Goal: Task Accomplishment & Management: Use online tool/utility

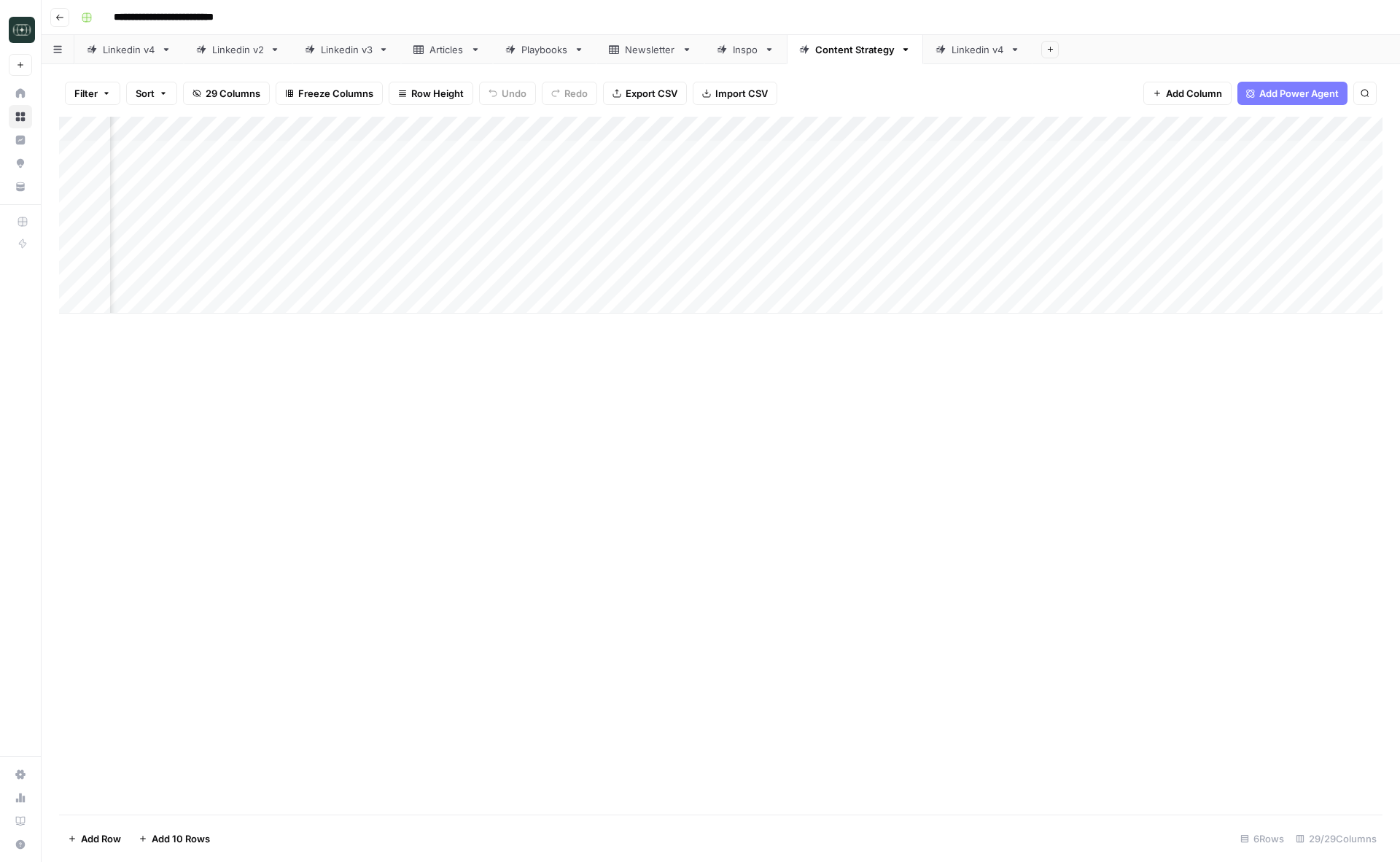
scroll to position [0, 2972]
click at [1045, 151] on div "Add Column" at bounding box center [720, 214] width 1323 height 197
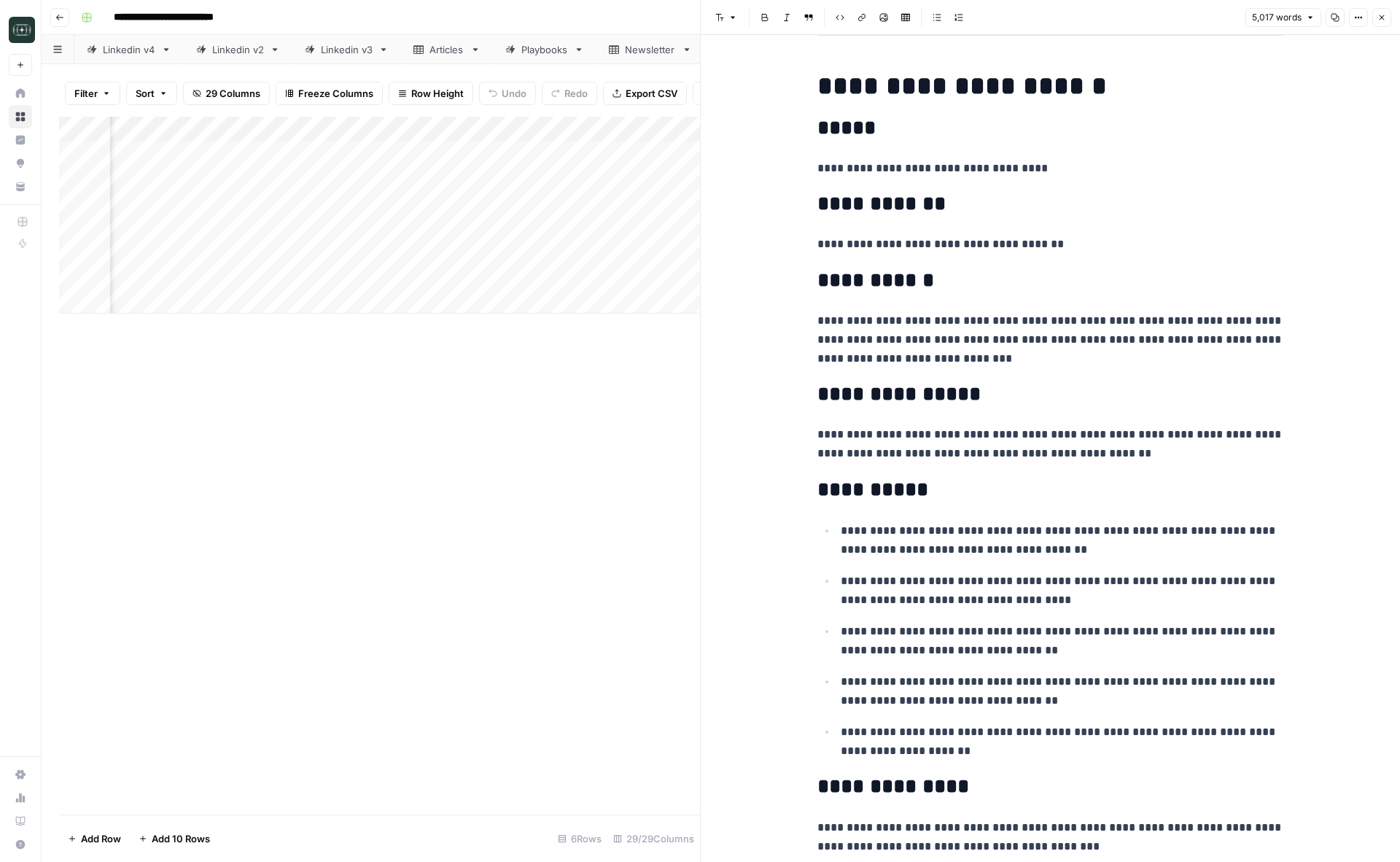
scroll to position [450, 0]
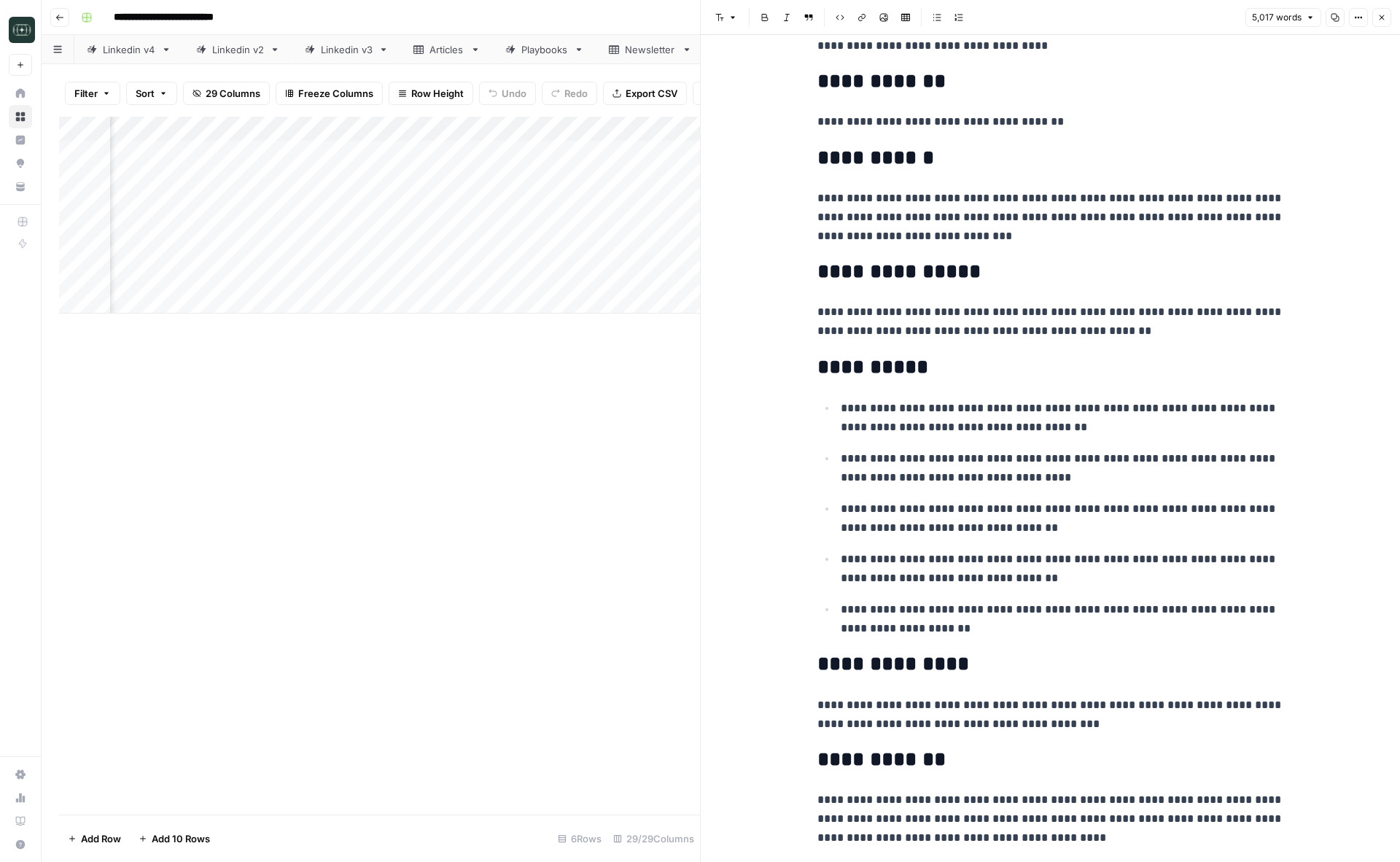
click at [1383, 10] on button "Close" at bounding box center [1381, 17] width 19 height 19
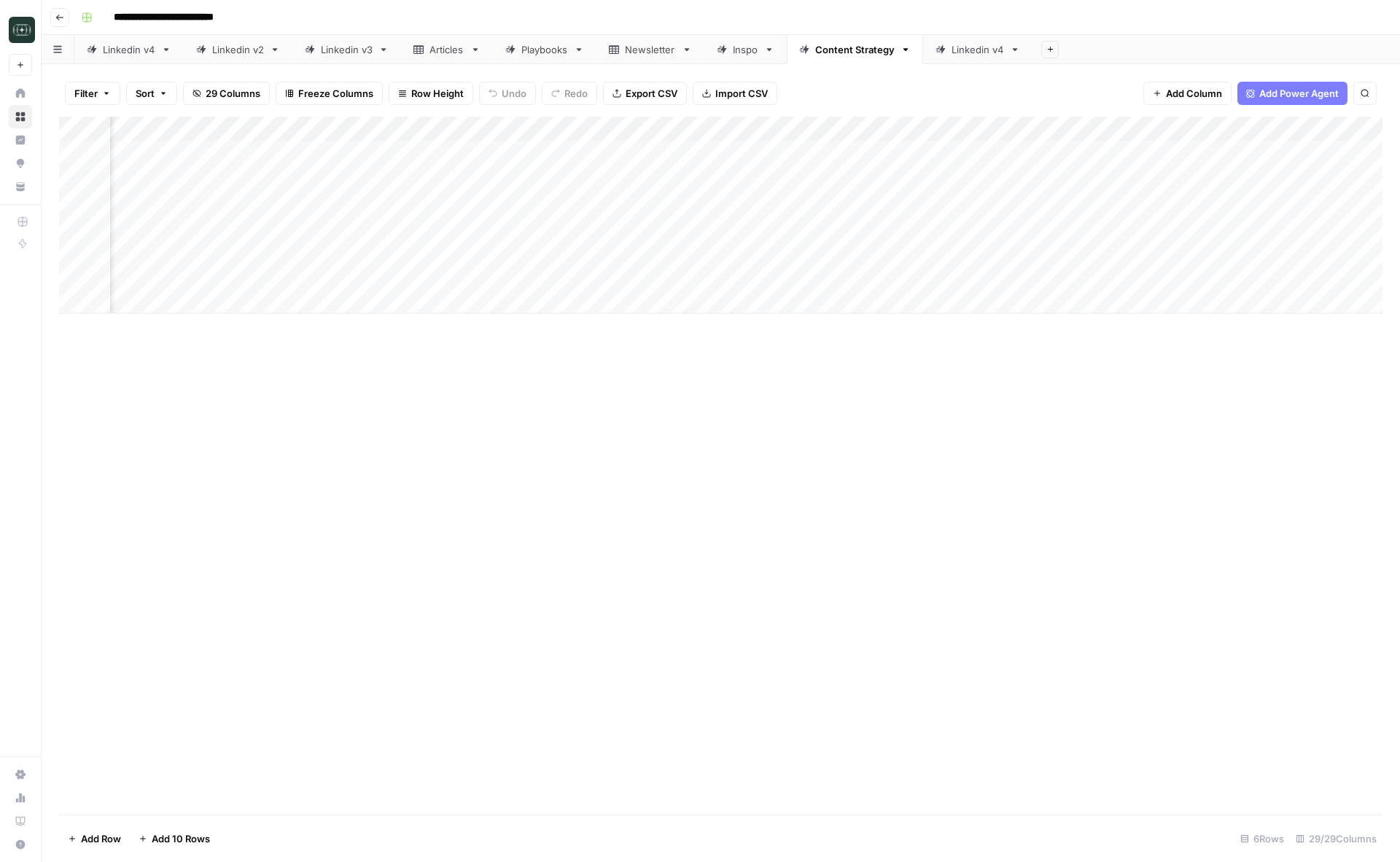
scroll to position [0, 1876]
click at [360, 151] on div "Add Column" at bounding box center [720, 214] width 1323 height 197
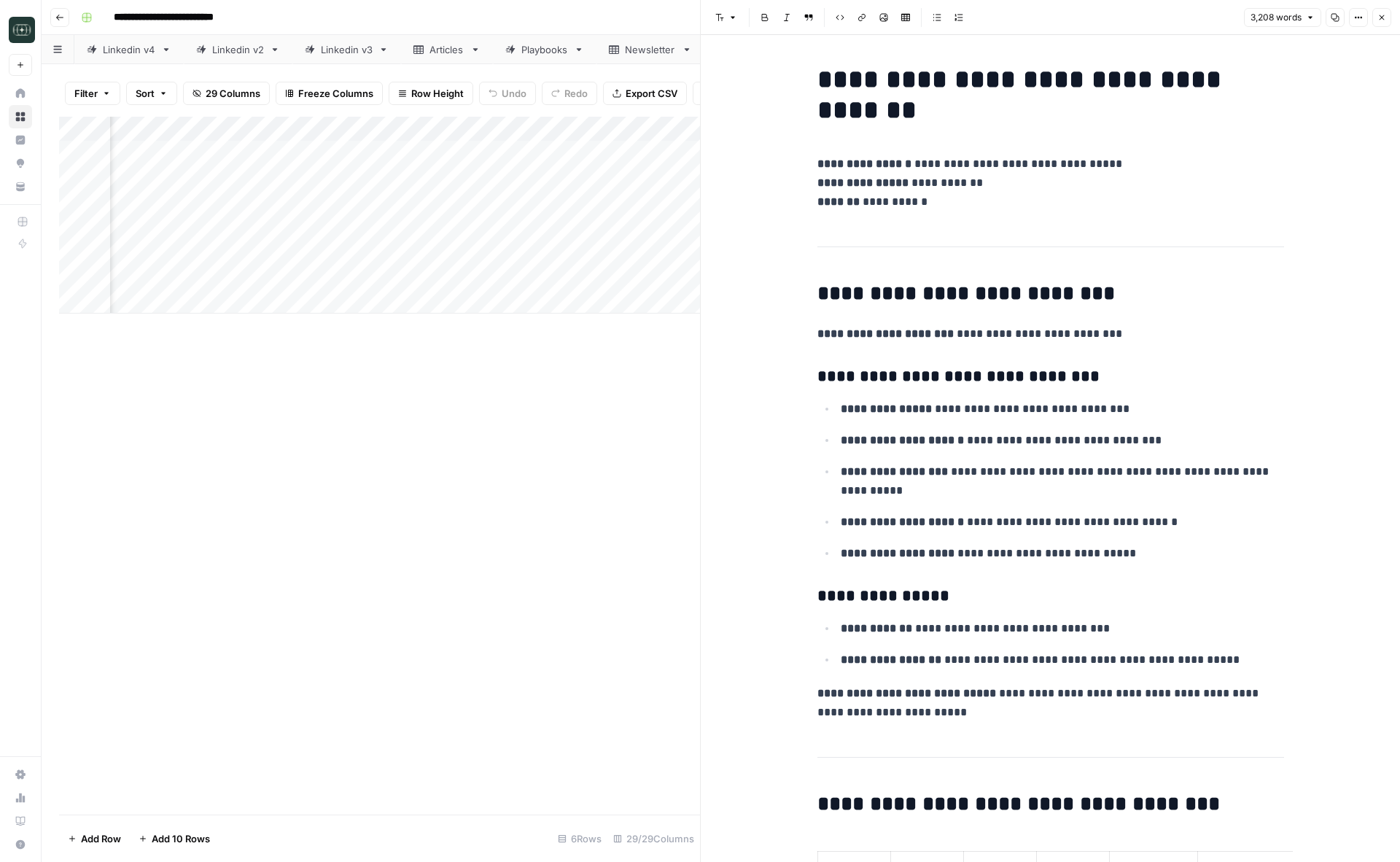
scroll to position [661, 0]
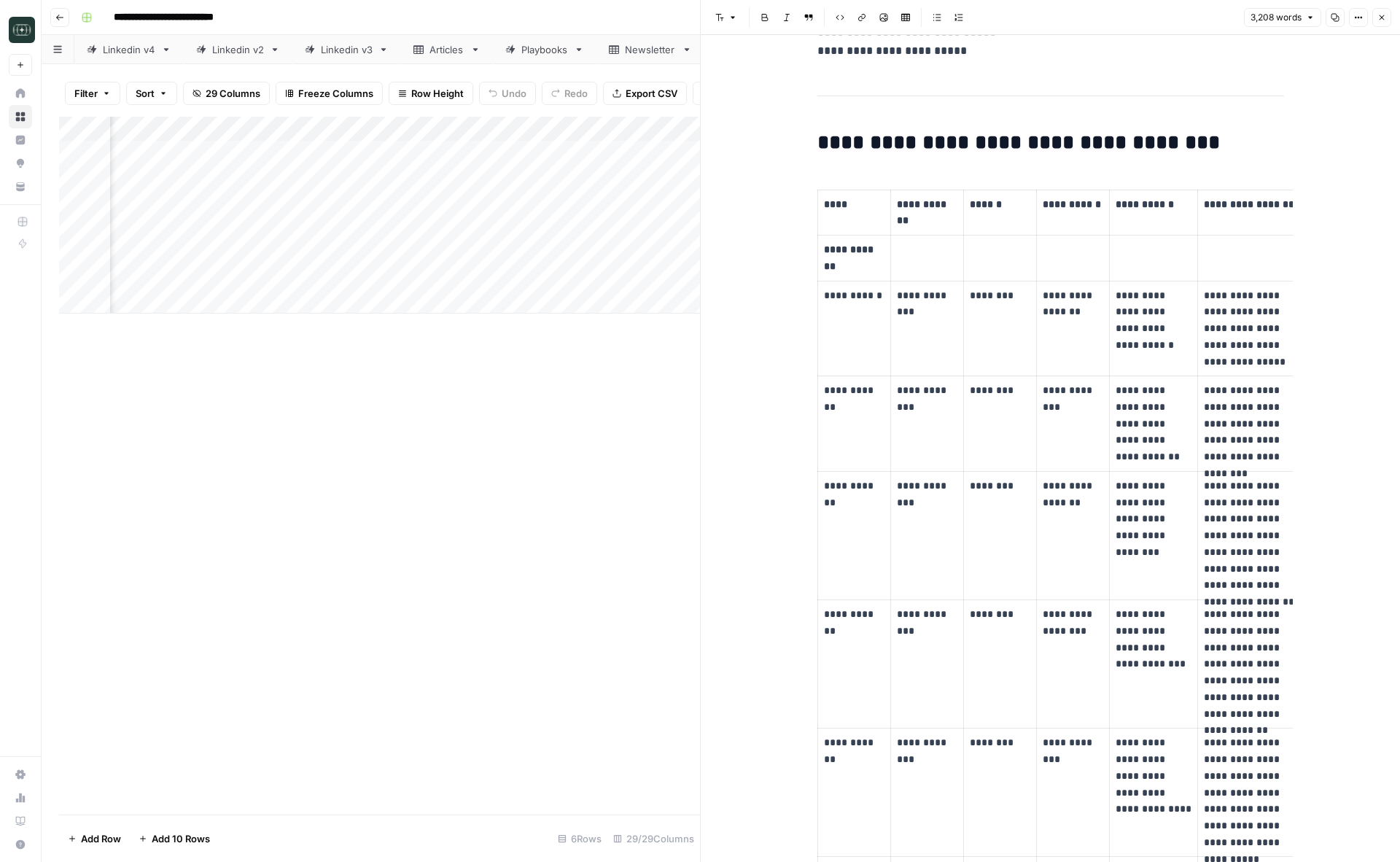
click at [983, 527] on td "********" at bounding box center [999, 535] width 73 height 128
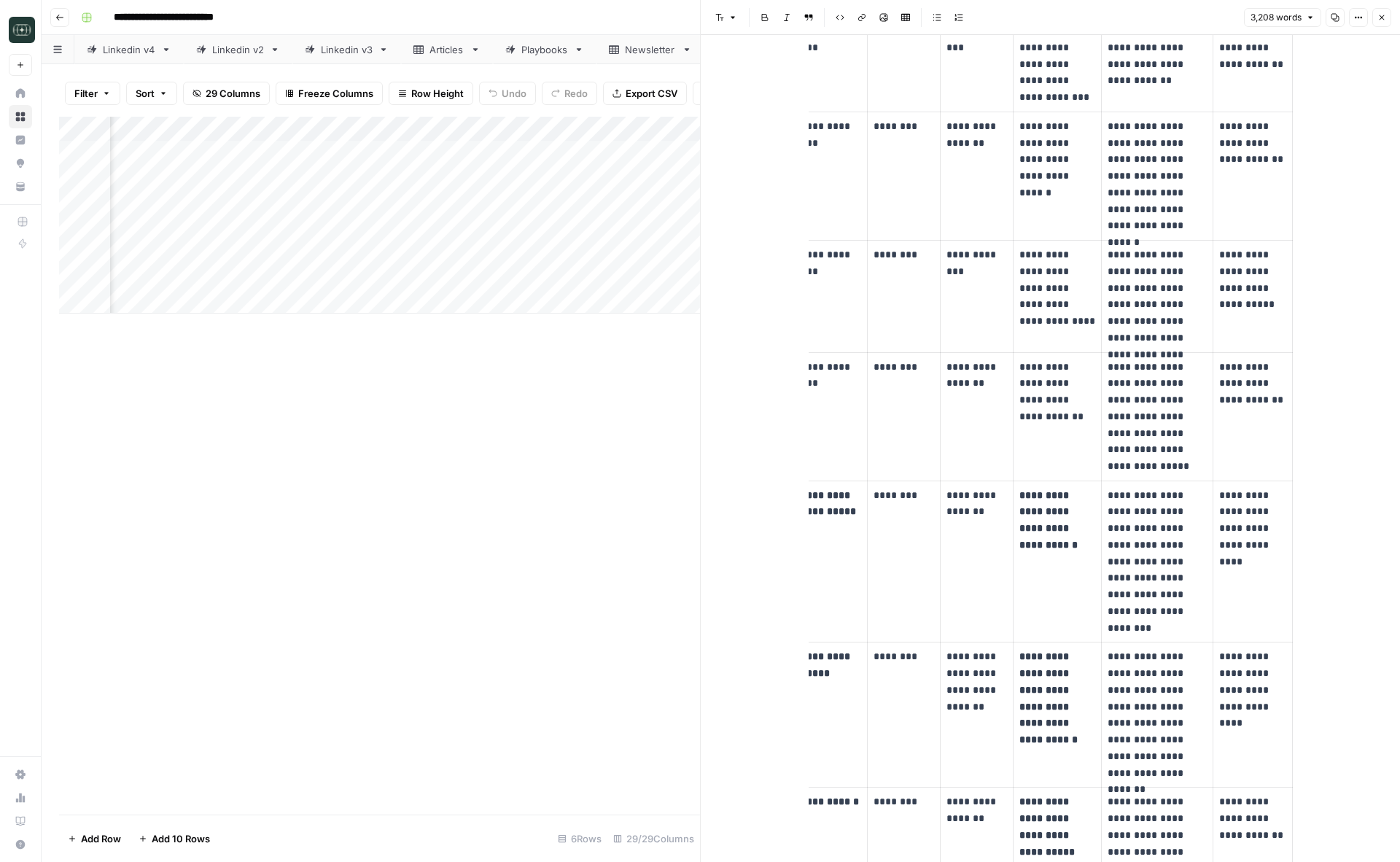
scroll to position [2037, 0]
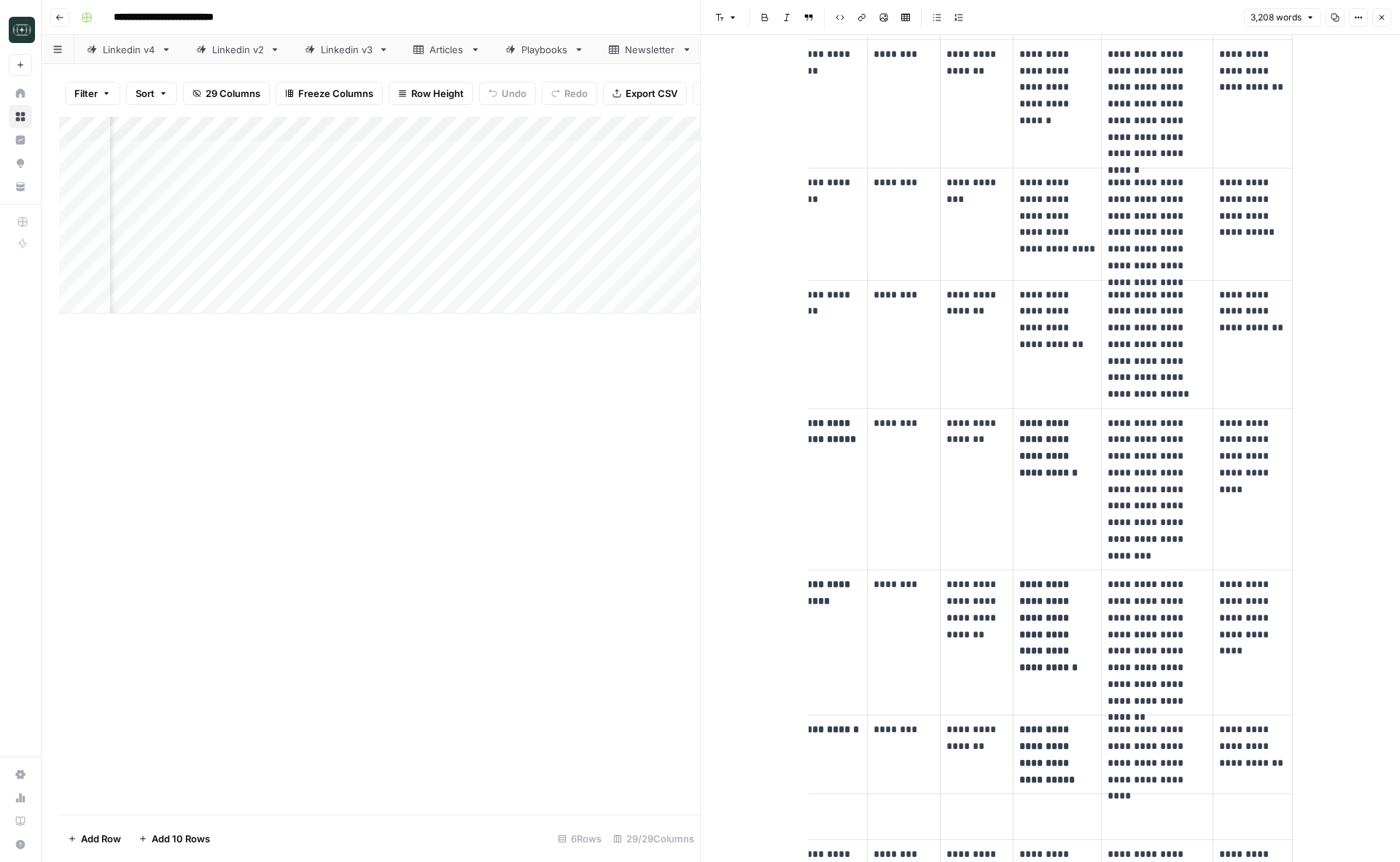
click at [1213, 602] on td "**********" at bounding box center [1252, 642] width 79 height 145
click at [1121, 668] on p "**********" at bounding box center [1157, 641] width 99 height 133
copy div "**********"
click at [1163, 680] on p "**********" at bounding box center [1157, 641] width 99 height 133
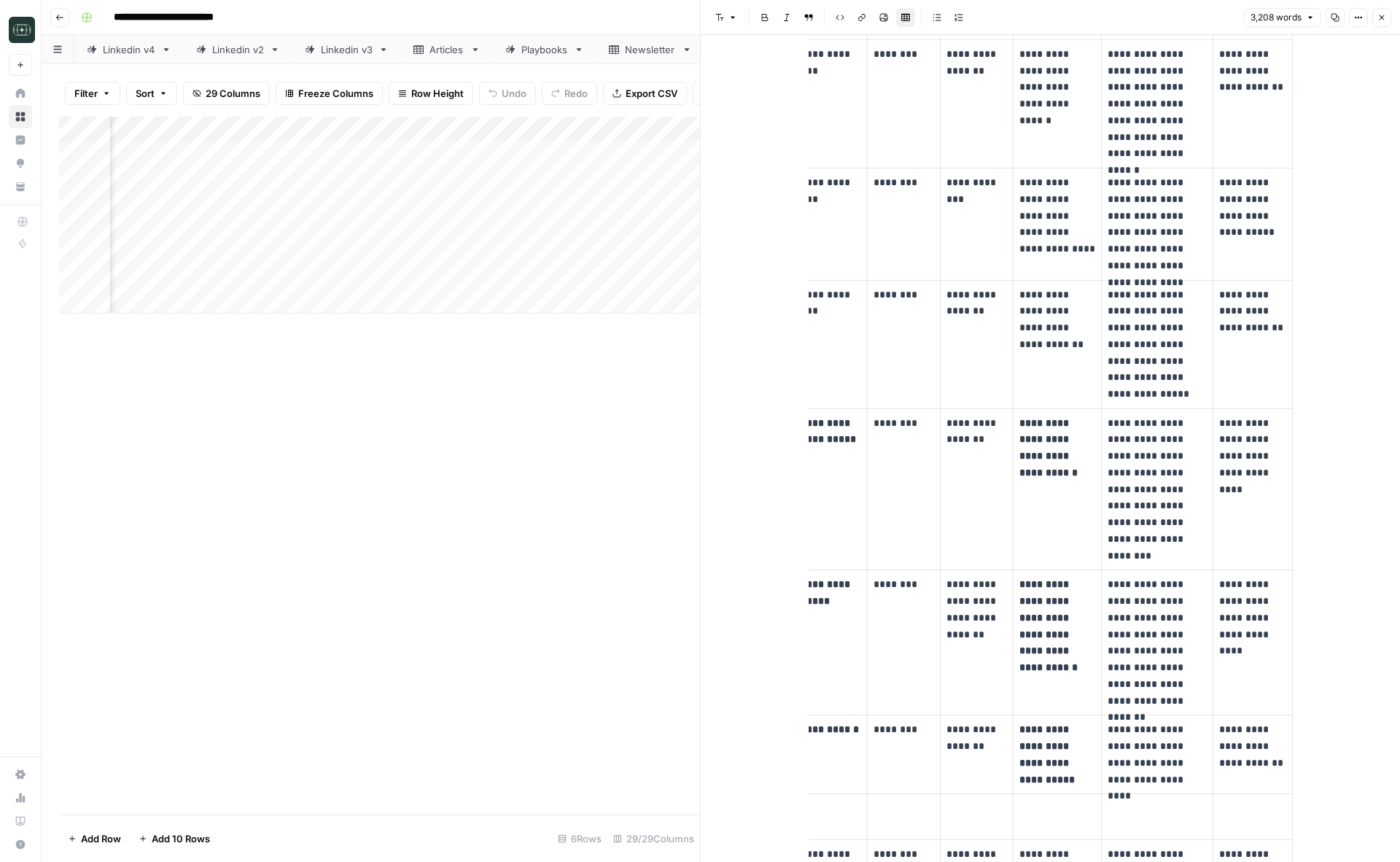
click at [1387, 12] on button "Close" at bounding box center [1381, 17] width 19 height 19
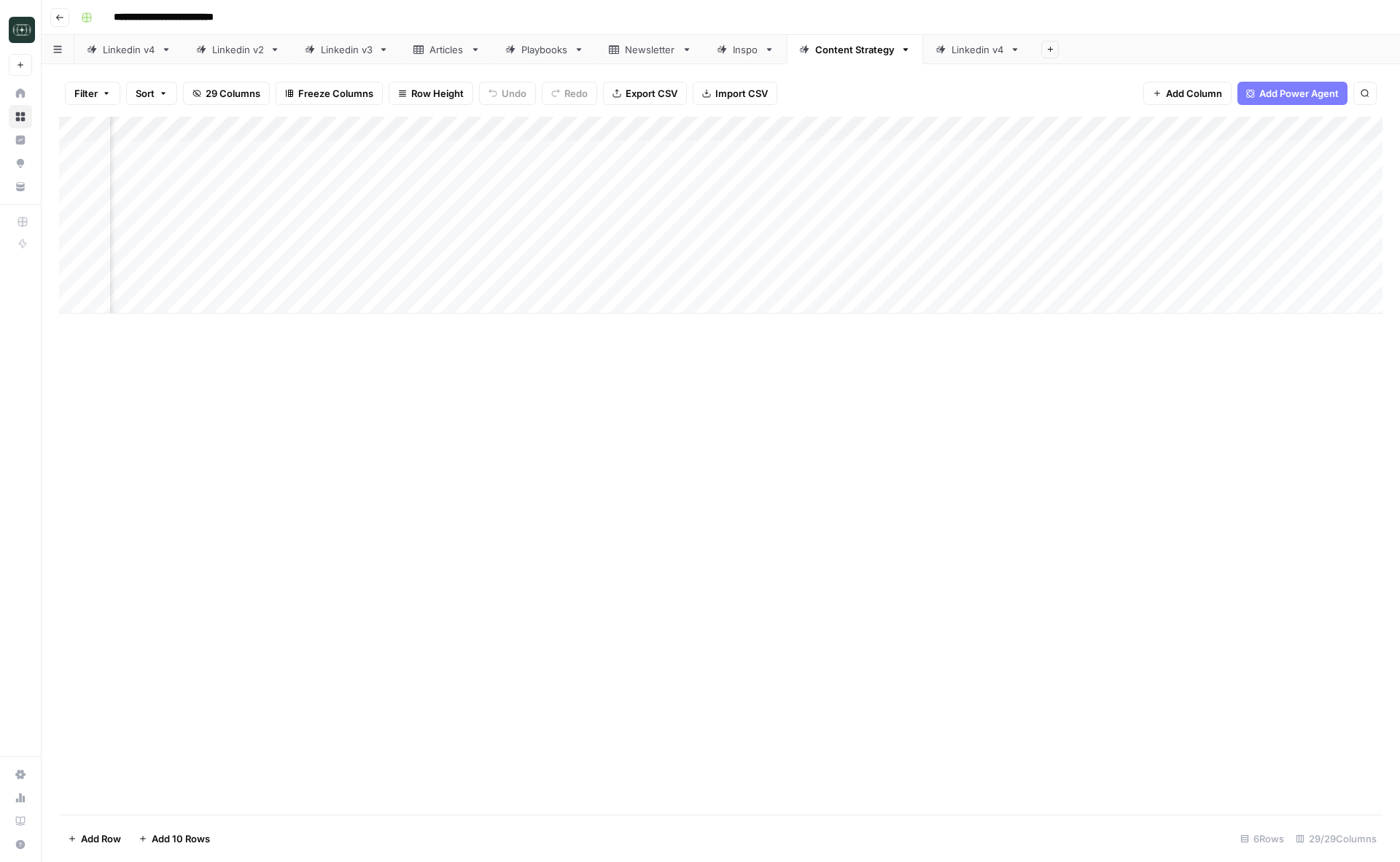
scroll to position [0, 2990]
click at [1028, 151] on div "Add Column" at bounding box center [720, 214] width 1323 height 197
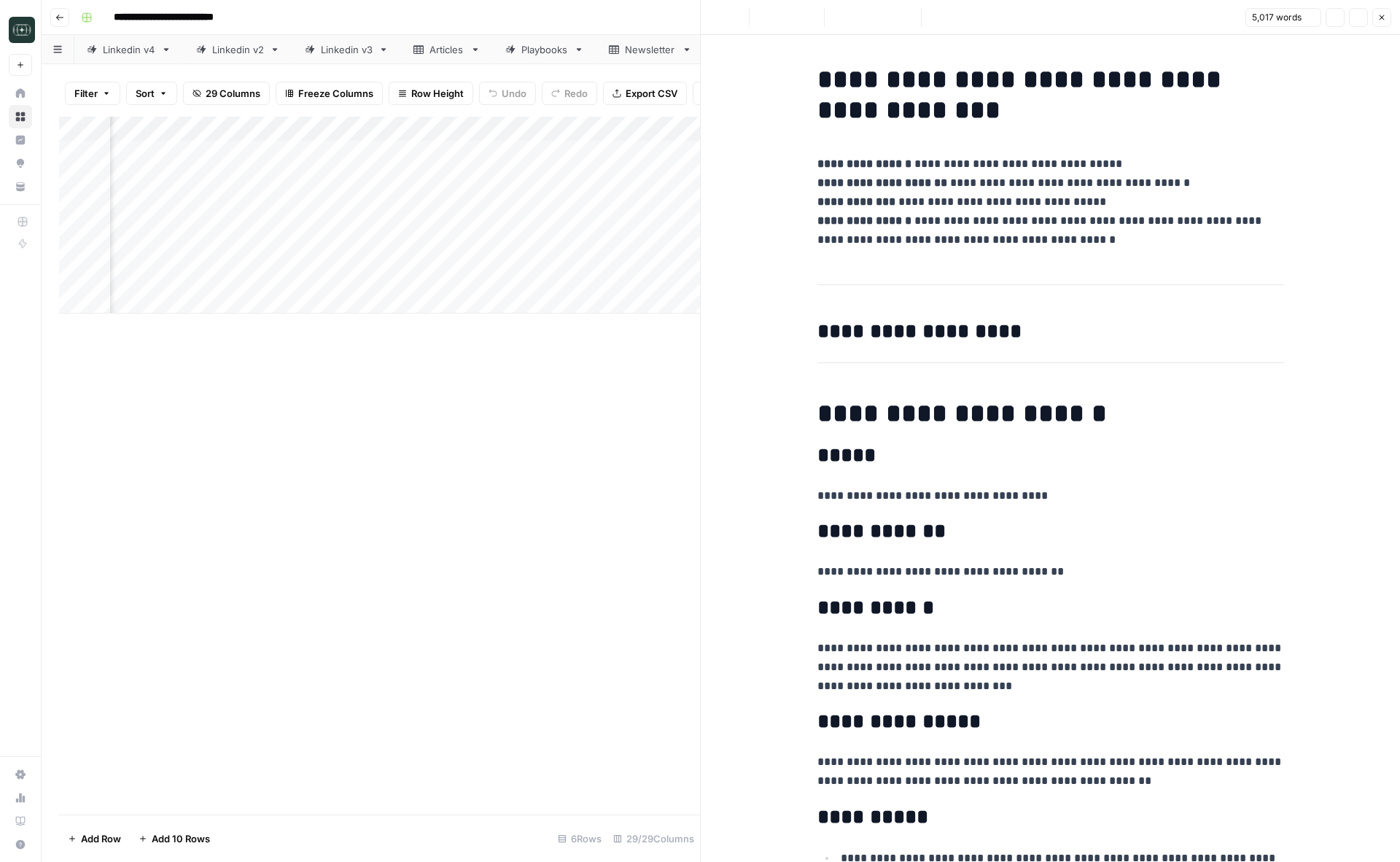
click at [943, 206] on p "**********" at bounding box center [1051, 202] width 466 height 95
copy div "**********"
click at [1016, 247] on p "**********" at bounding box center [1051, 202] width 466 height 95
click at [1383, 22] on button "Close" at bounding box center [1381, 17] width 19 height 19
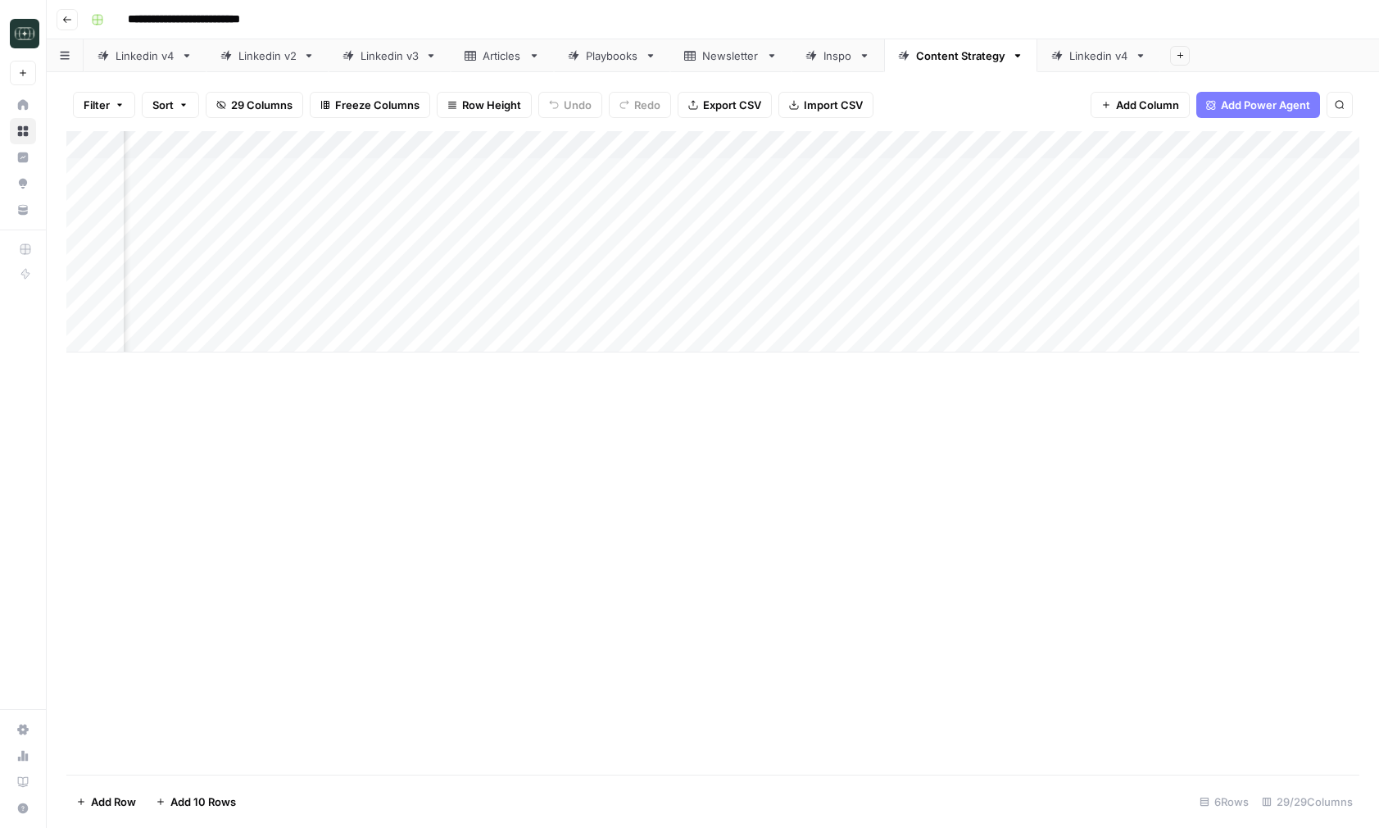
scroll to position [0, 669]
click at [688, 173] on div "Add Column" at bounding box center [712, 241] width 1293 height 221
click at [699, 162] on div "Add Column" at bounding box center [712, 241] width 1293 height 221
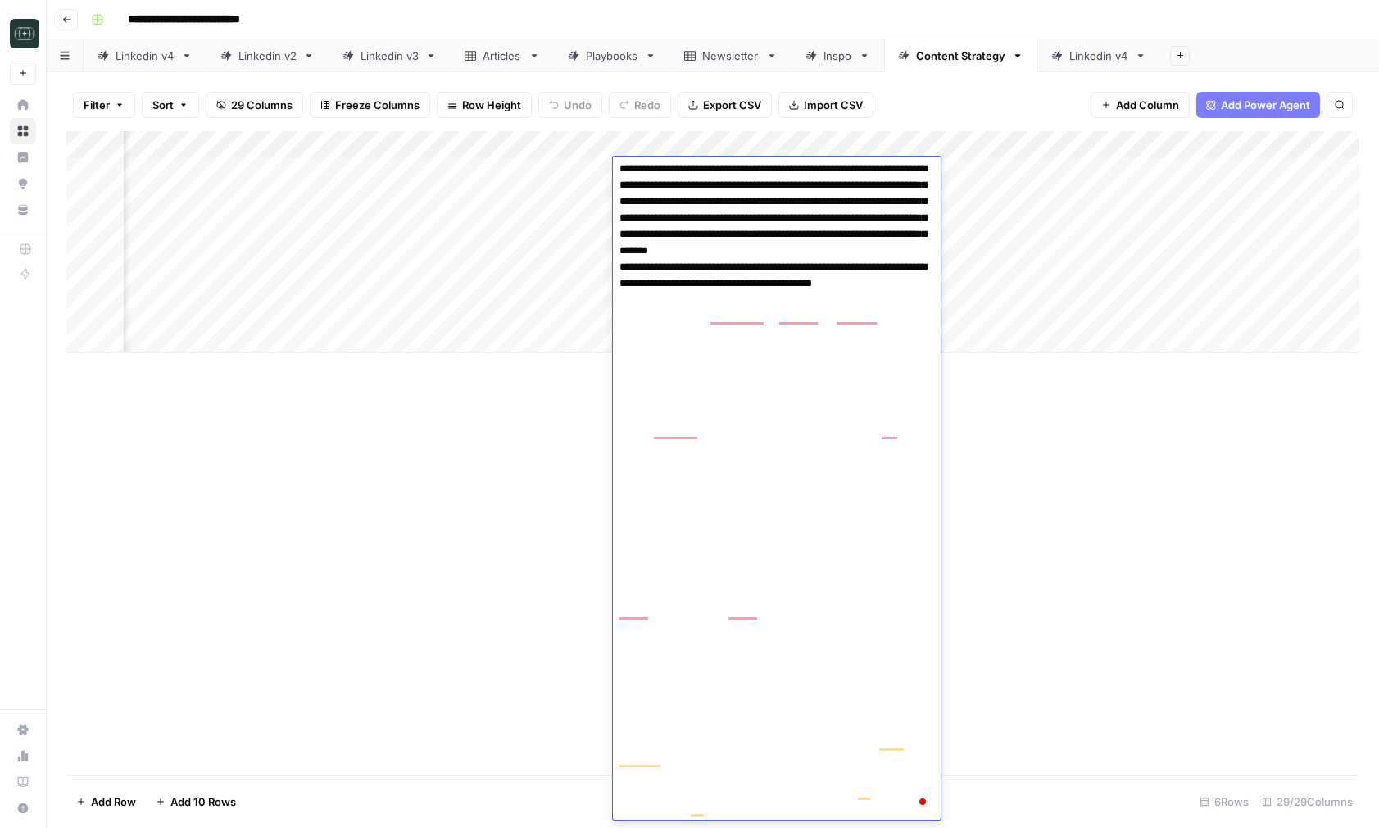
scroll to position [3773, 0]
click at [503, 503] on div "Add Column" at bounding box center [712, 452] width 1293 height 643
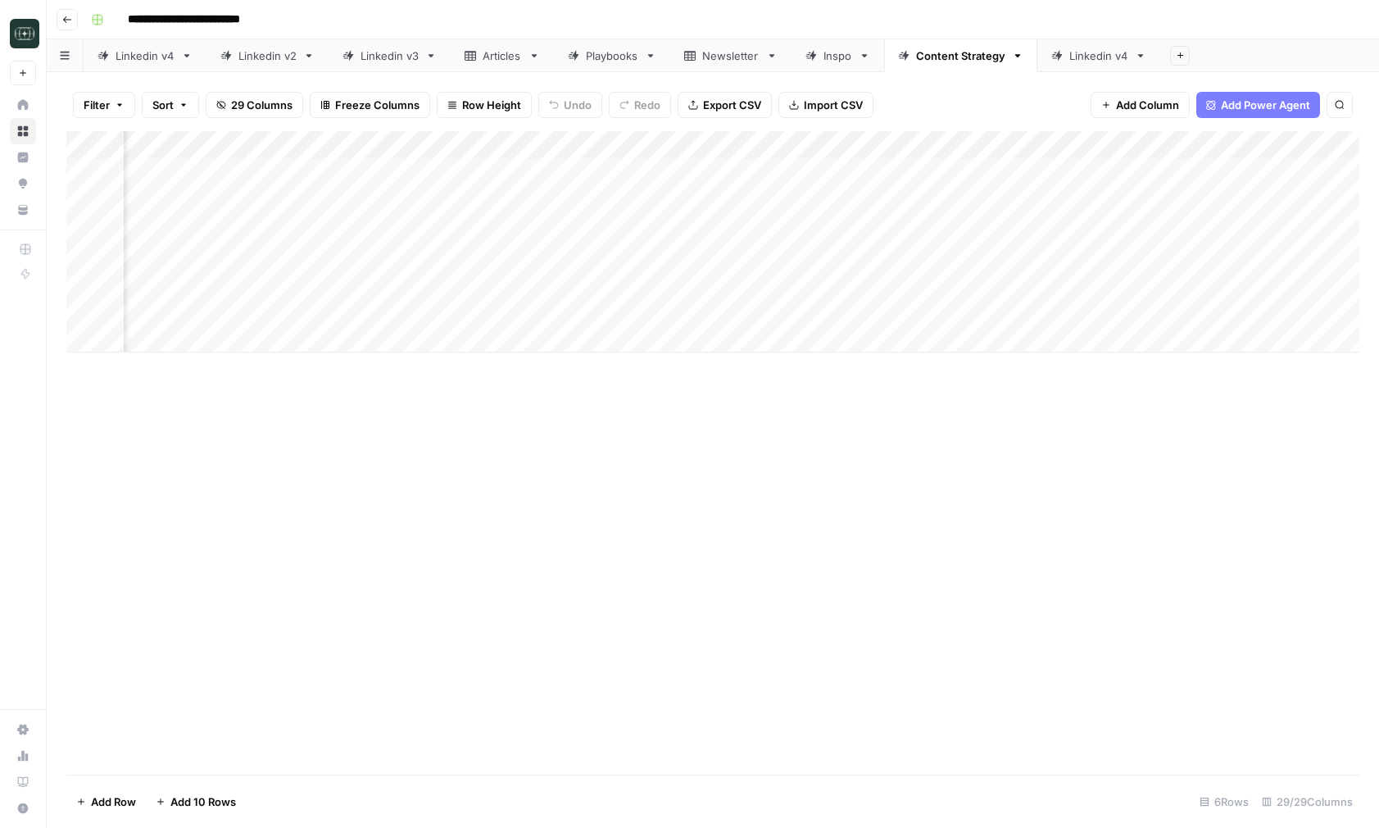
scroll to position [0, 933]
click at [606, 174] on div "Add Column" at bounding box center [712, 241] width 1293 height 221
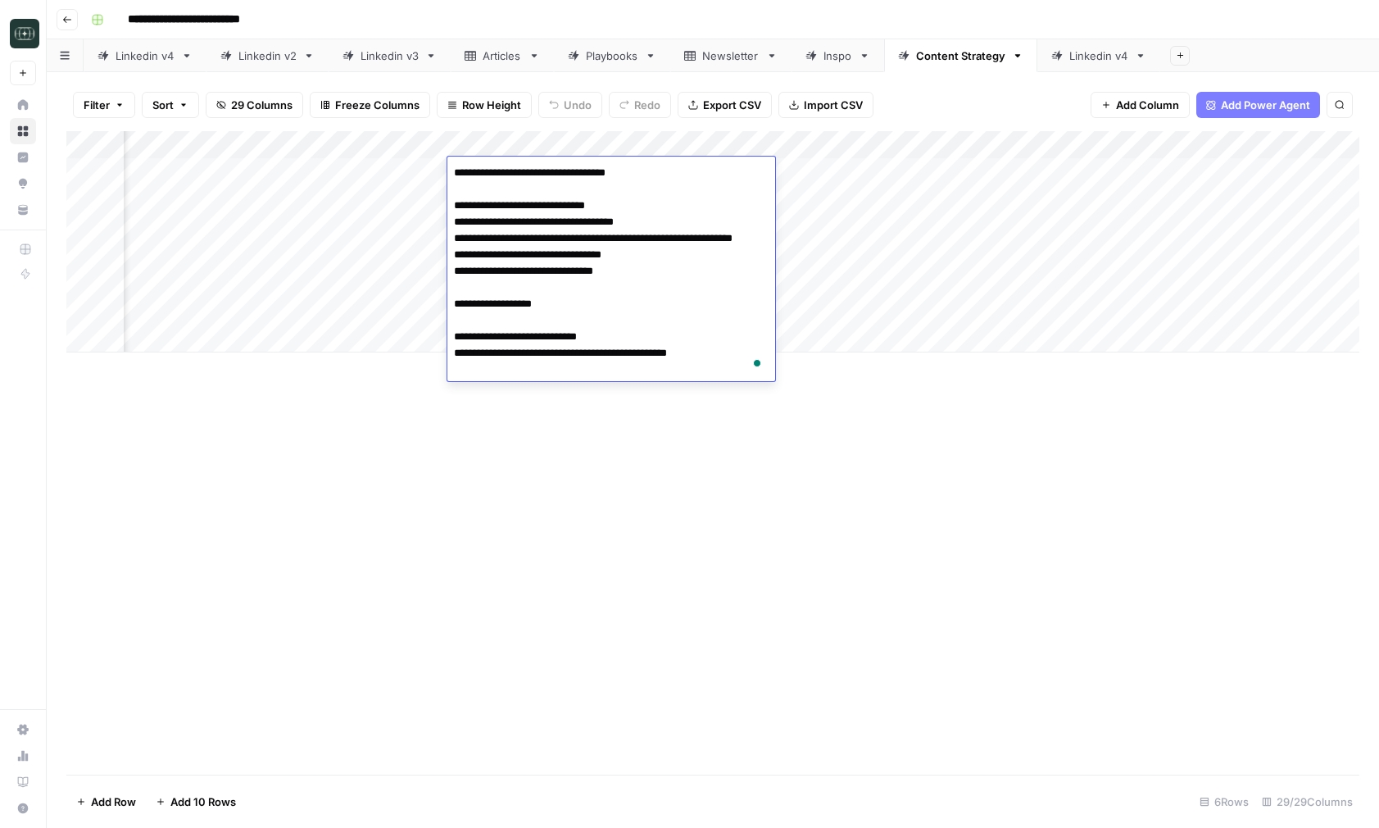
click at [823, 497] on div "Add Column" at bounding box center [712, 452] width 1293 height 643
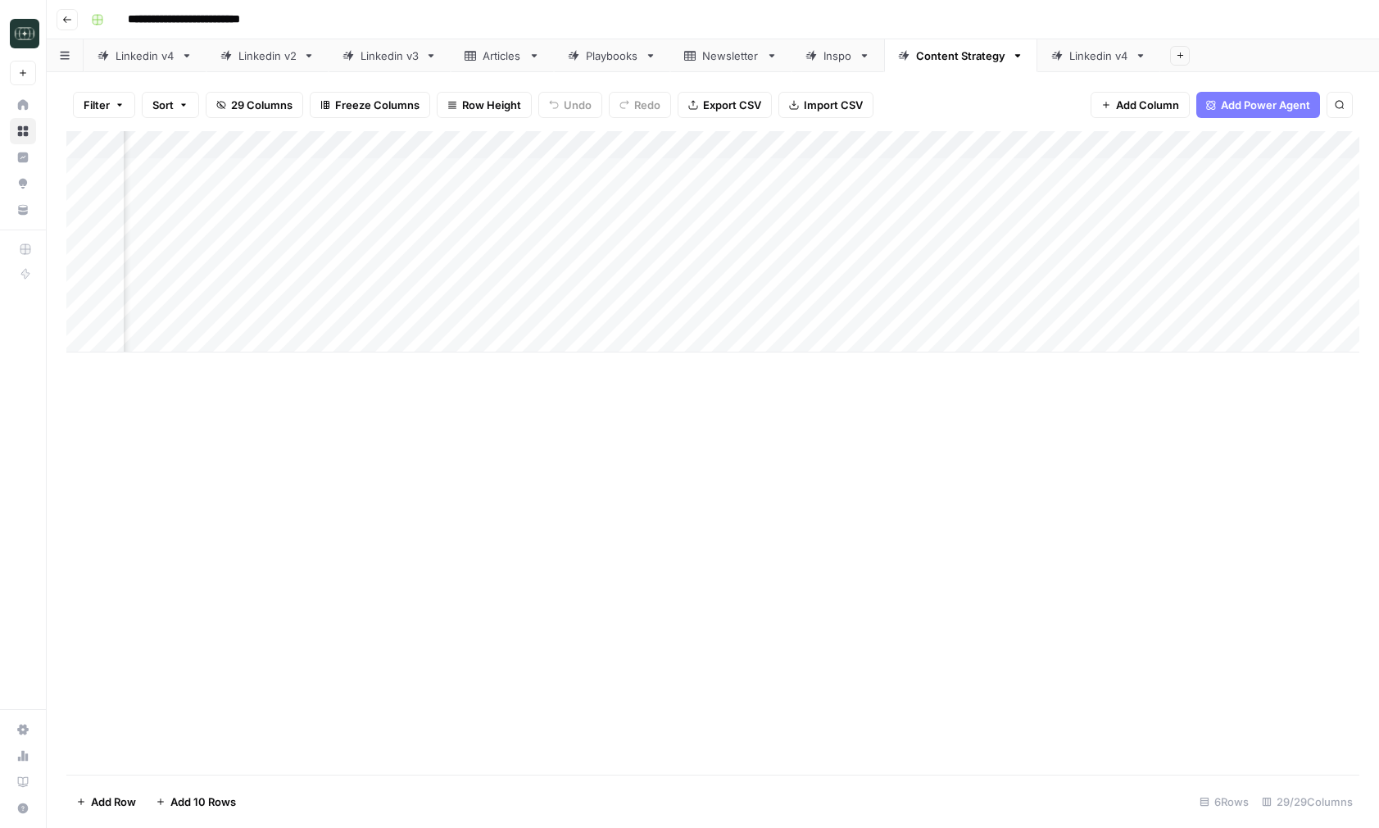
scroll to position [0, 1671]
click at [701, 170] on div "Add Column" at bounding box center [712, 241] width 1293 height 221
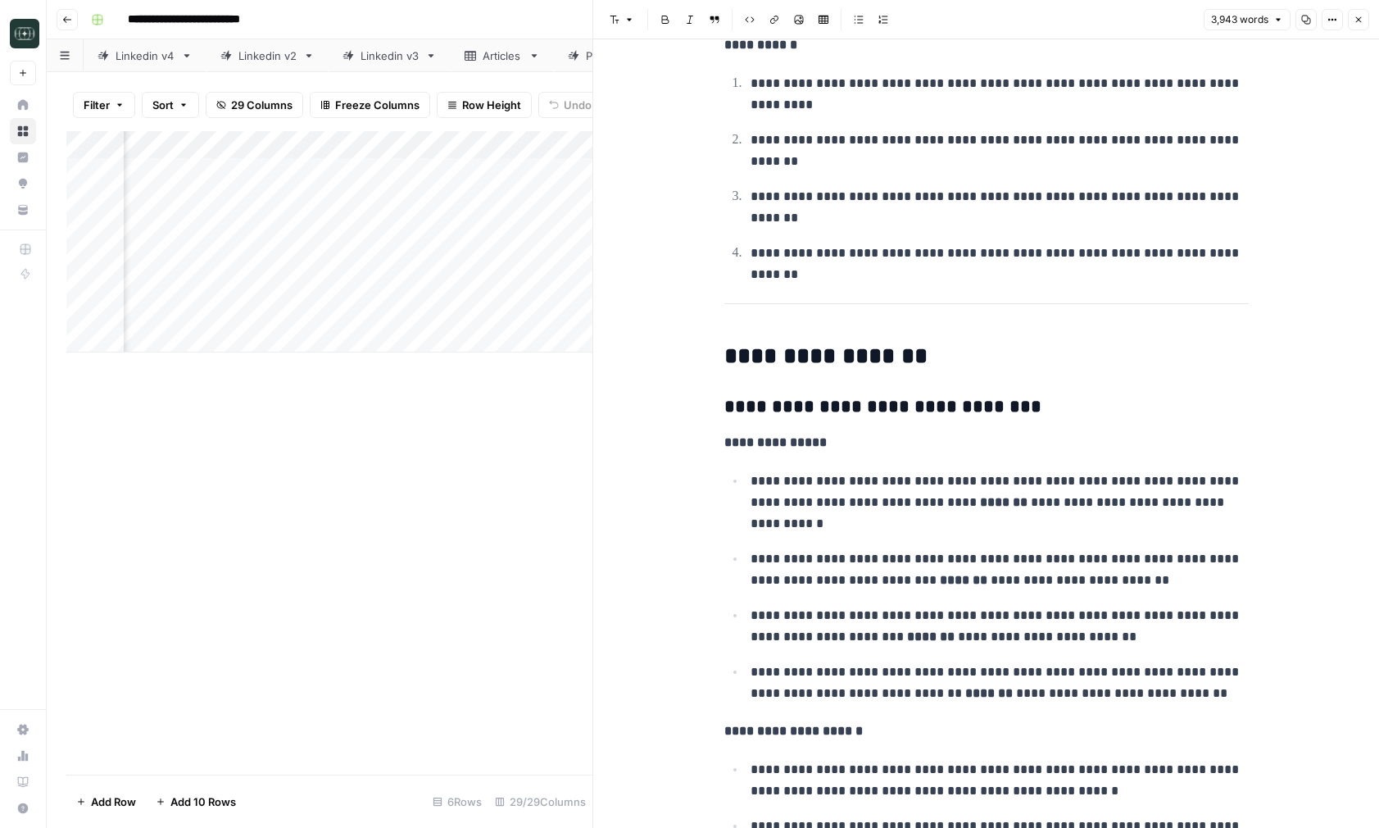
scroll to position [678, 0]
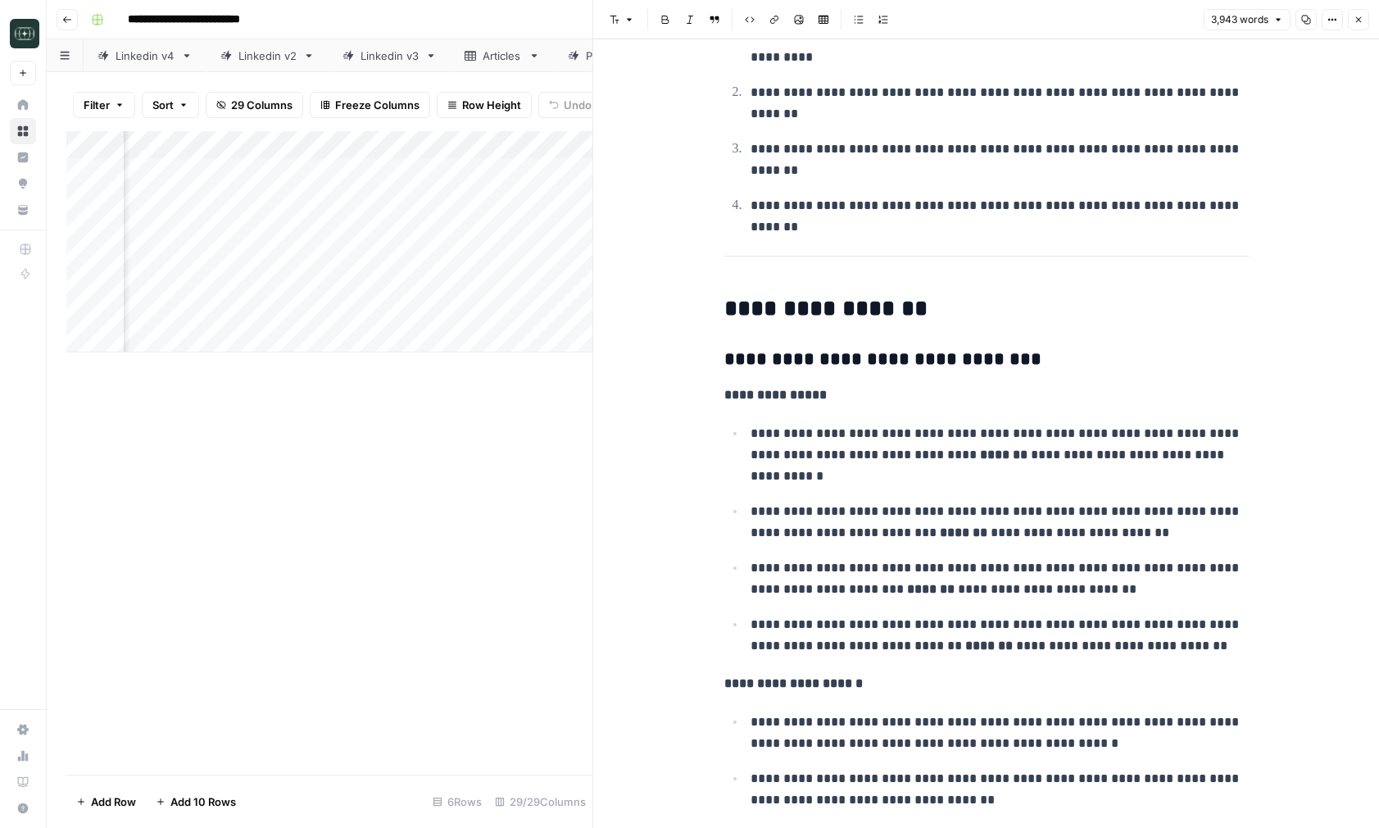
click at [1087, 433] on p "**********" at bounding box center [1000, 455] width 498 height 64
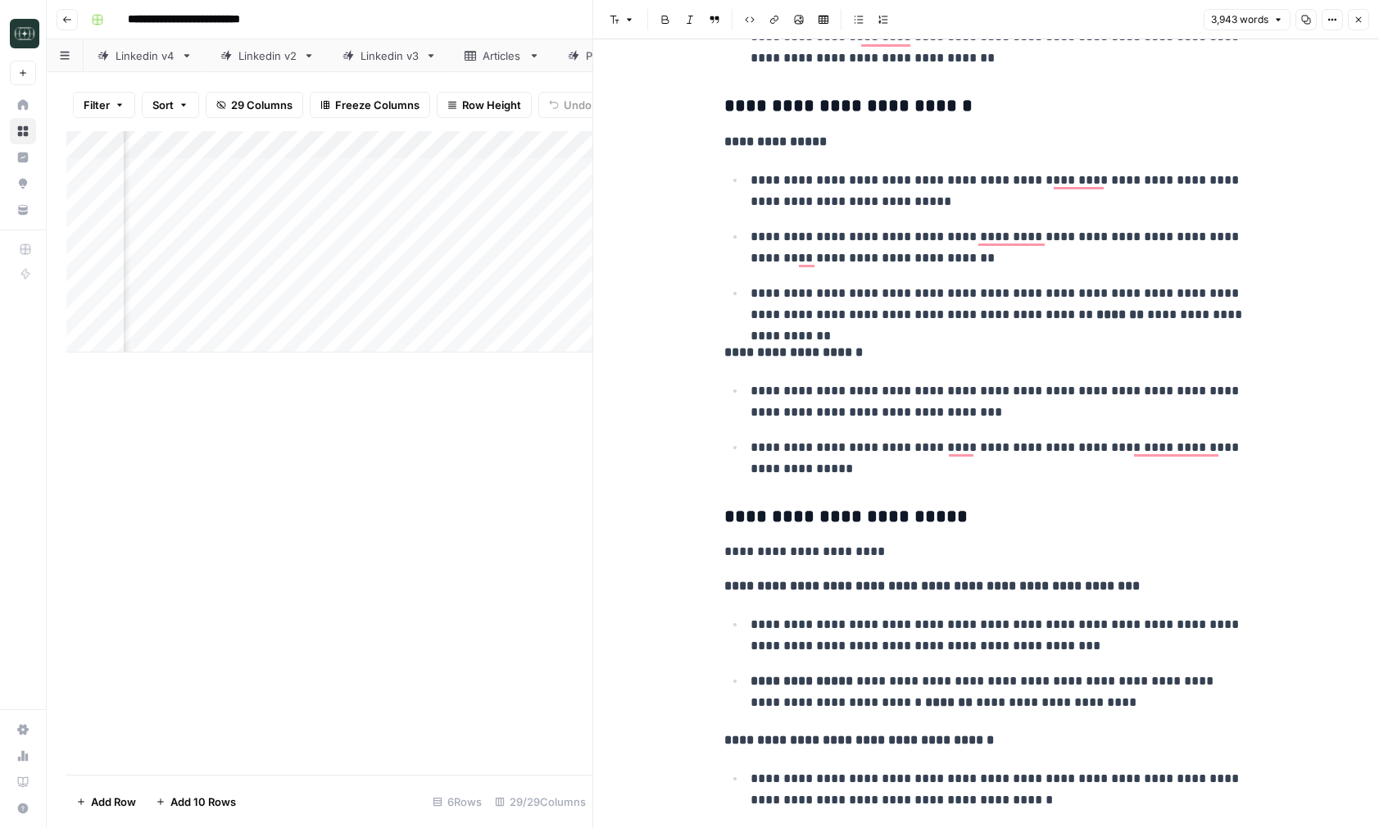
scroll to position [0, 0]
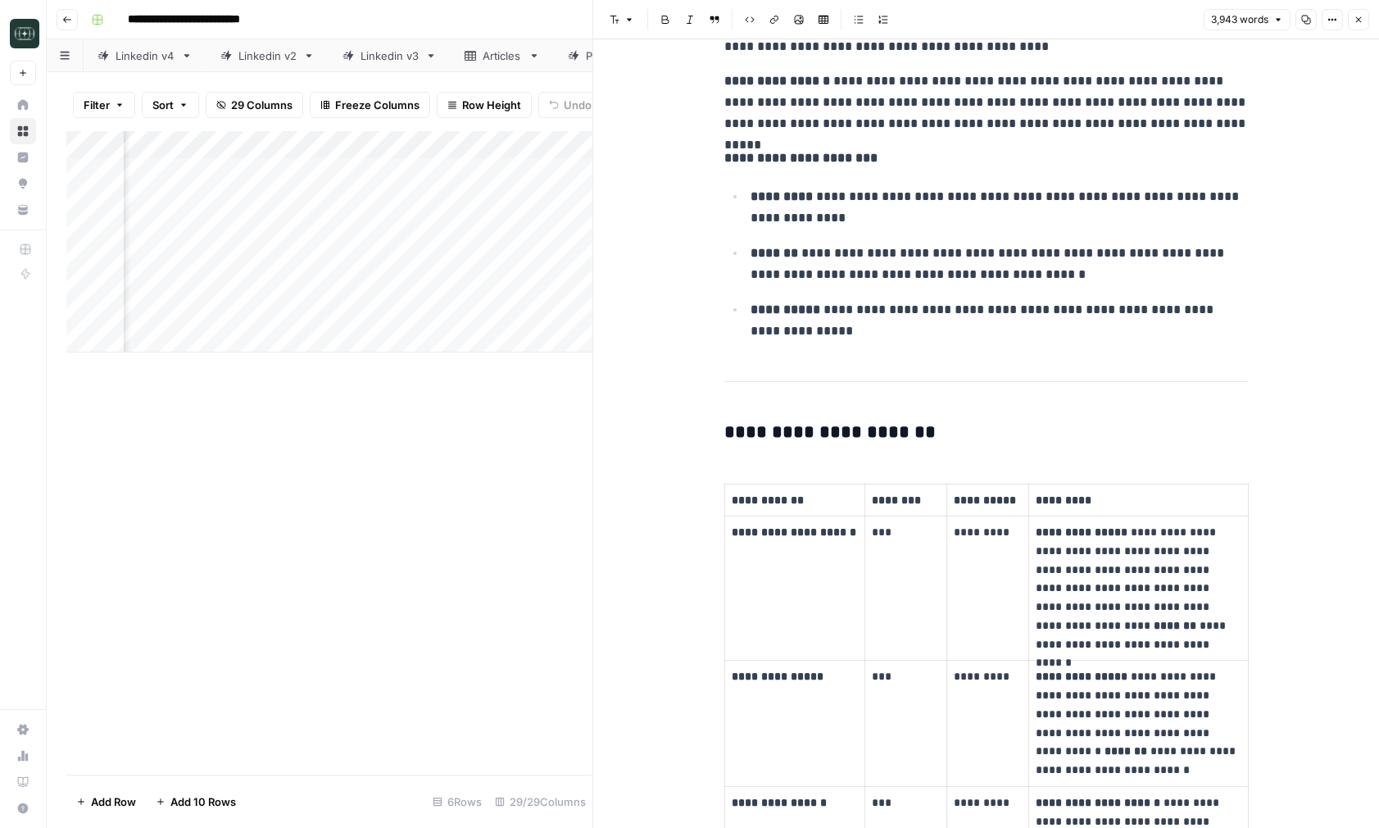
click at [1359, 20] on icon "button" at bounding box center [1359, 20] width 6 height 6
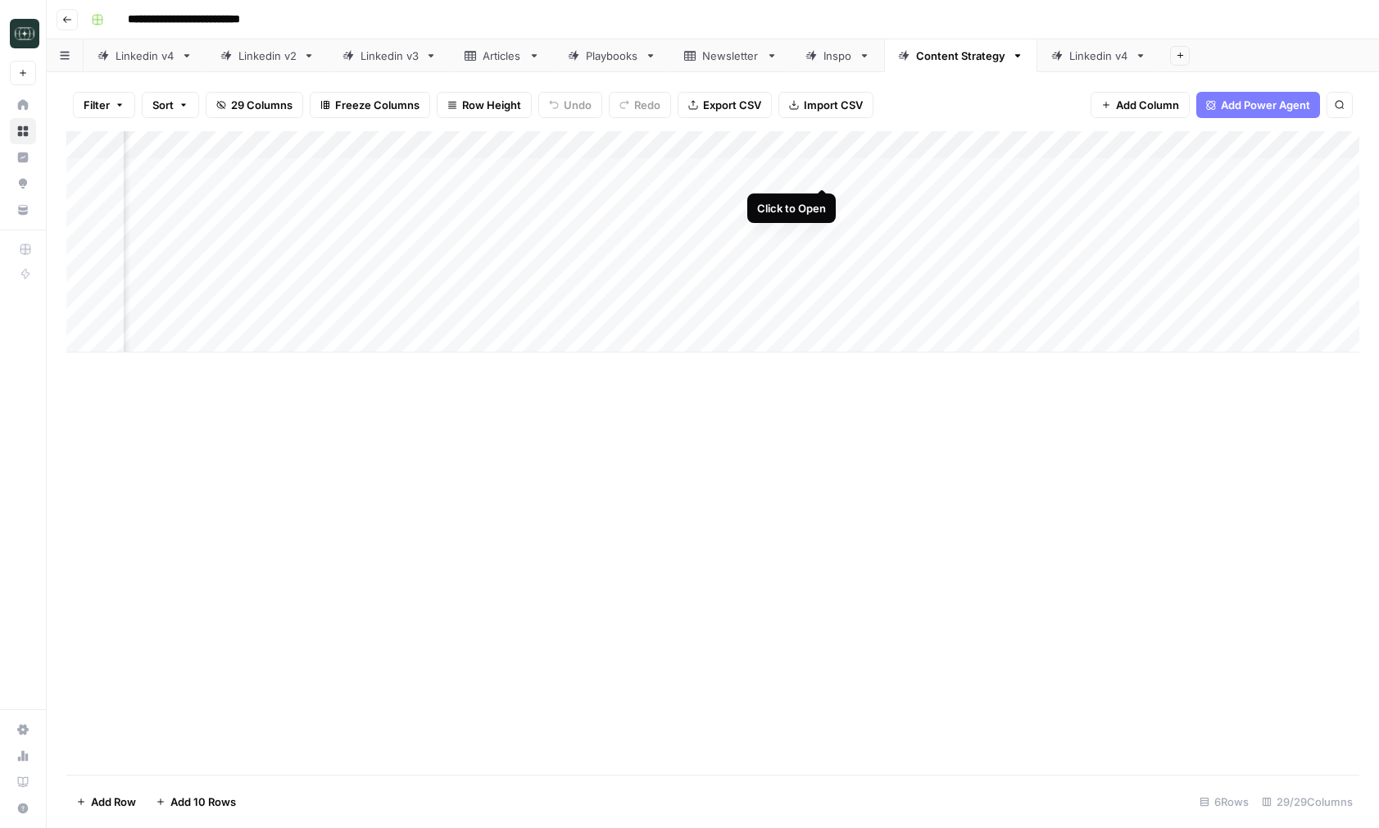
click at [824, 172] on div "Add Column" at bounding box center [712, 241] width 1293 height 221
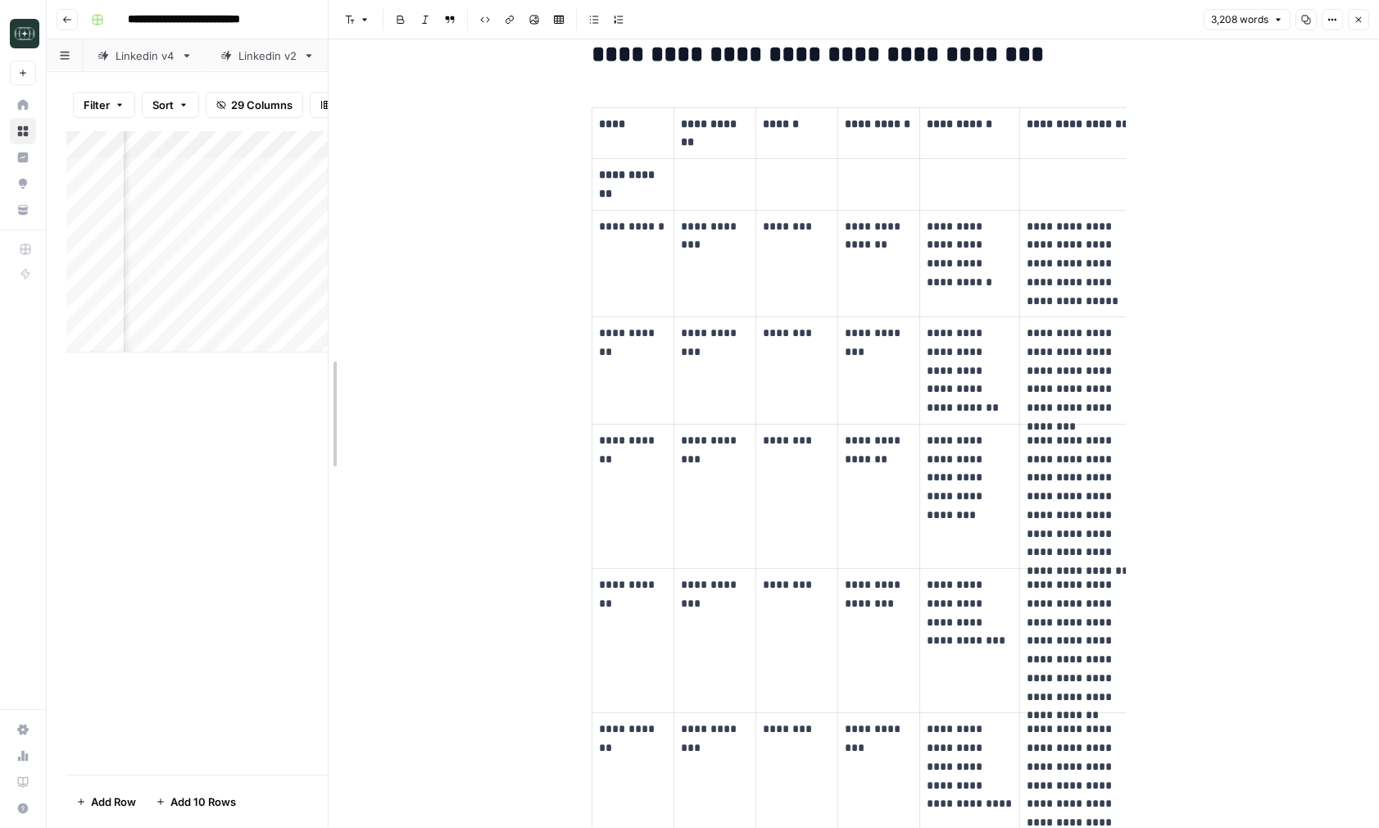
drag, startPoint x: 547, startPoint y: 287, endPoint x: 277, endPoint y: 332, distance: 274.1
click at [277, 332] on body "**********" at bounding box center [689, 414] width 1379 height 828
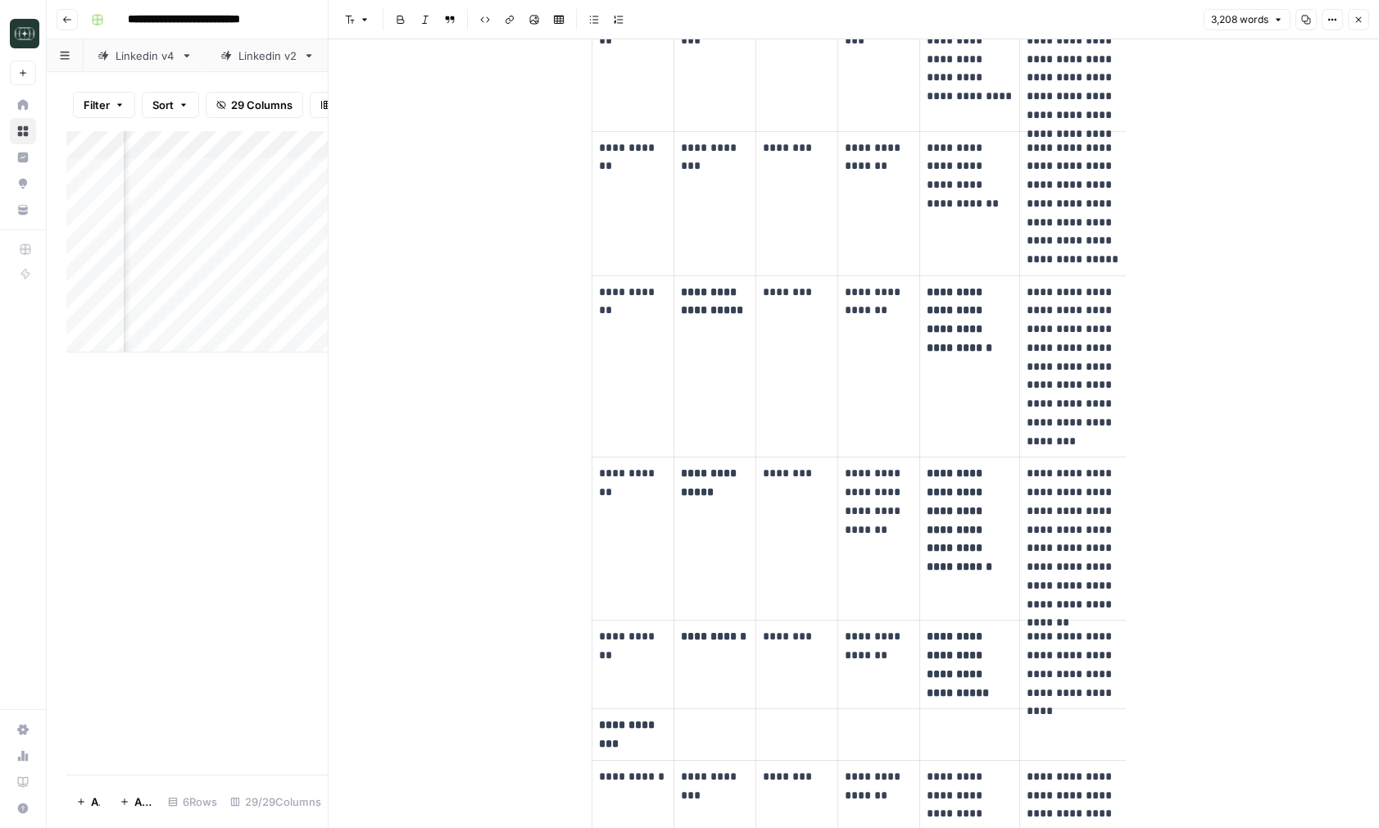
click at [690, 292] on strong "**********" at bounding box center [712, 301] width 62 height 30
click at [700, 506] on td "**********" at bounding box center [715, 538] width 82 height 163
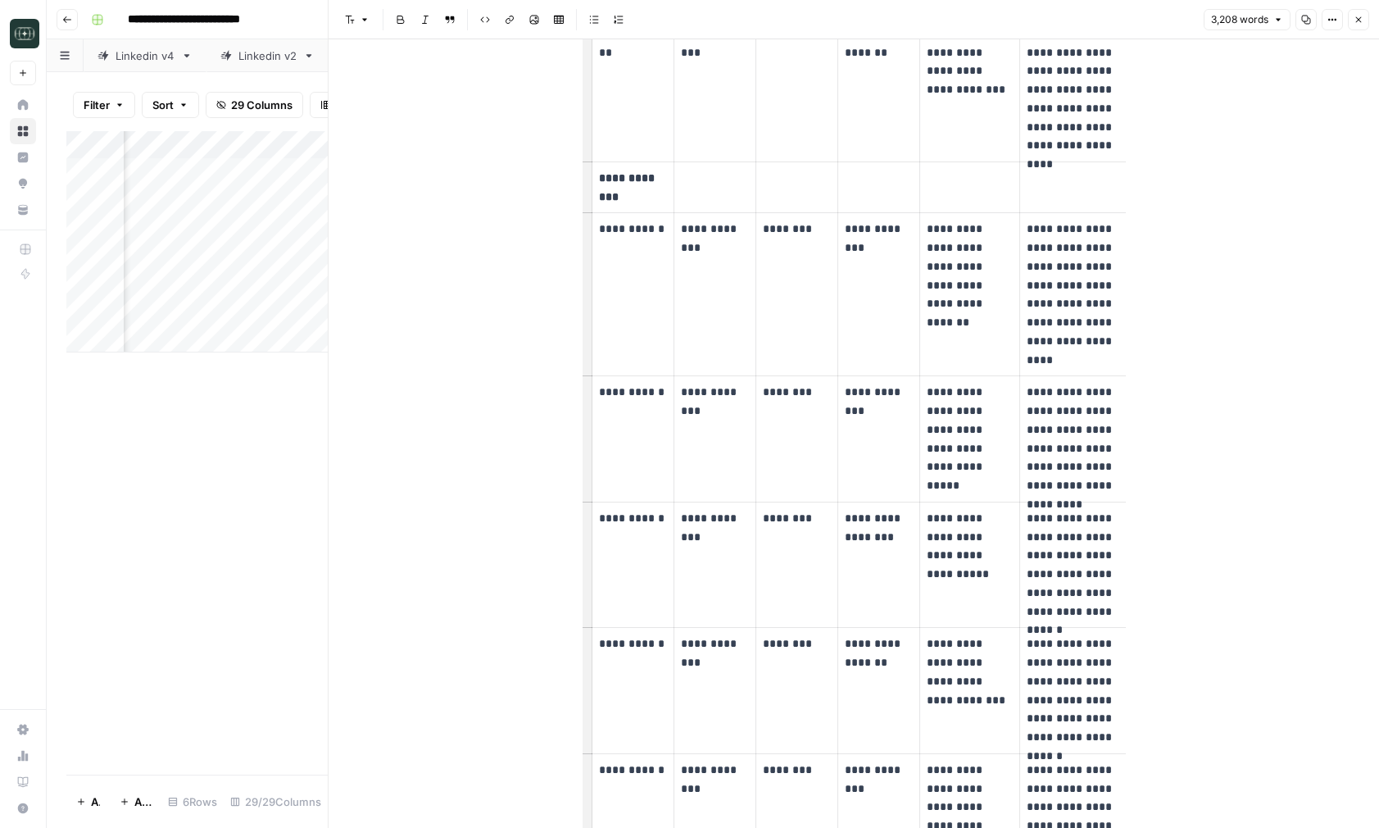
click at [1358, 19] on icon "button" at bounding box center [1359, 20] width 6 height 6
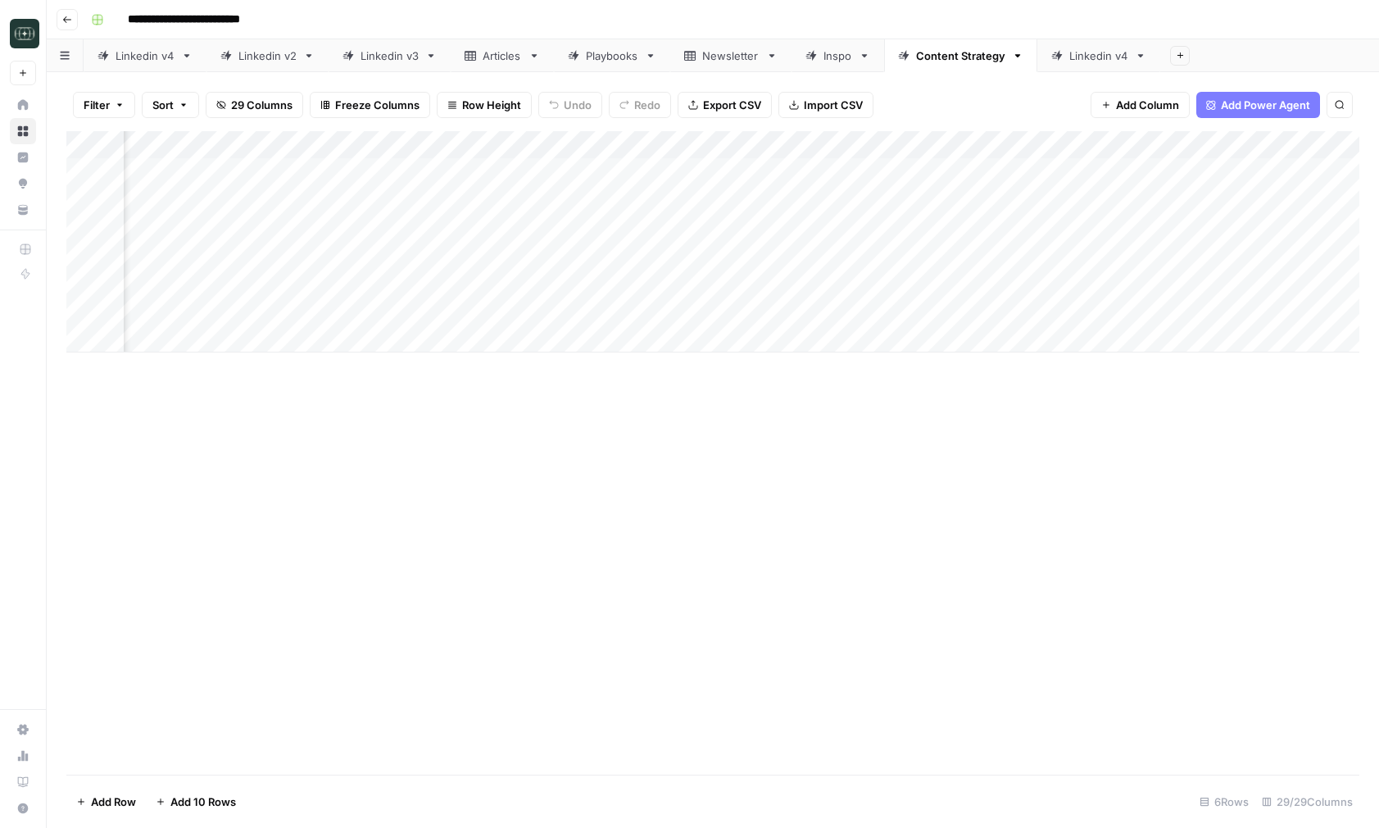
click at [1068, 173] on div "Add Column" at bounding box center [712, 241] width 1293 height 221
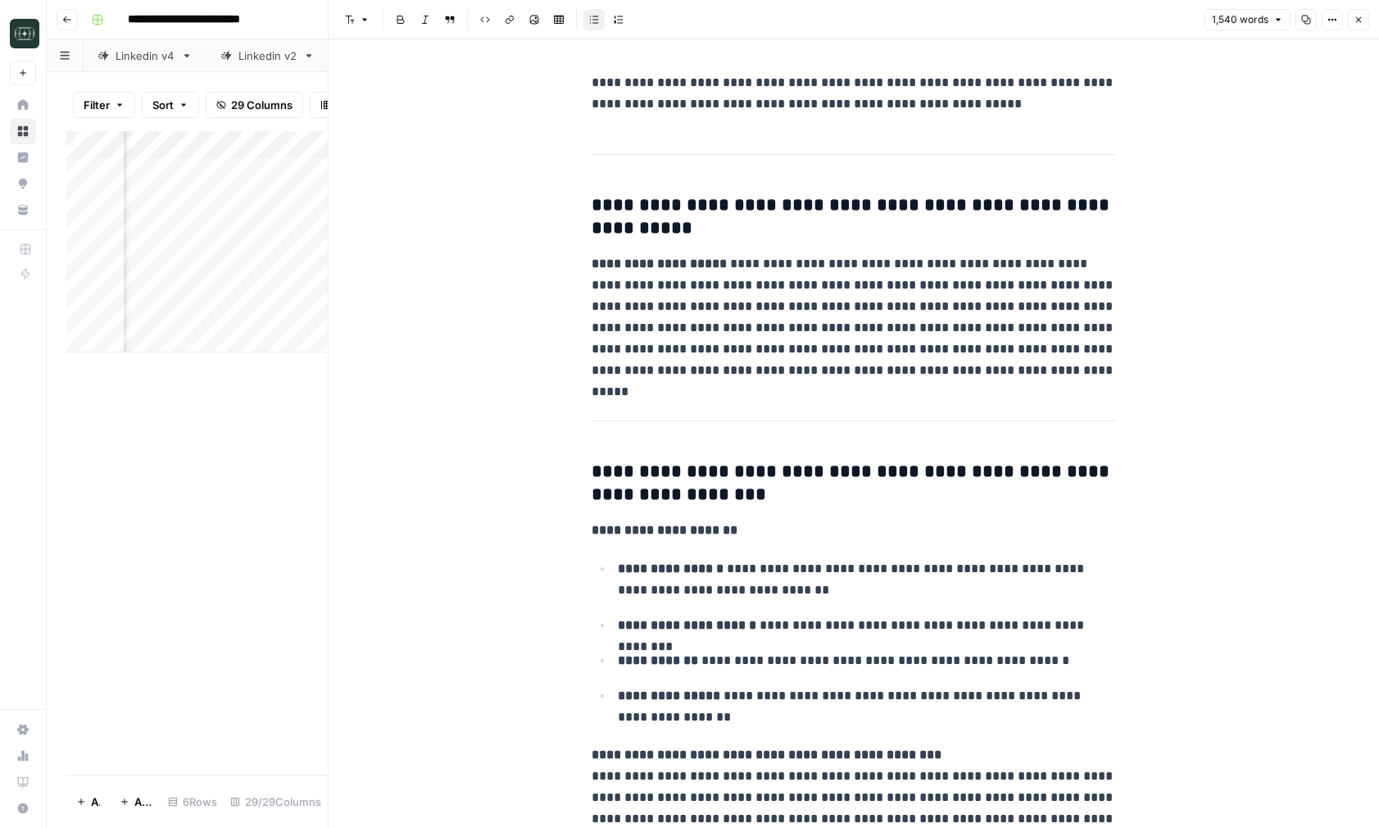
click at [1364, 24] on button "Close" at bounding box center [1358, 19] width 21 height 21
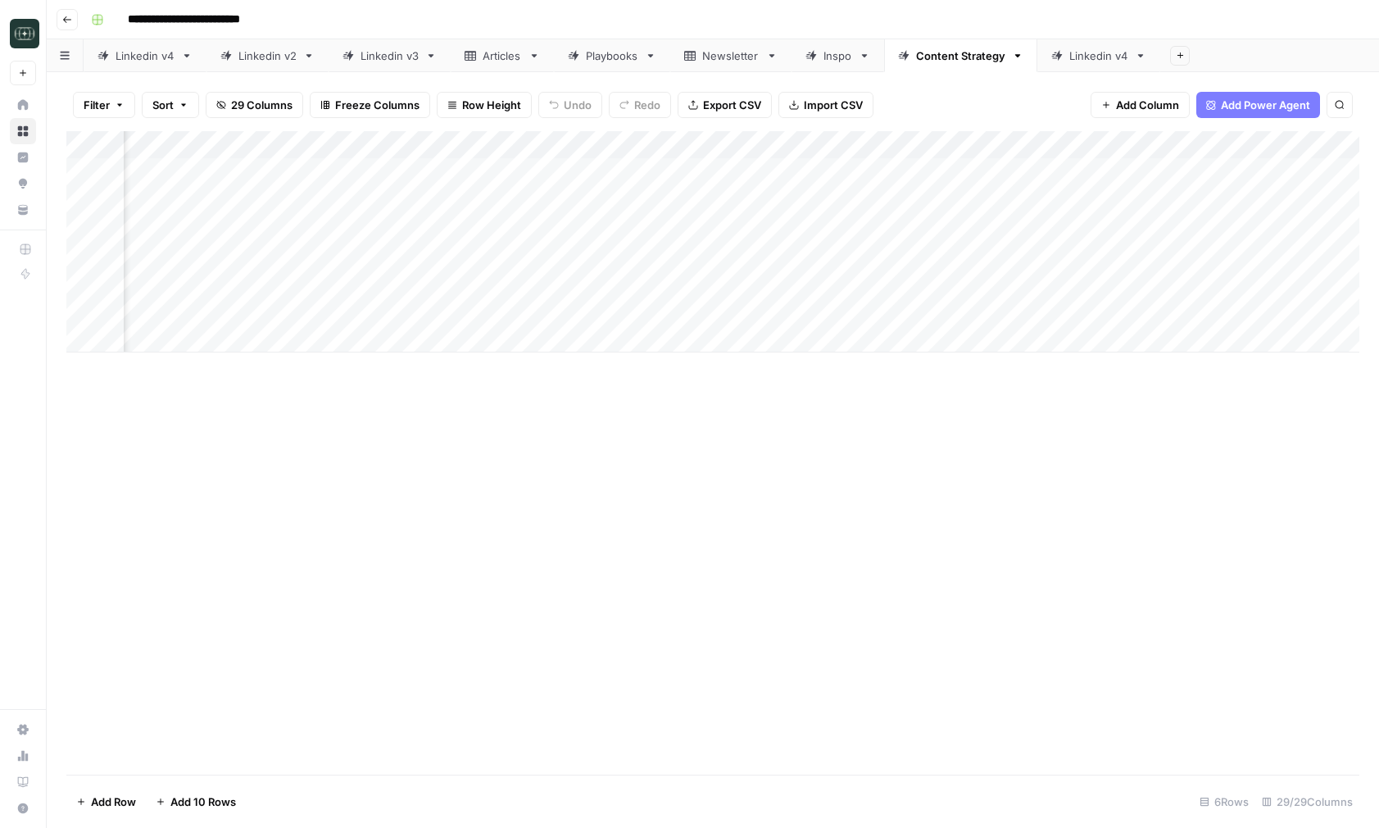
click at [825, 176] on div "Add Column" at bounding box center [712, 241] width 1293 height 221
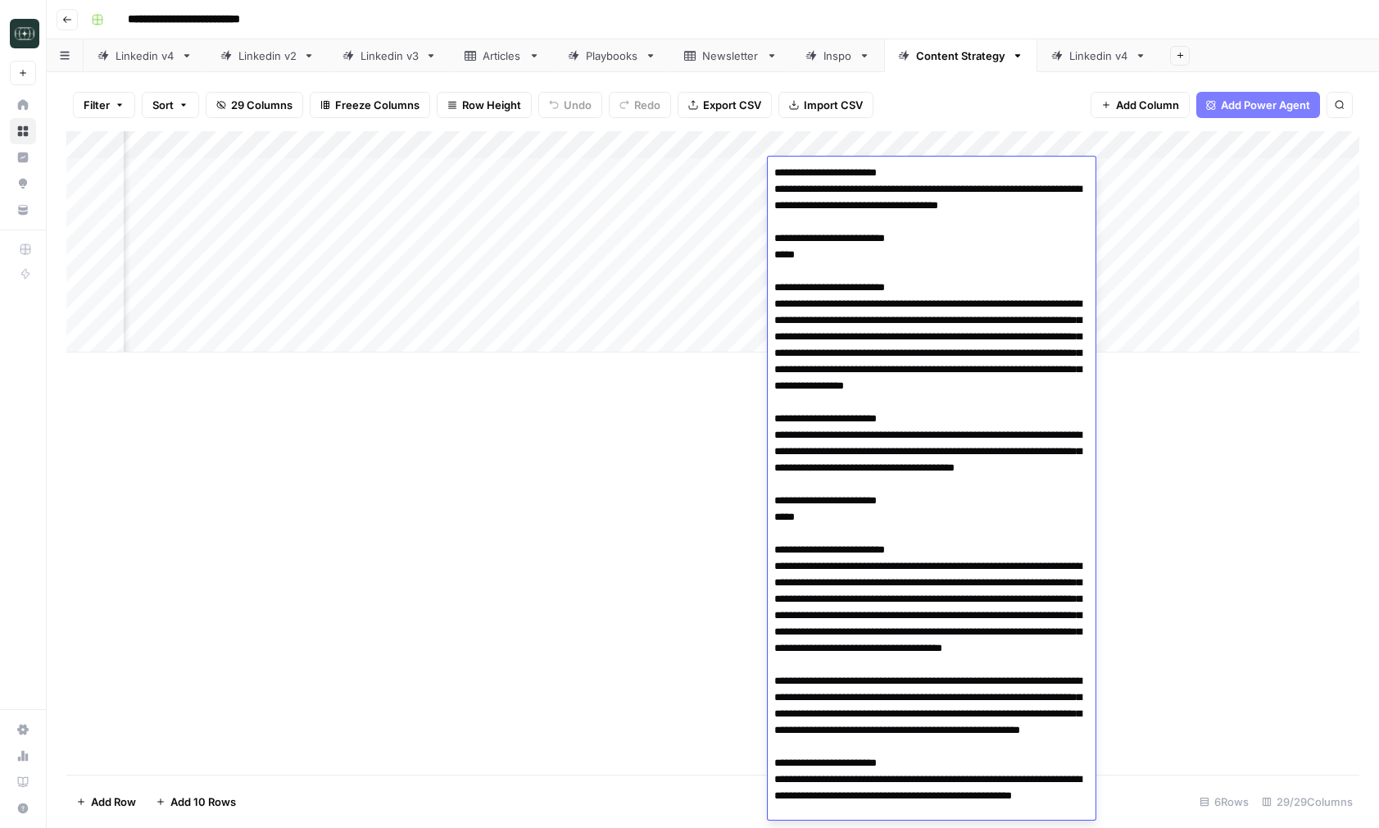
click at [1187, 508] on div "Add Column" at bounding box center [712, 452] width 1293 height 643
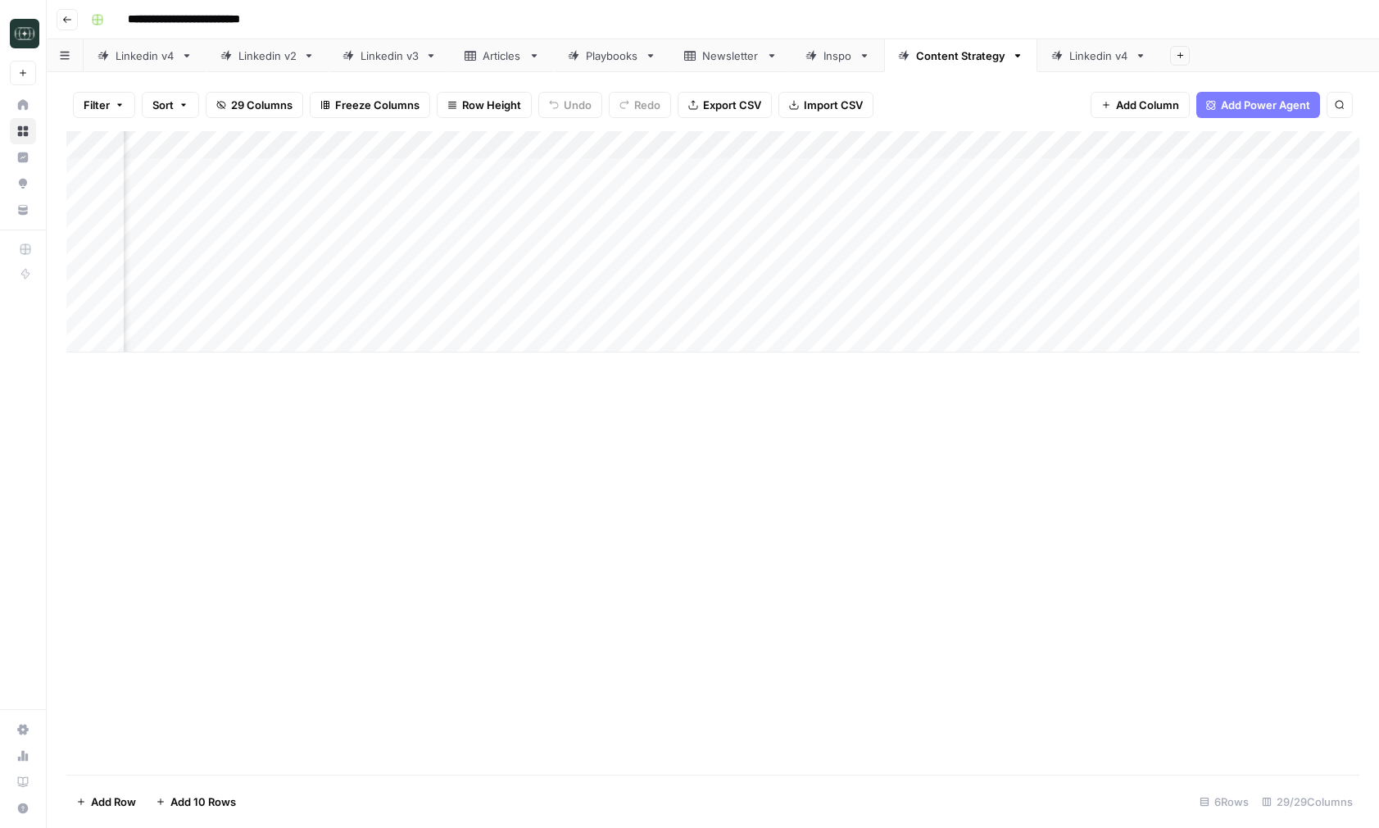
click at [1073, 175] on div "Add Column" at bounding box center [712, 241] width 1293 height 221
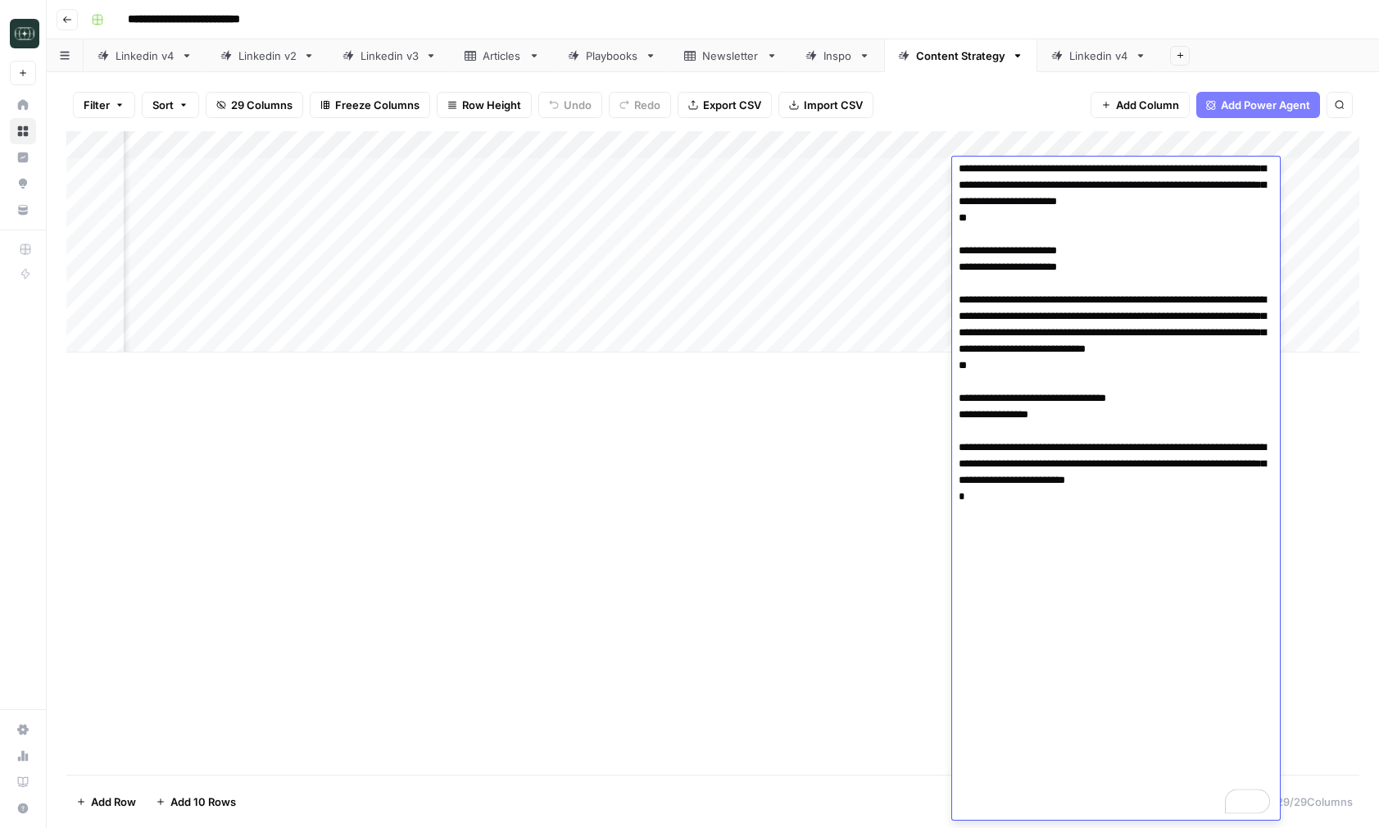
click at [840, 517] on div "Add Column" at bounding box center [712, 452] width 1293 height 643
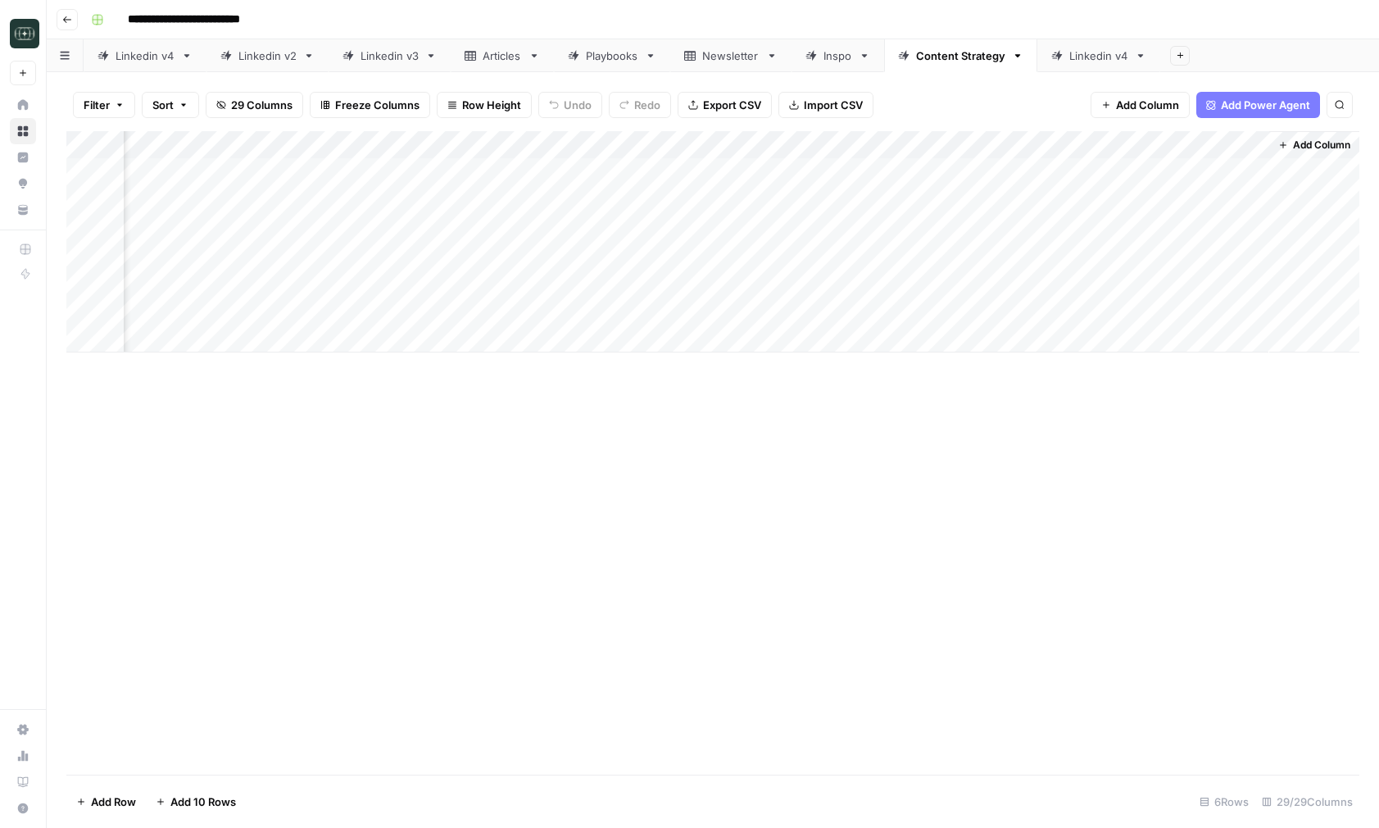
click at [959, 173] on div "Add Column" at bounding box center [712, 241] width 1293 height 221
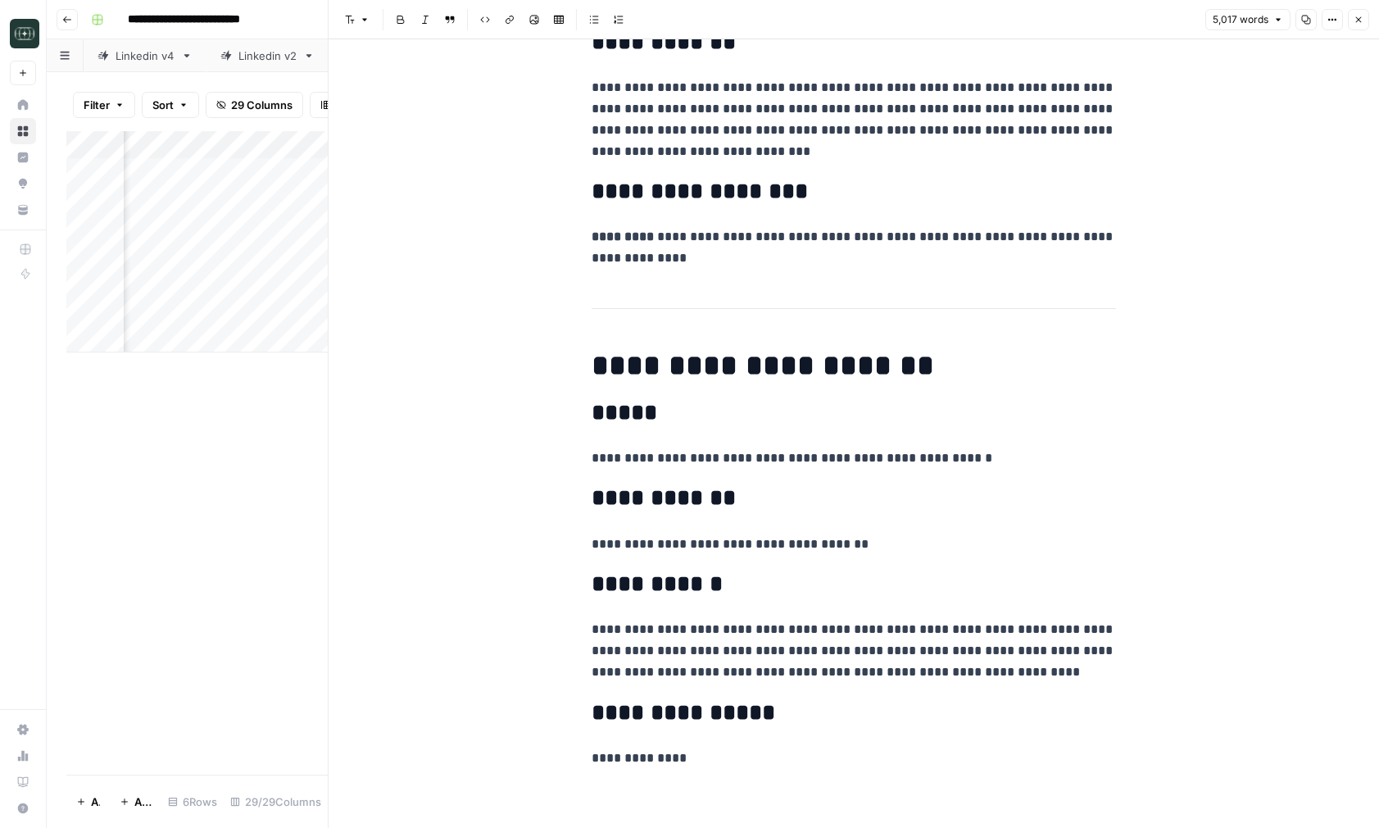
click at [1370, 22] on header "Font style Bold Italic Block quote Code block Link Image Insert Table Bulleted …" at bounding box center [854, 19] width 1051 height 39
click at [1360, 22] on icon "button" at bounding box center [1359, 20] width 6 height 6
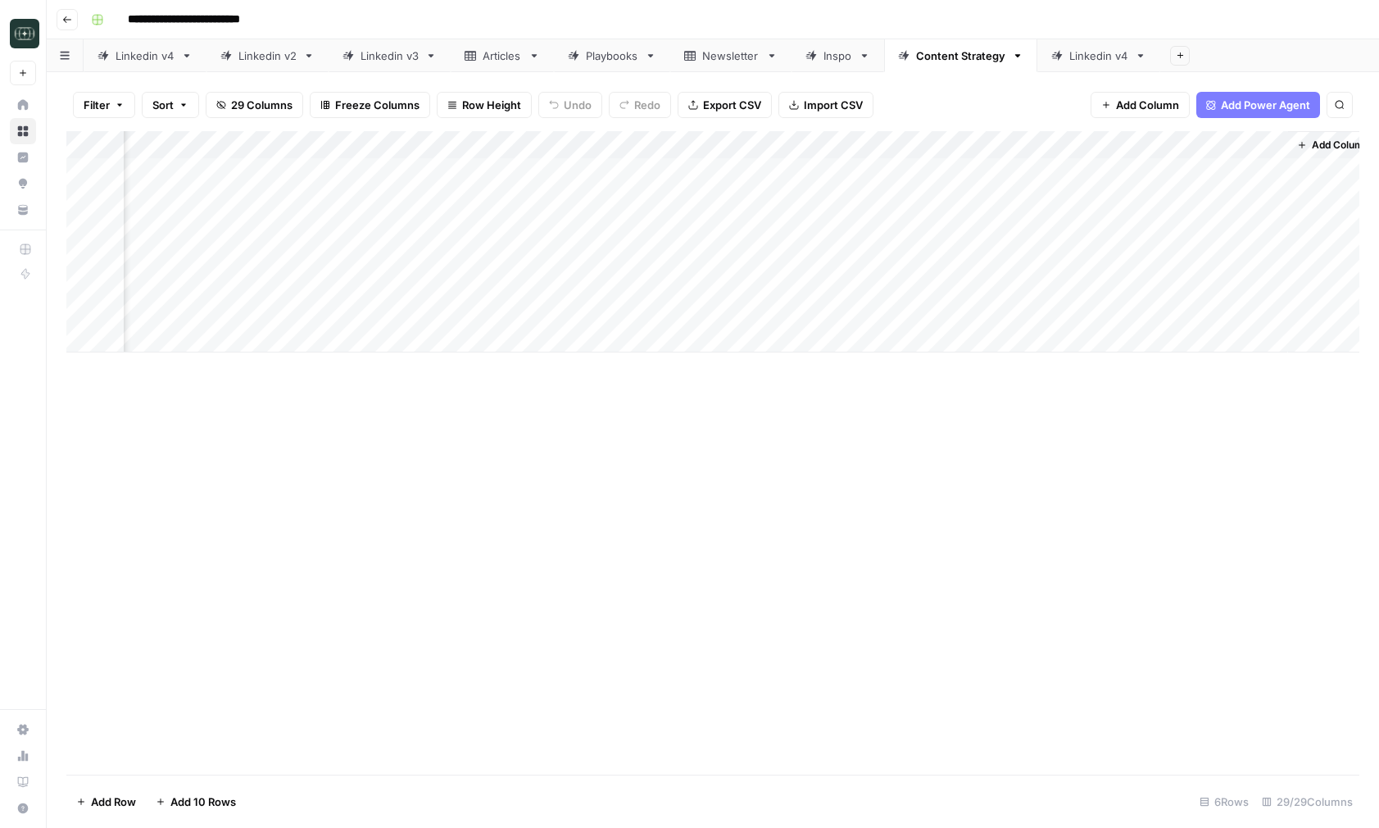
click at [1126, 170] on div "Add Column" at bounding box center [712, 241] width 1293 height 221
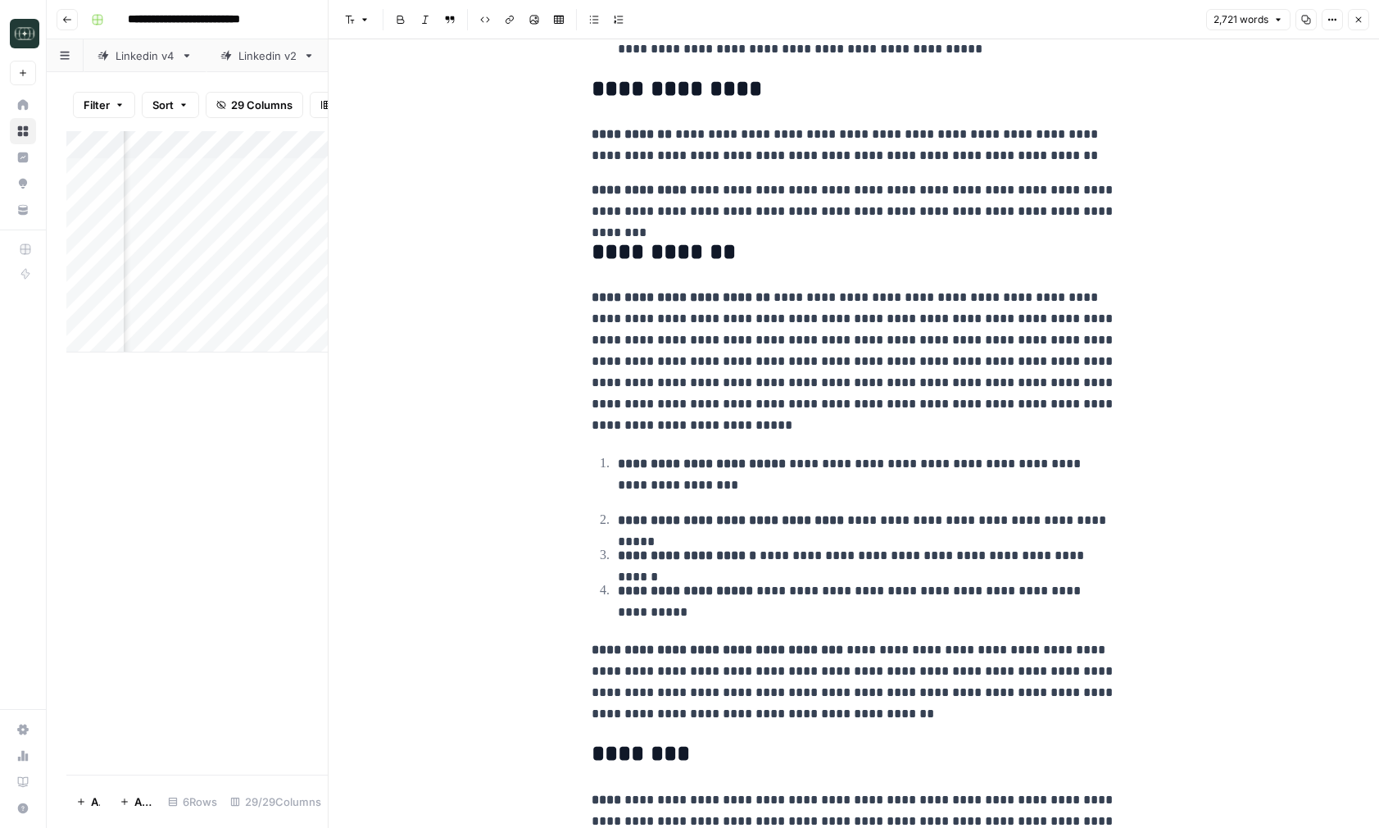
click at [1362, 26] on button "Close" at bounding box center [1358, 19] width 21 height 21
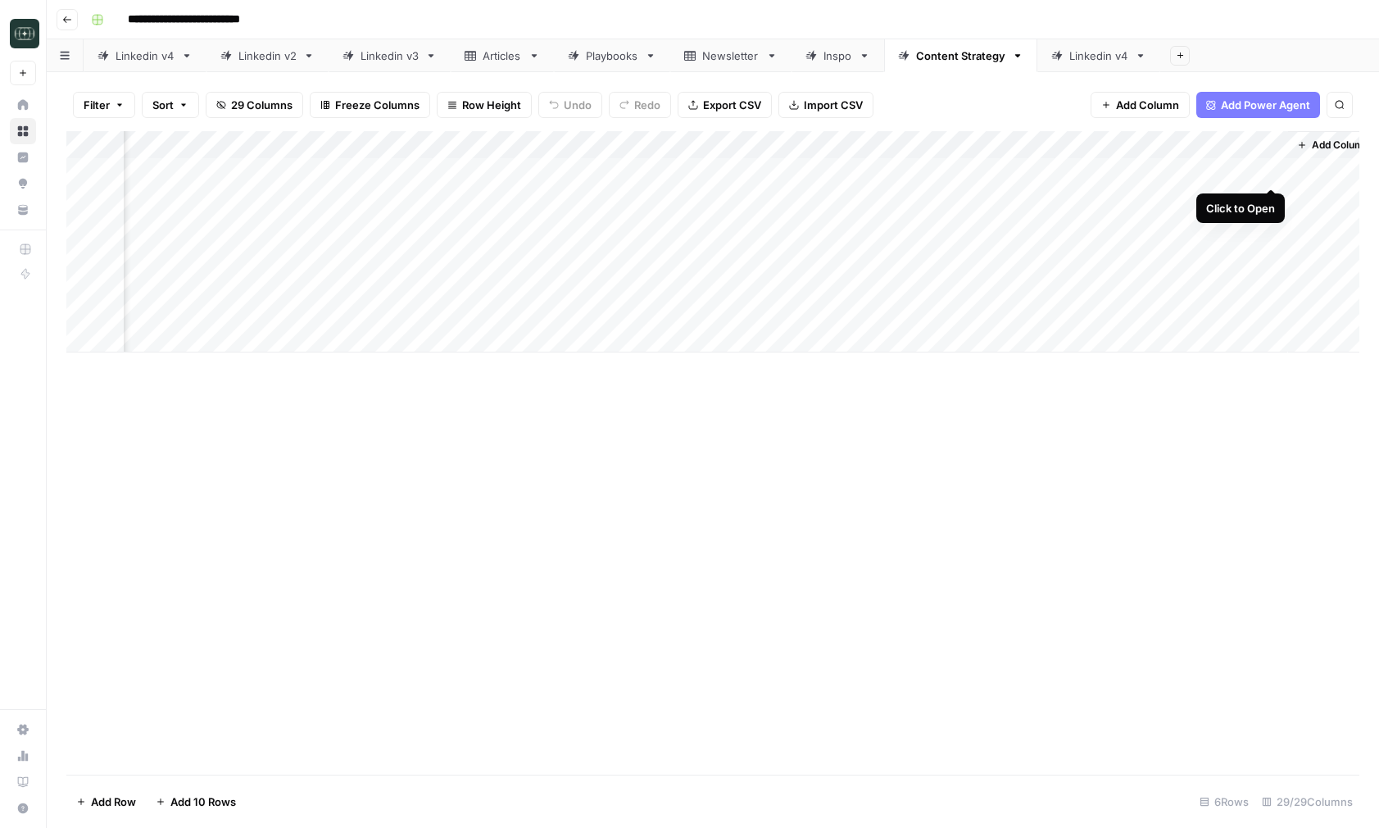
click at [1272, 173] on div "Add Column" at bounding box center [712, 241] width 1293 height 221
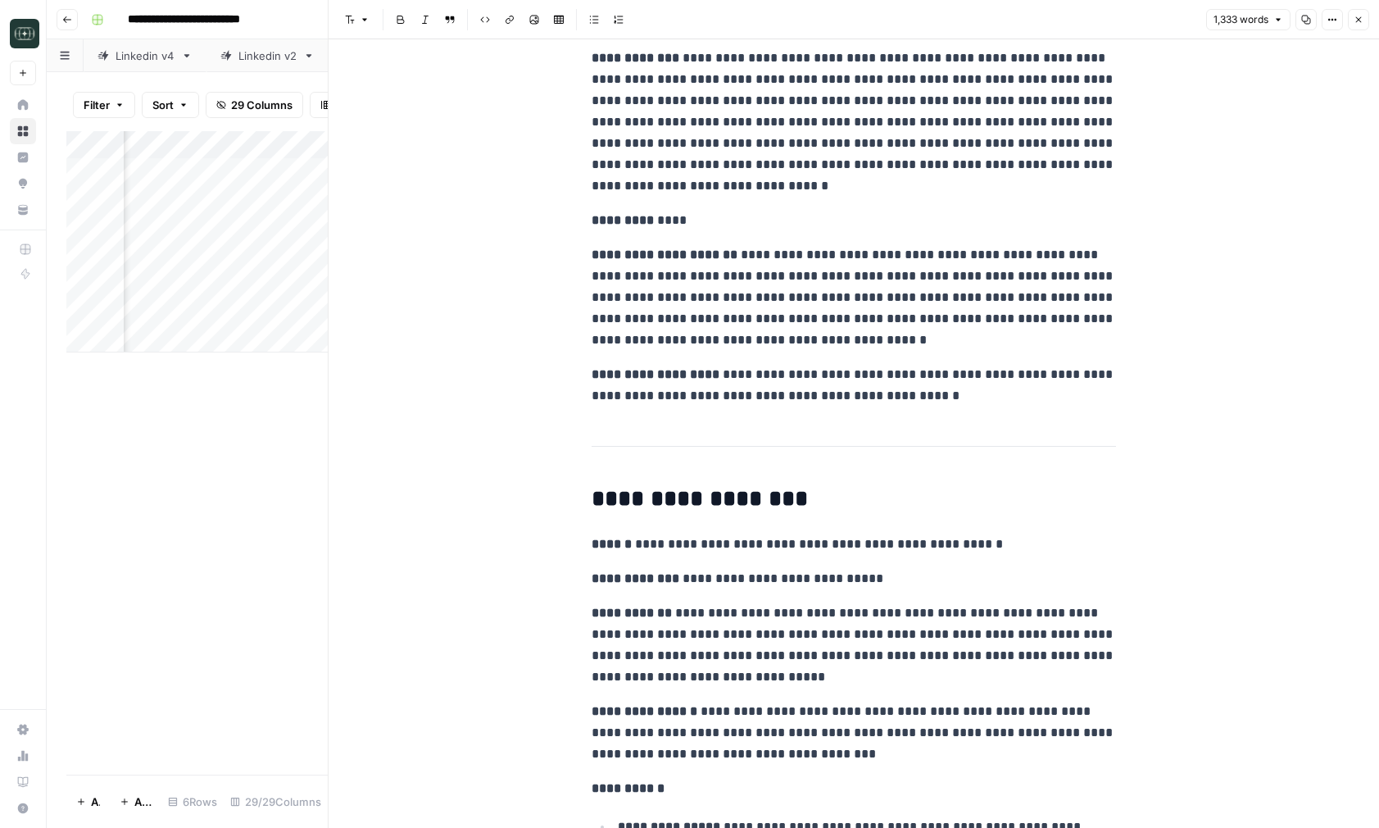
click at [1361, 12] on button "Close" at bounding box center [1358, 19] width 21 height 21
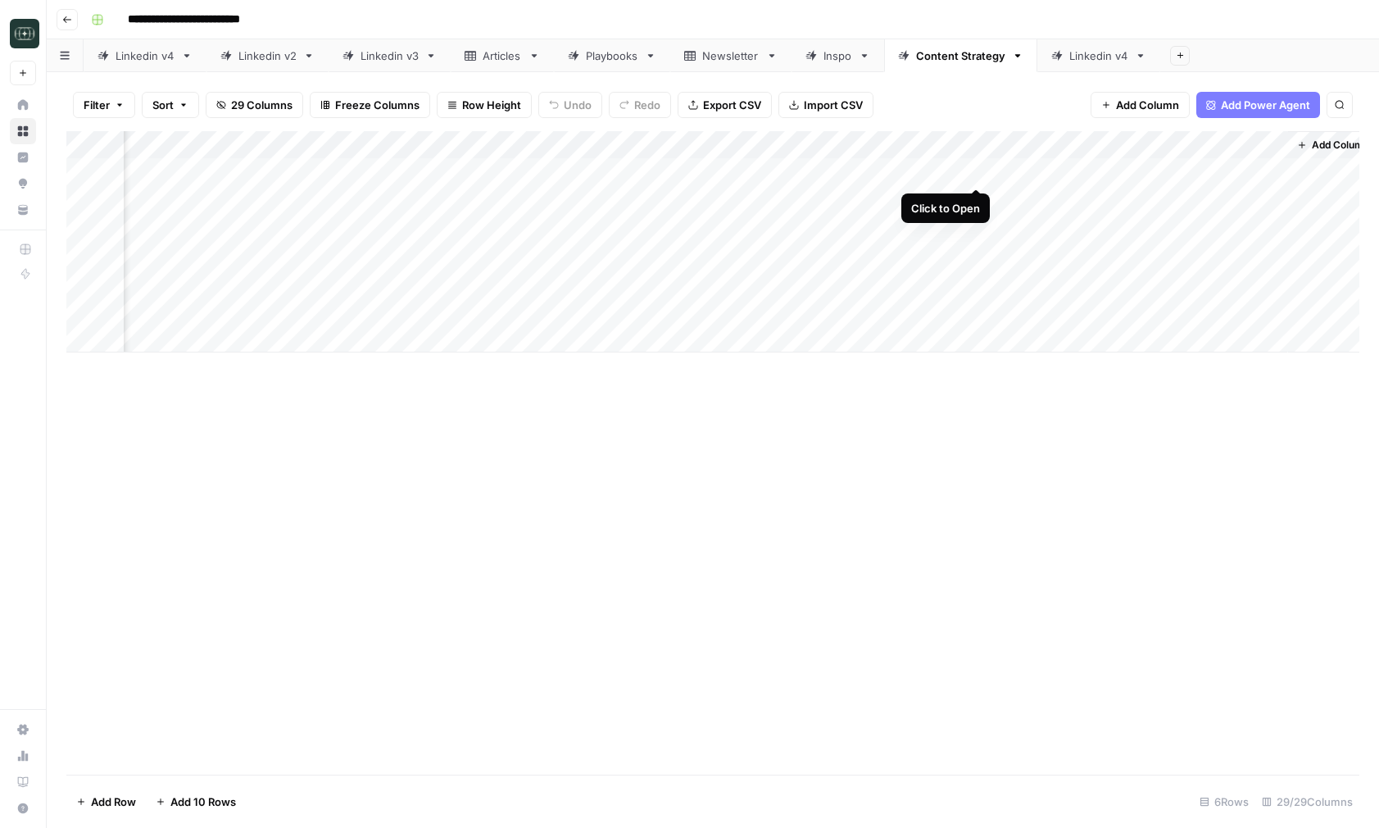
click at [975, 169] on div "Add Column" at bounding box center [712, 241] width 1293 height 221
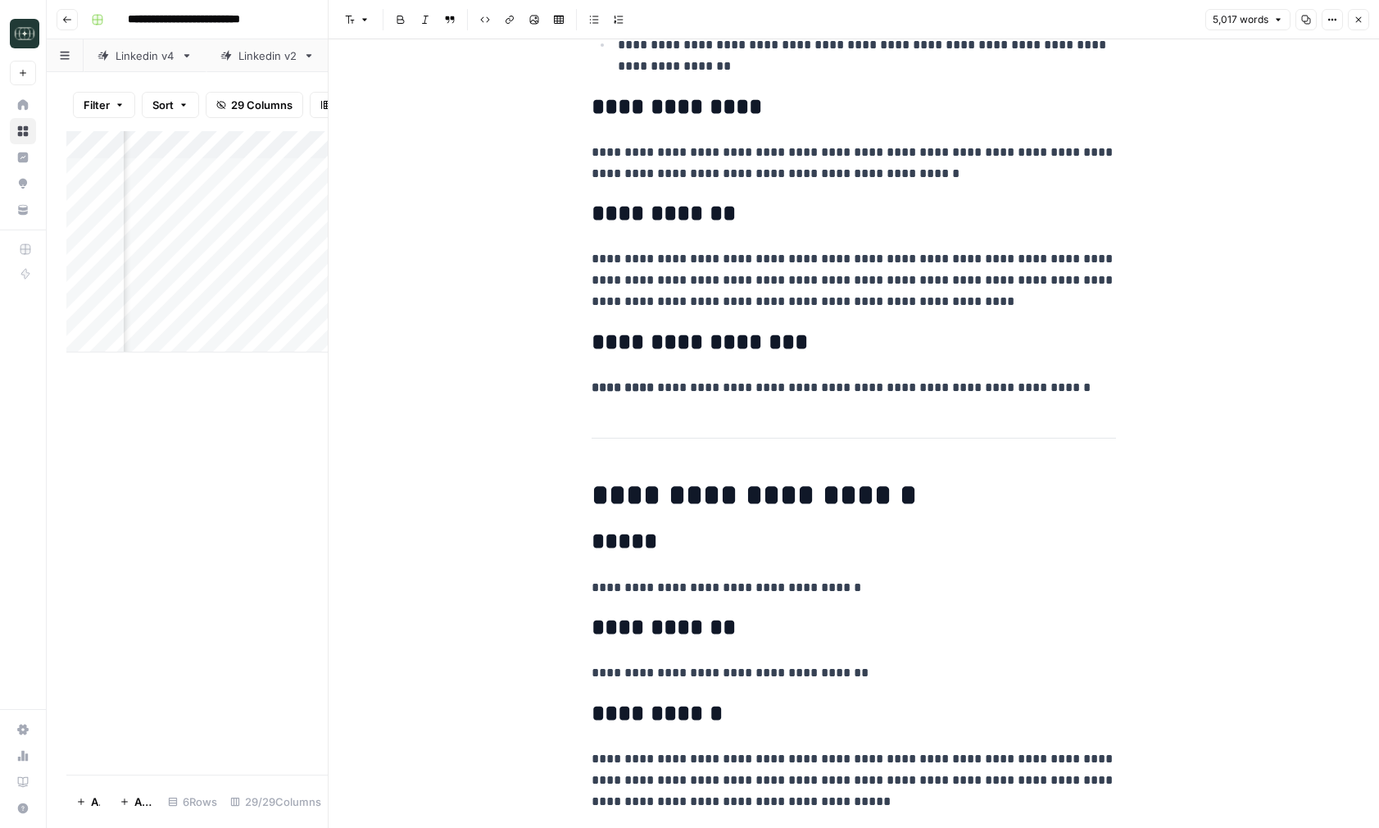
scroll to position [3521, 0]
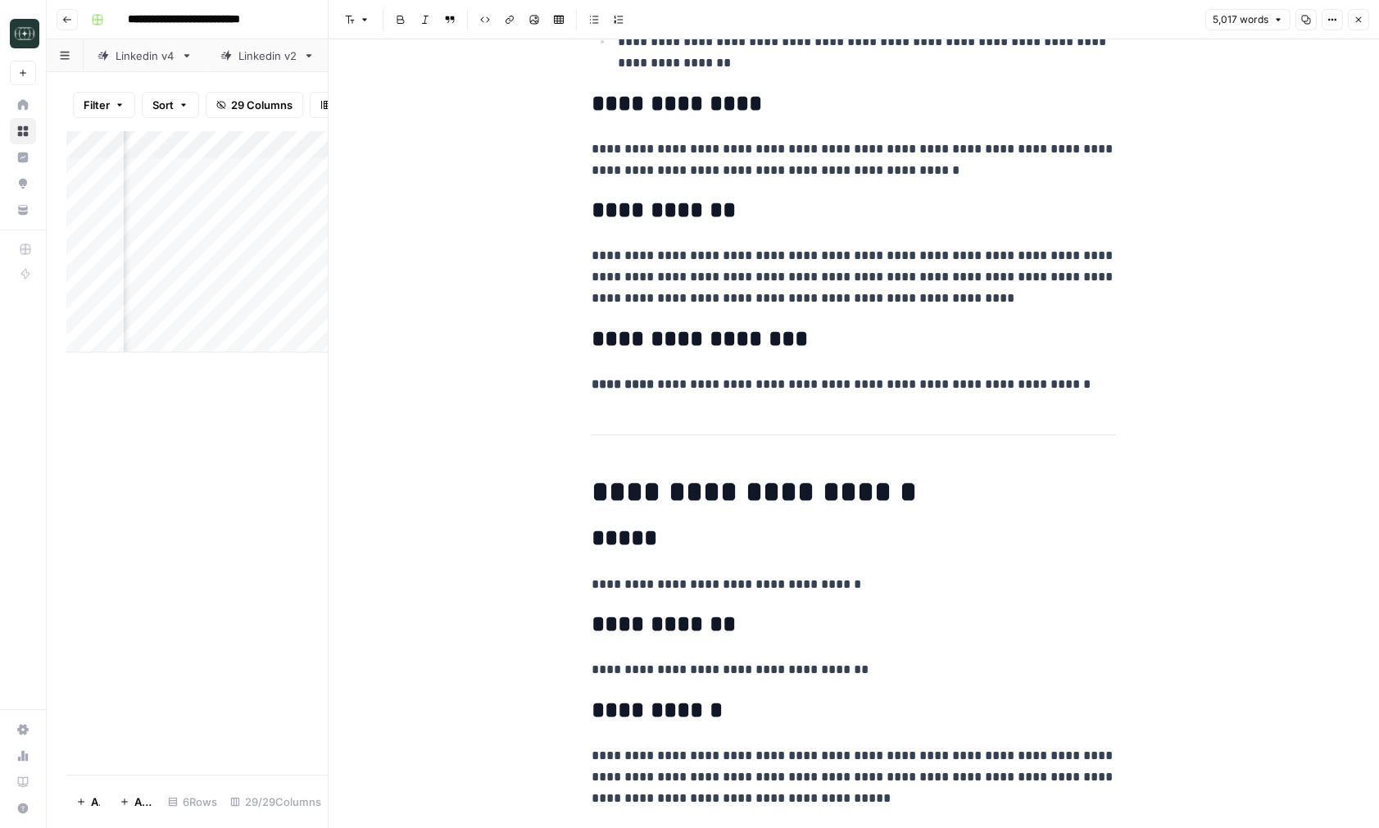
click at [1358, 9] on button "Close" at bounding box center [1358, 19] width 21 height 21
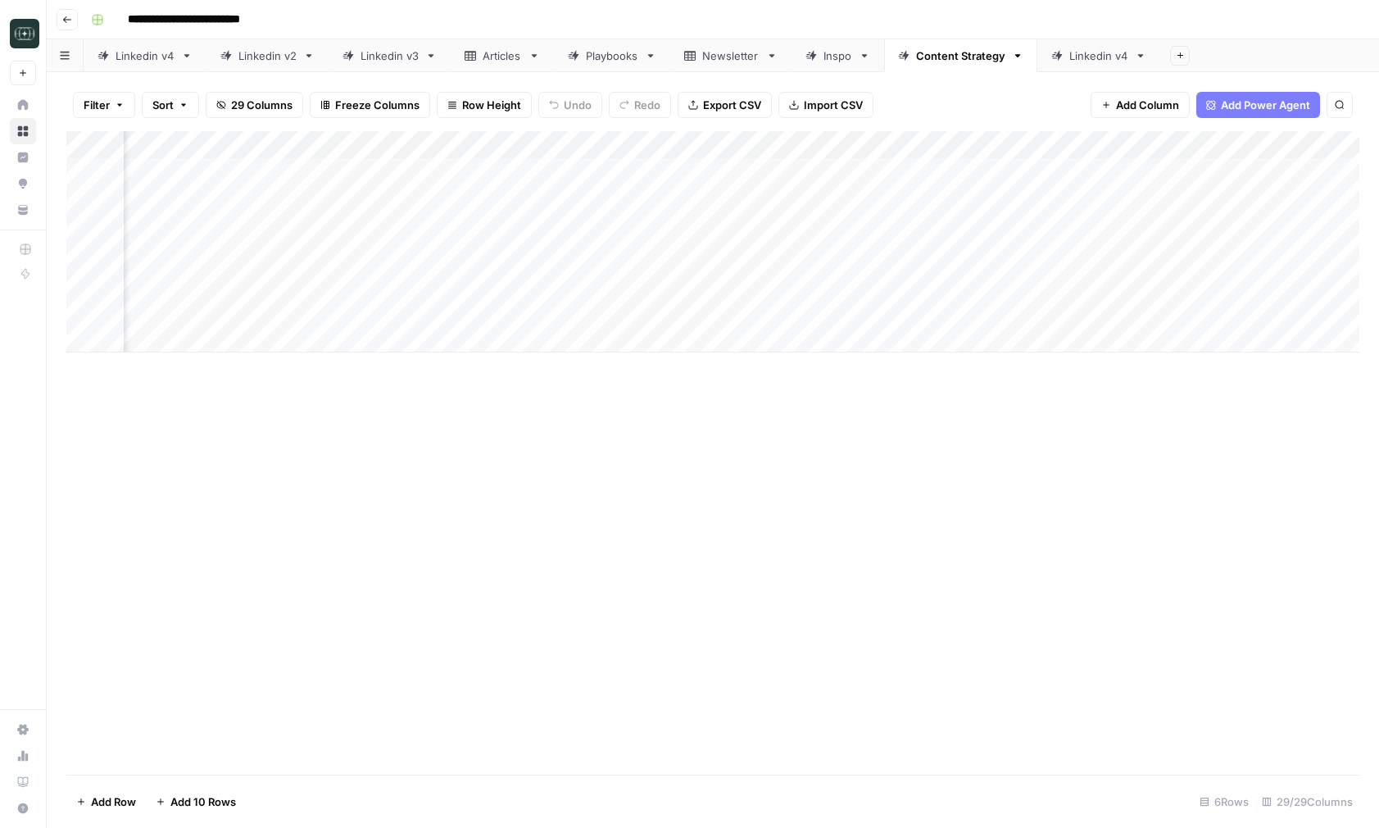
scroll to position [0, 3339]
click at [1172, 173] on div "Add Column" at bounding box center [712, 241] width 1293 height 221
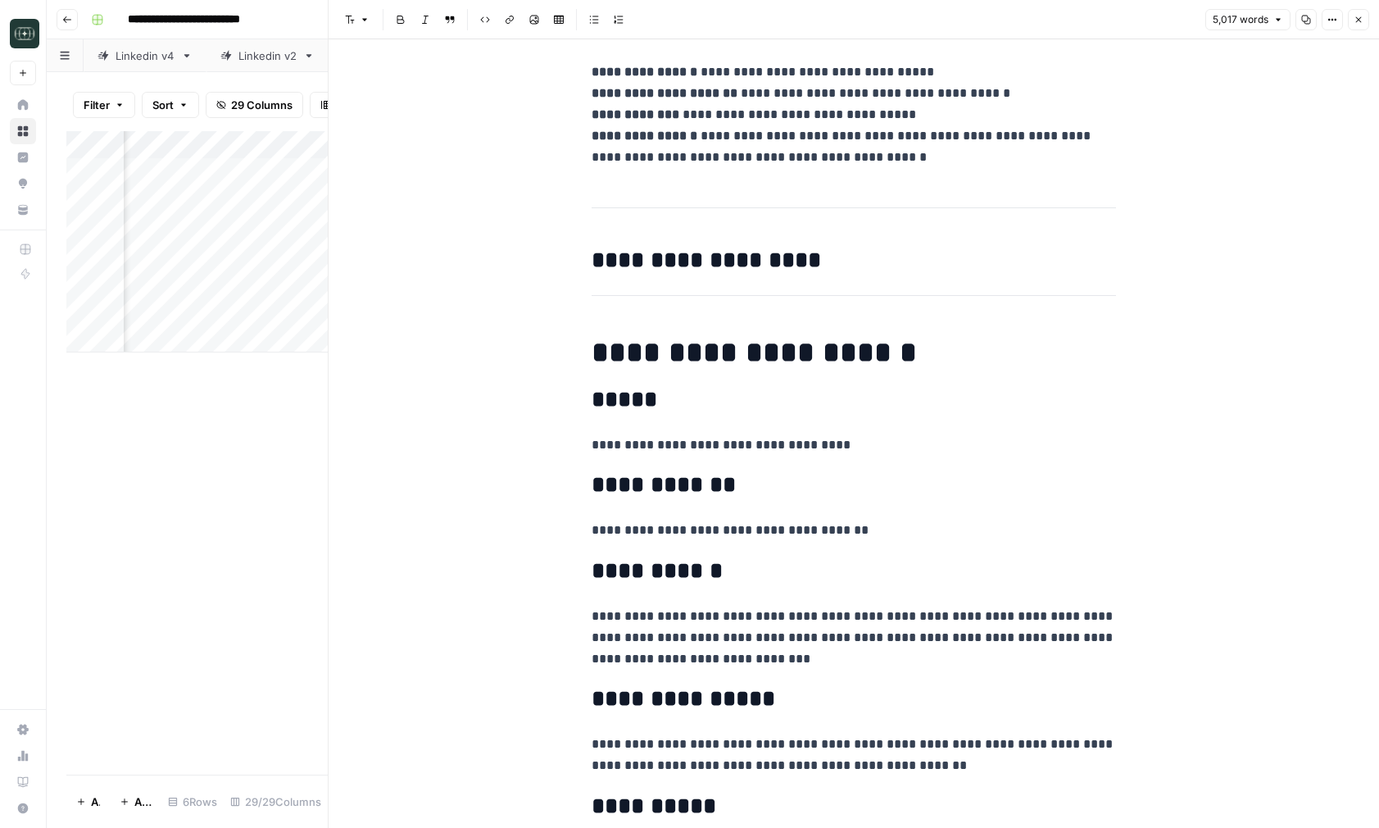
scroll to position [338, 0]
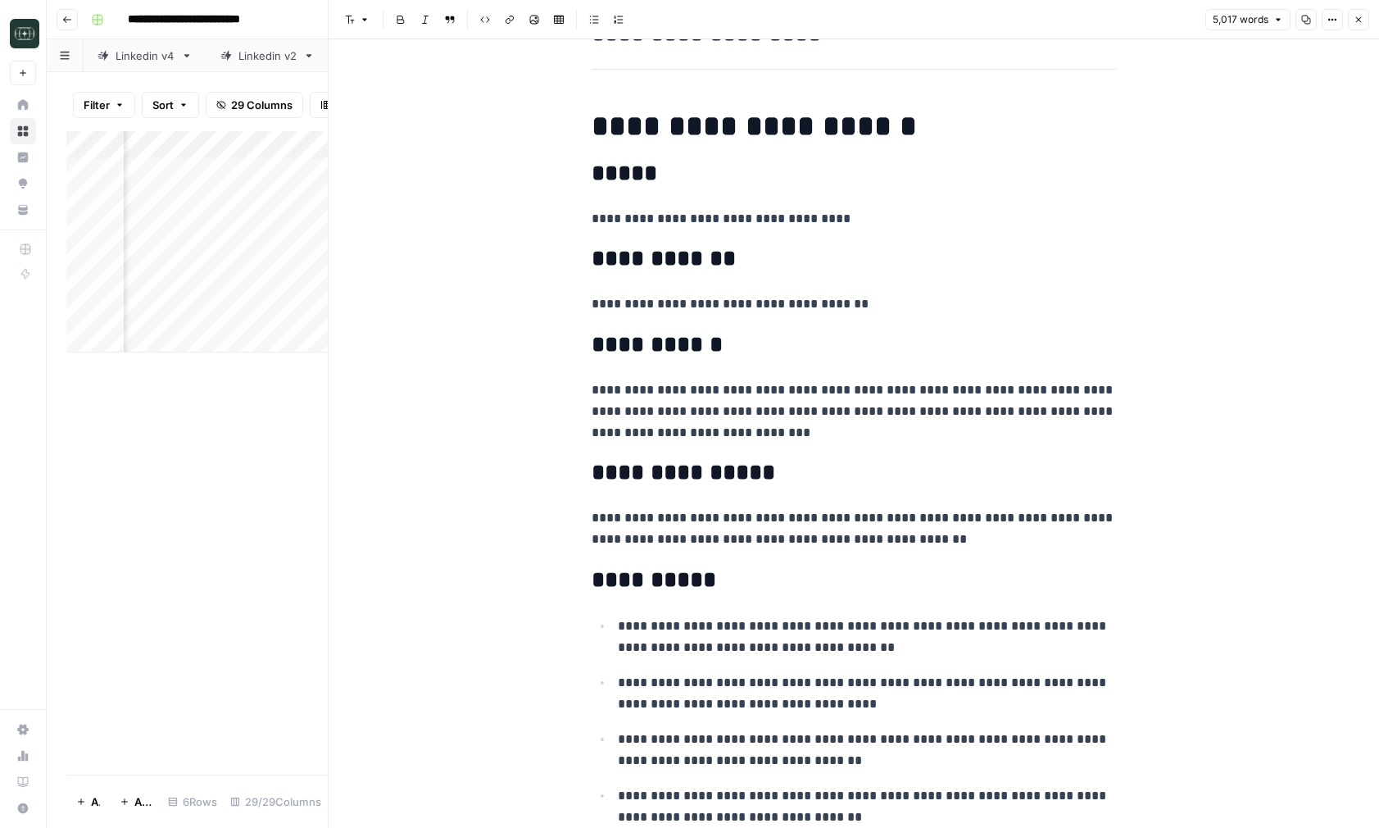
click at [1358, 22] on icon "button" at bounding box center [1359, 20] width 10 height 10
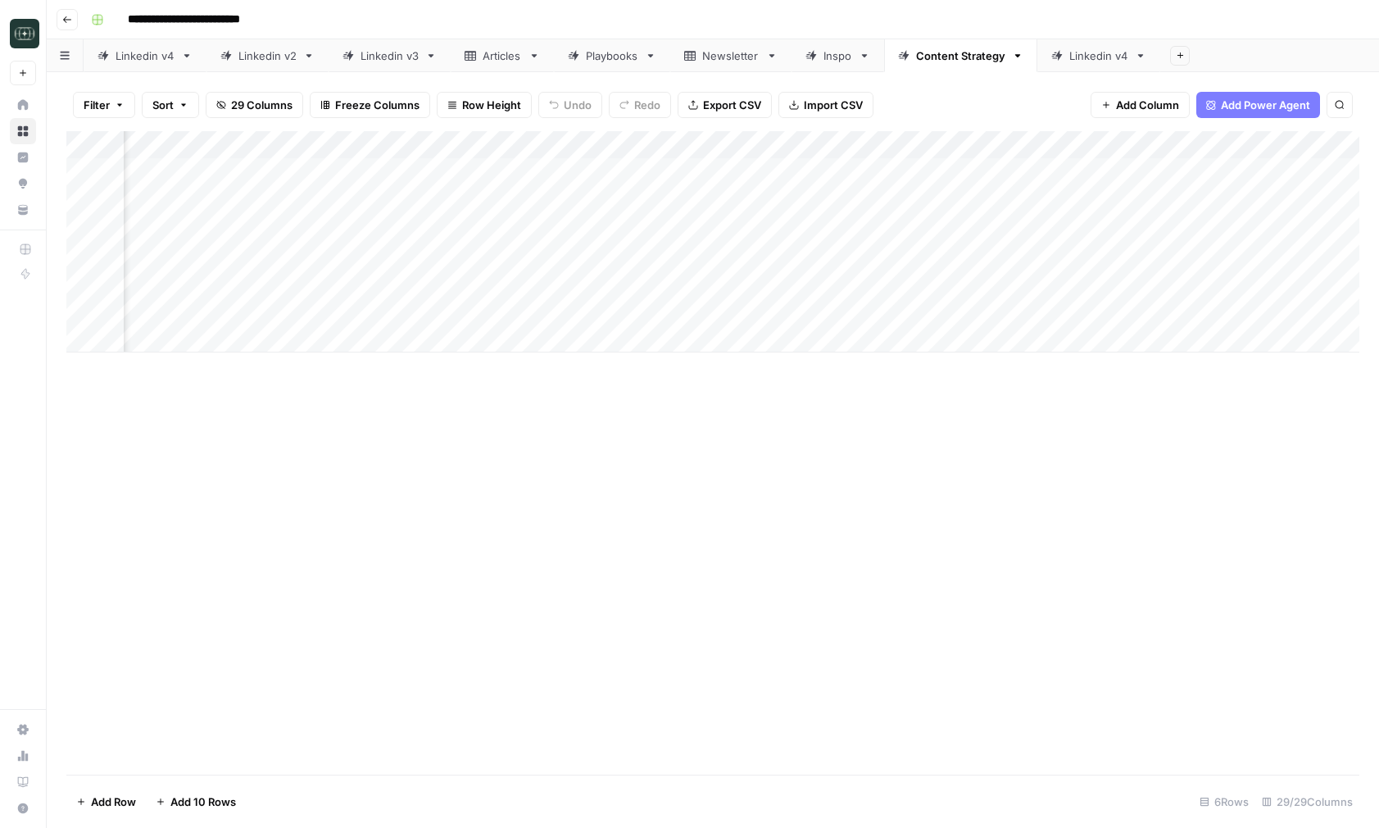
scroll to position [0, 1768]
click at [722, 173] on div "Add Column" at bounding box center [712, 241] width 1293 height 221
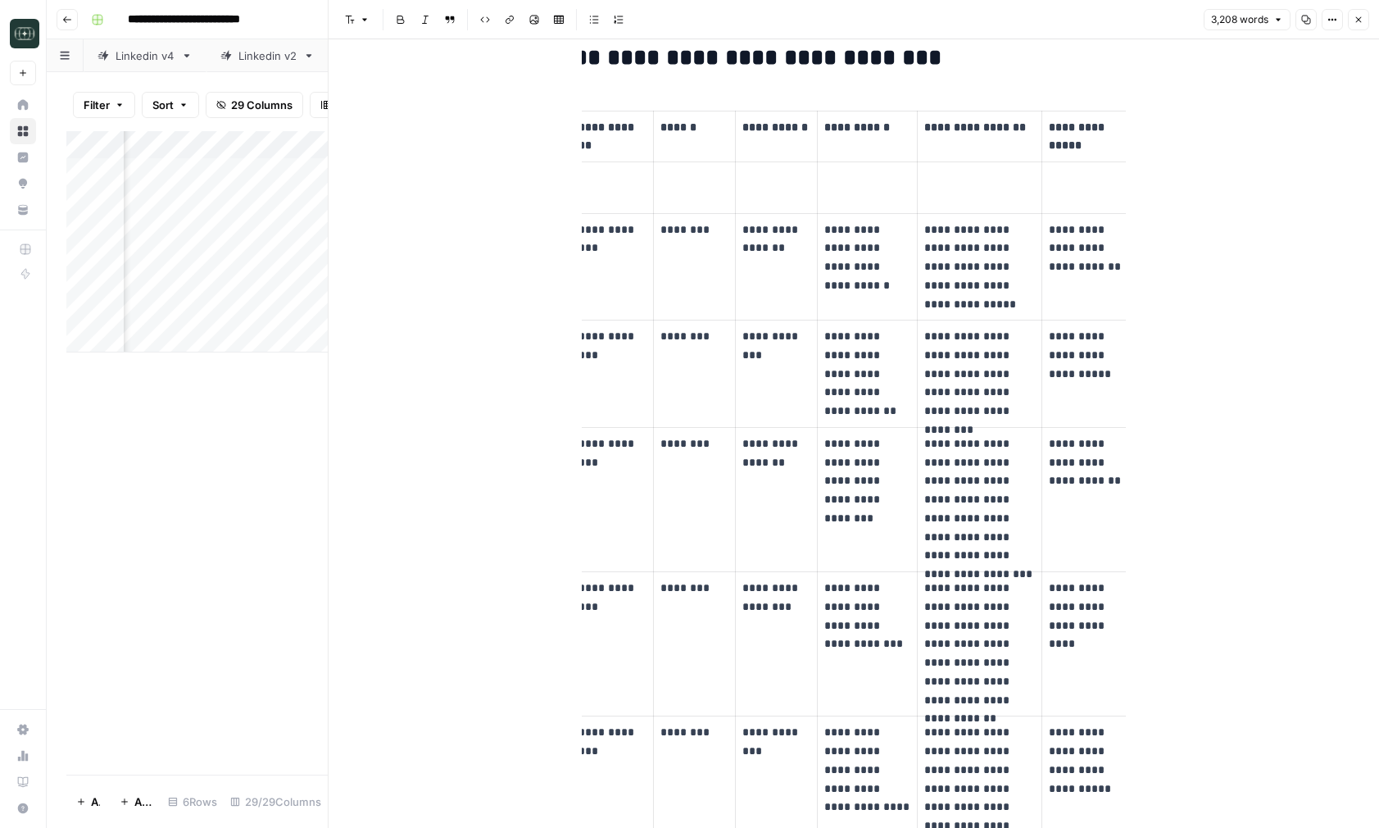
scroll to position [0, 108]
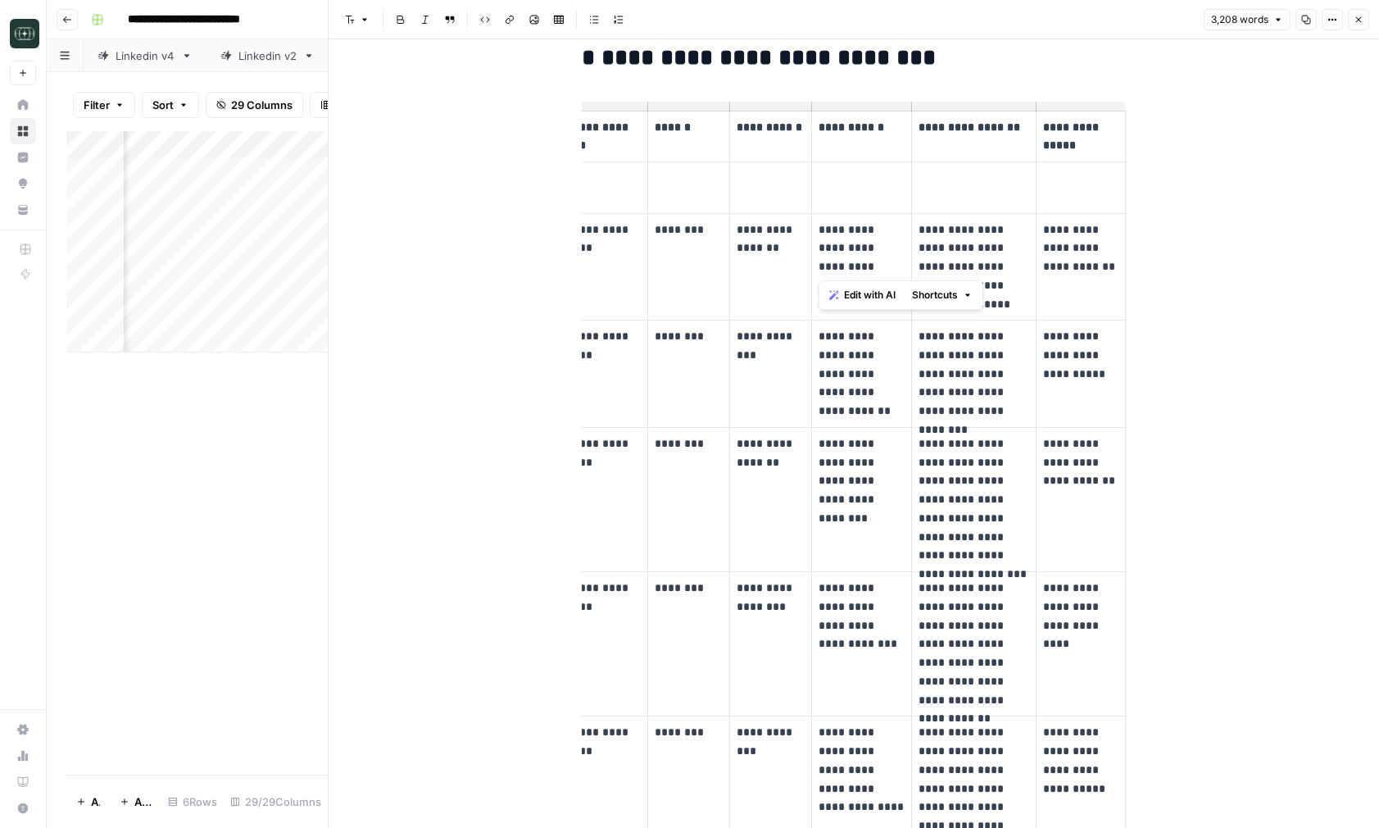
drag, startPoint x: 882, startPoint y: 271, endPoint x: 819, endPoint y: 245, distance: 67.6
click at [819, 245] on p "**********" at bounding box center [862, 248] width 86 height 56
click at [839, 234] on p "**********" at bounding box center [862, 248] width 86 height 56
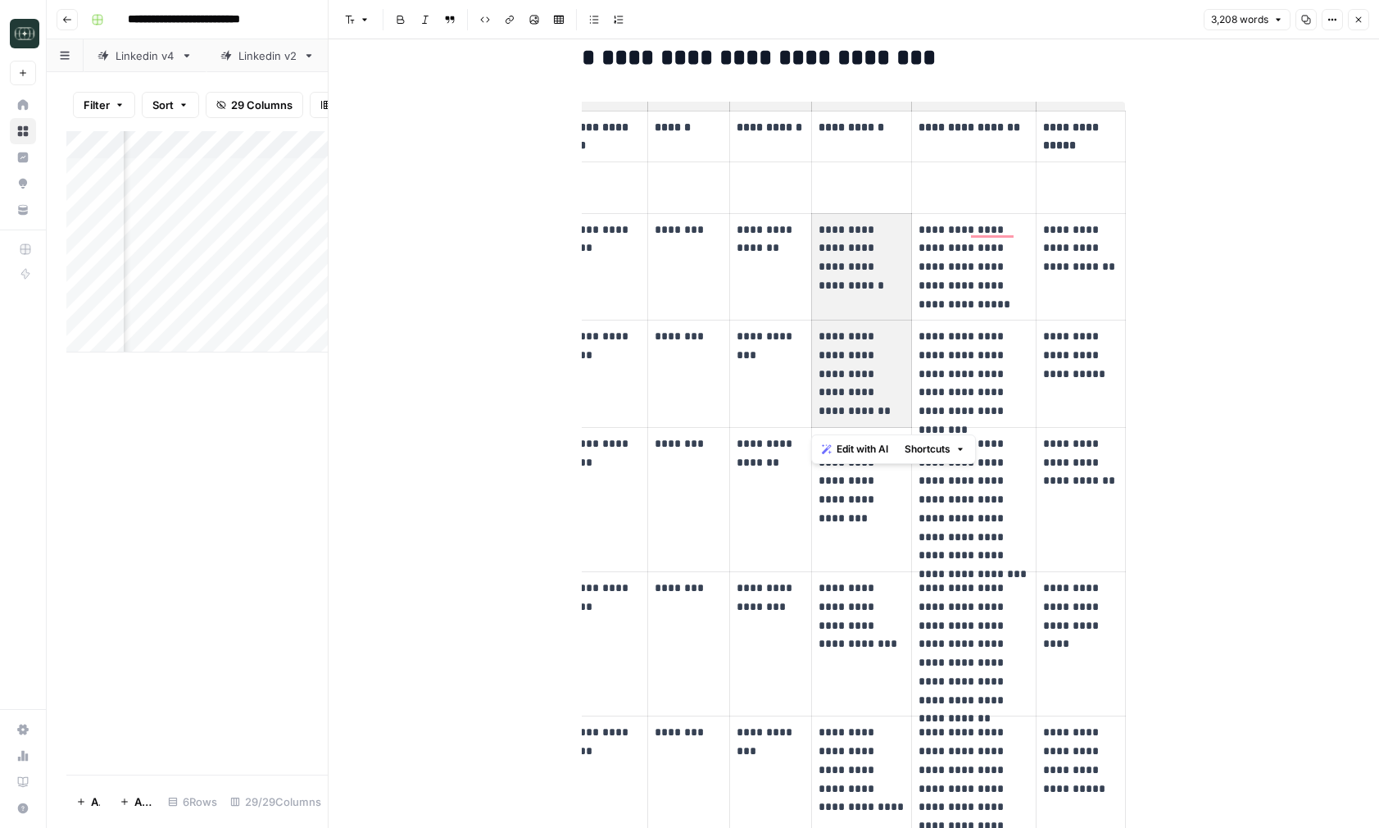
drag, startPoint x: 889, startPoint y: 415, endPoint x: 815, endPoint y: 319, distance: 121.0
click at [841, 525] on td "**********" at bounding box center [862, 499] width 100 height 144
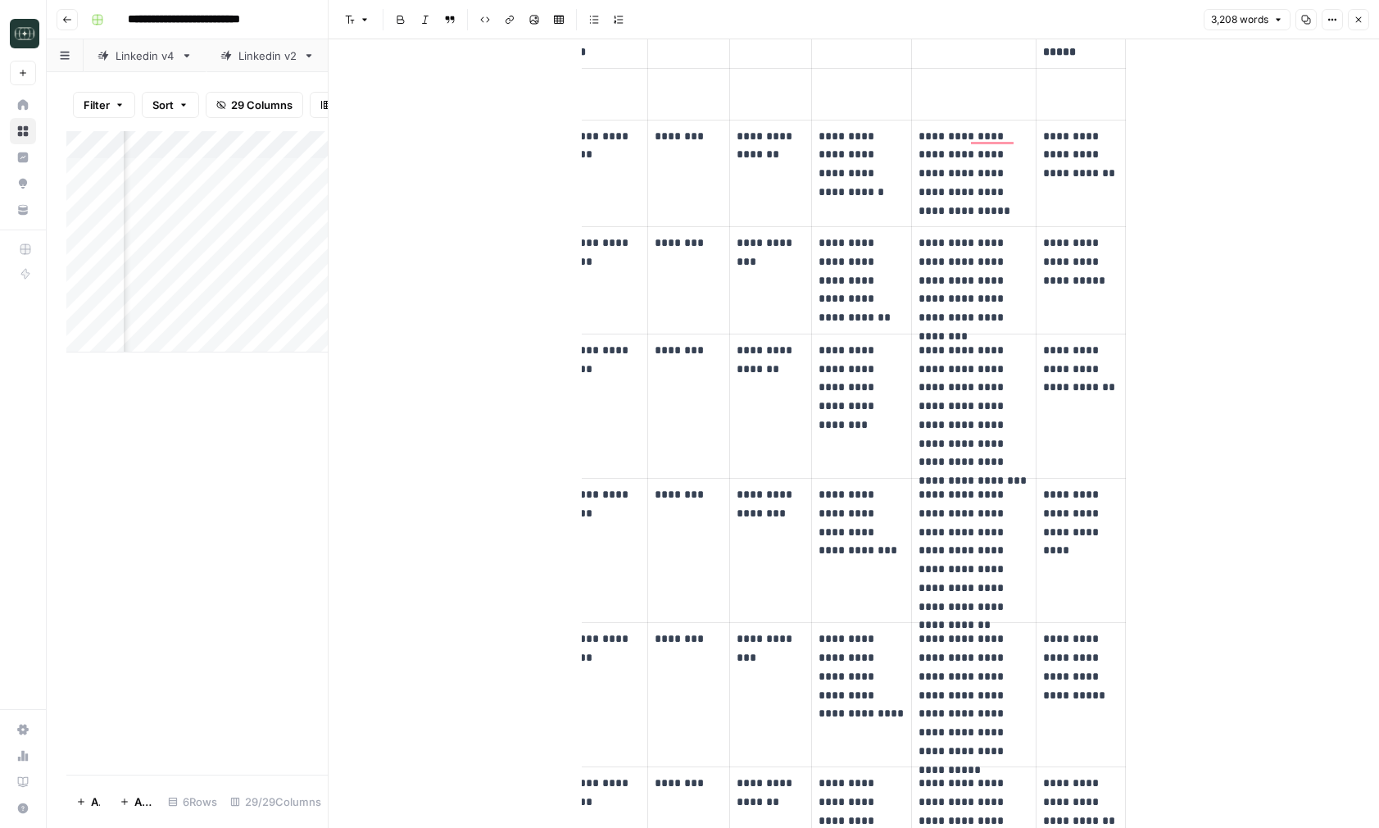
scroll to position [943, 0]
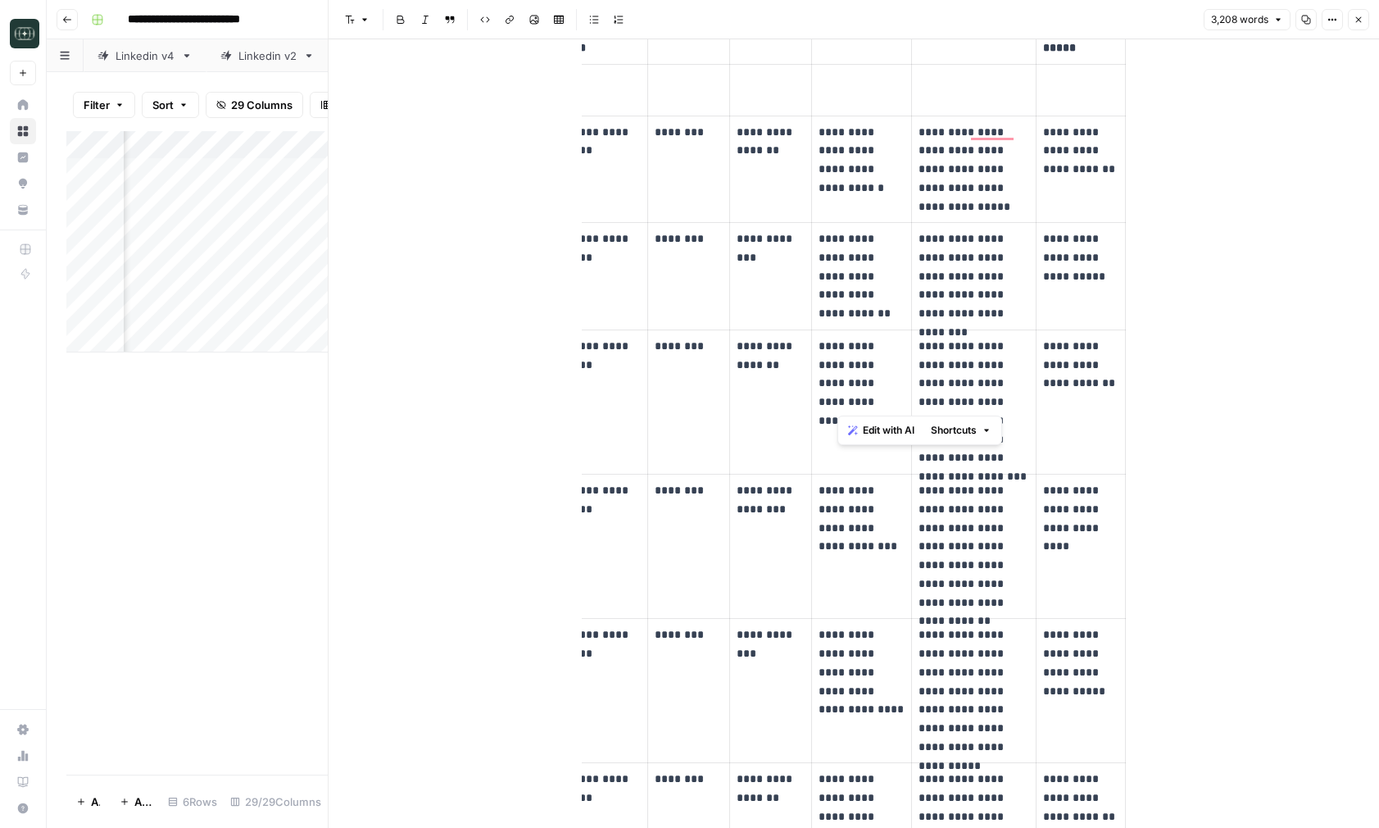
drag, startPoint x: 900, startPoint y: 403, endPoint x: 860, endPoint y: 373, distance: 49.7
click at [860, 373] on p "**********" at bounding box center [862, 374] width 86 height 75
click at [975, 363] on p "**********" at bounding box center [974, 402] width 111 height 130
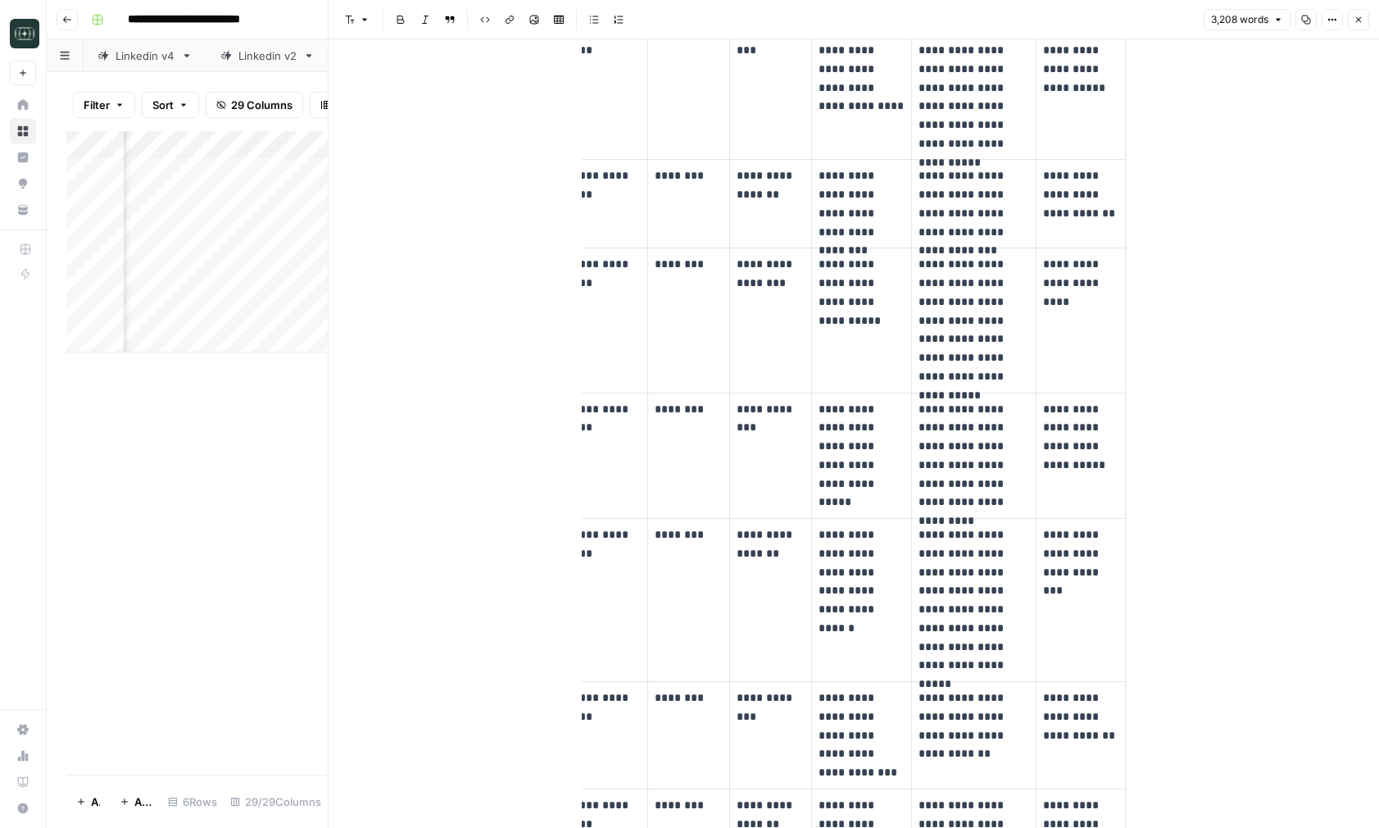
scroll to position [1554, 0]
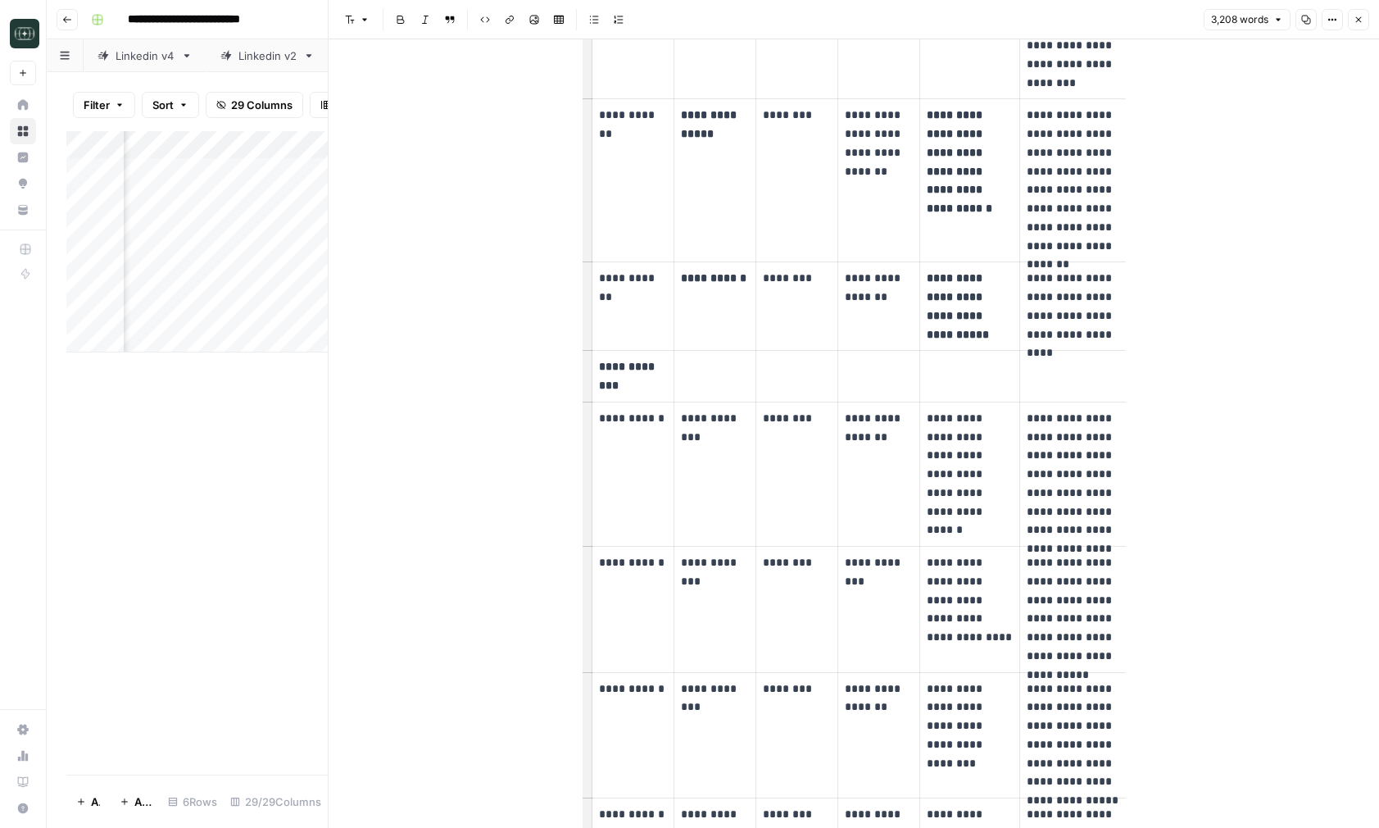
click at [1357, 16] on icon "button" at bounding box center [1359, 20] width 10 height 10
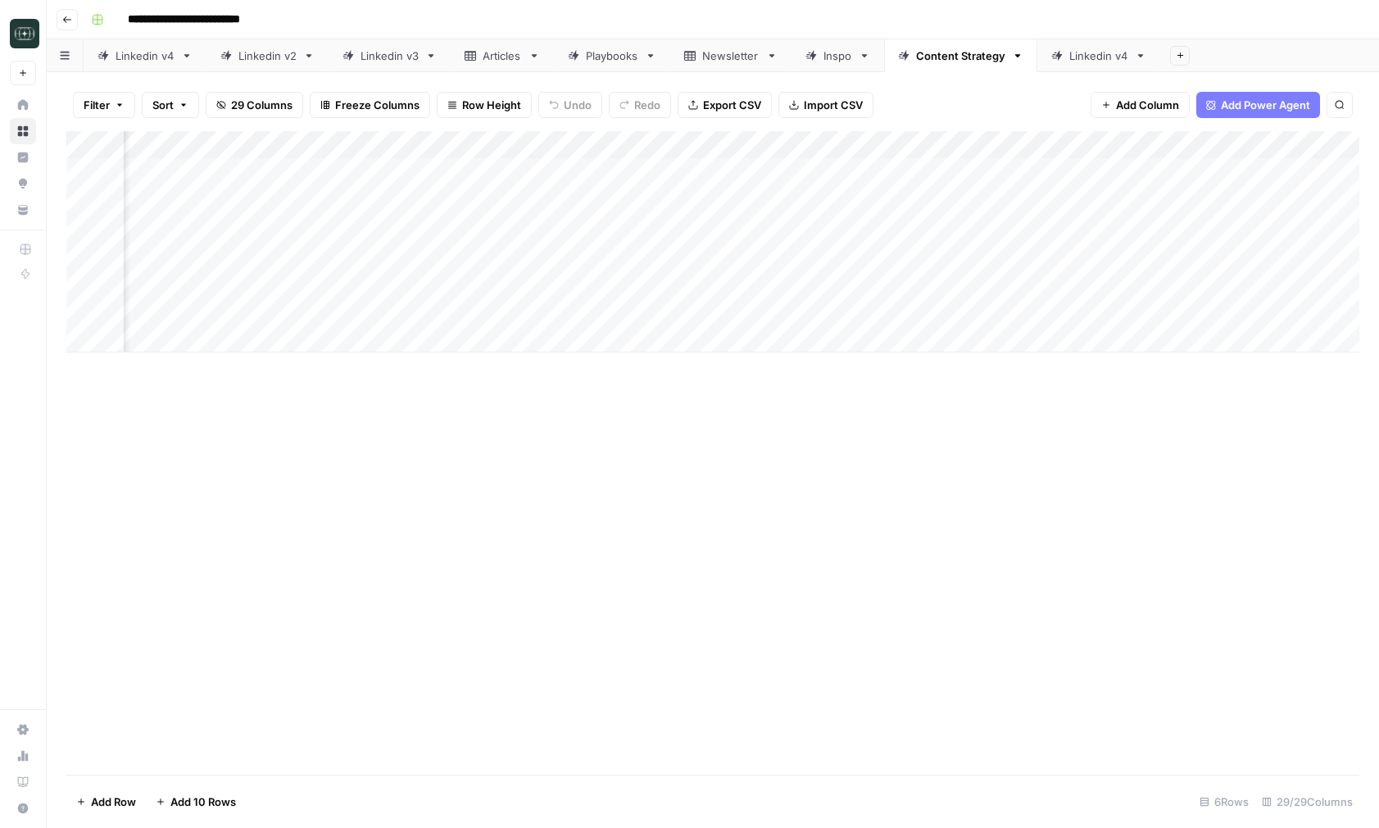
scroll to position [0, 2337]
click at [983, 170] on div "Add Column" at bounding box center [712, 241] width 1293 height 221
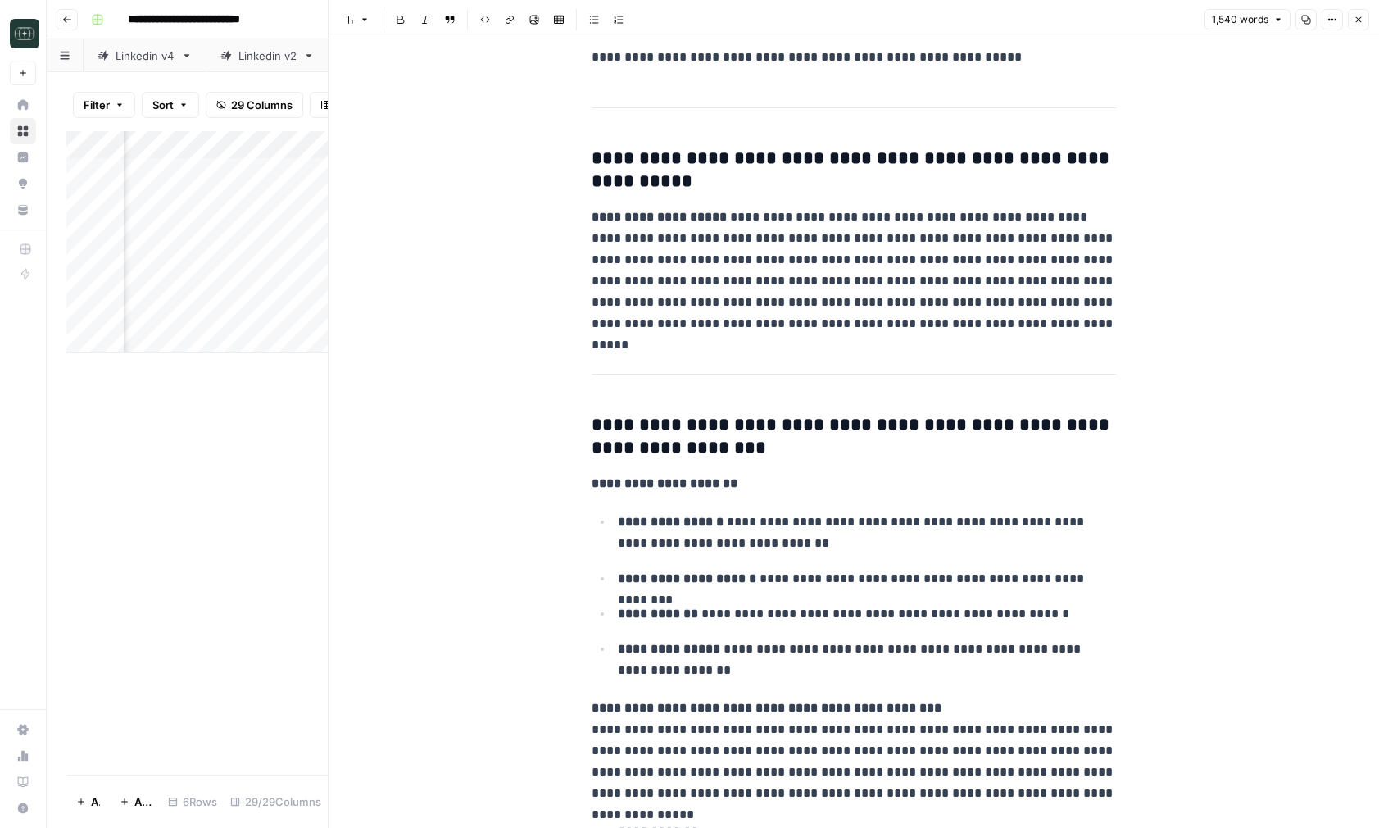
scroll to position [49, 0]
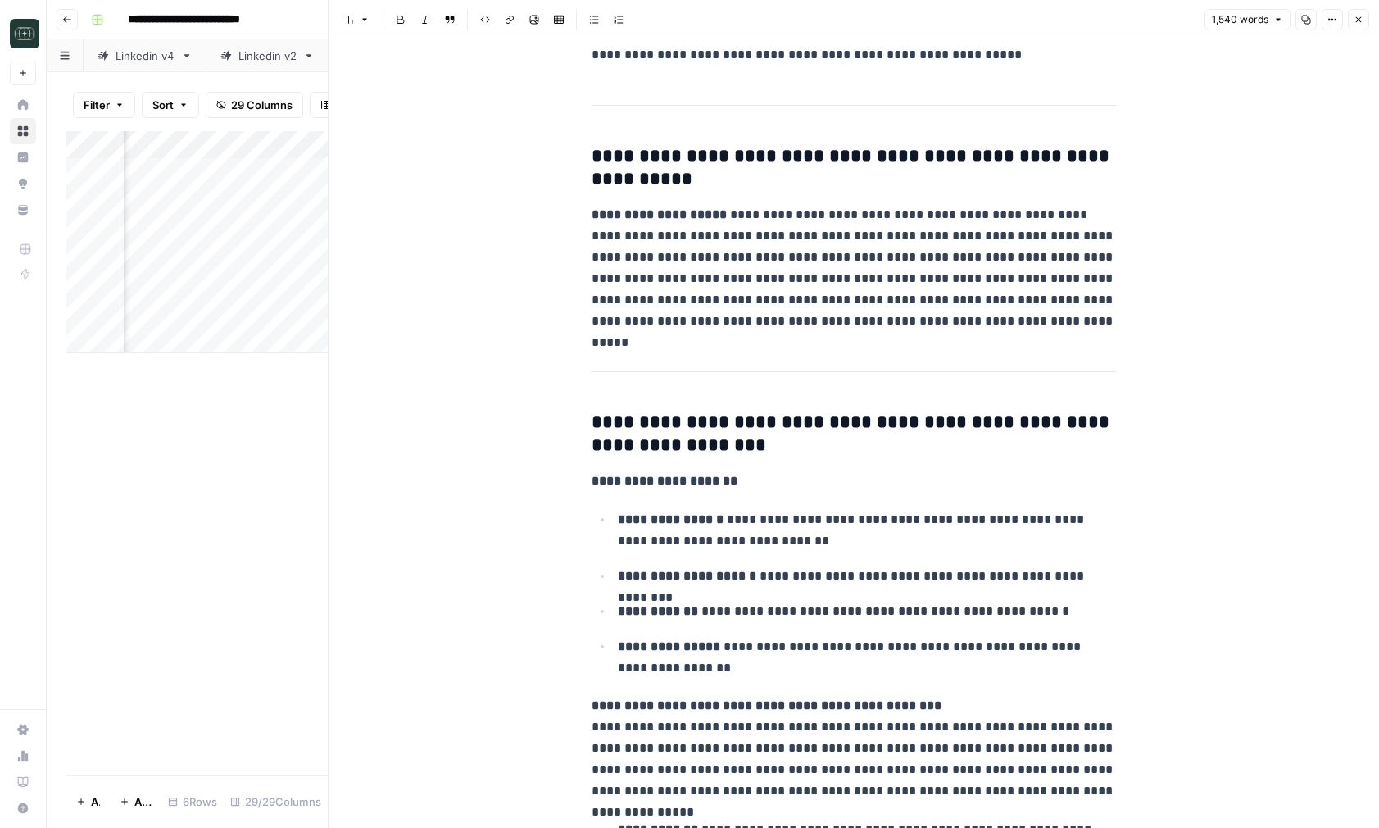
click at [1359, 25] on button "Close" at bounding box center [1358, 19] width 21 height 21
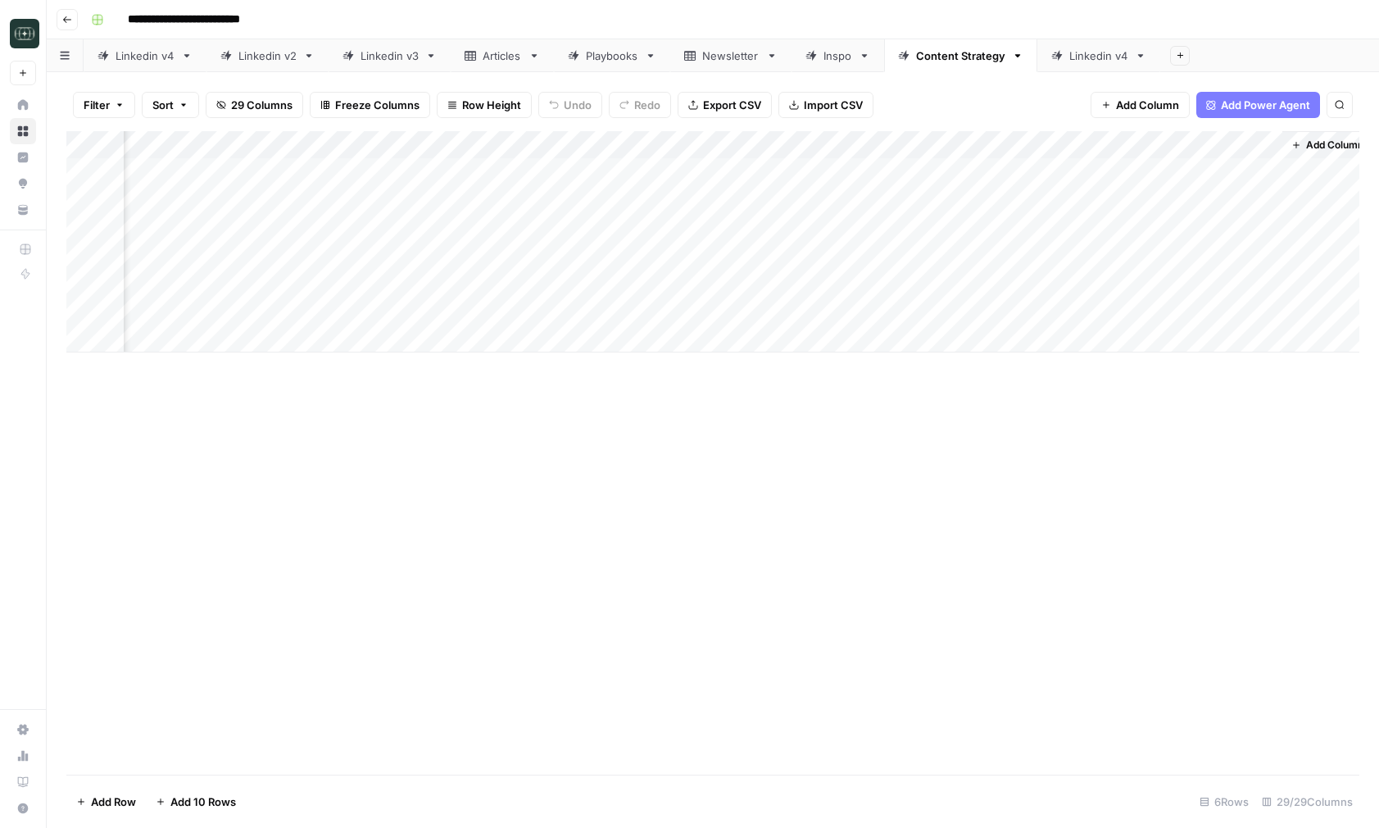
scroll to position [0, 3553]
click at [952, 170] on div "Add Column" at bounding box center [712, 241] width 1293 height 221
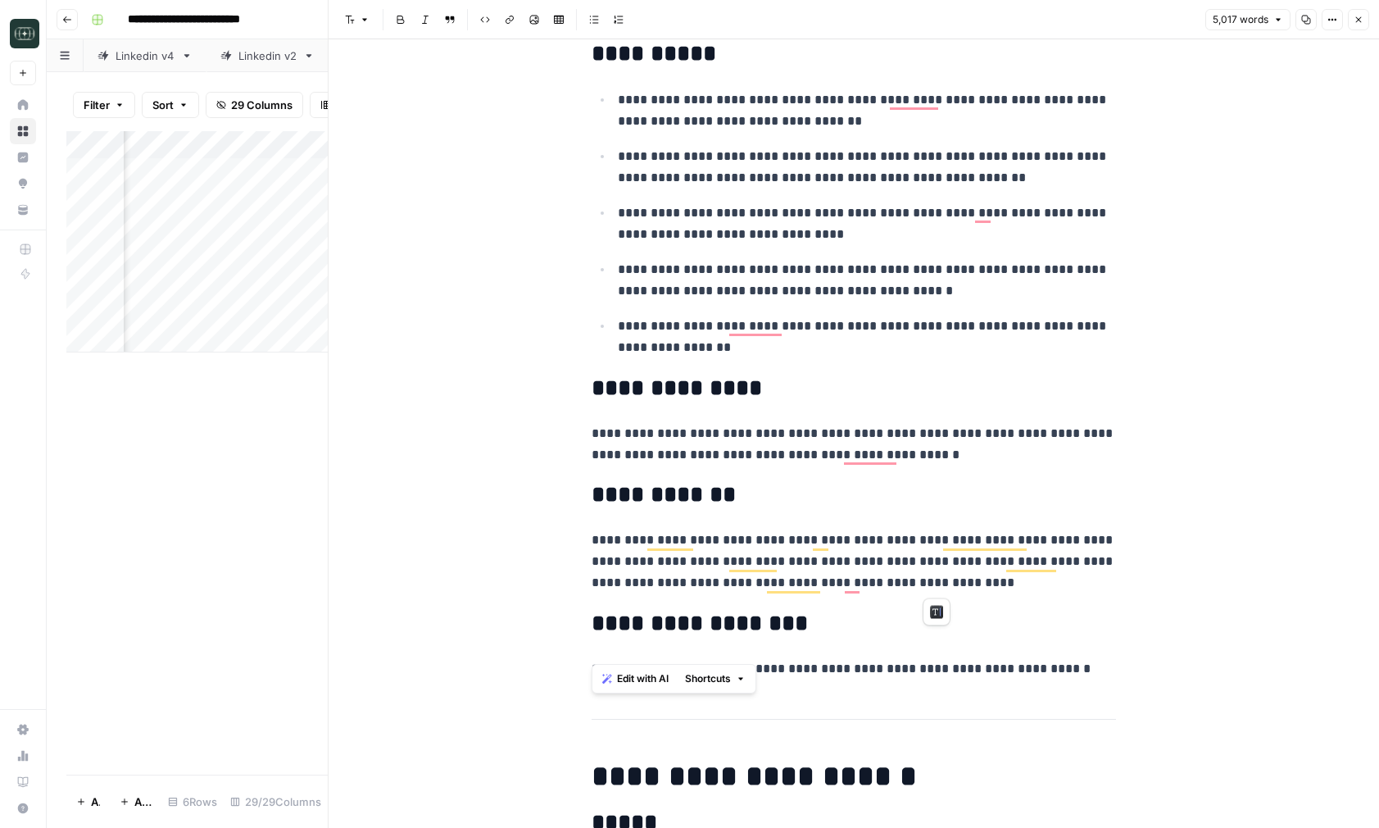
scroll to position [3237, 0]
drag, startPoint x: 593, startPoint y: 114, endPoint x: 1033, endPoint y: 591, distance: 648.9
copy div "**********"
click at [1360, 20] on icon "button" at bounding box center [1359, 20] width 10 height 10
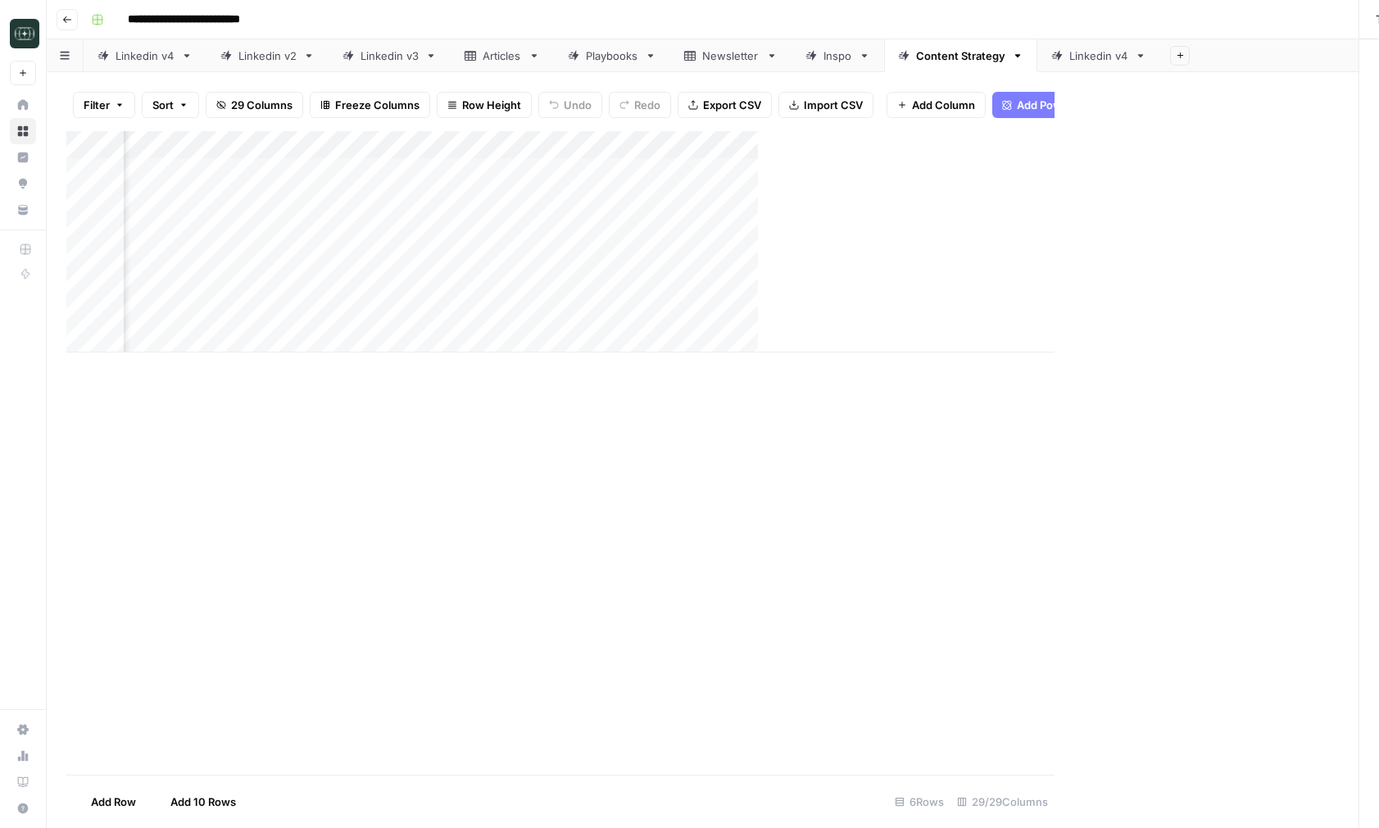
scroll to position [0, 3533]
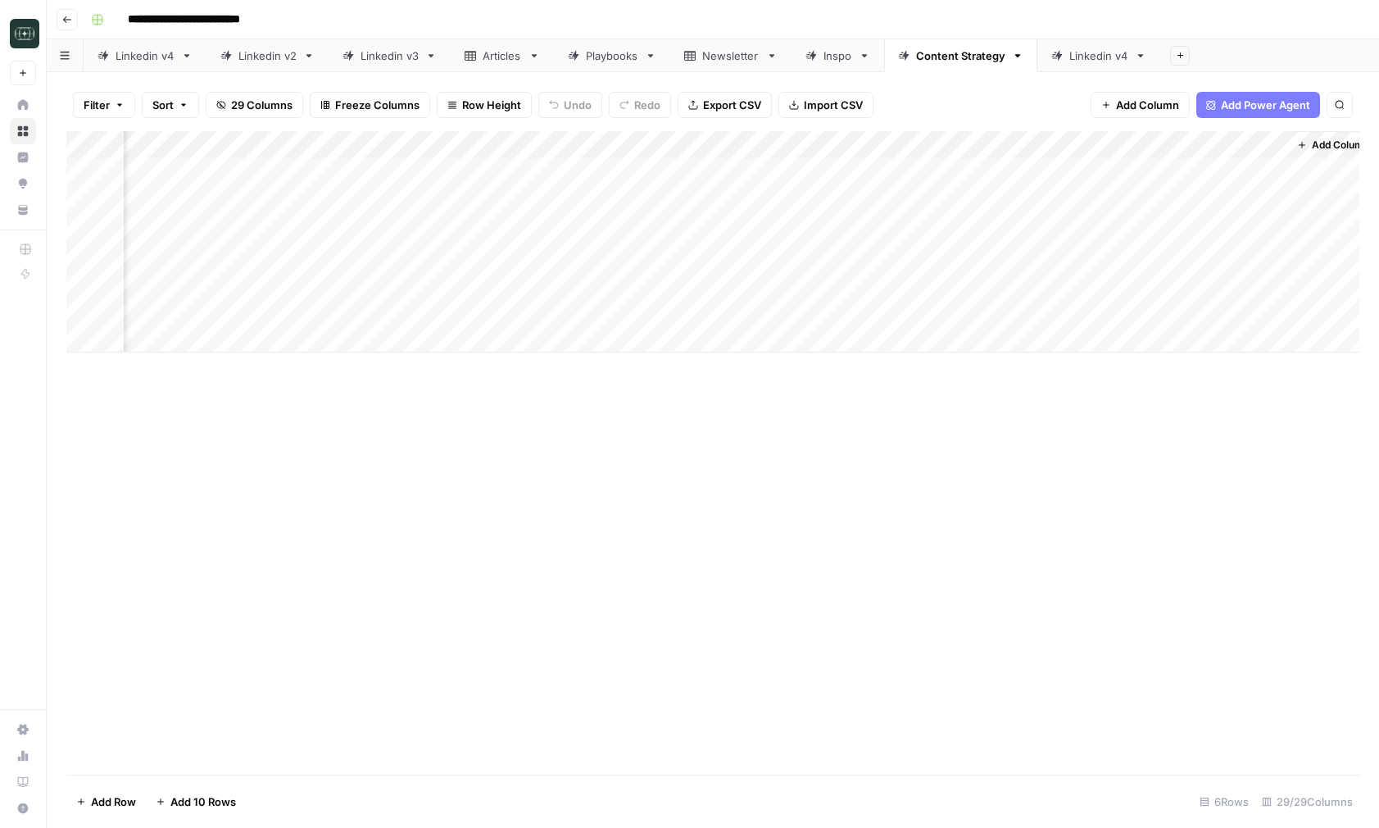
click at [1110, 59] on div "Linkedin v4" at bounding box center [1098, 56] width 59 height 16
click at [450, 256] on div "Add Column" at bounding box center [712, 200] width 1293 height 138
type textarea "**********"
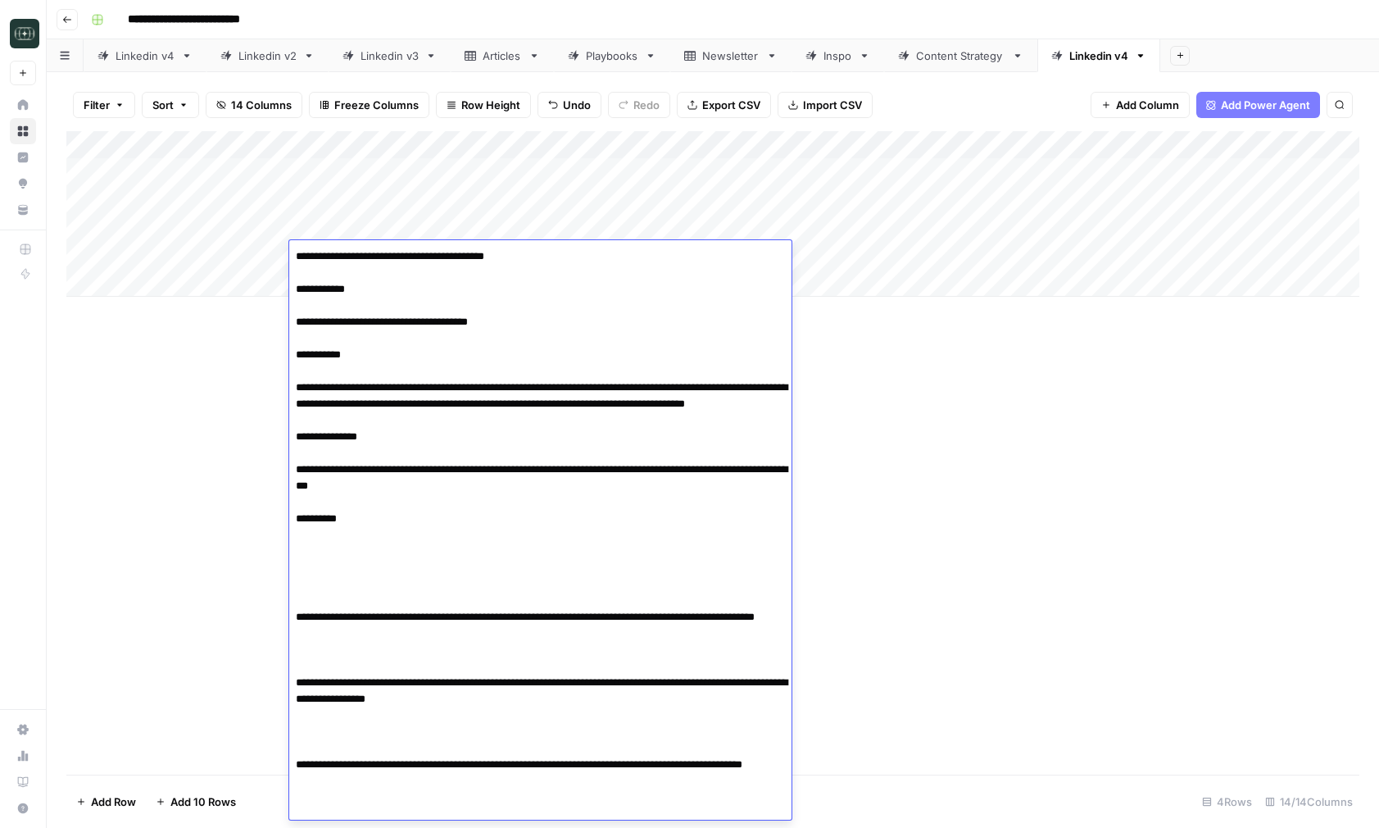
scroll to position [328, 0]
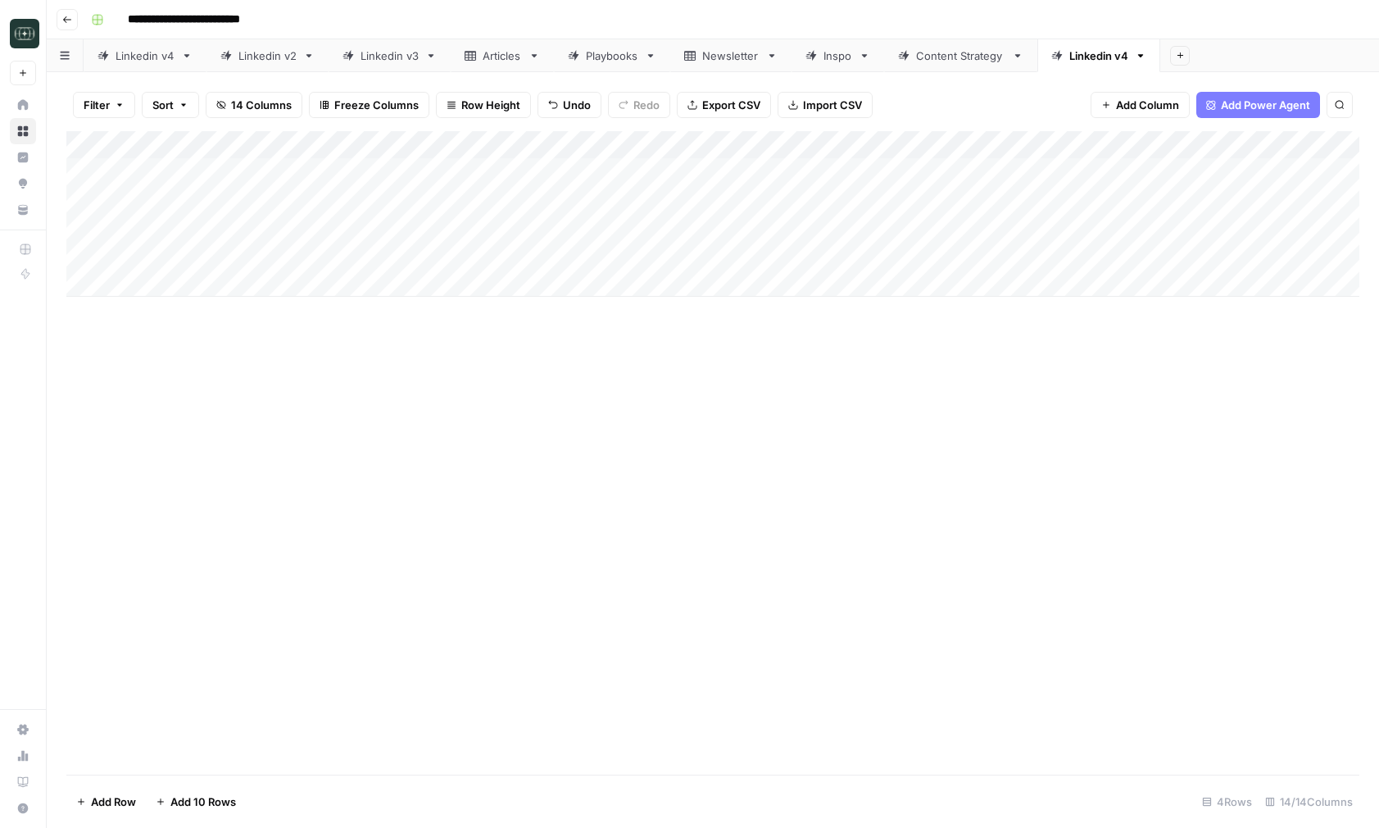
click at [994, 260] on div "Add Column" at bounding box center [712, 214] width 1293 height 166
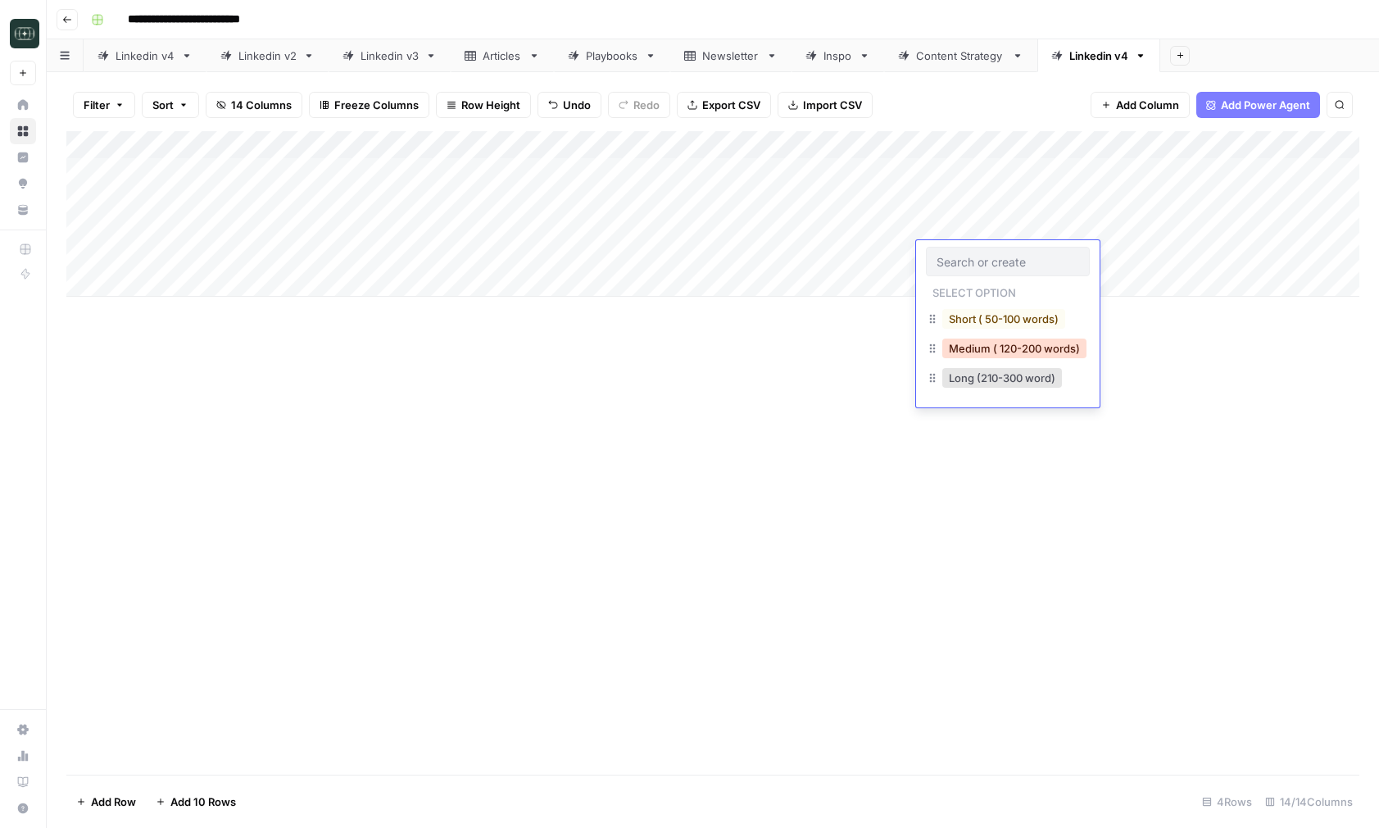
click at [995, 353] on button "Medium ( 120-200 words)" at bounding box center [1014, 348] width 144 height 20
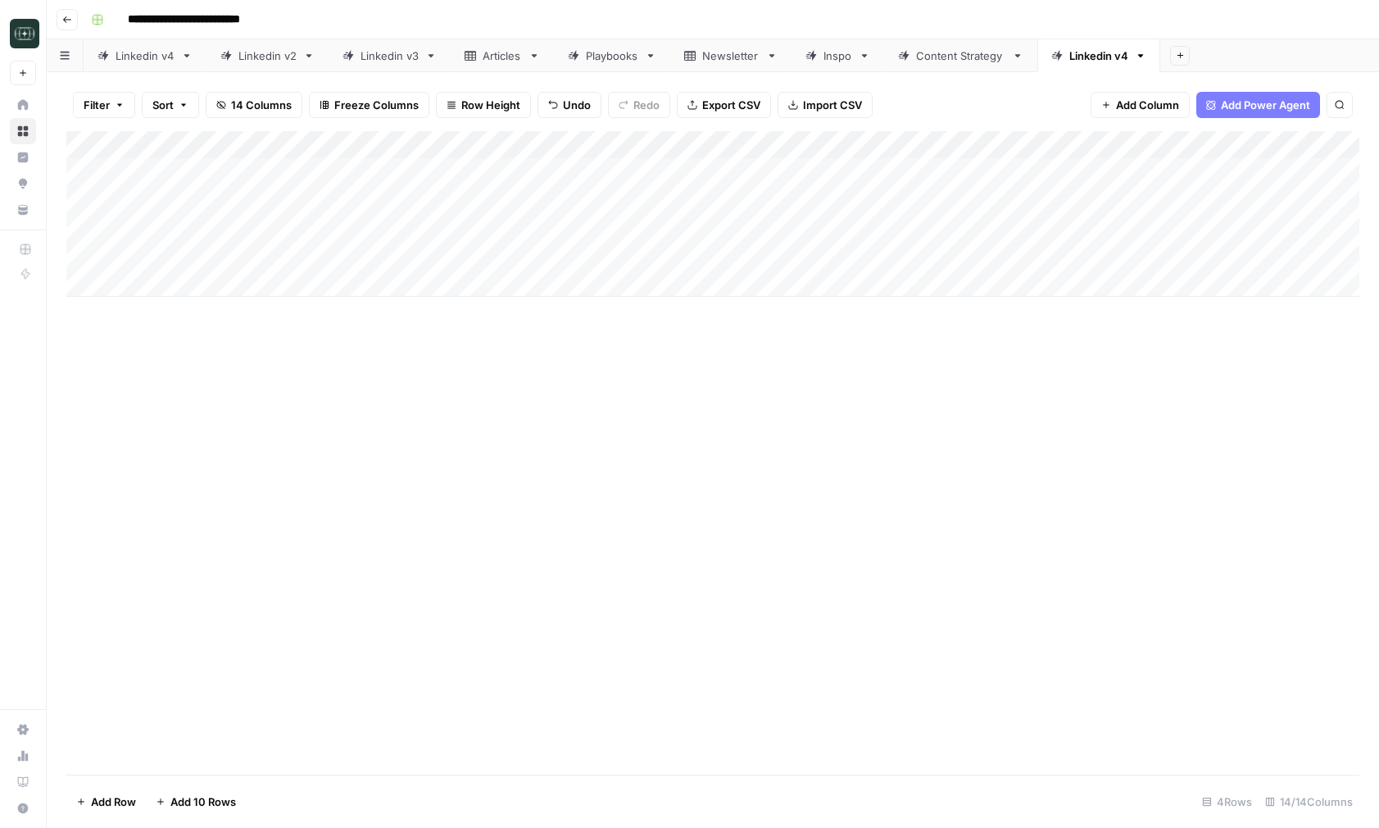
click at [1145, 256] on div "Add Column" at bounding box center [712, 214] width 1293 height 166
click at [958, 44] on link "Content Strategy" at bounding box center [960, 55] width 153 height 33
click at [801, 173] on div "Add Column" at bounding box center [712, 241] width 1293 height 221
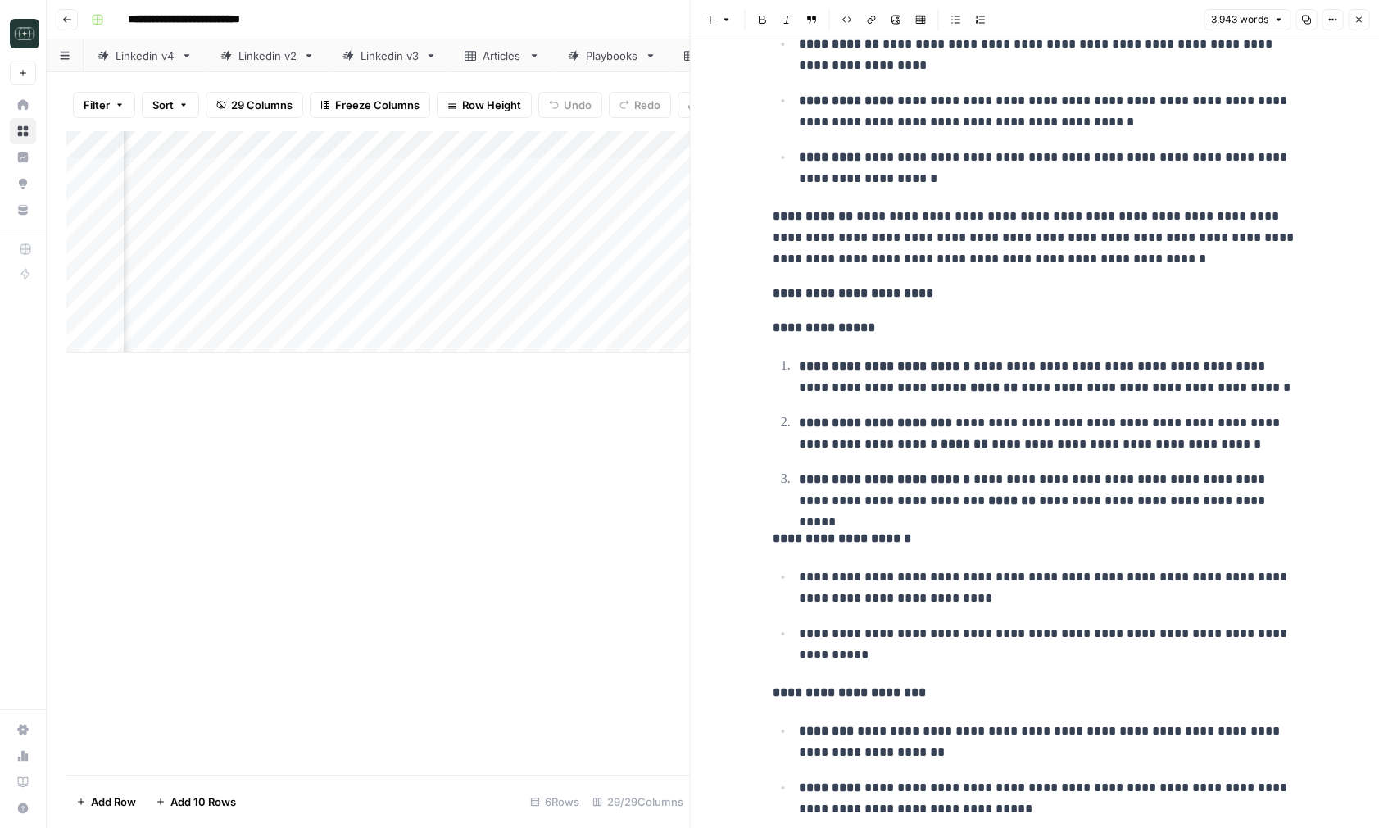
scroll to position [2510, 0]
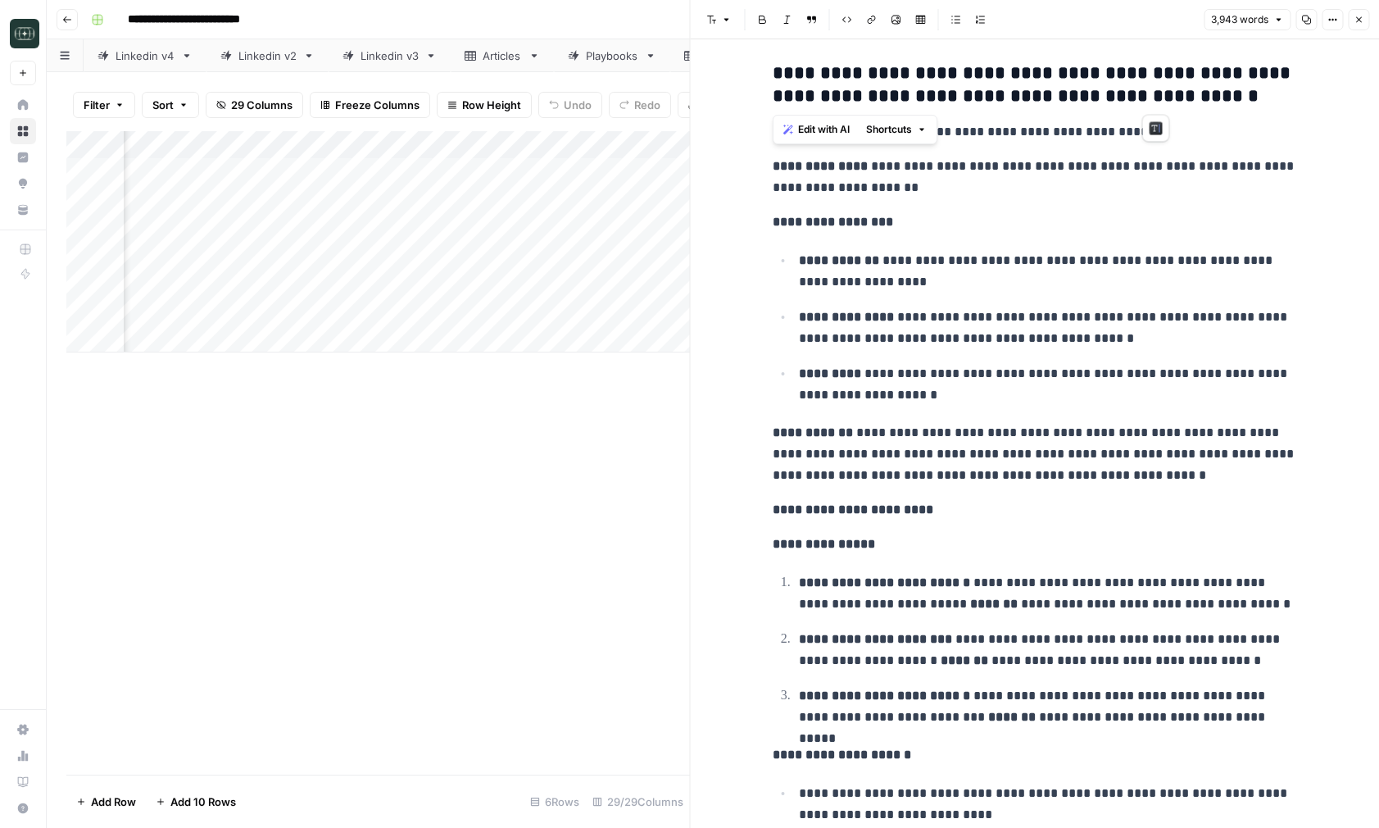
drag, startPoint x: 770, startPoint y: 71, endPoint x: 1209, endPoint y: 106, distance: 439.7
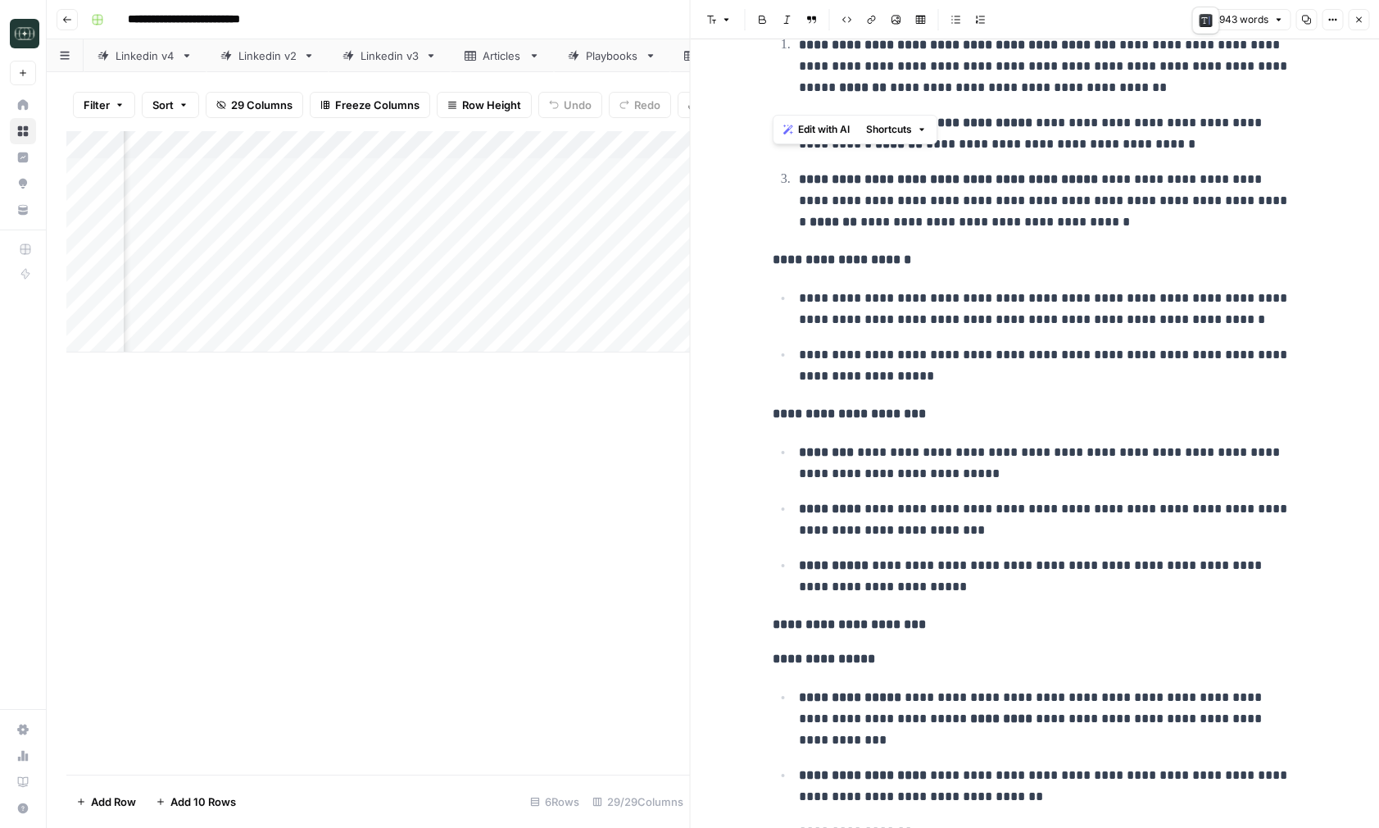
scroll to position [4873, 0]
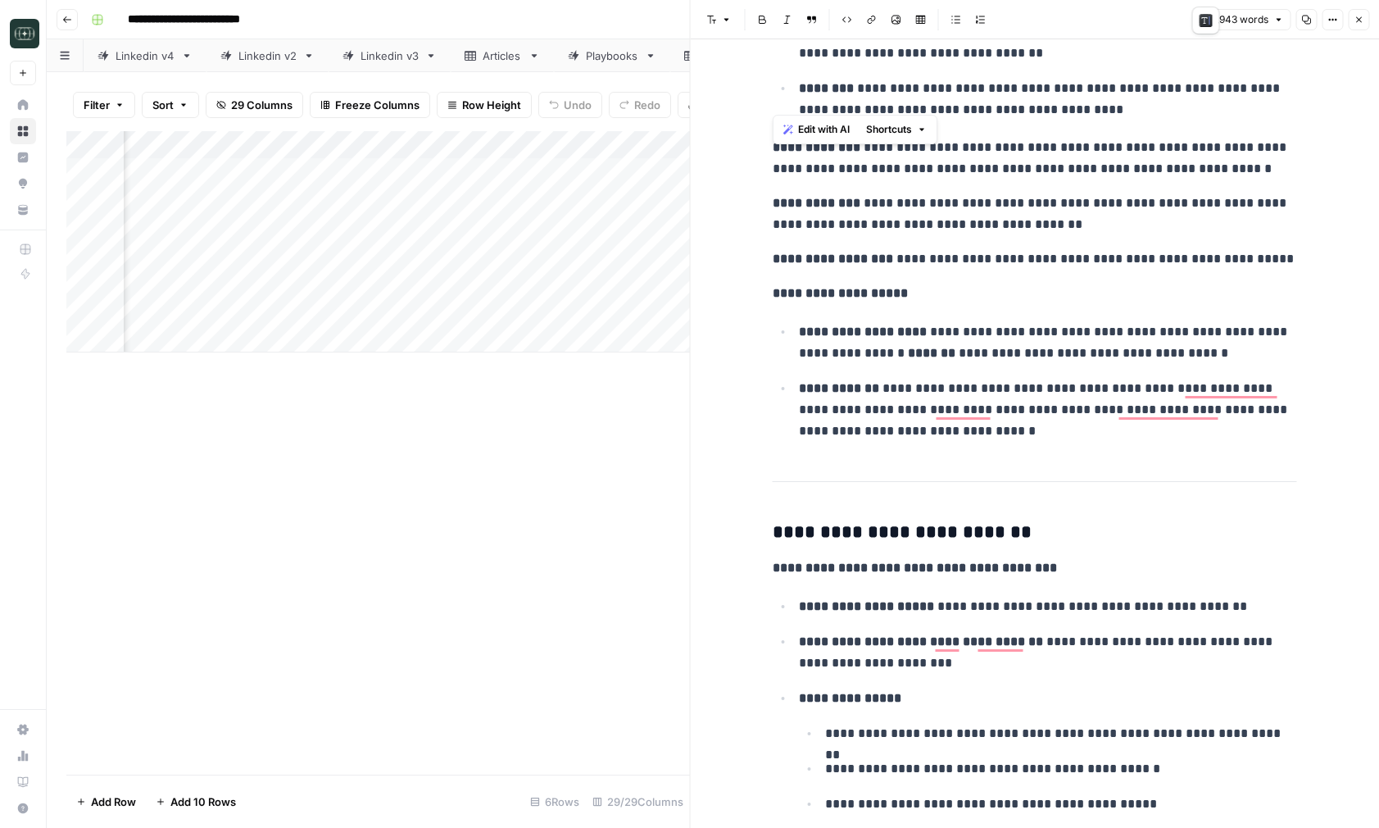
click at [1359, 11] on button "Close" at bounding box center [1358, 19] width 21 height 21
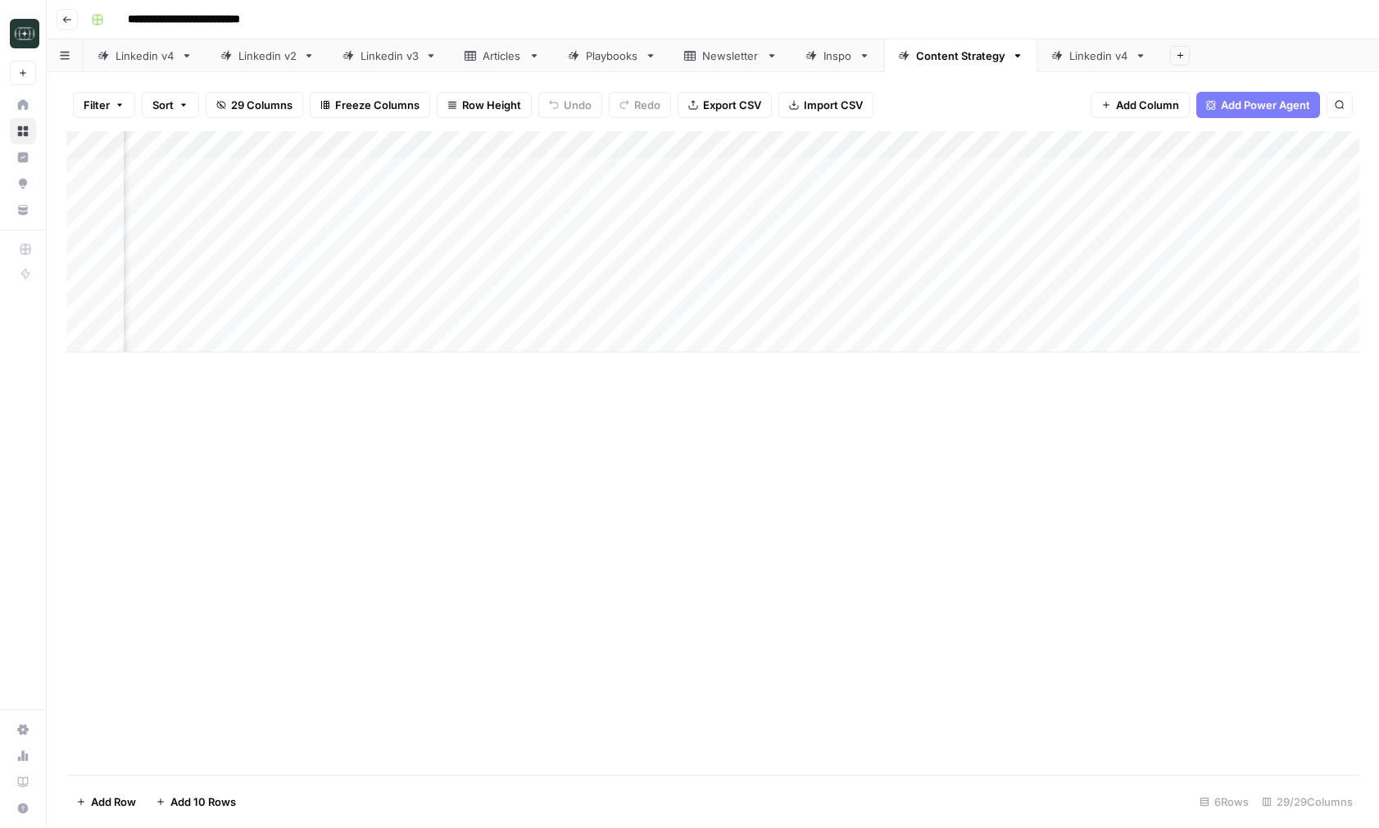
click at [326, 183] on div "Add Column" at bounding box center [712, 241] width 1293 height 221
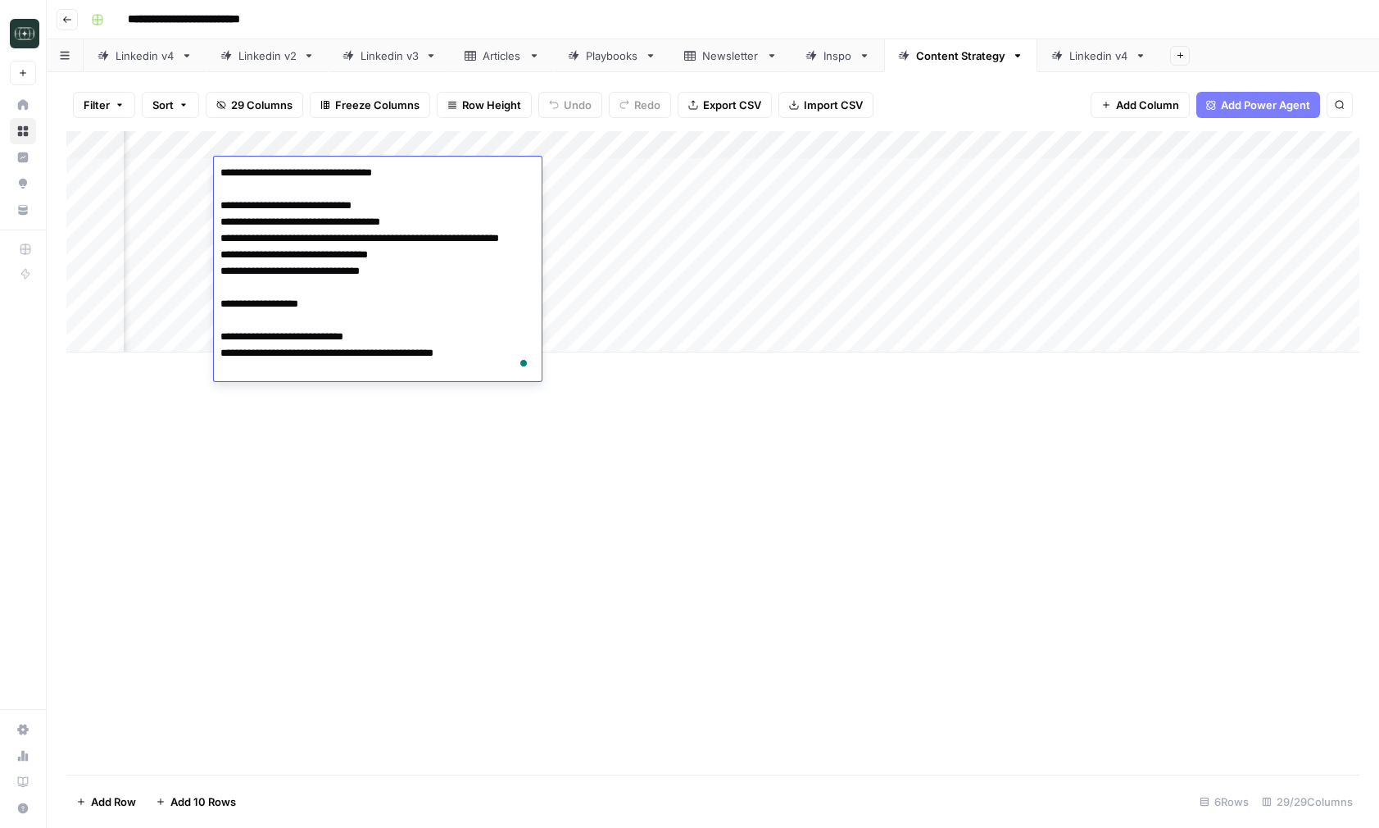
click at [349, 371] on textarea "**********" at bounding box center [378, 271] width 328 height 220
click at [383, 459] on div "Add Column" at bounding box center [712, 452] width 1293 height 643
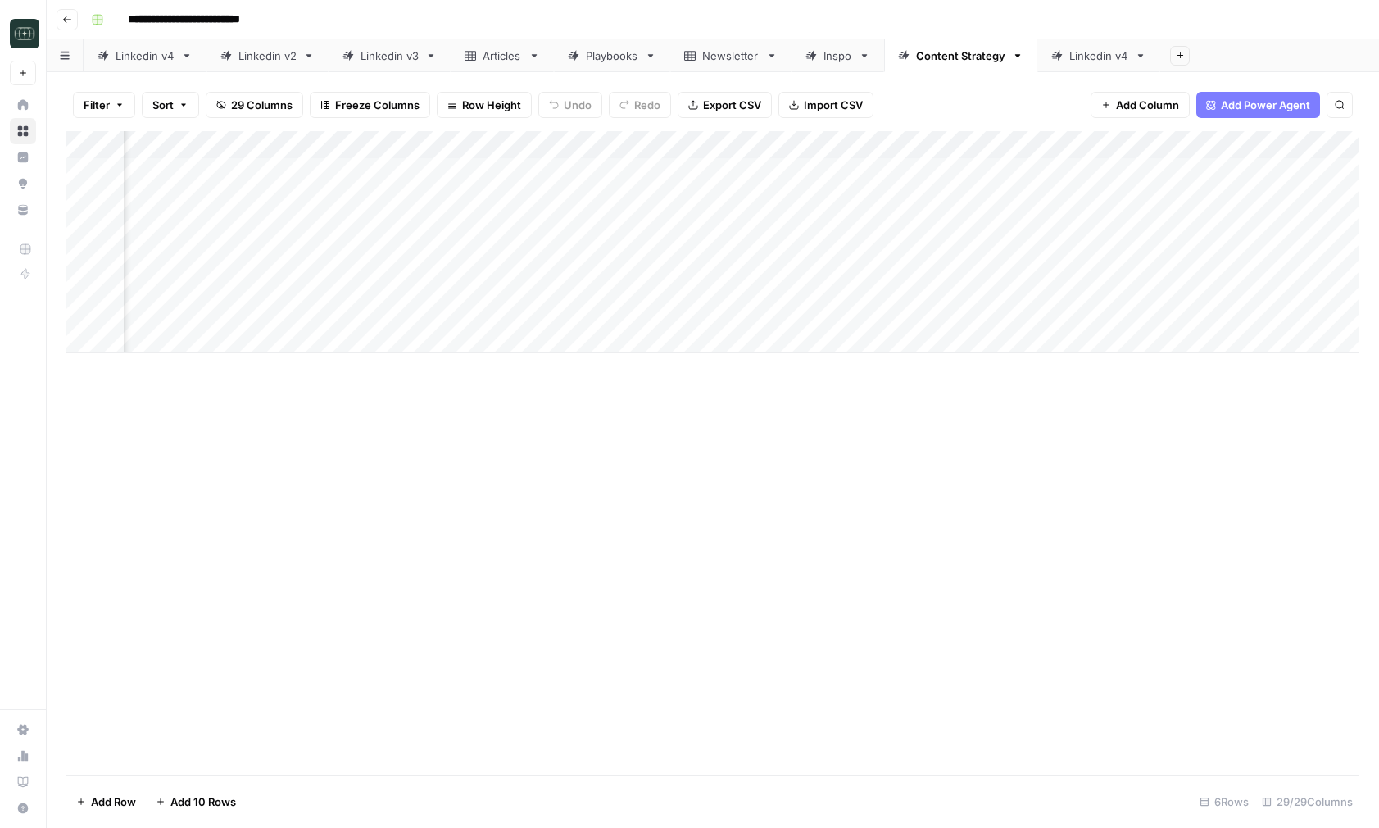
click at [352, 175] on div "Add Column" at bounding box center [712, 241] width 1293 height 221
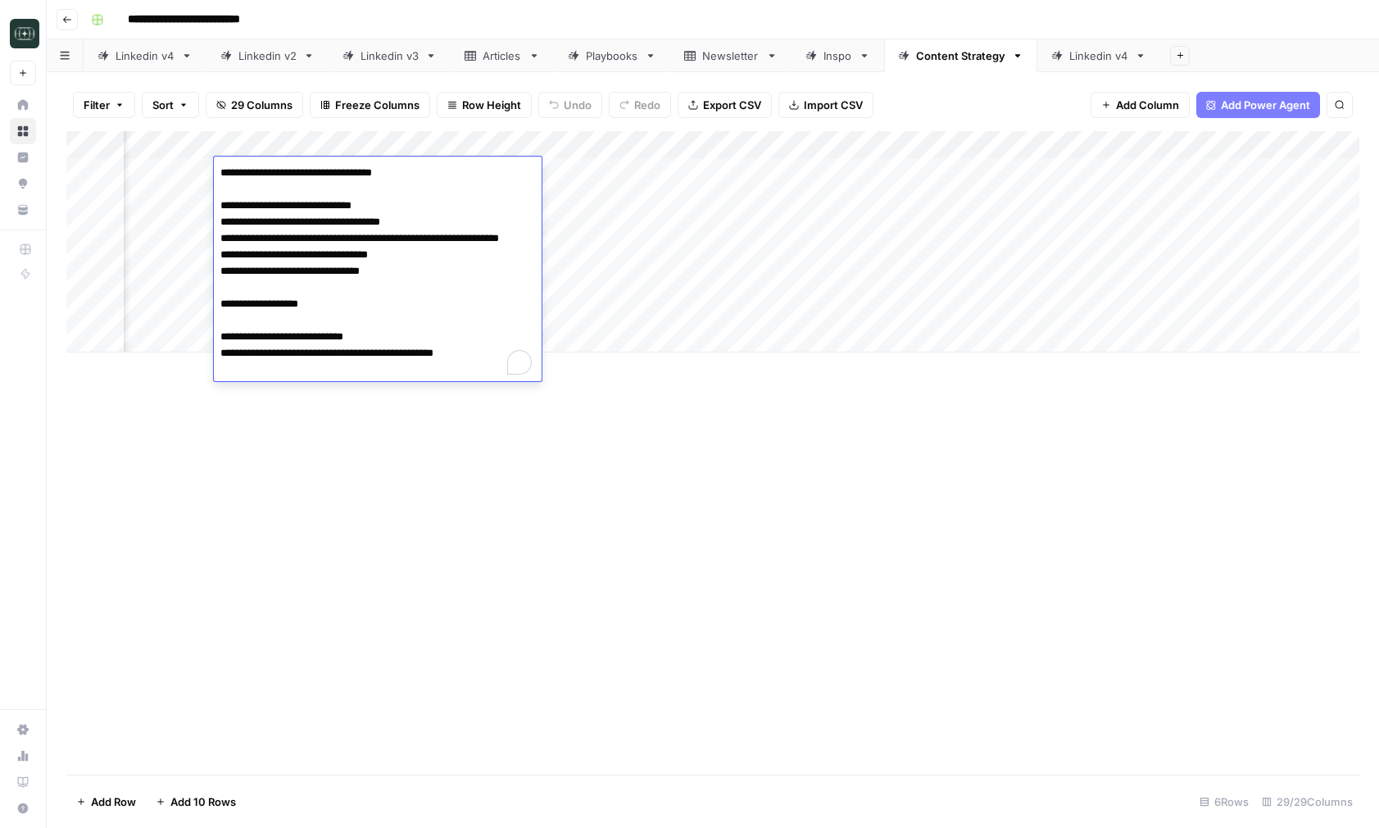
click at [352, 175] on textarea "**********" at bounding box center [378, 271] width 328 height 220
click at [325, 461] on div "Add Column" at bounding box center [712, 452] width 1293 height 643
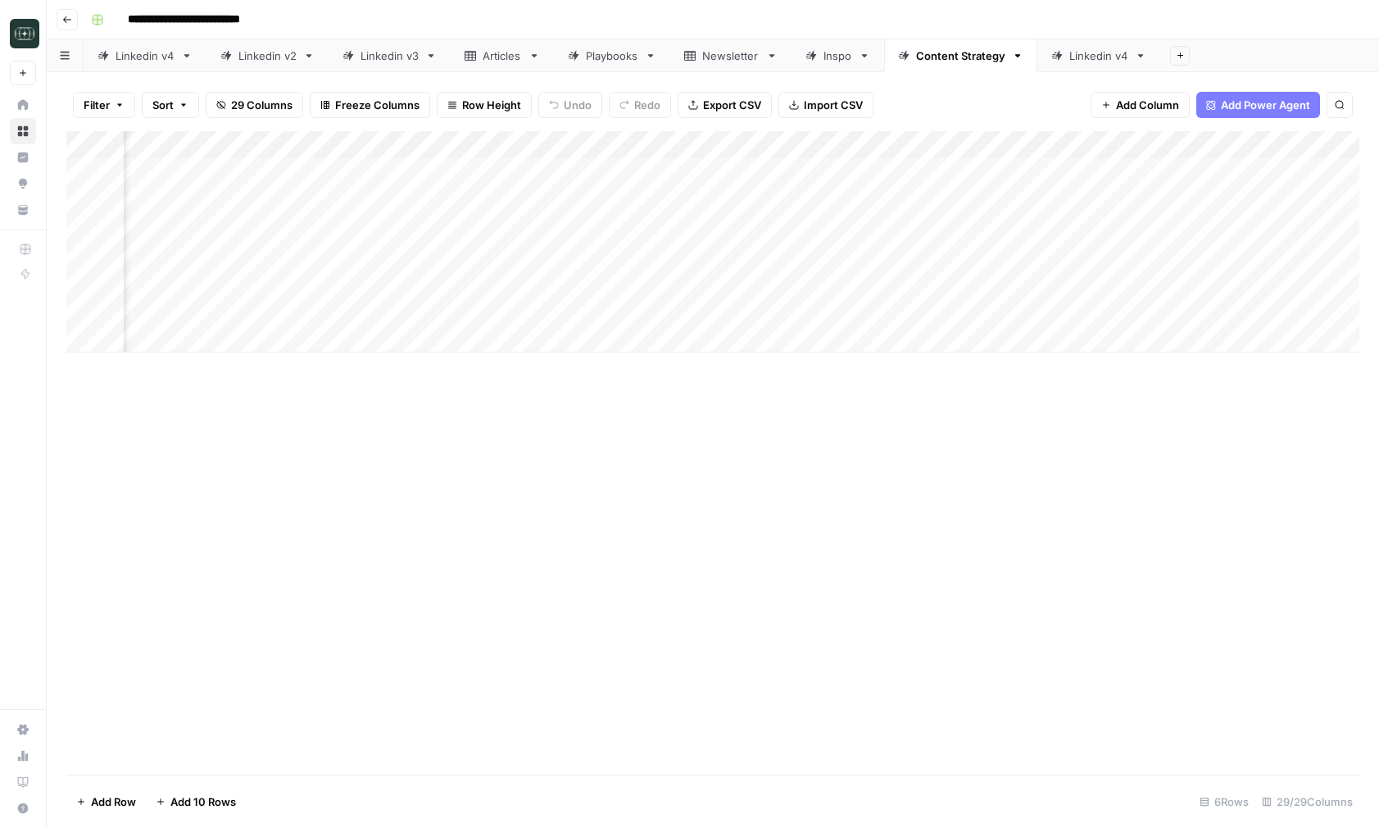
scroll to position [0, 2210]
click at [283, 170] on div "Add Column" at bounding box center [712, 241] width 1293 height 221
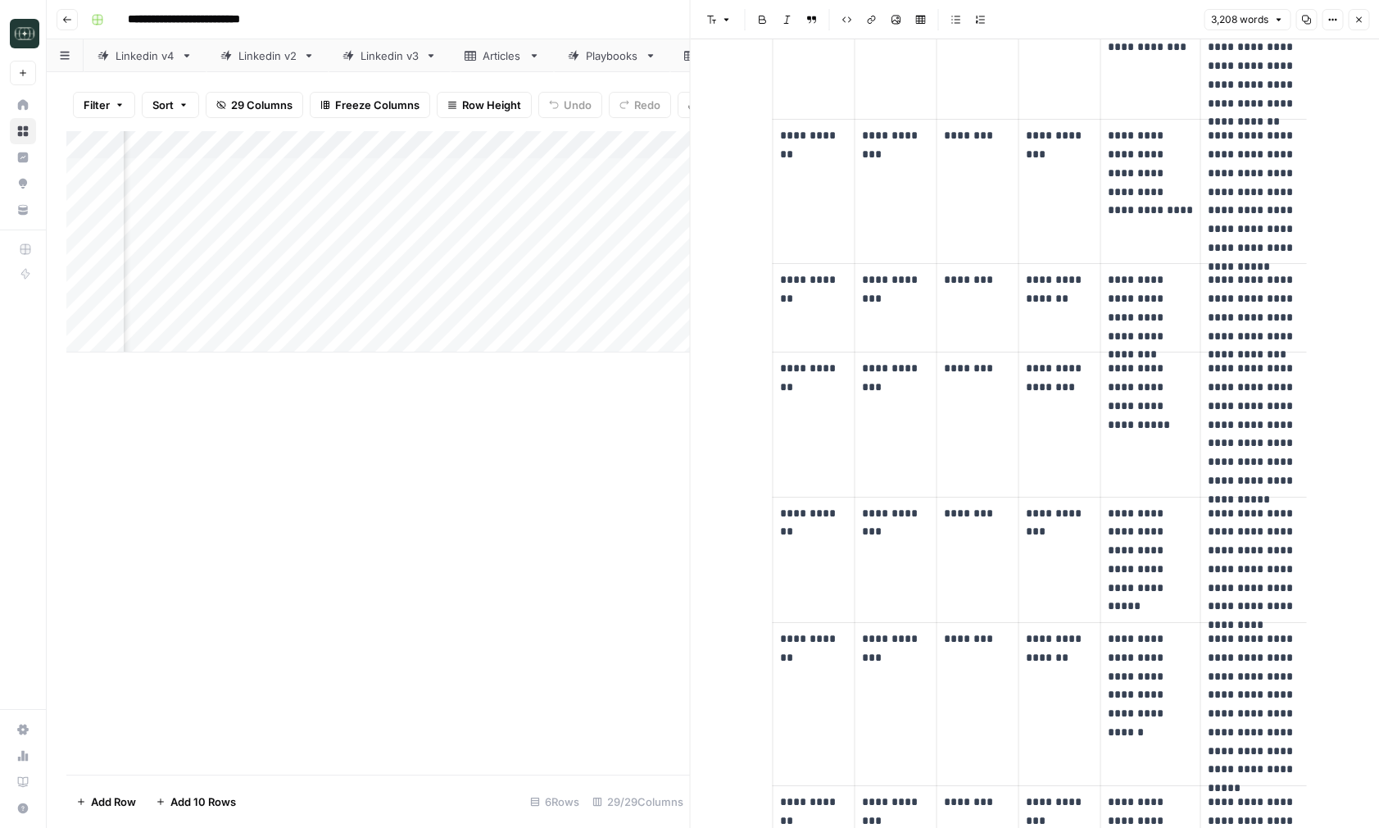
scroll to position [1817, 0]
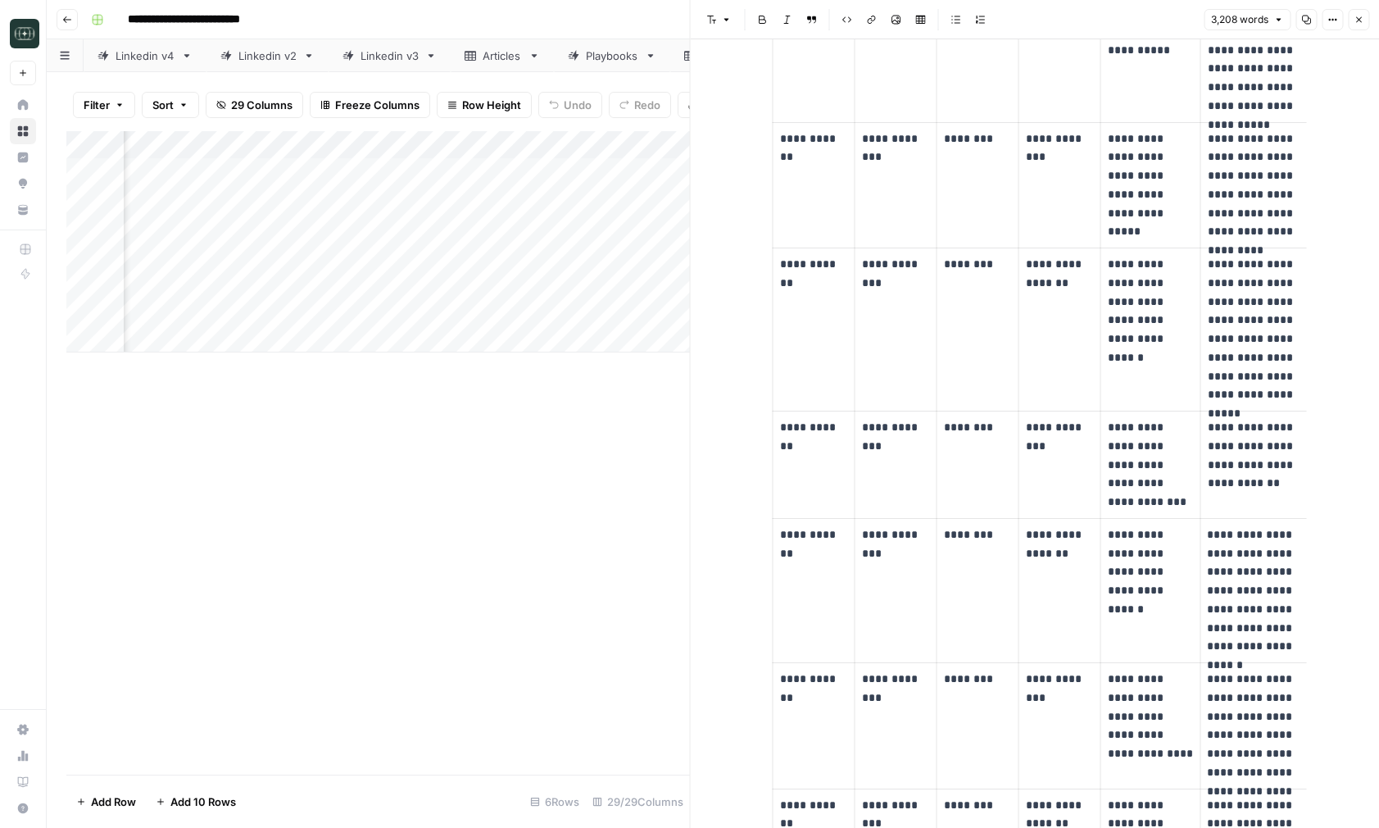
click at [1359, 16] on icon "button" at bounding box center [1359, 20] width 10 height 10
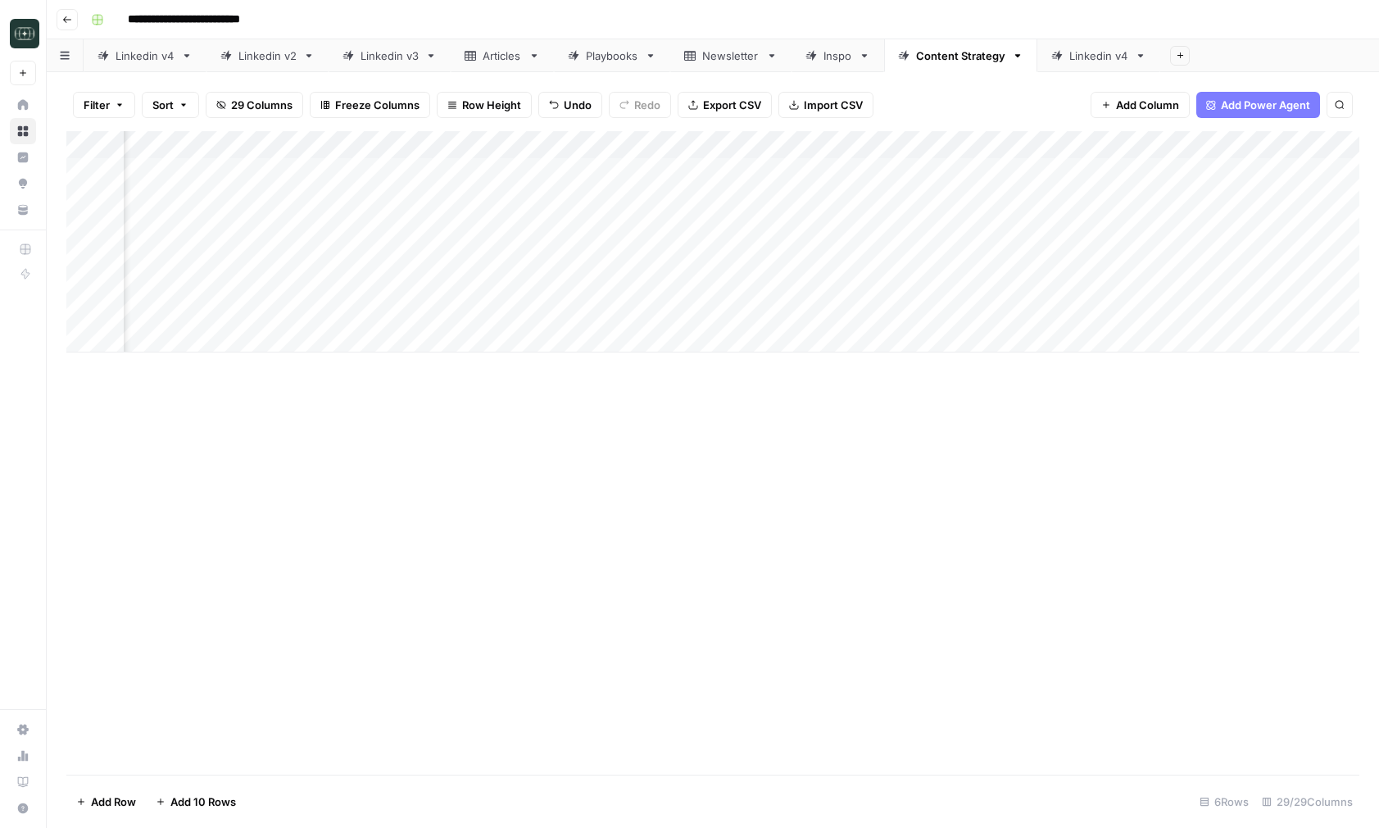
scroll to position [0, 664]
click at [672, 172] on div "Add Column" at bounding box center [712, 241] width 1293 height 221
click at [629, 236] on button "1 Month" at bounding box center [622, 235] width 52 height 20
click at [656, 178] on div "Add Column" at bounding box center [712, 241] width 1293 height 221
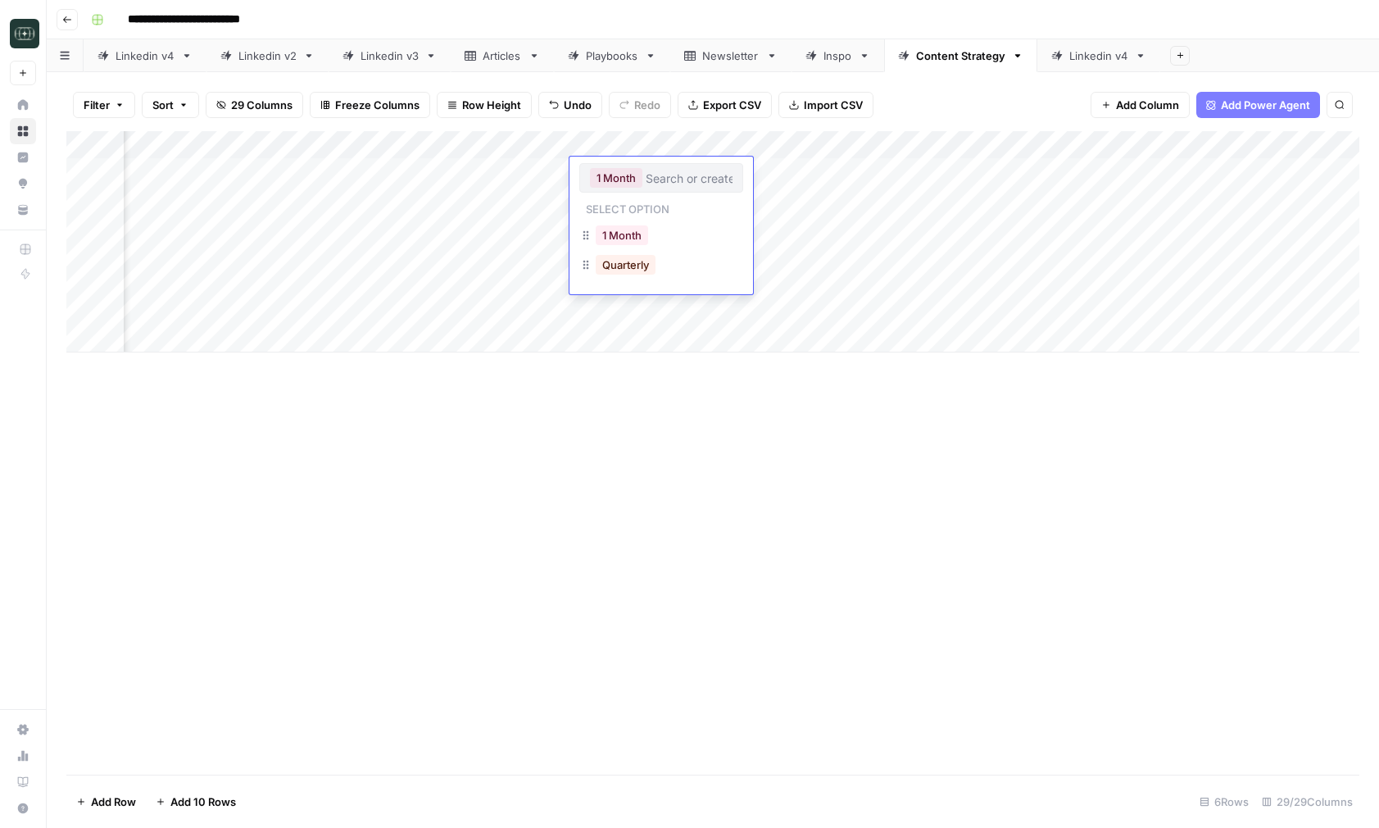
click at [656, 178] on input "text" at bounding box center [689, 177] width 87 height 15
click at [632, 271] on button "Quarterly" at bounding box center [626, 265] width 60 height 20
click at [696, 477] on div "Add Column" at bounding box center [712, 452] width 1293 height 643
click at [894, 172] on div "Add Column" at bounding box center [712, 241] width 1293 height 221
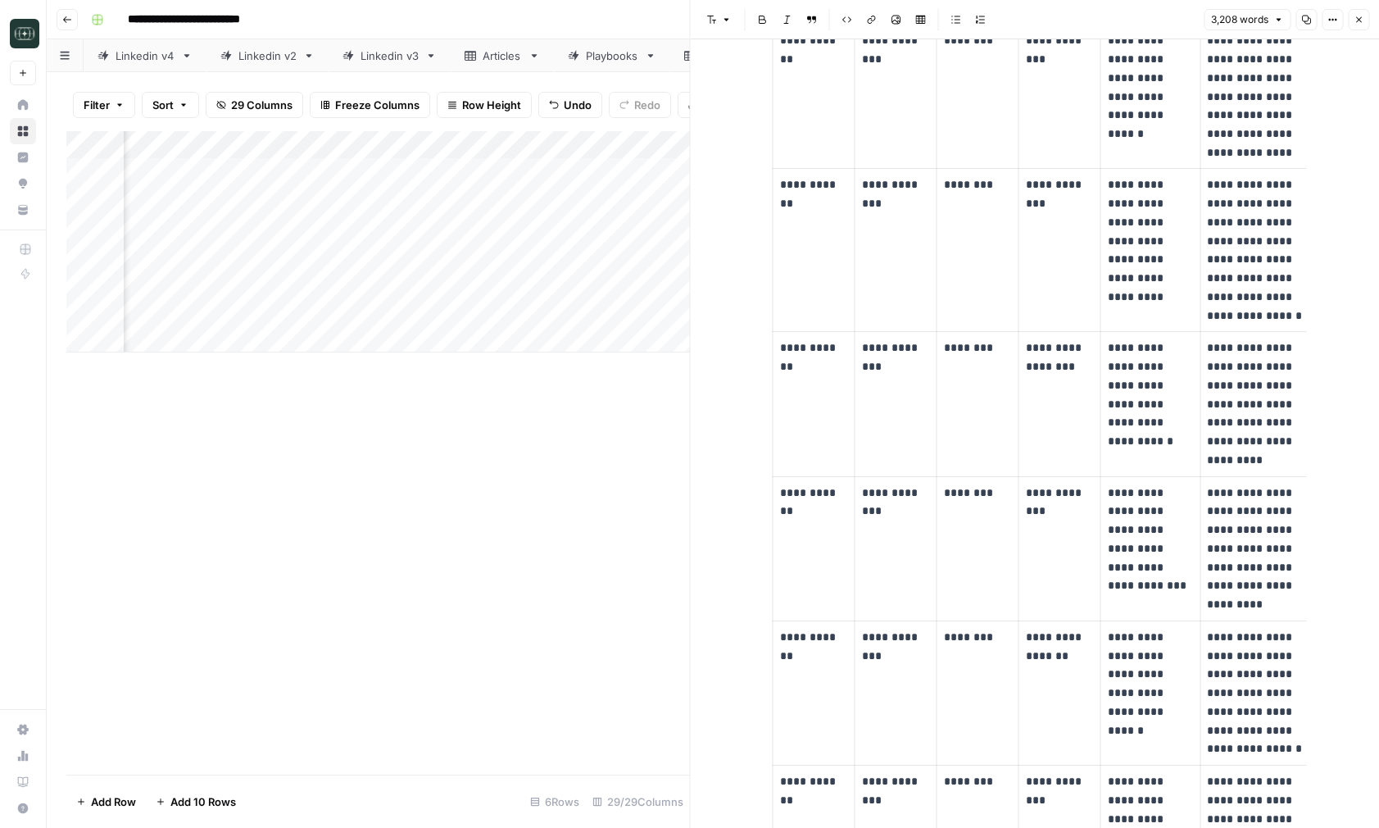
scroll to position [3915, 0]
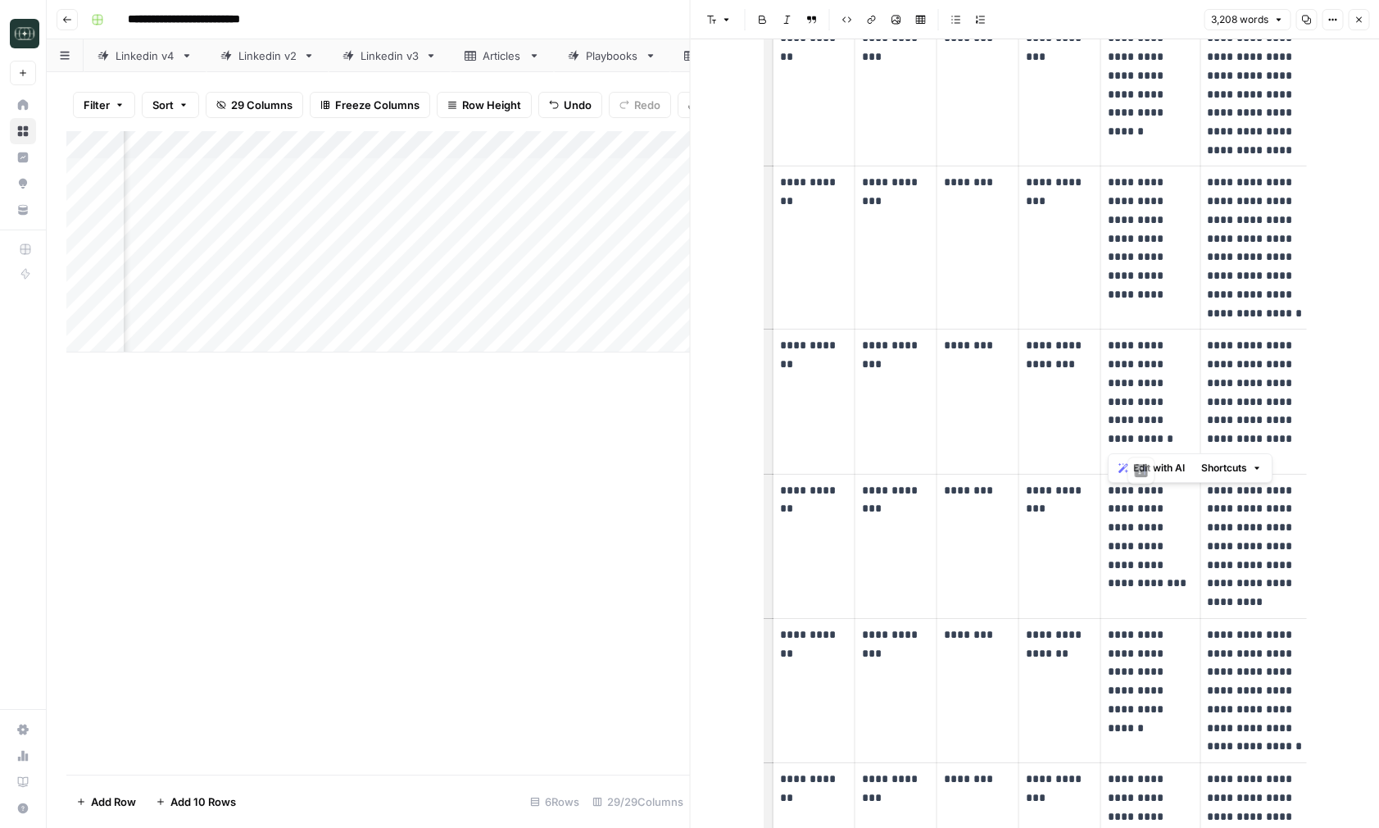
drag, startPoint x: 1158, startPoint y: 446, endPoint x: 1105, endPoint y: 331, distance: 126.1
click at [1105, 331] on td "**********" at bounding box center [1150, 401] width 100 height 144
click at [1252, 412] on p "**********" at bounding box center [1262, 401] width 111 height 130
drag, startPoint x: 1164, startPoint y: 445, endPoint x: 1104, endPoint y: 342, distance: 119.7
click at [1104, 342] on td "**********" at bounding box center [1150, 401] width 100 height 144
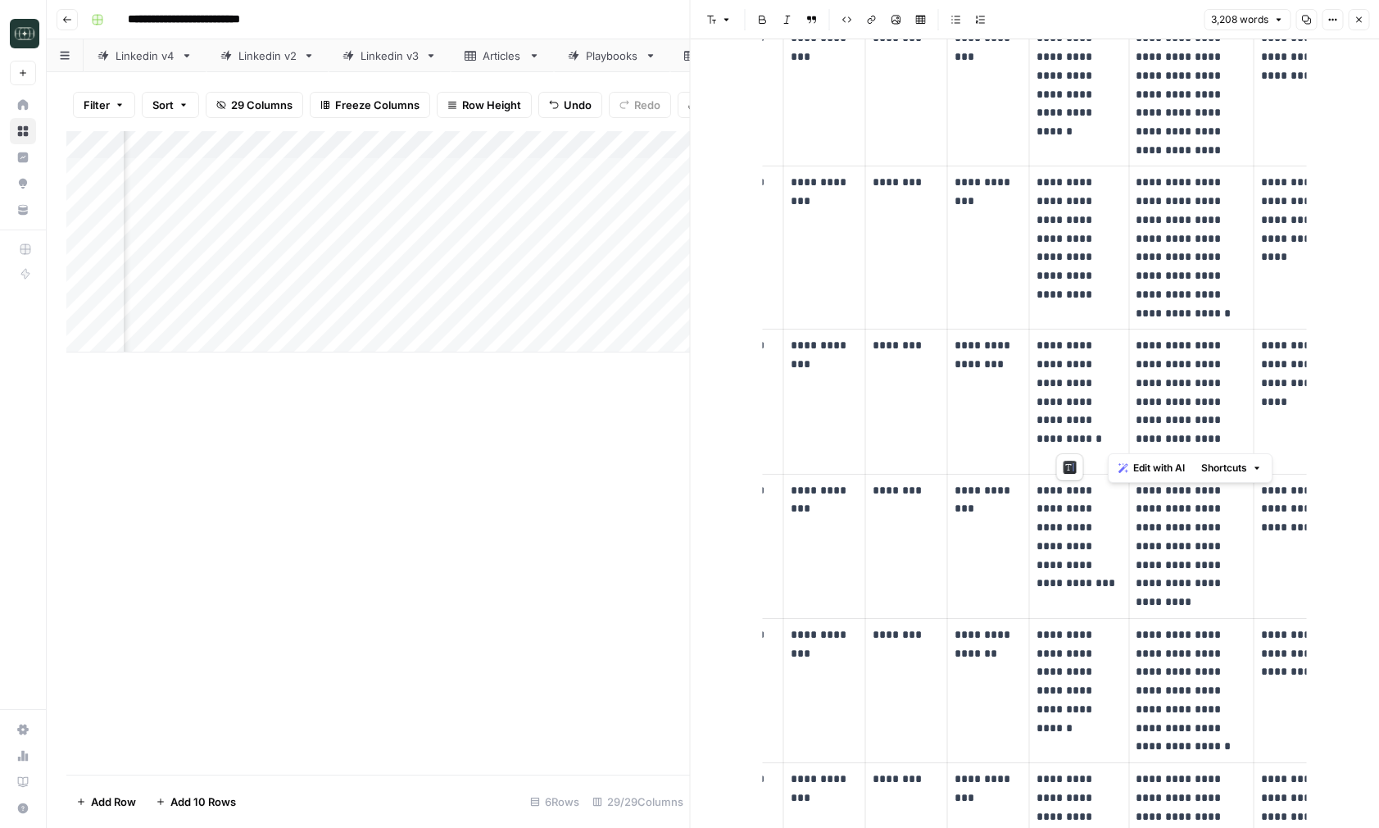
scroll to position [0, 108]
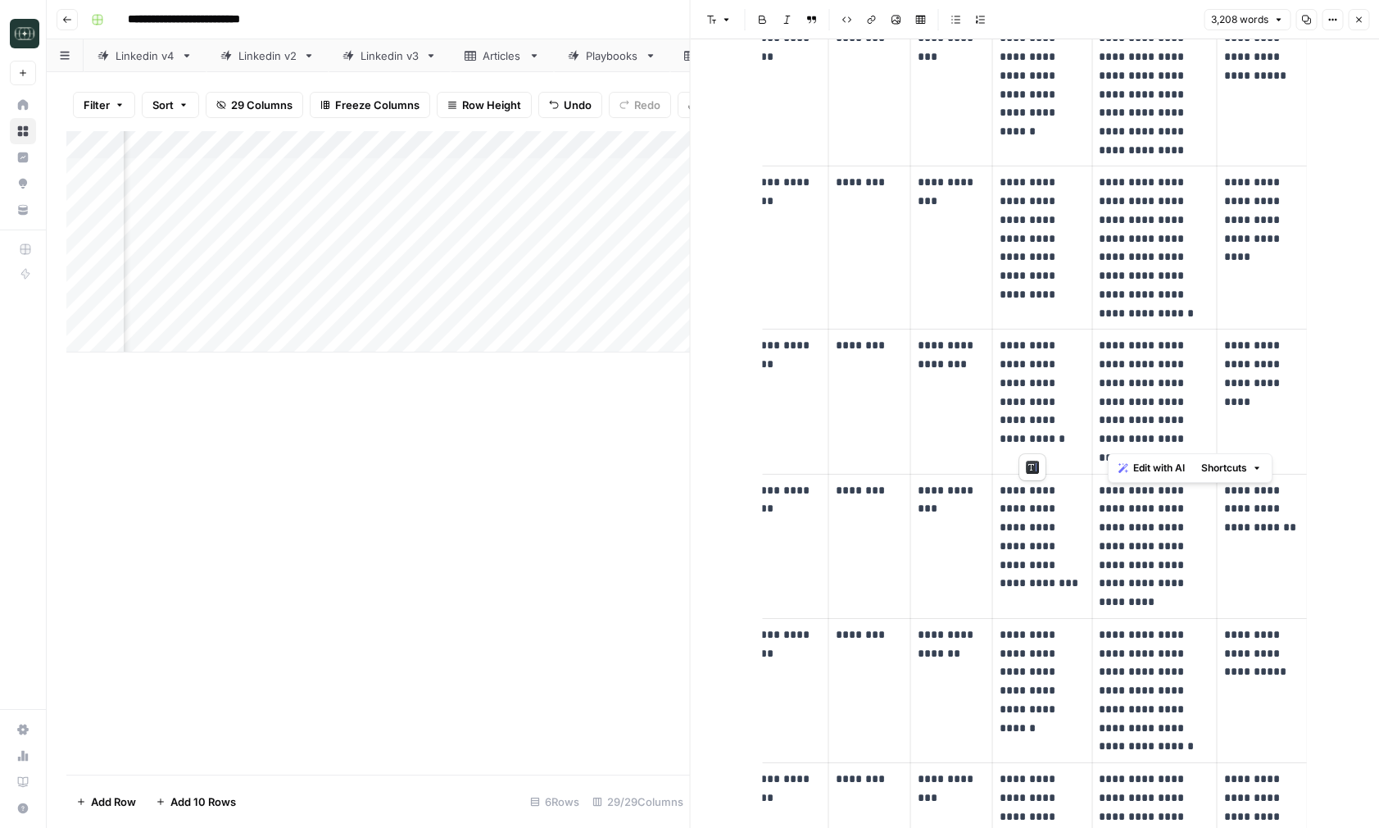
click at [1128, 354] on p "**********" at bounding box center [1154, 401] width 111 height 130
click at [1048, 587] on td "**********" at bounding box center [1042, 546] width 100 height 144
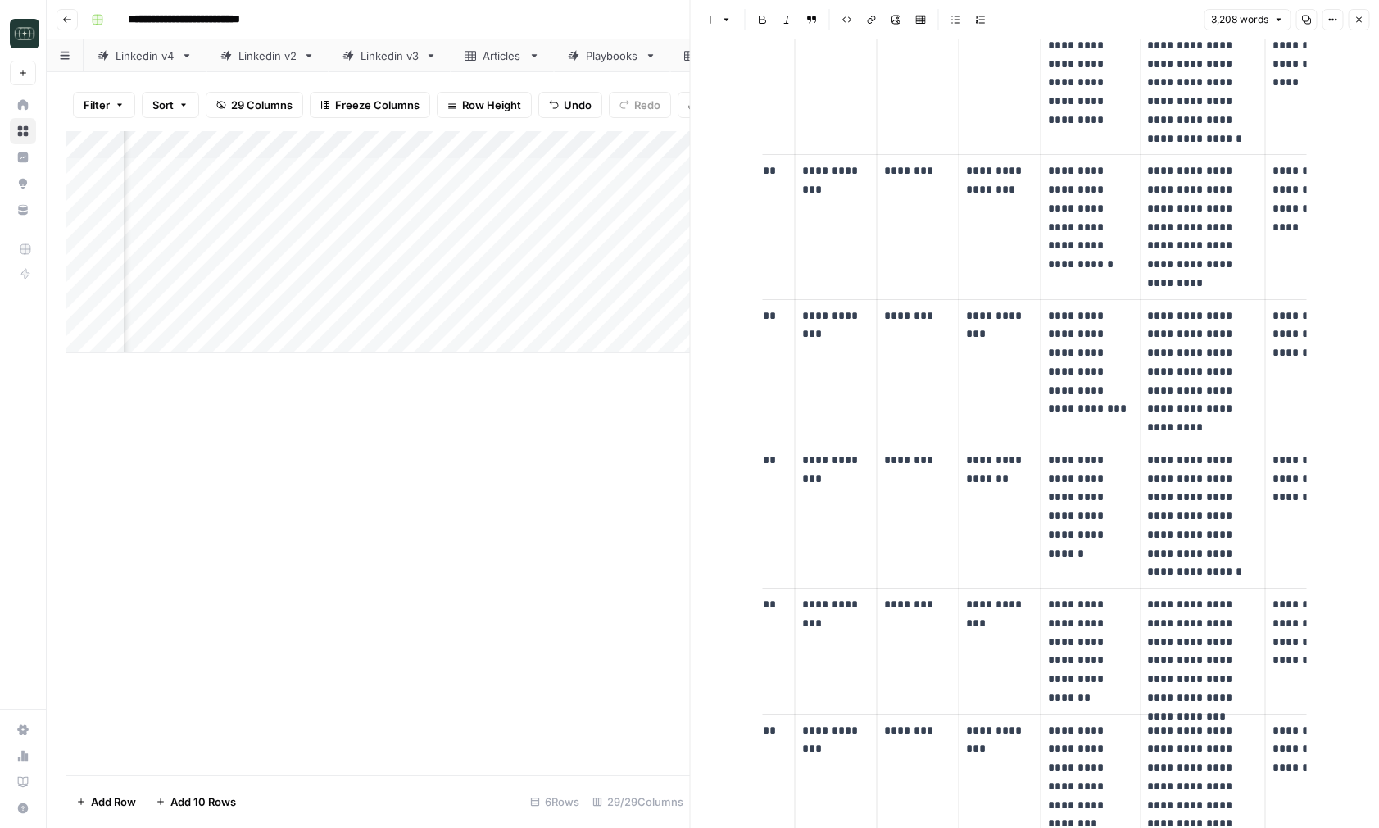
scroll to position [0, 0]
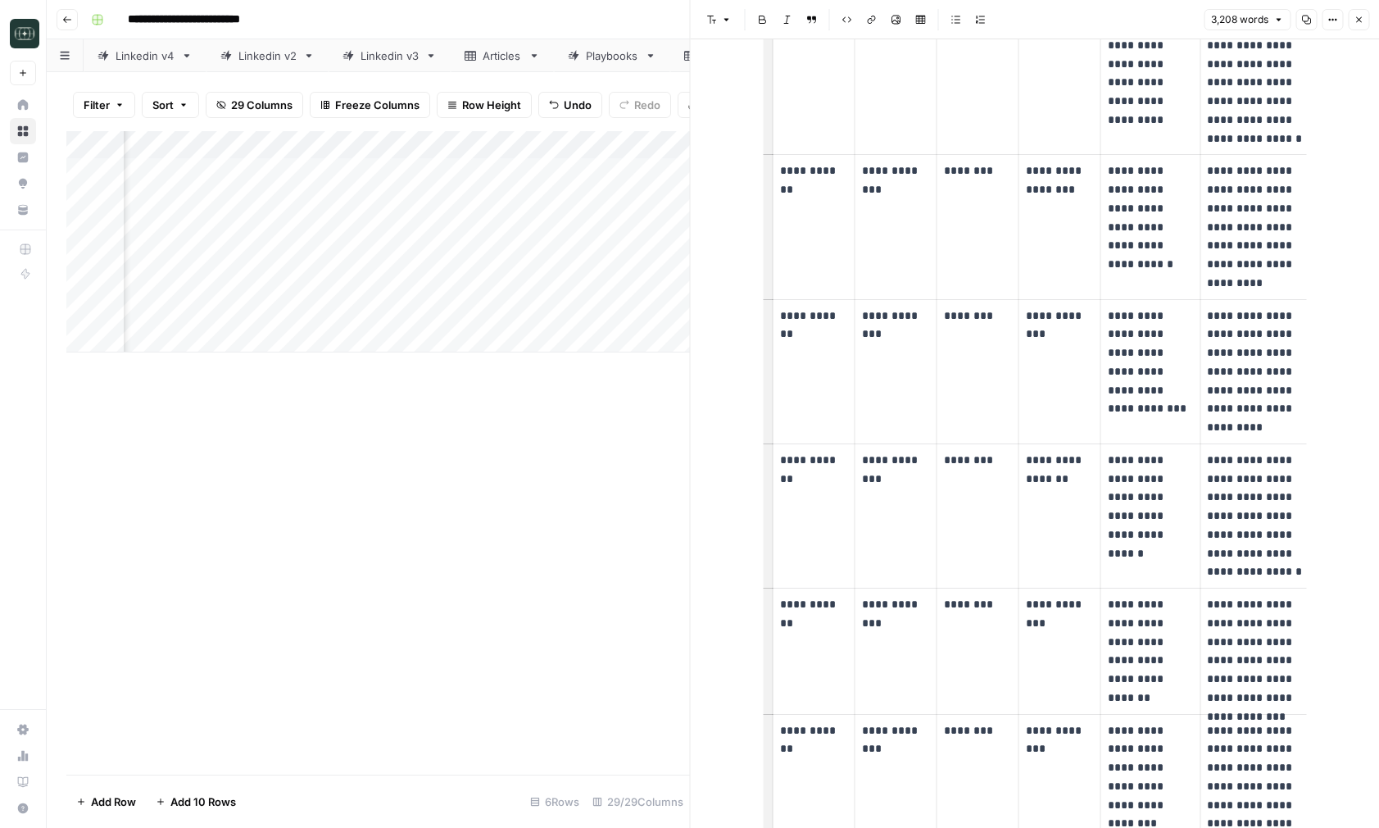
click at [1150, 504] on p "**********" at bounding box center [1151, 497] width 86 height 93
click at [1160, 541] on p "**********" at bounding box center [1151, 497] width 86 height 93
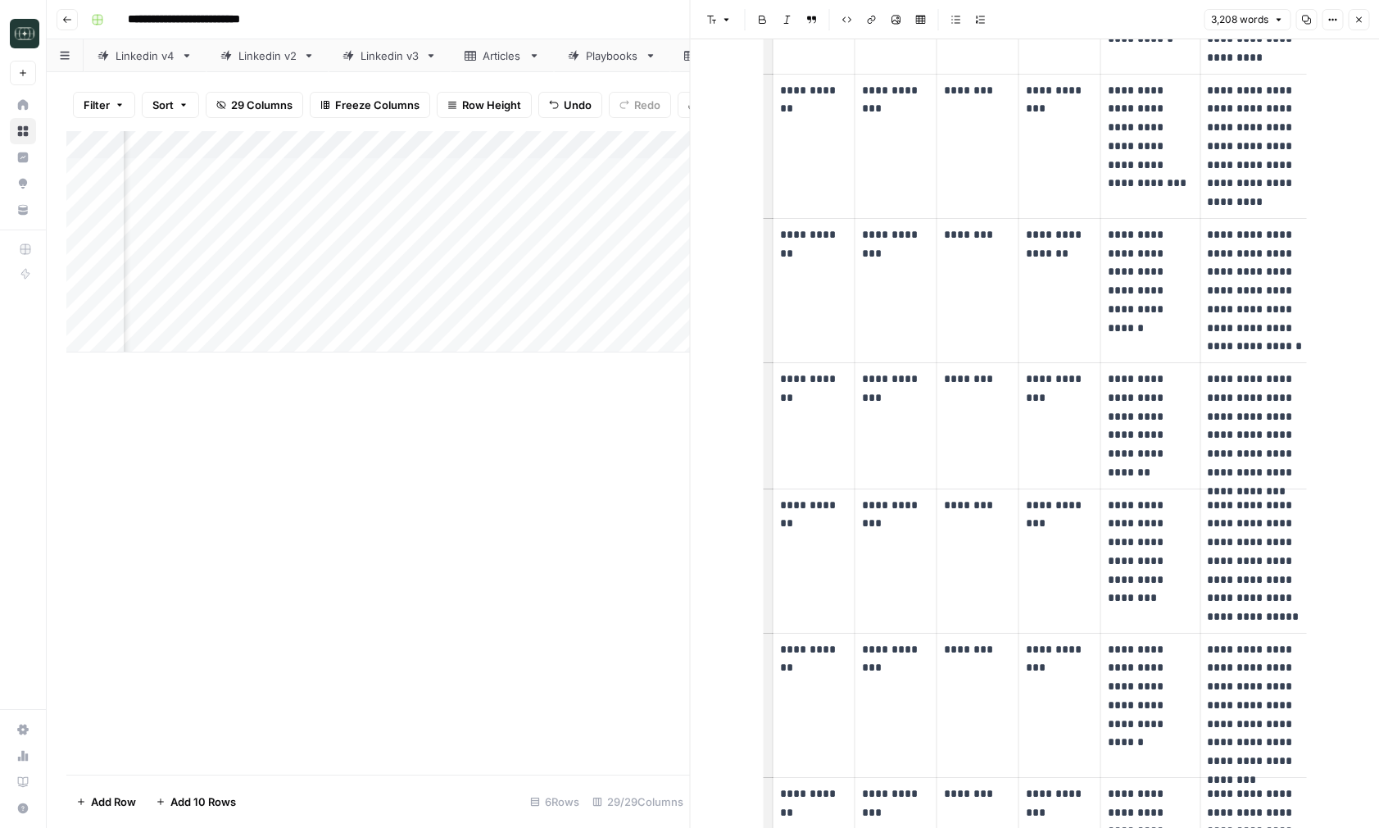
scroll to position [4400, 0]
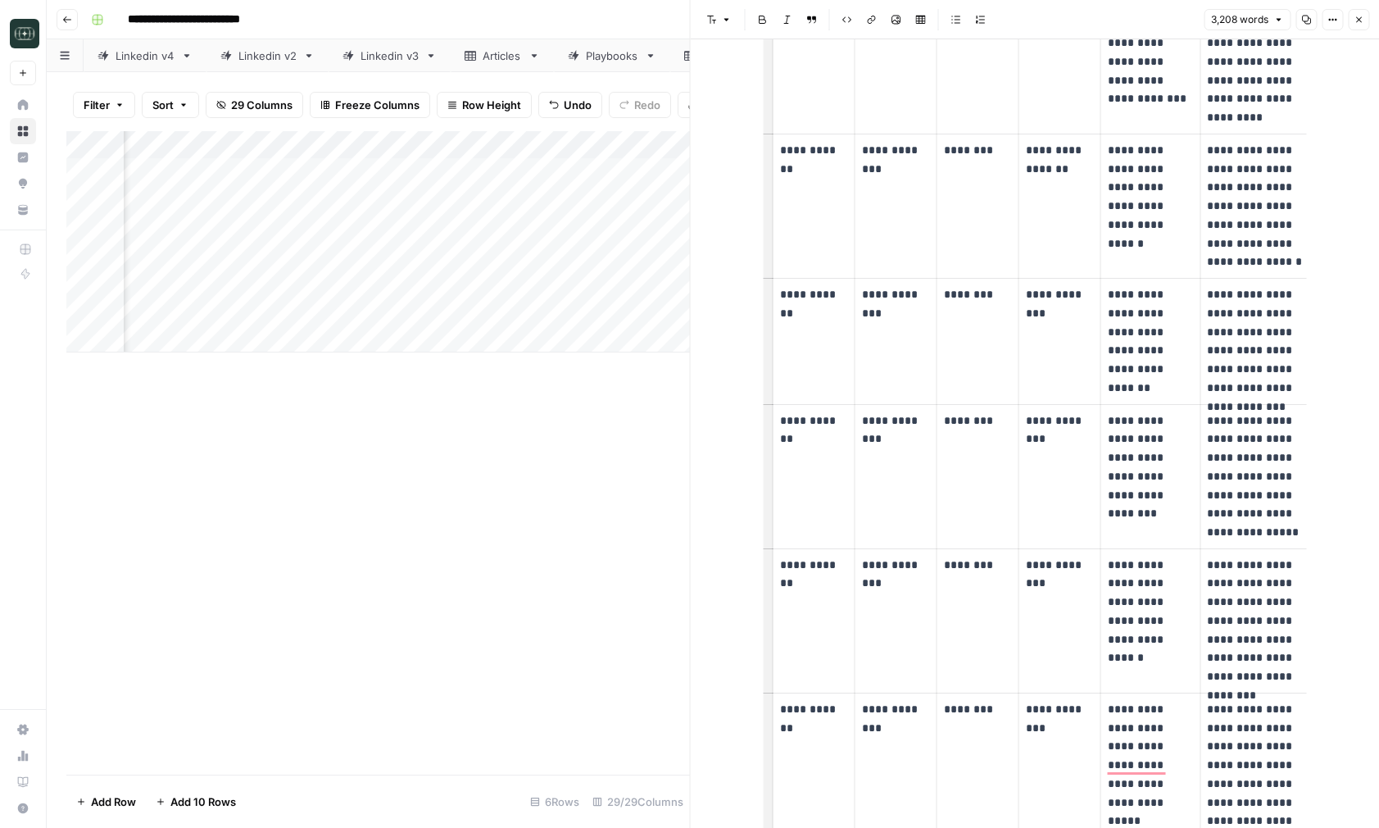
click at [1160, 541] on td "**********" at bounding box center [1150, 476] width 100 height 144
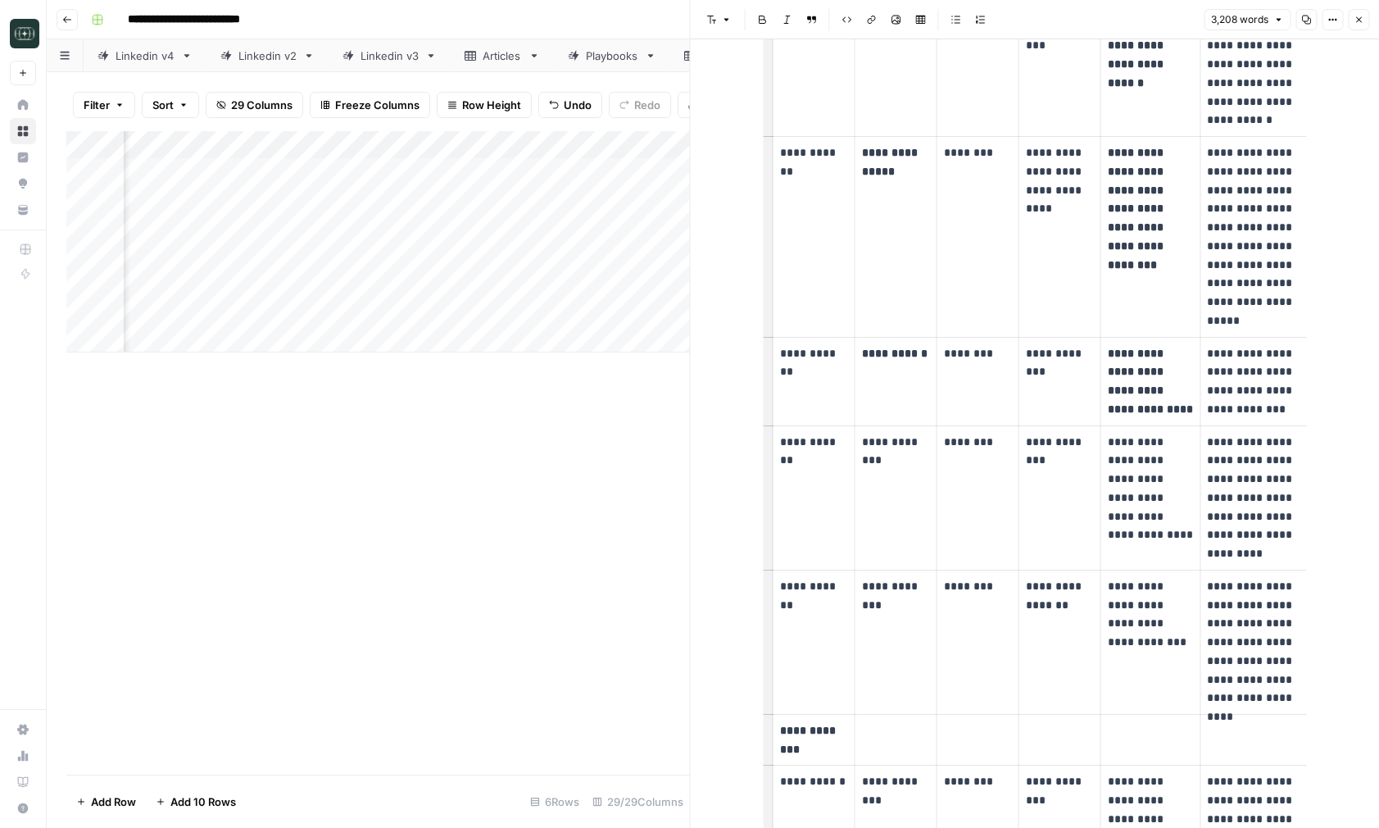
scroll to position [5288, 0]
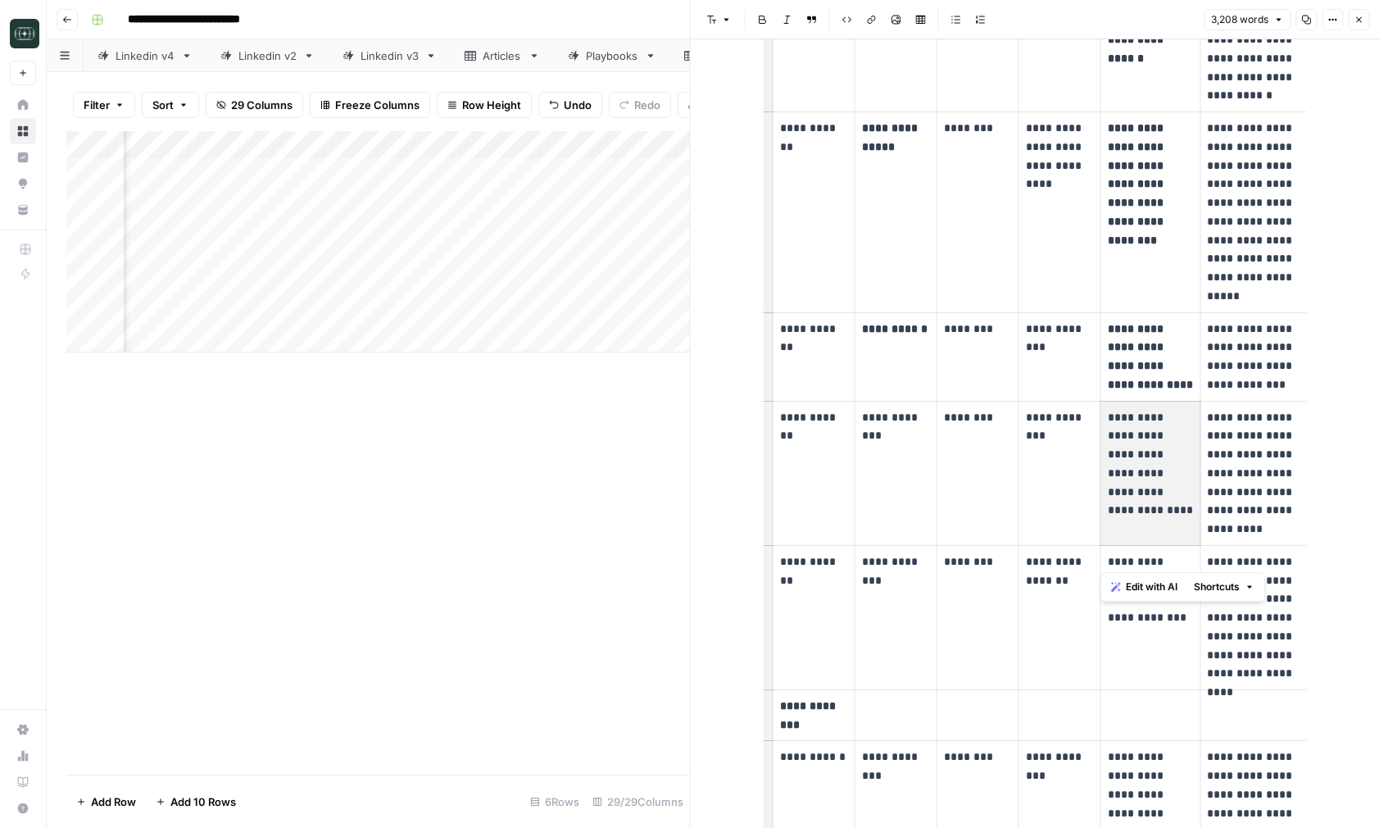
drag, startPoint x: 1160, startPoint y: 541, endPoint x: 1107, endPoint y: 426, distance: 126.5
click at [1107, 426] on td "**********" at bounding box center [1150, 473] width 100 height 144
click at [1130, 470] on p "**********" at bounding box center [1151, 464] width 86 height 112
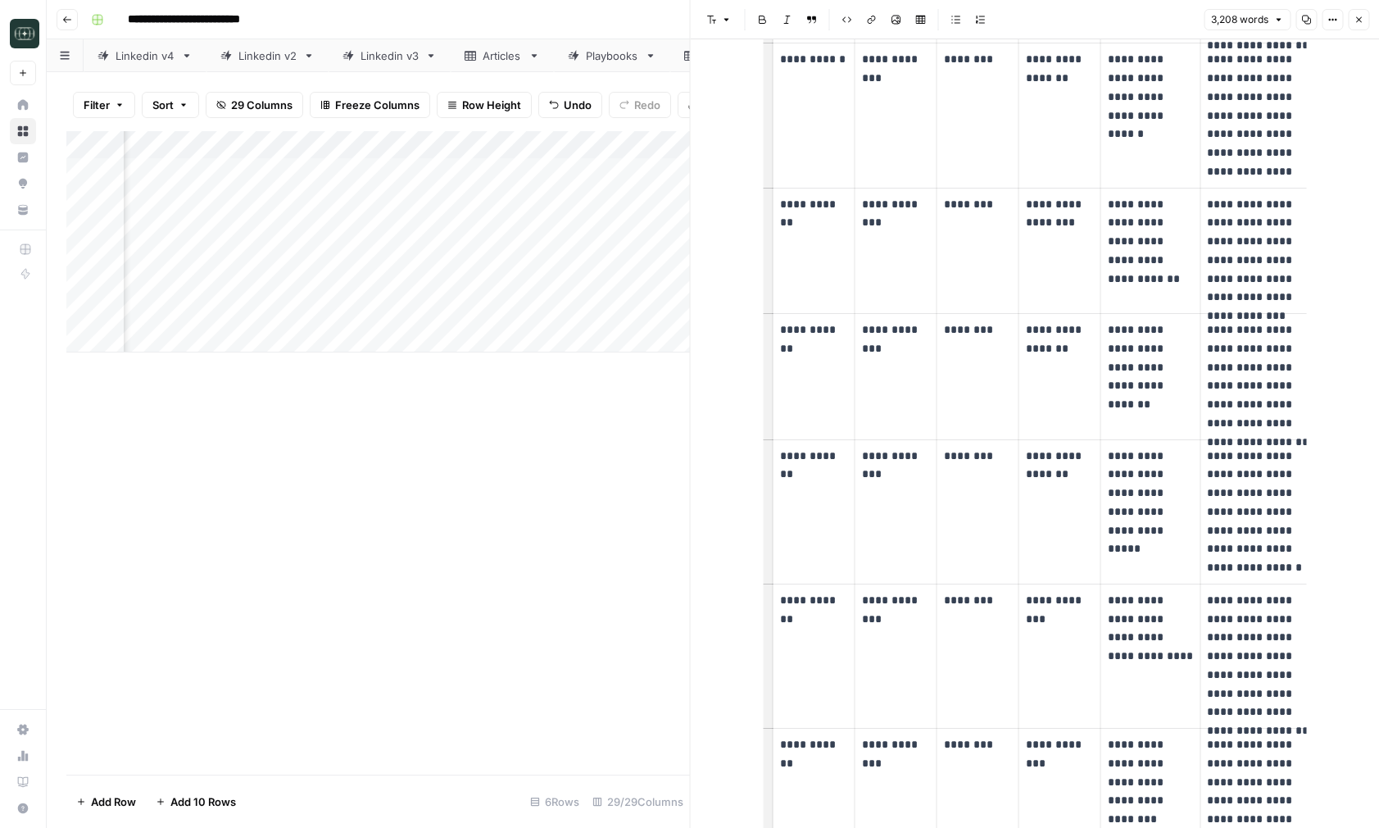
scroll to position [6863, 0]
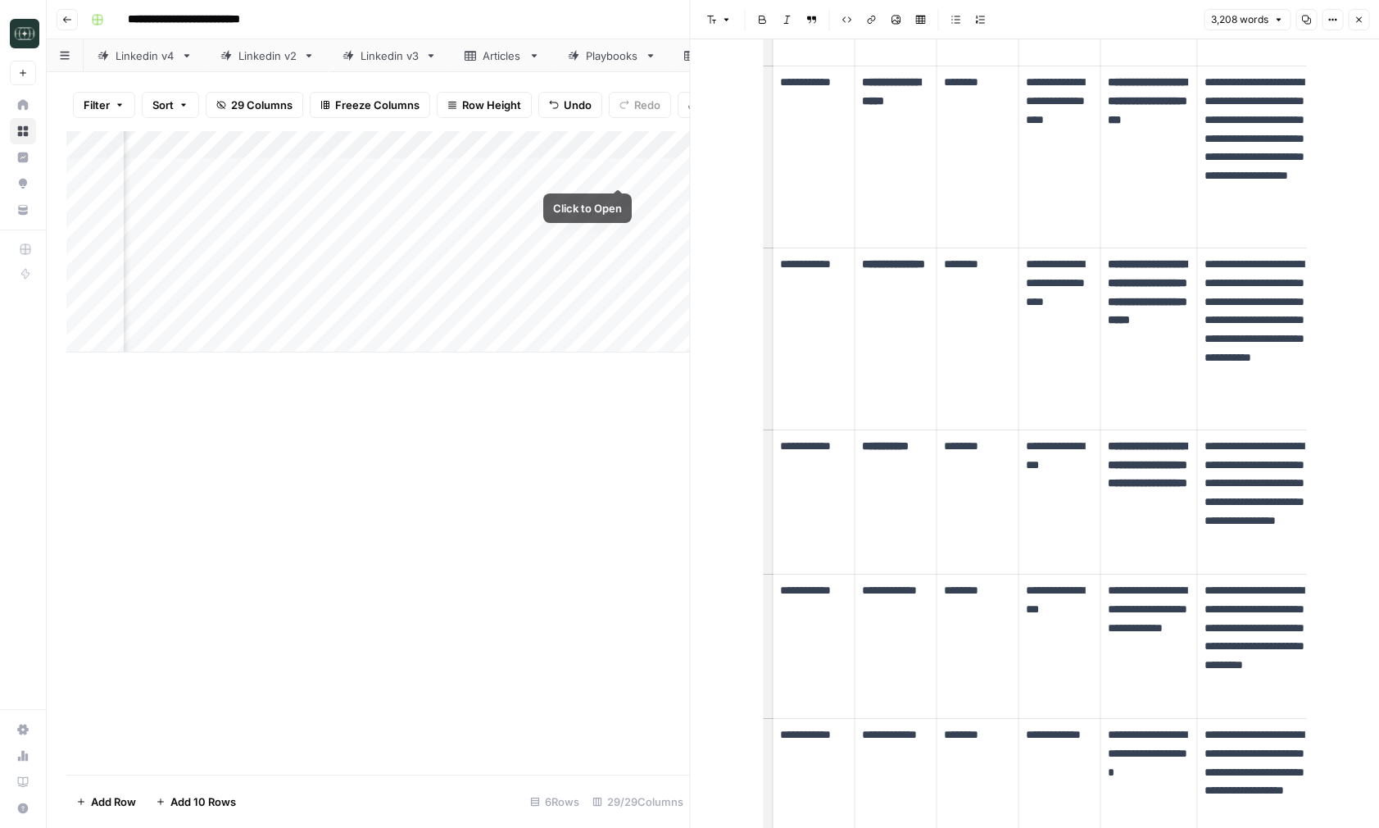
click at [599, 176] on div "Add Column" at bounding box center [378, 241] width 624 height 221
click at [621, 173] on div "Add Column" at bounding box center [378, 241] width 624 height 221
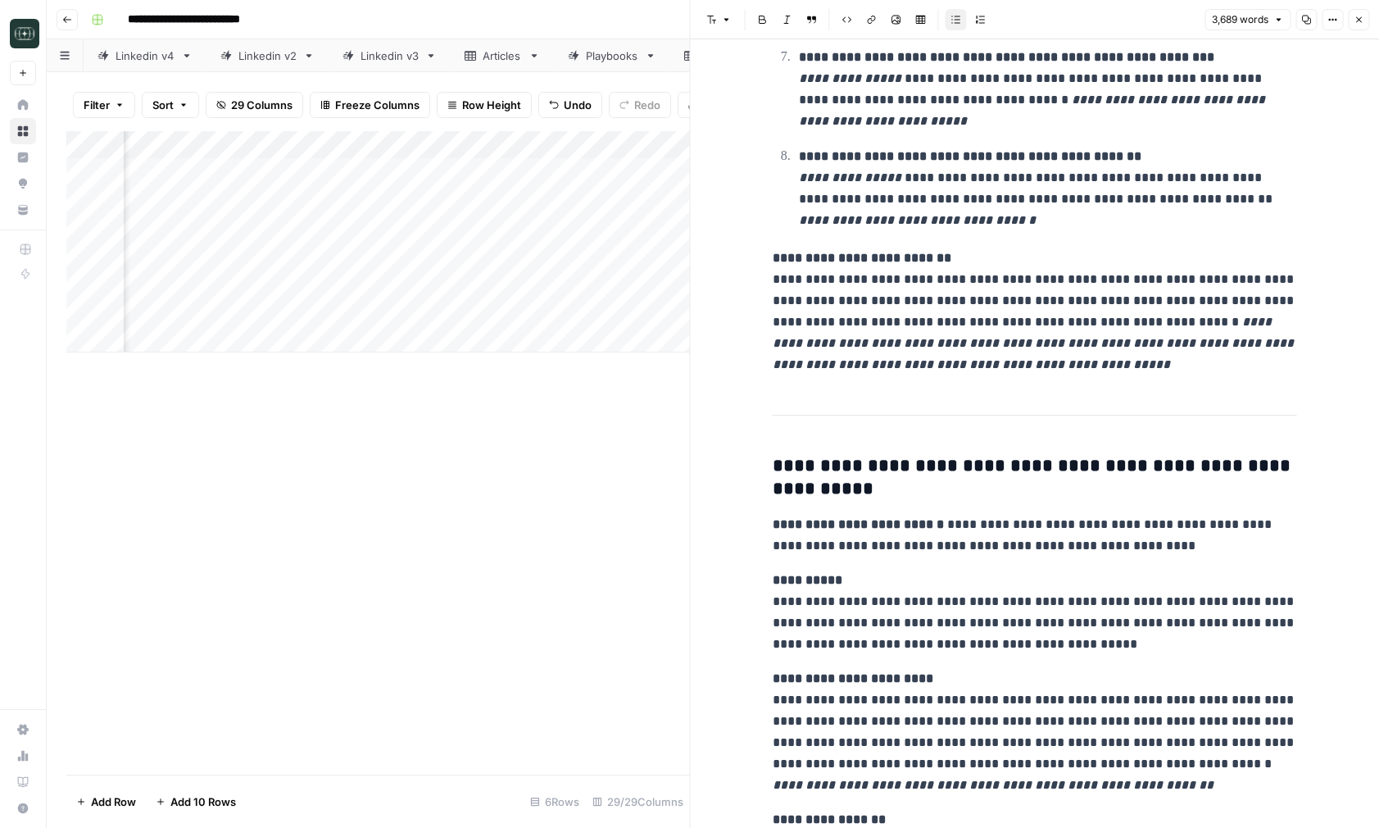
click at [1366, 18] on button "Close" at bounding box center [1358, 19] width 21 height 21
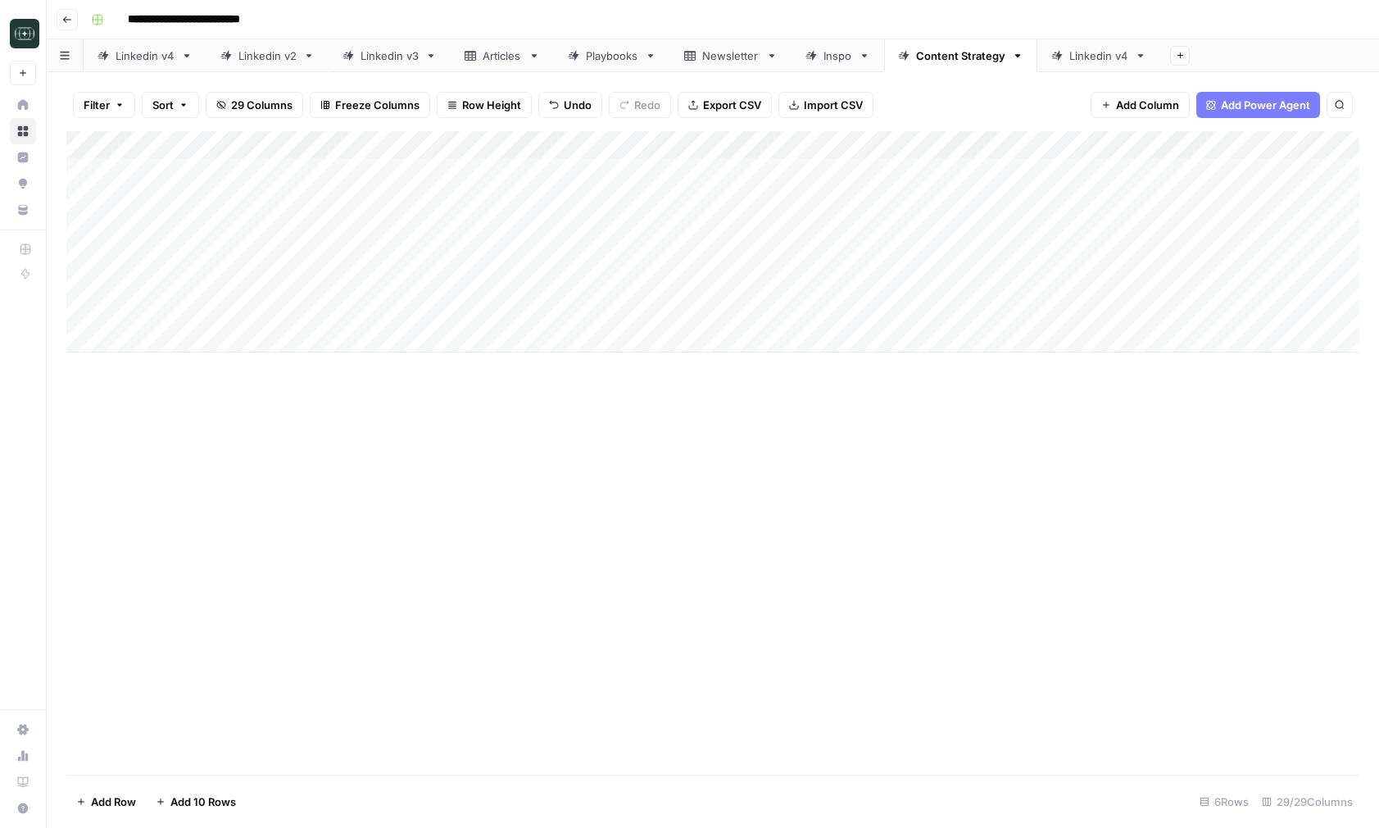
click at [333, 171] on div "Add Column" at bounding box center [712, 241] width 1293 height 221
click at [328, 196] on div "Add Column" at bounding box center [712, 241] width 1293 height 221
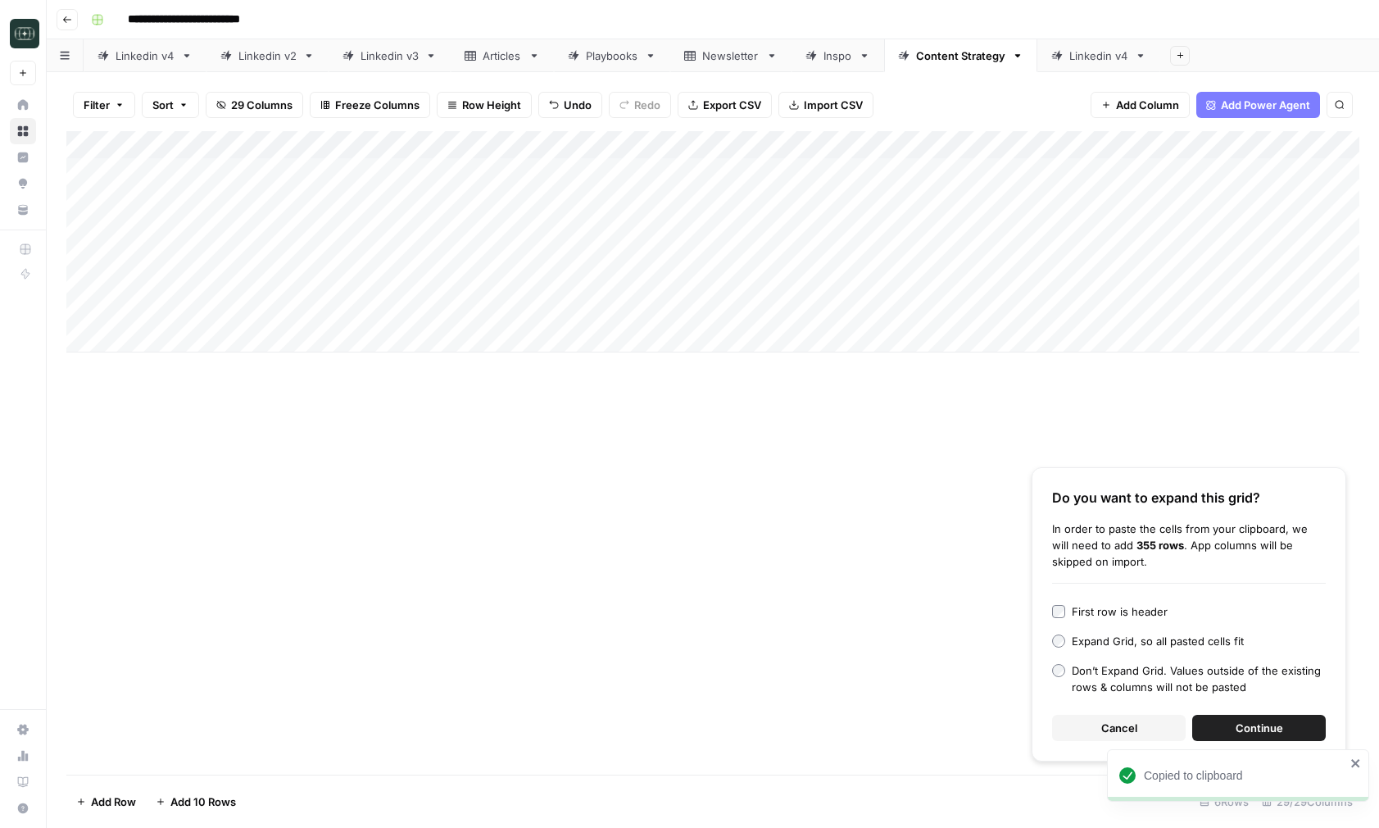
click at [311, 202] on div "Add Column" at bounding box center [712, 241] width 1293 height 221
click at [311, 202] on textarea at bounding box center [390, 200] width 262 height 23
type textarea "**********"
click at [207, 197] on div "Add Column" at bounding box center [712, 241] width 1293 height 221
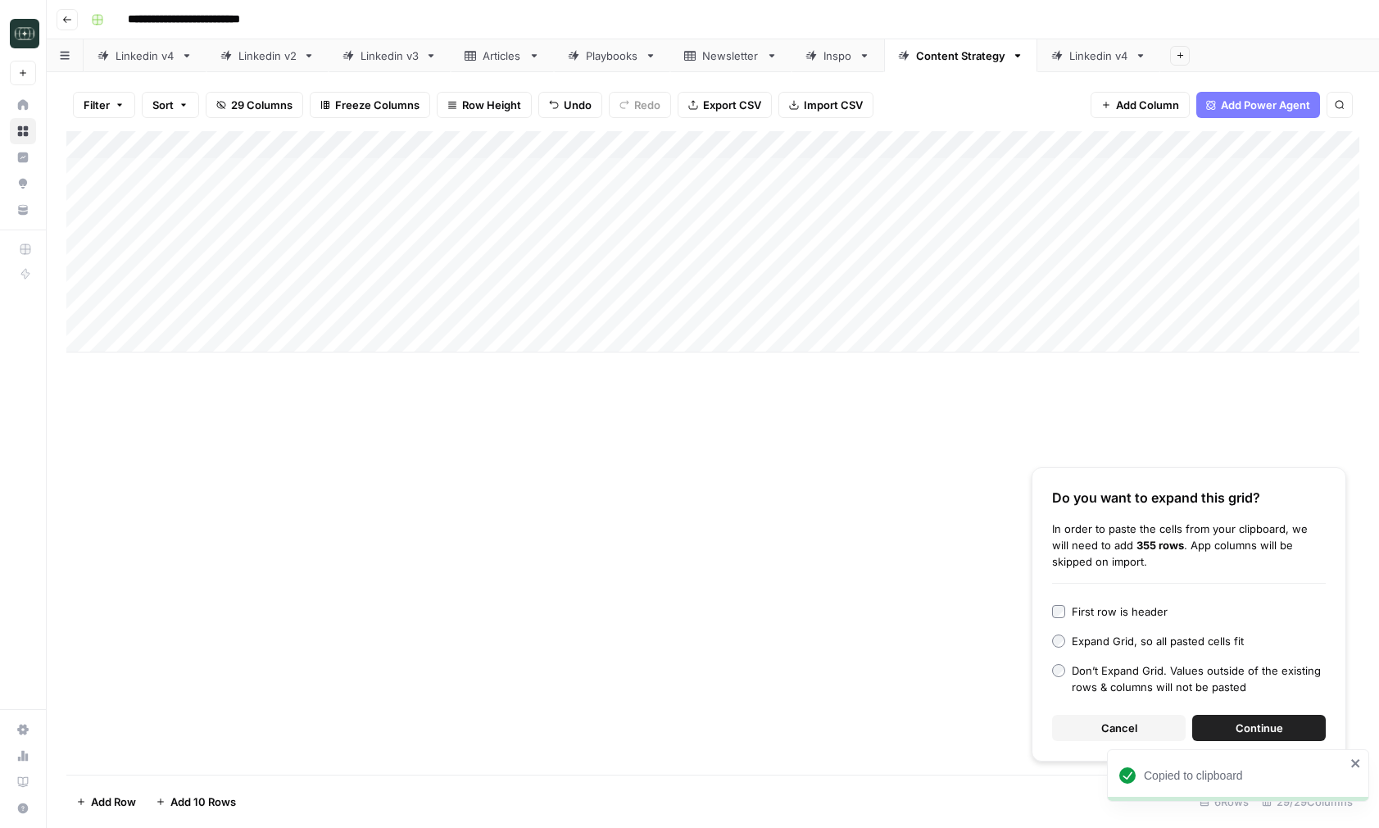
click at [228, 190] on div "Add Column" at bounding box center [712, 241] width 1293 height 221
click at [223, 197] on span "Date" at bounding box center [194, 200] width 131 height 15
click at [247, 228] on input "date" at bounding box center [194, 226] width 131 height 28
type input "**********"
click at [502, 493] on div "Add Column Do you want to expand this grid? In order to paste the cells from yo…" at bounding box center [712, 452] width 1293 height 643
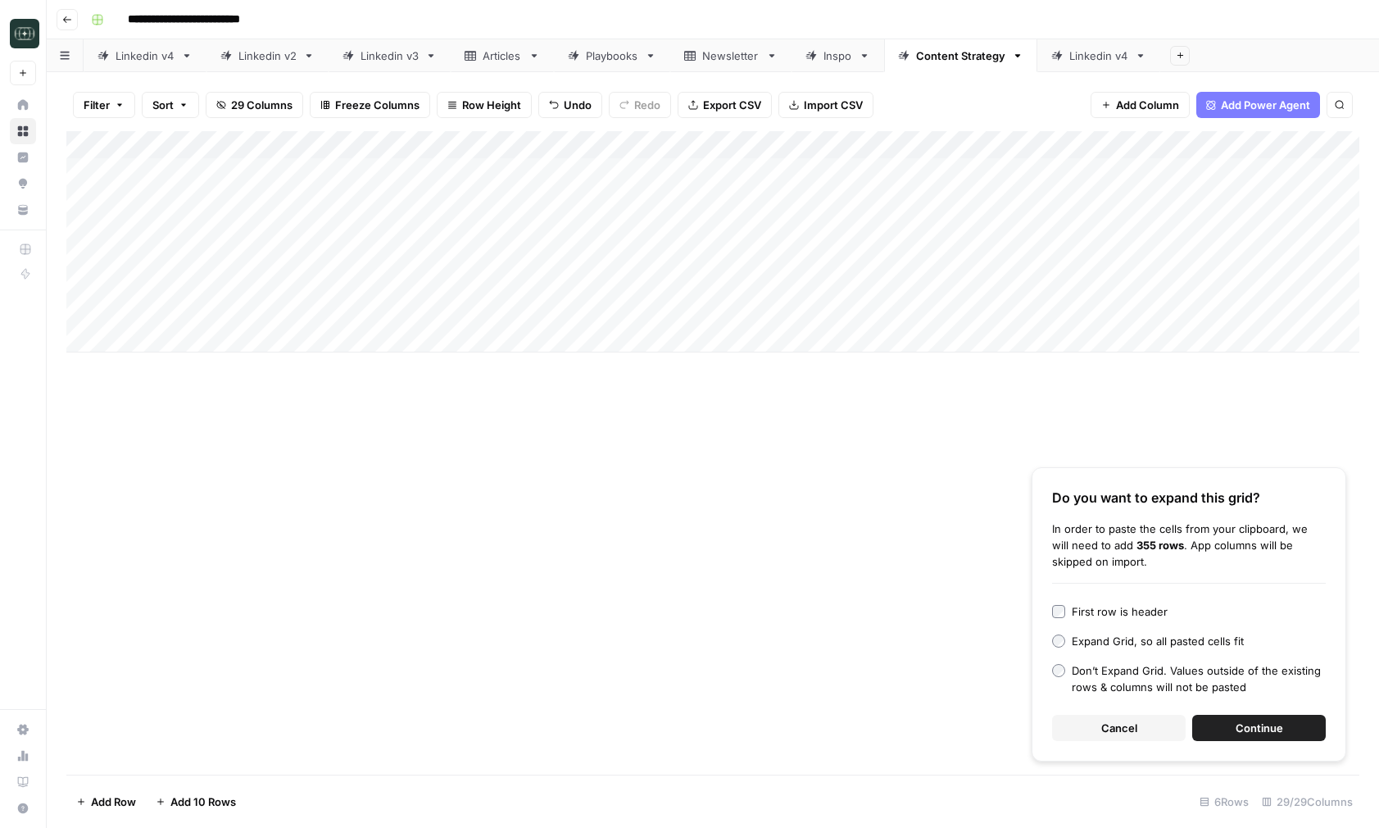
click at [618, 169] on div "Add Column" at bounding box center [712, 241] width 1293 height 221
click at [642, 200] on div "Add Column" at bounding box center [712, 241] width 1293 height 221
click at [919, 179] on div "Add Column" at bounding box center [712, 241] width 1293 height 221
drag, startPoint x: 996, startPoint y: 183, endPoint x: 996, endPoint y: 202, distance: 19.7
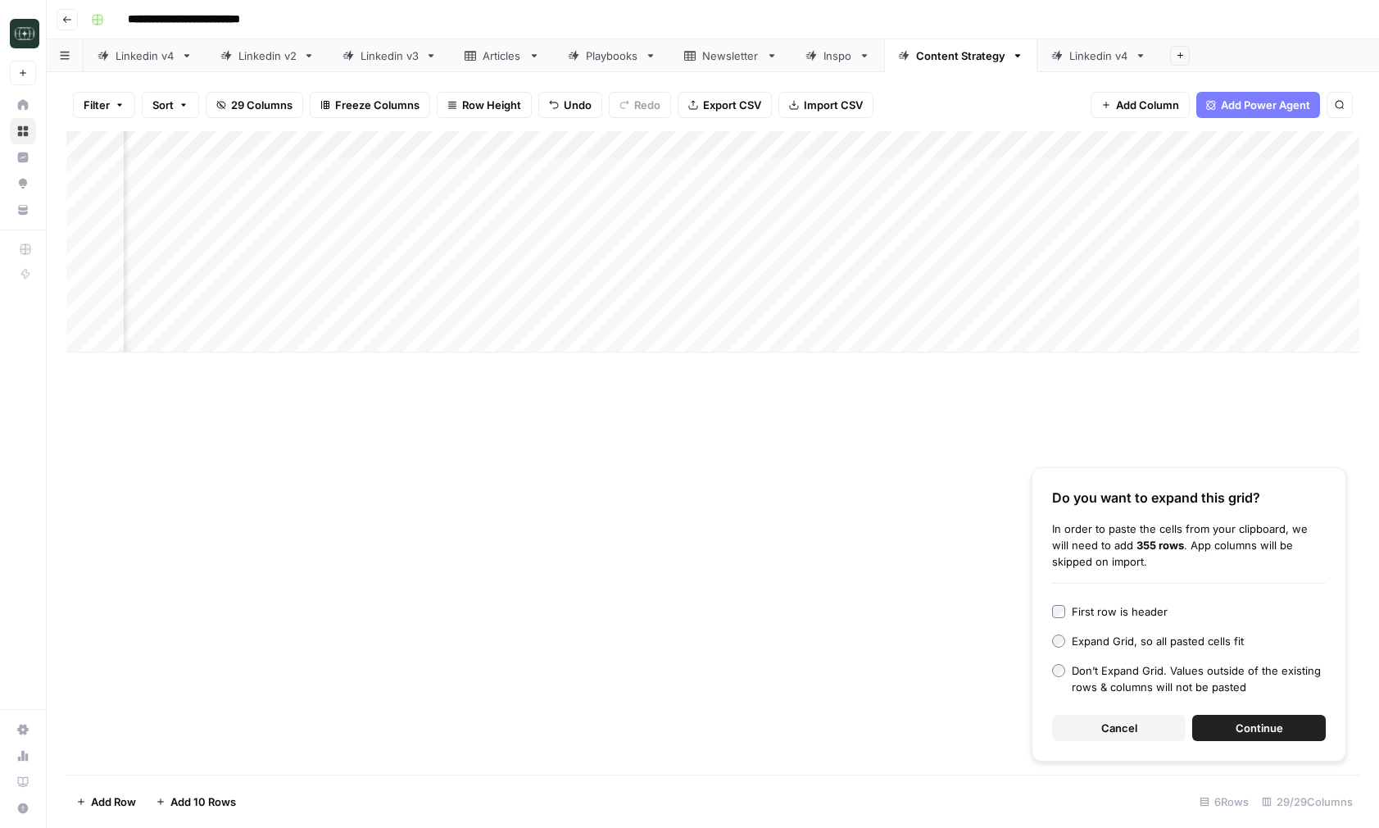
click at [996, 202] on div "Add Column" at bounding box center [712, 241] width 1293 height 221
click at [823, 181] on div "Add Column" at bounding box center [712, 241] width 1293 height 221
drag, startPoint x: 891, startPoint y: 185, endPoint x: 891, endPoint y: 202, distance: 16.4
click at [891, 202] on div "Add Column" at bounding box center [712, 241] width 1293 height 221
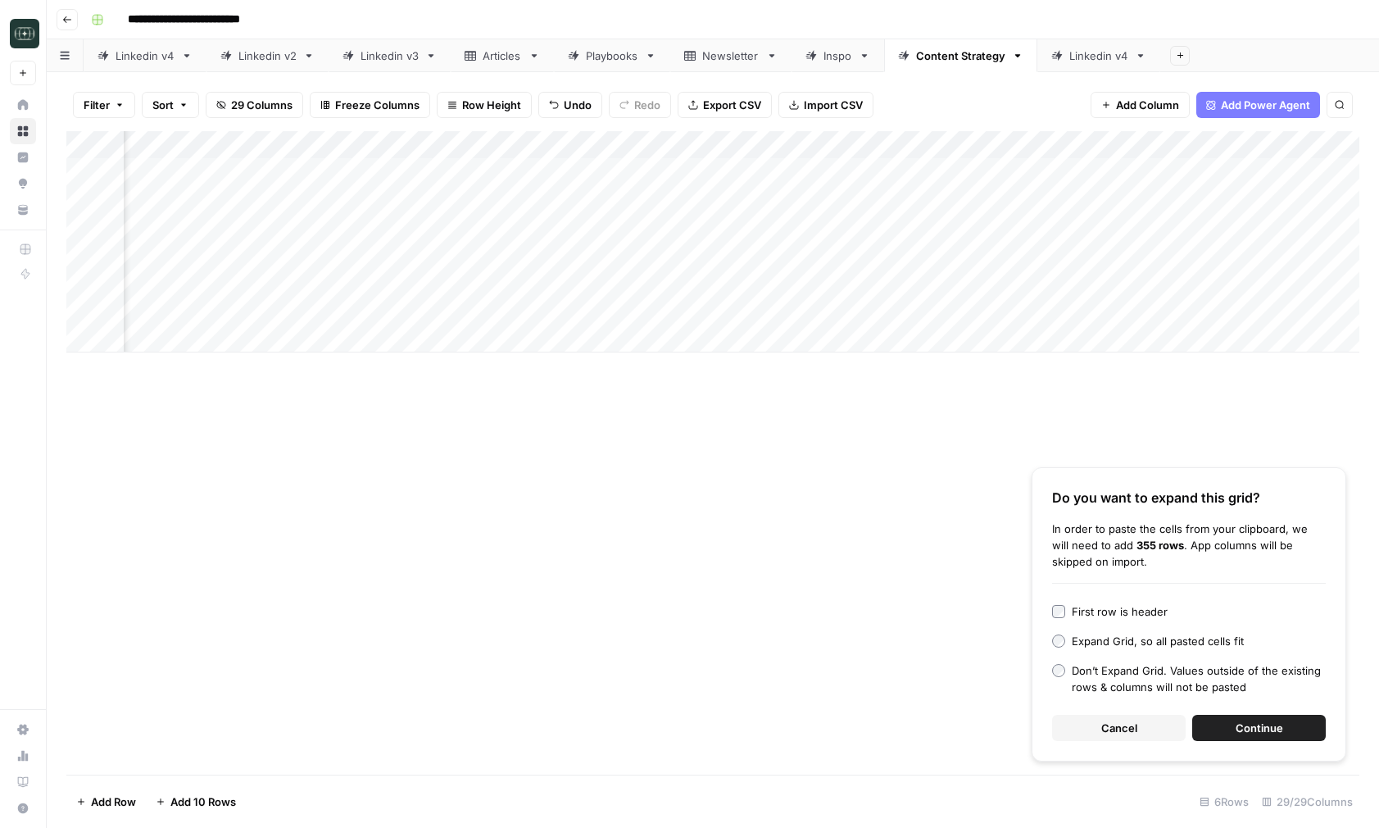
click at [919, 168] on div "Add Column" at bounding box center [712, 241] width 1293 height 221
drag, startPoint x: 983, startPoint y: 185, endPoint x: 983, endPoint y: 201, distance: 15.6
click at [983, 201] on div "Add Column" at bounding box center [712, 241] width 1293 height 221
click at [1073, 201] on div "Add Column" at bounding box center [712, 241] width 1293 height 221
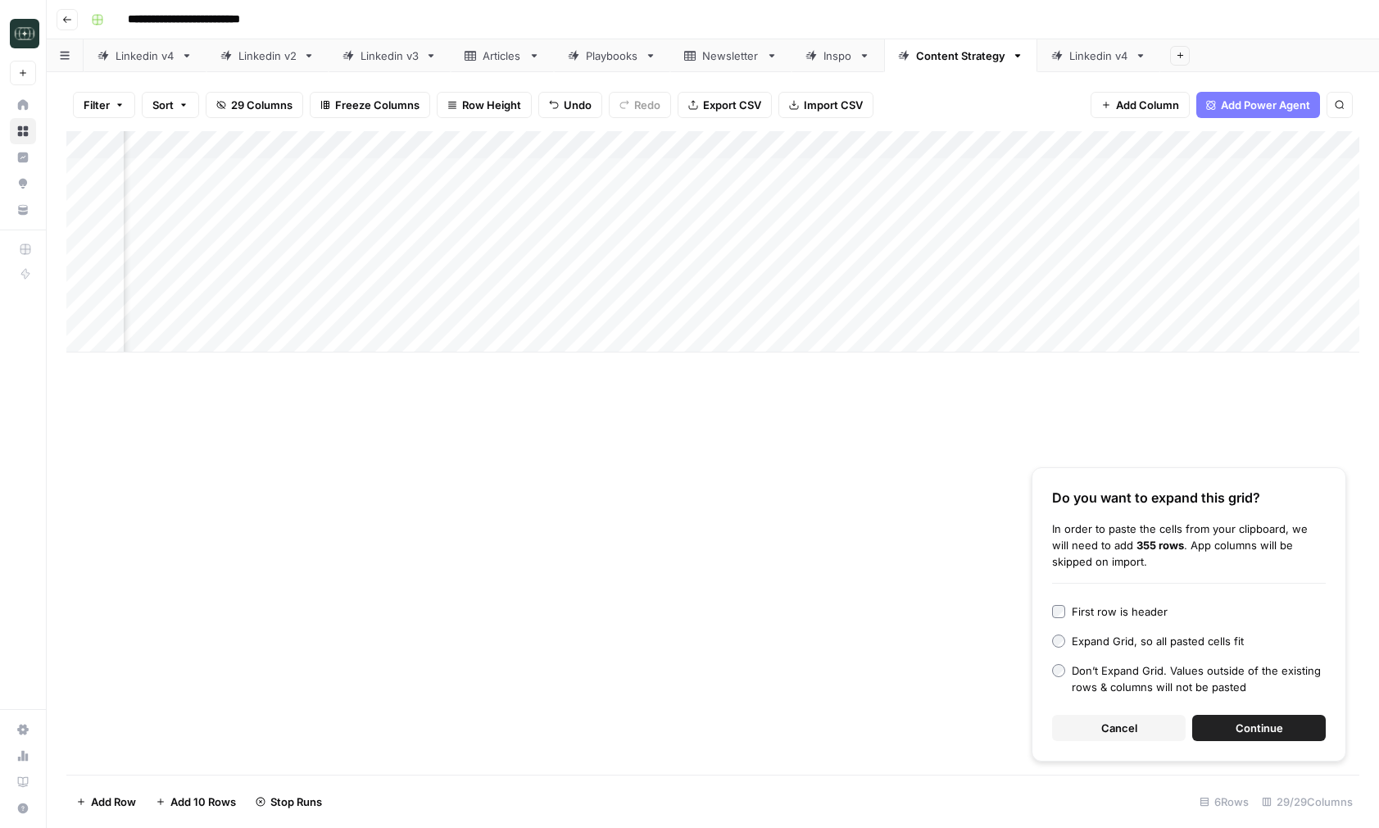
click at [1113, 729] on span "Cancel" at bounding box center [1119, 727] width 36 height 16
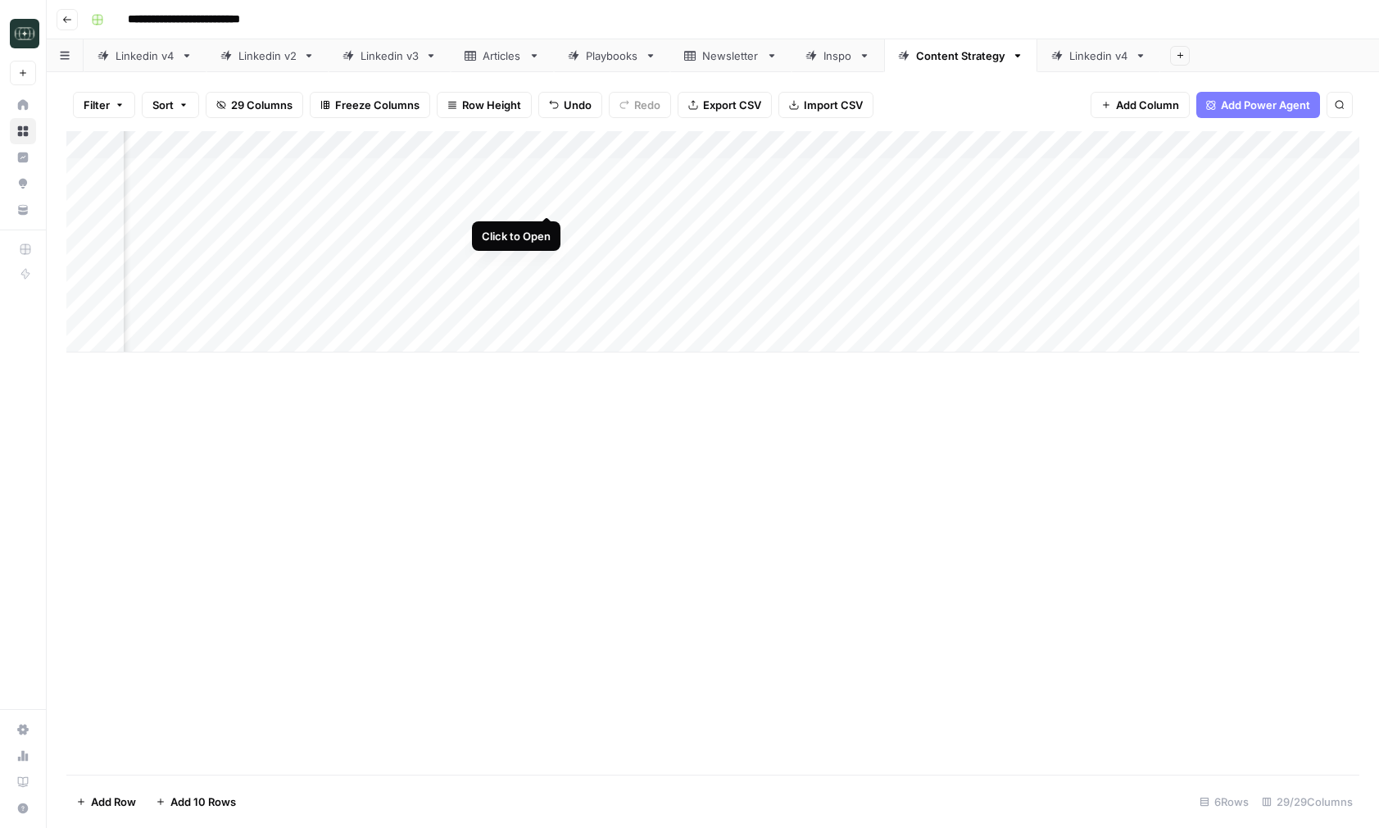
click at [548, 200] on div "Add Column" at bounding box center [712, 241] width 1293 height 221
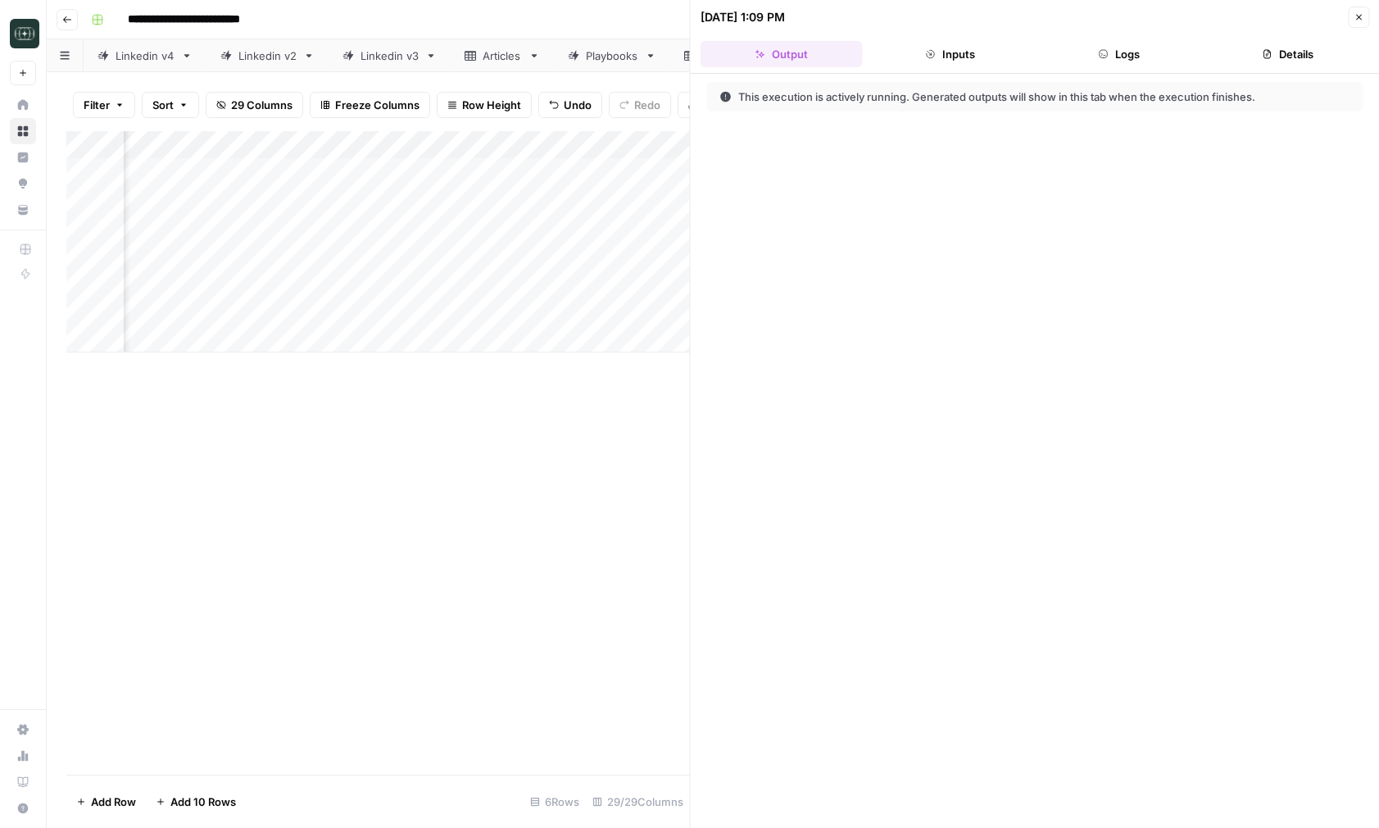
click at [1124, 58] on button "Logs" at bounding box center [1119, 54] width 162 height 26
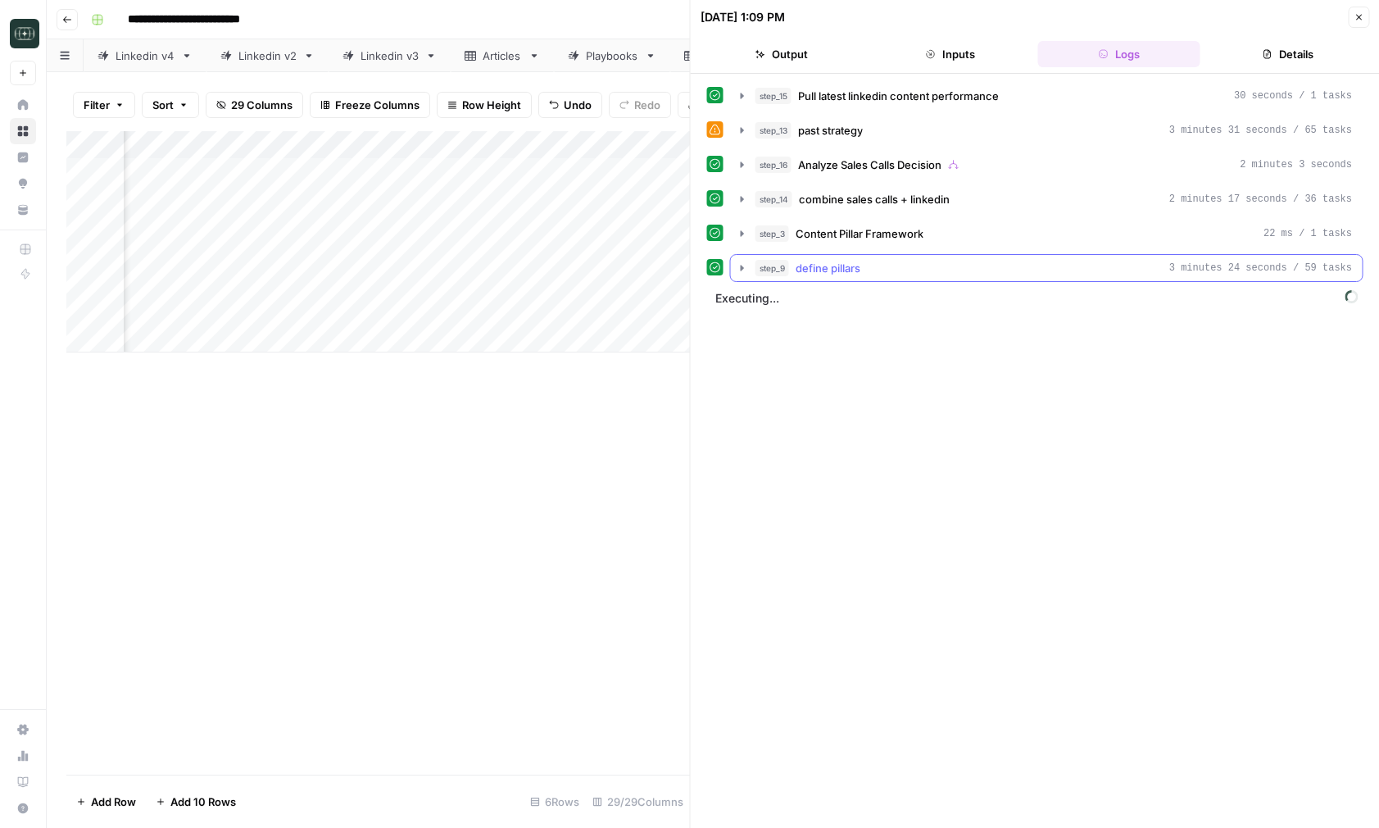
click at [902, 266] on div "step_9 define pillars 3 minutes 24 seconds / 59 tasks" at bounding box center [1054, 268] width 597 height 16
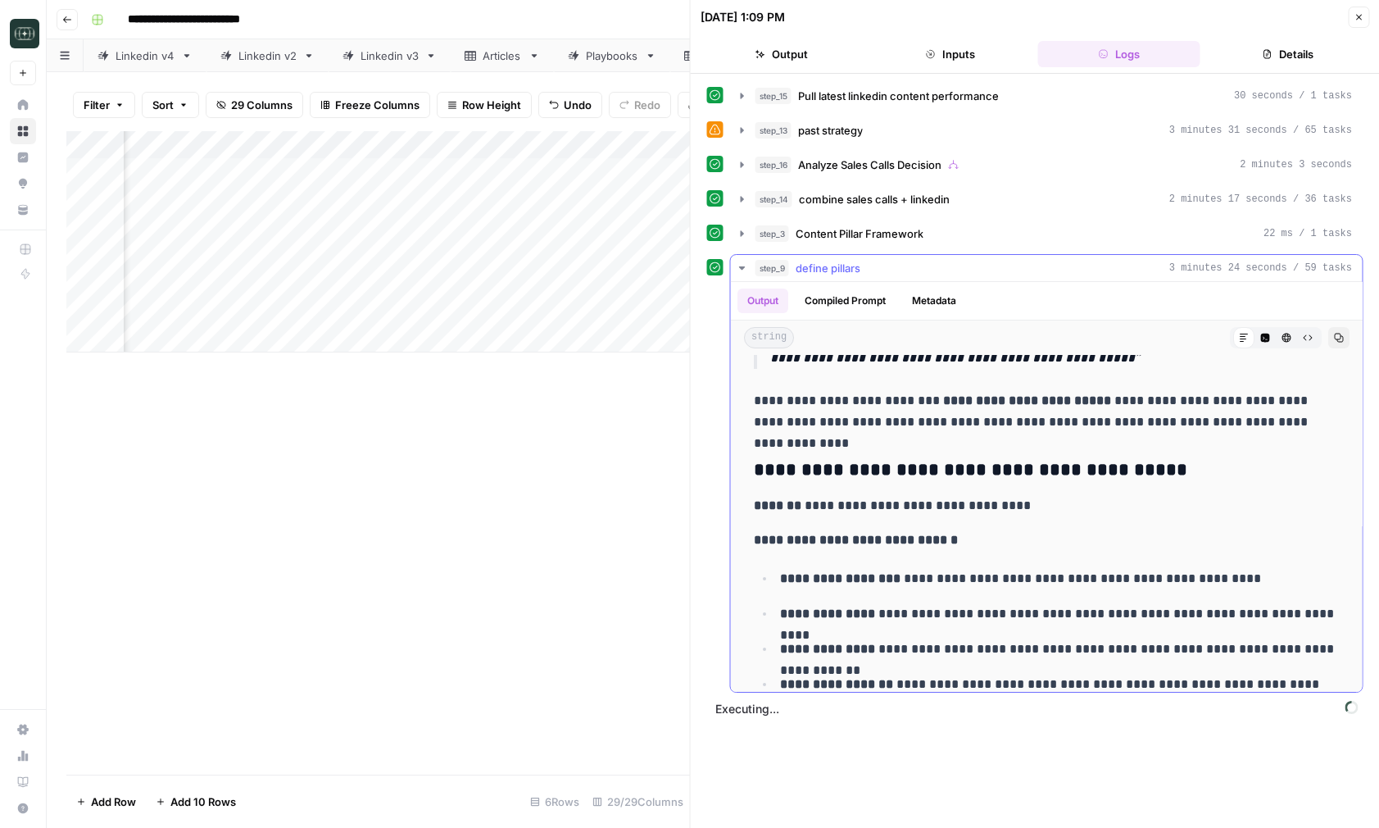
scroll to position [700, 0]
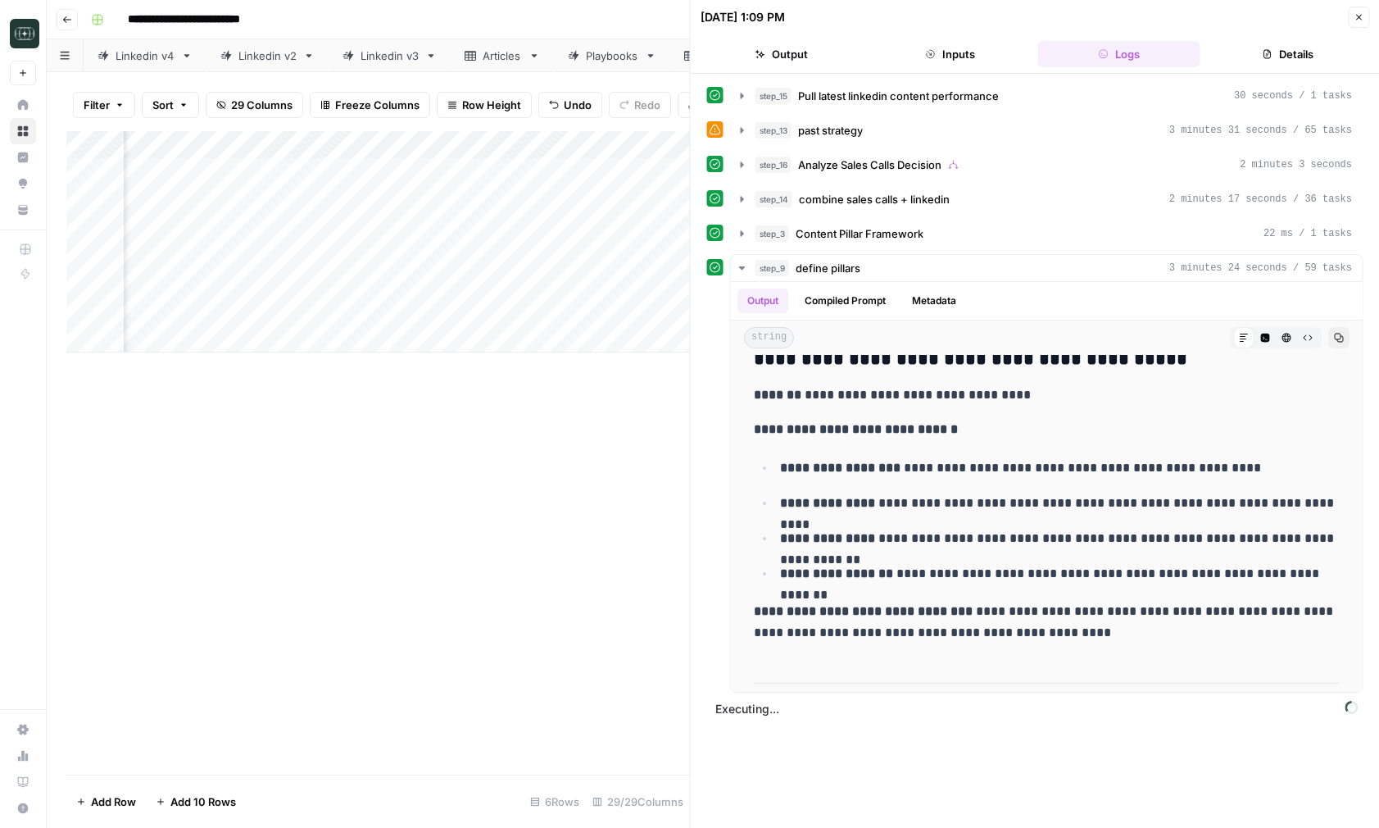
click at [1364, 18] on button "Close" at bounding box center [1358, 17] width 21 height 21
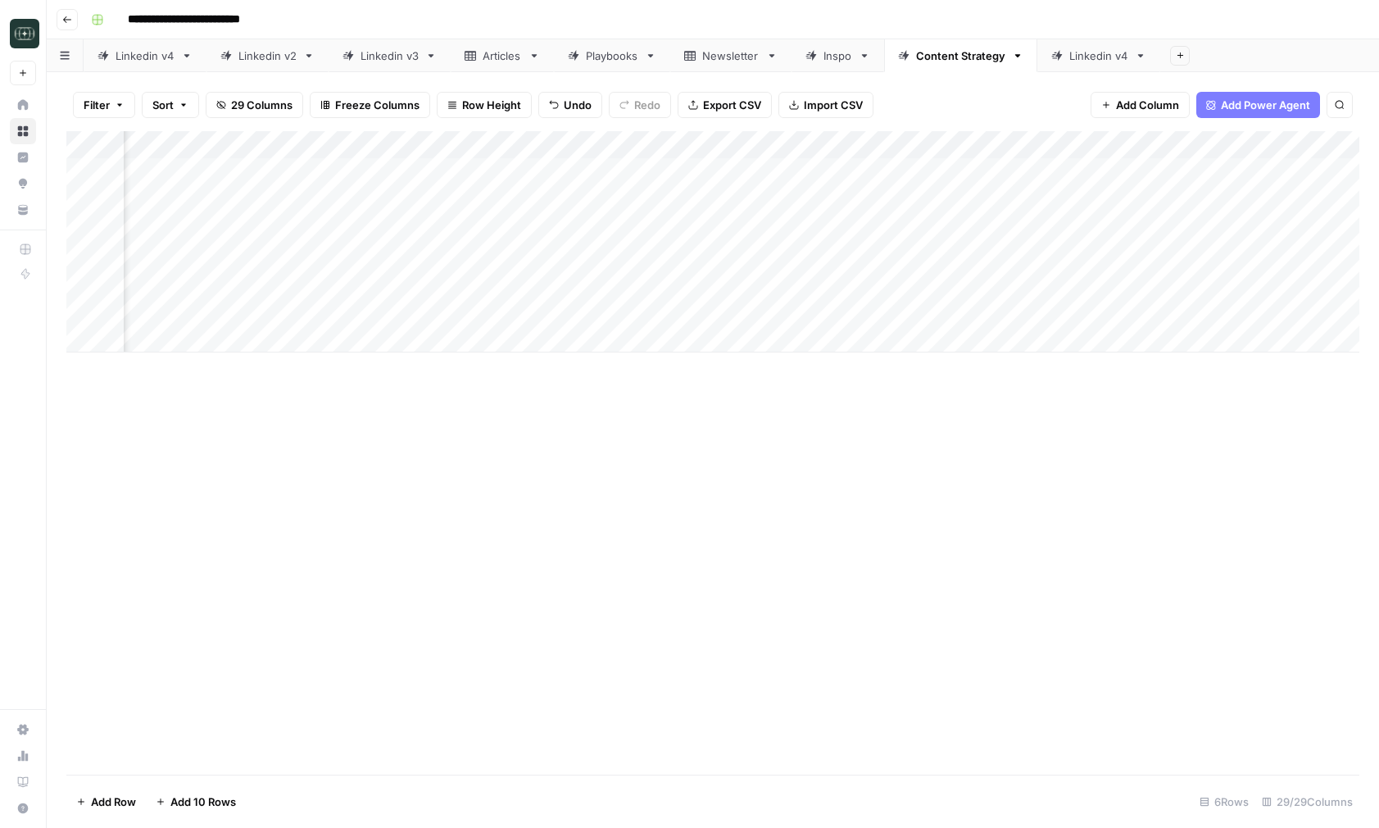
click at [62, 23] on icon "button" at bounding box center [67, 20] width 10 height 10
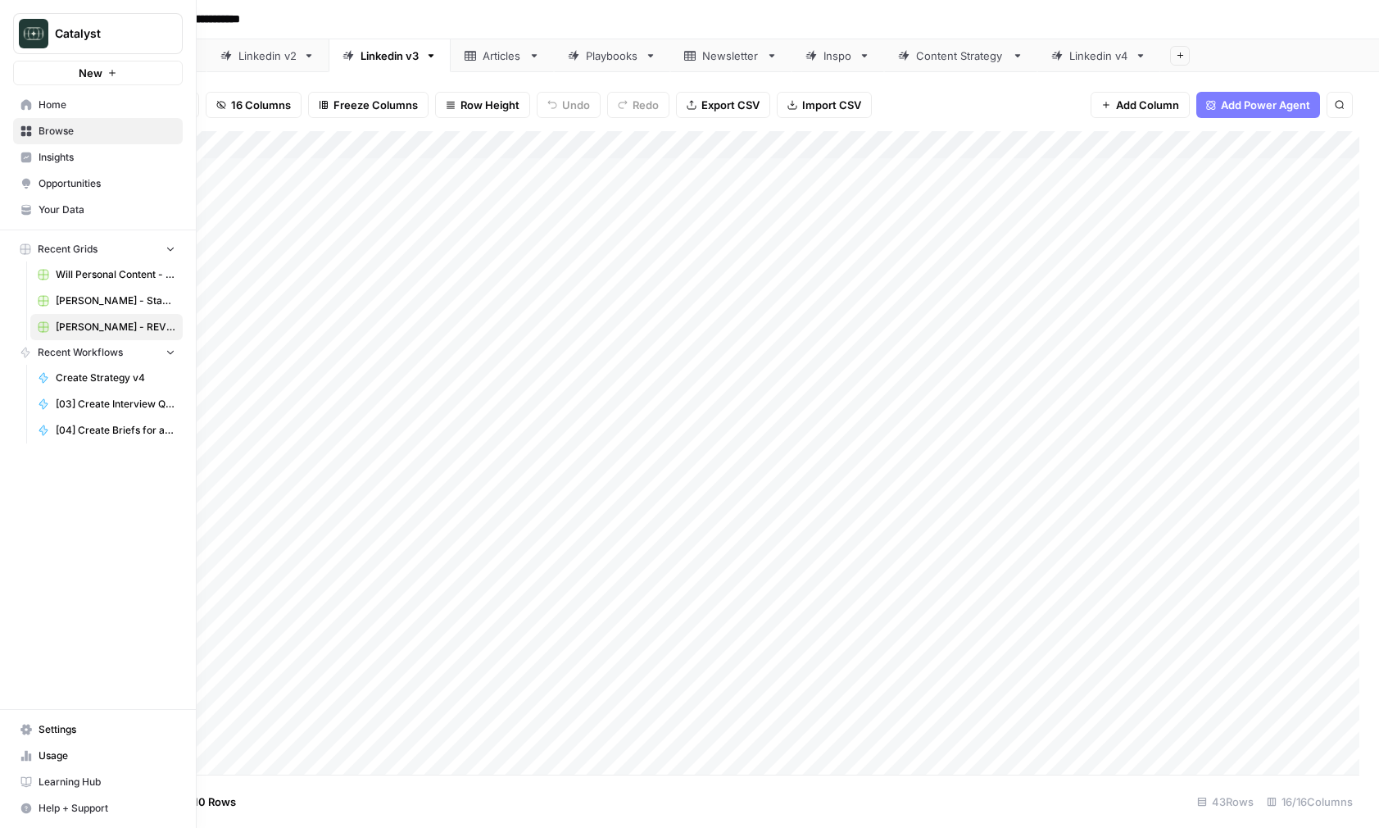
click at [71, 106] on span "Home" at bounding box center [107, 105] width 137 height 15
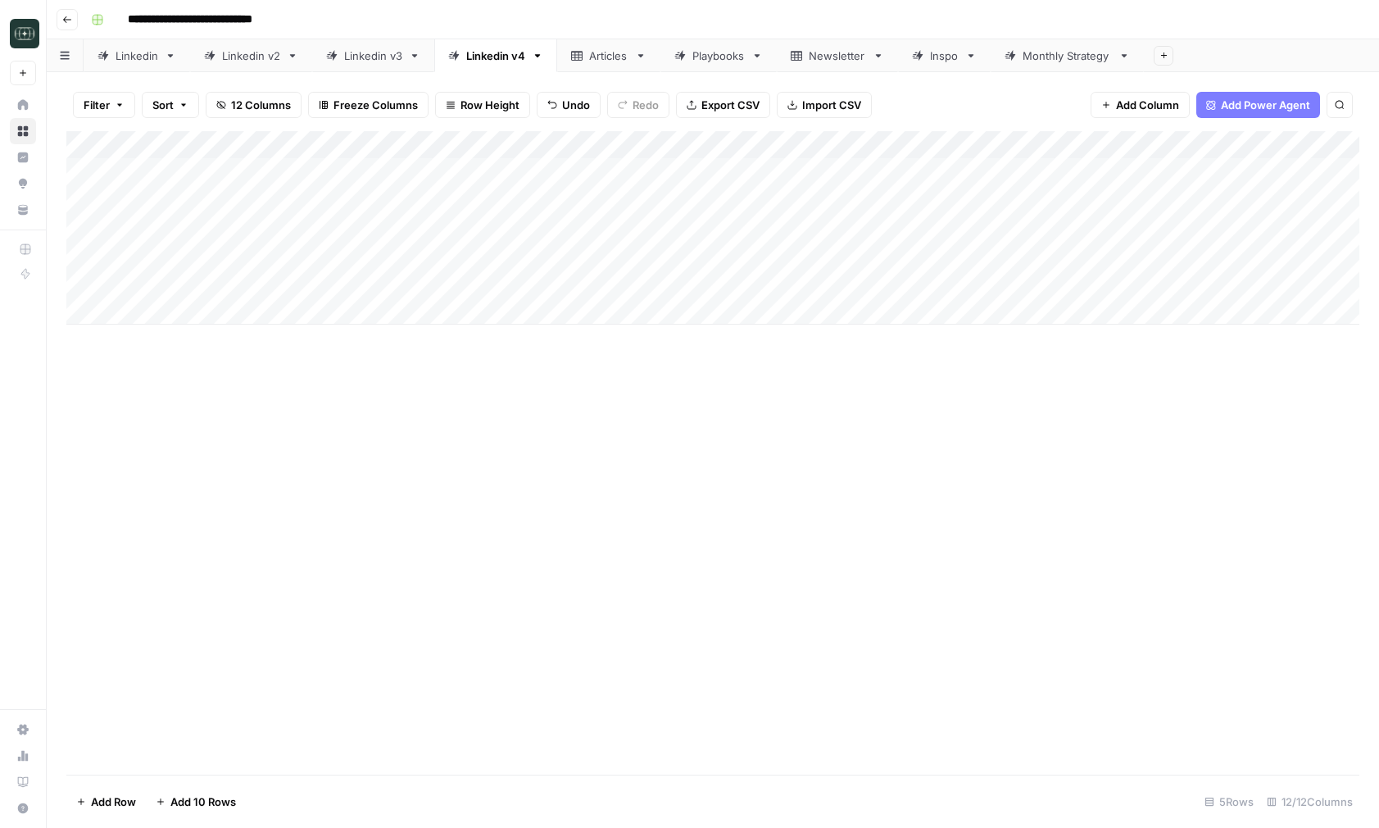
click at [1067, 62] on div "Monthly Strategy" at bounding box center [1067, 56] width 89 height 16
click at [473, 182] on div "Add Column" at bounding box center [712, 227] width 1293 height 193
click at [461, 201] on div "Add Column" at bounding box center [712, 227] width 1293 height 193
type input "**********"
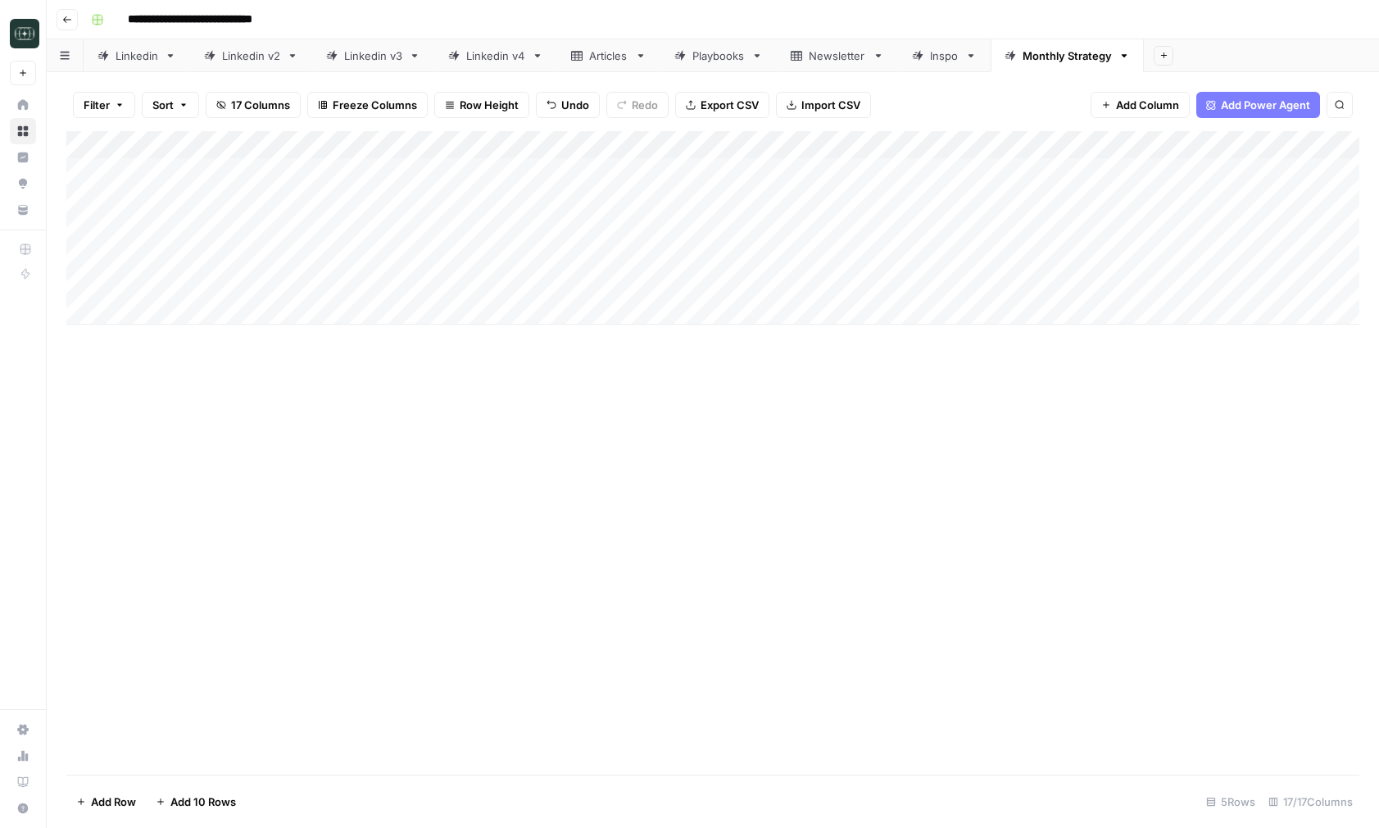
click at [206, 202] on div "Add Column" at bounding box center [712, 227] width 1293 height 193
click at [244, 226] on input "date" at bounding box center [194, 226] width 131 height 28
type input "**********"
click at [392, 456] on div "Add Column" at bounding box center [712, 452] width 1293 height 643
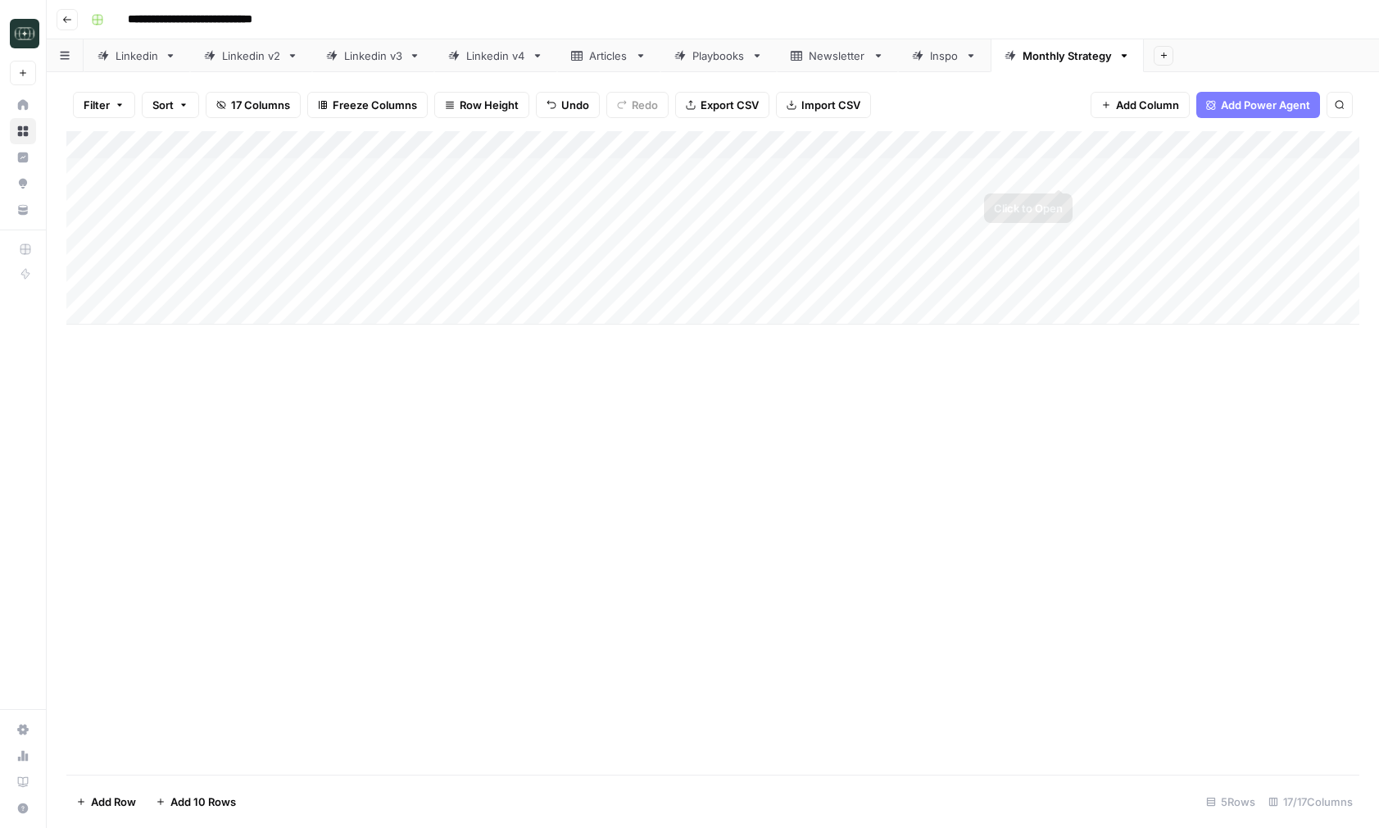
click at [1036, 176] on div "Add Column" at bounding box center [712, 227] width 1293 height 193
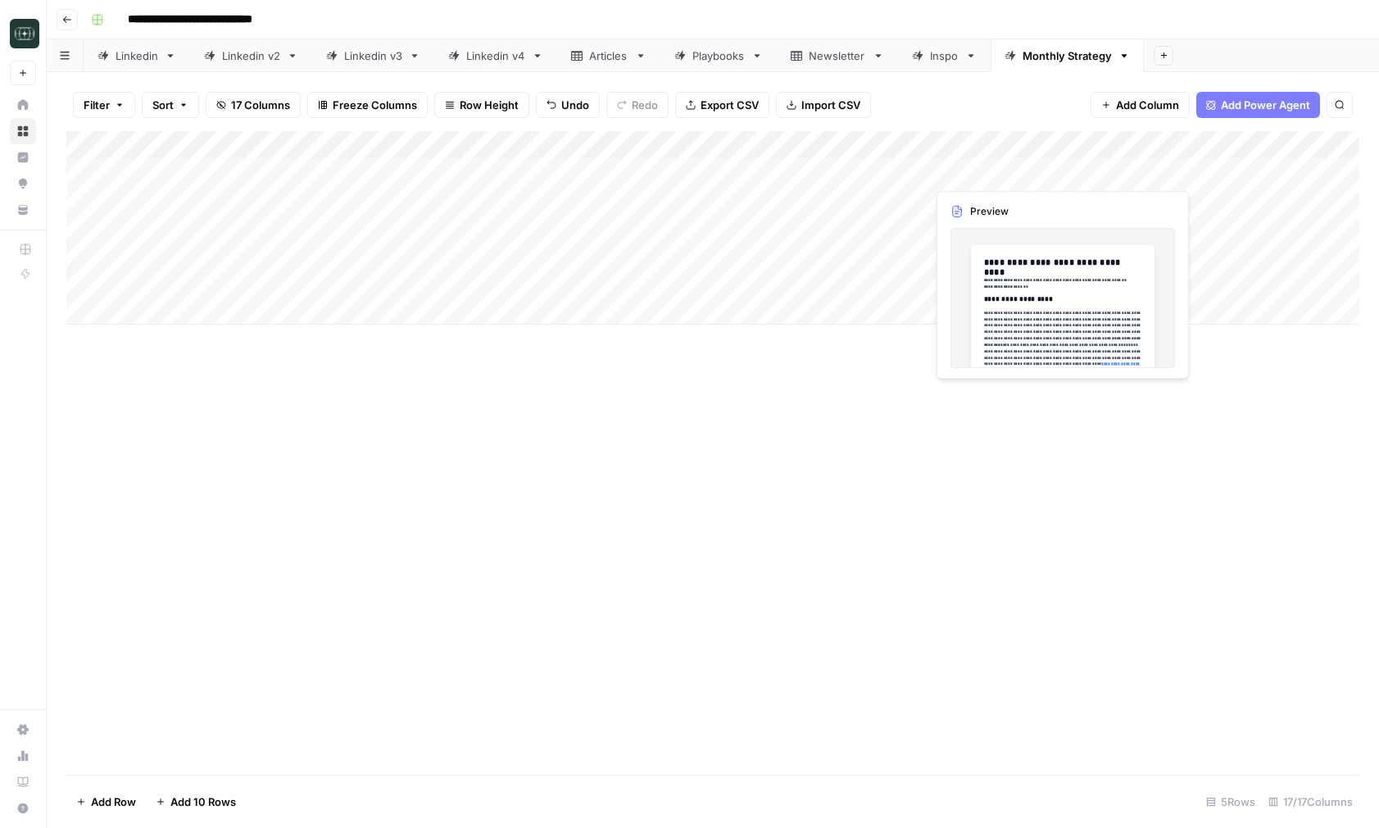
drag, startPoint x: 1073, startPoint y: 184, endPoint x: 1073, endPoint y: 198, distance: 14.7
click at [1073, 198] on div "Add Column" at bounding box center [712, 227] width 1293 height 193
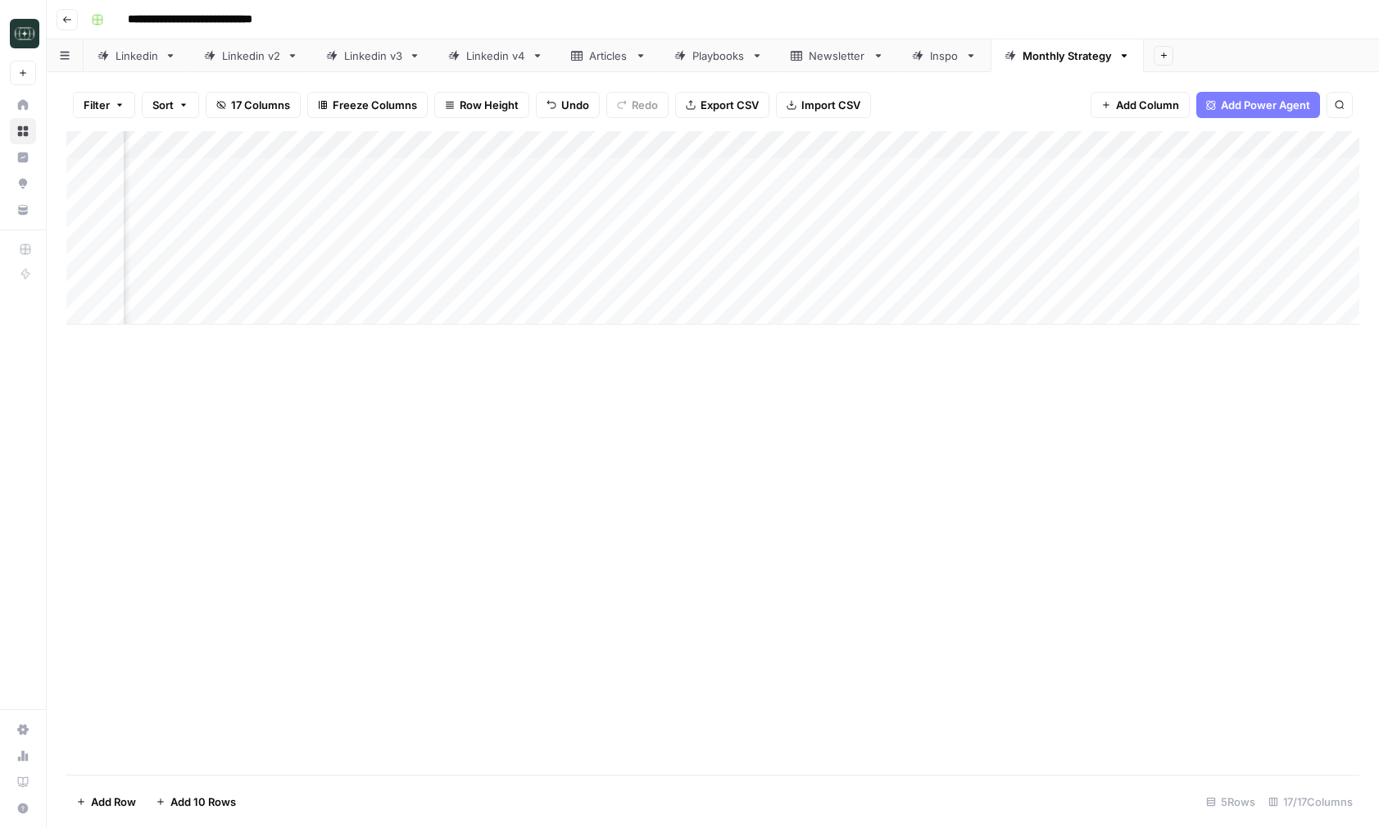
scroll to position [0, 483]
click at [593, 583] on div "Add Column" at bounding box center [712, 452] width 1293 height 643
click at [505, 174] on div "Add Column" at bounding box center [712, 227] width 1293 height 193
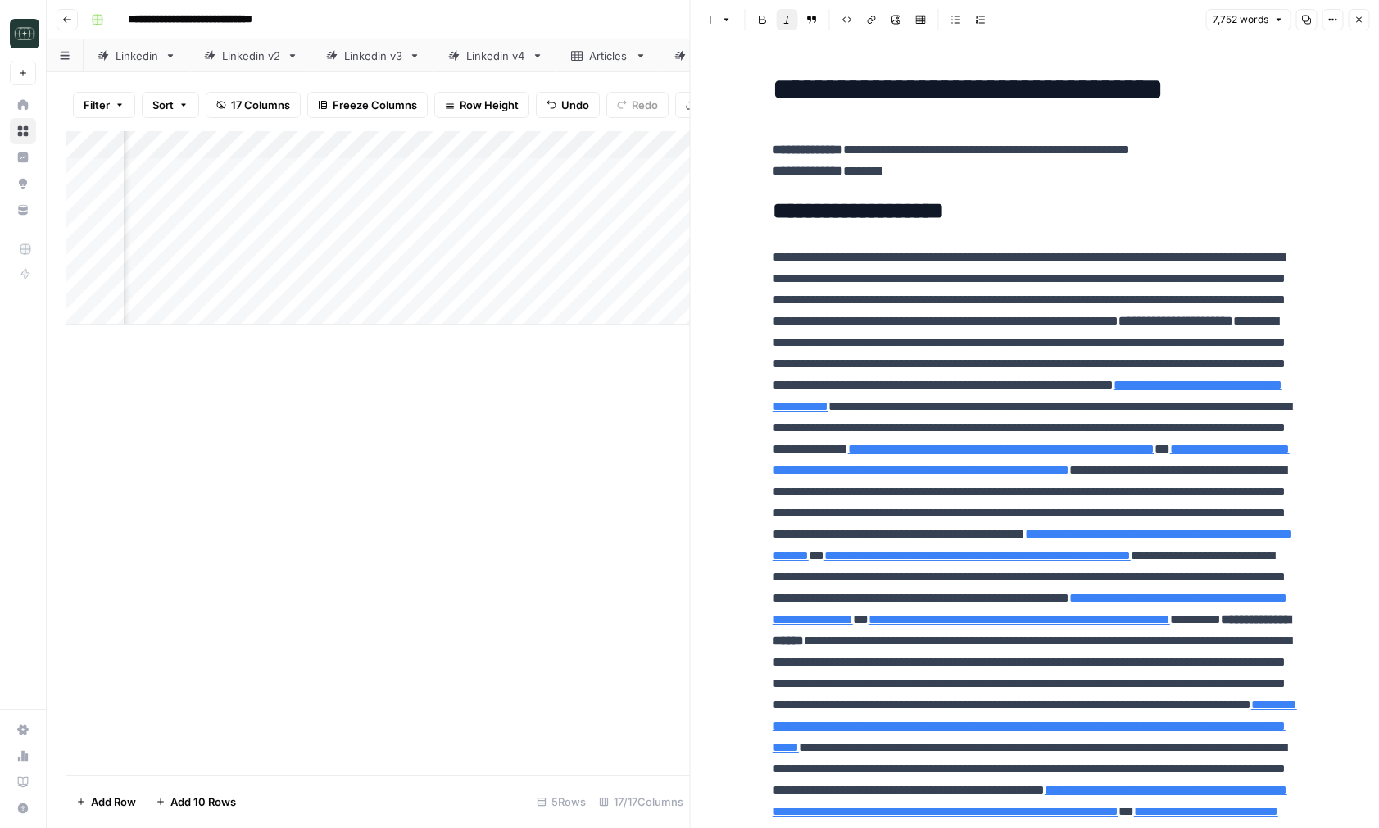
click at [1358, 23] on icon "button" at bounding box center [1359, 20] width 10 height 10
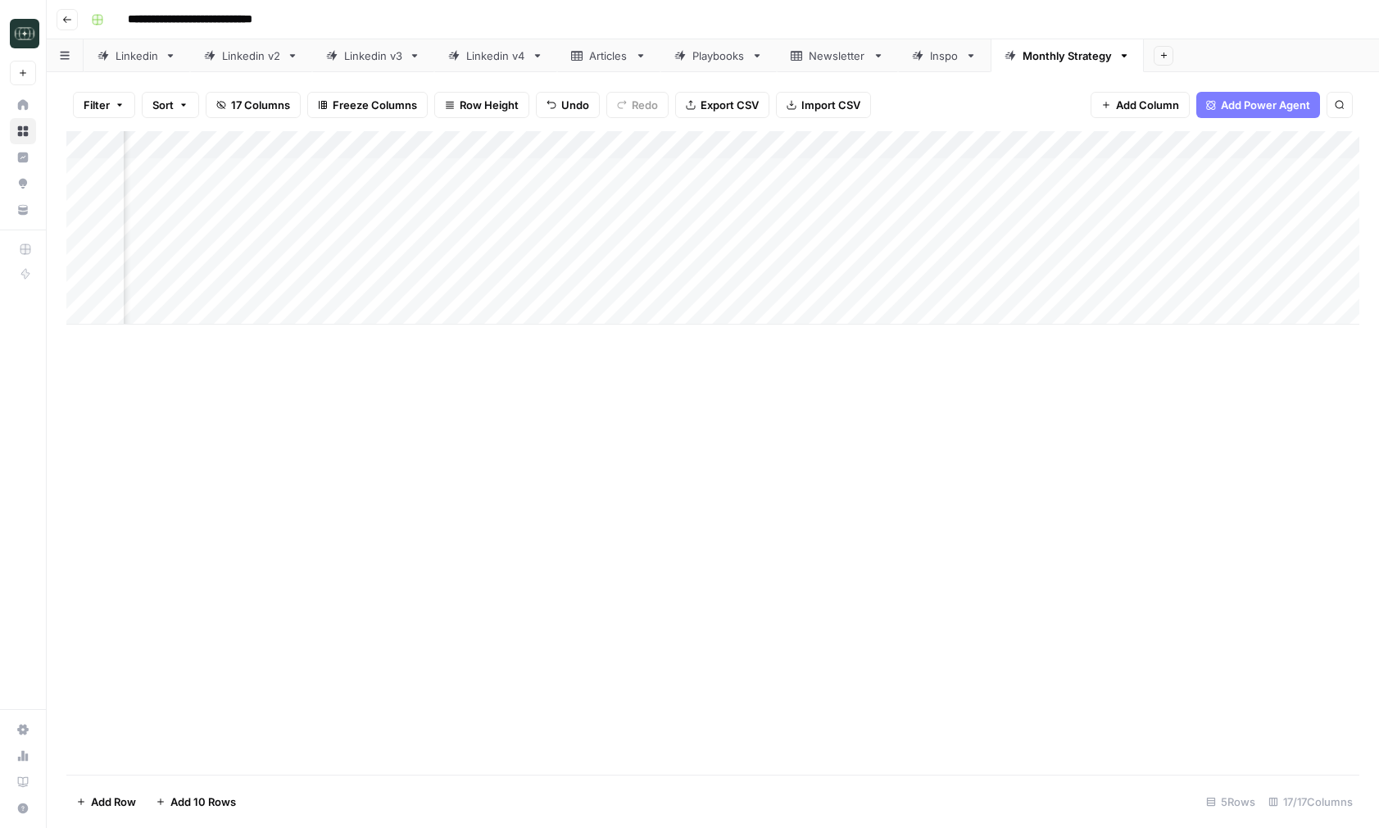
click at [762, 447] on div "Add Column" at bounding box center [712, 452] width 1293 height 643
click at [756, 457] on div "Add Column" at bounding box center [712, 452] width 1293 height 643
click at [540, 201] on div "Add Column" at bounding box center [712, 227] width 1293 height 193
click at [592, 170] on div "Add Column" at bounding box center [712, 227] width 1293 height 193
click at [588, 175] on div "Add Column" at bounding box center [712, 227] width 1293 height 193
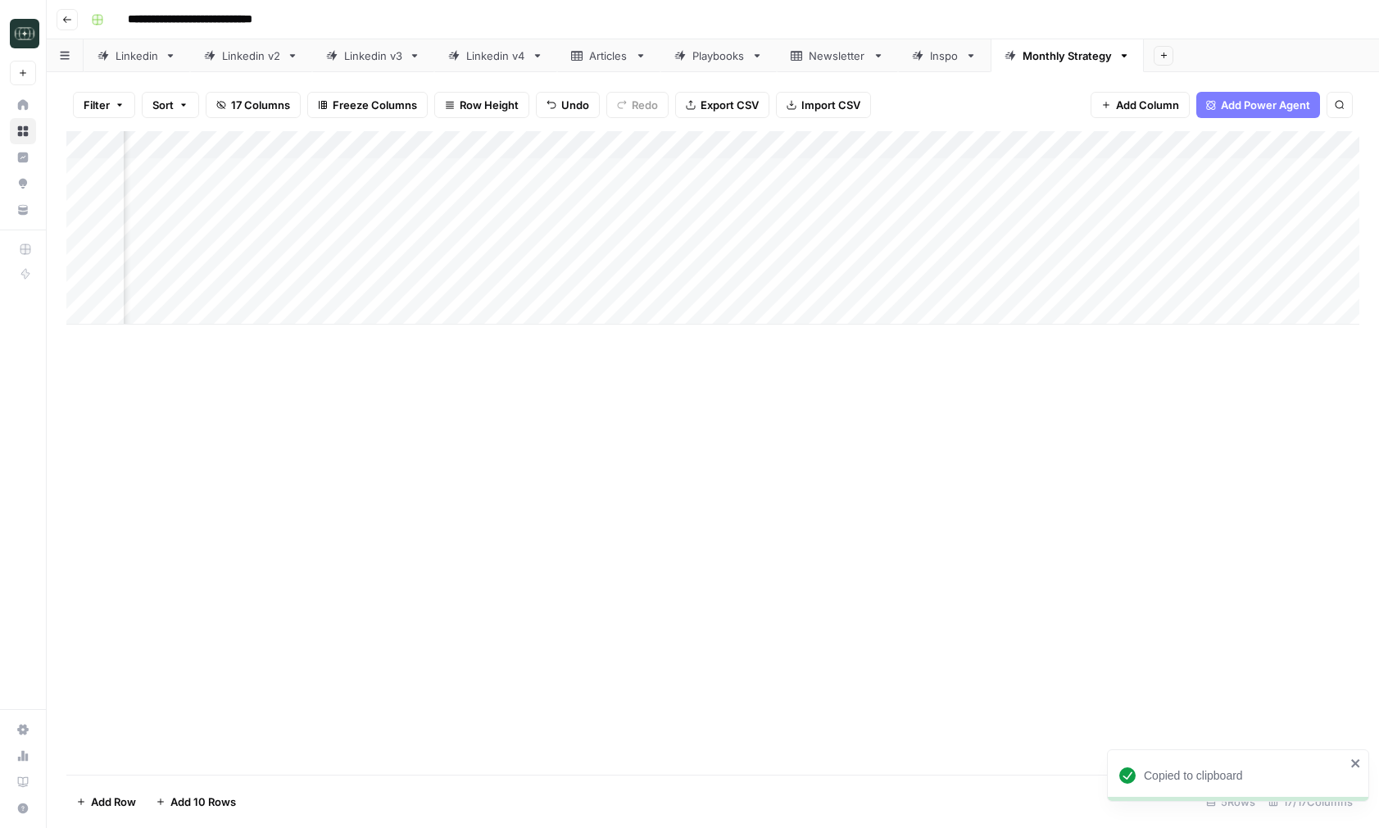
click at [496, 197] on div "Add Column" at bounding box center [712, 227] width 1293 height 193
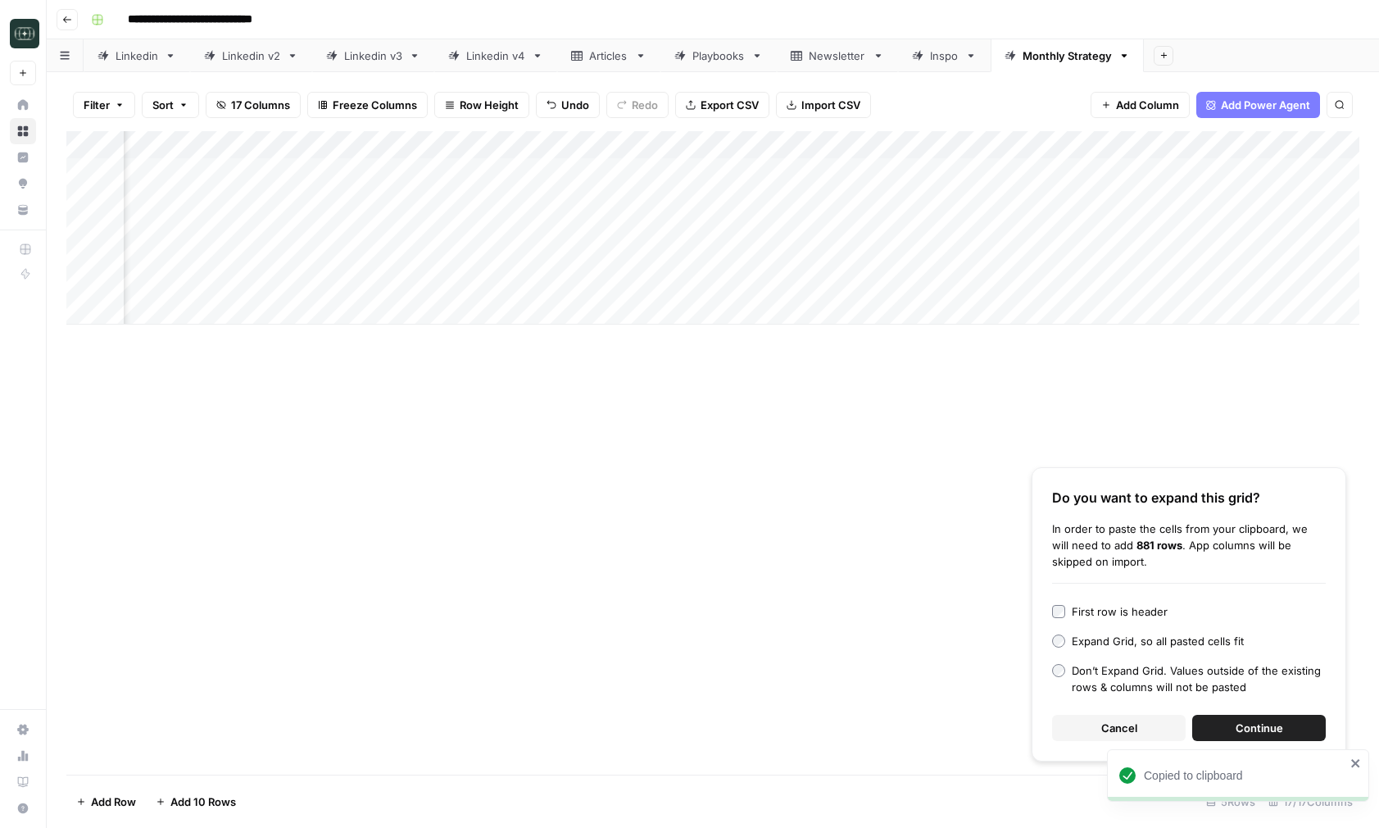
click at [1085, 721] on button "Cancel" at bounding box center [1119, 728] width 134 height 26
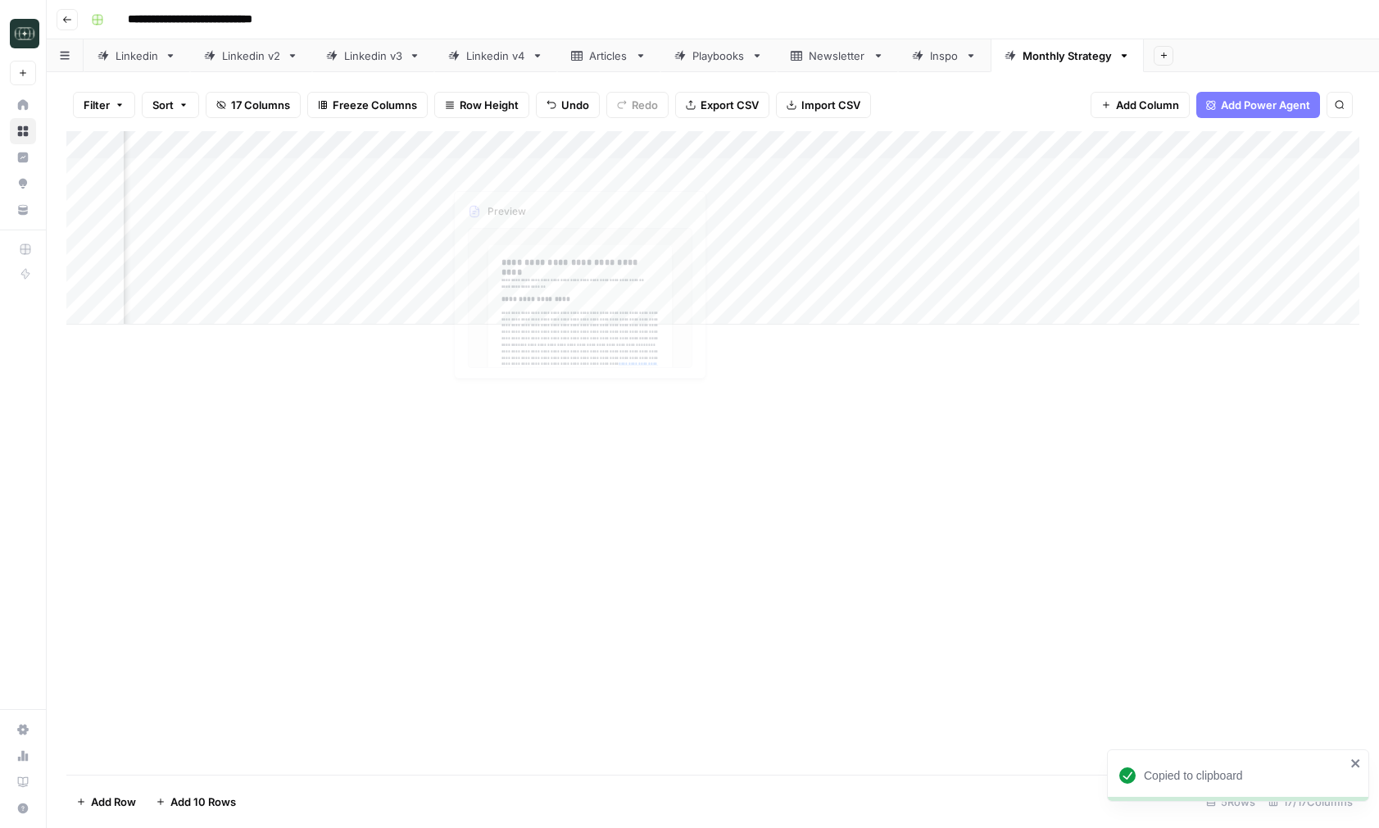
click at [489, 199] on div "Add Column" at bounding box center [712, 227] width 1293 height 193
click at [489, 199] on div at bounding box center [518, 199] width 150 height 30
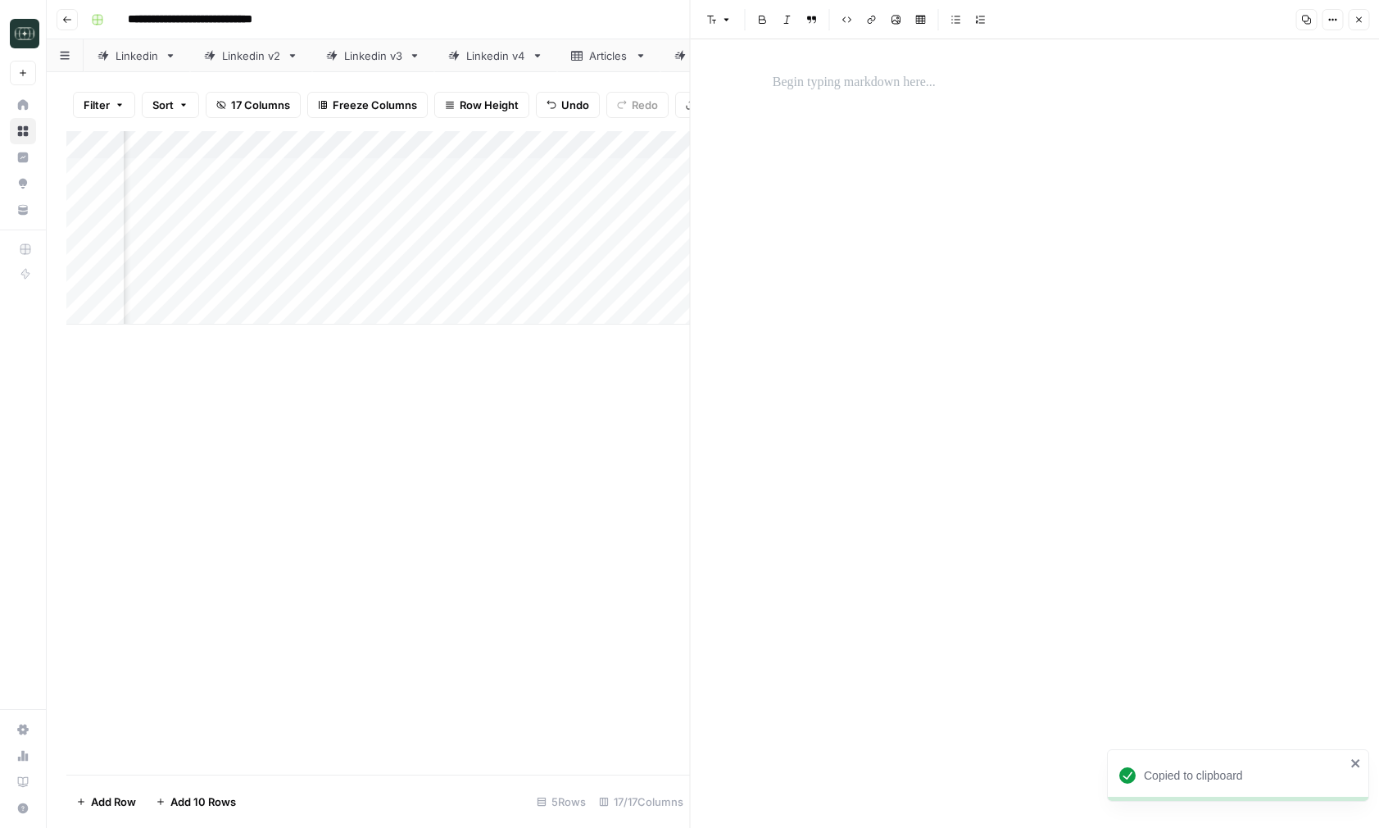
click at [849, 57] on div at bounding box center [1035, 433] width 544 height 788
click at [833, 82] on p at bounding box center [1035, 82] width 524 height 21
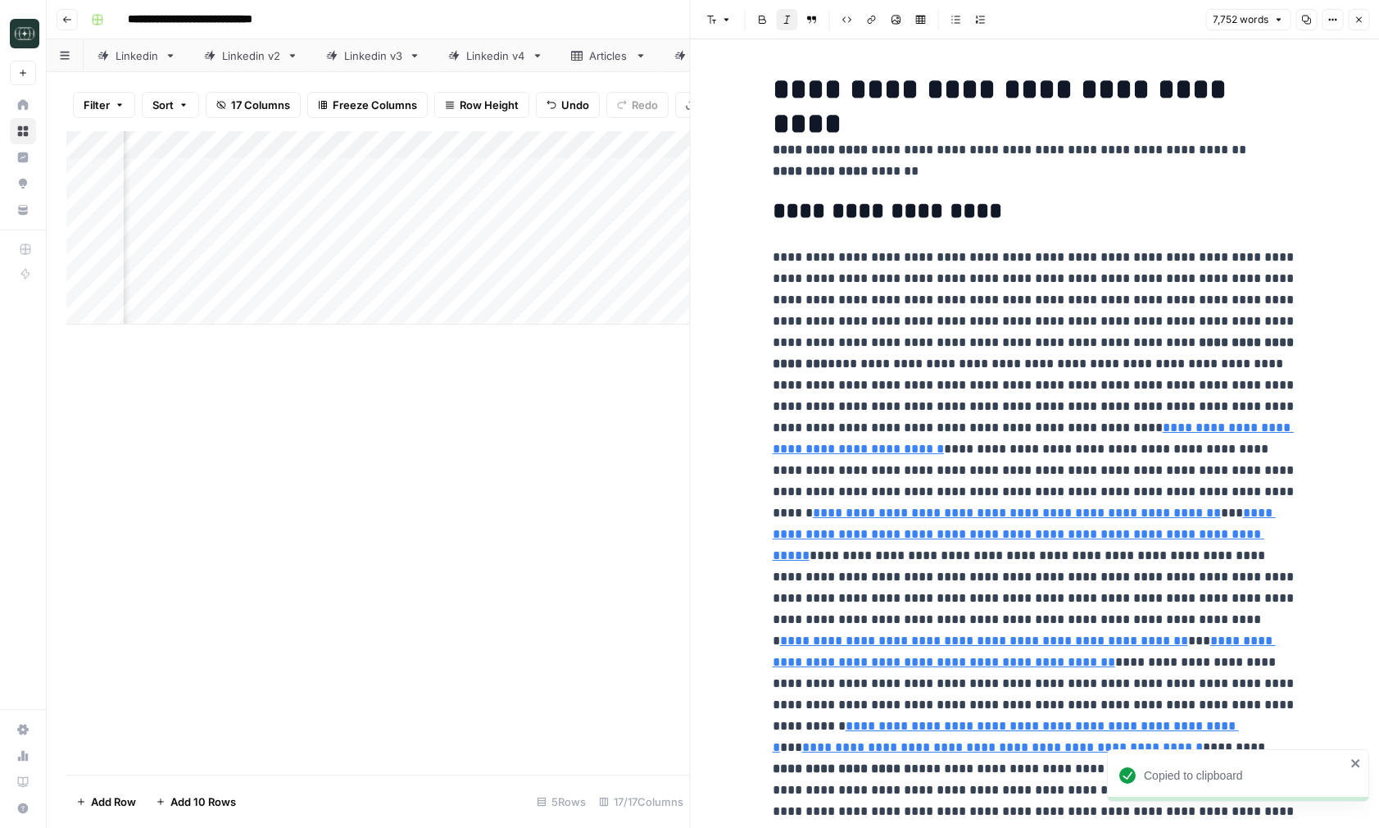
click at [1357, 16] on icon "button" at bounding box center [1359, 20] width 10 height 10
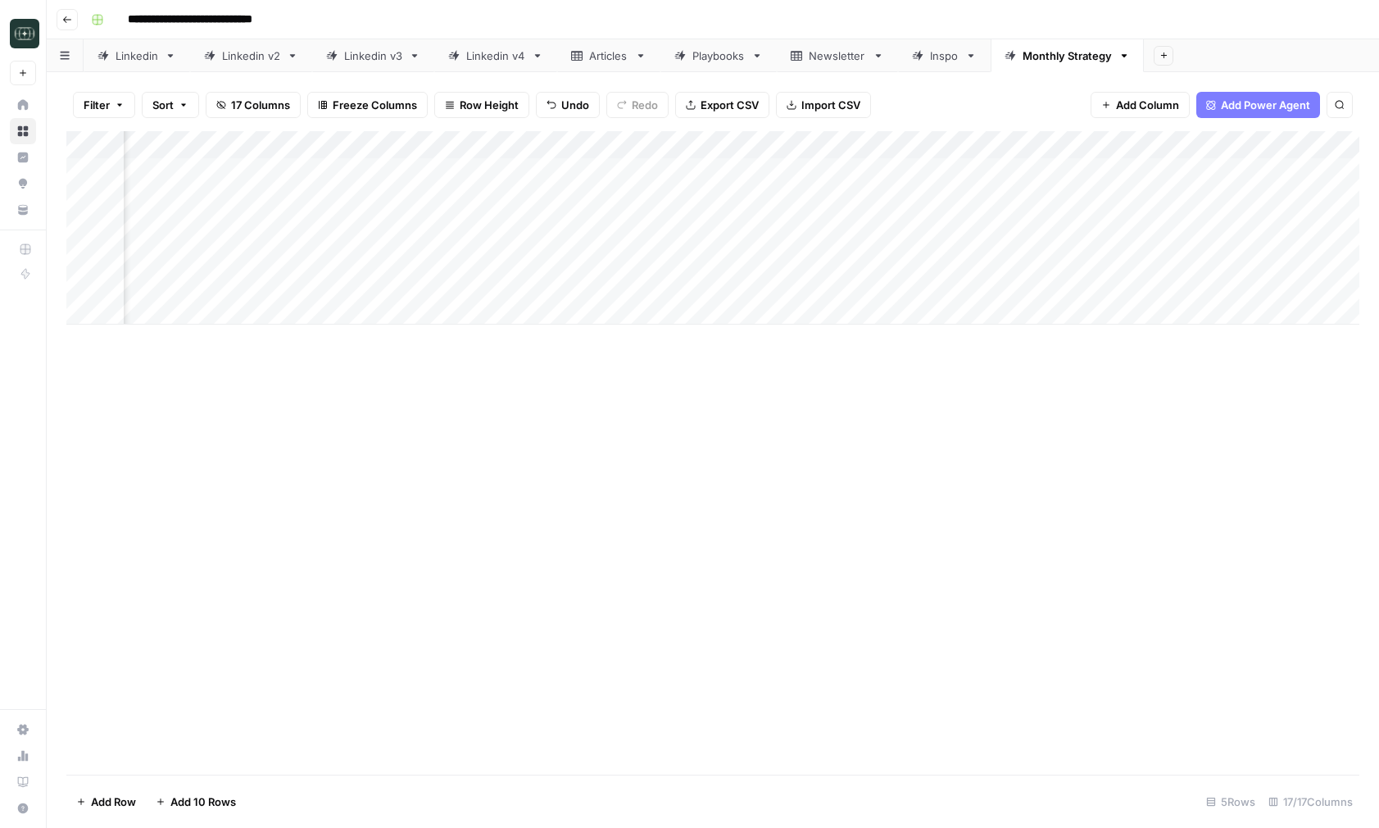
click at [870, 201] on div "Add Column" at bounding box center [712, 227] width 1293 height 193
click at [830, 270] on button "1 Month" at bounding box center [820, 263] width 52 height 20
click at [987, 197] on div "Add Column" at bounding box center [712, 227] width 1293 height 193
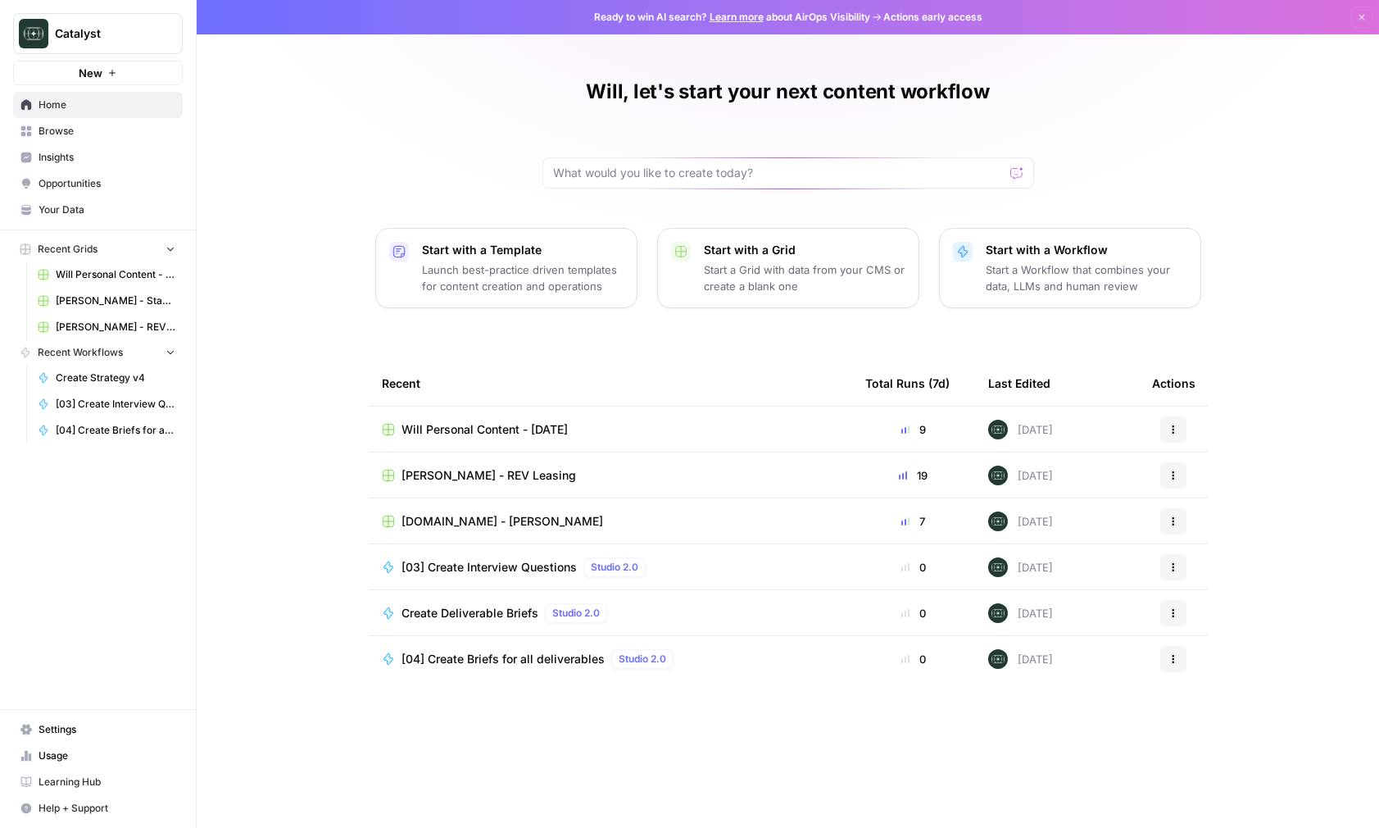
click at [125, 116] on link "Home" at bounding box center [98, 105] width 170 height 26
click at [120, 129] on span "Browse" at bounding box center [107, 131] width 137 height 15
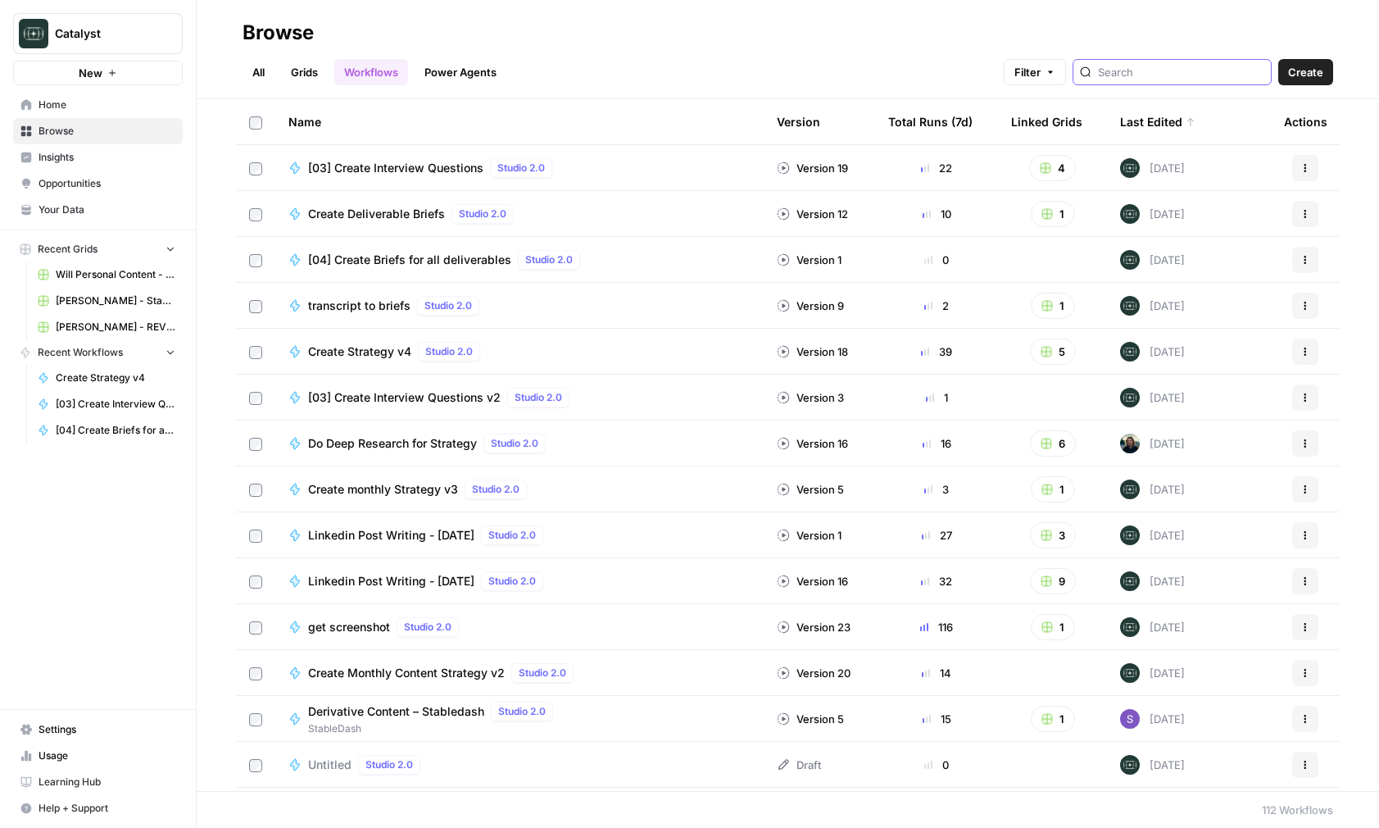
click at [1200, 75] on input "search" at bounding box center [1181, 72] width 166 height 16
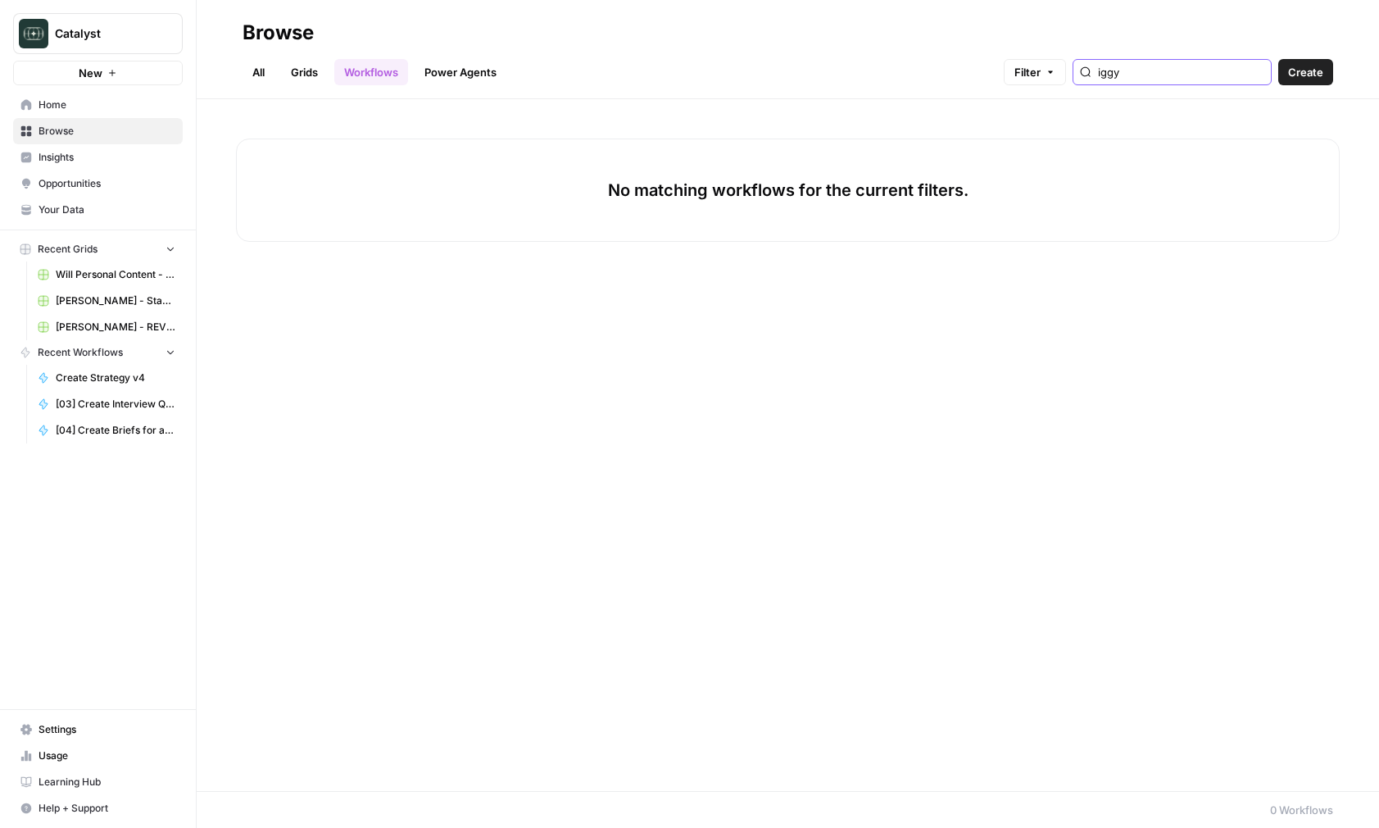
type input "iggy"
click at [318, 70] on link "Grids" at bounding box center [304, 72] width 47 height 26
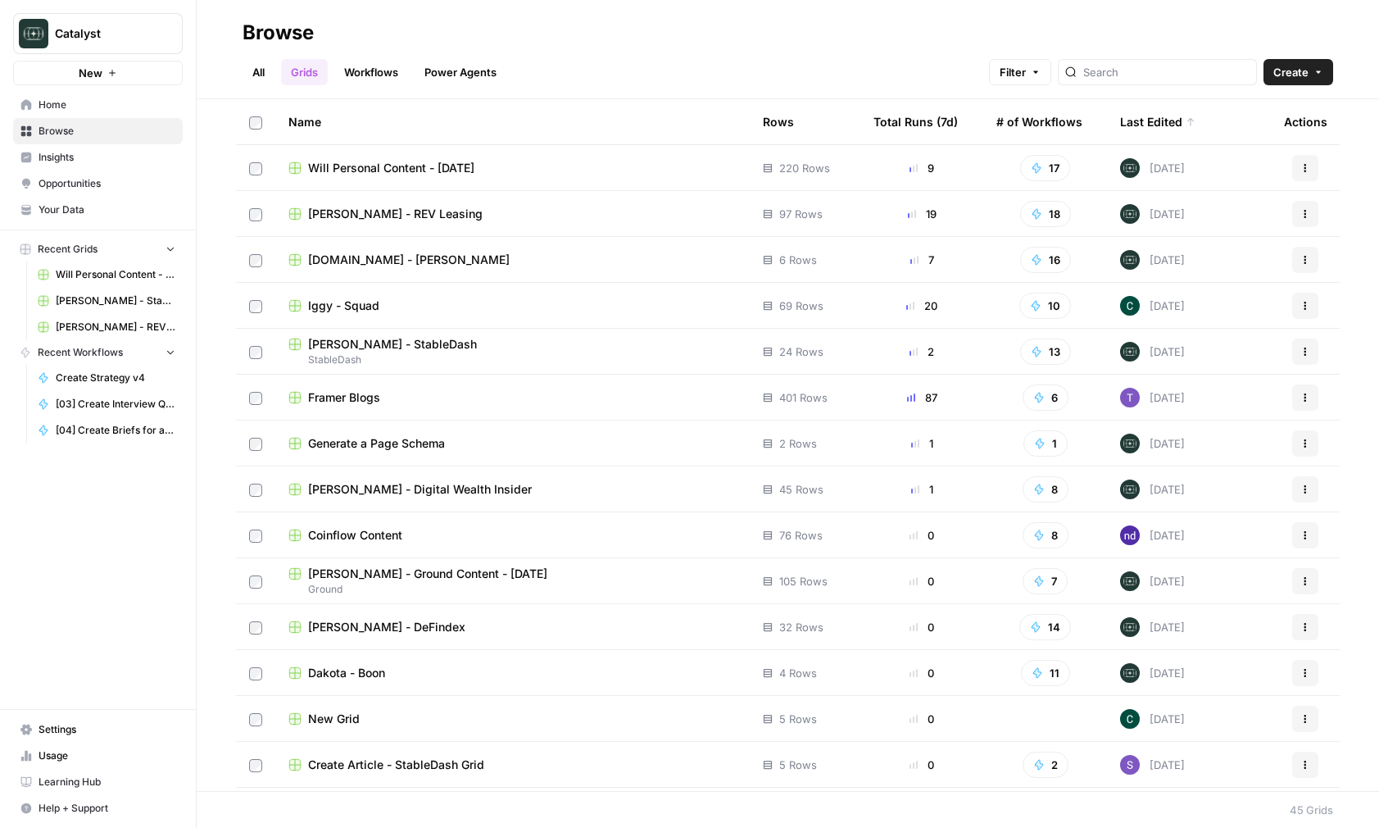
click at [1144, 59] on div at bounding box center [1157, 72] width 199 height 26
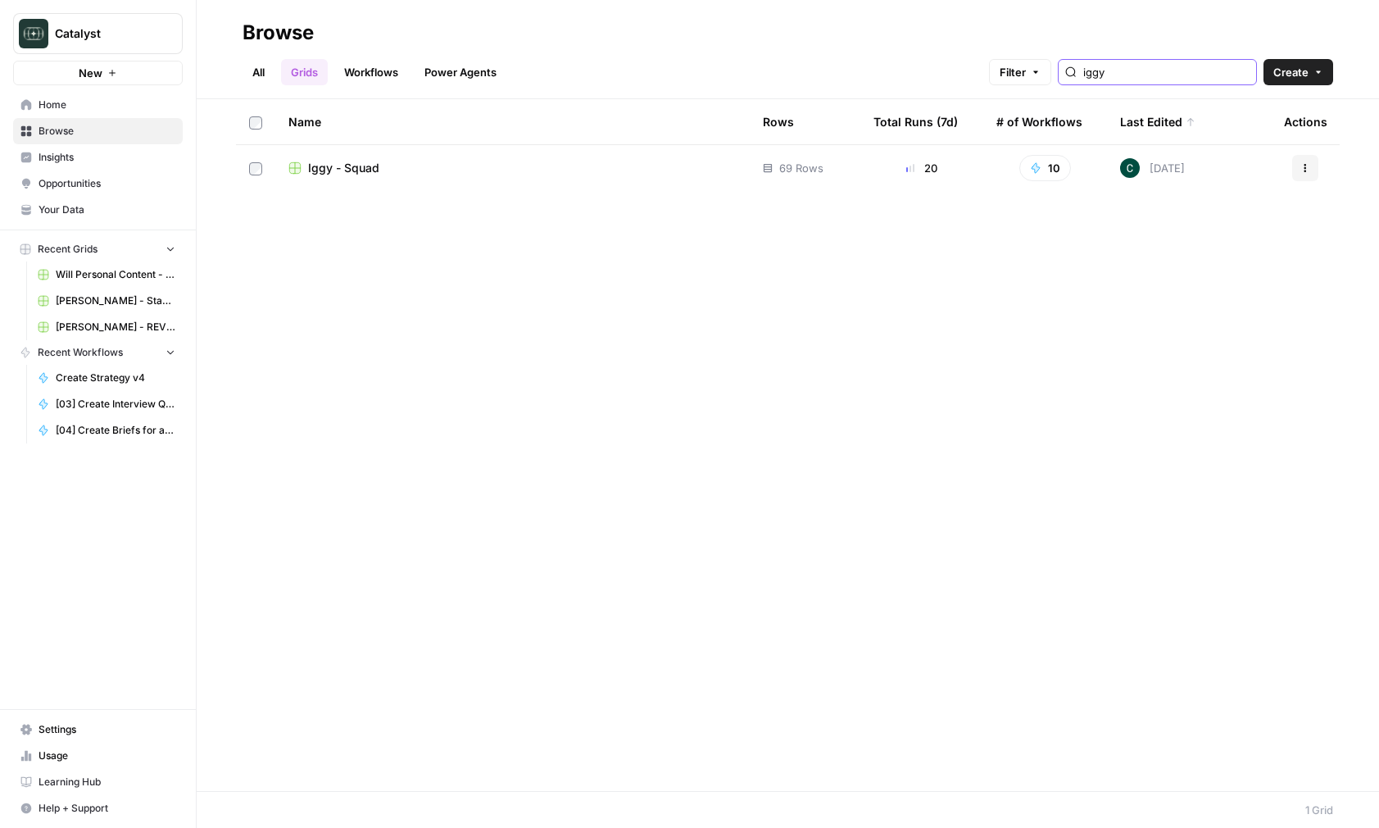
type input "iggy"
click at [538, 156] on td "Iggy - Squad" at bounding box center [512, 168] width 474 height 46
click at [364, 166] on span "Iggy - Squad" at bounding box center [343, 168] width 71 height 16
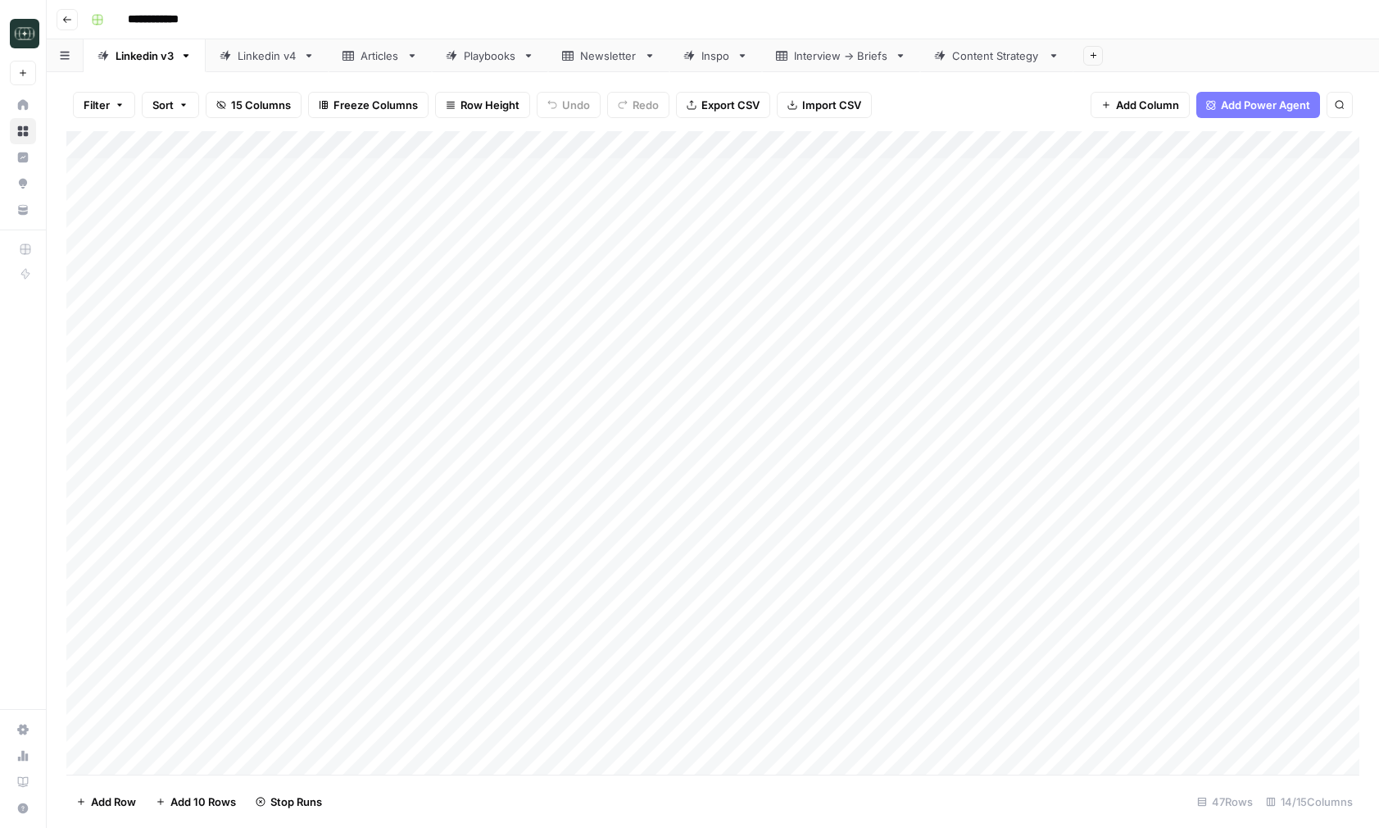
click at [988, 56] on div "Content Strategy" at bounding box center [996, 56] width 89 height 16
click at [1049, 251] on div "Add Column" at bounding box center [712, 227] width 1293 height 193
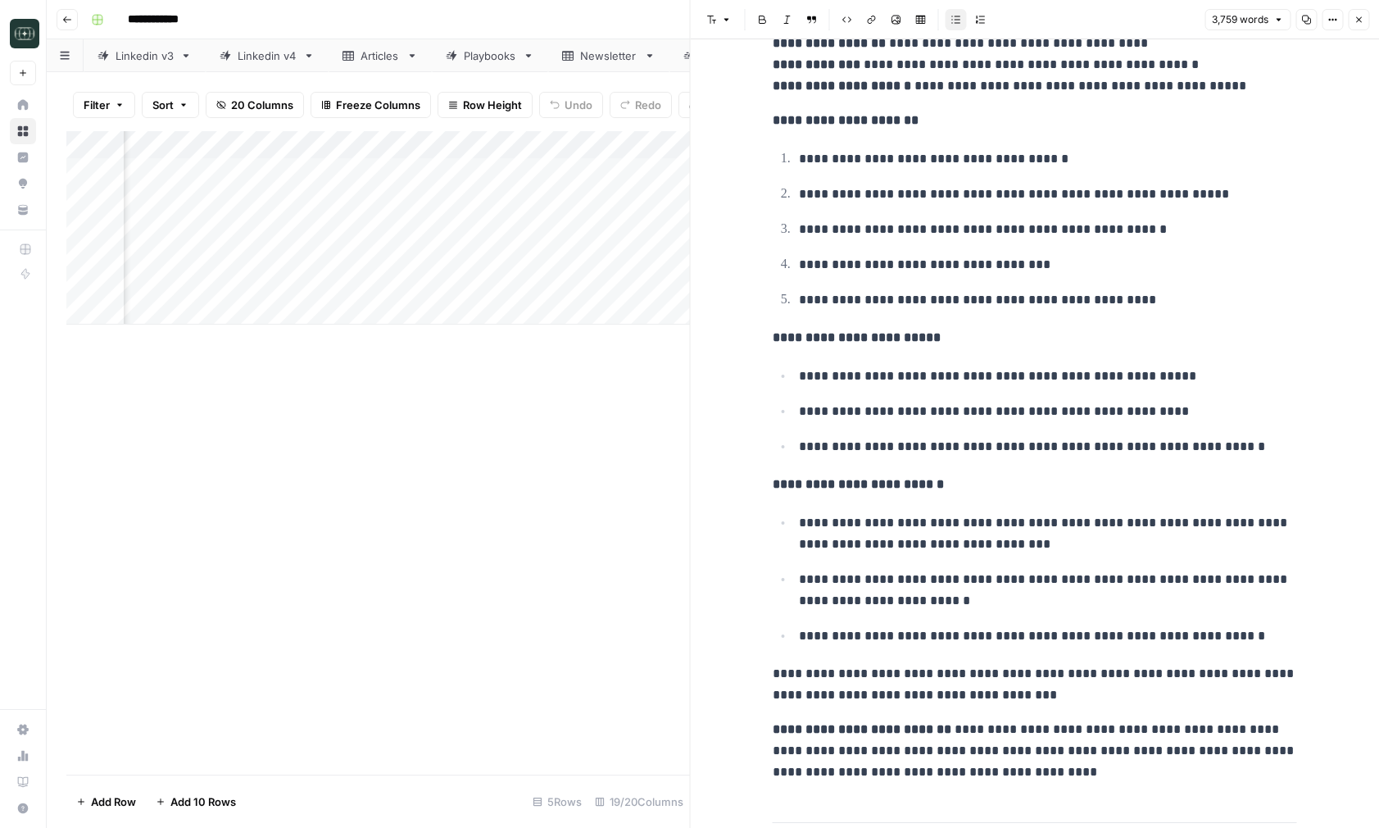
scroll to position [2752, 0]
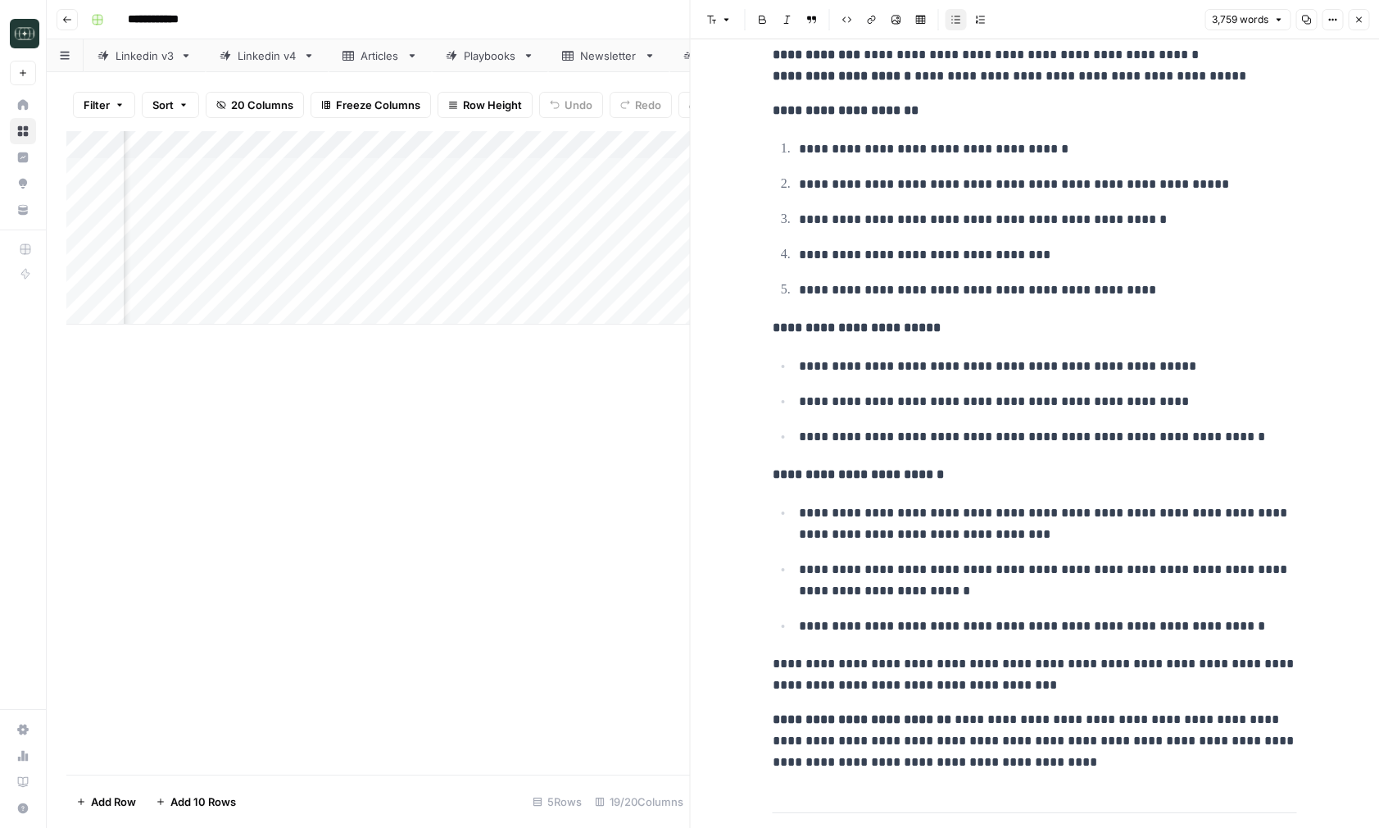
click at [1358, 9] on button "Close" at bounding box center [1358, 19] width 21 height 21
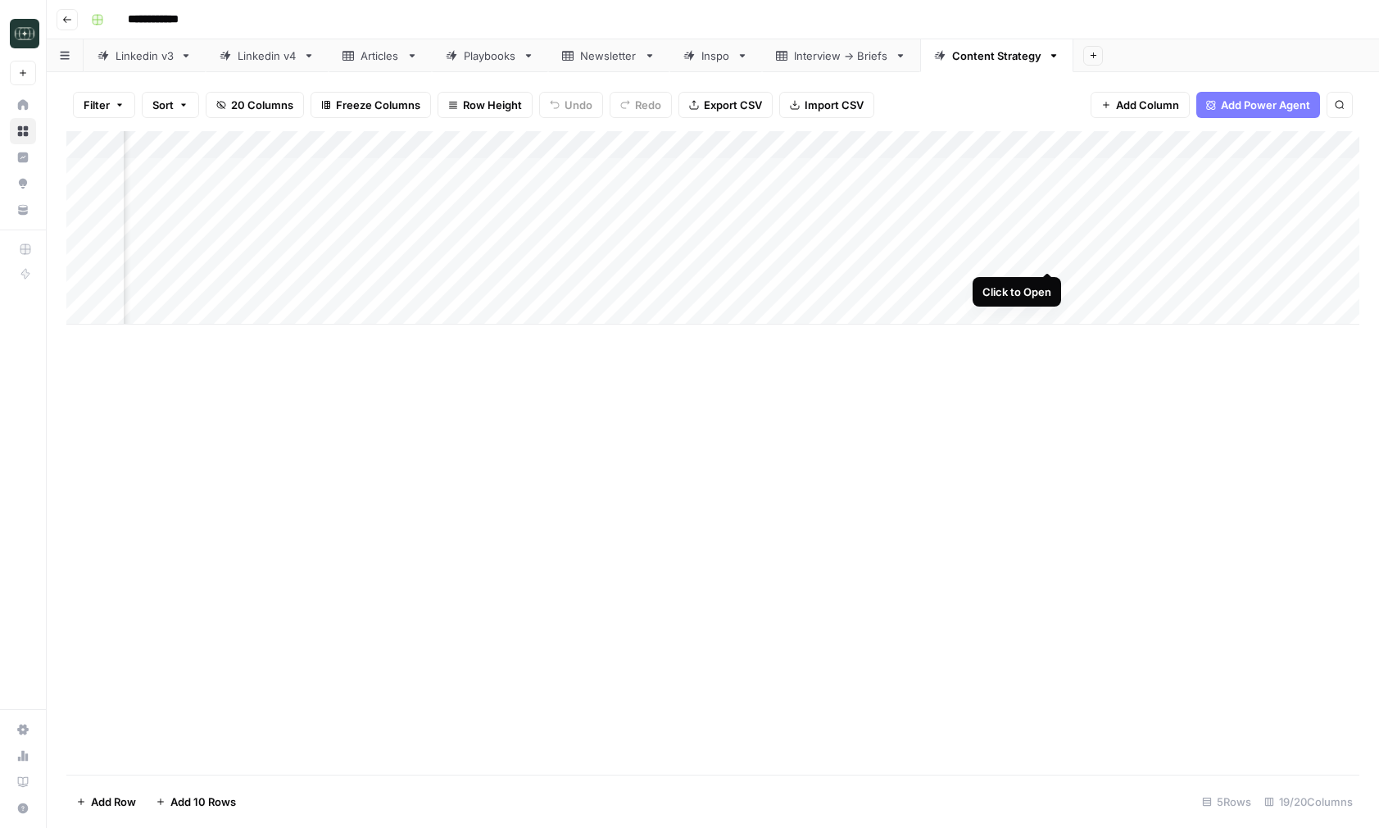
click at [1046, 249] on div "Add Column" at bounding box center [712, 227] width 1293 height 193
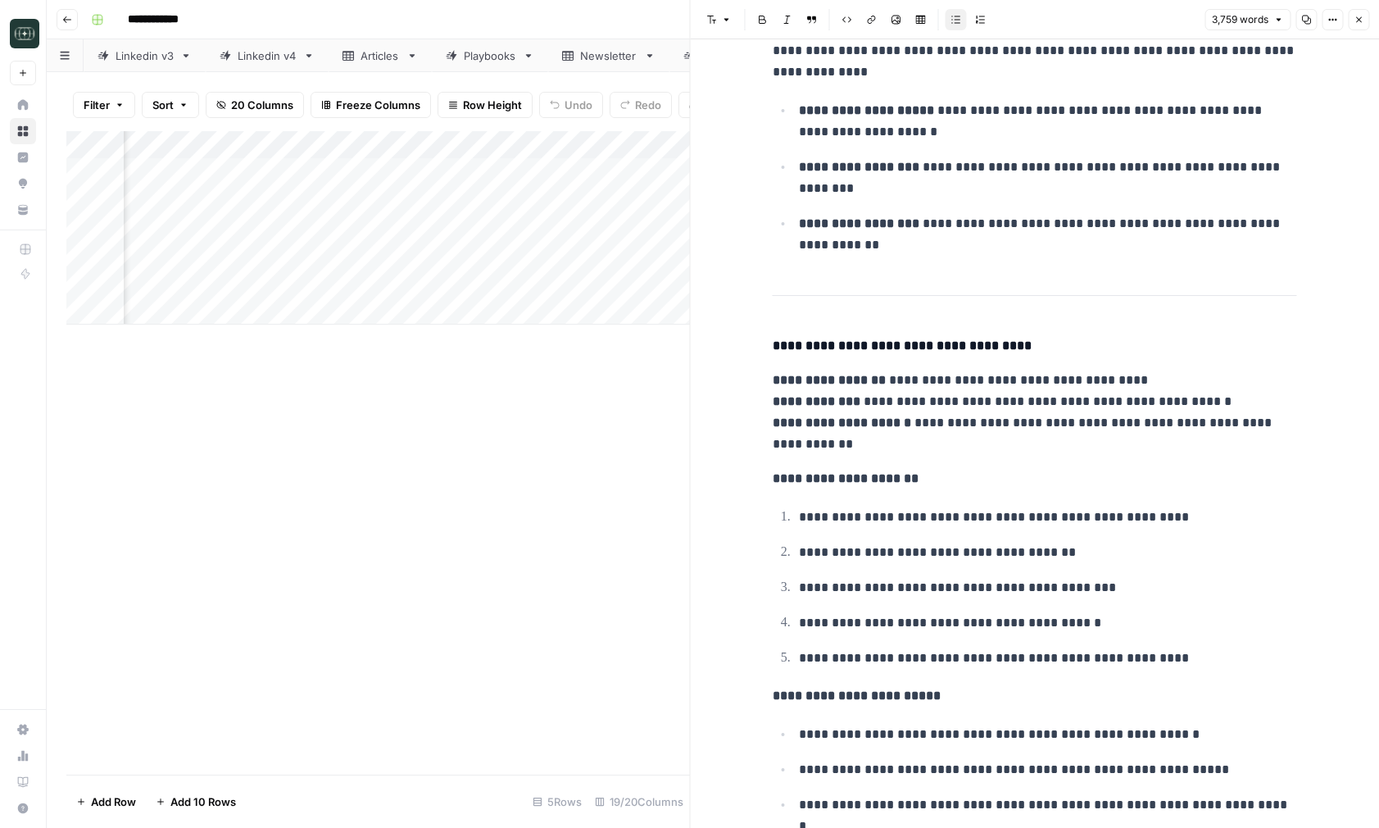
scroll to position [6930, 0]
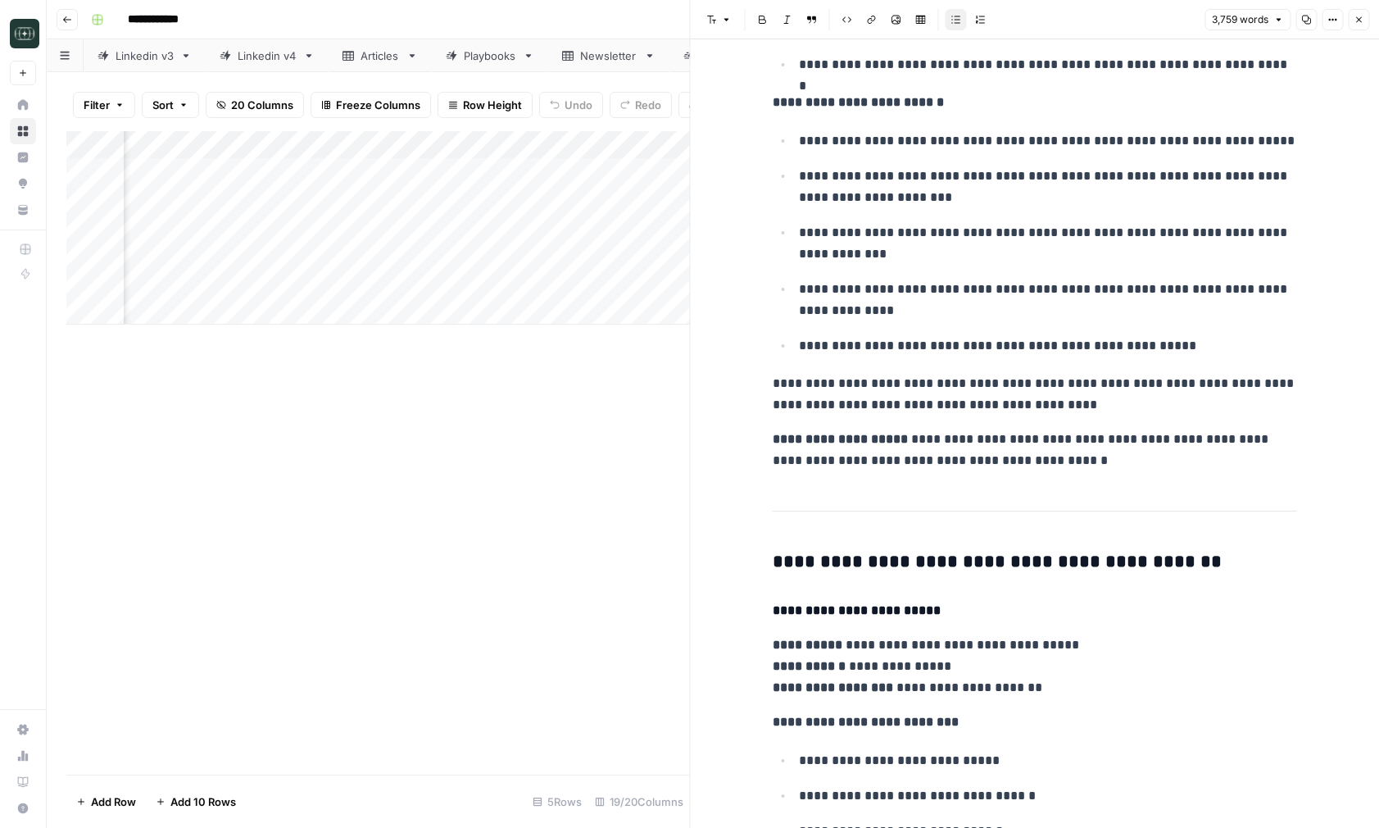
click at [1361, 14] on button "Close" at bounding box center [1358, 19] width 21 height 21
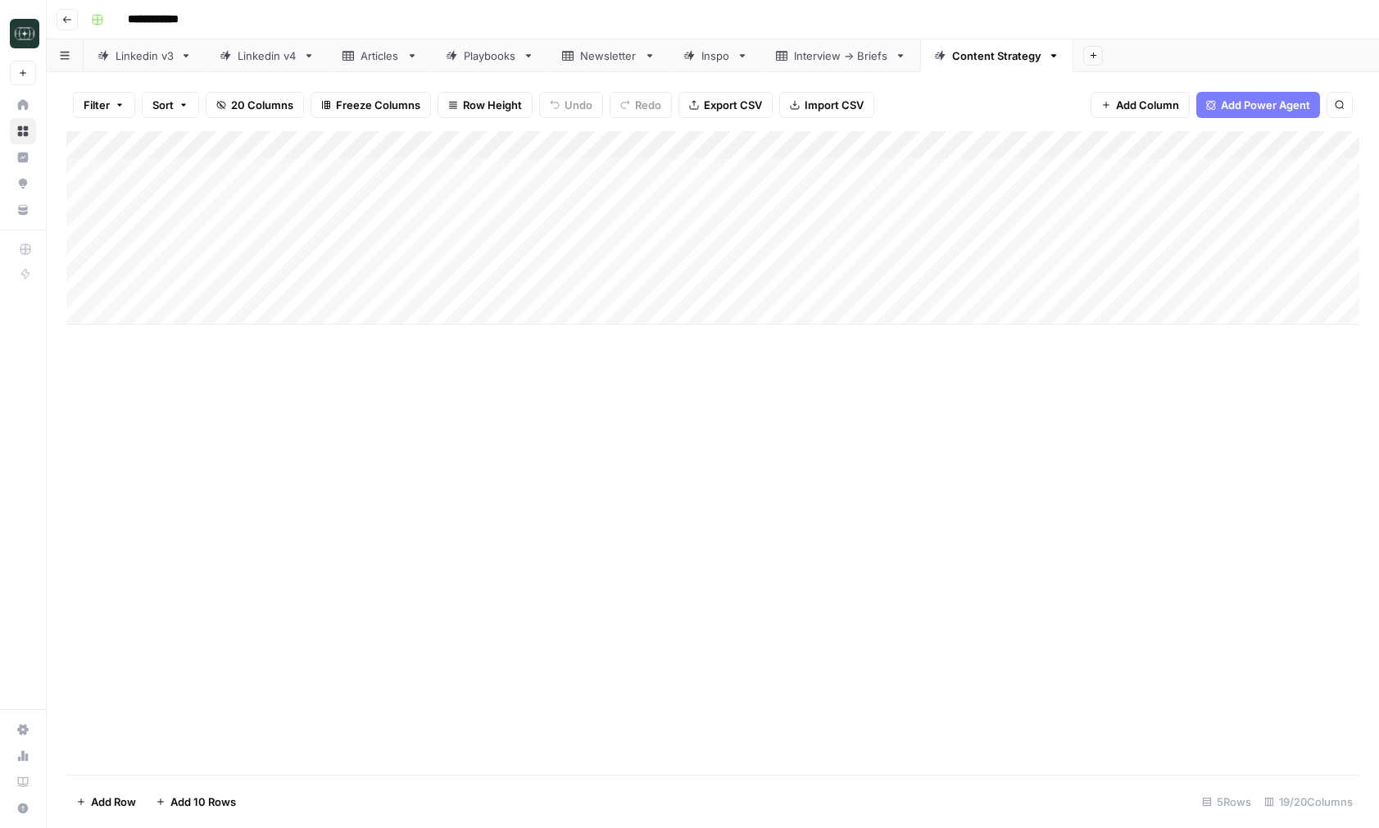
click at [252, 257] on div "Add Column" at bounding box center [712, 227] width 1293 height 193
click at [247, 282] on input "**********" at bounding box center [194, 282] width 131 height 28
type input "**********"
click at [403, 414] on div "Add Column" at bounding box center [712, 452] width 1293 height 643
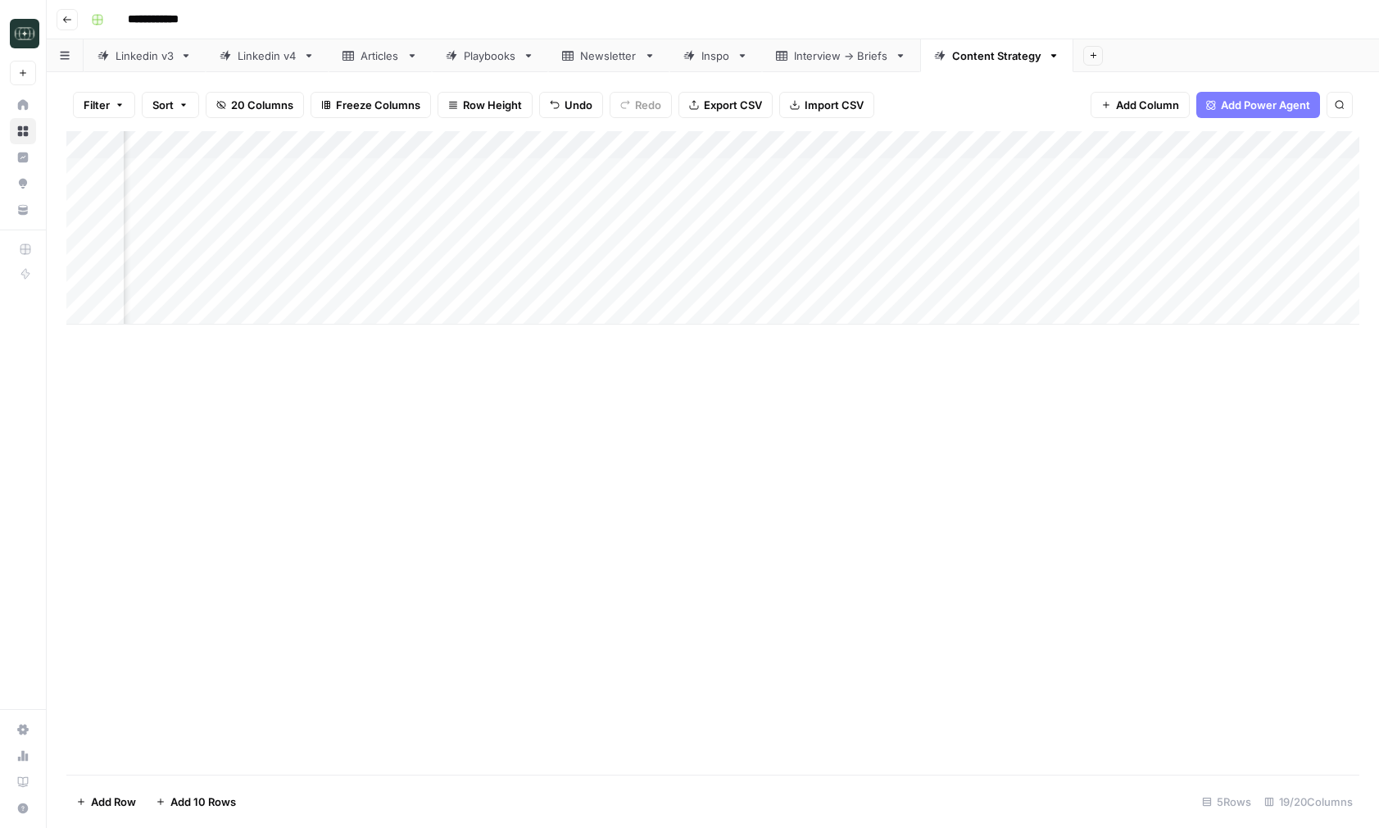
scroll to position [0, 739]
click at [707, 261] on div "Add Column" at bounding box center [712, 227] width 1293 height 193
click at [711, 318] on button "1 Month" at bounding box center [697, 319] width 52 height 20
click at [995, 256] on div "Add Column" at bounding box center [712, 227] width 1293 height 193
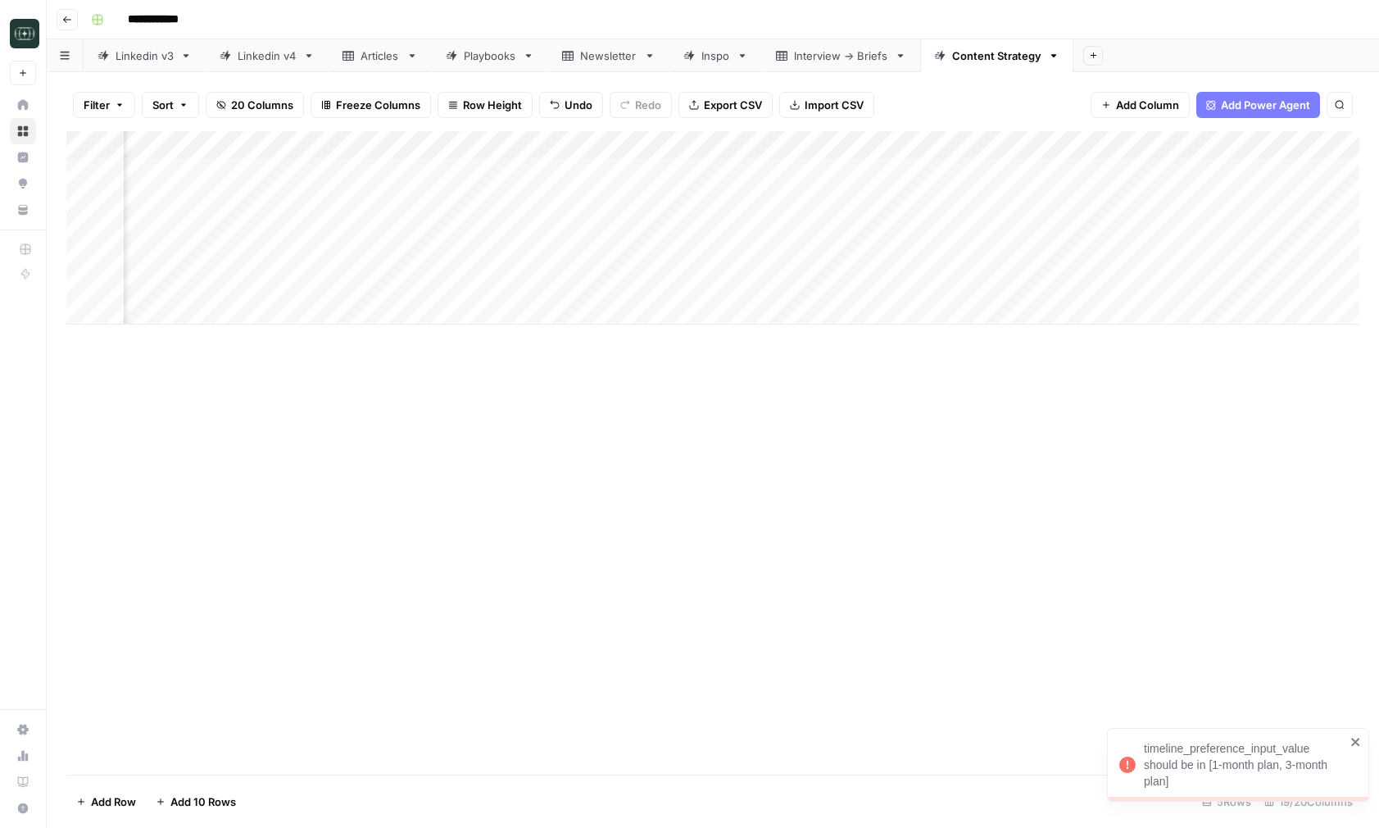
click at [708, 252] on div "Add Column" at bounding box center [712, 227] width 1293 height 193
click at [892, 365] on div "Add Column" at bounding box center [712, 452] width 1293 height 643
click at [974, 147] on div "Add Column" at bounding box center [712, 227] width 1293 height 193
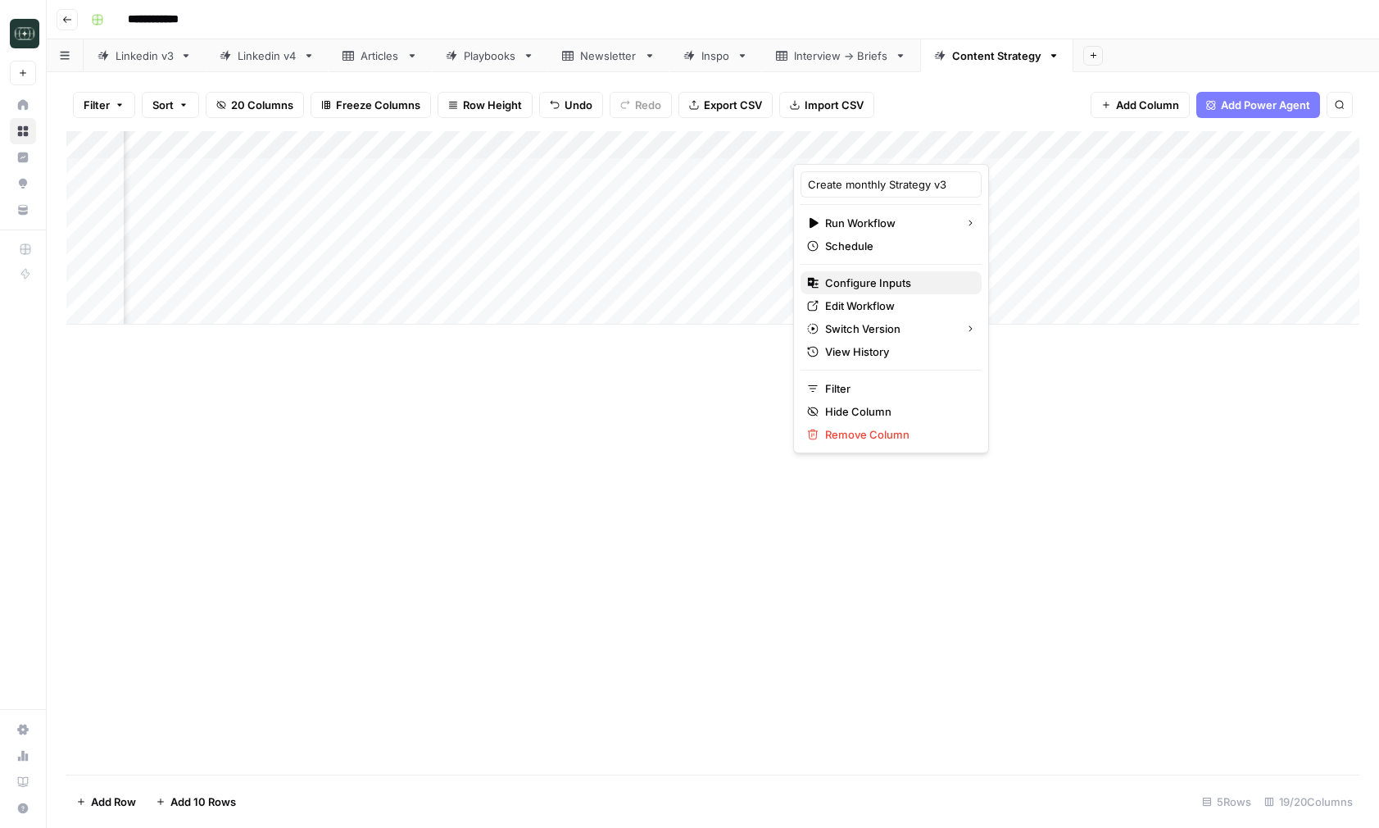
click at [906, 288] on span "Configure Inputs" at bounding box center [896, 283] width 143 height 16
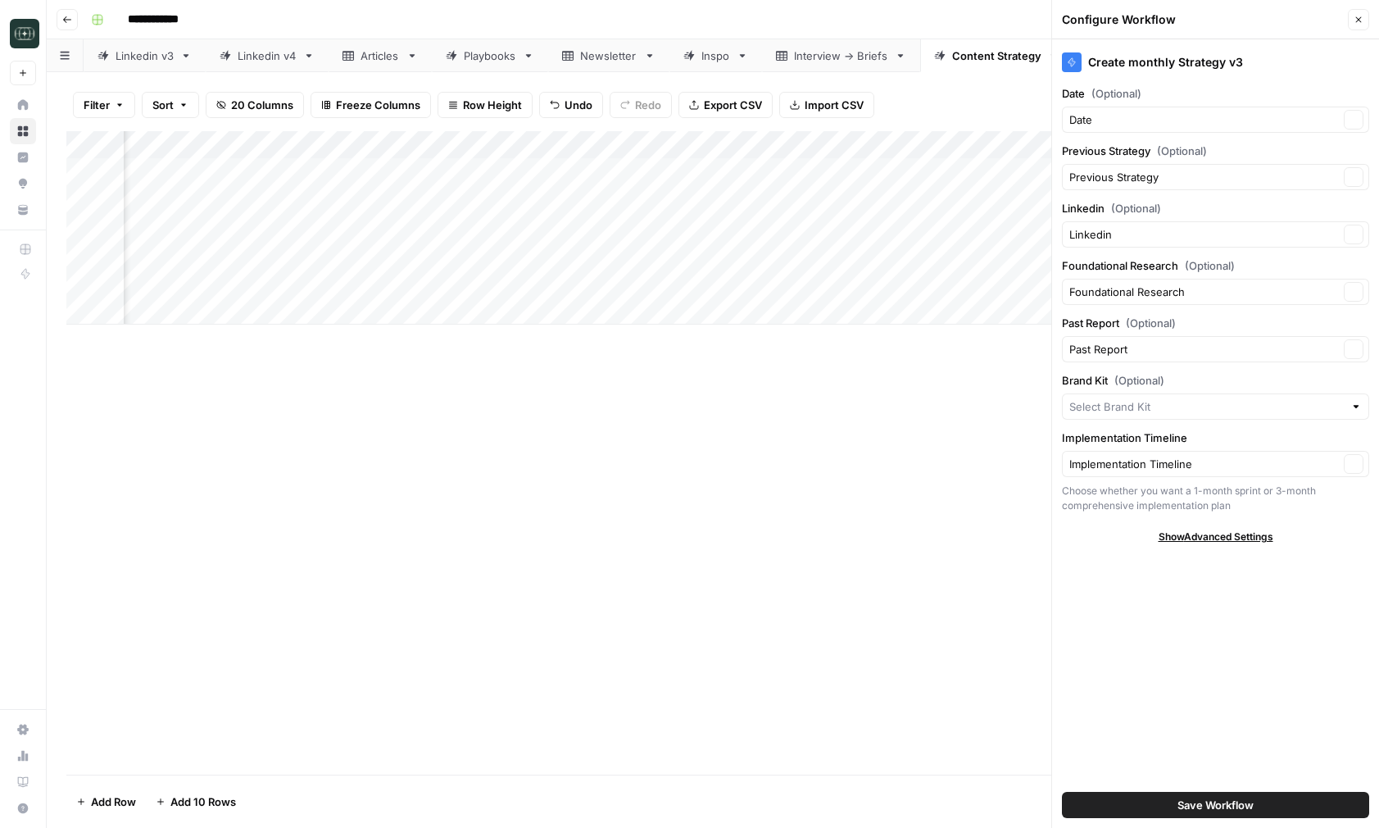
type input "Squad"
click at [1132, 465] on input "Implementation Timeline" at bounding box center [1204, 464] width 270 height 16
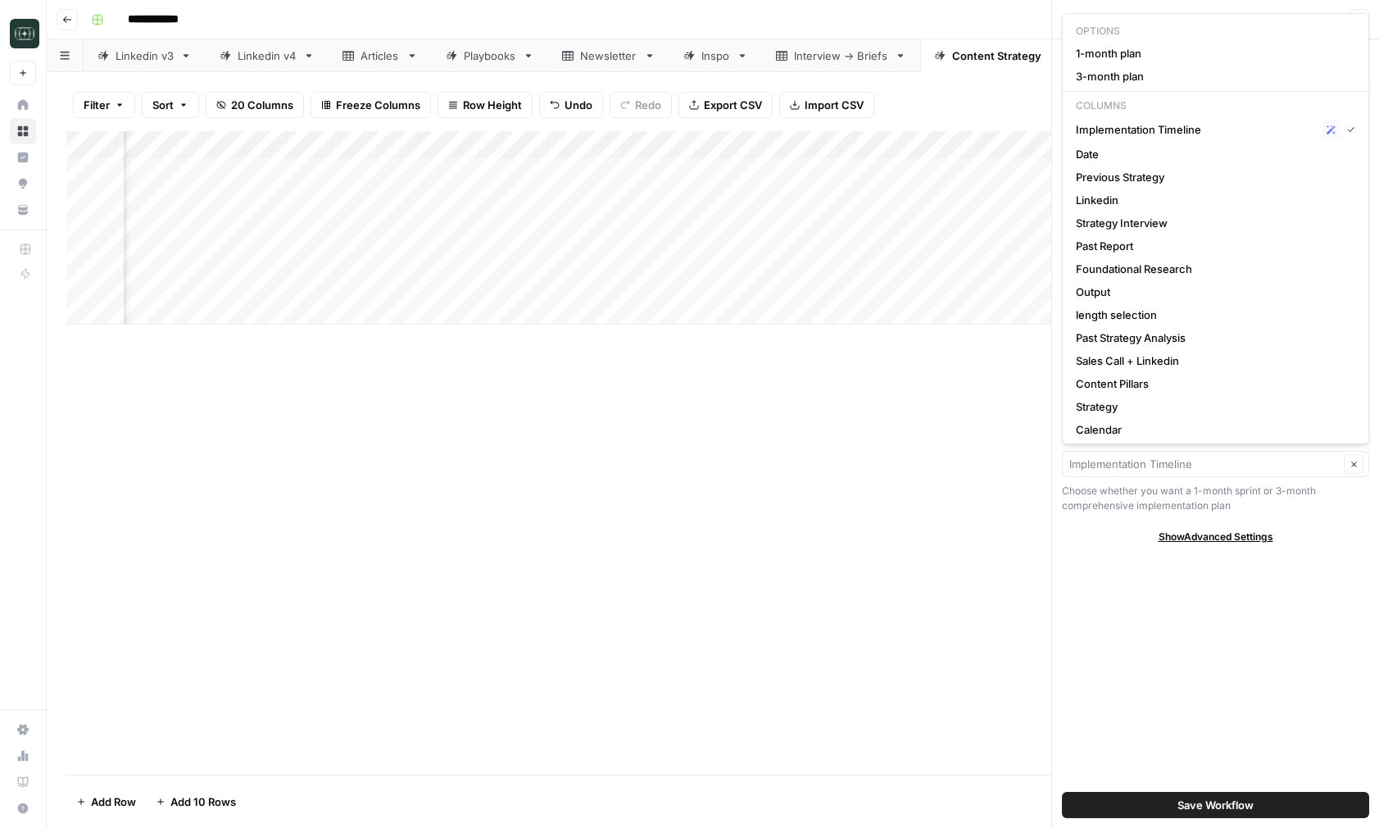
type input "Implementation Timeline"
click at [1100, 556] on div "Create monthly Strategy v3 Date (Optional) Date Clear Previous Strategy (Option…" at bounding box center [1215, 433] width 327 height 788
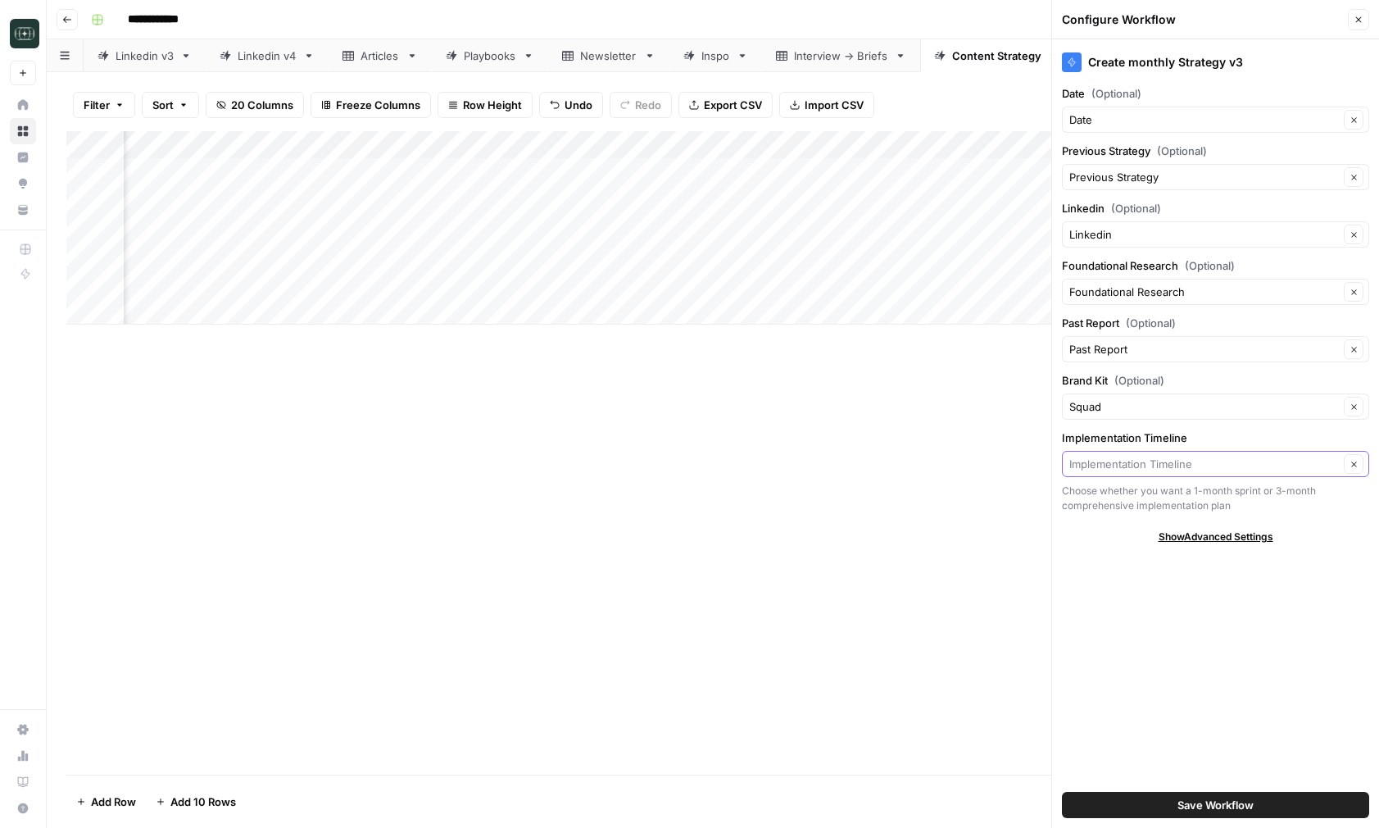
click at [1148, 461] on input "Implementation Timeline" at bounding box center [1204, 464] width 270 height 16
type input "Implementation Timeline"
click at [687, 259] on div "Add Column" at bounding box center [712, 227] width 1293 height 193
type input "1-month plan"
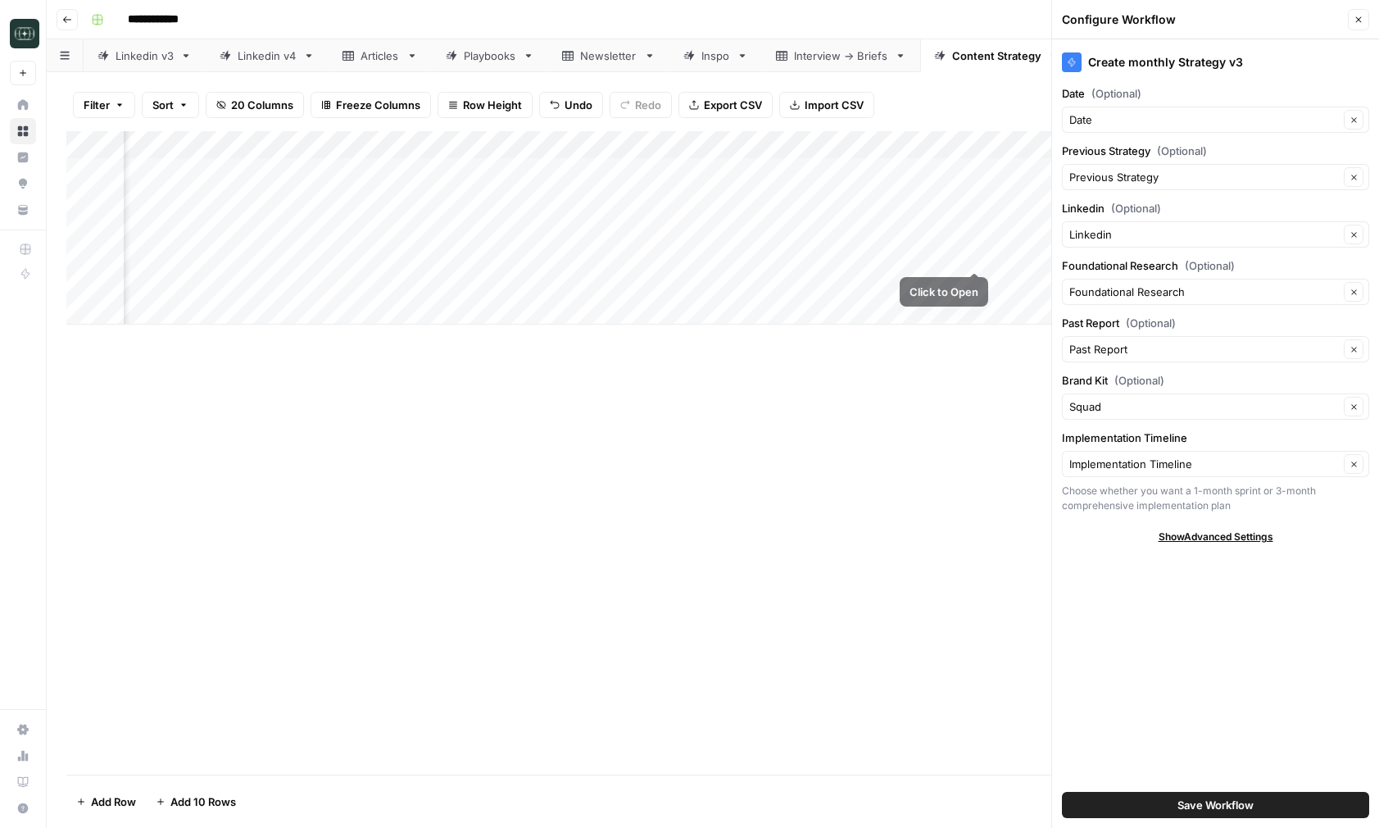
click at [996, 257] on div "Add Column" at bounding box center [712, 227] width 1293 height 193
click at [1355, 20] on icon "button" at bounding box center [1359, 20] width 10 height 10
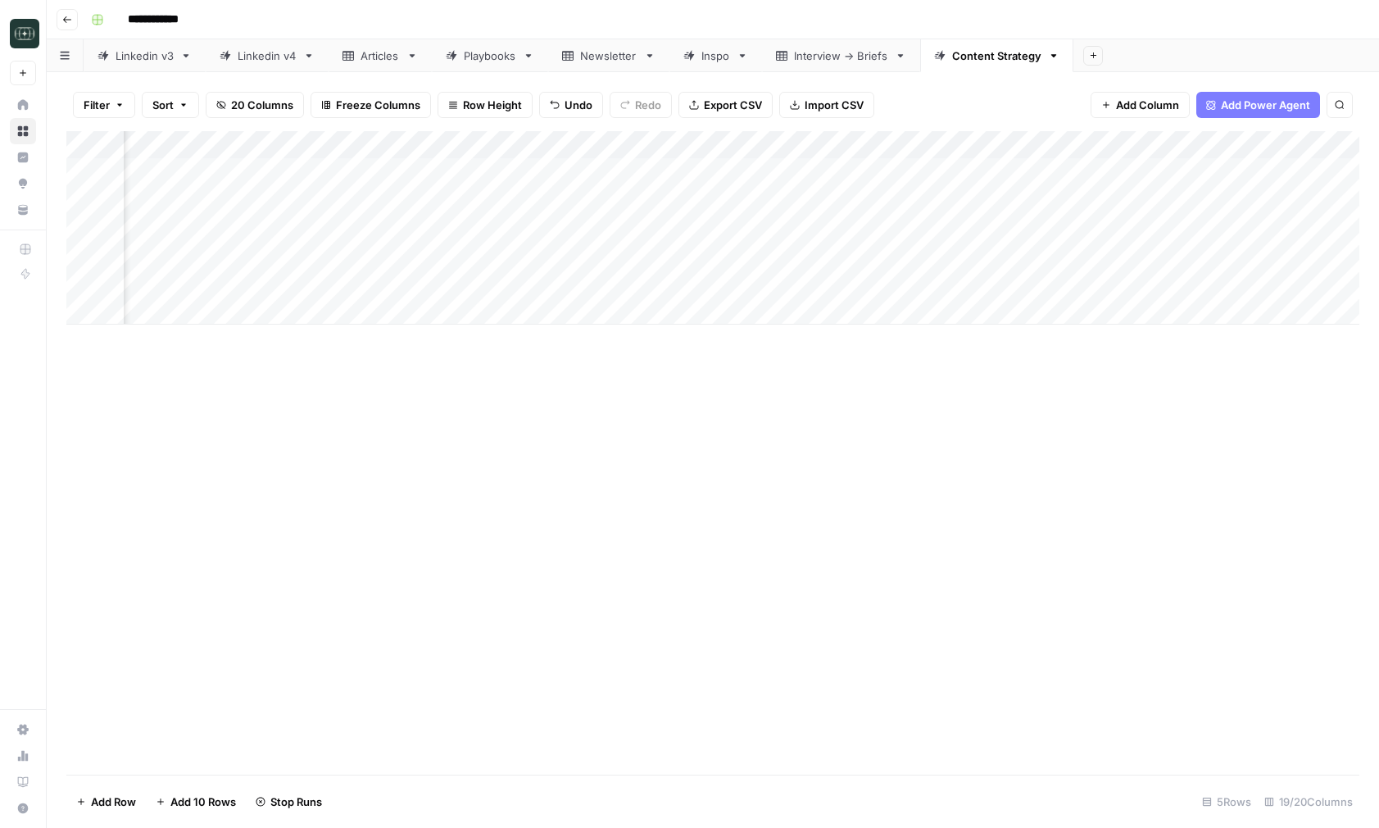
scroll to position [0, 1269]
click at [447, 145] on div "Add Column" at bounding box center [712, 227] width 1293 height 193
click at [556, 389] on div "Add Column" at bounding box center [712, 452] width 1293 height 643
click at [467, 256] on div "Add Column" at bounding box center [712, 227] width 1293 height 193
click at [447, 143] on div "Add Column" at bounding box center [712, 227] width 1293 height 193
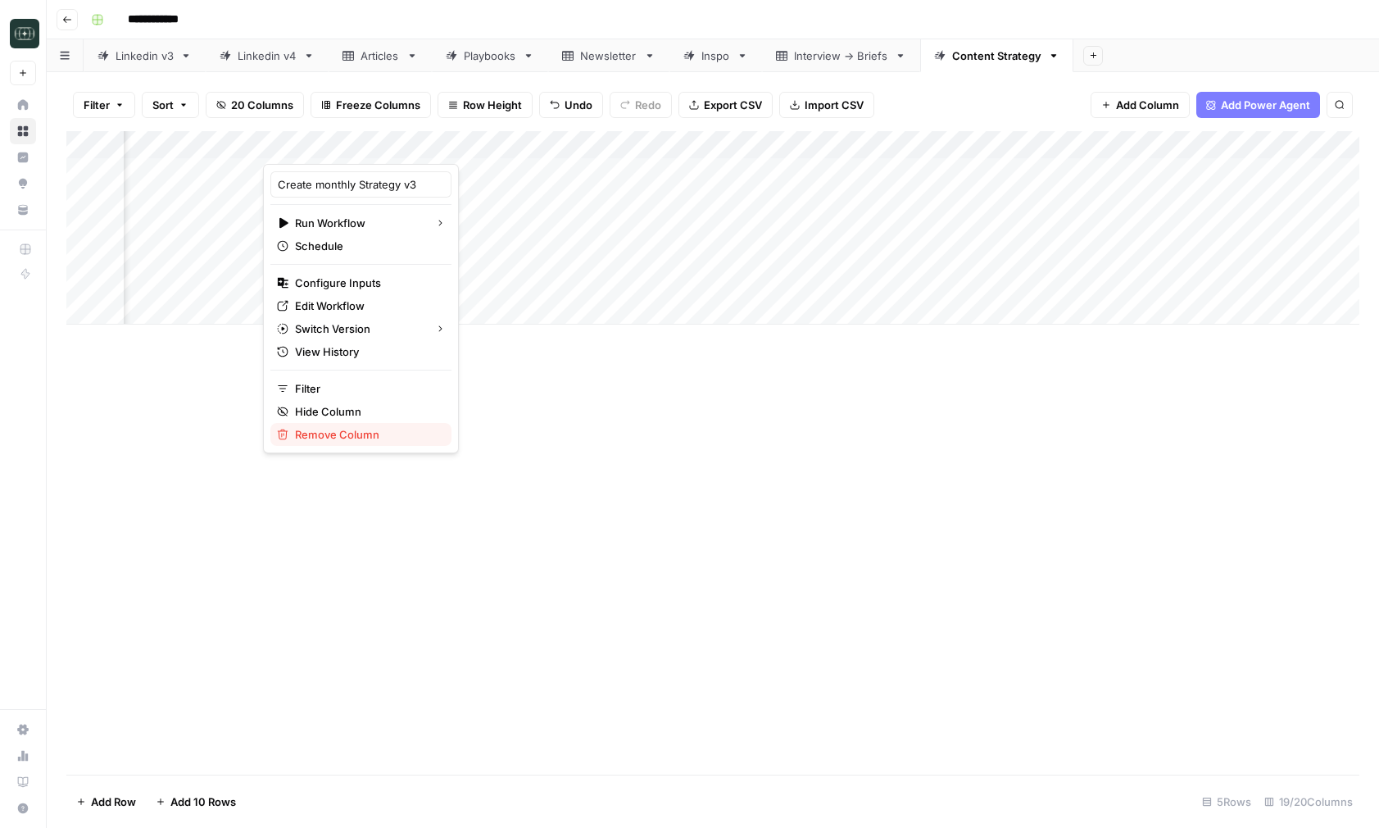
click at [365, 432] on span "Remove Column" at bounding box center [366, 434] width 143 height 16
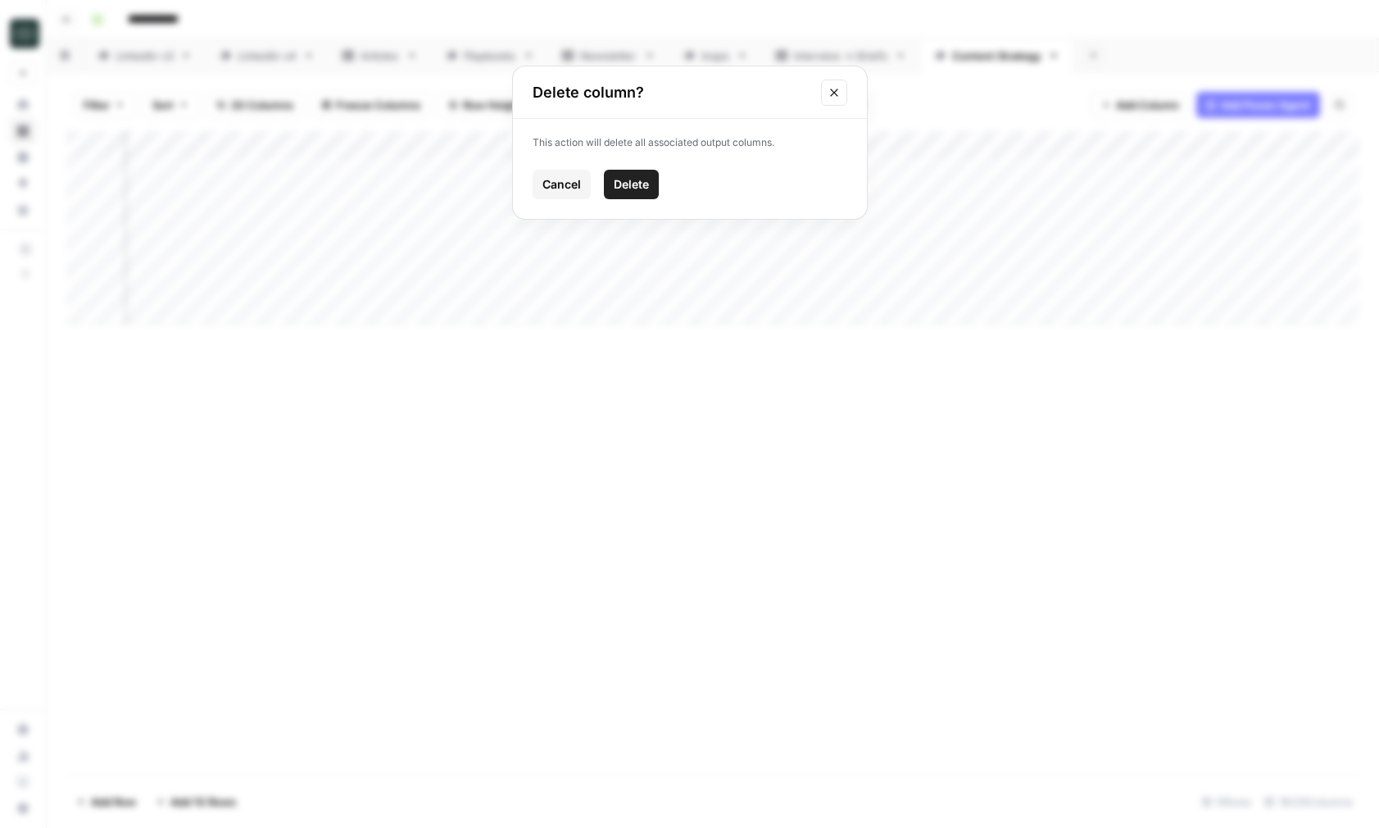
click at [617, 179] on span "Delete" at bounding box center [631, 184] width 35 height 16
click at [569, 254] on div "Add Column" at bounding box center [712, 227] width 1293 height 193
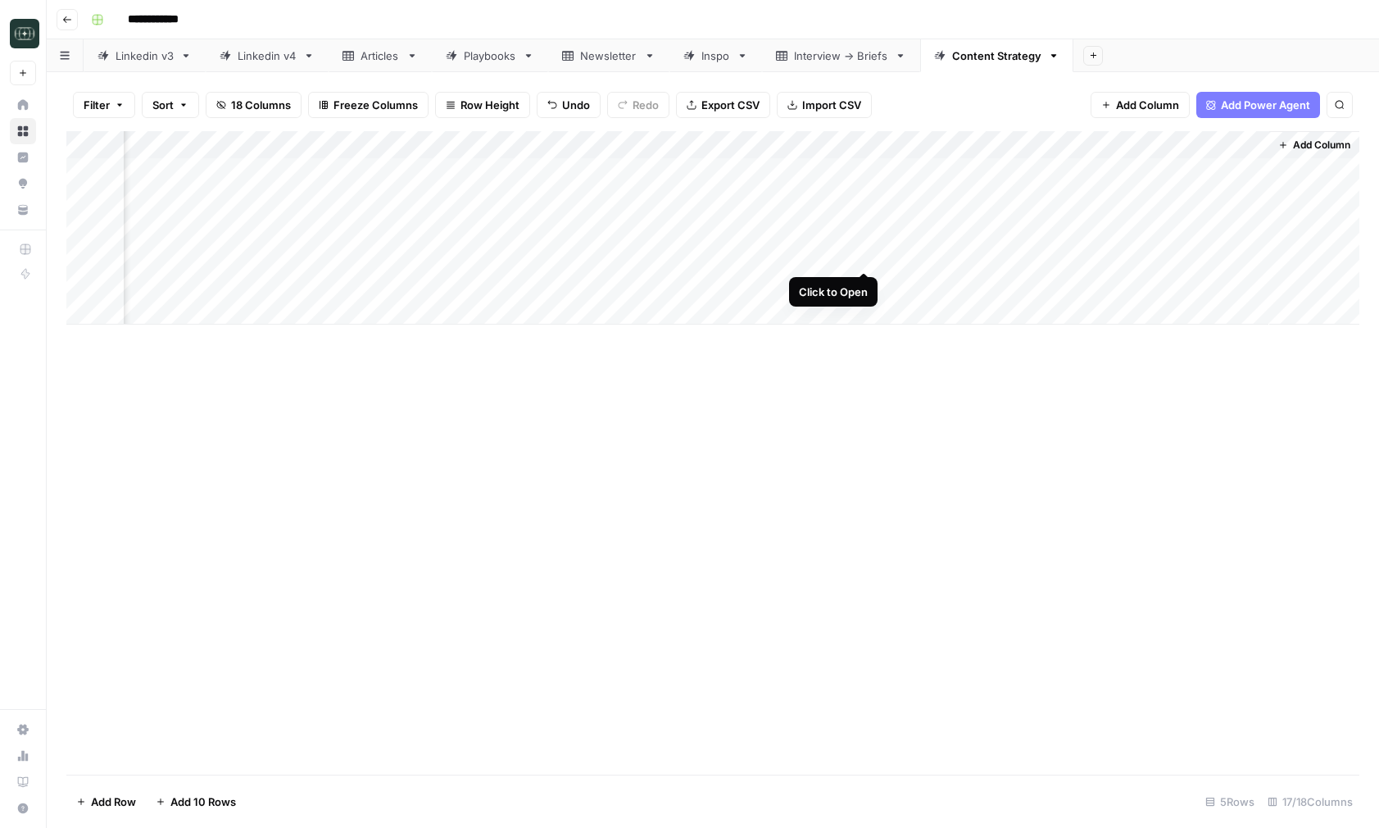
click at [863, 256] on div "Add Column" at bounding box center [712, 227] width 1293 height 193
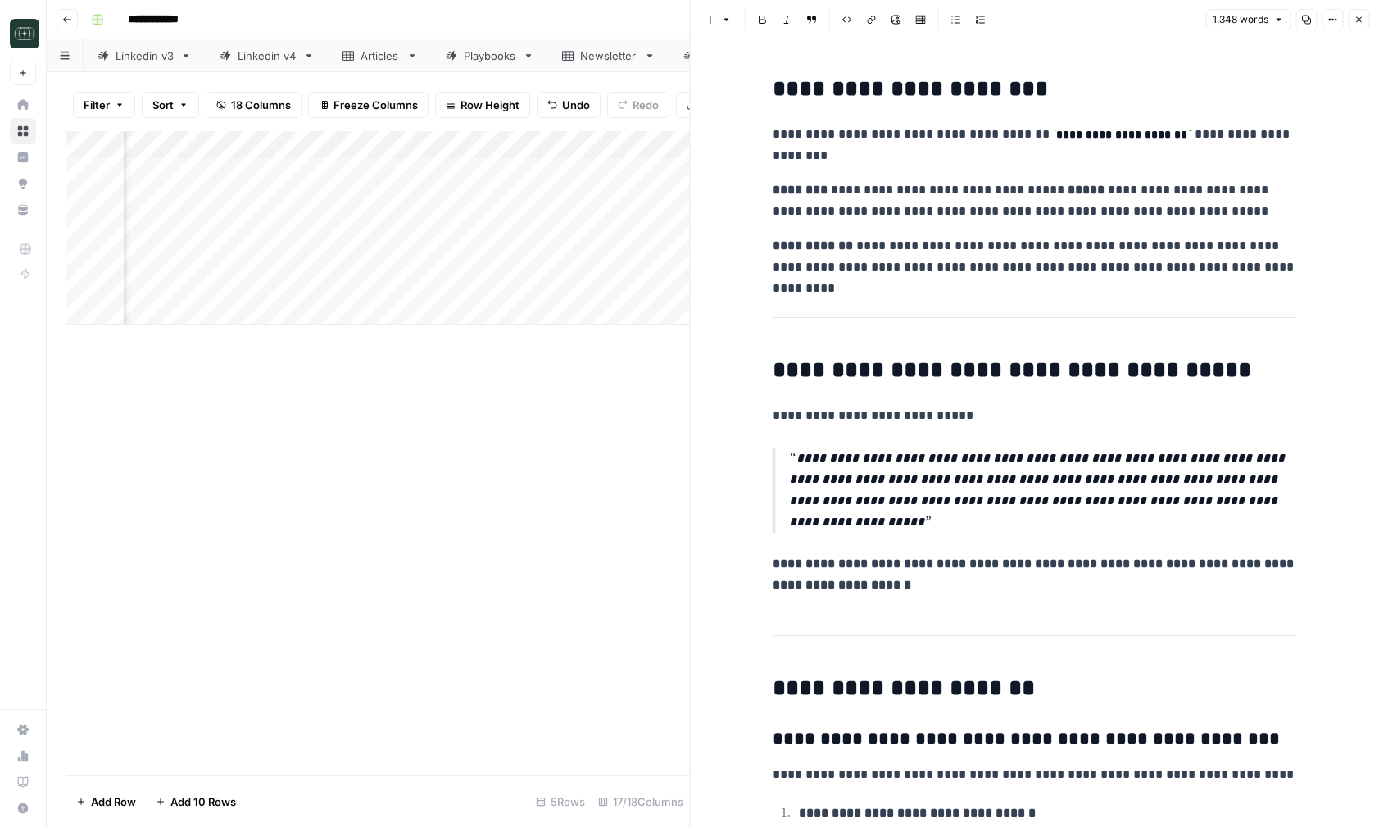
scroll to position [378, 0]
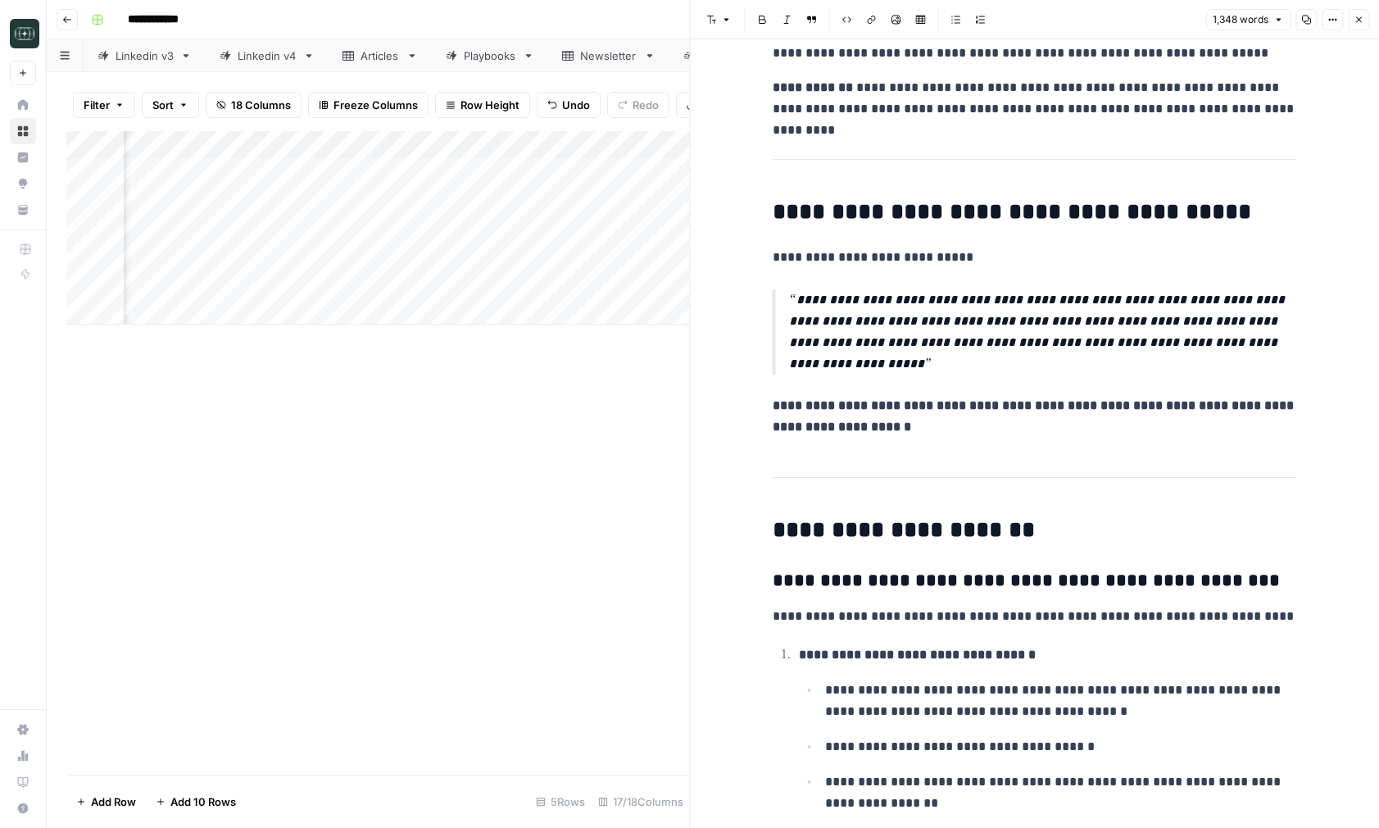
click at [1363, 21] on icon "button" at bounding box center [1359, 20] width 10 height 10
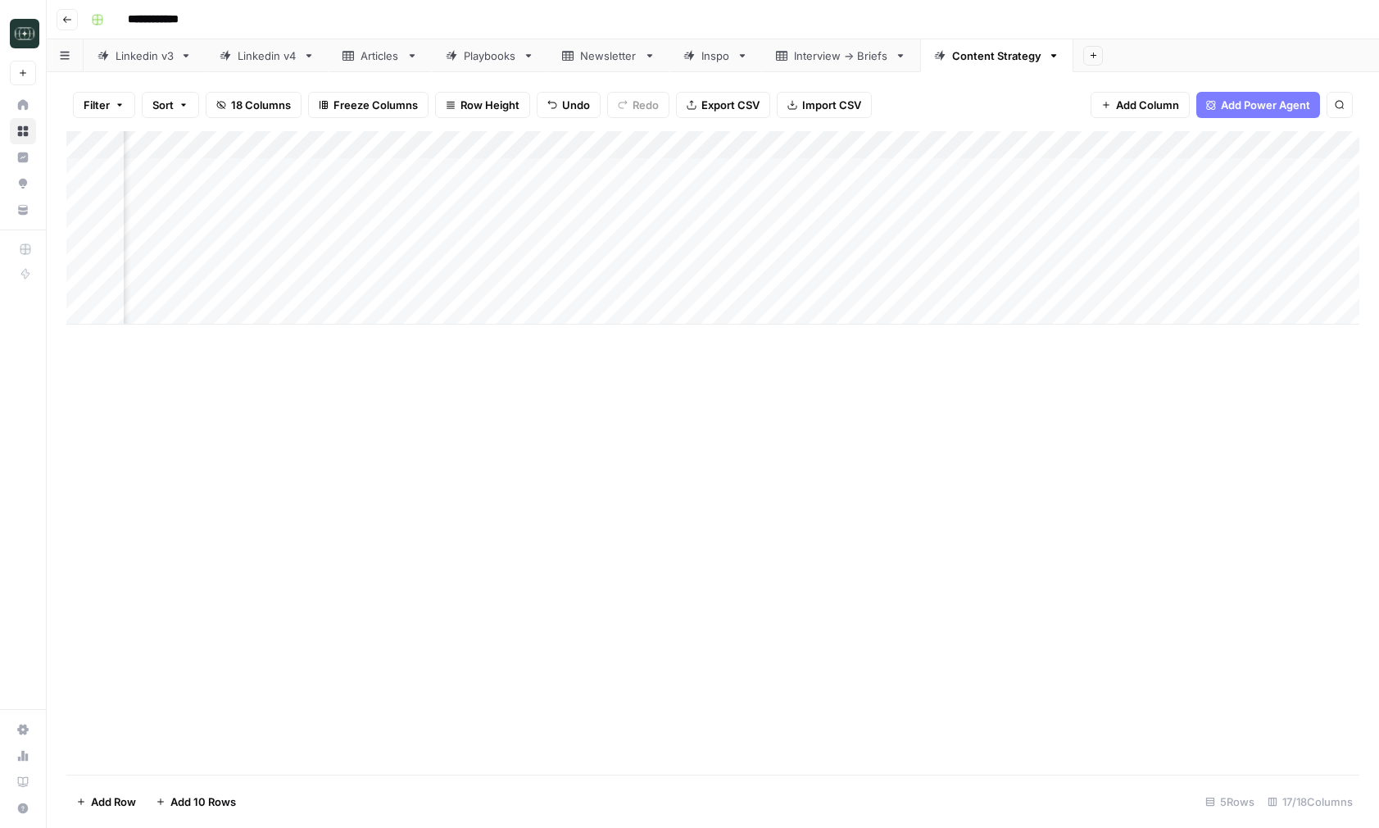
scroll to position [0, 1103]
click at [716, 143] on div "Add Column" at bounding box center [712, 227] width 1293 height 193
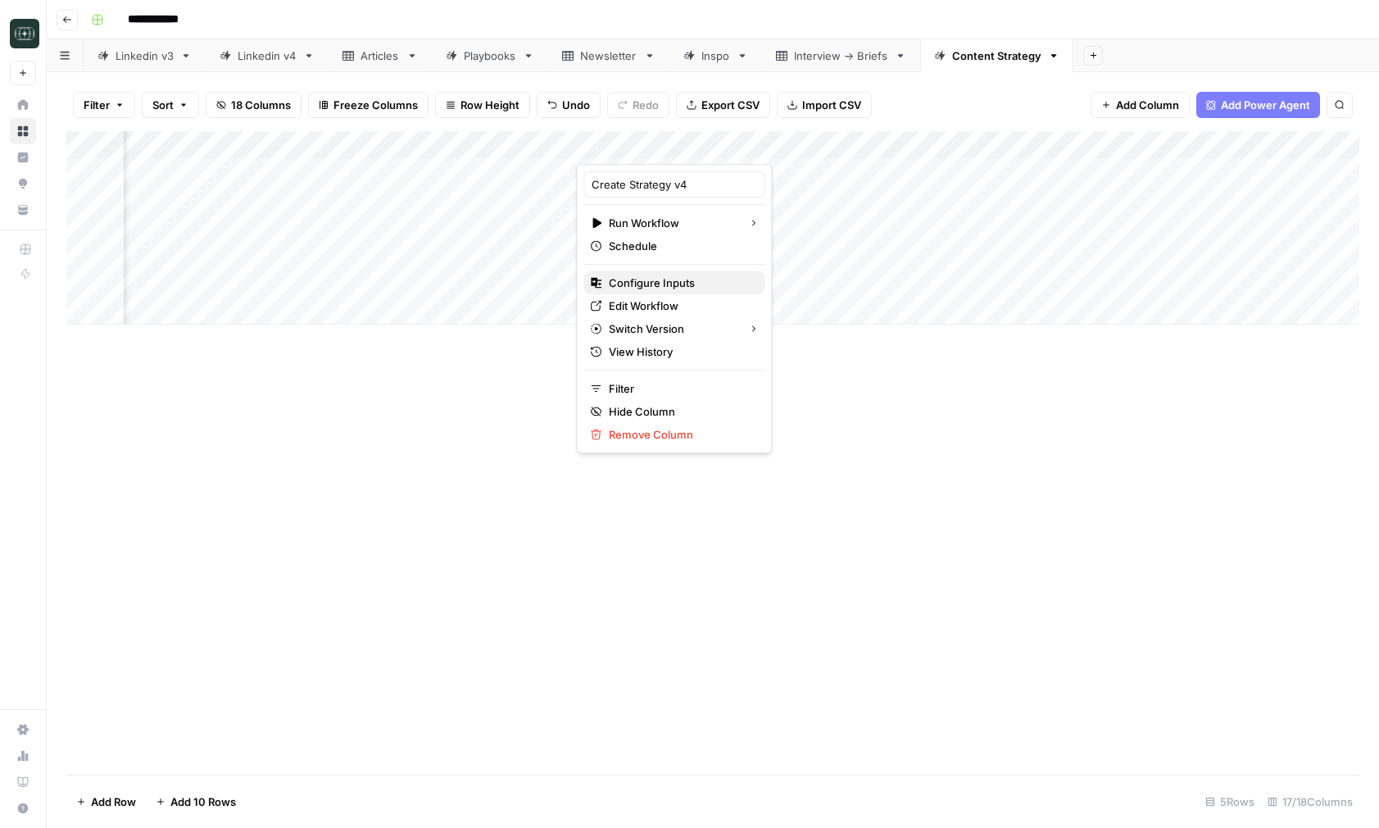
click at [653, 283] on span "Configure Inputs" at bounding box center [680, 283] width 143 height 16
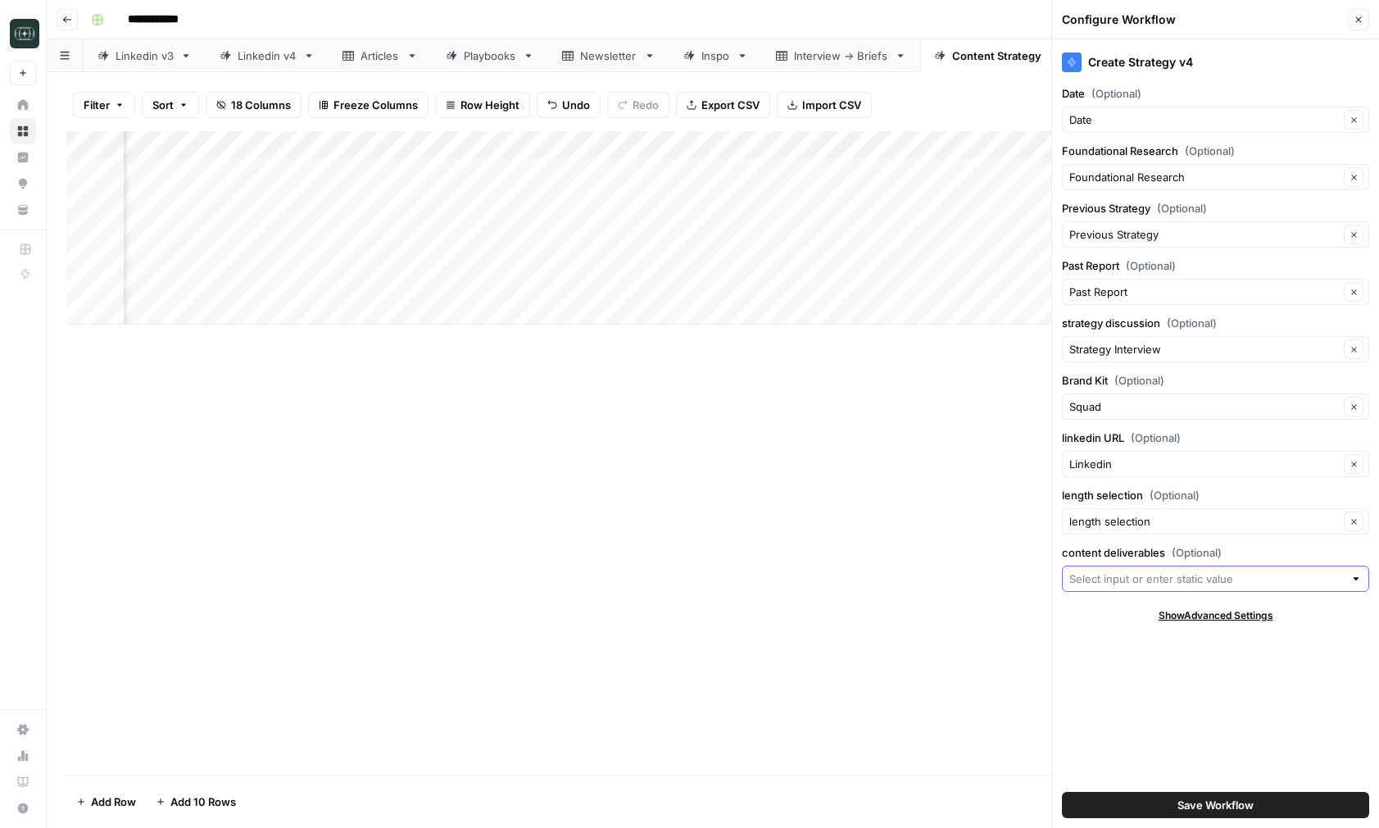
click at [1191, 570] on input "content deliverables (Optional)" at bounding box center [1206, 578] width 275 height 16
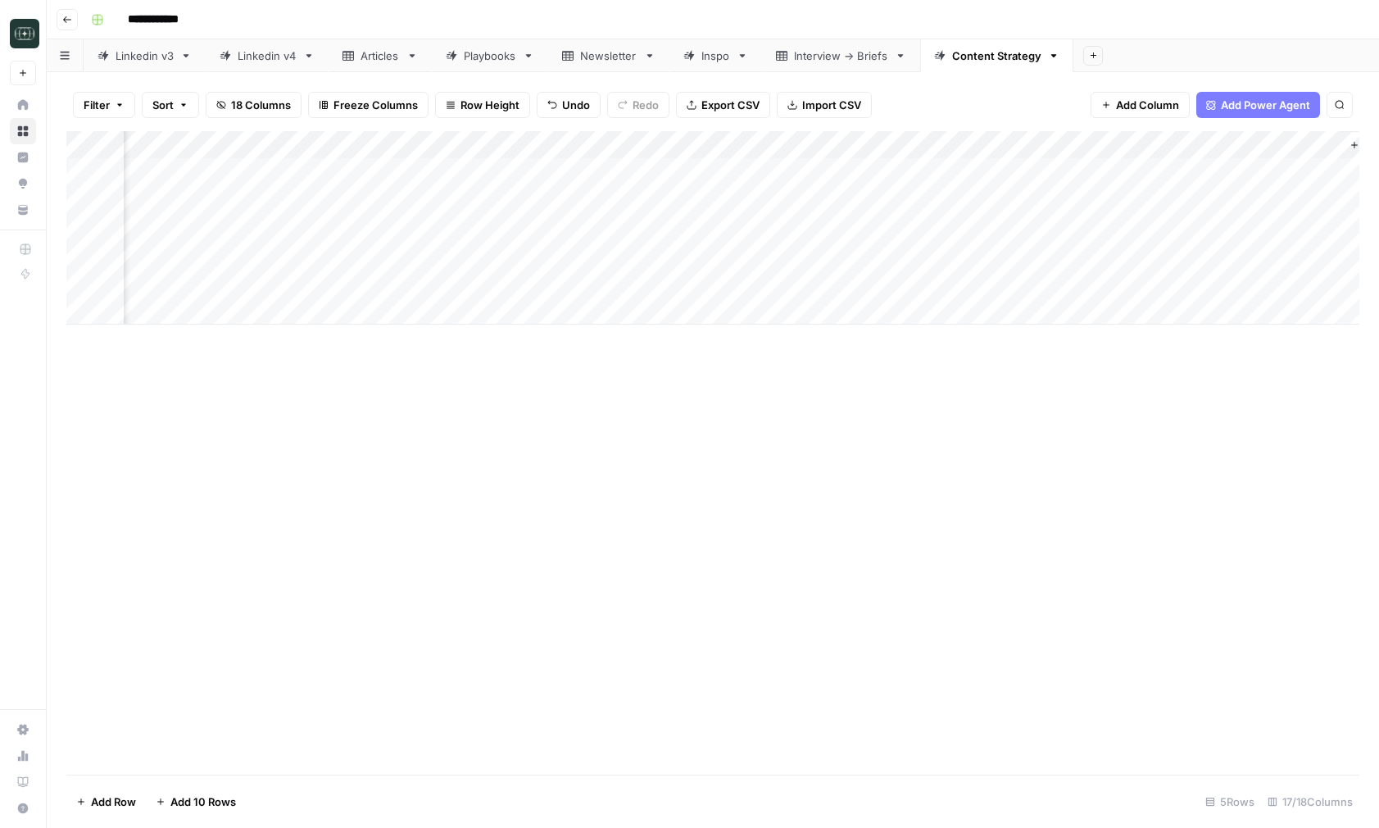
scroll to position [0, 1712]
click at [1300, 143] on span "Add Column" at bounding box center [1321, 145] width 57 height 15
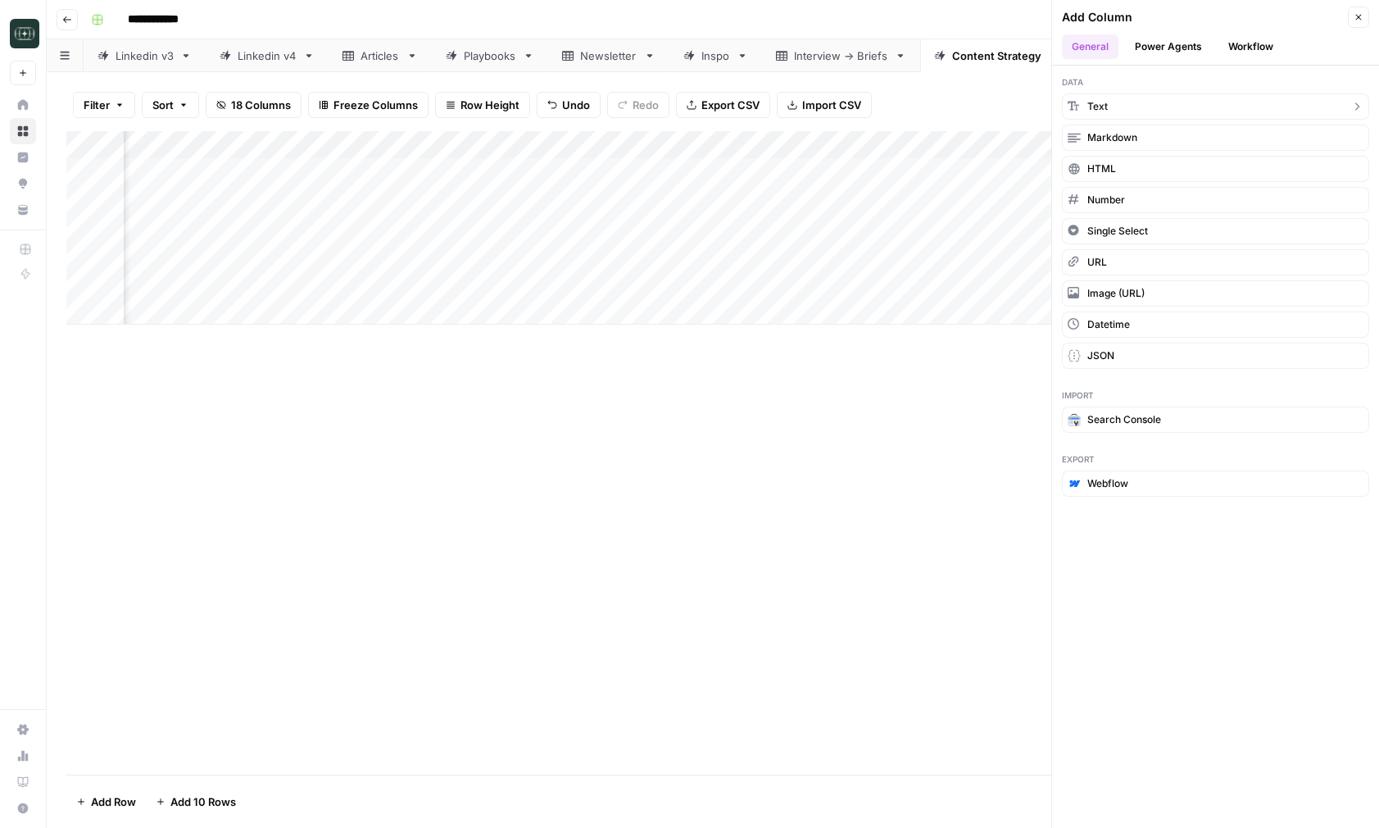
click at [1171, 102] on button "Text" at bounding box center [1215, 106] width 307 height 26
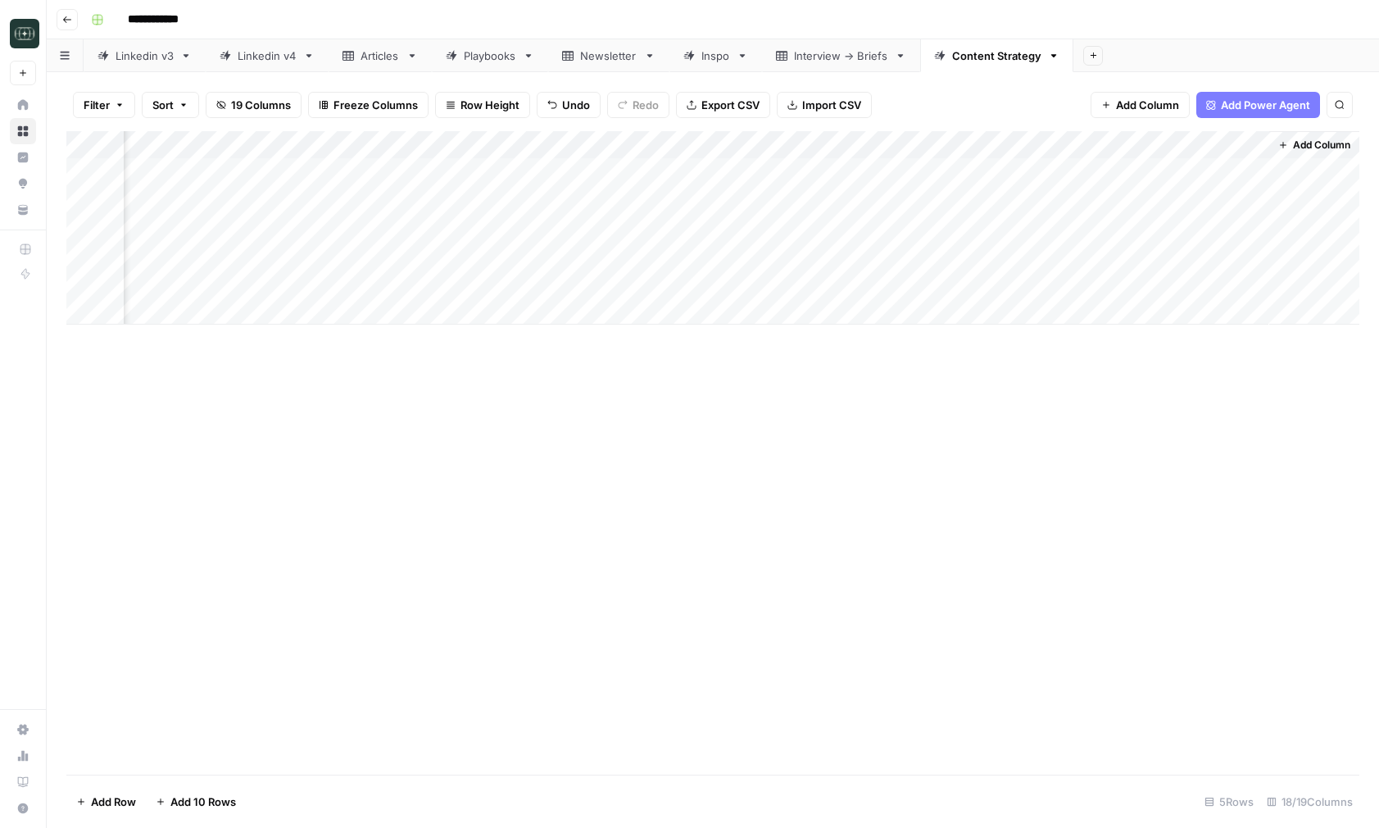
scroll to position [0, 1948]
click at [1104, 145] on div "Add Column" at bounding box center [712, 227] width 1293 height 193
click at [1104, 145] on div at bounding box center [1150, 147] width 237 height 33
click at [1105, 186] on input "New Column" at bounding box center [1129, 184] width 166 height 16
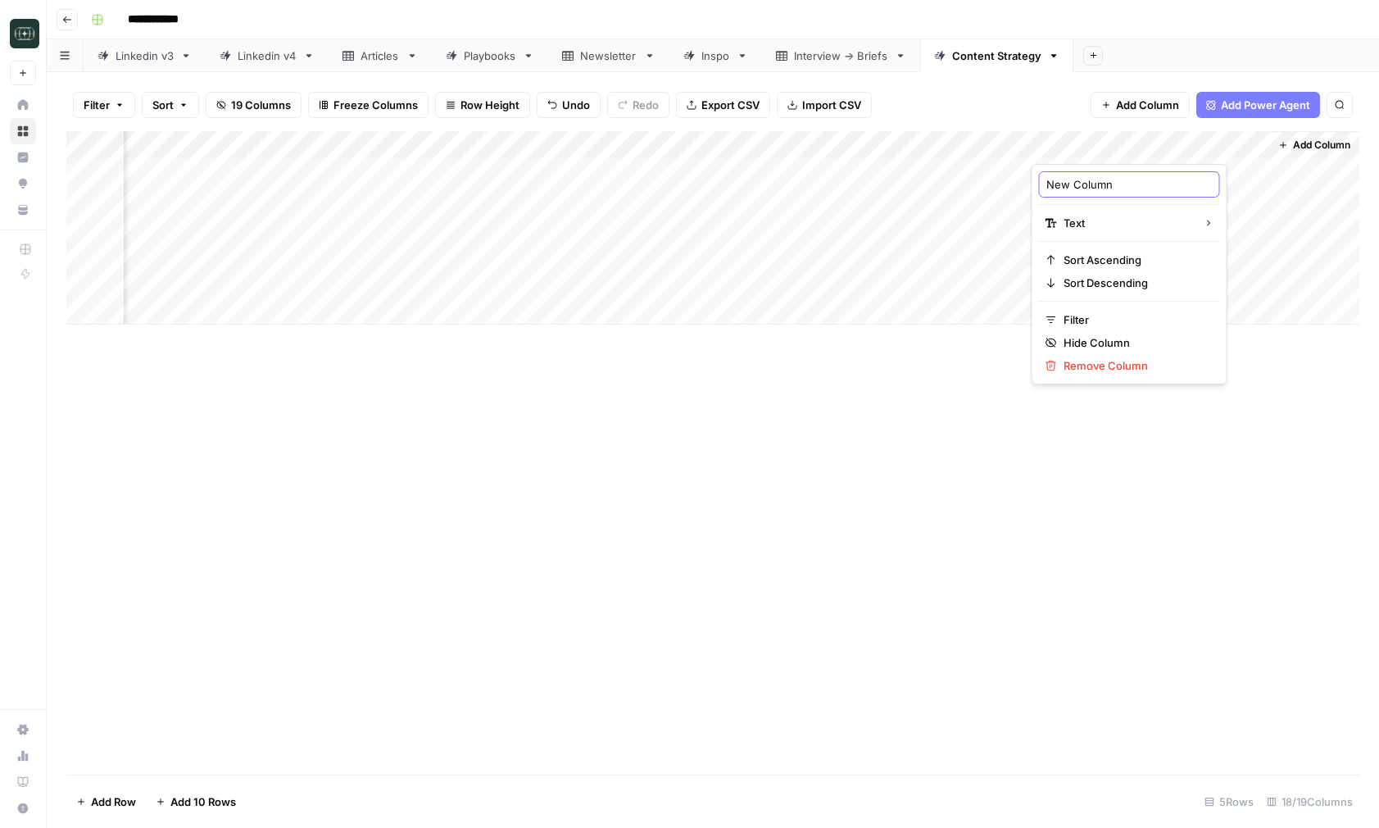
click at [1105, 186] on input "New Column" at bounding box center [1129, 184] width 166 height 16
click at [1109, 147] on div "Add Column" at bounding box center [712, 227] width 1293 height 193
click at [1109, 147] on div at bounding box center [1150, 147] width 237 height 33
click at [1084, 194] on div "New Column" at bounding box center [1129, 184] width 181 height 26
click at [1088, 184] on input "New Column" at bounding box center [1129, 184] width 166 height 16
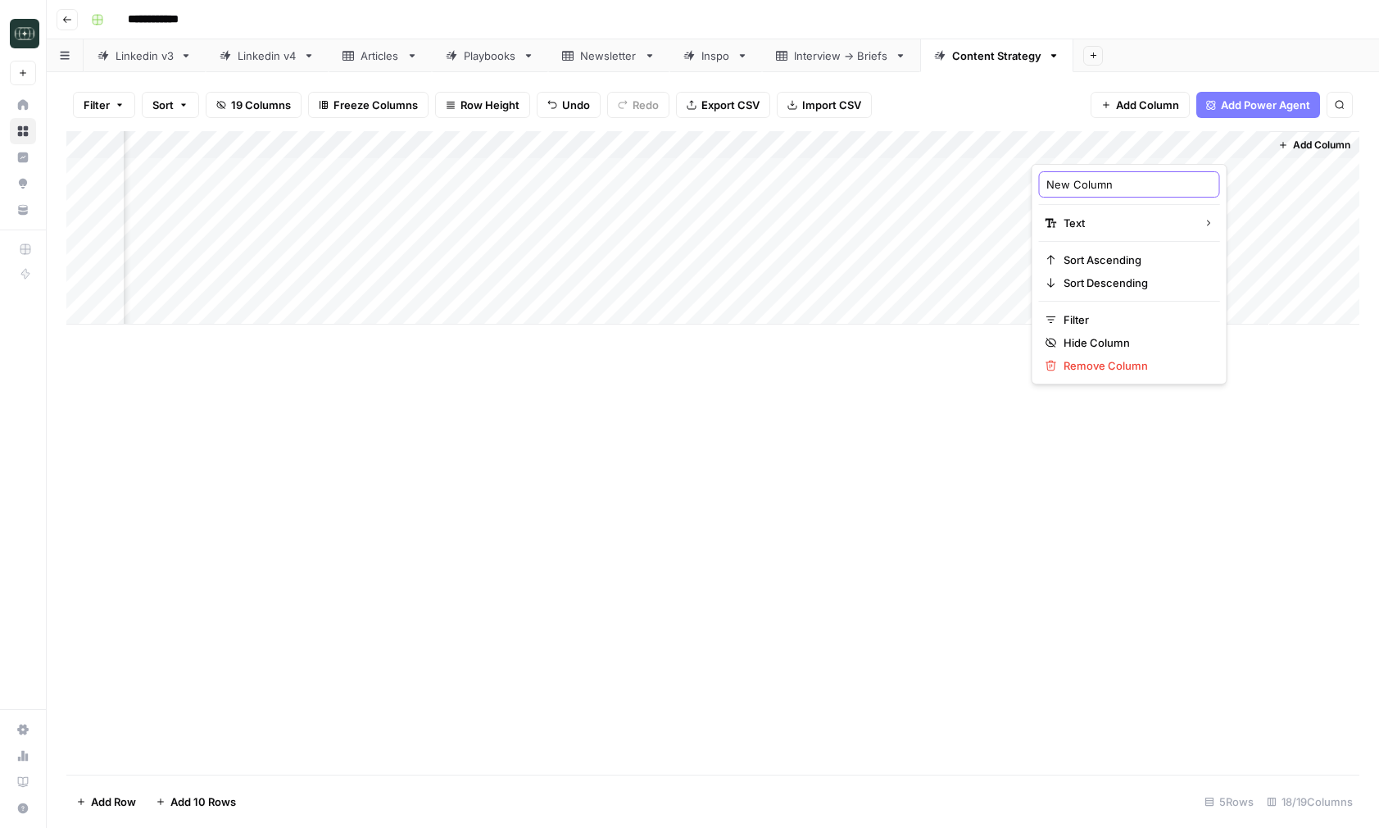
click at [1088, 184] on input "New Column" at bounding box center [1129, 184] width 166 height 16
type input "Krysta"
click at [1083, 148] on div "Add Column" at bounding box center [712, 227] width 1293 height 193
click at [1083, 148] on div at bounding box center [1150, 147] width 237 height 33
click at [1079, 182] on input "Krysta" at bounding box center [1129, 184] width 166 height 16
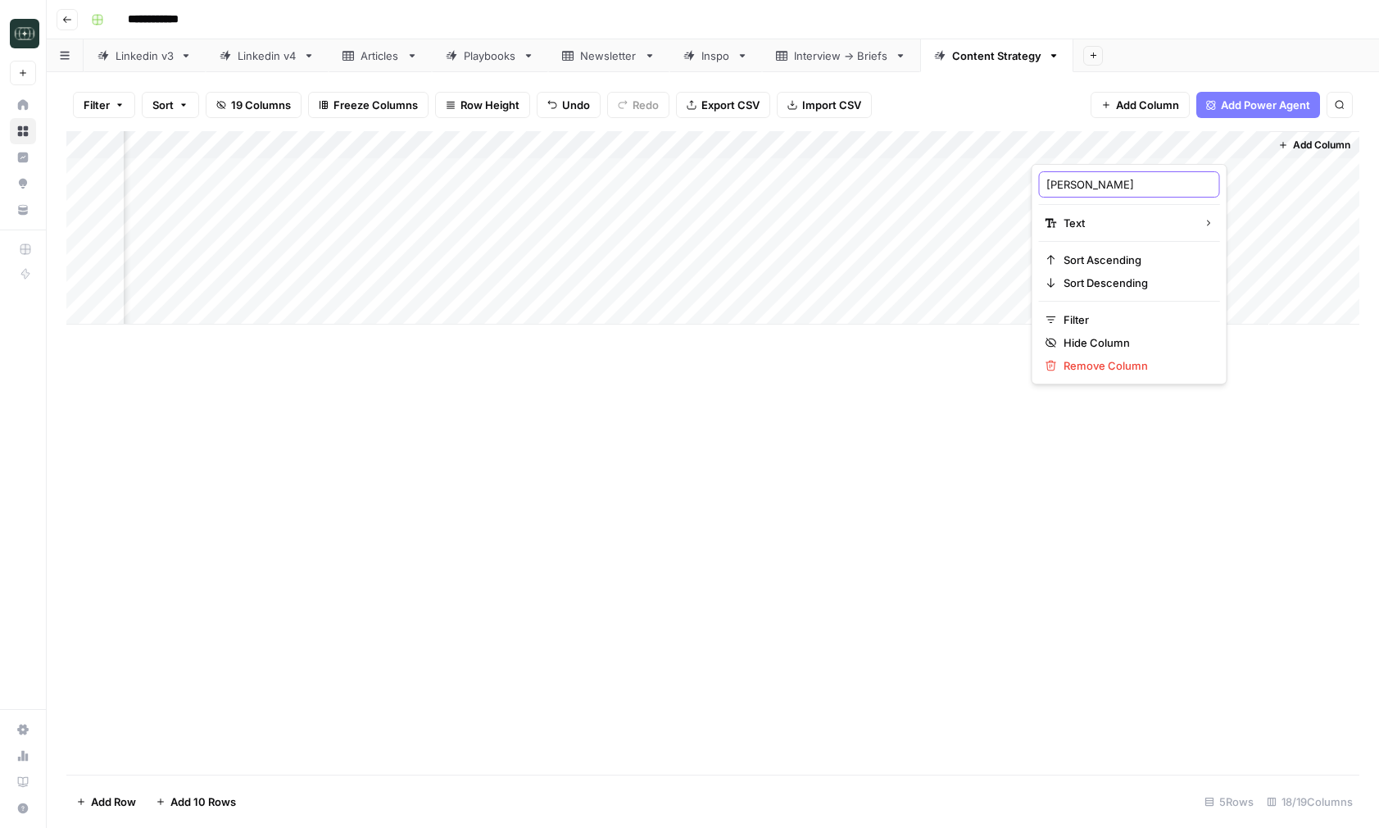
click at [1079, 182] on input "Krysta" at bounding box center [1129, 184] width 166 height 16
type input "Content Deliverables"
drag, startPoint x: 1136, startPoint y: 143, endPoint x: 529, endPoint y: 143, distance: 606.4
click at [529, 143] on div "Add Column" at bounding box center [712, 227] width 1293 height 193
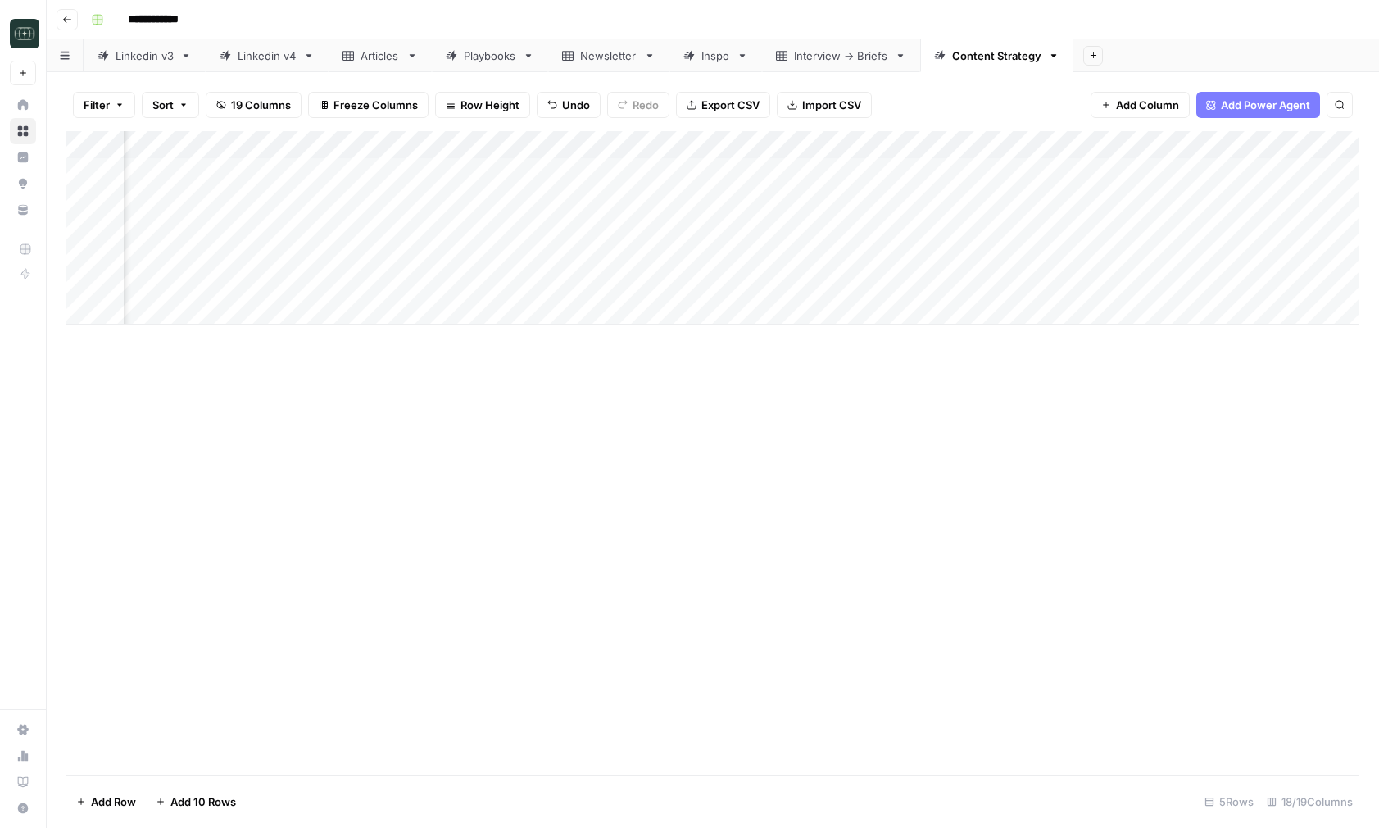
scroll to position [0, 1668]
drag, startPoint x: 753, startPoint y: 146, endPoint x: 315, endPoint y: 147, distance: 437.6
click at [315, 147] on div "Add Column" at bounding box center [712, 227] width 1293 height 193
drag, startPoint x: 606, startPoint y: 144, endPoint x: 393, endPoint y: 153, distance: 213.2
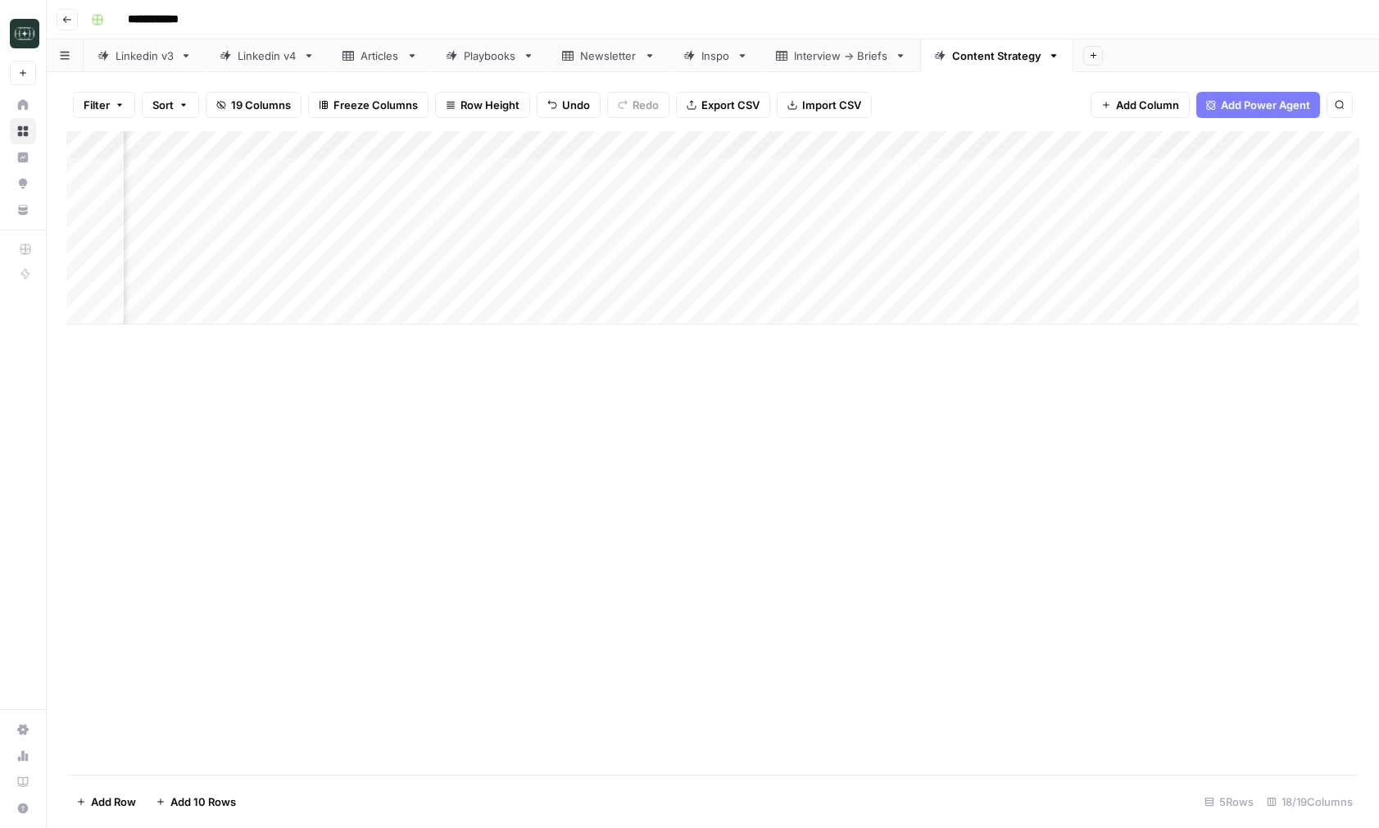
click at [393, 153] on div "Add Column" at bounding box center [712, 227] width 1293 height 193
drag, startPoint x: 595, startPoint y: 143, endPoint x: 538, endPoint y: 149, distance: 56.9
click at [538, 149] on div "Add Column" at bounding box center [712, 227] width 1293 height 193
click at [709, 503] on div "Add Column" at bounding box center [712, 452] width 1293 height 643
click at [428, 256] on div "Add Column" at bounding box center [712, 227] width 1293 height 193
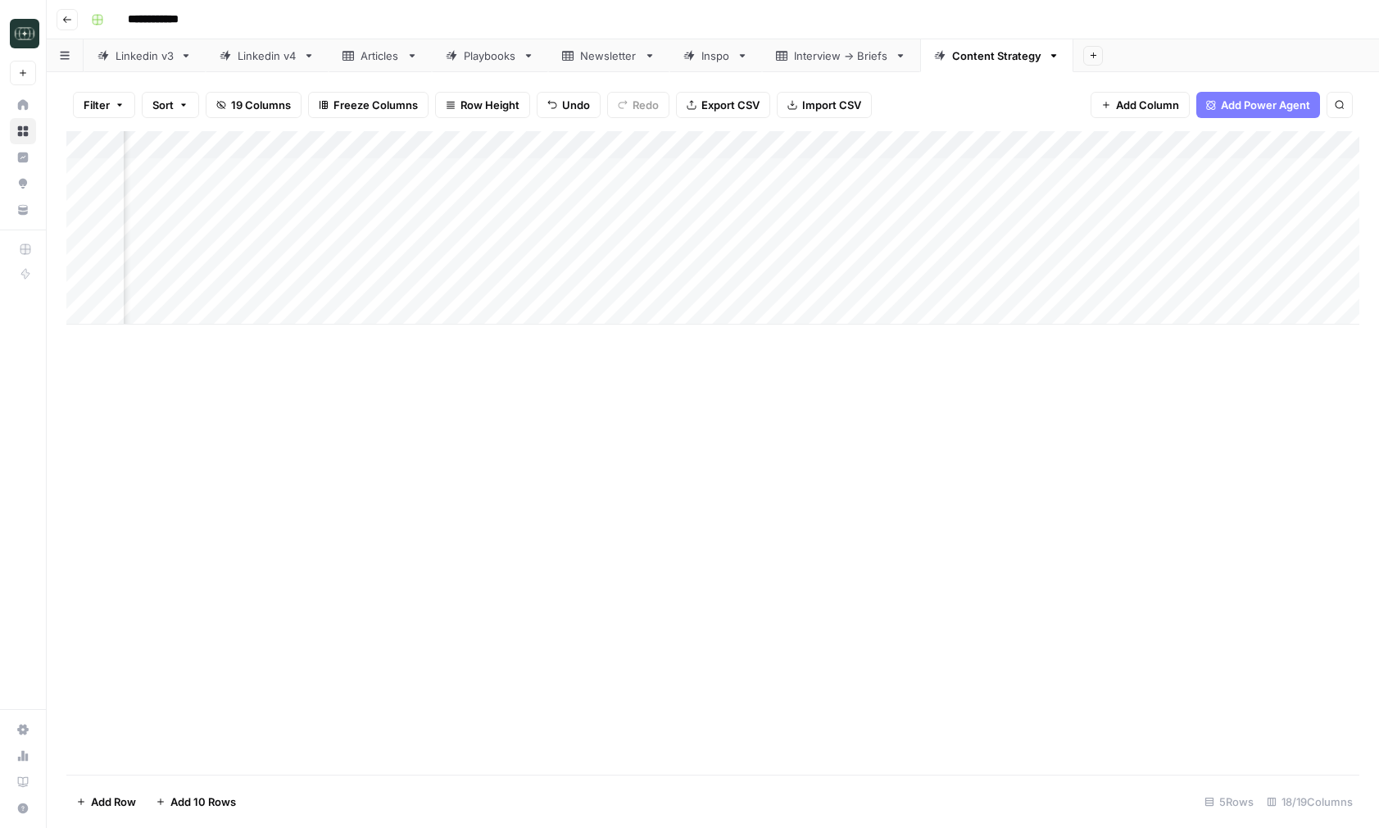
click at [495, 253] on div "Add Column" at bounding box center [712, 227] width 1293 height 193
type textarea "**********"
click at [701, 256] on div "Add Column" at bounding box center [712, 227] width 1293 height 193
click at [470, 260] on div "Add Column" at bounding box center [712, 227] width 1293 height 193
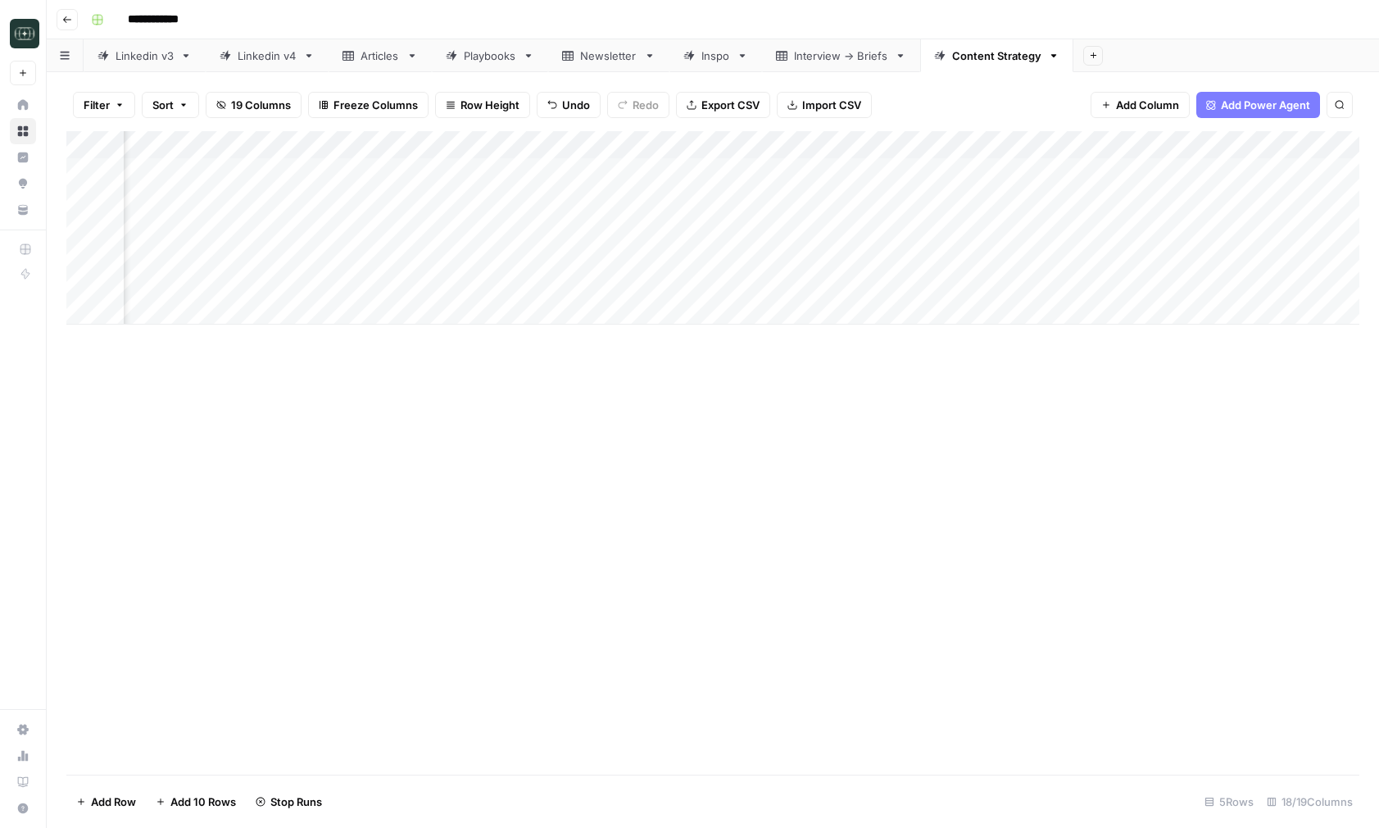
click at [701, 256] on div "Add Column" at bounding box center [712, 227] width 1293 height 193
click at [483, 263] on div "Add Column" at bounding box center [712, 227] width 1293 height 193
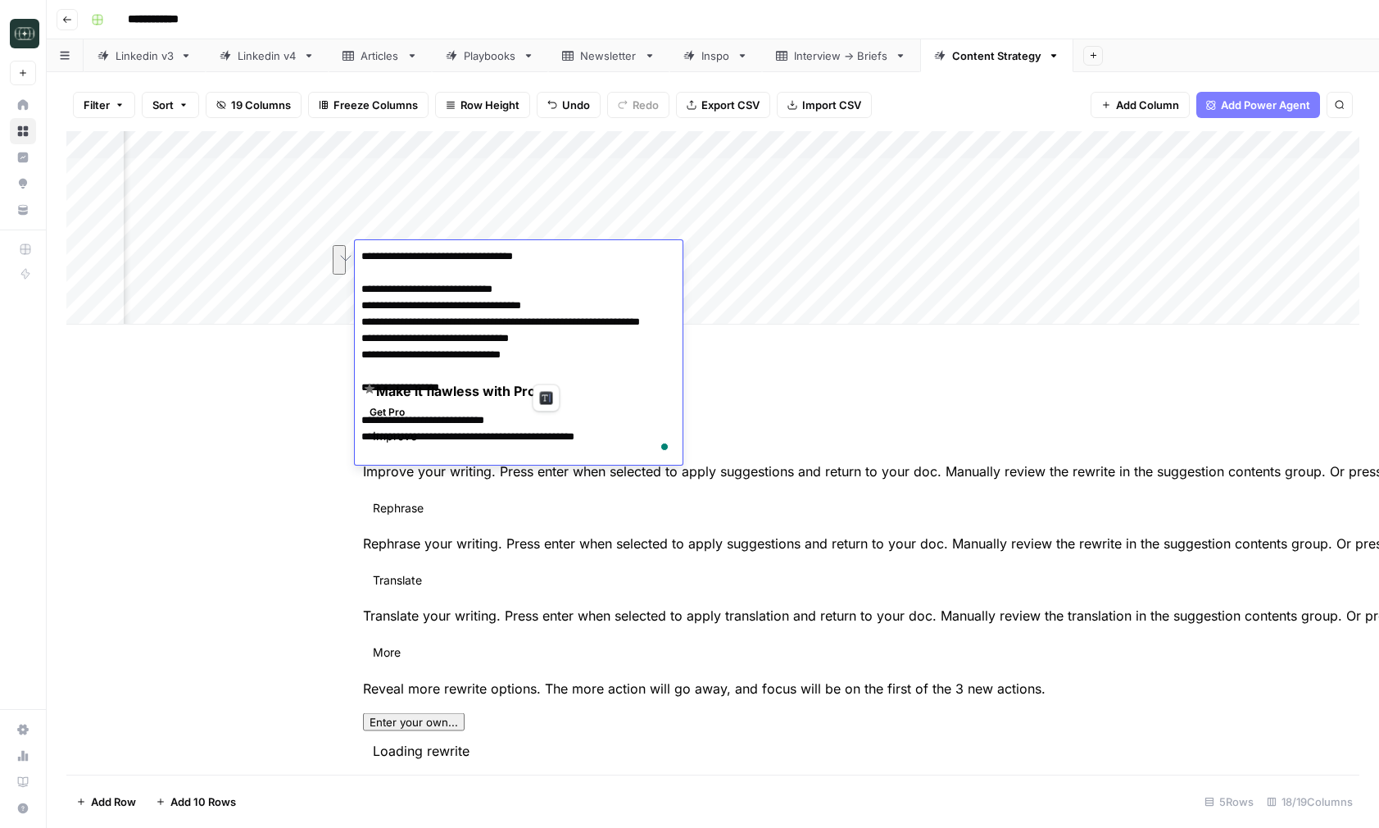
drag, startPoint x: 570, startPoint y: 376, endPoint x: 352, endPoint y: 356, distance: 218.9
click at [0, 0] on div "**********" at bounding box center [0, 0] width 0 height 0
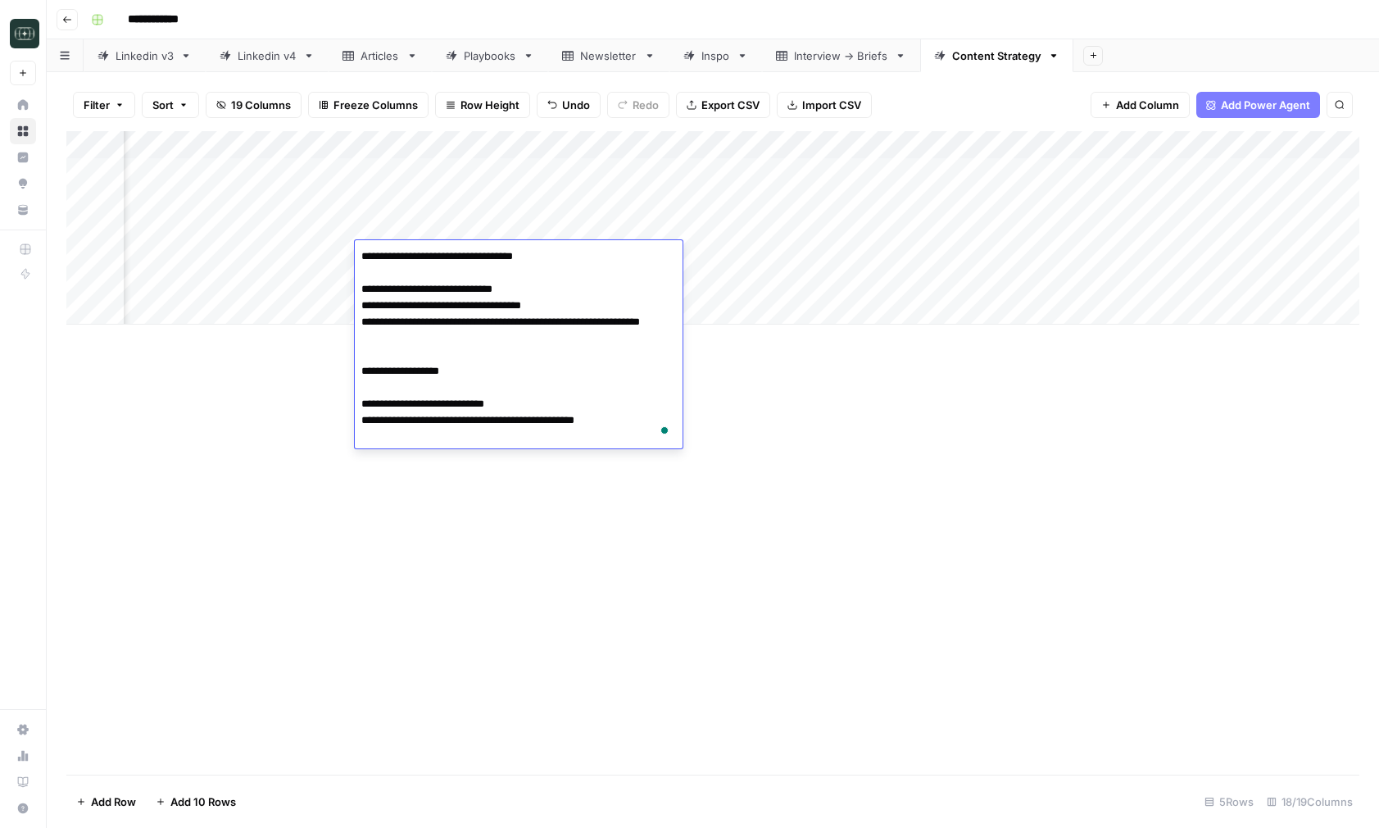
type textarea "**********"
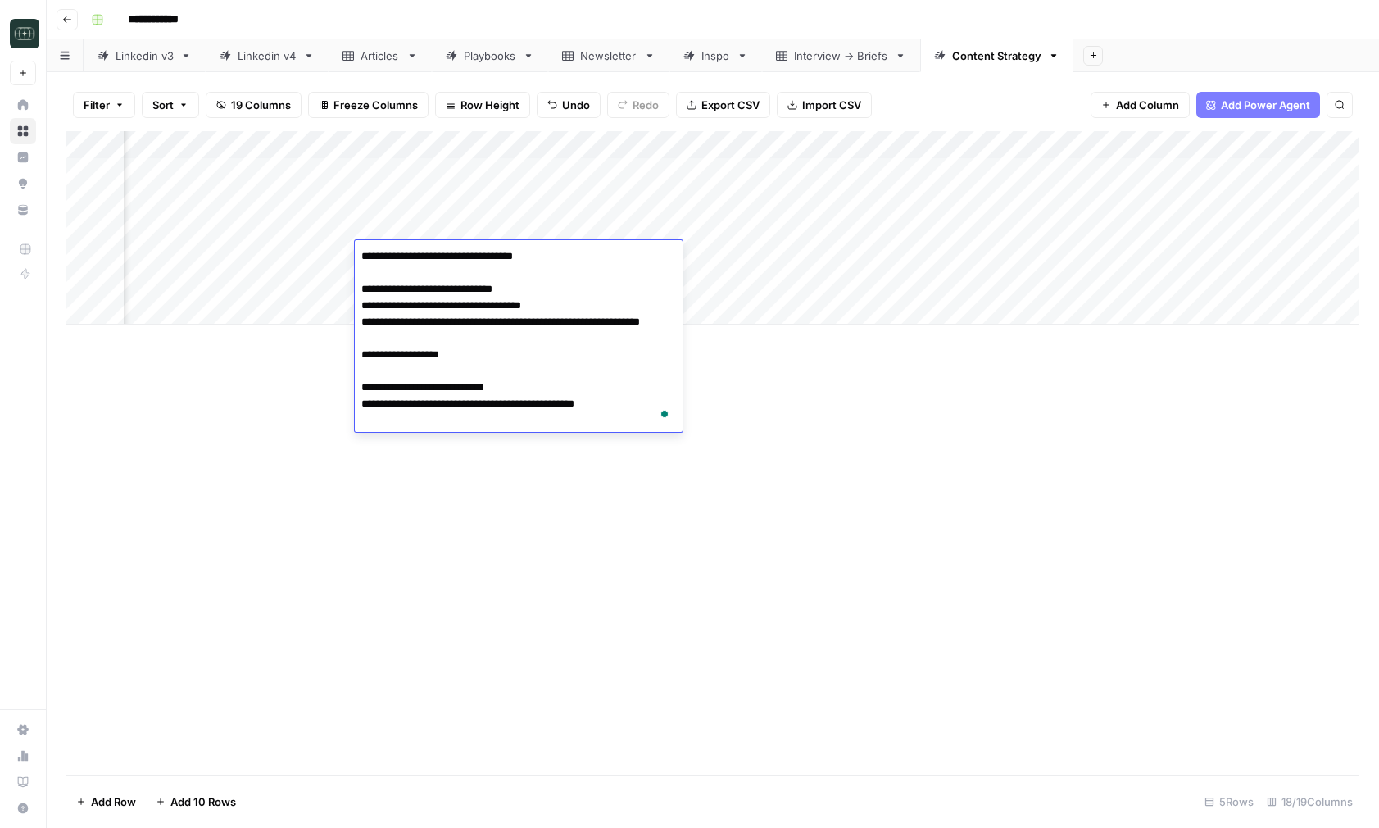
click at [494, 517] on div "Add Column" at bounding box center [712, 452] width 1293 height 643
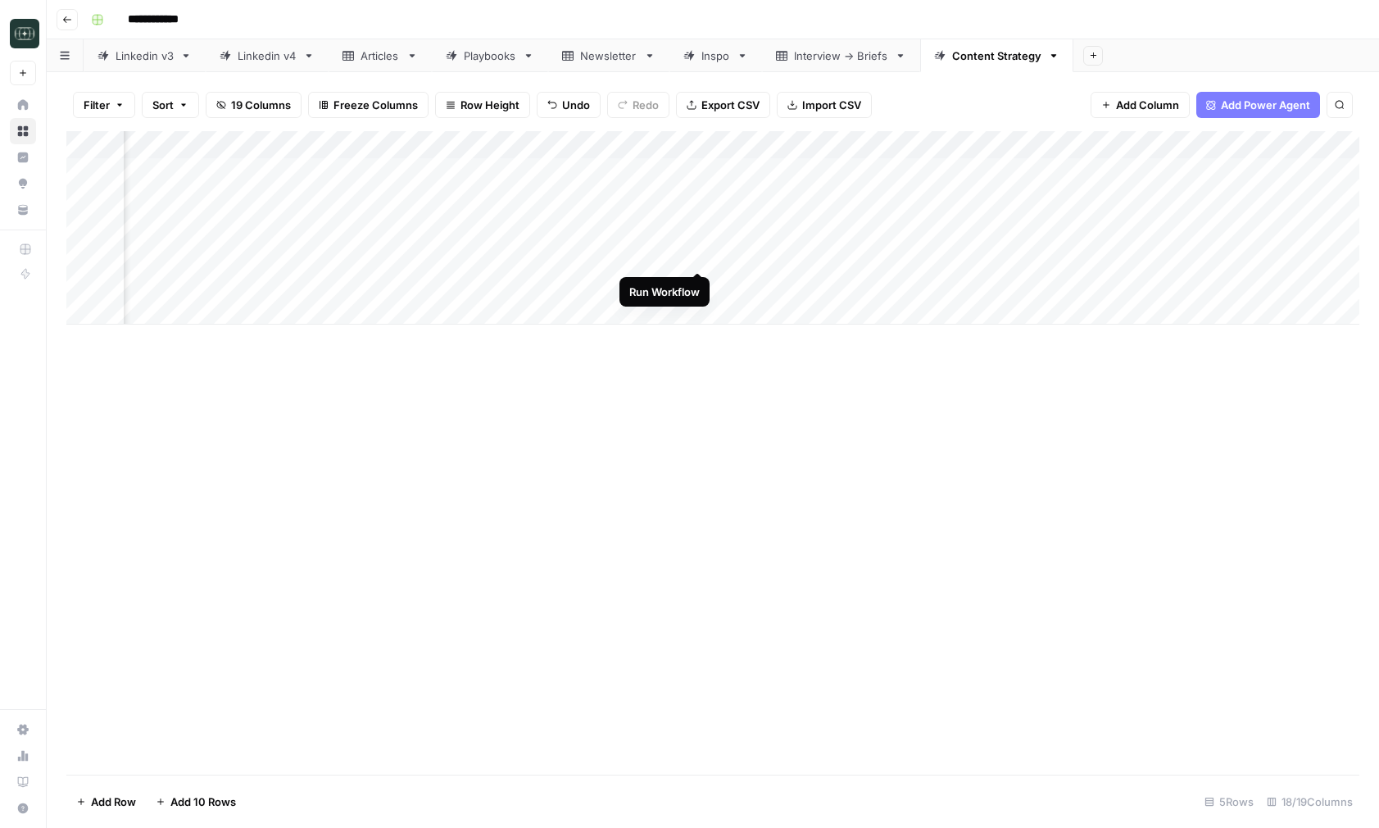
click at [697, 256] on div "Add Column" at bounding box center [712, 227] width 1293 height 193
click at [786, 507] on div "Add Column" at bounding box center [712, 452] width 1293 height 643
click at [674, 257] on div "Add Column" at bounding box center [712, 227] width 1293 height 193
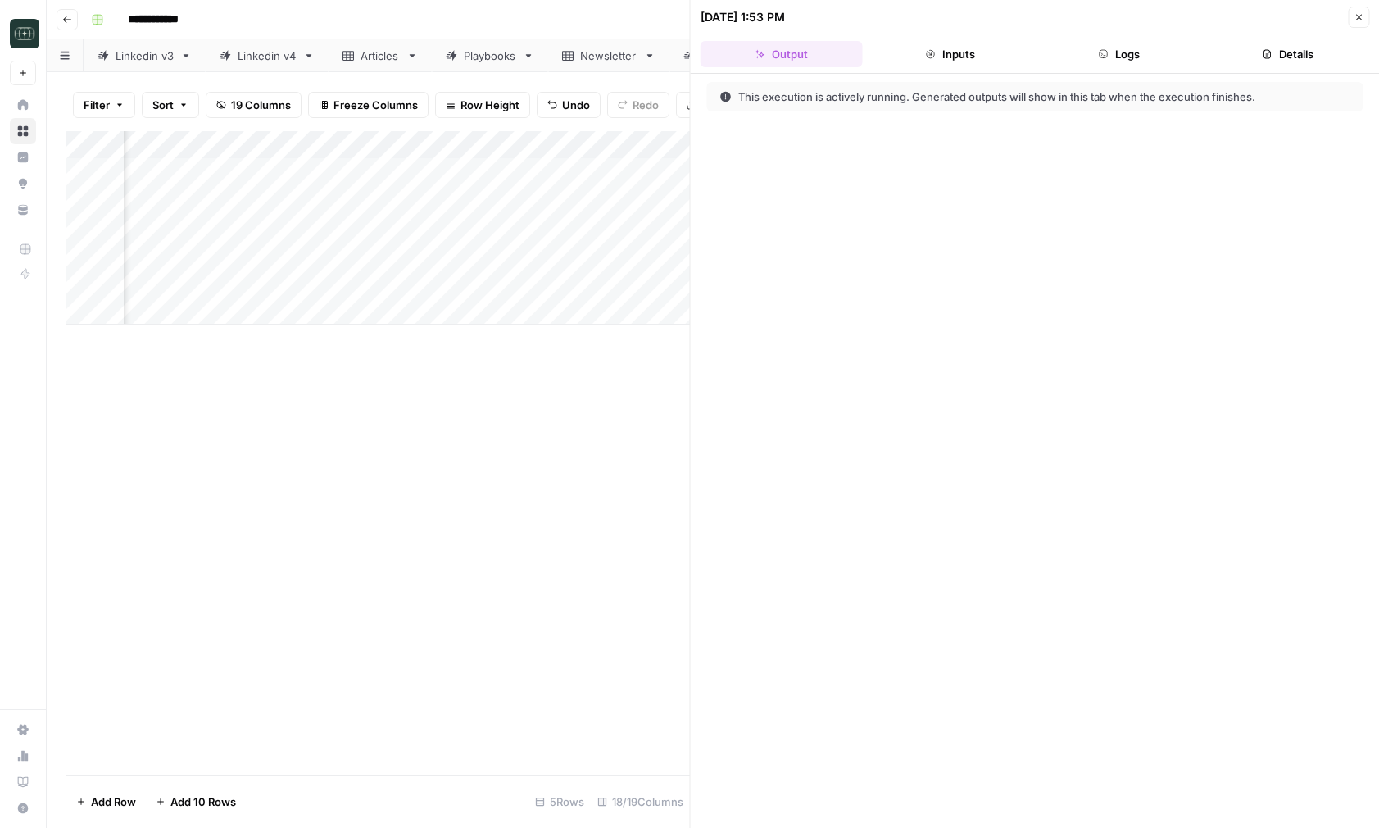
click at [1089, 66] on button "Logs" at bounding box center [1119, 54] width 162 height 26
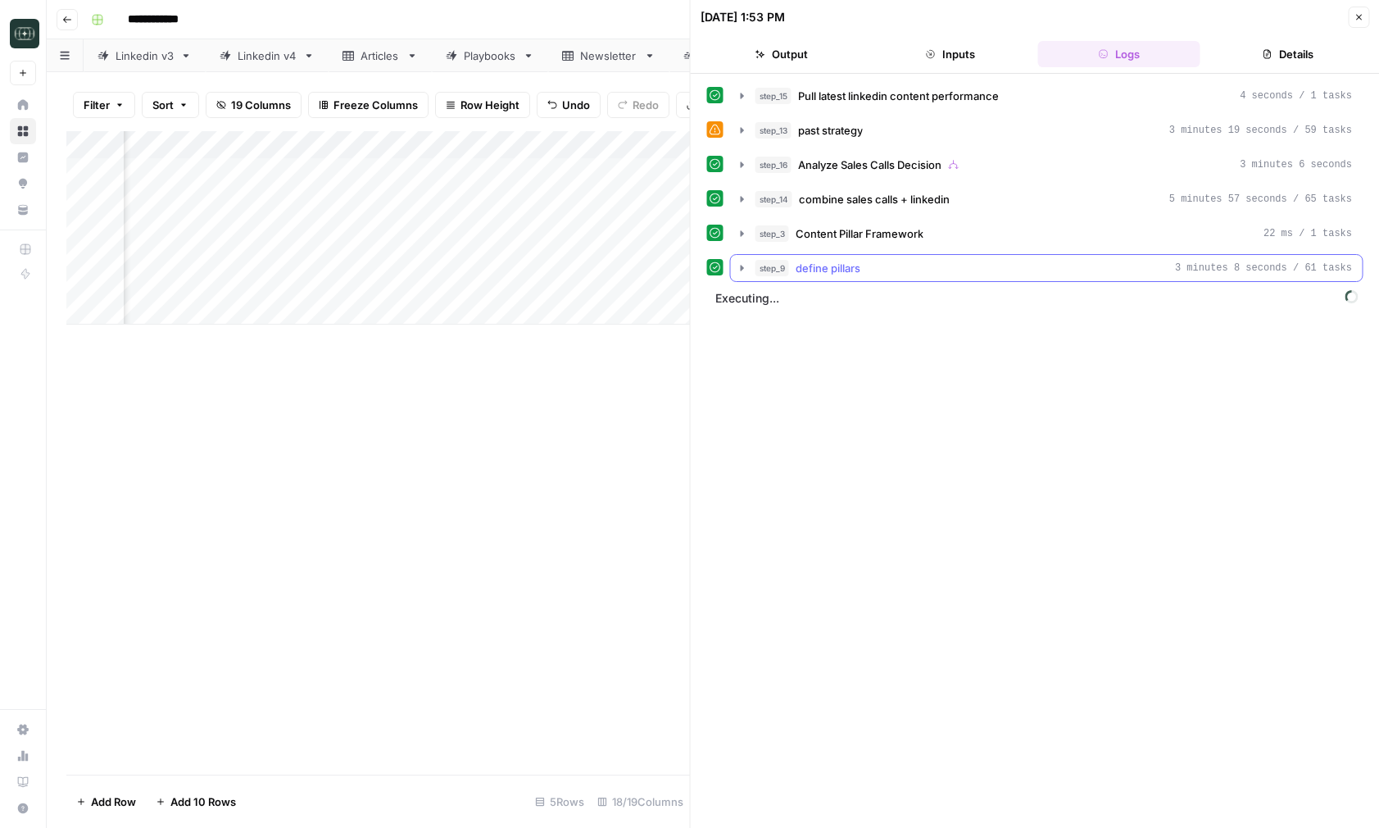
click at [734, 263] on button "step_9 define pillars 3 minutes 8 seconds / 61 tasks" at bounding box center [1047, 268] width 632 height 26
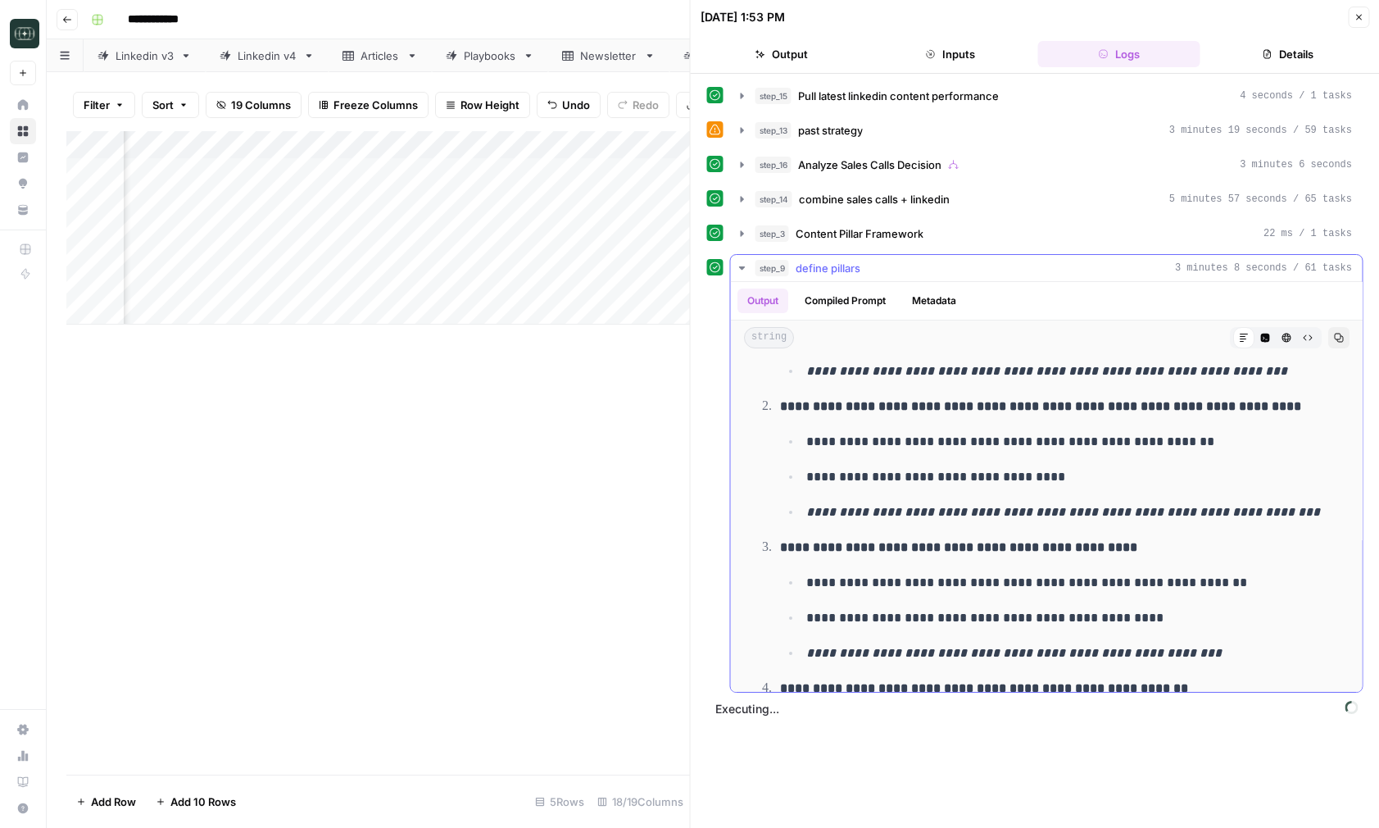
scroll to position [3504, 0]
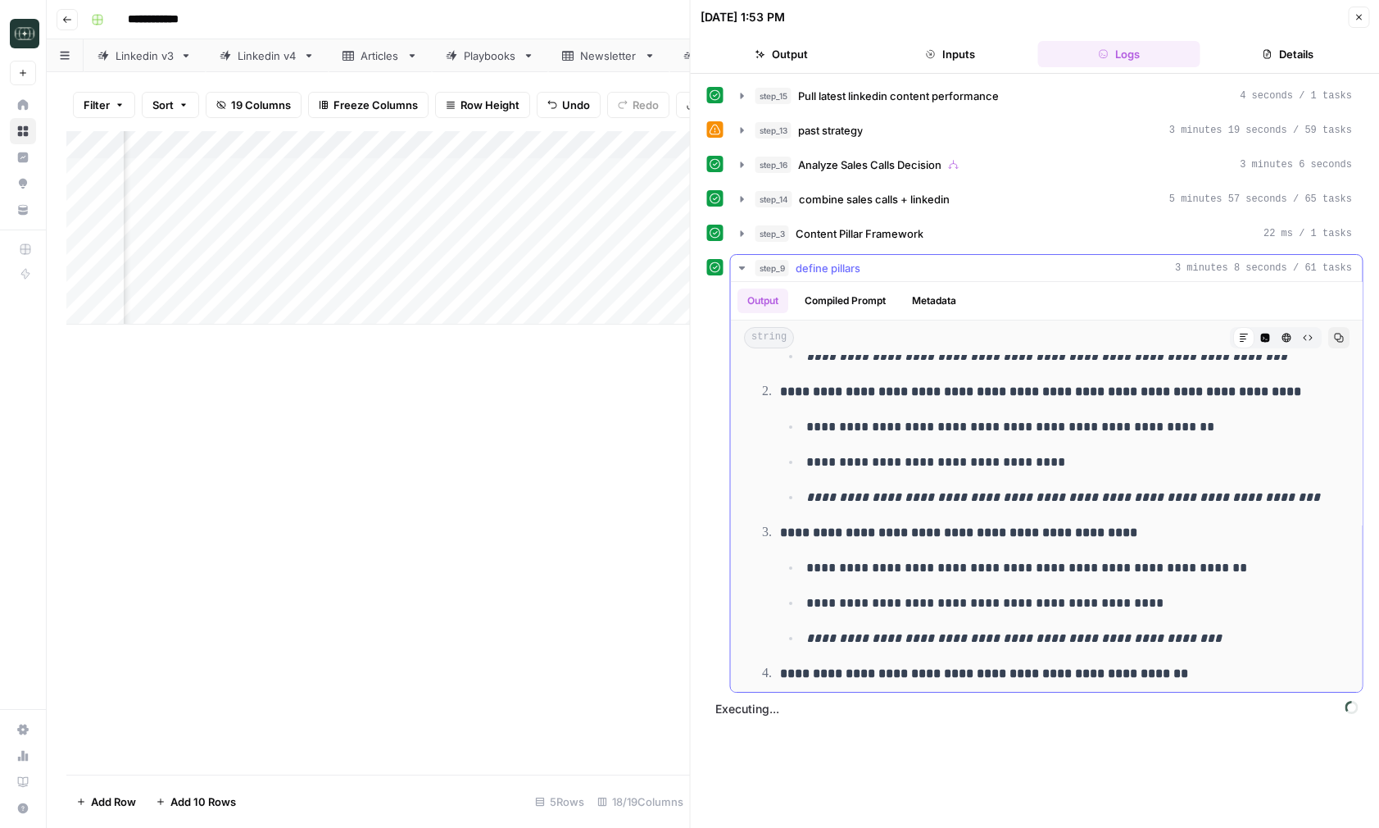
click at [744, 272] on icon "button" at bounding box center [742, 267] width 13 height 13
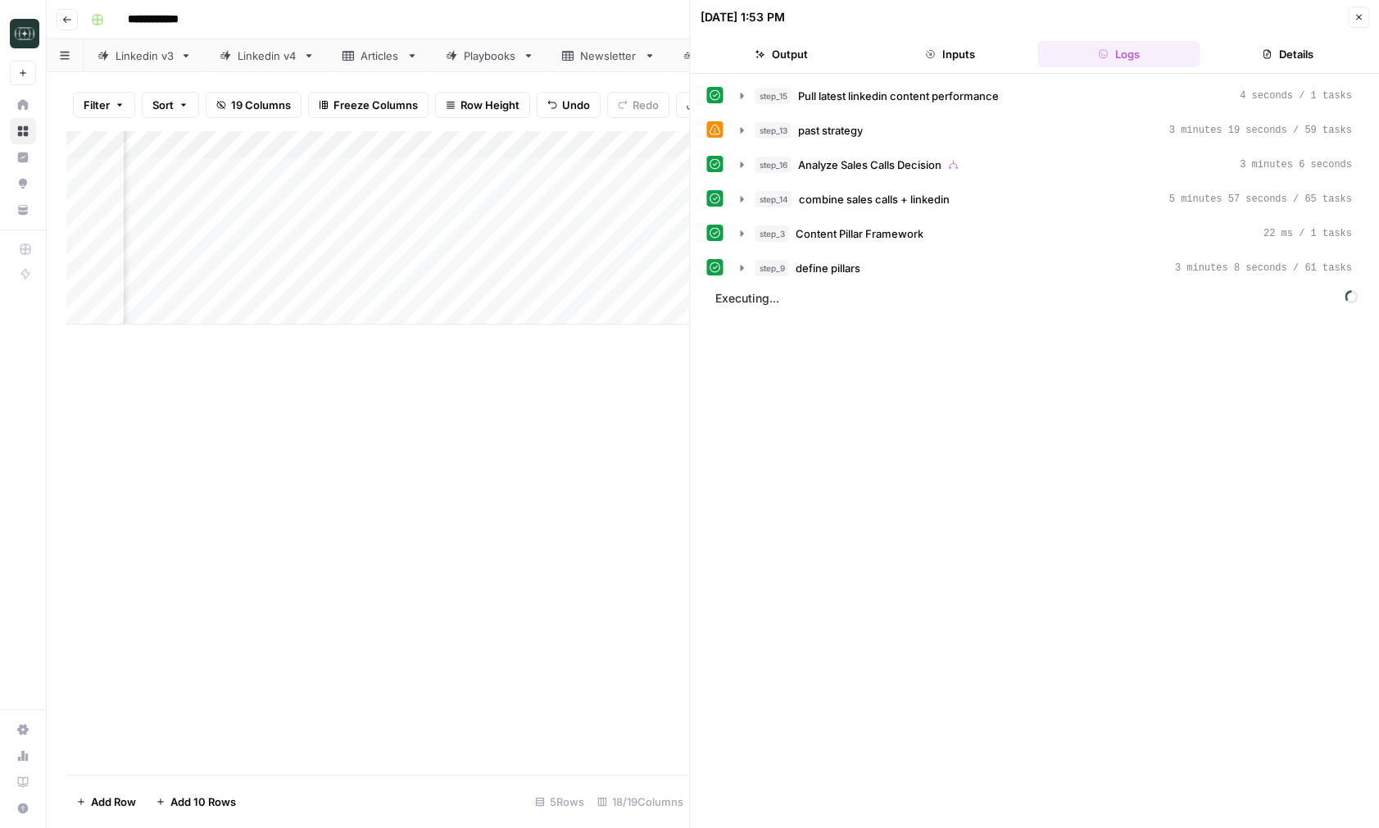
click at [1359, 17] on icon "button" at bounding box center [1359, 17] width 10 height 10
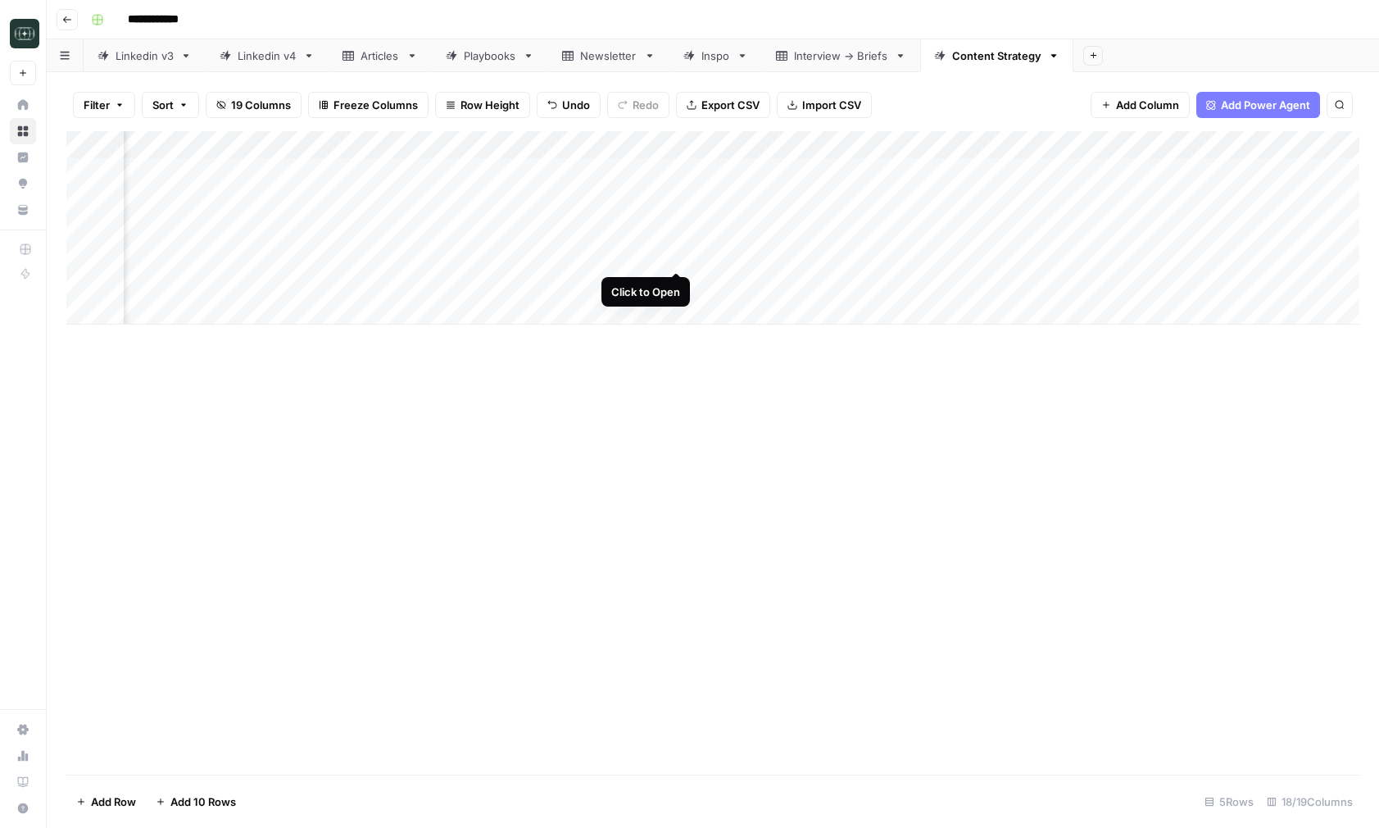
click at [677, 257] on div "Add Column" at bounding box center [712, 227] width 1293 height 193
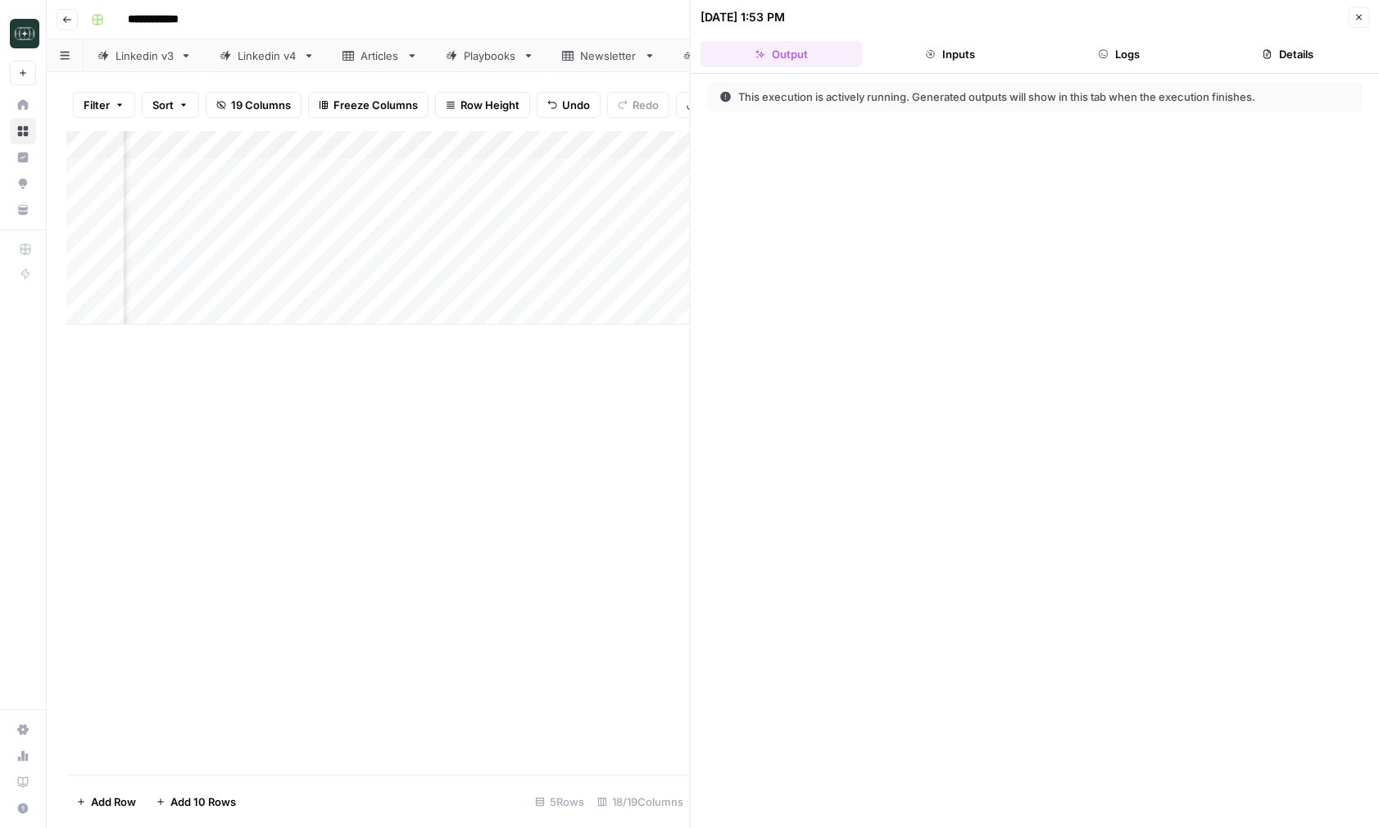
click at [1106, 48] on button "Logs" at bounding box center [1119, 54] width 162 height 26
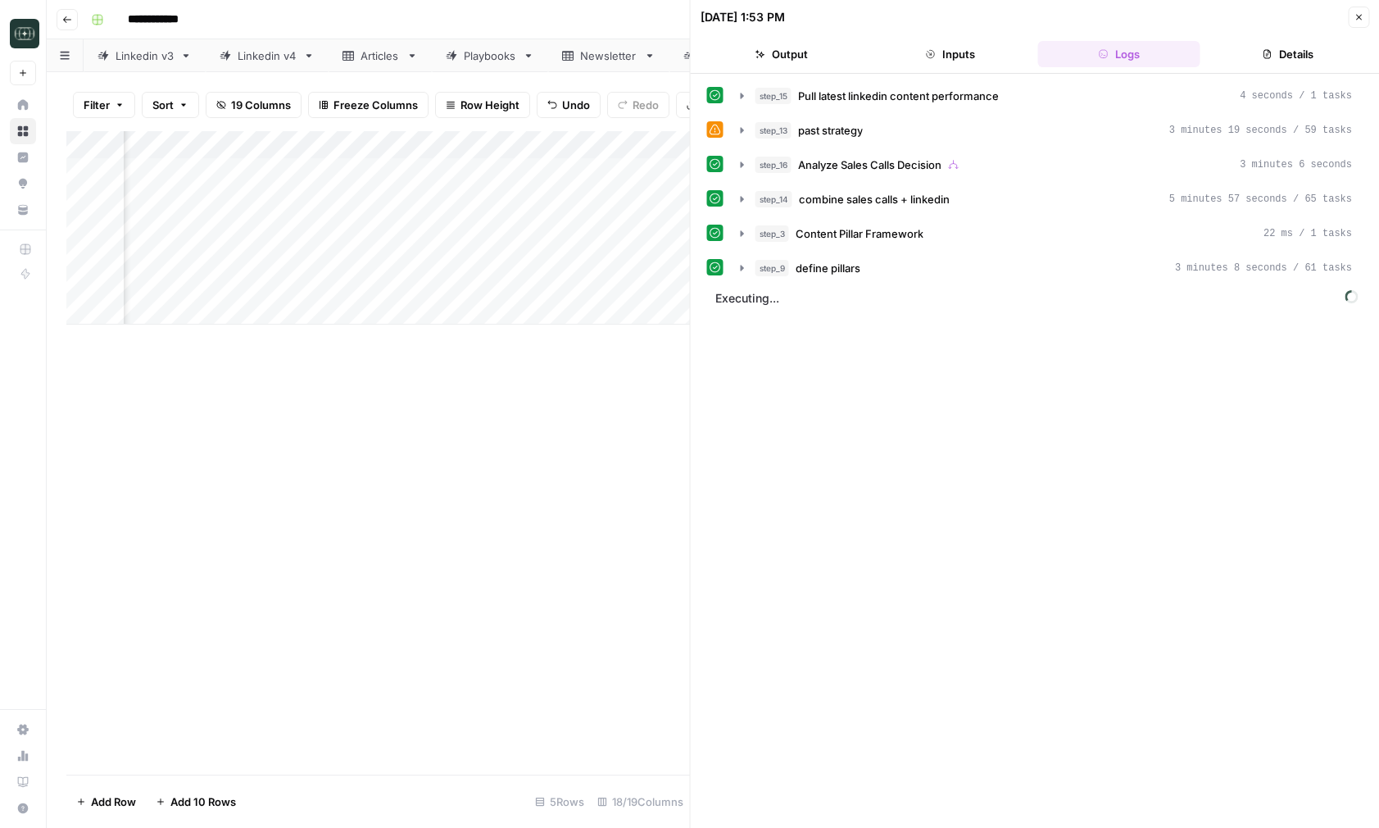
click at [730, 206] on div "step_14 combine sales calls + linkedin 5 minutes 57 seconds / 65 tasks" at bounding box center [1046, 199] width 633 height 28
click at [742, 201] on icon "button" at bounding box center [742, 199] width 13 height 13
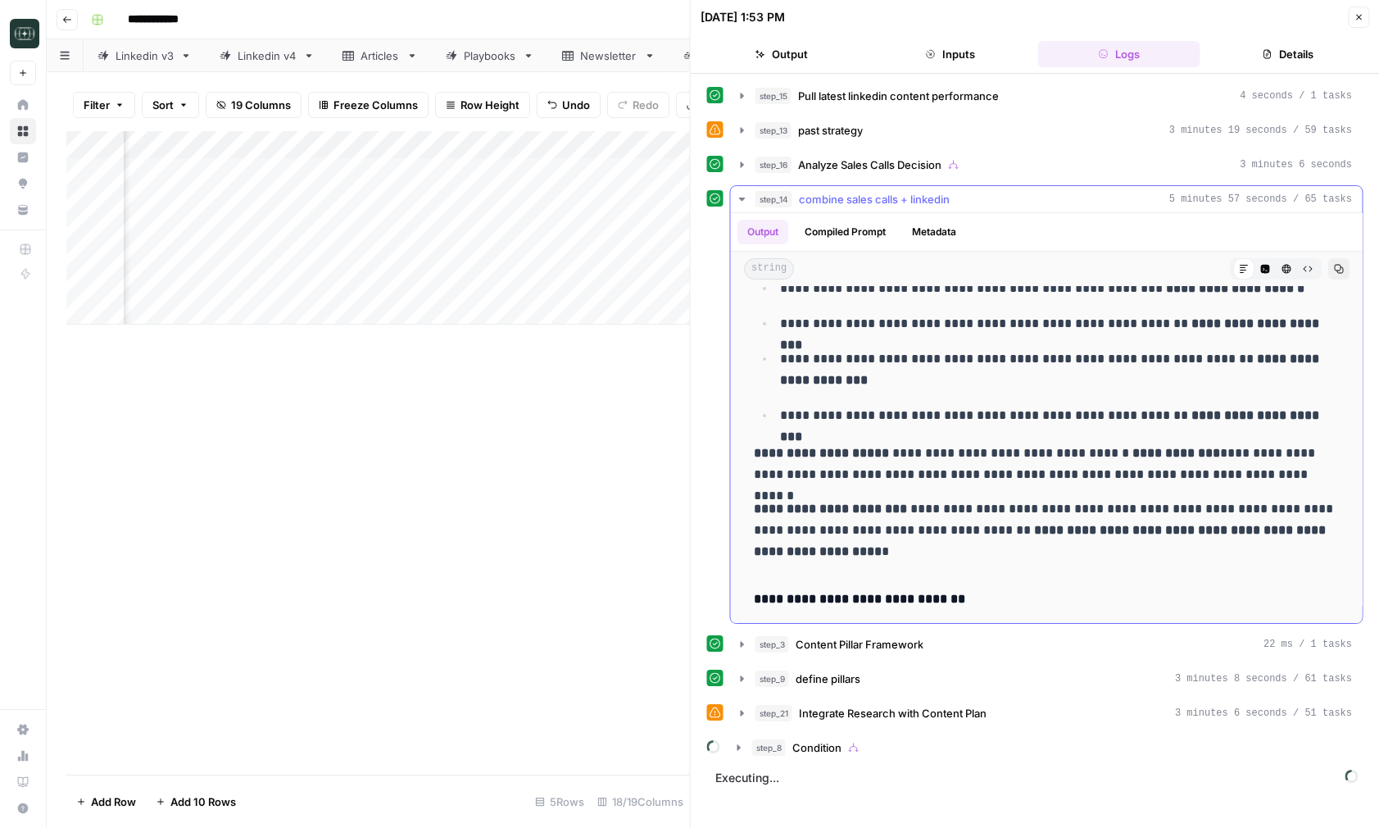
scroll to position [1483, 0]
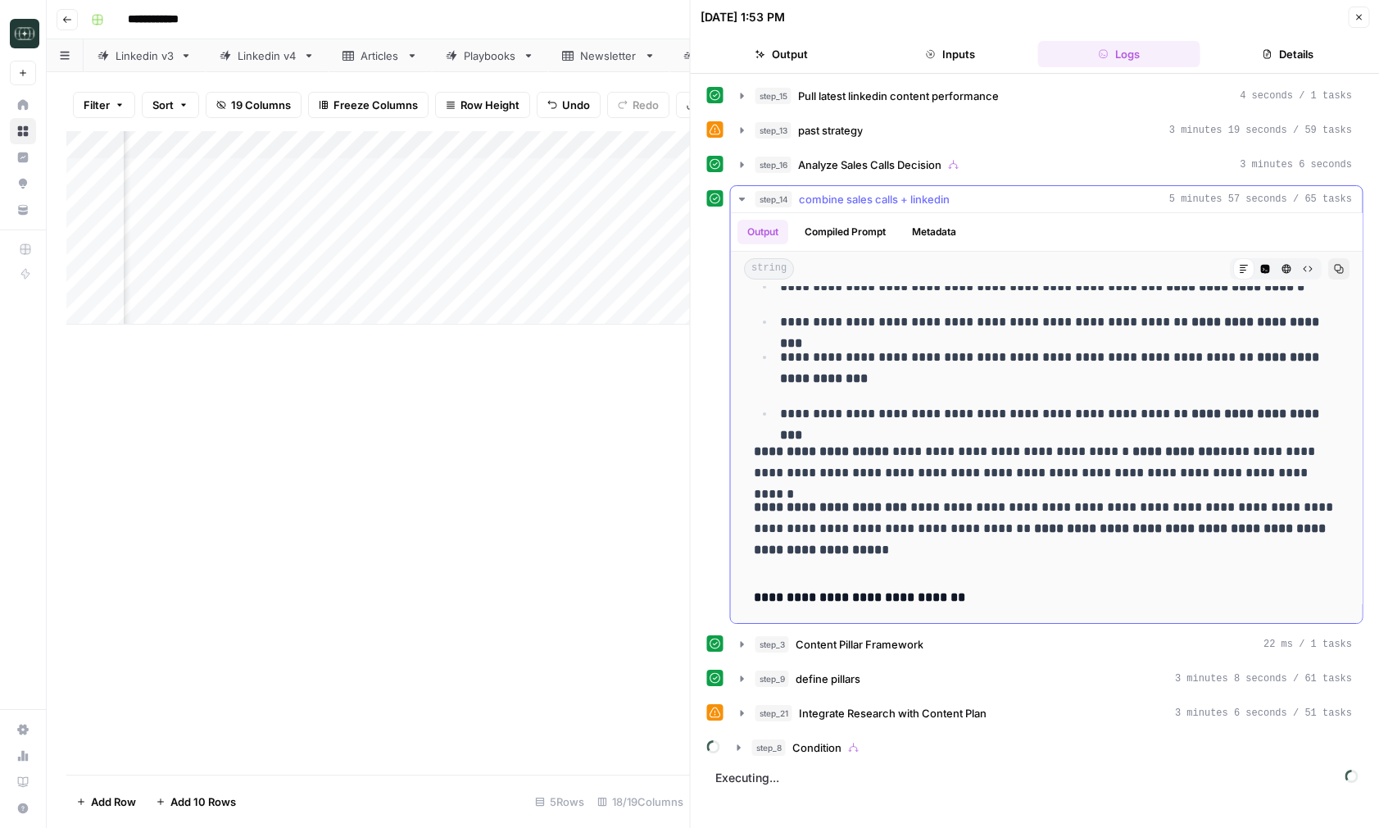
click at [740, 201] on icon "button" at bounding box center [742, 199] width 13 height 13
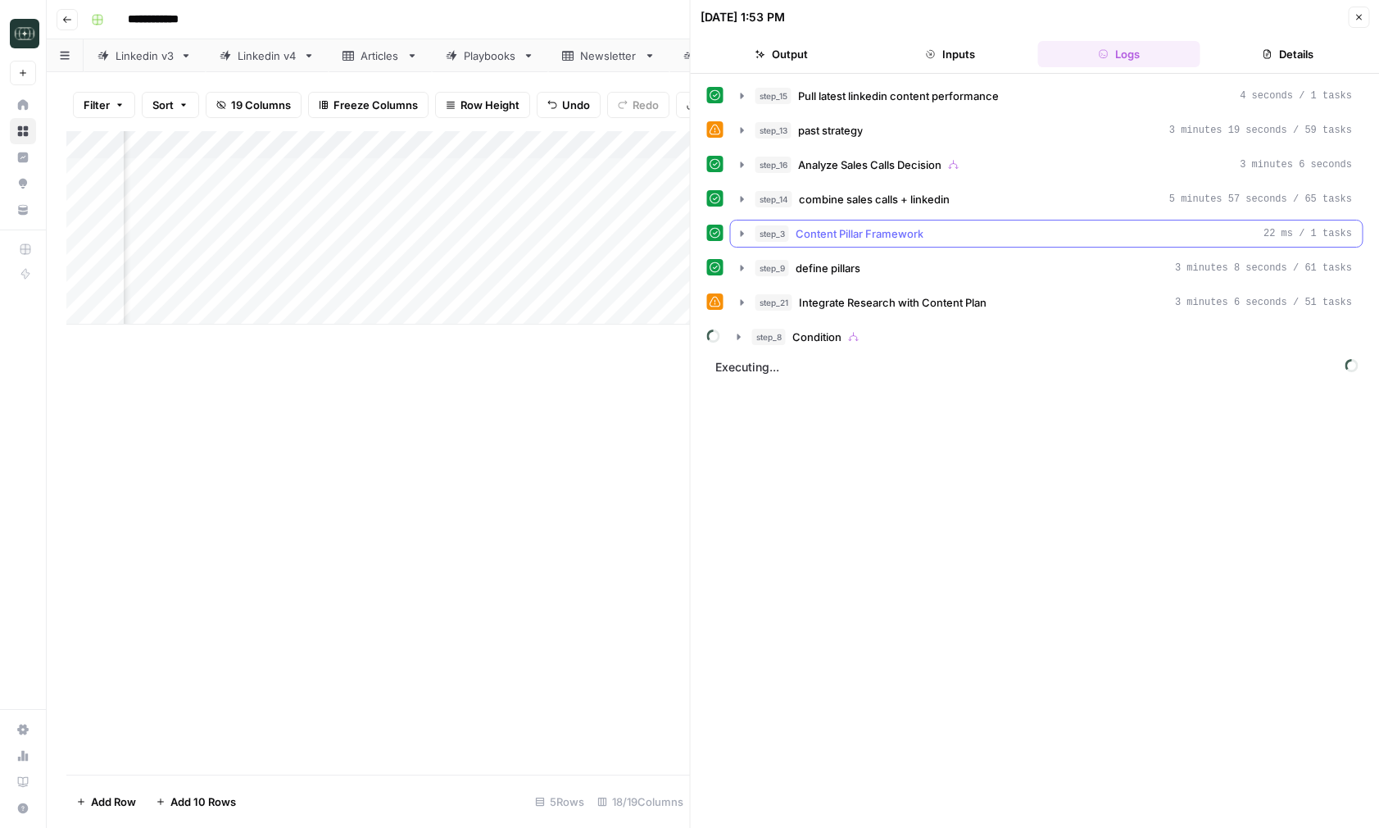
click at [739, 238] on icon "button" at bounding box center [742, 233] width 13 height 13
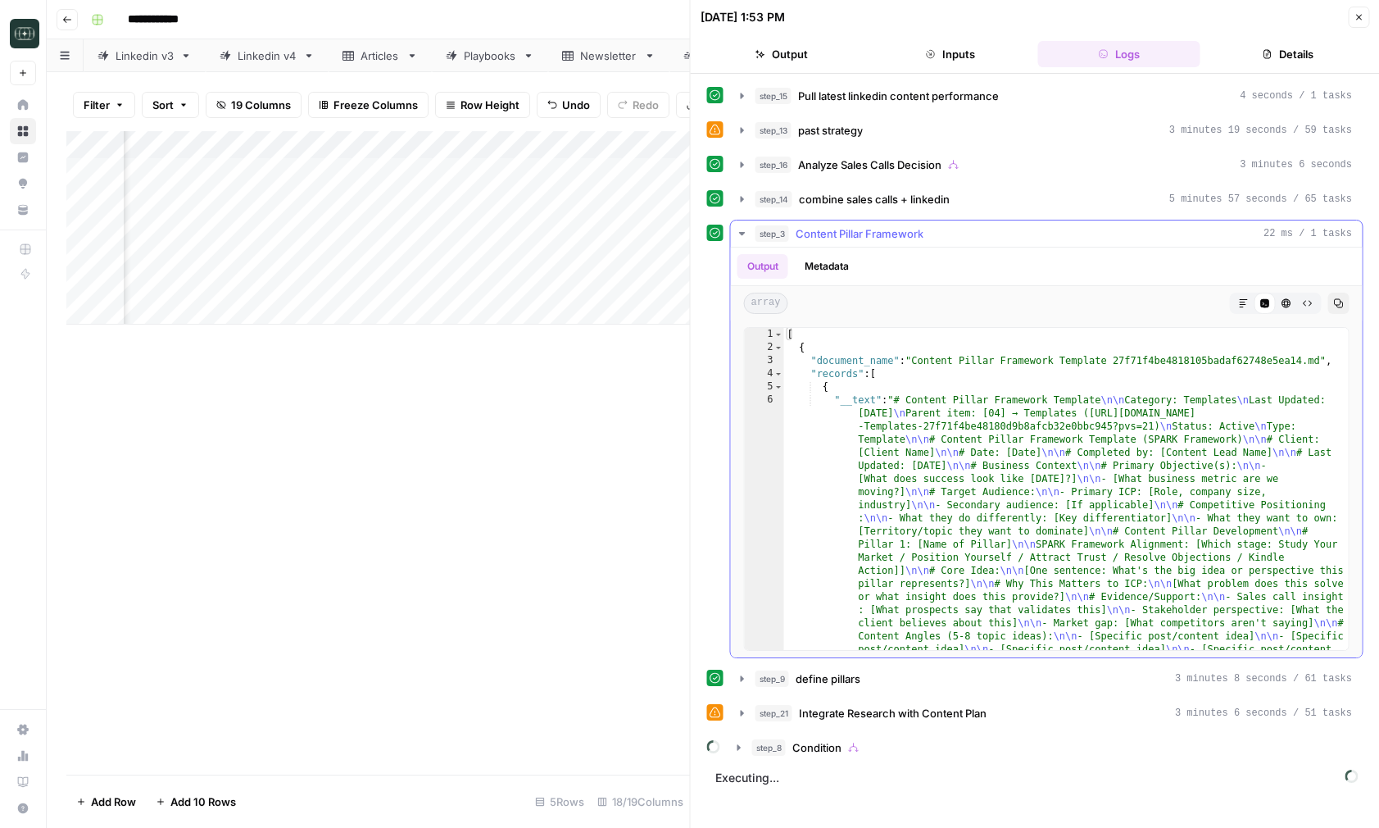
click at [739, 238] on icon "button" at bounding box center [742, 233] width 13 height 13
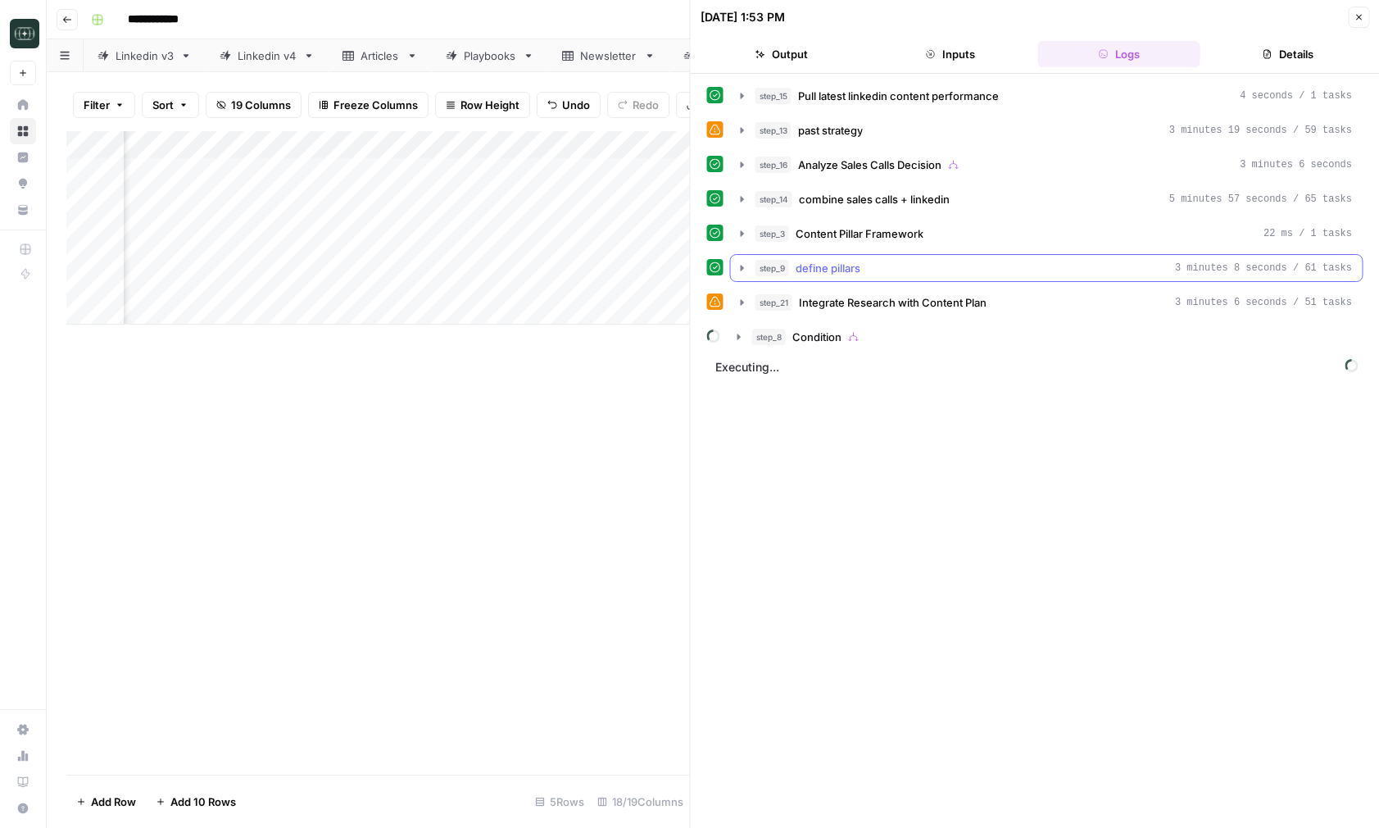
click at [739, 266] on icon "button" at bounding box center [742, 267] width 13 height 13
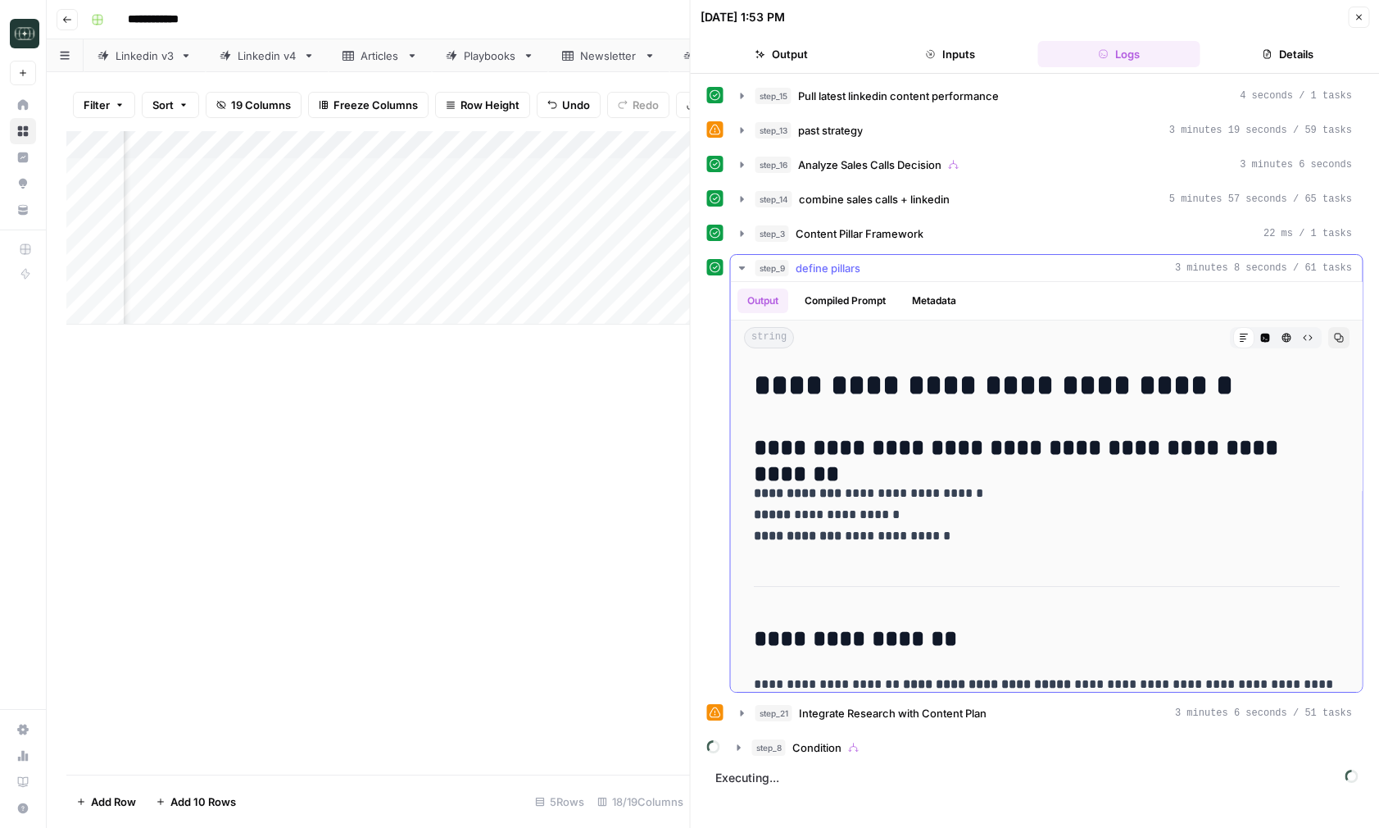
click at [739, 266] on icon "button" at bounding box center [742, 267] width 13 height 13
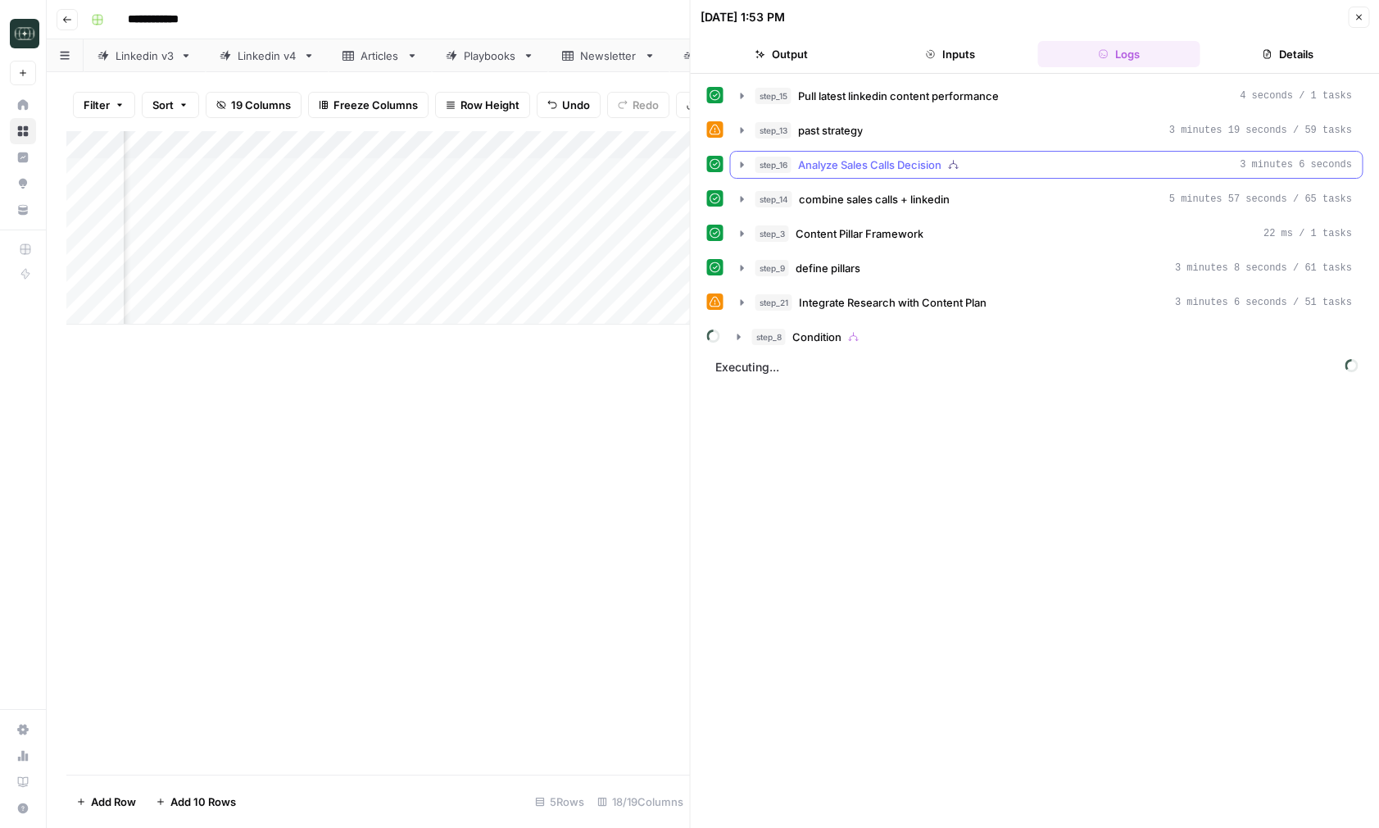
click at [739, 176] on button "step_16 Analyze Sales Calls Decision 3 minutes 6 seconds" at bounding box center [1047, 165] width 632 height 26
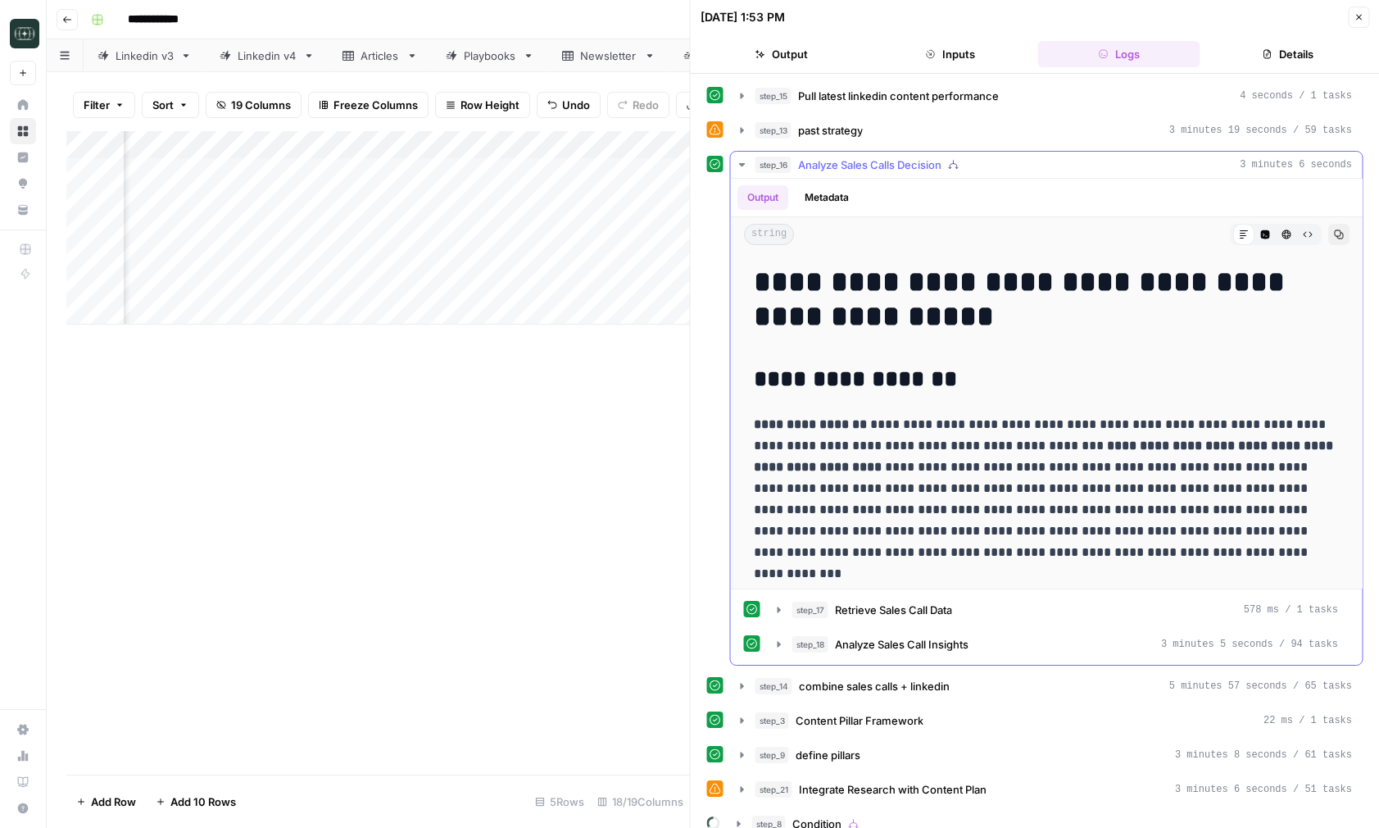
click at [739, 176] on button "step_16 Analyze Sales Calls Decision 3 minutes 6 seconds" at bounding box center [1047, 165] width 632 height 26
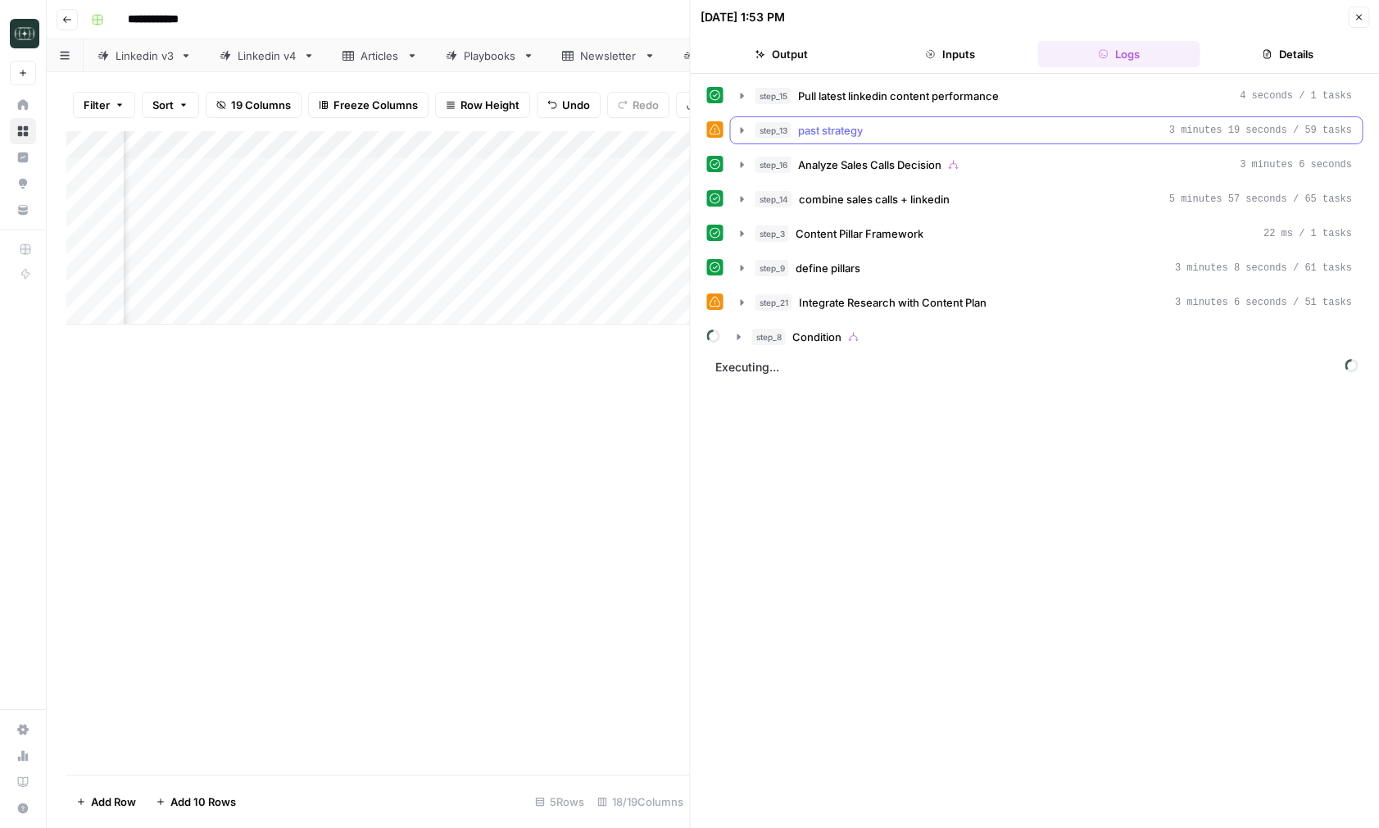
click at [737, 127] on icon "button" at bounding box center [742, 130] width 13 height 13
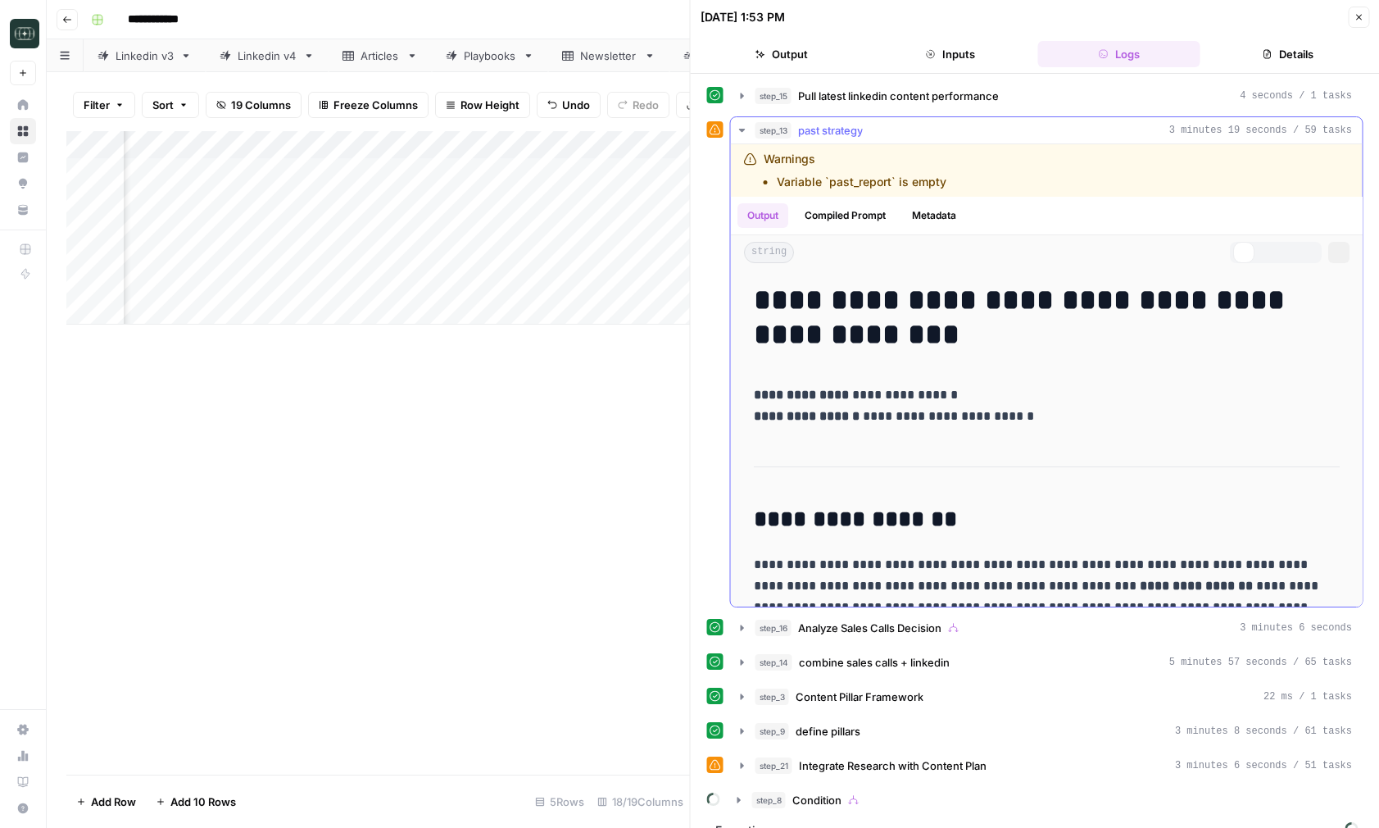
click at [737, 127] on icon "button" at bounding box center [741, 130] width 13 height 13
click at [737, 127] on icon "button" at bounding box center [742, 130] width 13 height 13
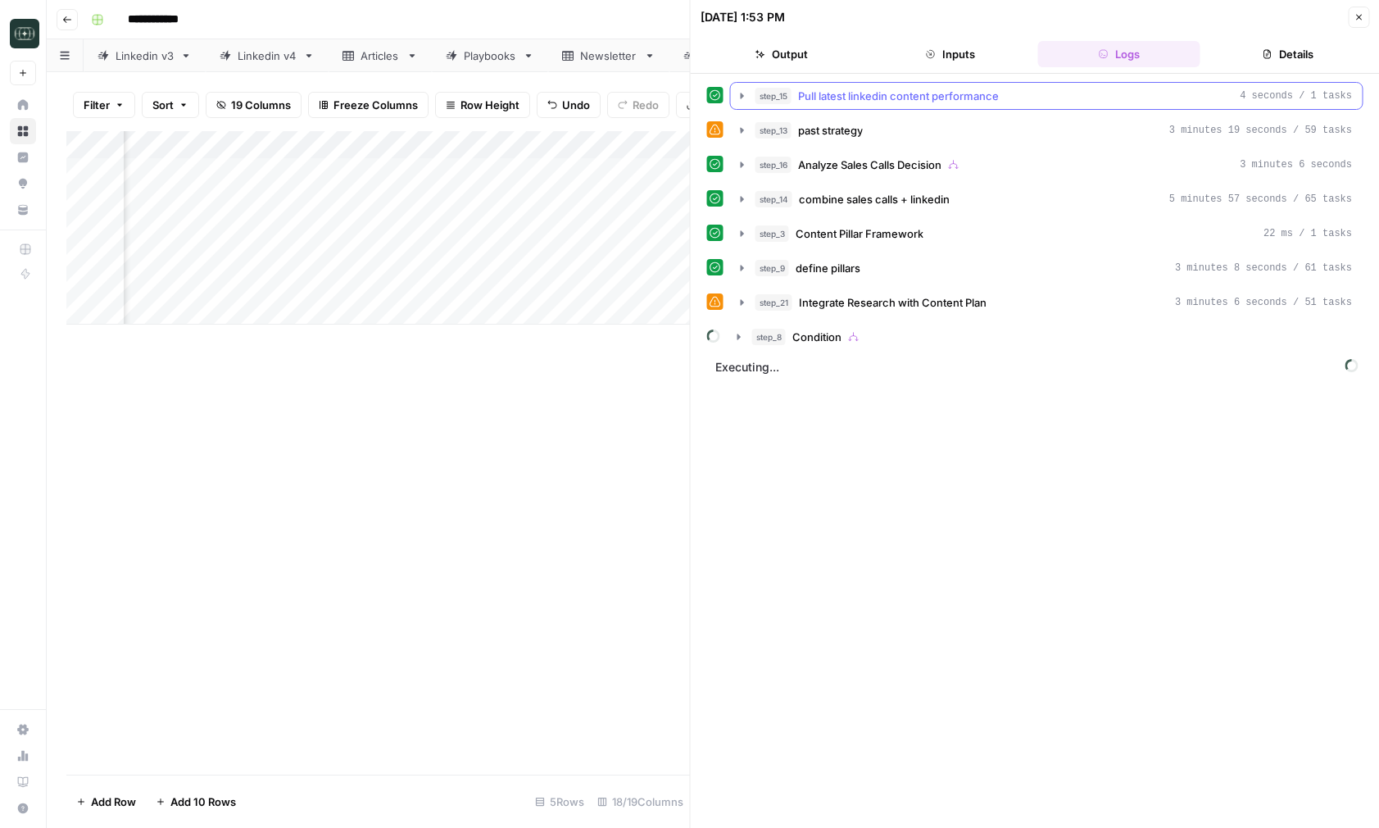
click at [739, 93] on icon "button" at bounding box center [742, 95] width 13 height 13
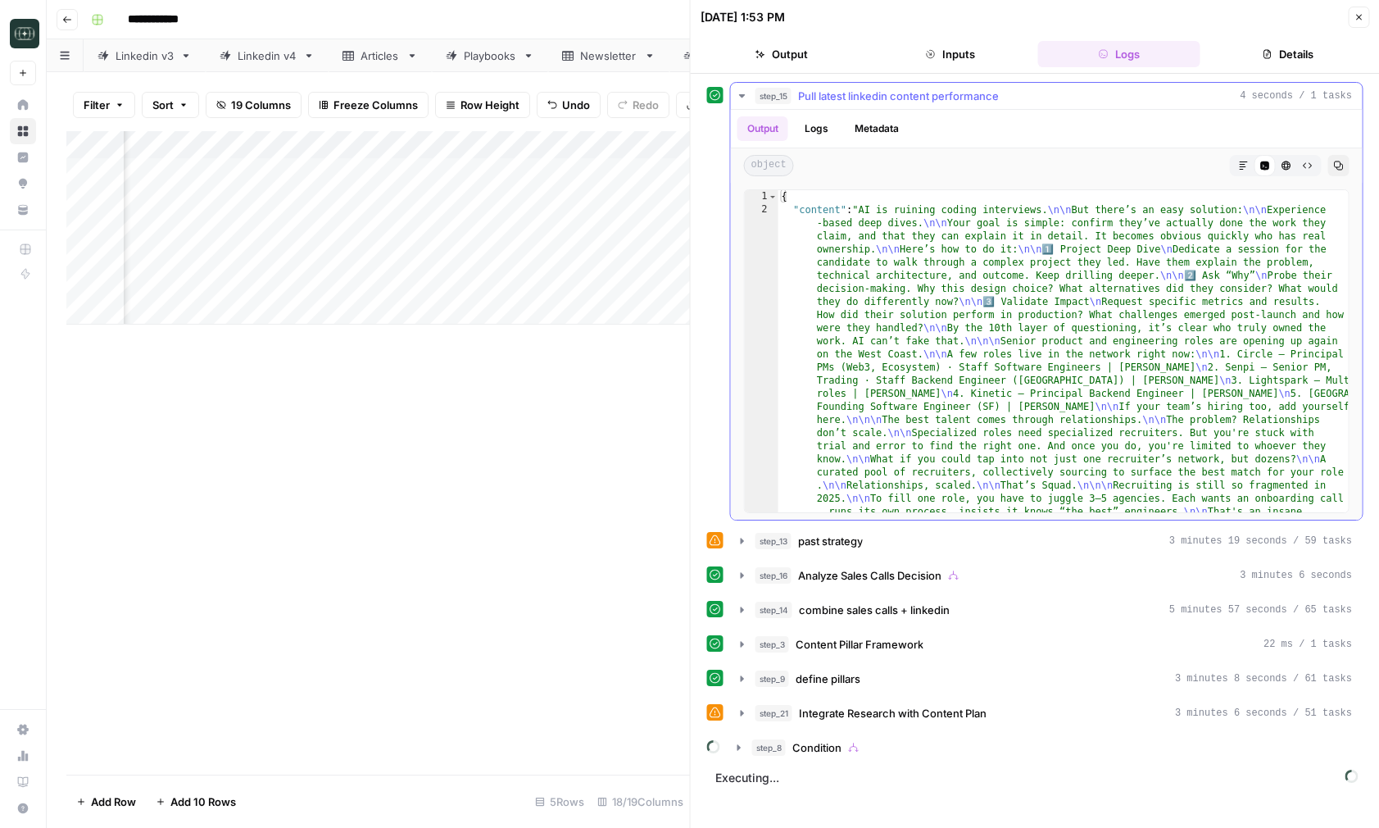
click at [739, 93] on icon "button" at bounding box center [742, 95] width 13 height 13
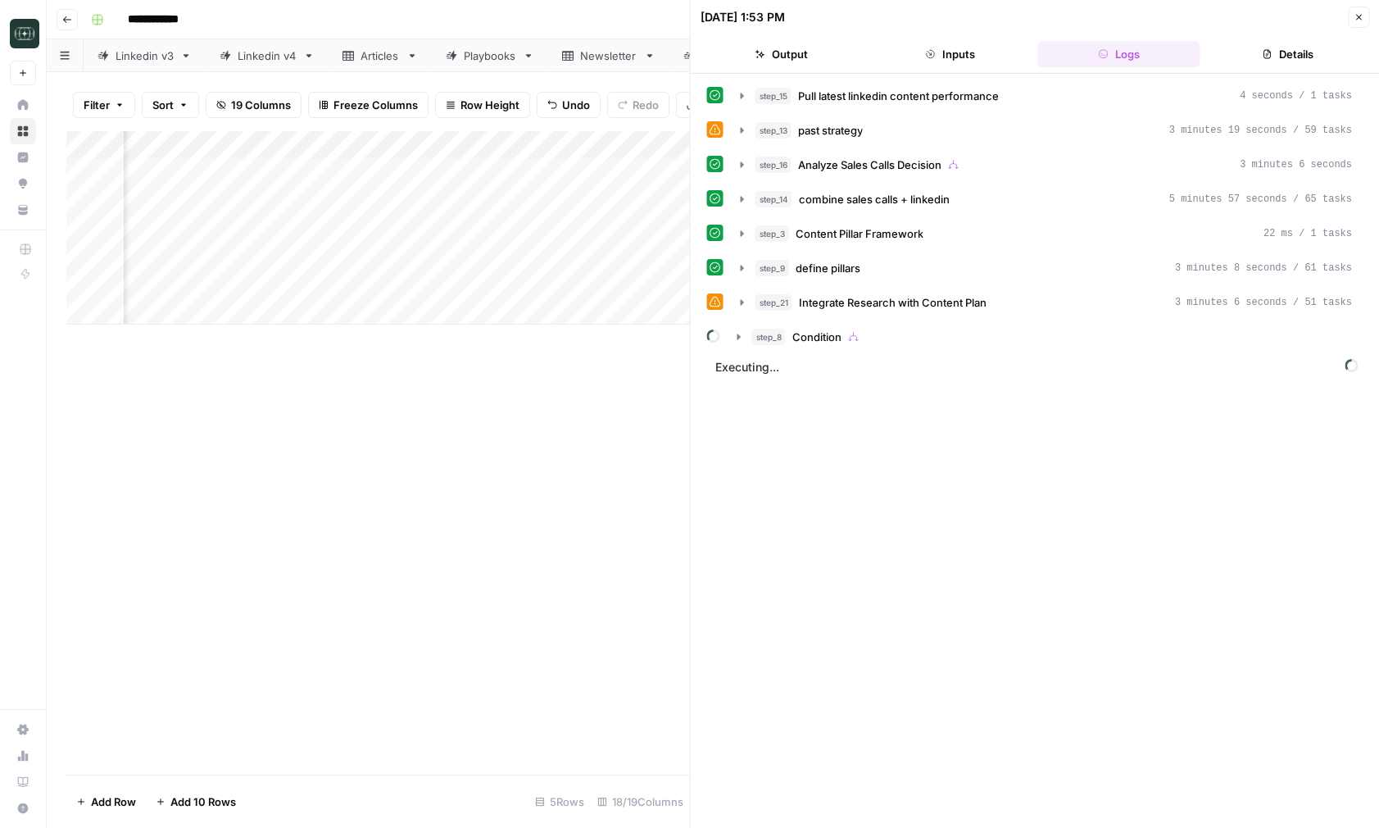
click at [1367, 23] on button "Close" at bounding box center [1358, 17] width 21 height 21
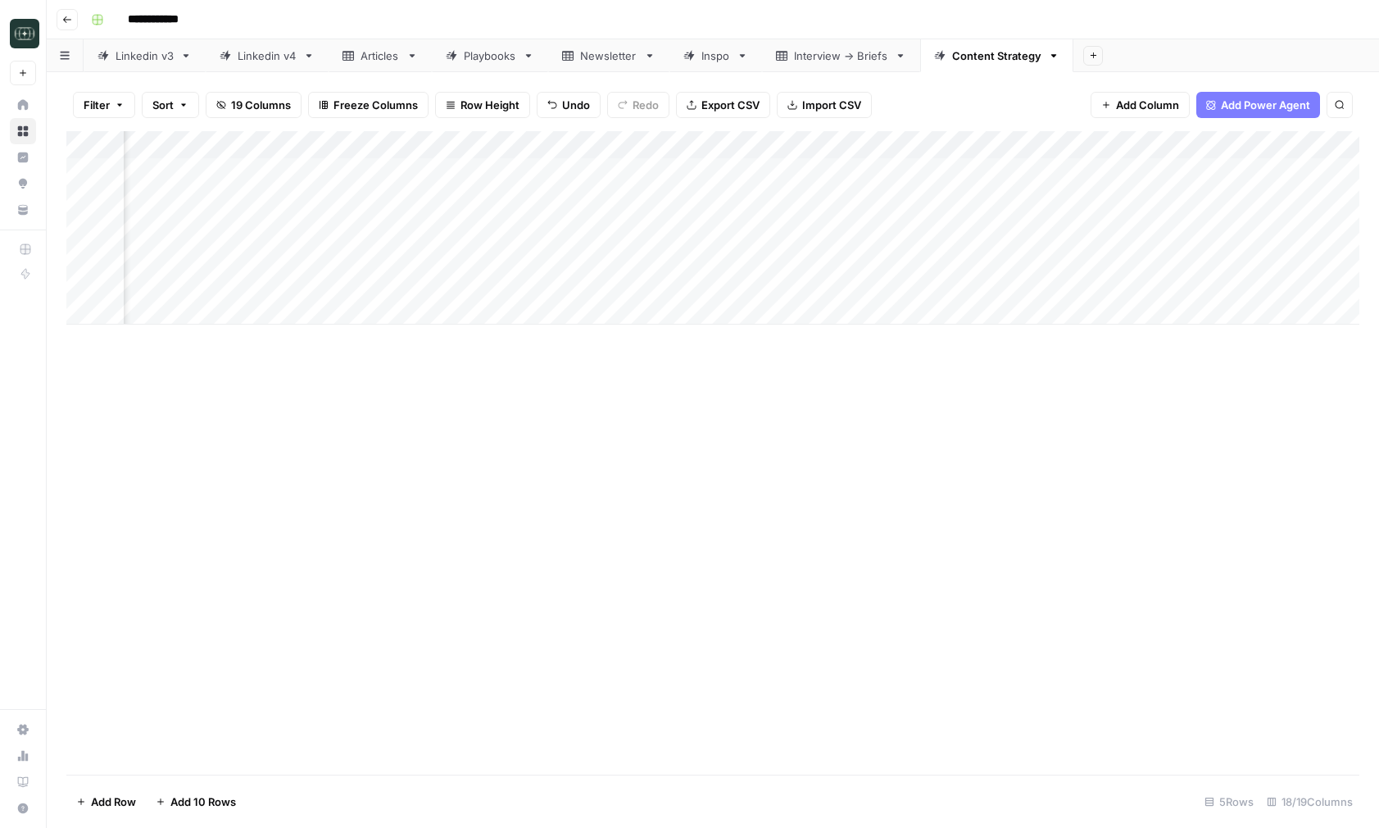
click at [70, 20] on icon "button" at bounding box center [67, 20] width 10 height 10
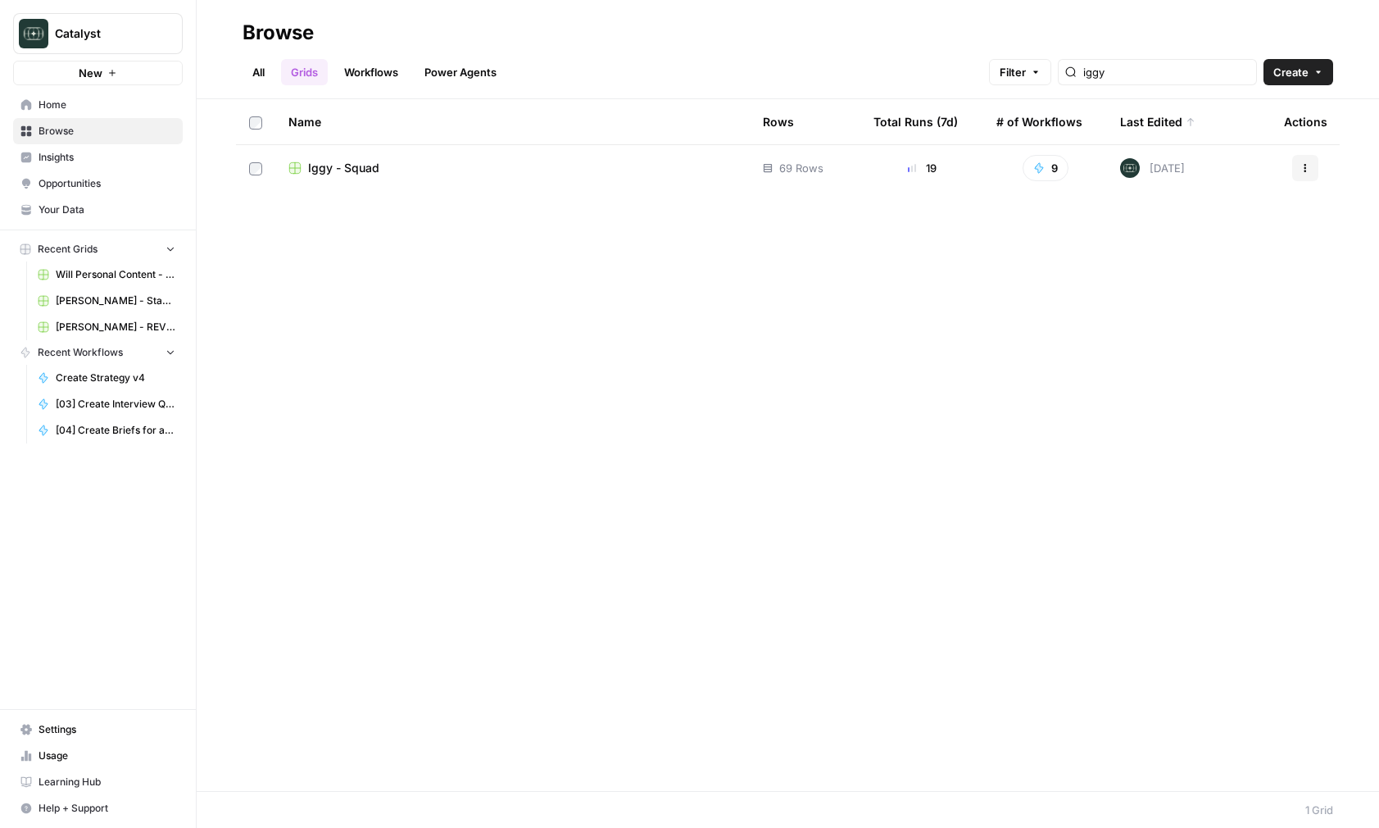
click at [108, 206] on span "Your Data" at bounding box center [107, 209] width 137 height 15
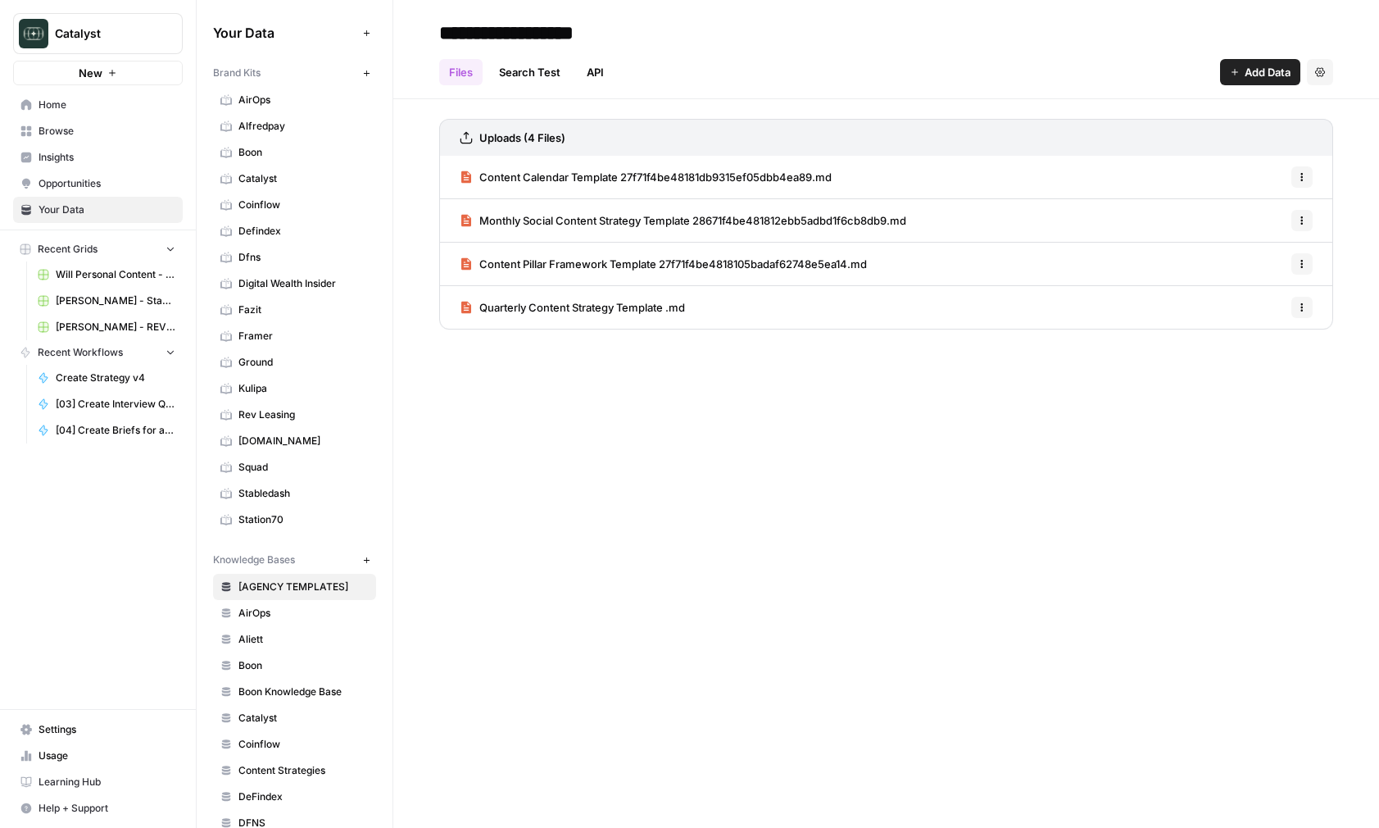
click at [114, 113] on link "Home" at bounding box center [98, 105] width 170 height 26
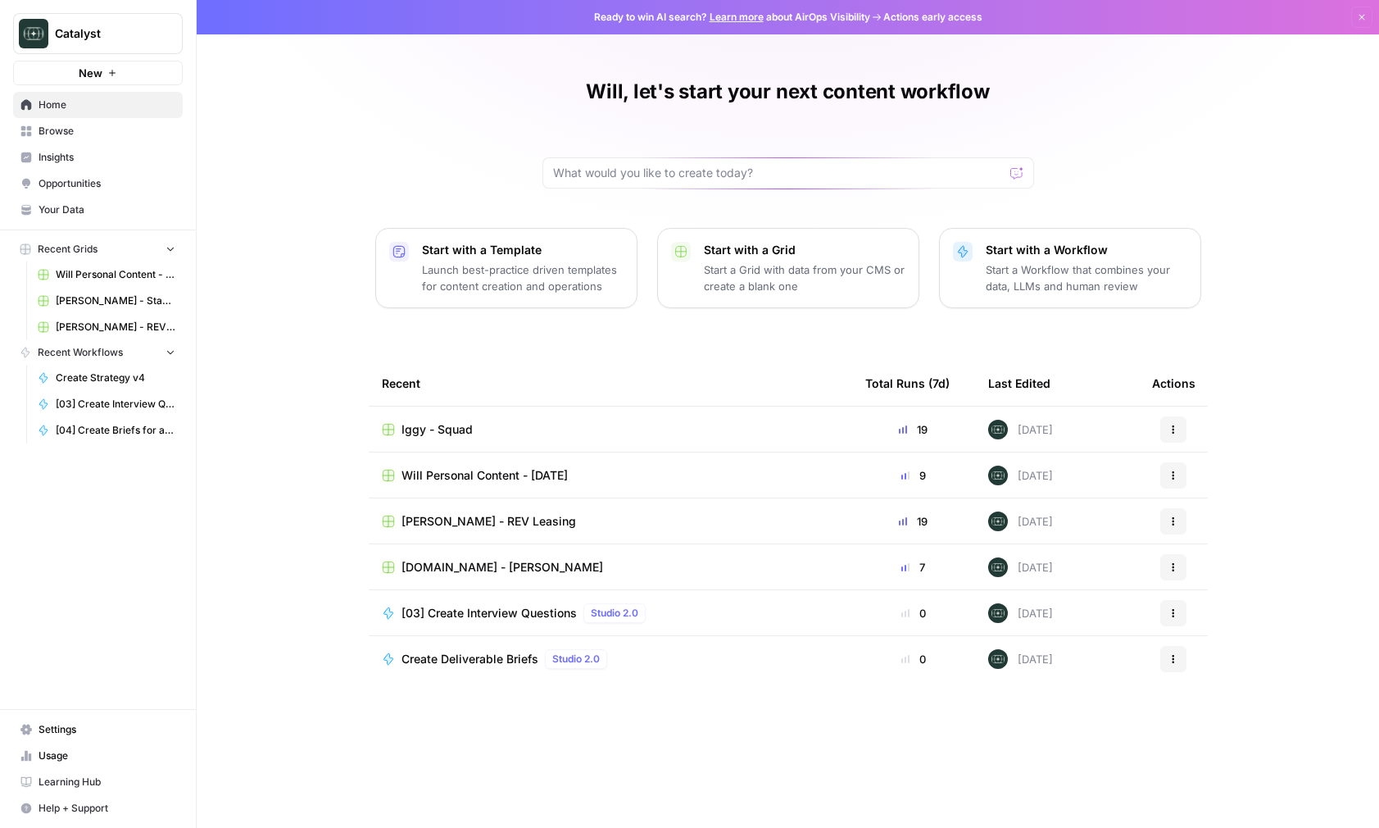
click at [101, 122] on link "Browse" at bounding box center [98, 131] width 170 height 26
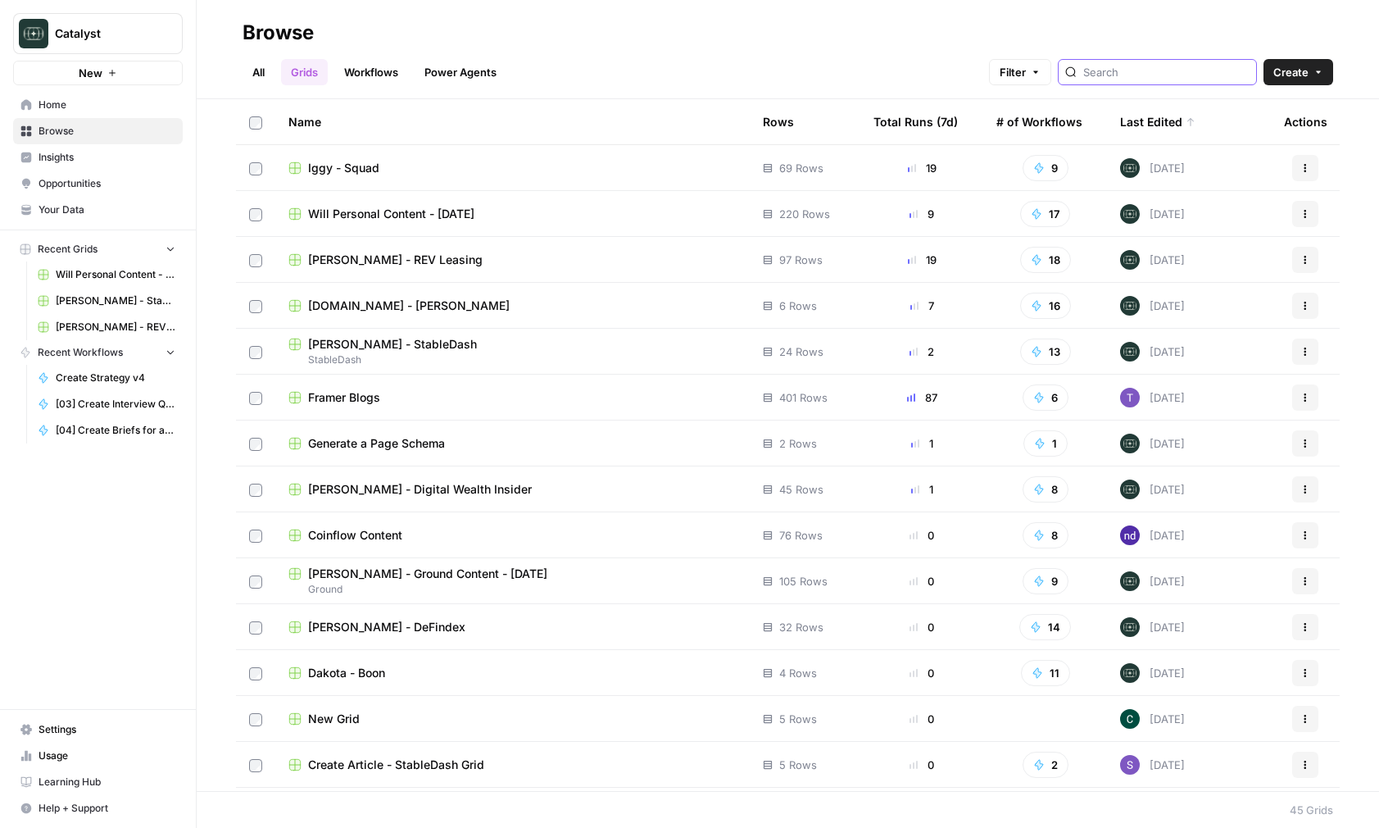
click at [1150, 67] on input "search" at bounding box center [1166, 72] width 166 height 16
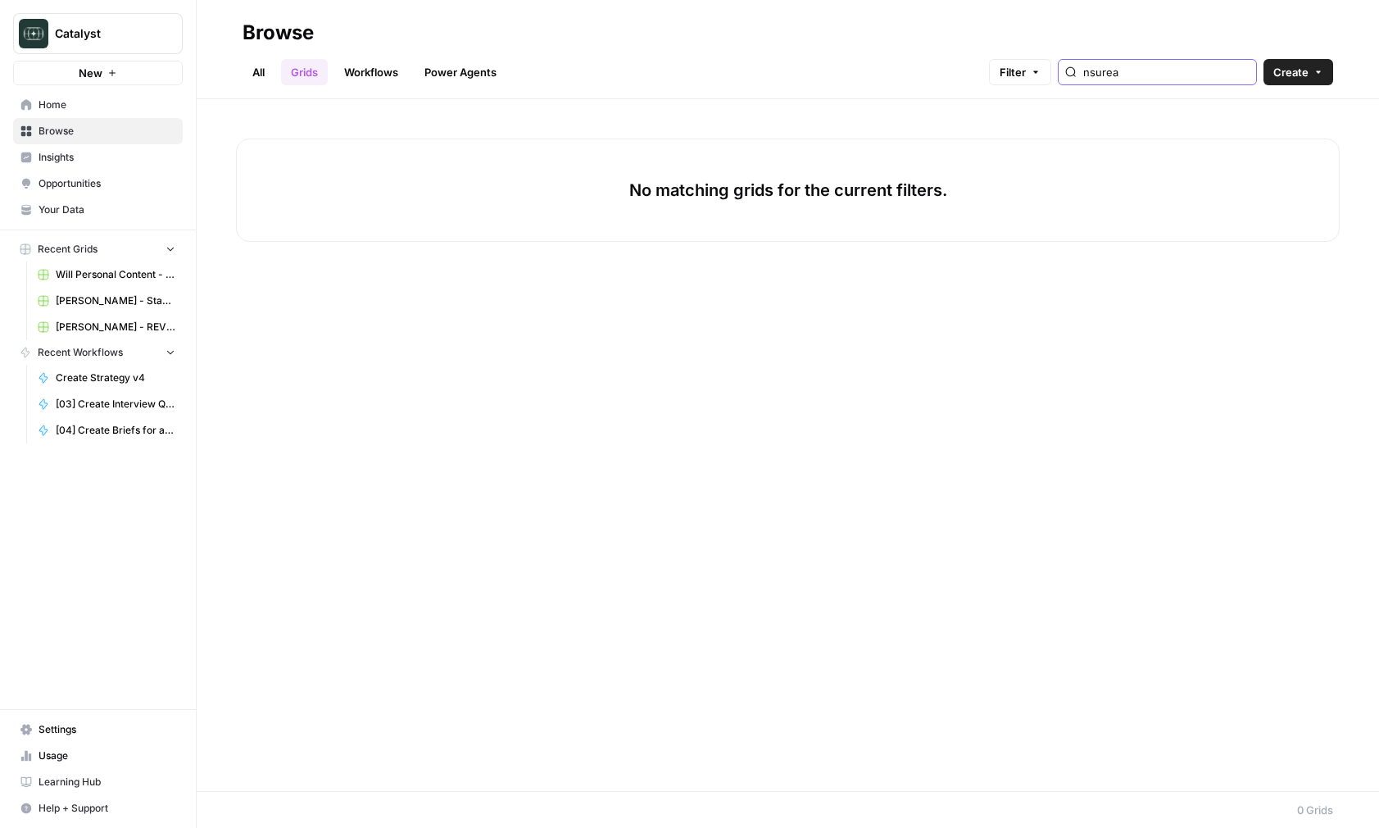
type input "nsurea"
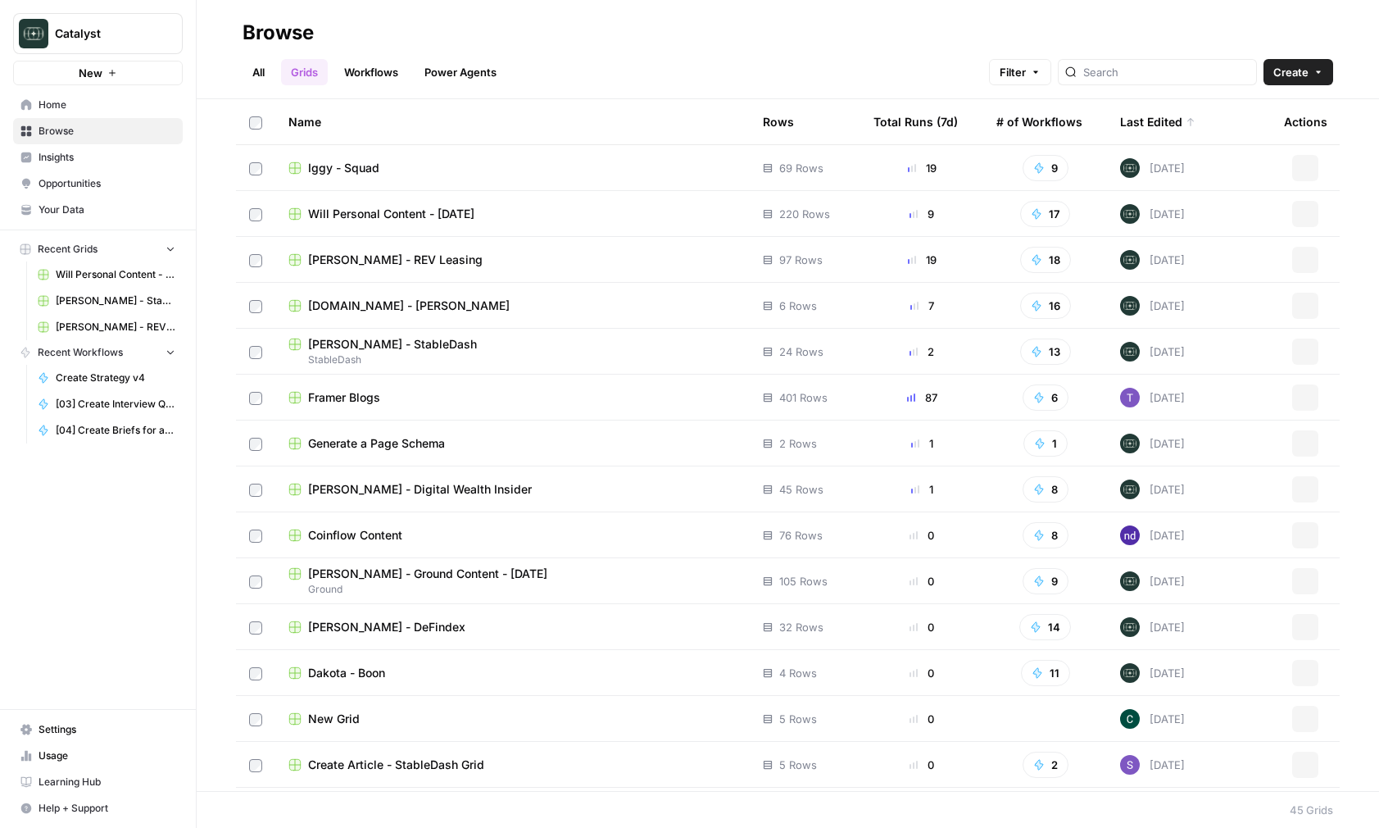
click at [856, 52] on div "All Grids Workflows Power Agents Filter Create" at bounding box center [788, 65] width 1091 height 39
click at [469, 214] on span "Will Personal Content - [DATE]" at bounding box center [391, 214] width 166 height 16
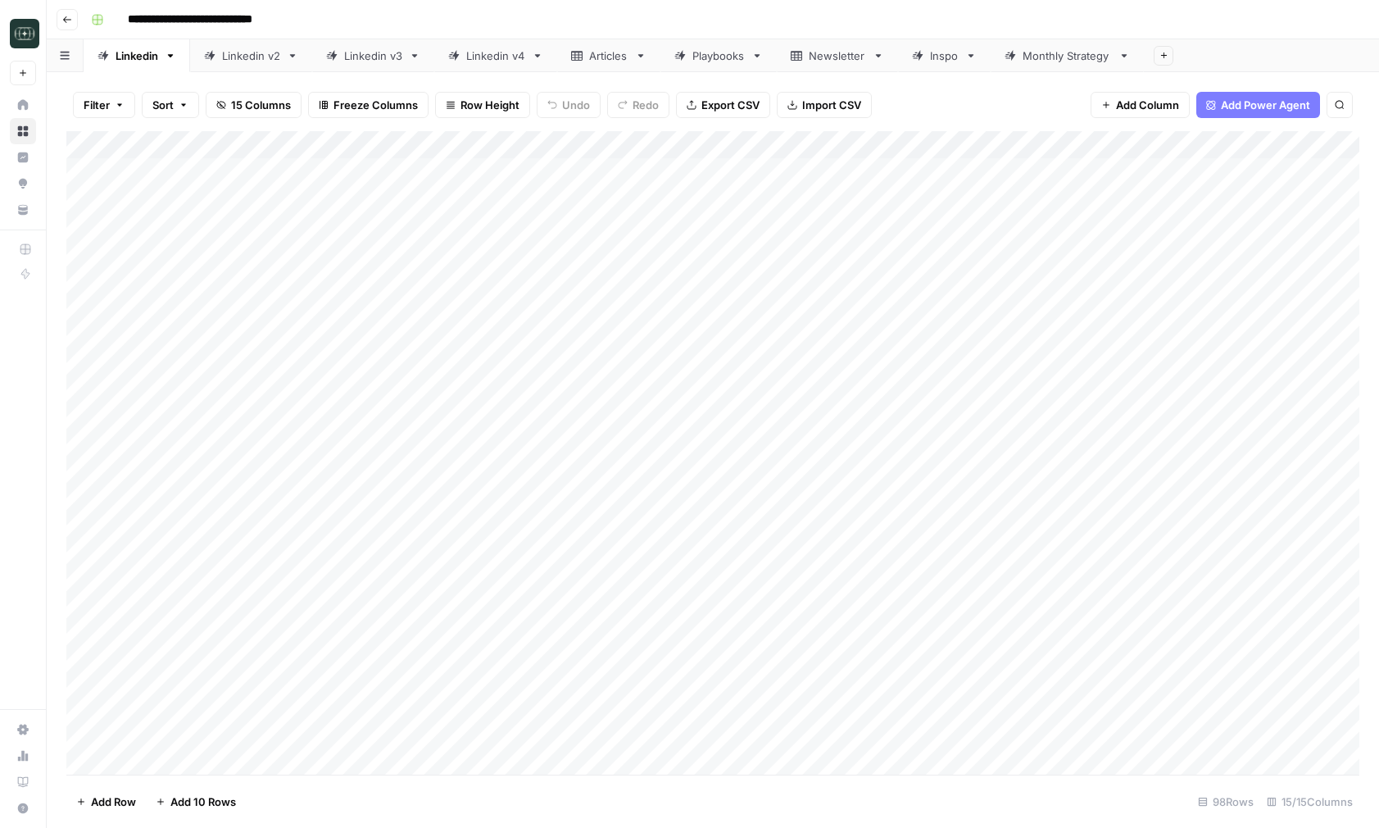
click at [1051, 56] on div "Monthly Strategy" at bounding box center [1067, 56] width 89 height 16
click at [70, 24] on icon "button" at bounding box center [67, 20] width 10 height 10
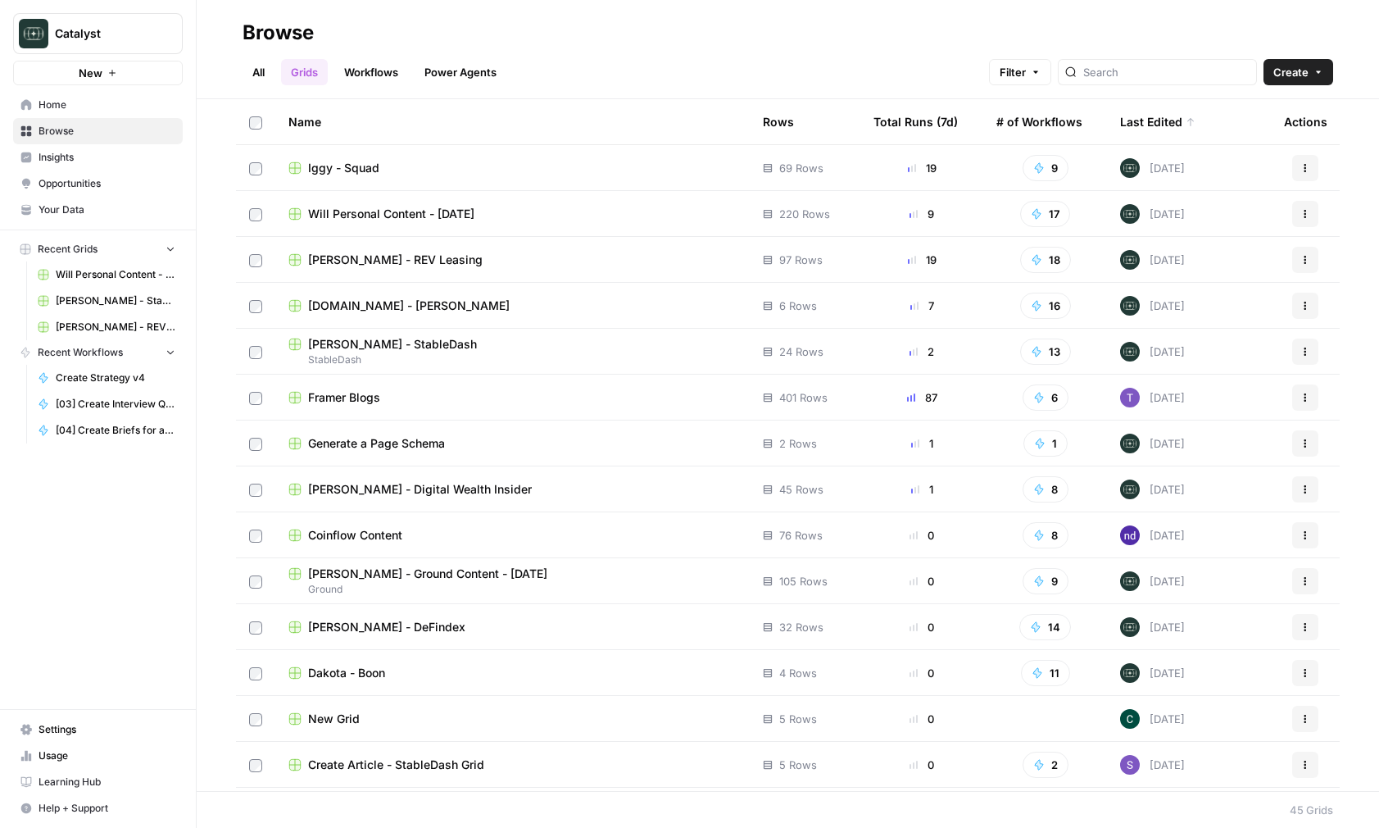
click at [1309, 213] on icon "button" at bounding box center [1305, 214] width 10 height 10
click at [1275, 244] on span "Duplicate" at bounding box center [1232, 252] width 131 height 16
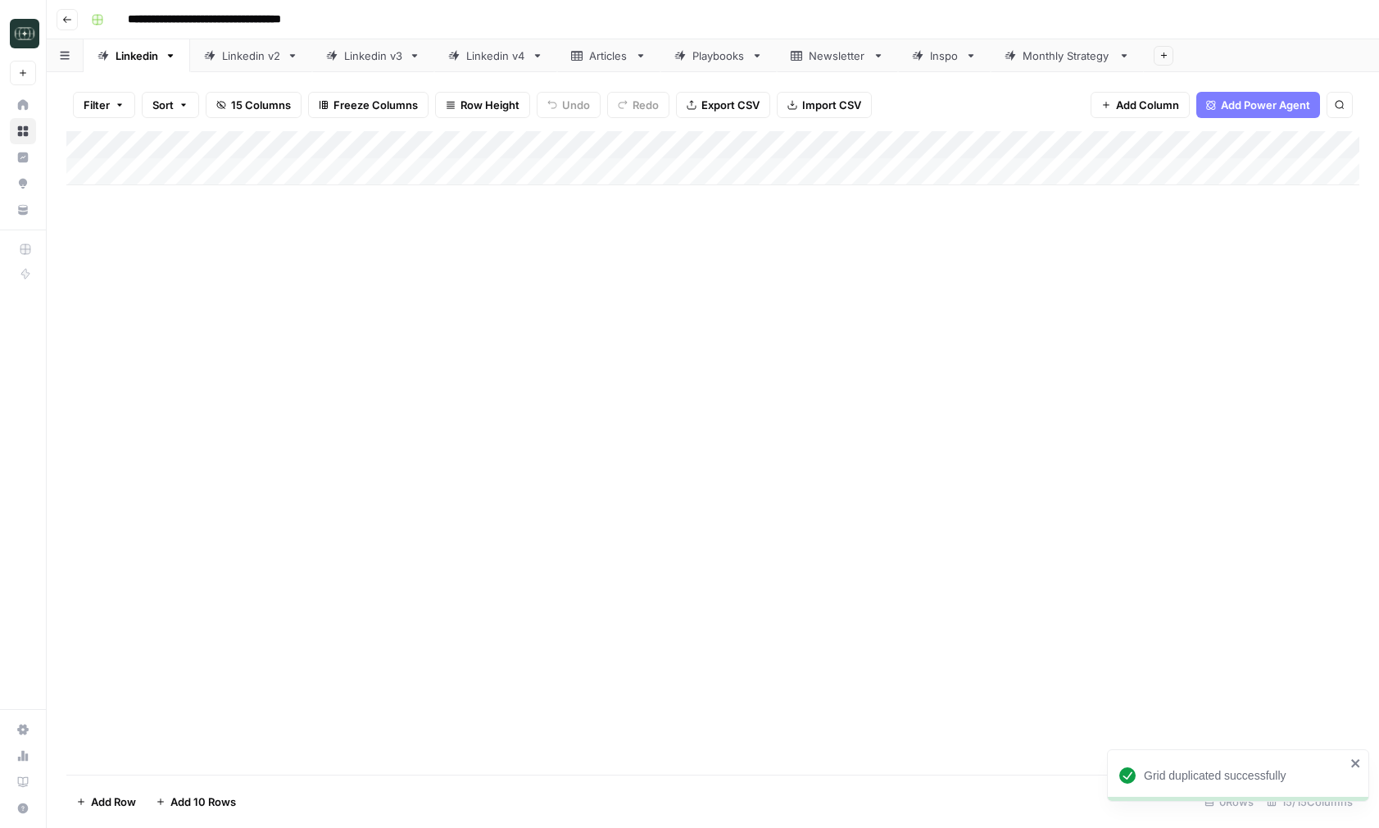
click at [291, 29] on input "**********" at bounding box center [232, 20] width 224 height 26
click at [141, 21] on input "********" at bounding box center [166, 20] width 92 height 26
type input "********"
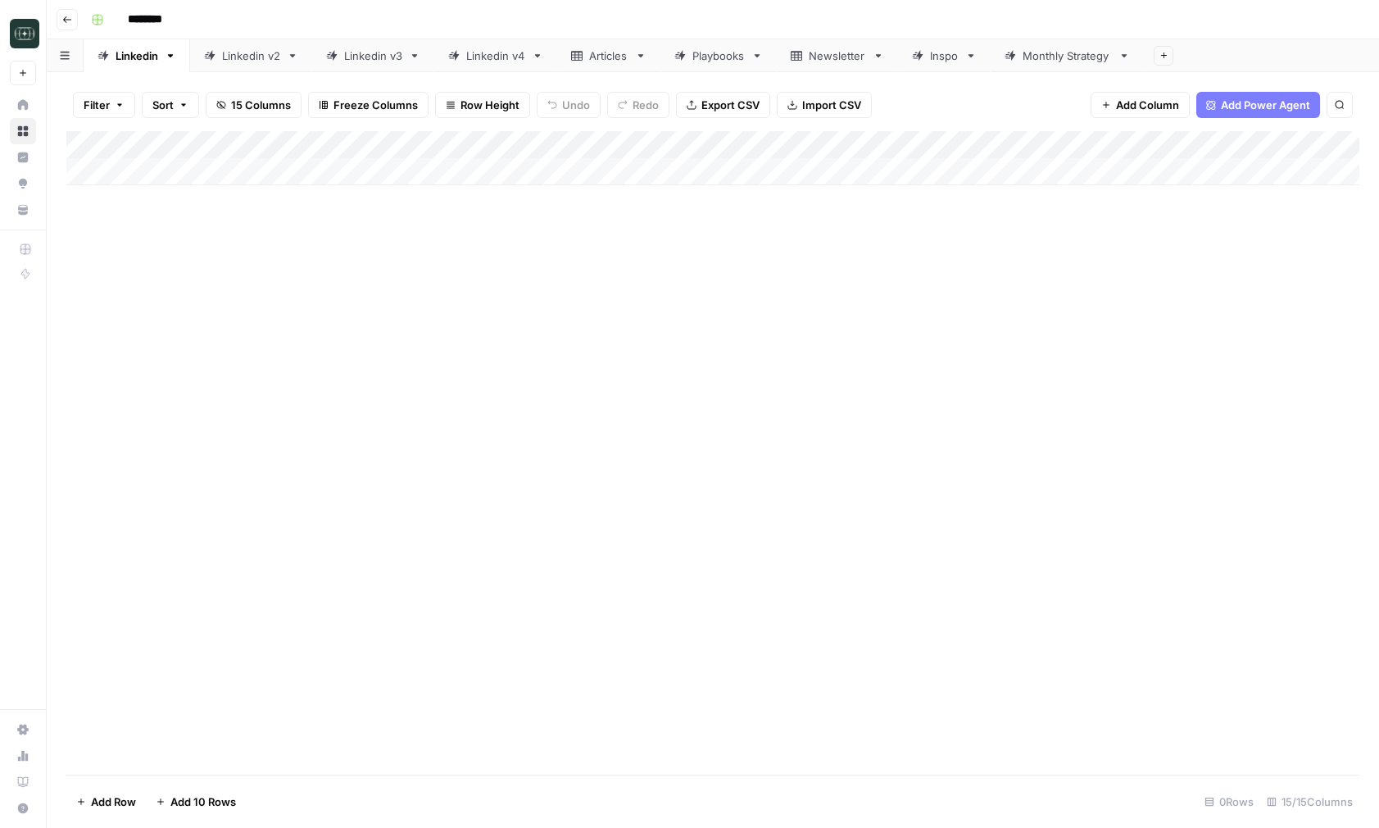
click at [173, 55] on icon "button" at bounding box center [170, 55] width 11 height 11
click at [206, 152] on span "Delete Sheet" at bounding box center [236, 146] width 79 height 16
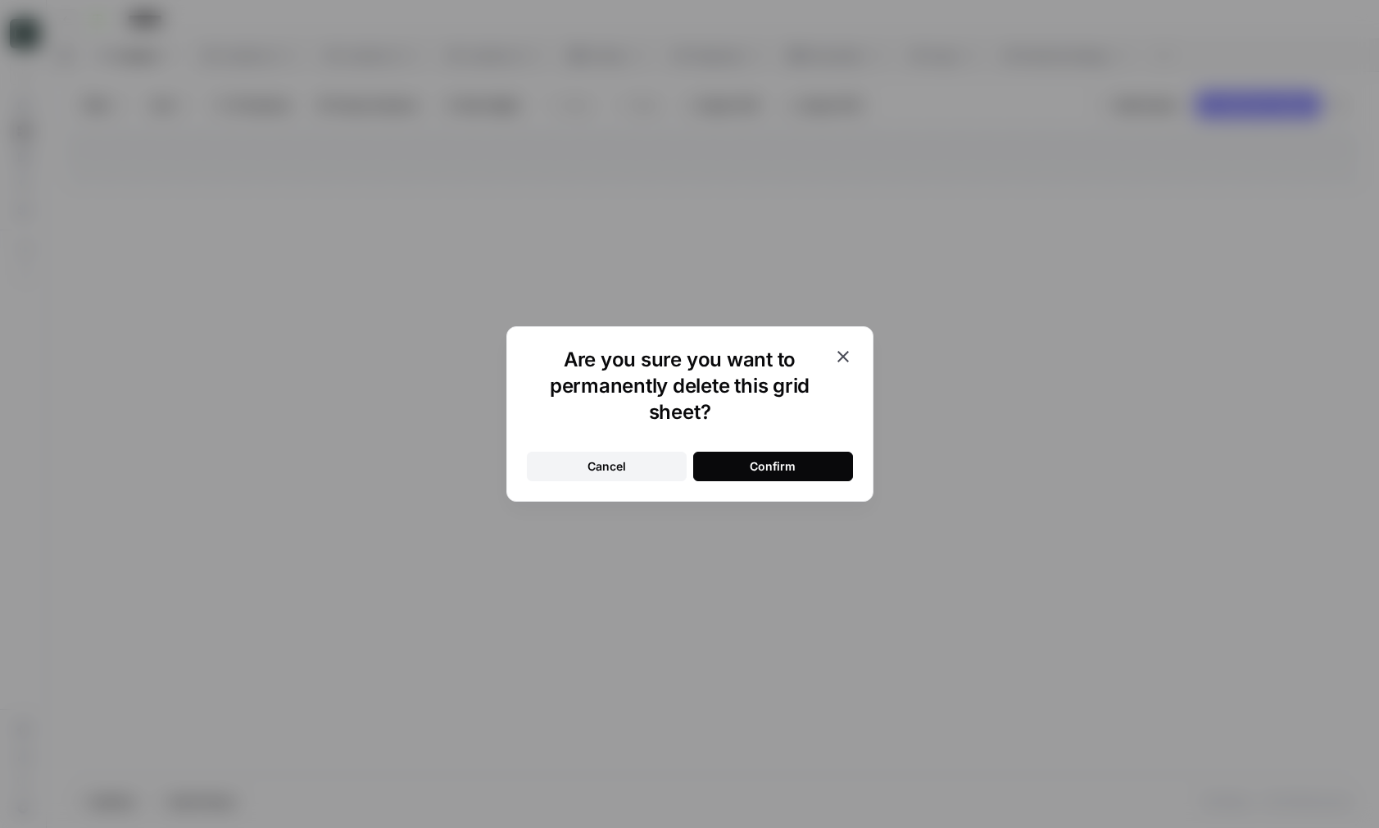
click at [741, 462] on button "Confirm" at bounding box center [773, 466] width 160 height 29
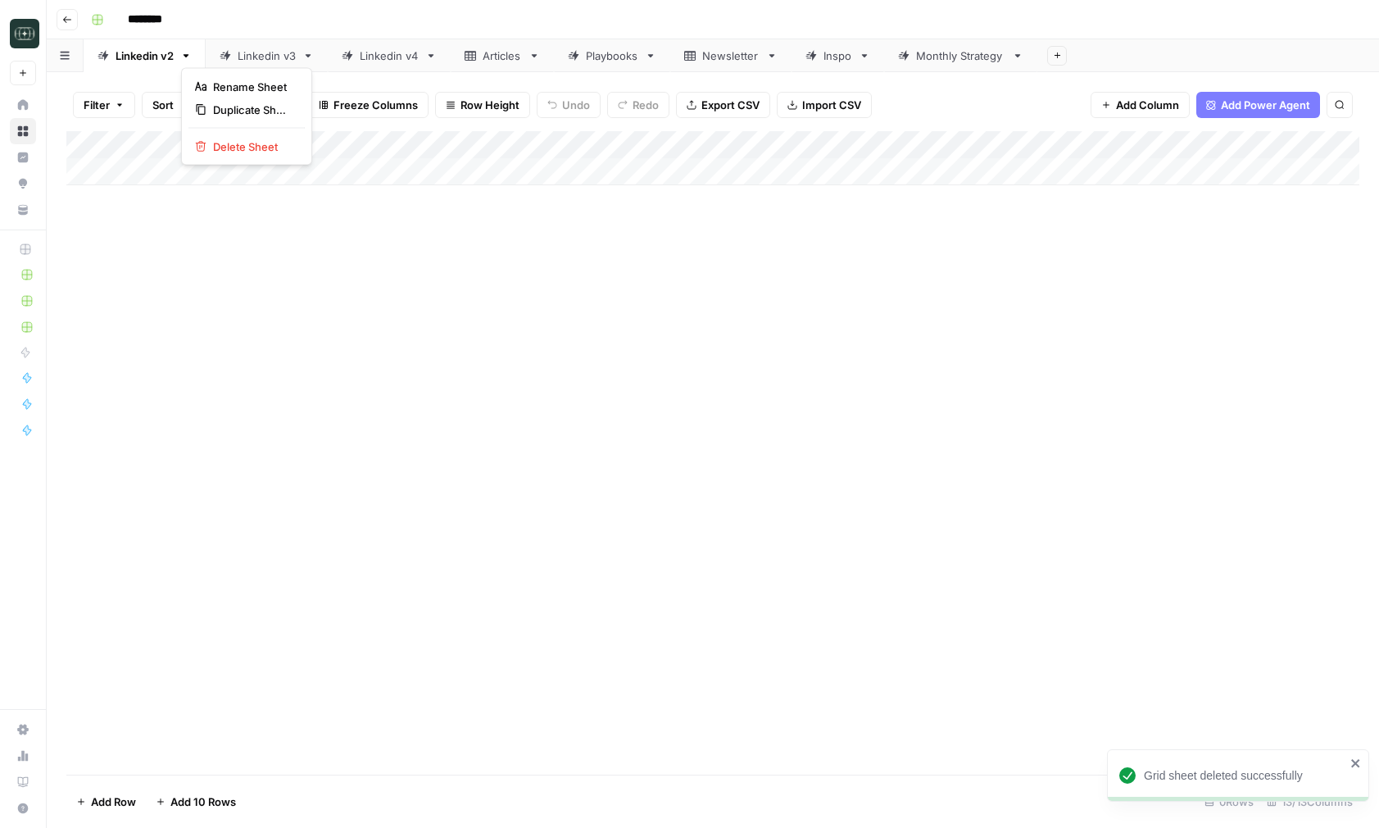
click at [186, 60] on icon "button" at bounding box center [185, 55] width 11 height 11
click at [231, 143] on span "Delete Sheet" at bounding box center [252, 146] width 79 height 16
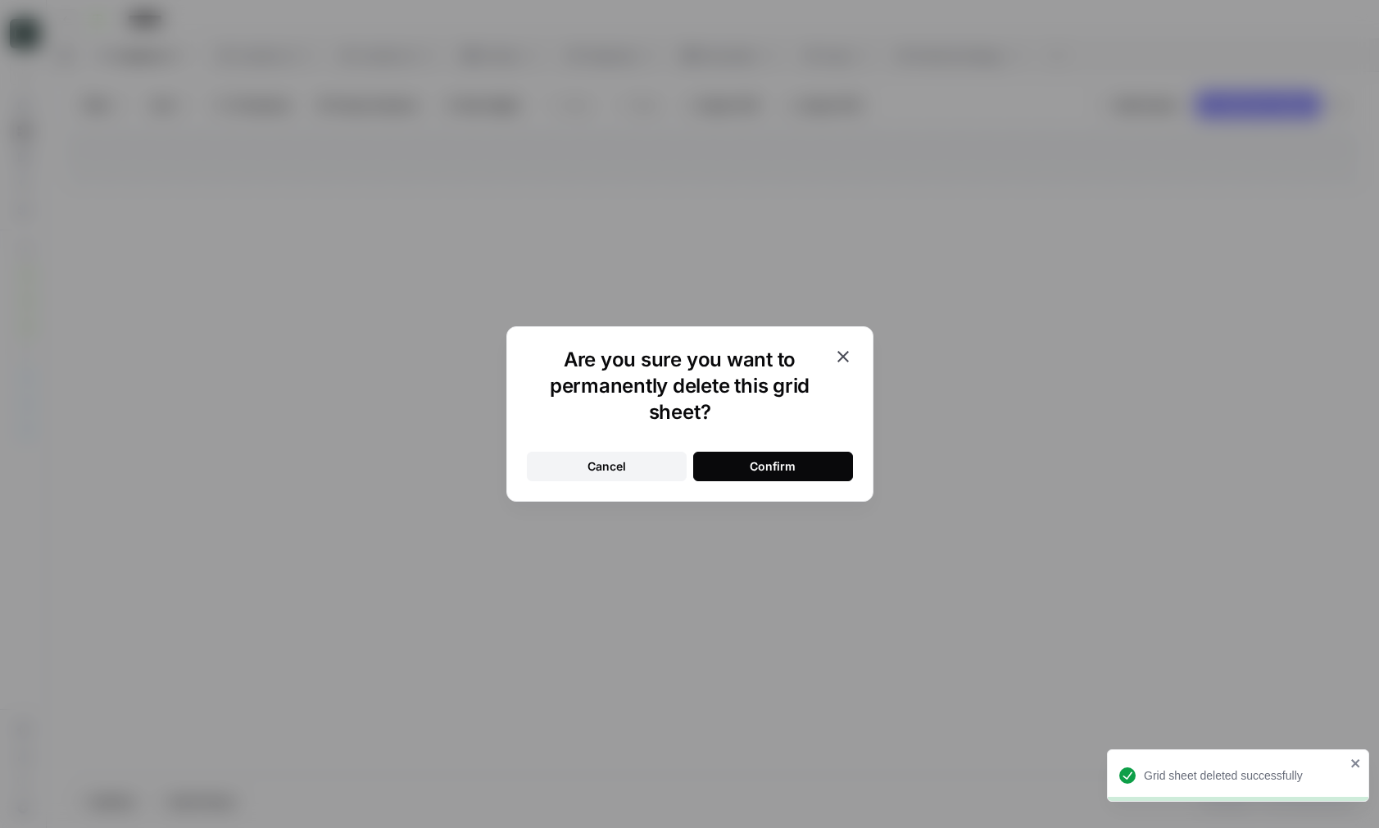
click at [774, 462] on div "Confirm" at bounding box center [773, 466] width 46 height 16
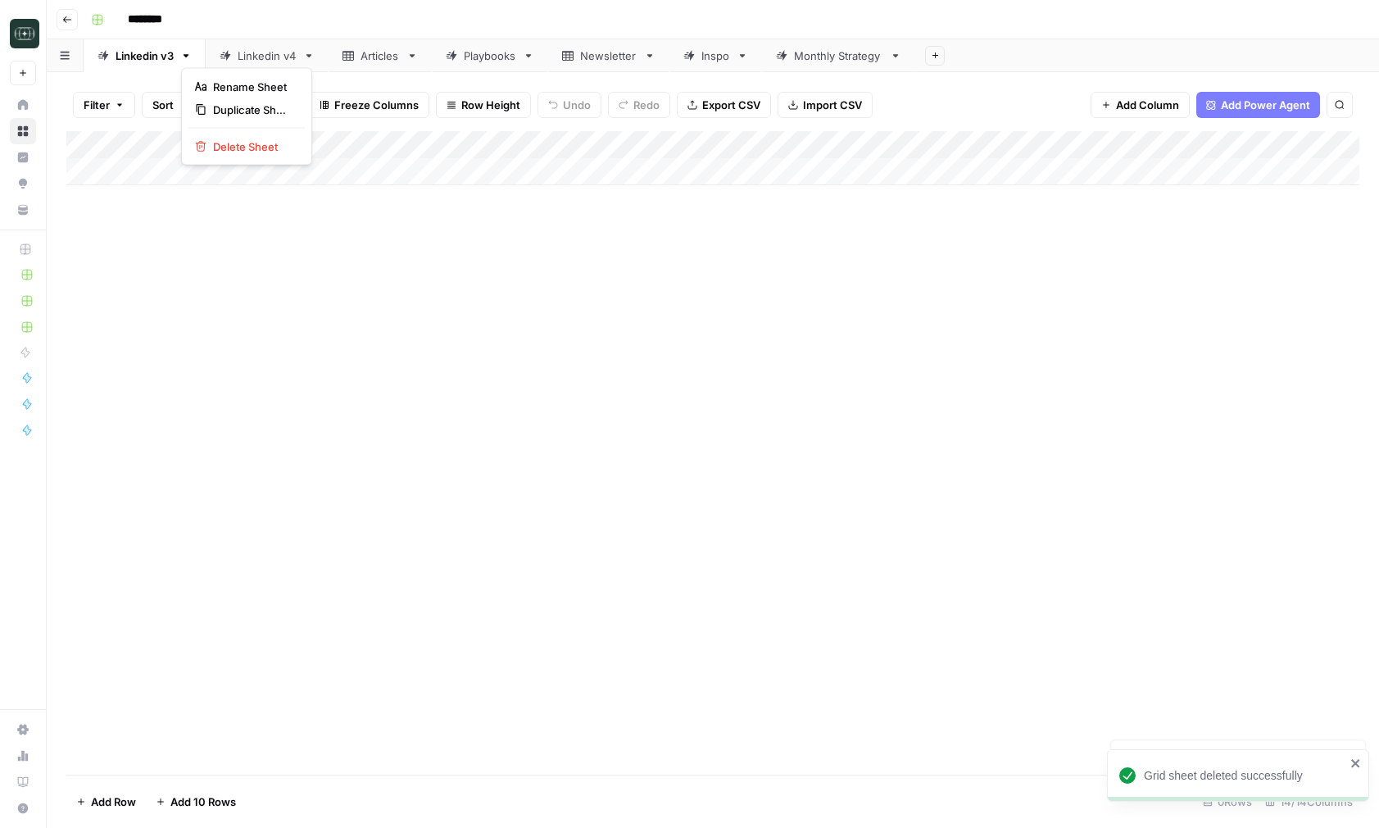
click at [188, 54] on icon "button" at bounding box center [187, 55] width 6 height 3
click at [282, 152] on span "Delete Sheet" at bounding box center [252, 146] width 79 height 16
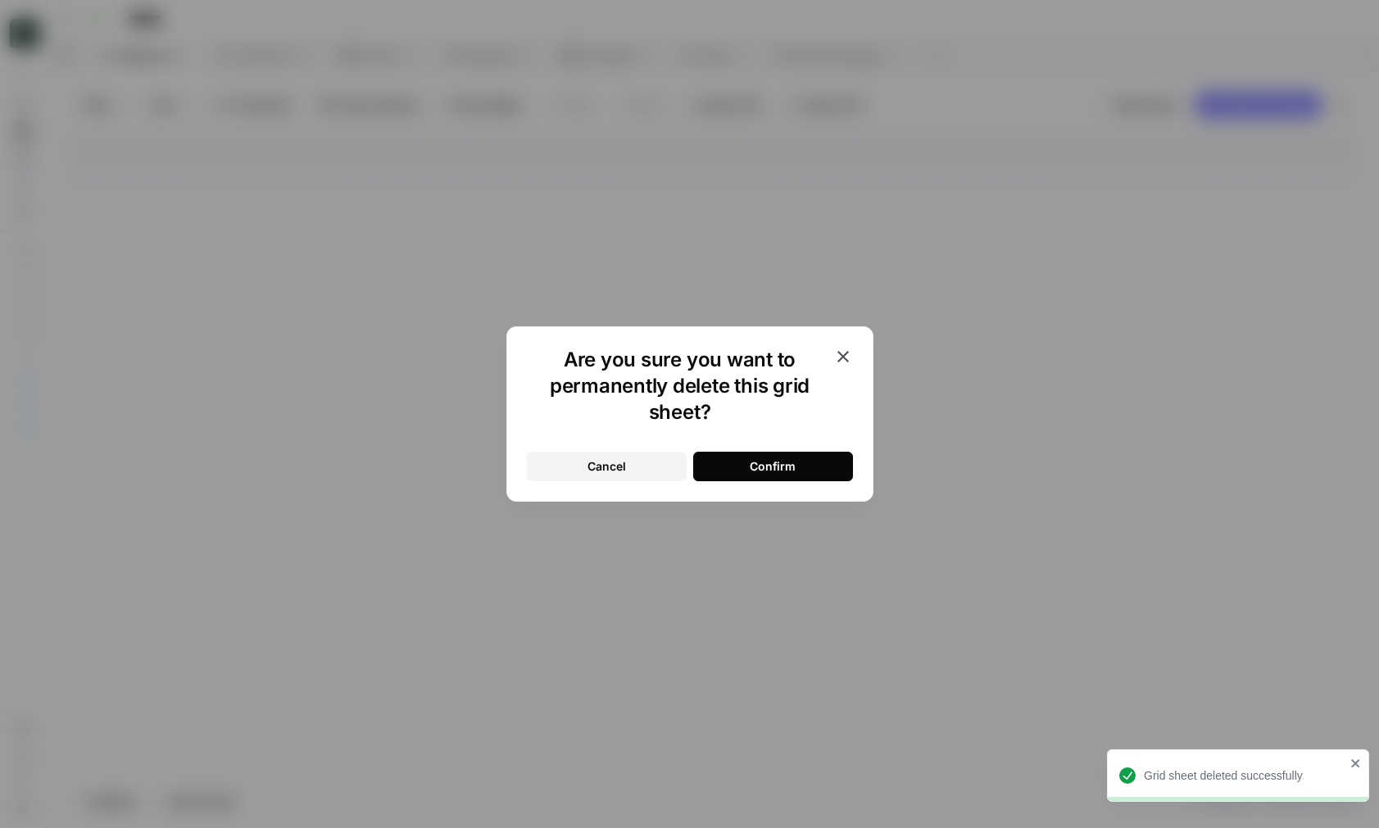
click at [765, 464] on div "Confirm" at bounding box center [773, 466] width 46 height 16
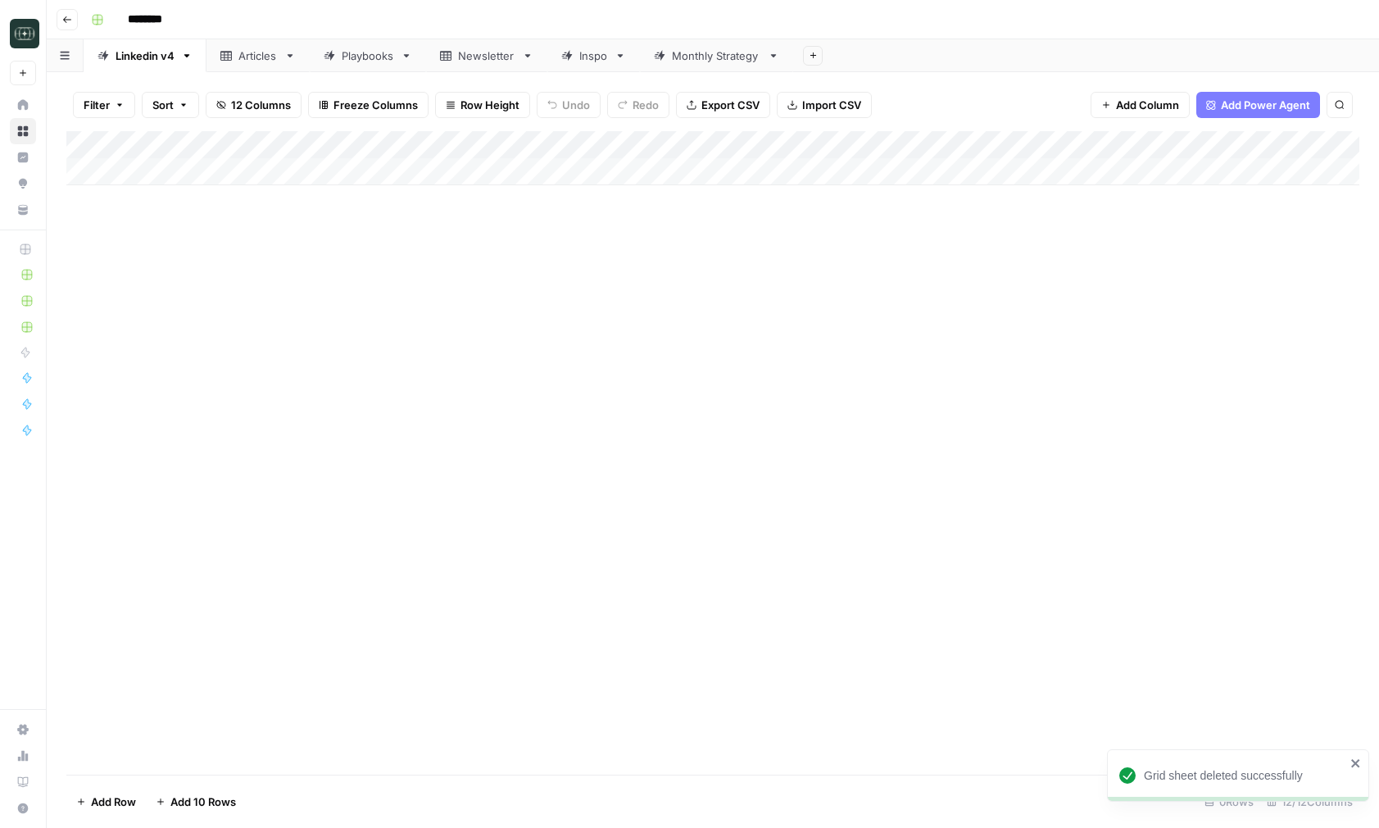
click at [160, 16] on input "********" at bounding box center [166, 20] width 92 height 26
click at [180, 16] on input "********" at bounding box center [166, 20] width 92 height 26
type input "**********"
click at [525, 462] on div "Add Column" at bounding box center [712, 452] width 1293 height 643
click at [733, 60] on div "Monthly Strategy" at bounding box center [716, 56] width 89 height 16
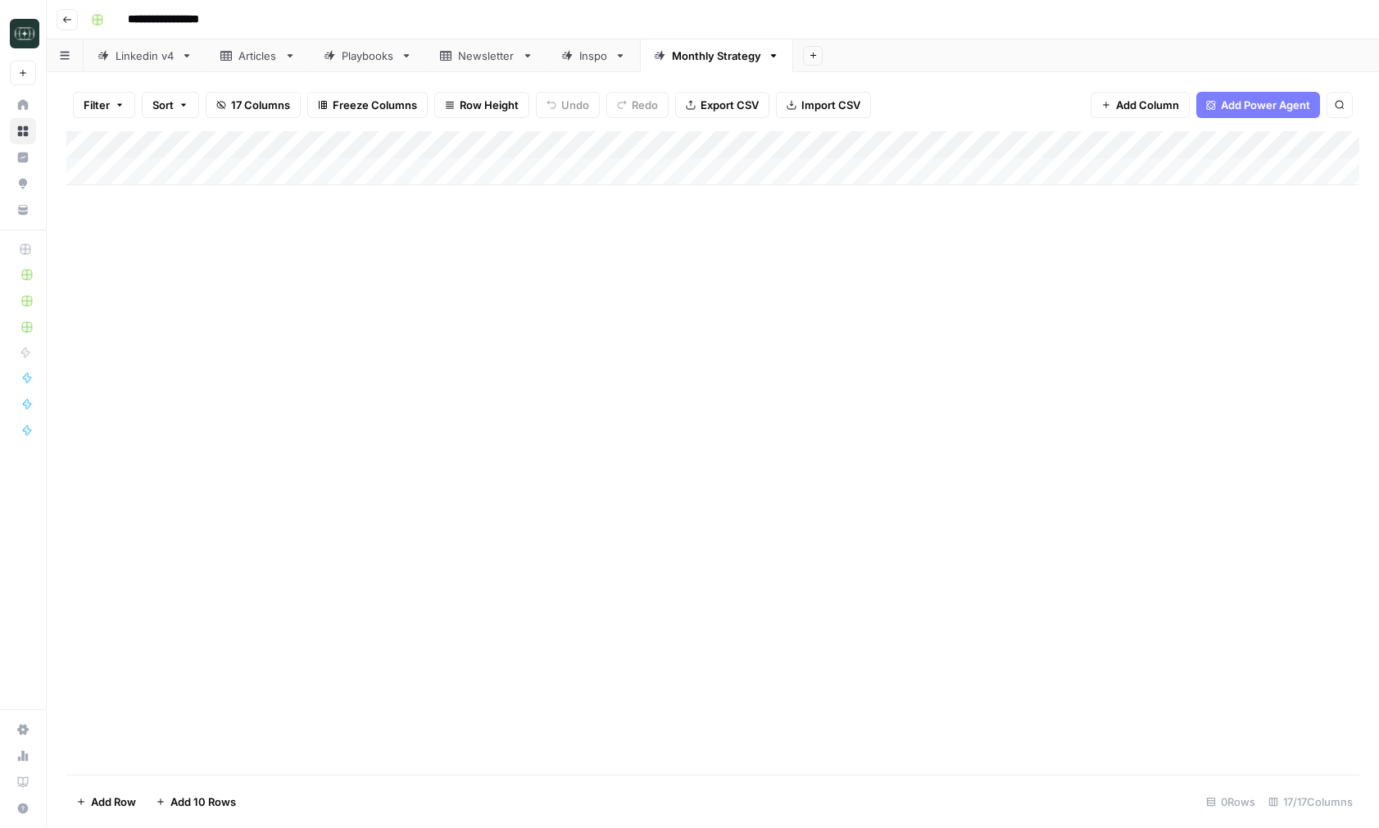
click at [465, 170] on div "Add Column" at bounding box center [712, 158] width 1293 height 54
type input "**********"
click at [344, 171] on div "Add Column" at bounding box center [712, 172] width 1293 height 82
type textarea "**********"
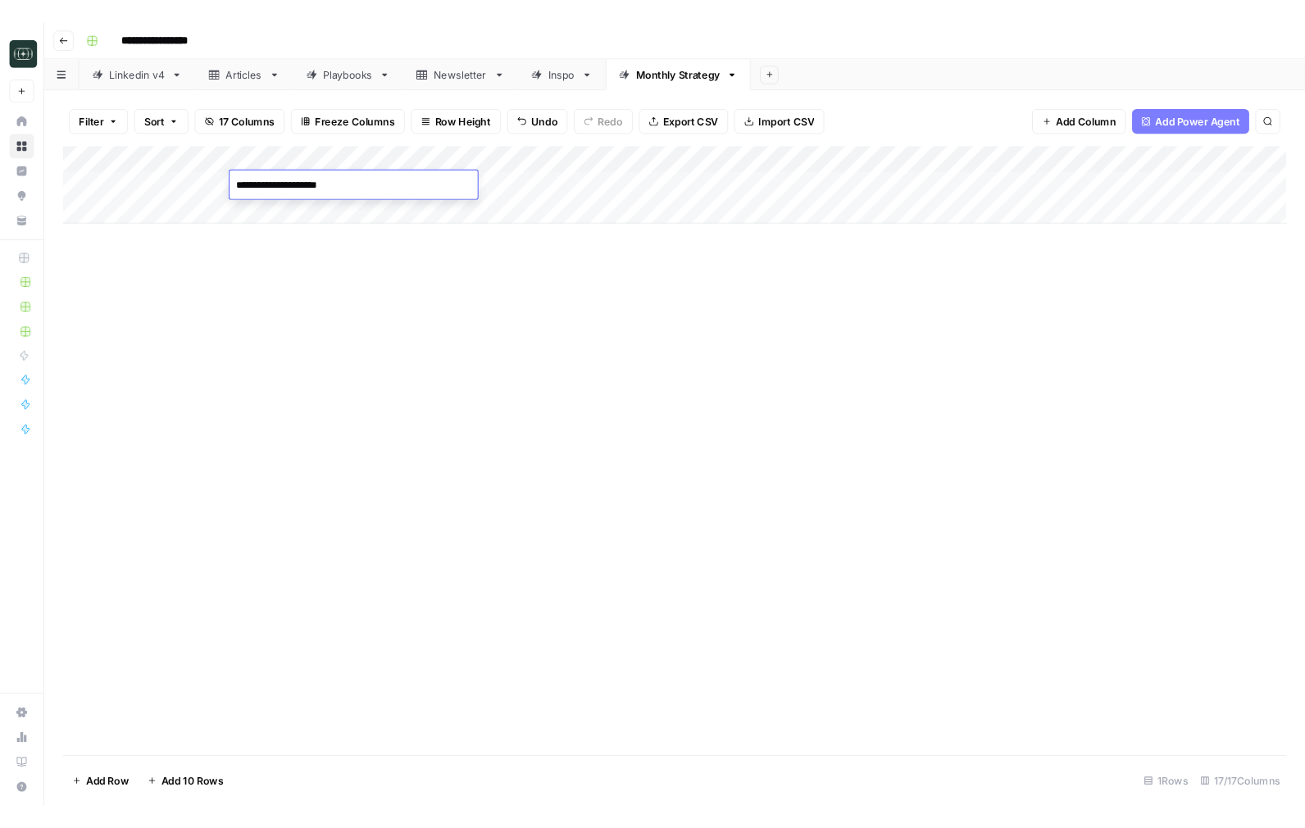
scroll to position [4243, 0]
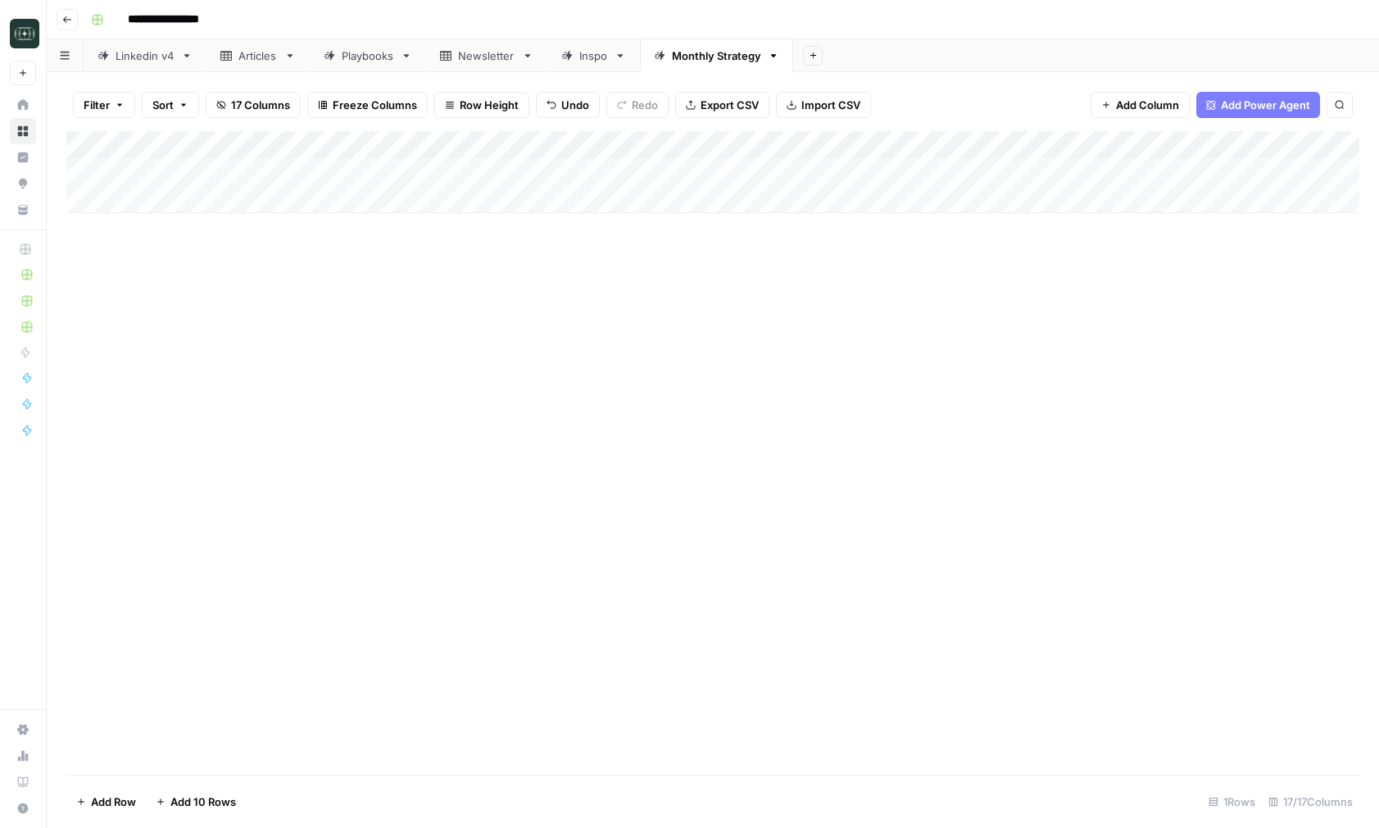
click at [642, 341] on div "Add Column" at bounding box center [712, 452] width 1293 height 643
click at [226, 175] on div "Add Column" at bounding box center [712, 172] width 1293 height 82
click at [245, 195] on input "date" at bounding box center [194, 198] width 131 height 28
type input "**********"
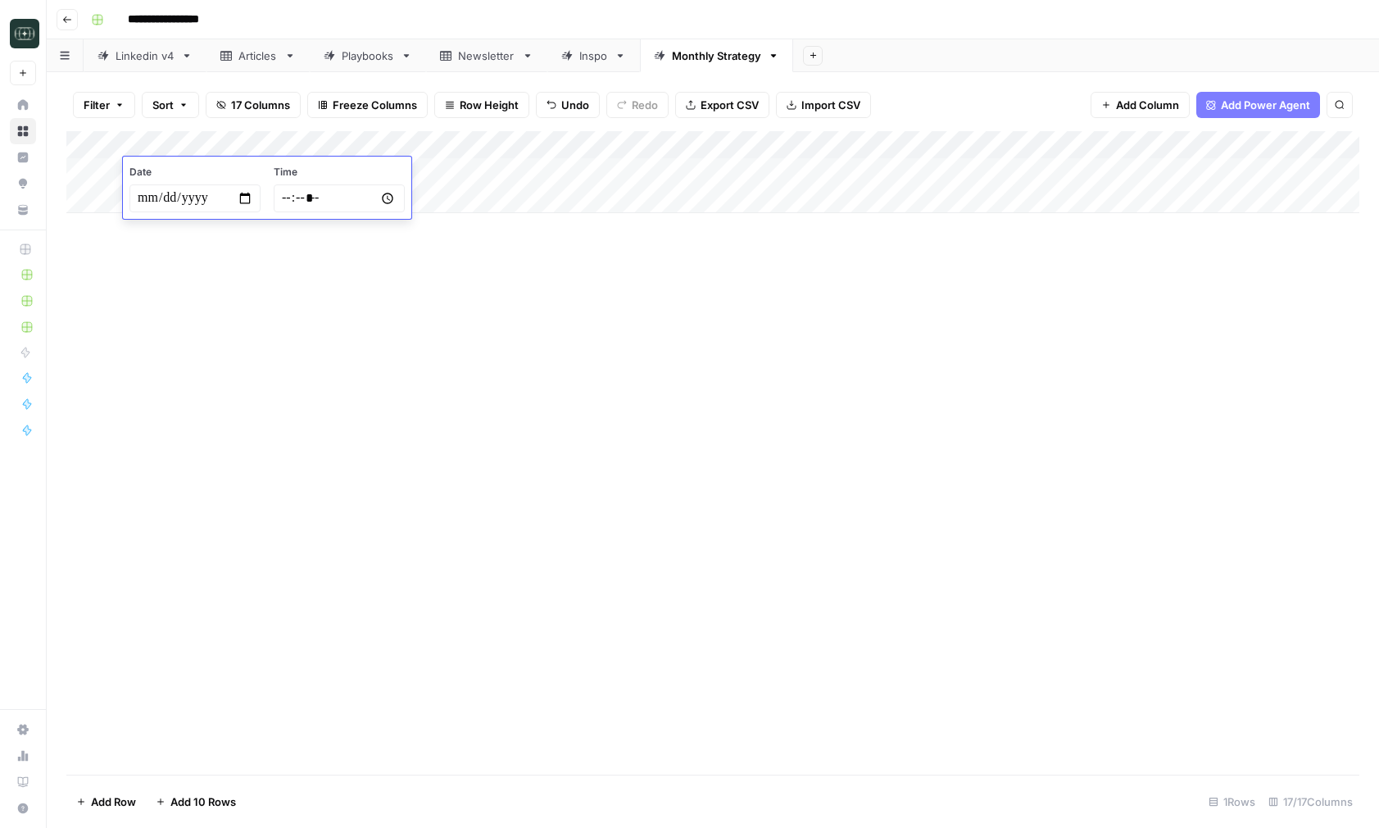
click at [406, 383] on div "Add Column" at bounding box center [712, 452] width 1293 height 643
click at [815, 175] on div "Add Column" at bounding box center [712, 172] width 1293 height 82
click at [62, 16] on icon "button" at bounding box center [67, 20] width 10 height 10
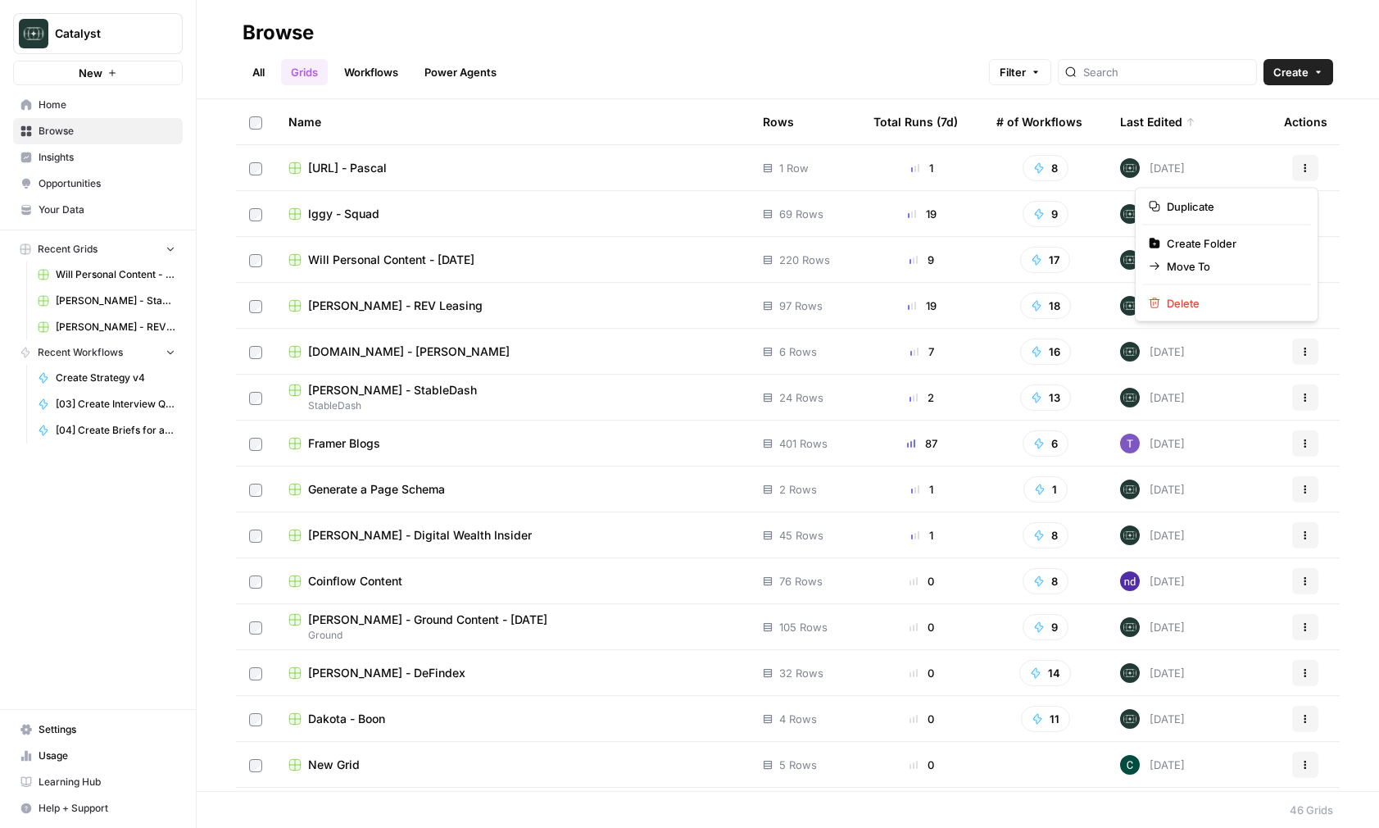
click at [1305, 161] on button "Actions" at bounding box center [1305, 168] width 26 height 26
click at [1193, 211] on span "Duplicate" at bounding box center [1232, 206] width 131 height 16
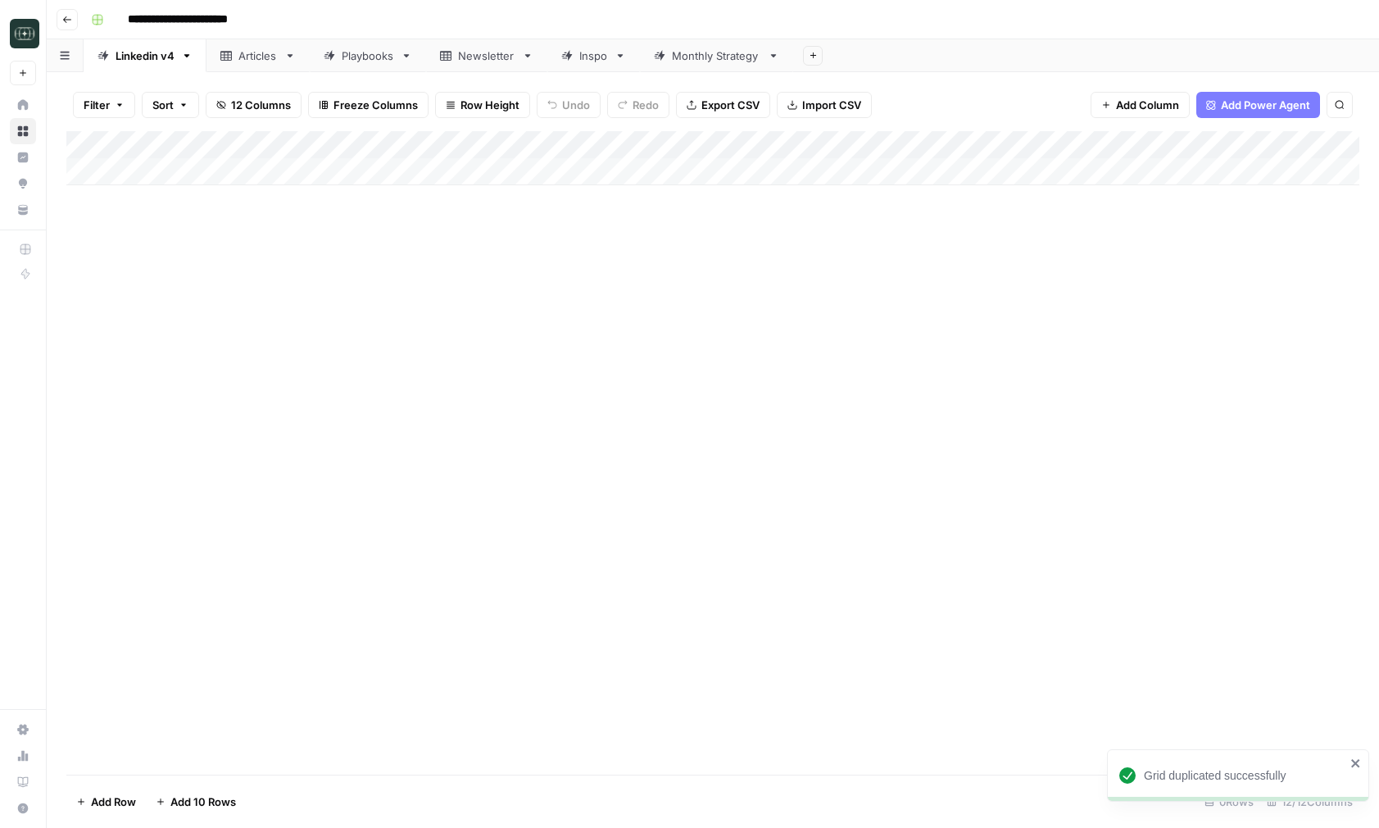
click at [248, 10] on input "**********" at bounding box center [194, 20] width 149 height 26
type input "*"
type input "**********"
click at [299, 390] on div "Add Column" at bounding box center [712, 452] width 1293 height 643
click at [592, 57] on div "Inspo" at bounding box center [593, 56] width 29 height 16
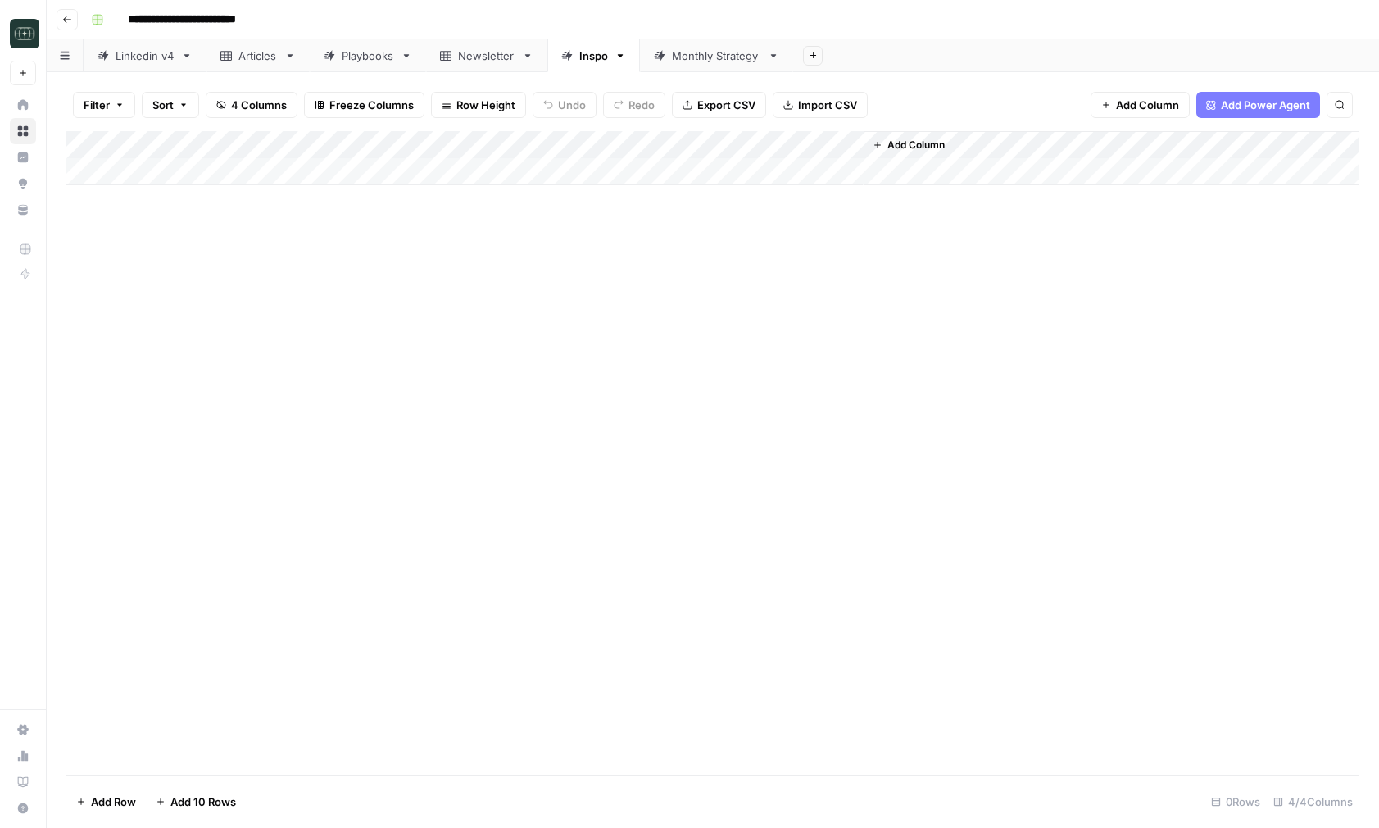
click at [706, 57] on div "Monthly Strategy" at bounding box center [716, 56] width 89 height 16
click at [605, 57] on div "Inspo" at bounding box center [593, 56] width 29 height 16
click at [359, 165] on div "Add Column" at bounding box center [712, 158] width 1293 height 54
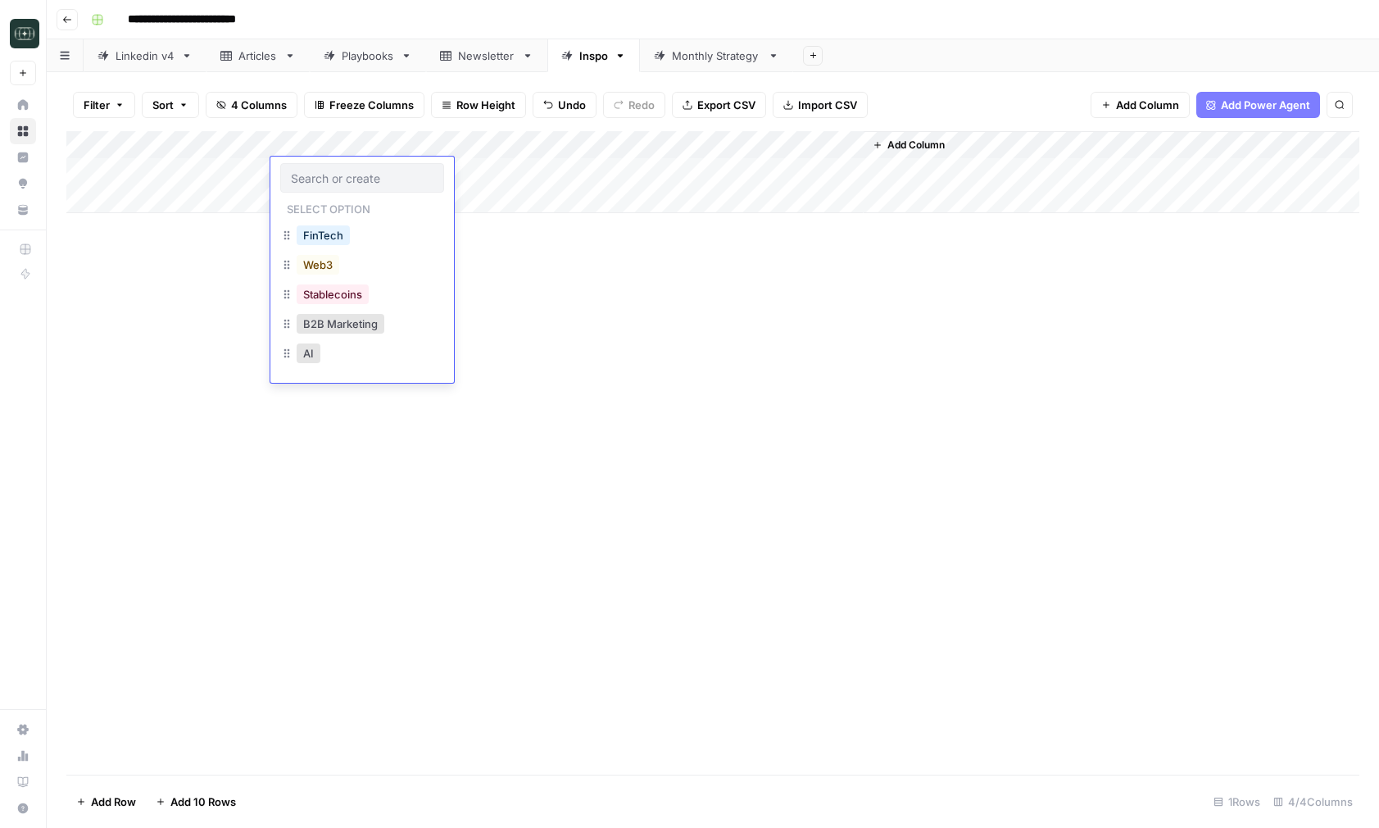
click at [643, 438] on div "Add Column" at bounding box center [712, 452] width 1293 height 643
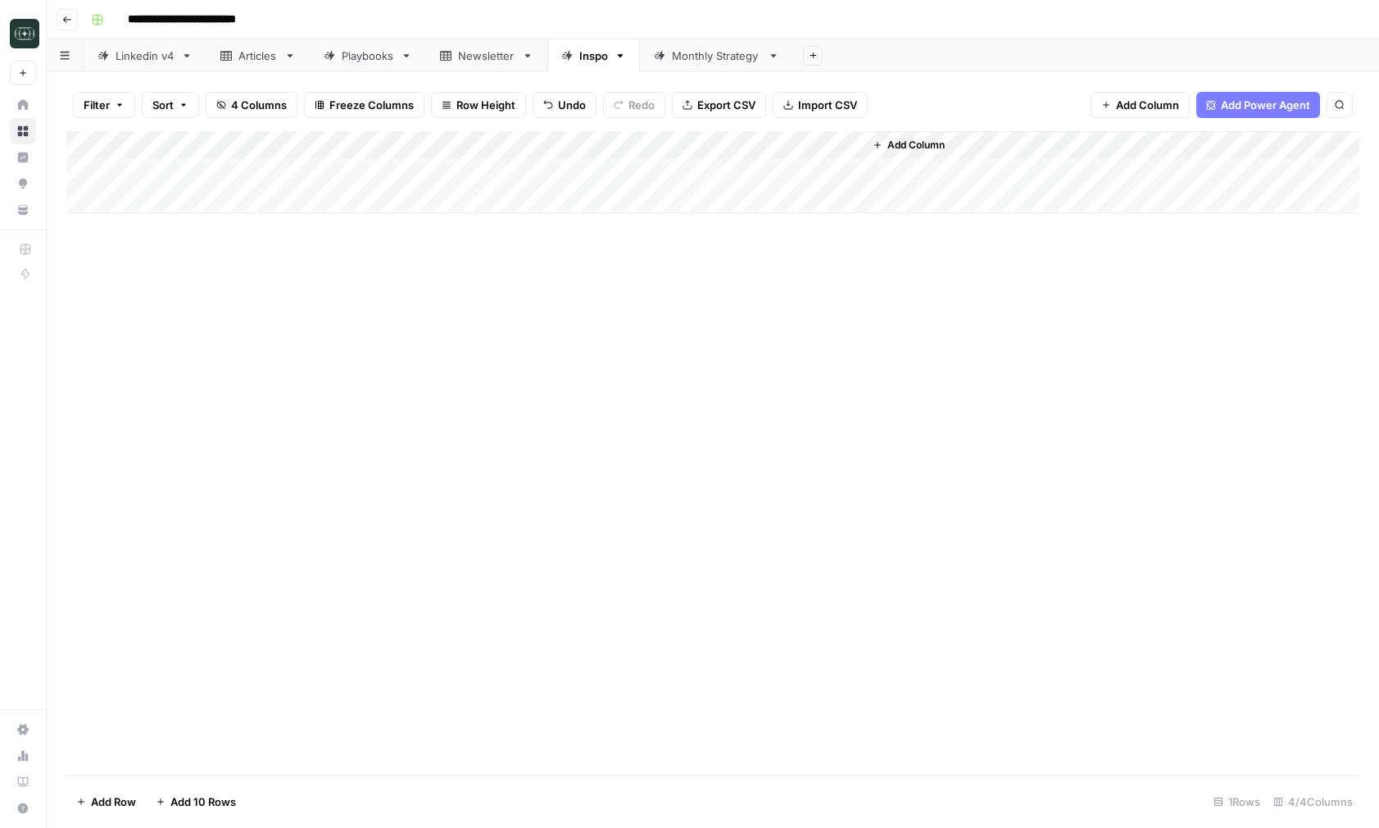
click at [715, 48] on div "Monthly Strategy" at bounding box center [716, 56] width 89 height 16
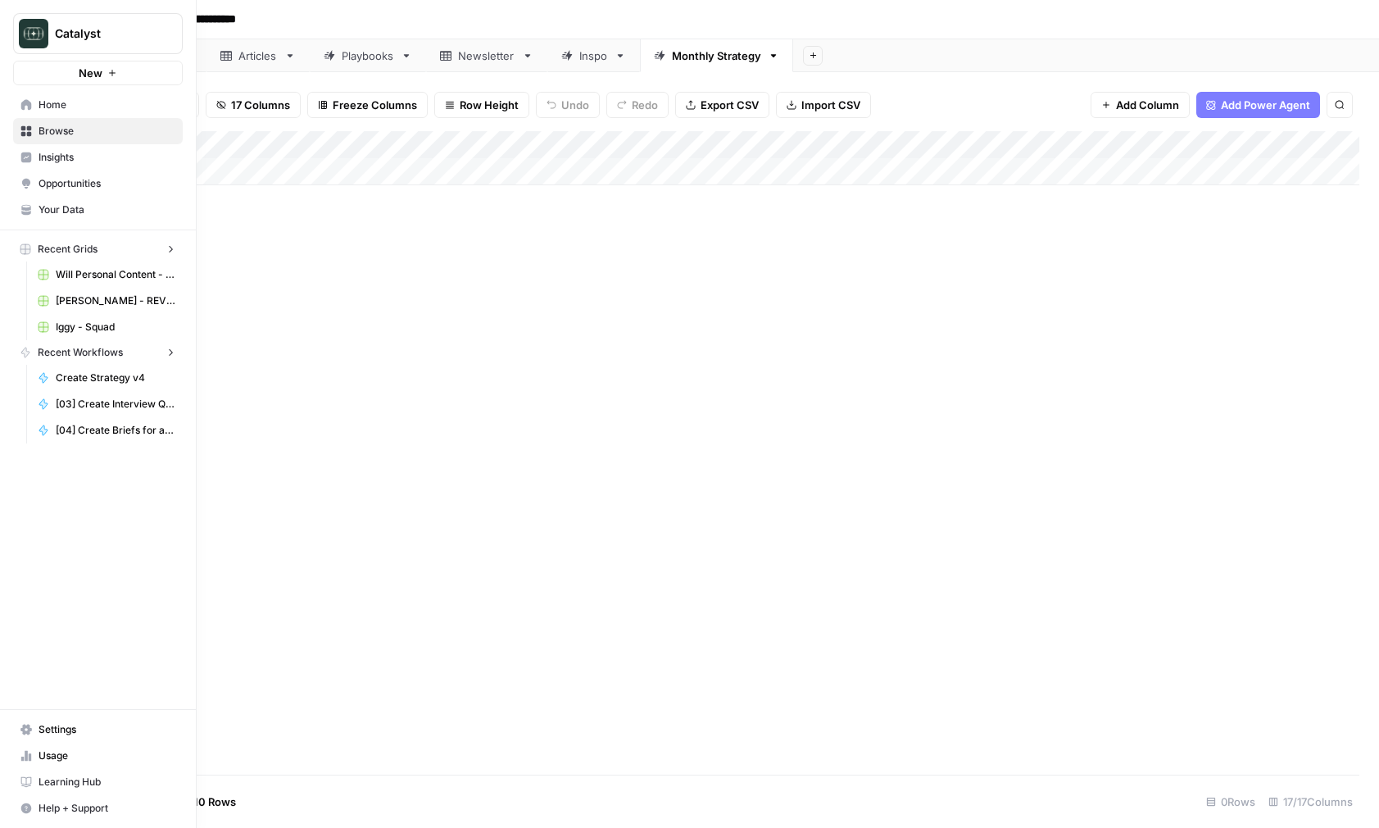
click at [24, 106] on icon at bounding box center [26, 104] width 11 height 11
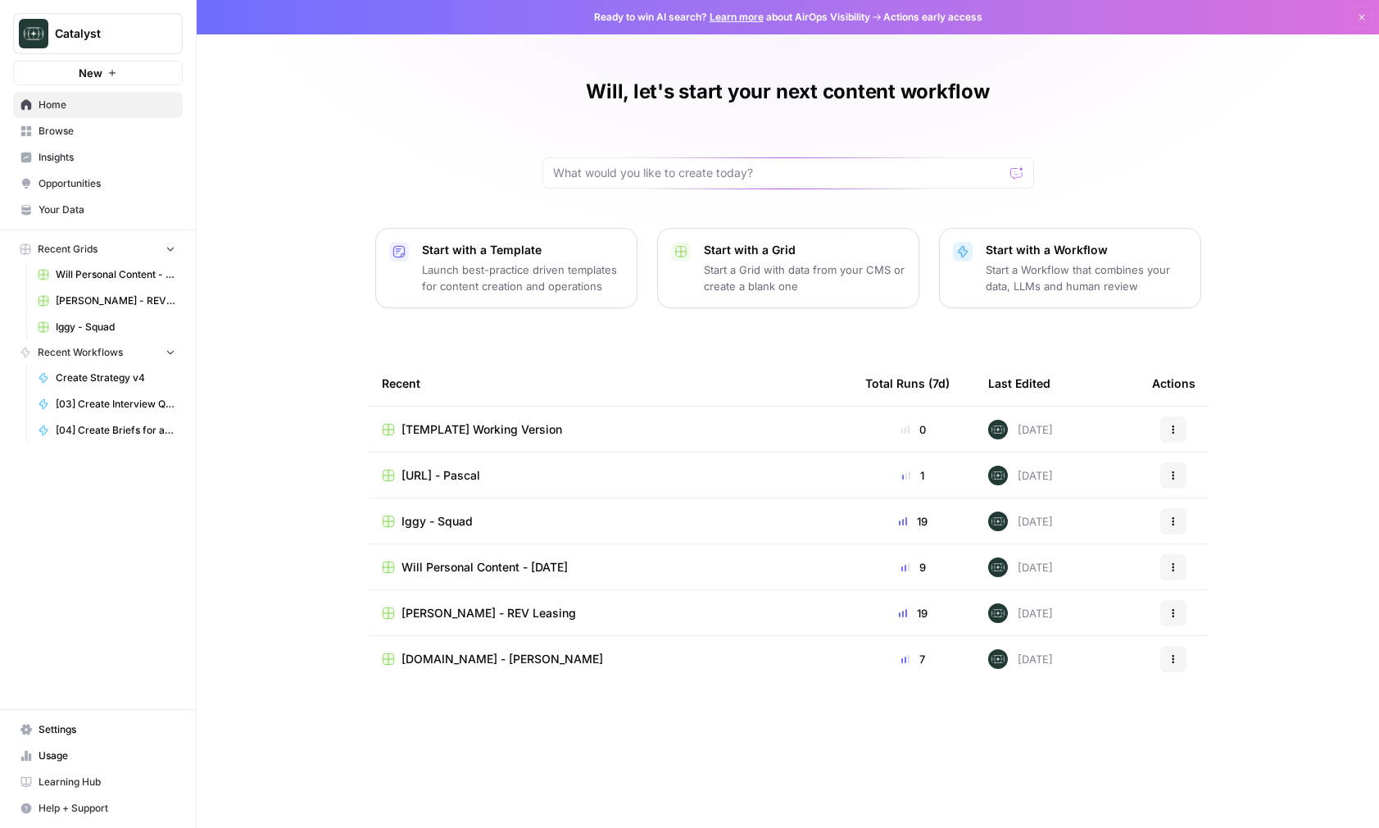
click at [108, 125] on span "Browse" at bounding box center [107, 131] width 137 height 15
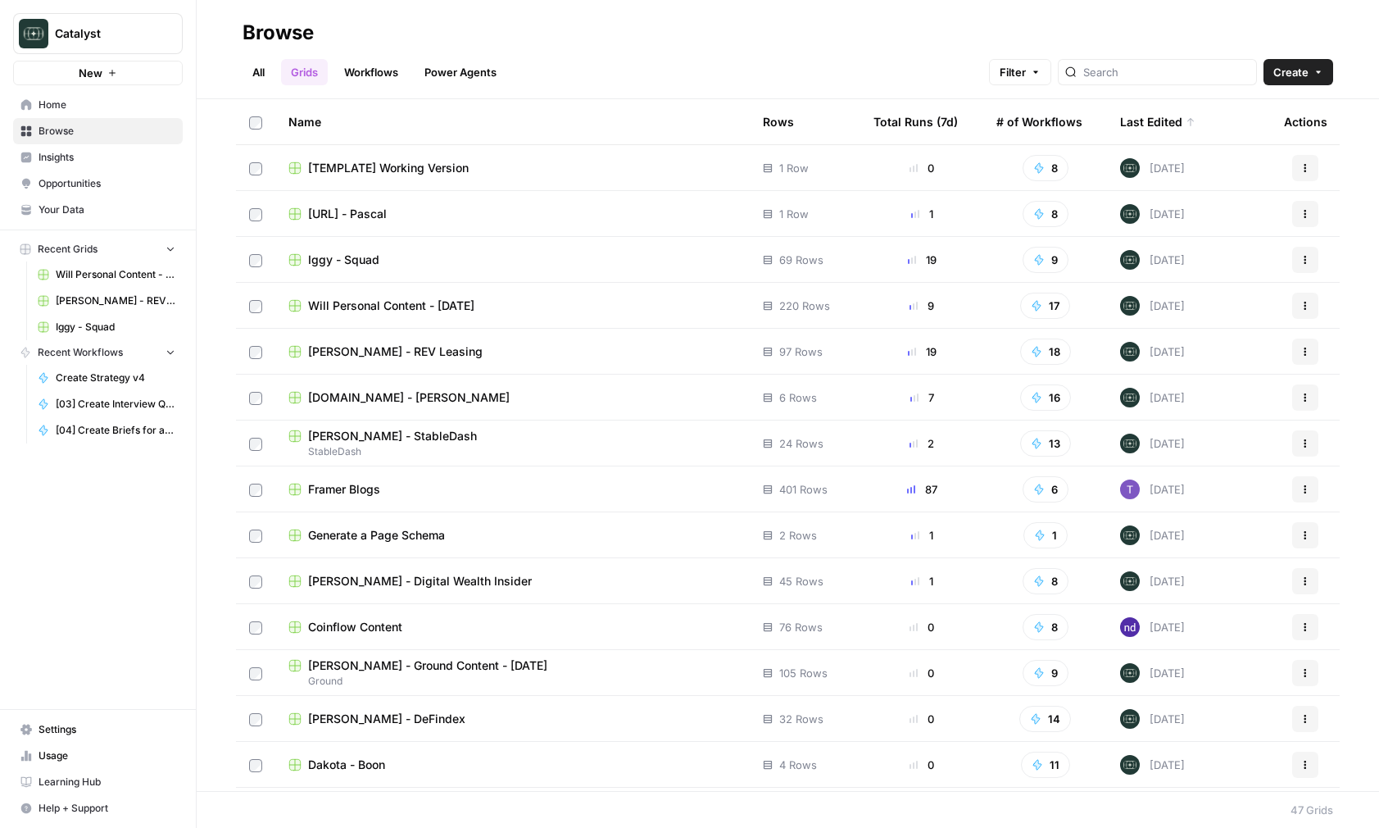
click at [348, 584] on span "Mike Klein - Digital Wealth Insider" at bounding box center [420, 581] width 224 height 16
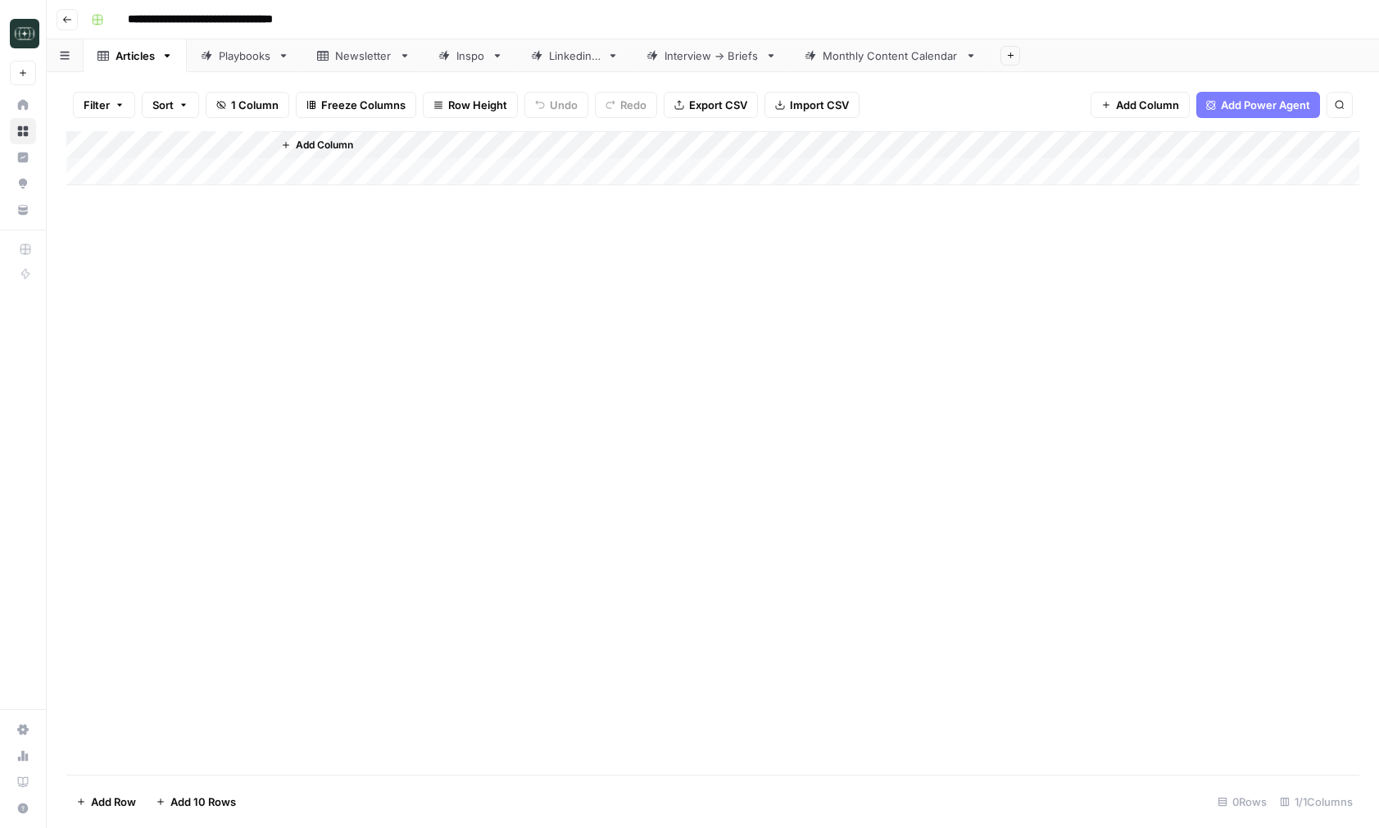
click at [878, 55] on div "Monthly Content Calendar" at bounding box center [891, 56] width 136 height 16
click at [1289, 146] on span "Add Column" at bounding box center [1284, 145] width 57 height 15
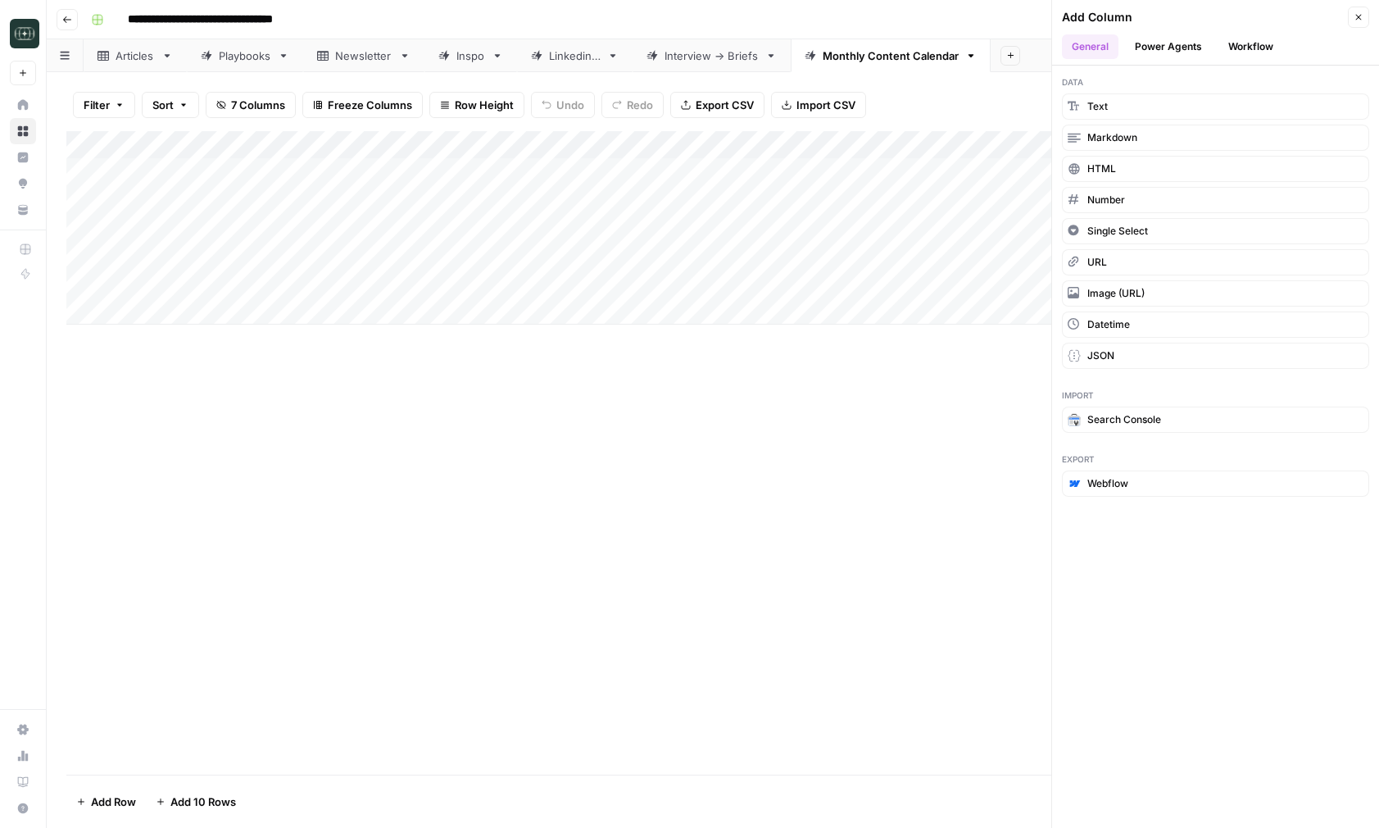
click at [1260, 47] on button "Workflow" at bounding box center [1250, 46] width 65 height 25
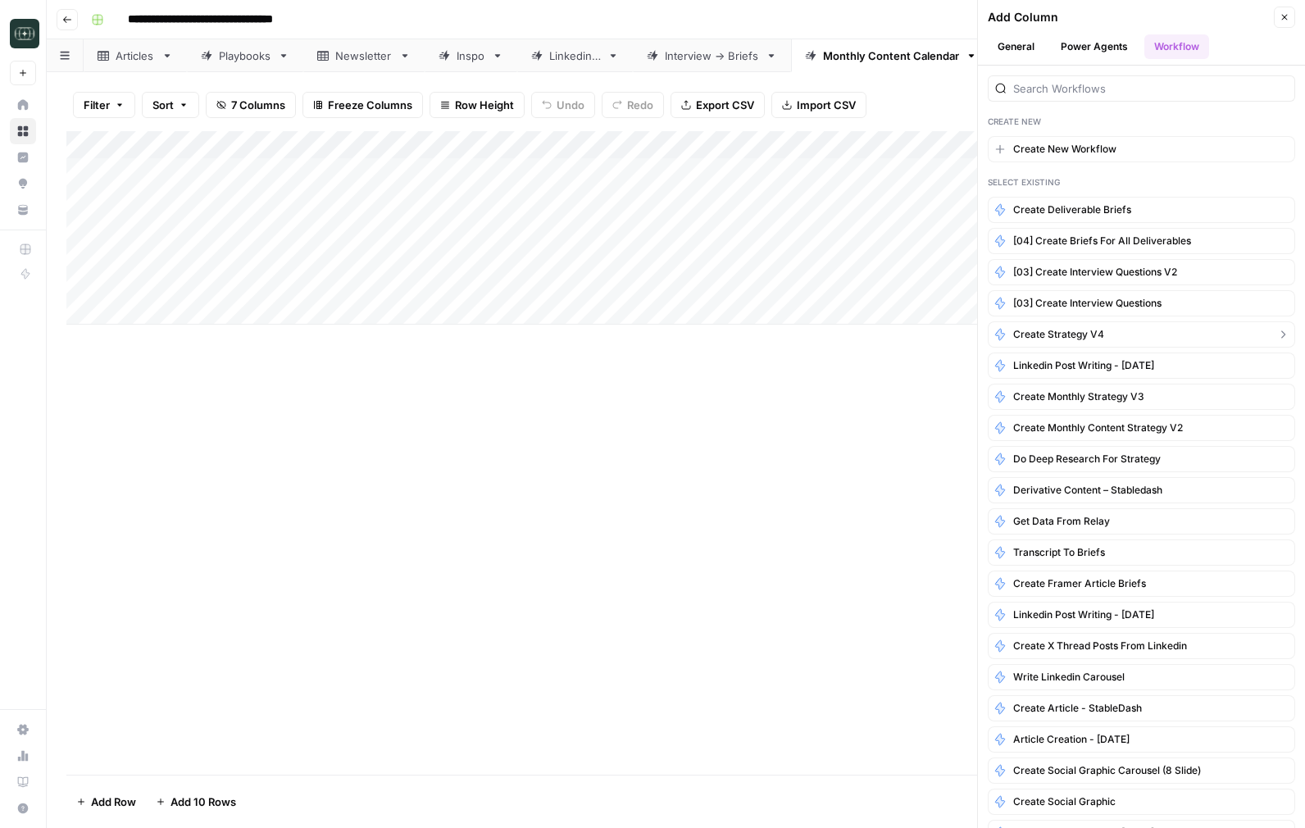
click at [1132, 327] on button "Create Strategy v4" at bounding box center [1140, 334] width 307 height 26
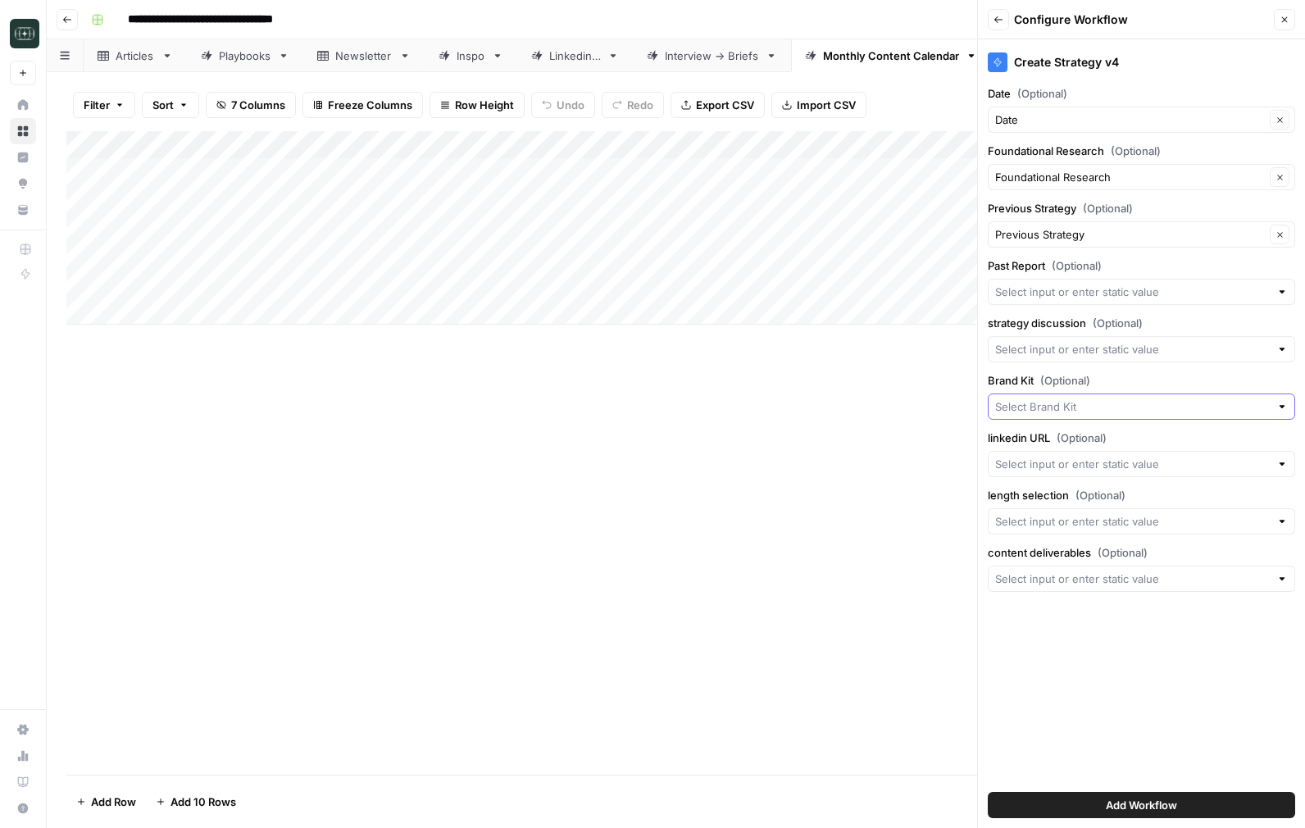
click at [1092, 406] on input "Brand Kit (Optional)" at bounding box center [1132, 406] width 275 height 16
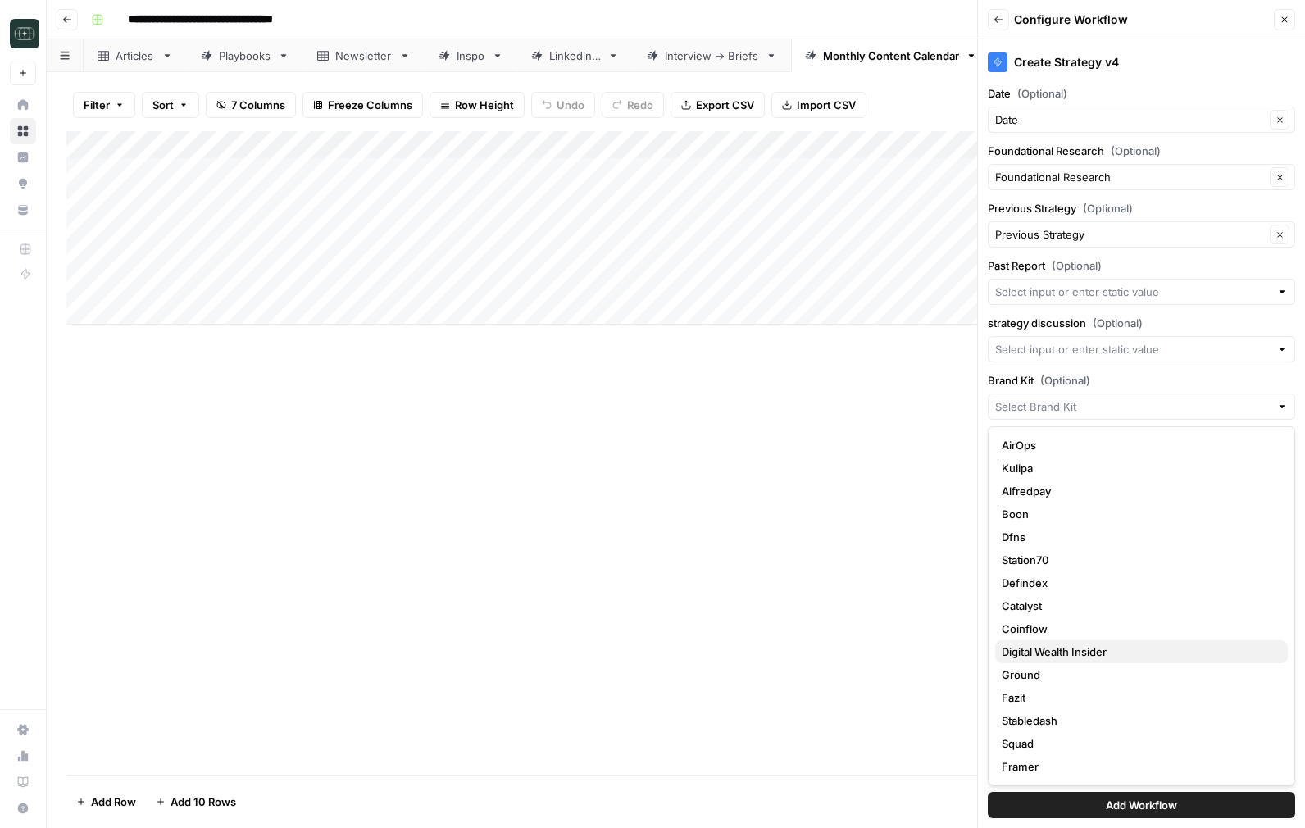
click at [1078, 653] on span "Digital Wealth Insider" at bounding box center [1137, 651] width 273 height 16
type input "Digital Wealth Insider"
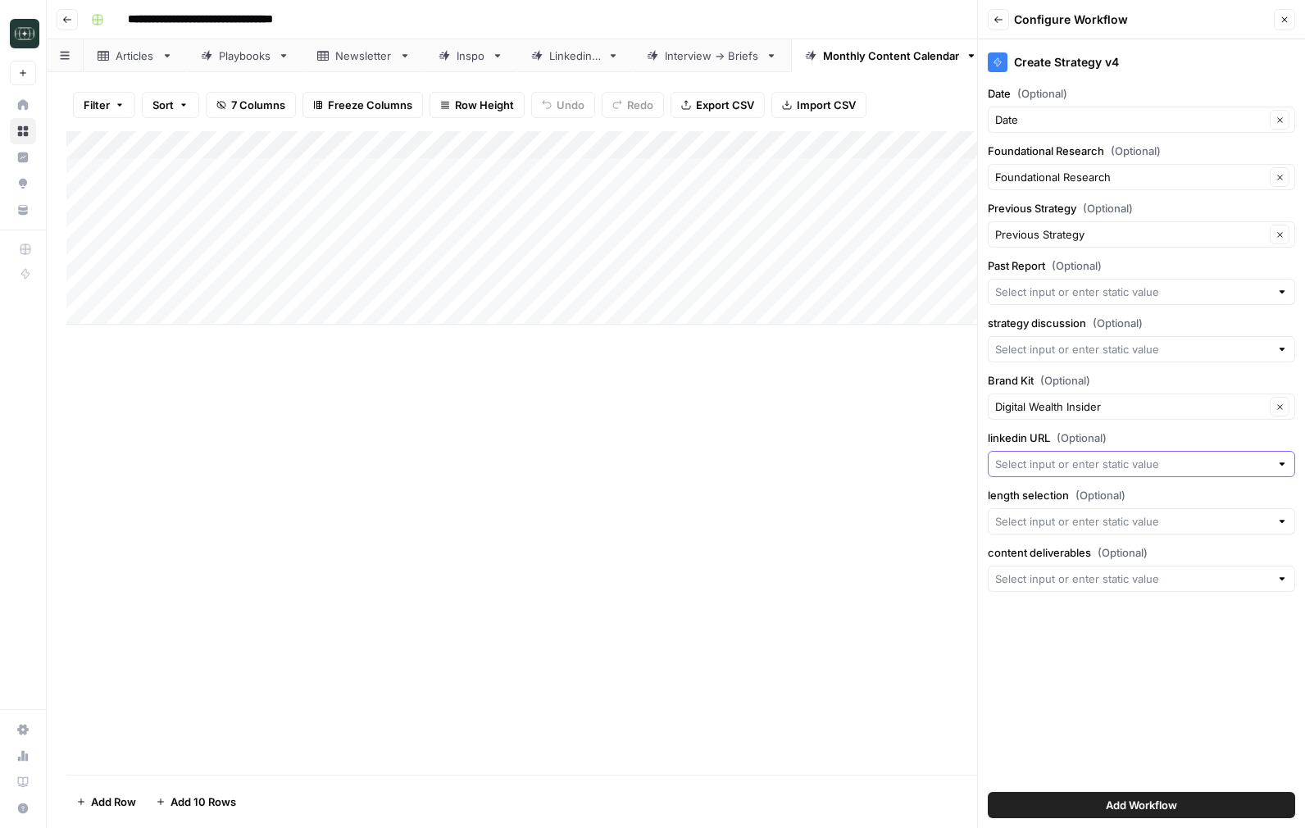
click at [1081, 456] on input "linkedin URL (Optional)" at bounding box center [1132, 464] width 275 height 16
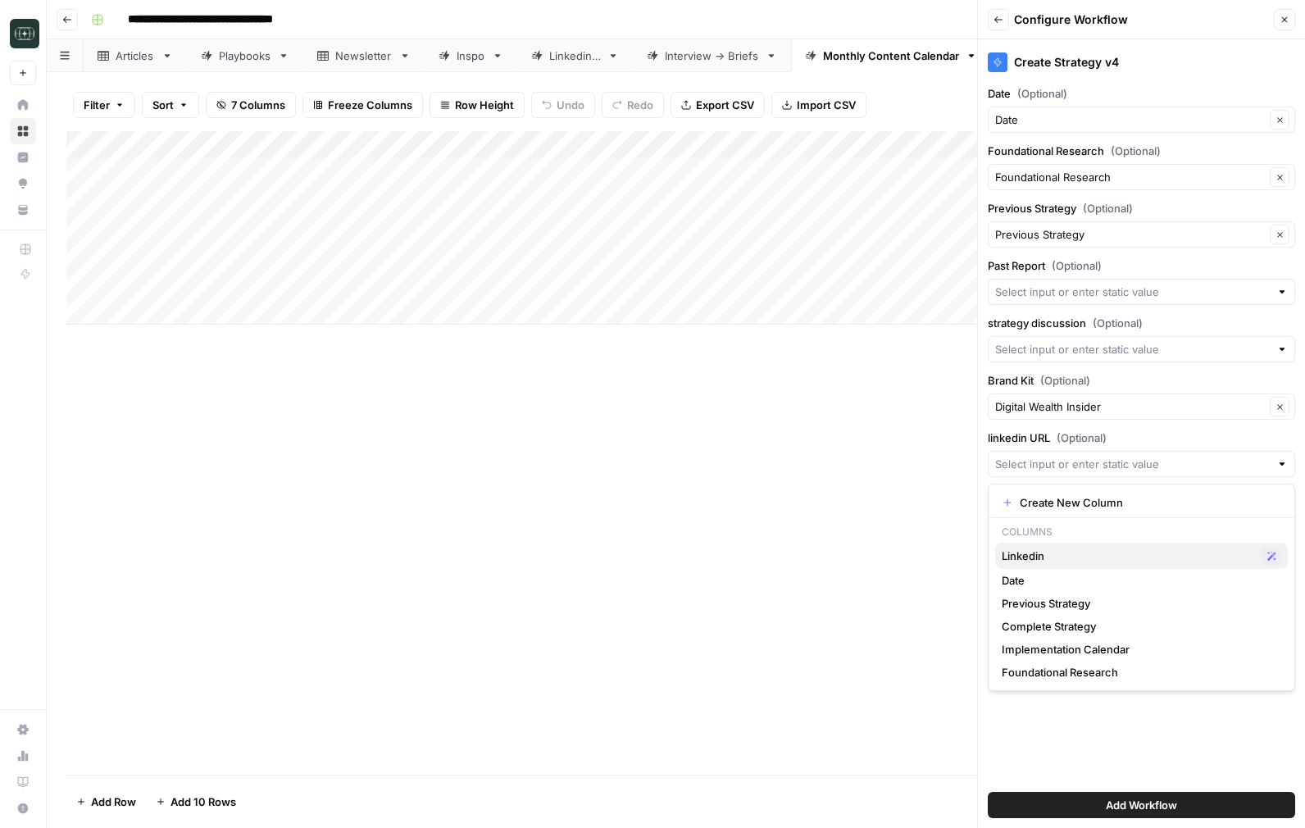
click at [1062, 546] on div "Linkedin Possible Match" at bounding box center [1140, 556] width 279 height 20
type input "Linkedin"
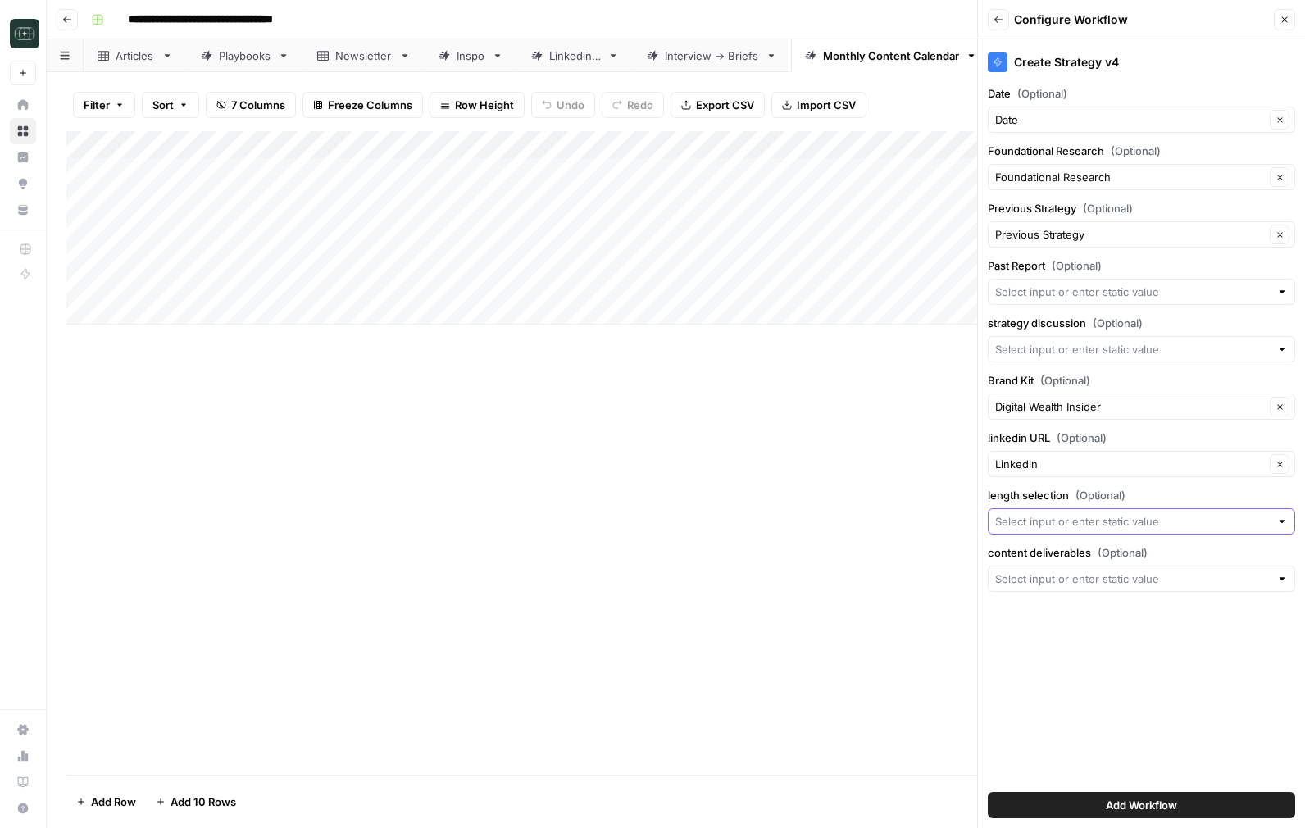
click at [1087, 514] on input "length selection (Optional)" at bounding box center [1132, 521] width 275 height 16
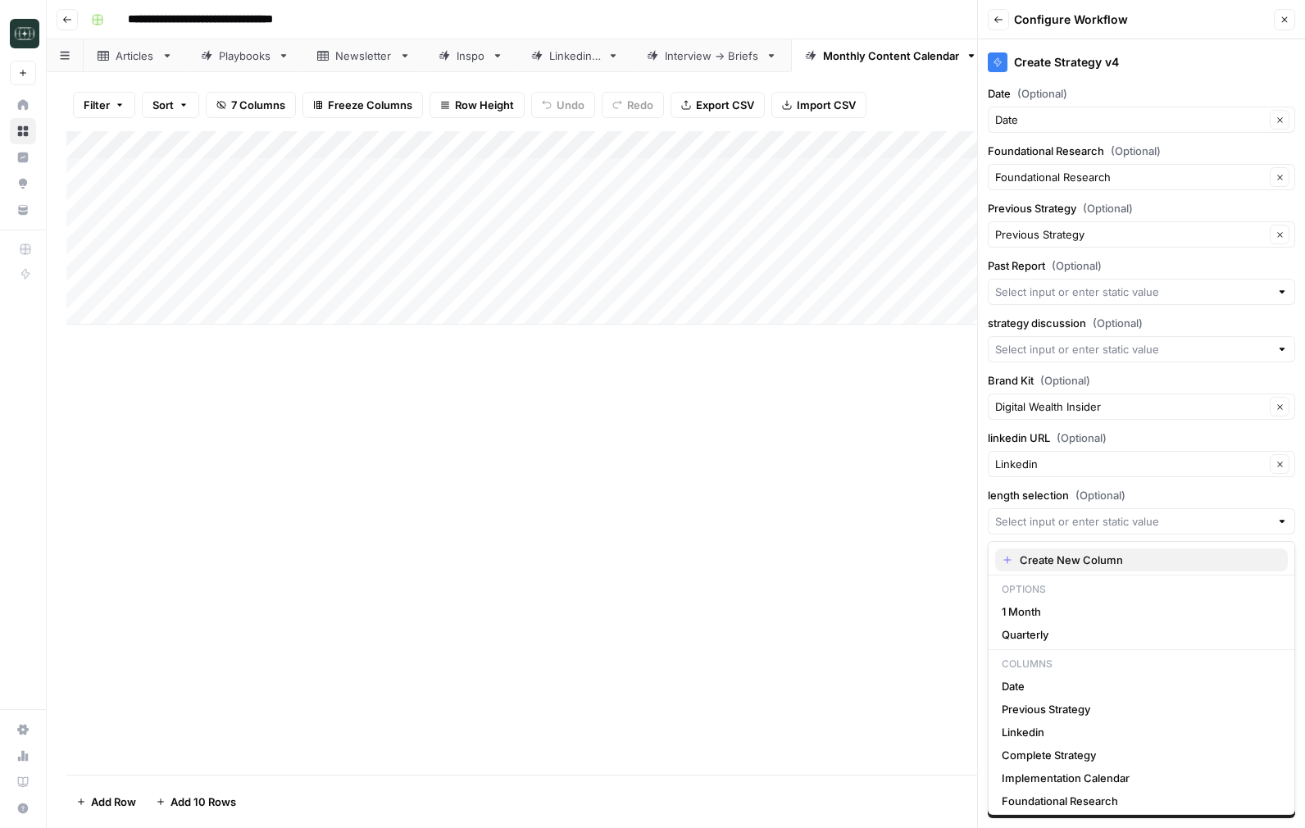
click at [1068, 555] on span "Create New Column" at bounding box center [1146, 559] width 255 height 16
type input "Create New Column"
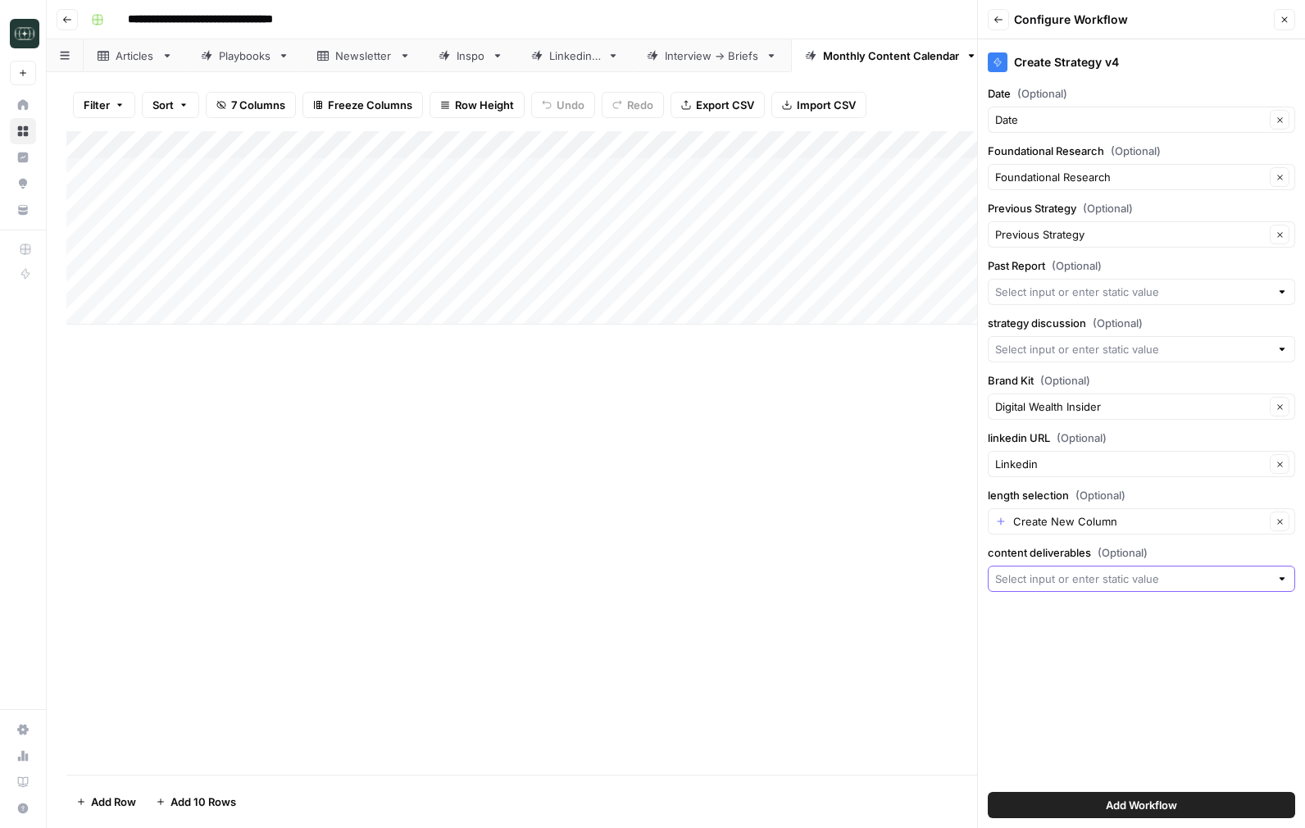
click at [1064, 585] on input "content deliverables (Optional)" at bounding box center [1132, 578] width 275 height 16
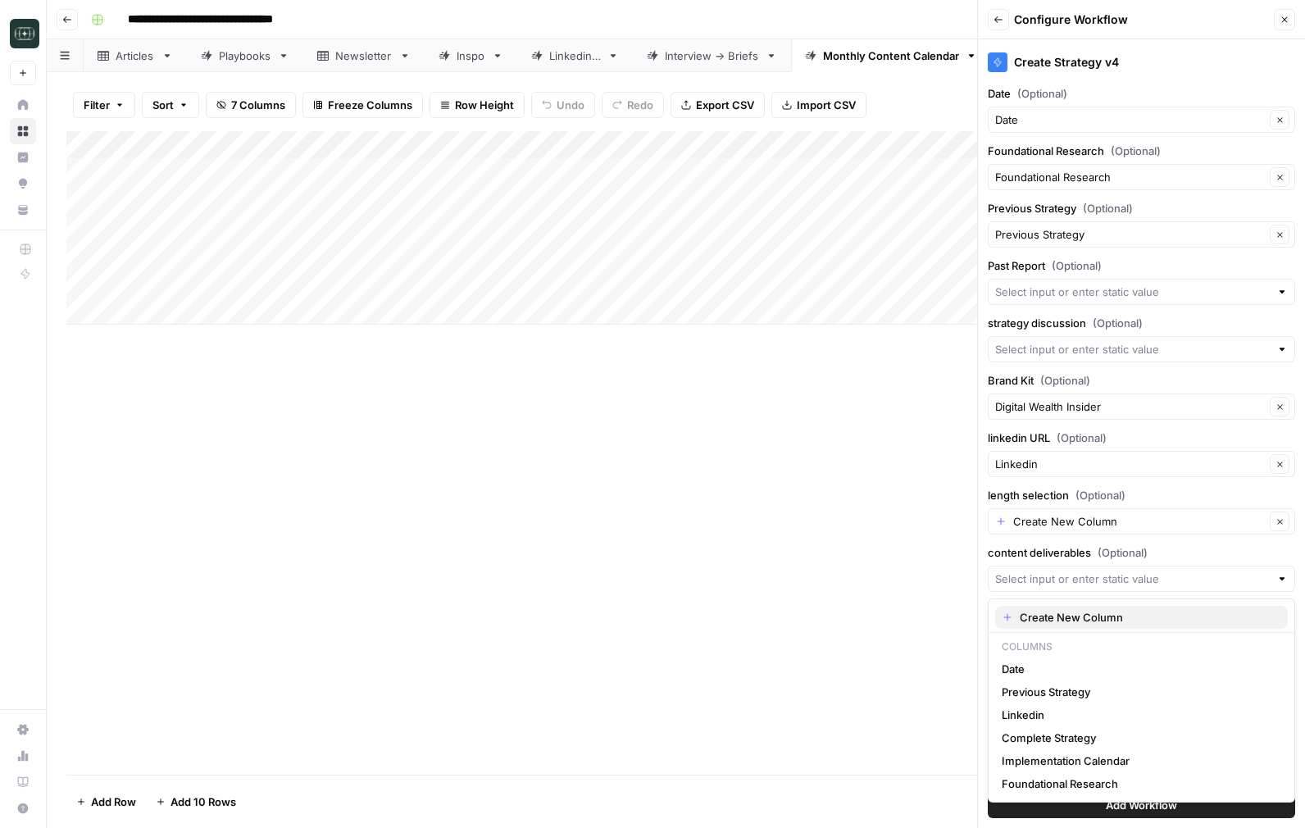
click at [1059, 615] on span "Create New Column" at bounding box center [1146, 617] width 255 height 16
type input "Create New Column"
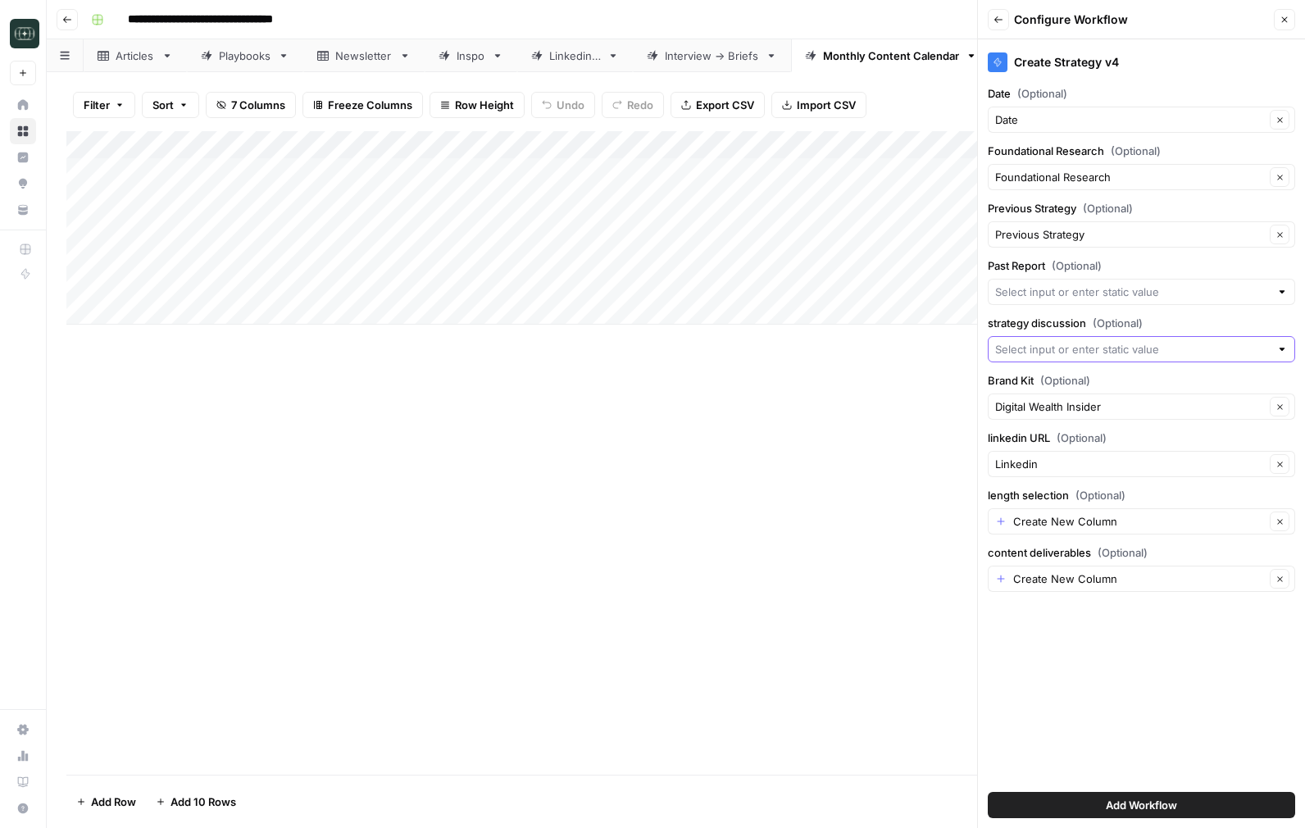
click at [1134, 354] on input "strategy discussion (Optional)" at bounding box center [1132, 349] width 275 height 16
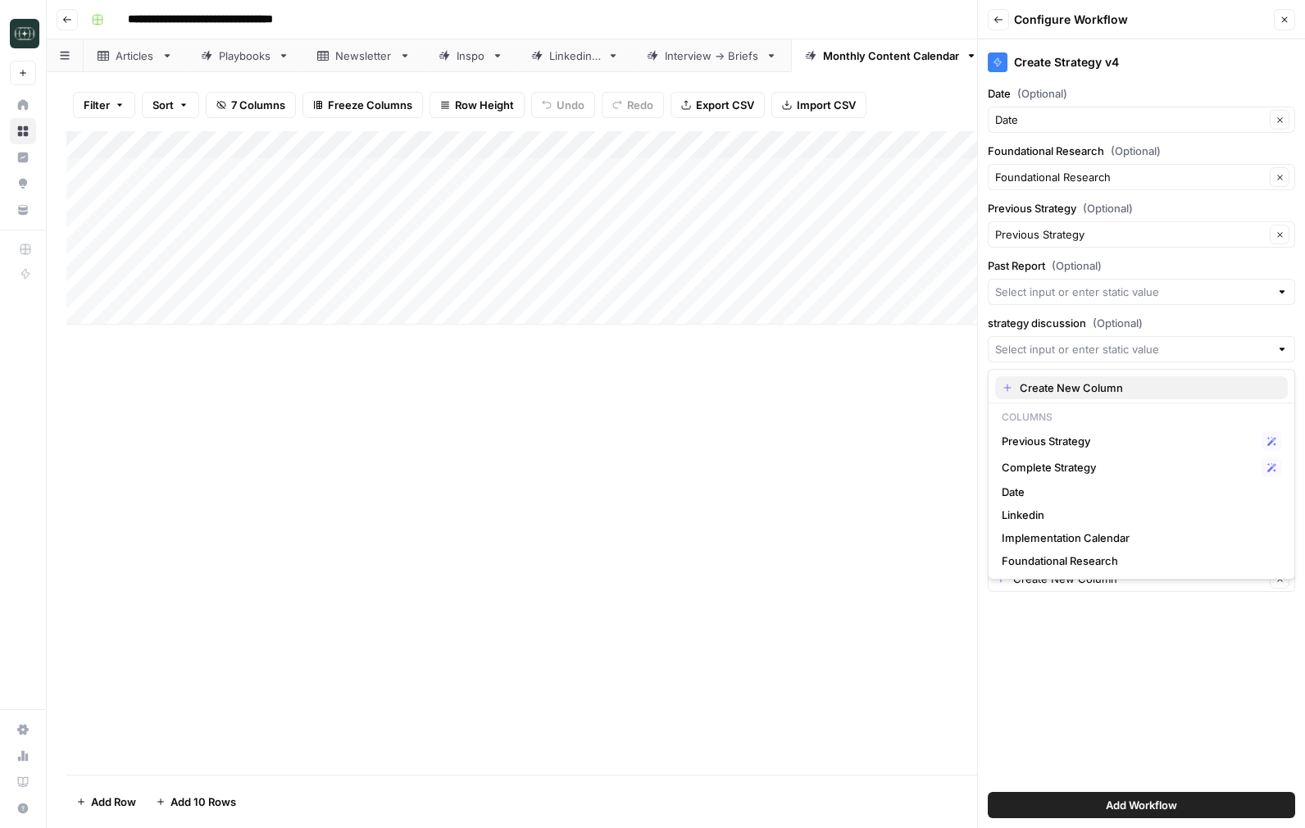
click at [1124, 383] on span "Create New Column" at bounding box center [1146, 387] width 255 height 16
type input "Create New Column"
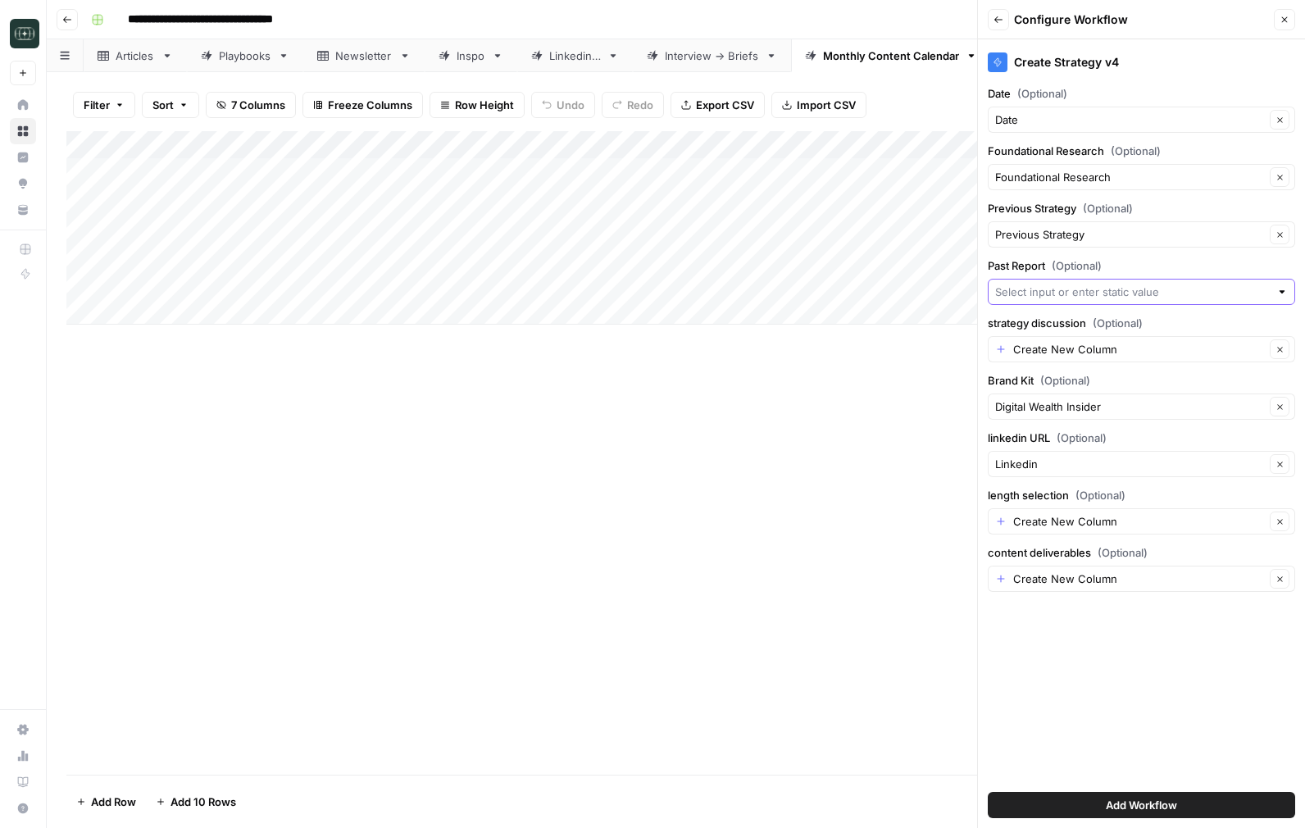
click at [1118, 299] on input "Past Report (Optional)" at bounding box center [1132, 292] width 275 height 16
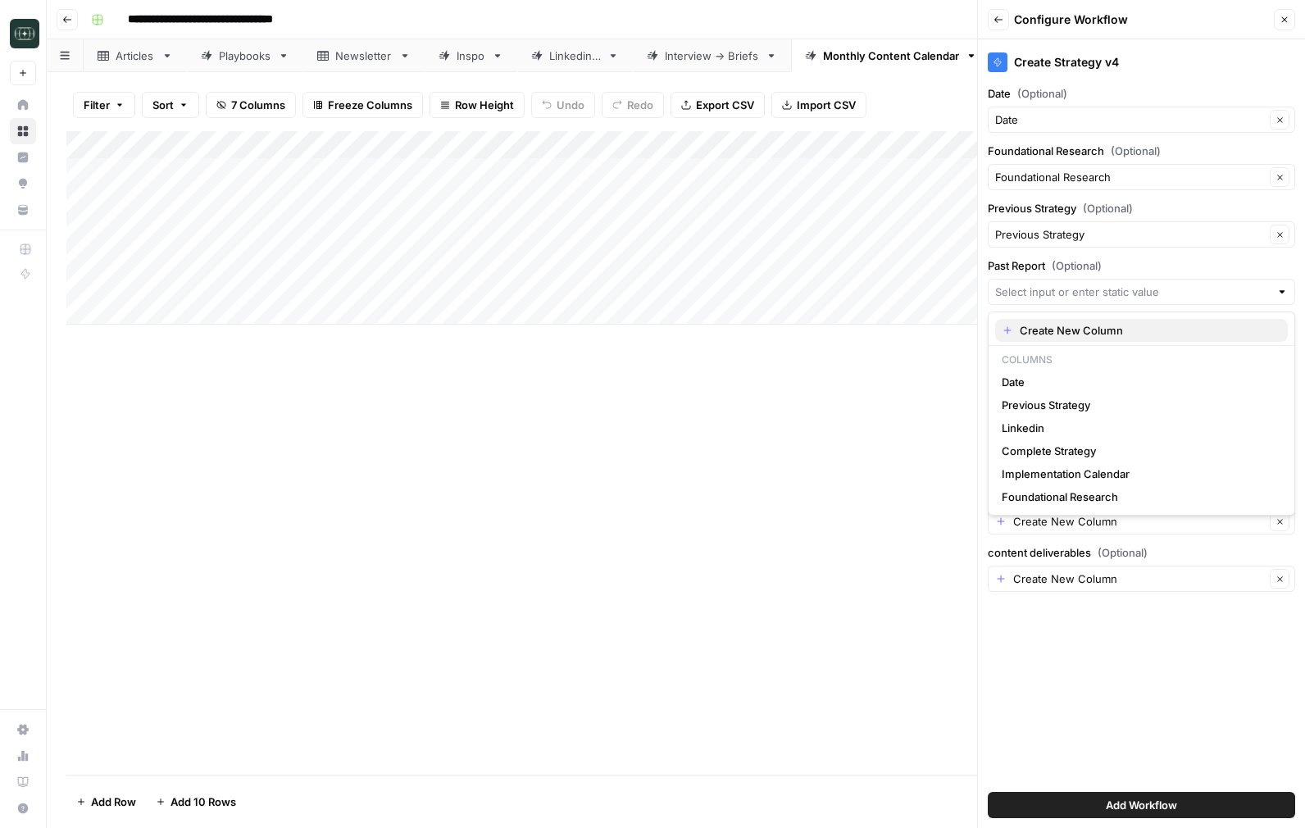
click at [1107, 321] on button "Create New Column" at bounding box center [1141, 330] width 293 height 23
type input "Create New Column"
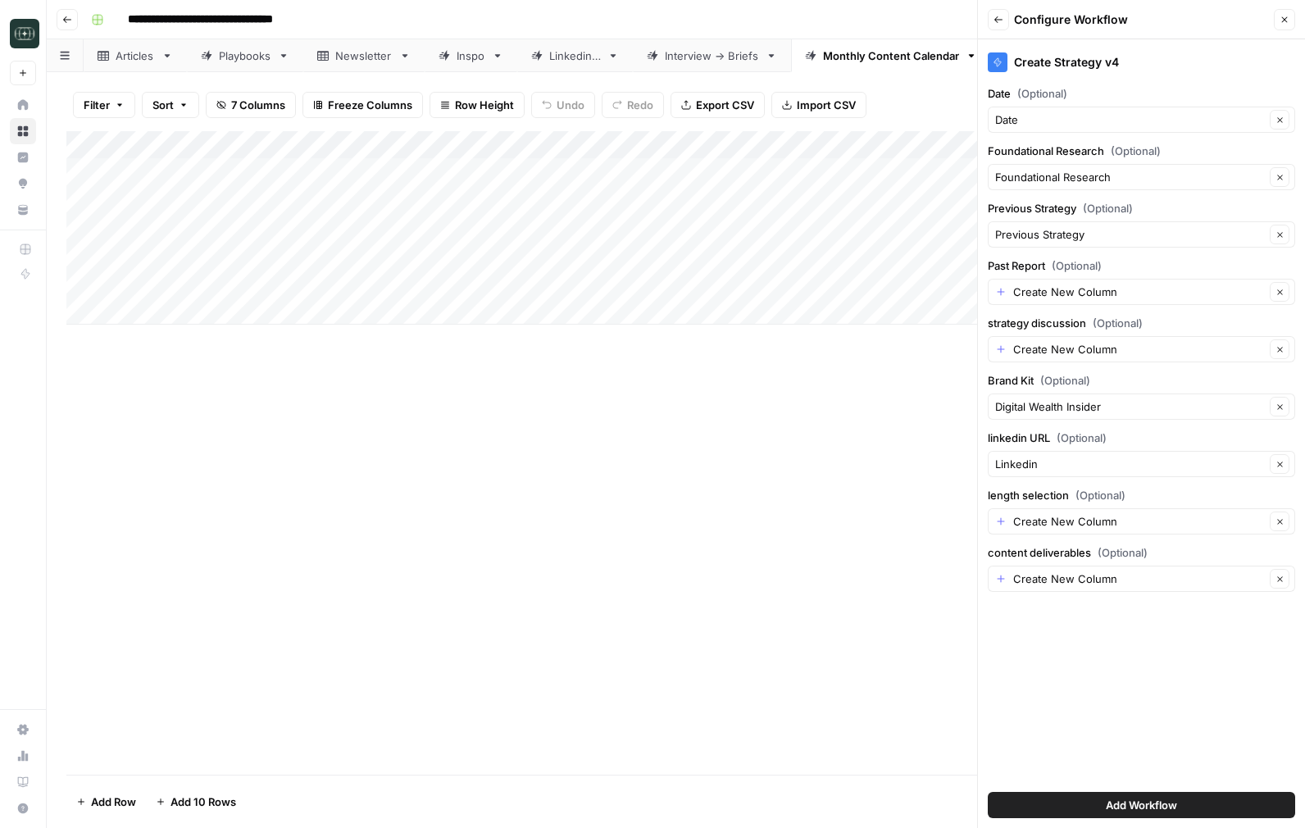
click at [1103, 809] on button "Add Workflow" at bounding box center [1140, 805] width 307 height 26
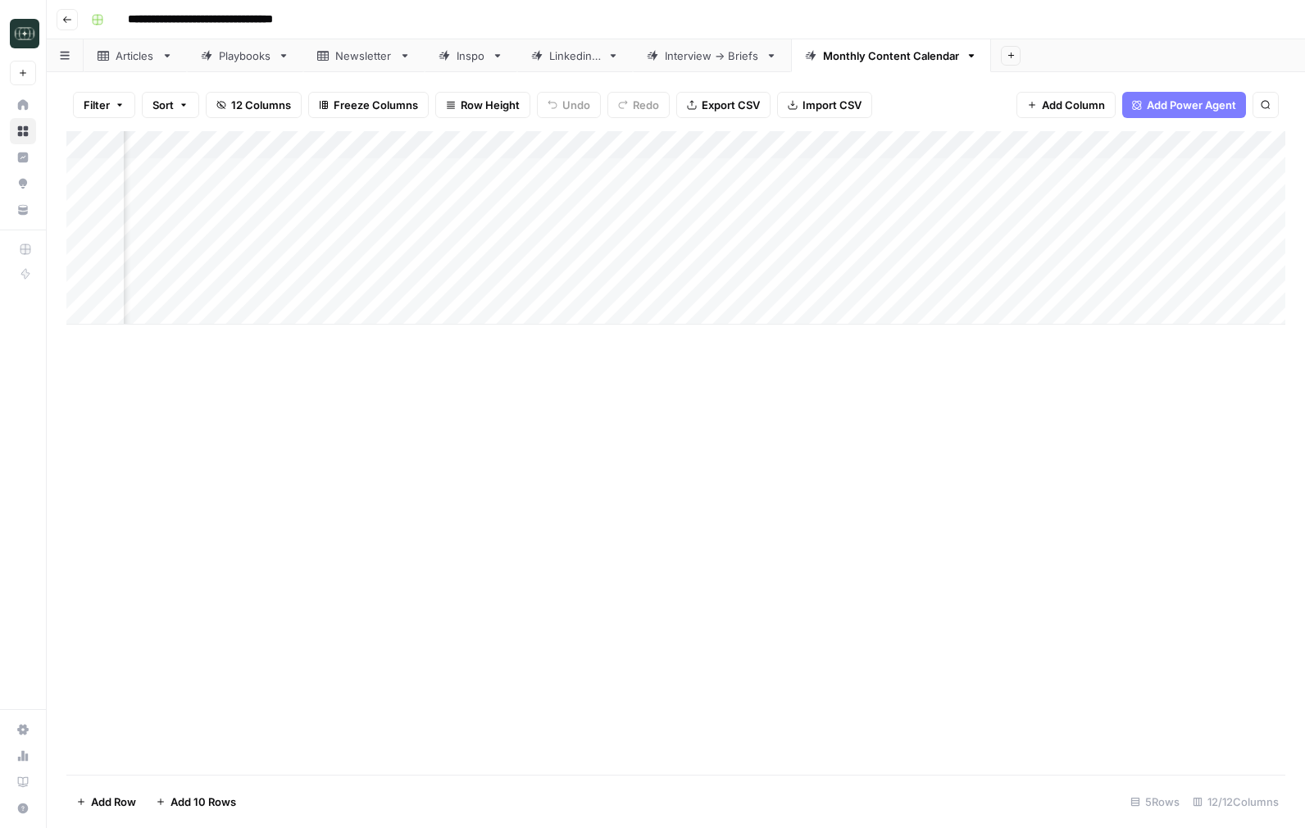
scroll to position [0, 376]
click at [547, 146] on div "Add Column" at bounding box center [675, 227] width 1218 height 193
click at [511, 306] on span "Remove Column" at bounding box center [516, 305] width 143 height 16
click at [595, 158] on button "Delete" at bounding box center [593, 169] width 55 height 29
click at [547, 147] on div "Add Column" at bounding box center [675, 227] width 1218 height 193
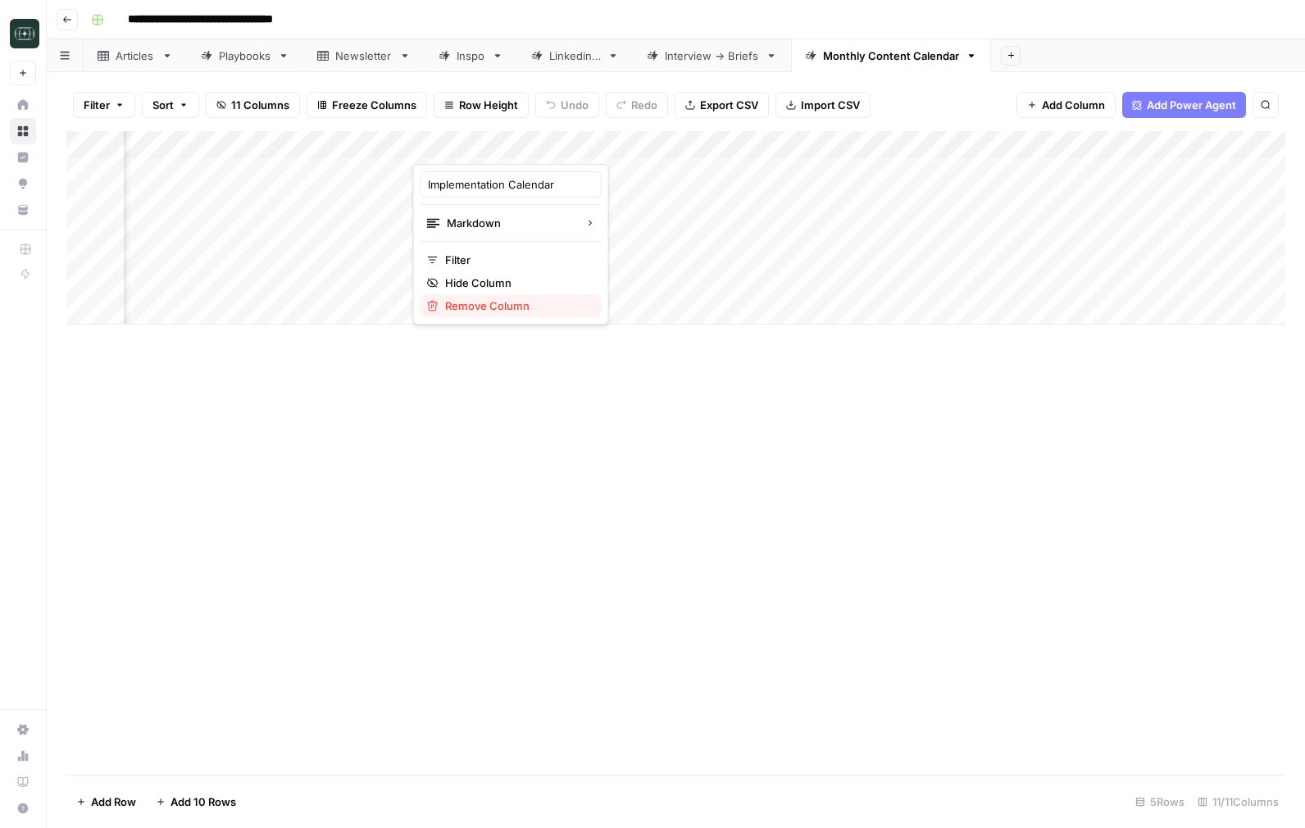
click at [515, 311] on span "Remove Column" at bounding box center [516, 305] width 143 height 16
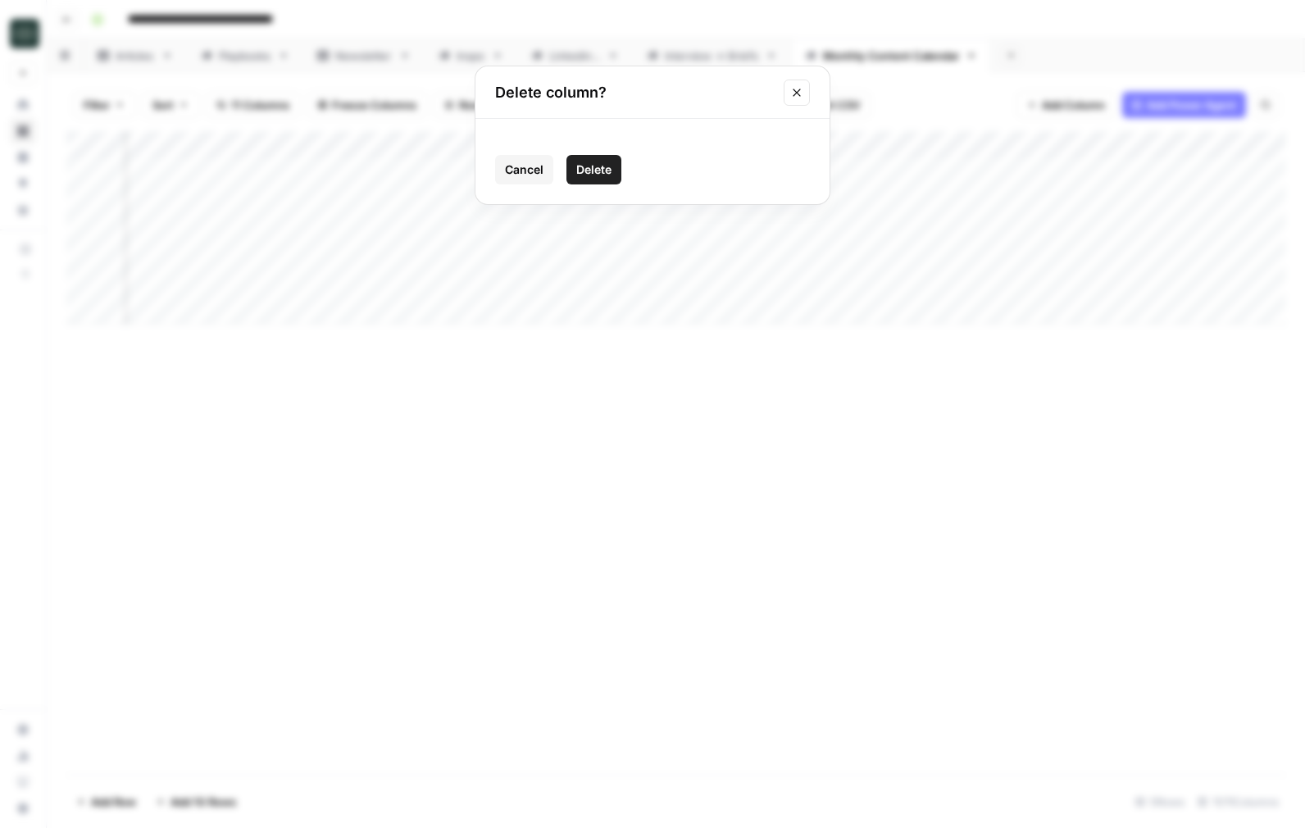
click at [596, 170] on span "Delete" at bounding box center [593, 169] width 35 height 16
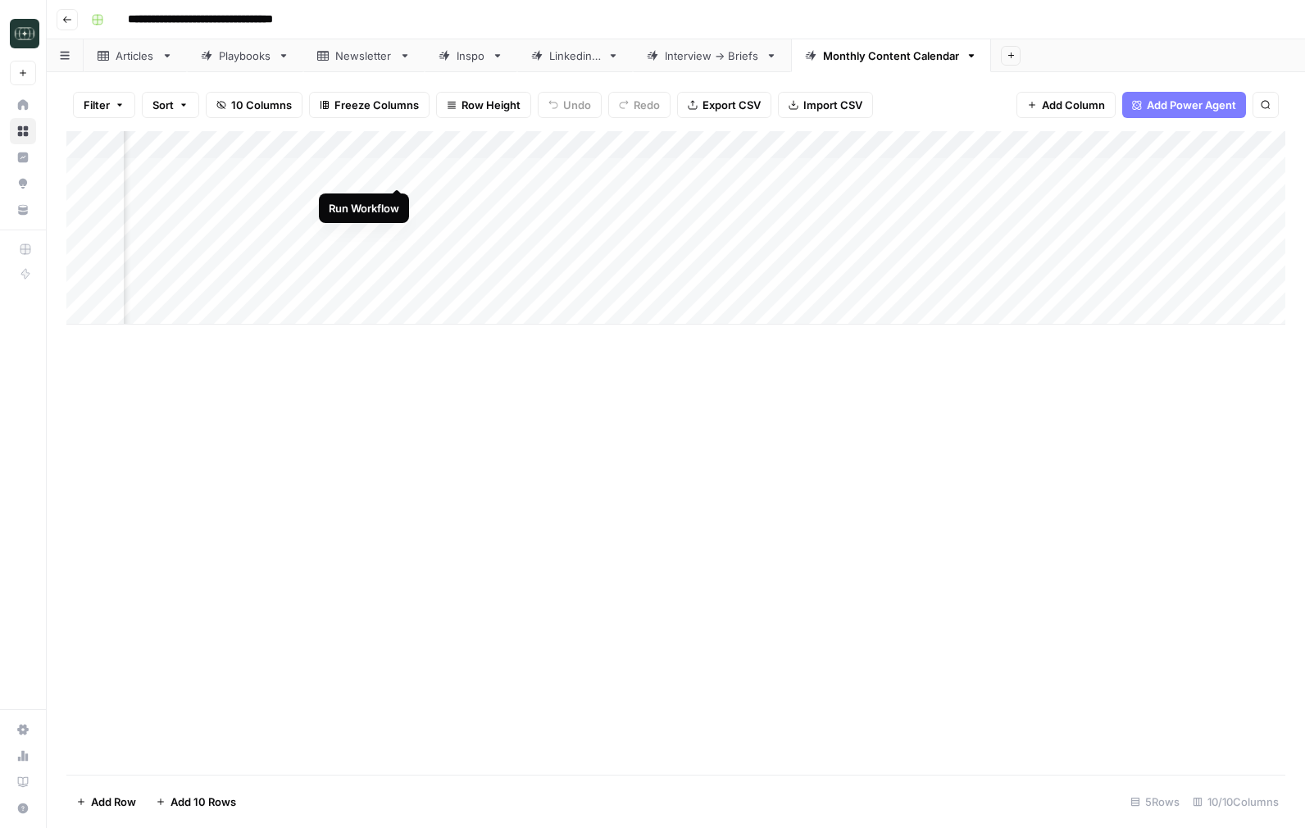
click at [397, 171] on div "Add Column" at bounding box center [675, 227] width 1218 height 193
drag, startPoint x: 775, startPoint y: 141, endPoint x: 726, endPoint y: 145, distance: 49.3
click at [726, 145] on div "Add Column" at bounding box center [675, 227] width 1218 height 193
drag, startPoint x: 962, startPoint y: 142, endPoint x: 844, endPoint y: 144, distance: 118.0
click at [844, 144] on div "Add Column" at bounding box center [675, 227] width 1218 height 193
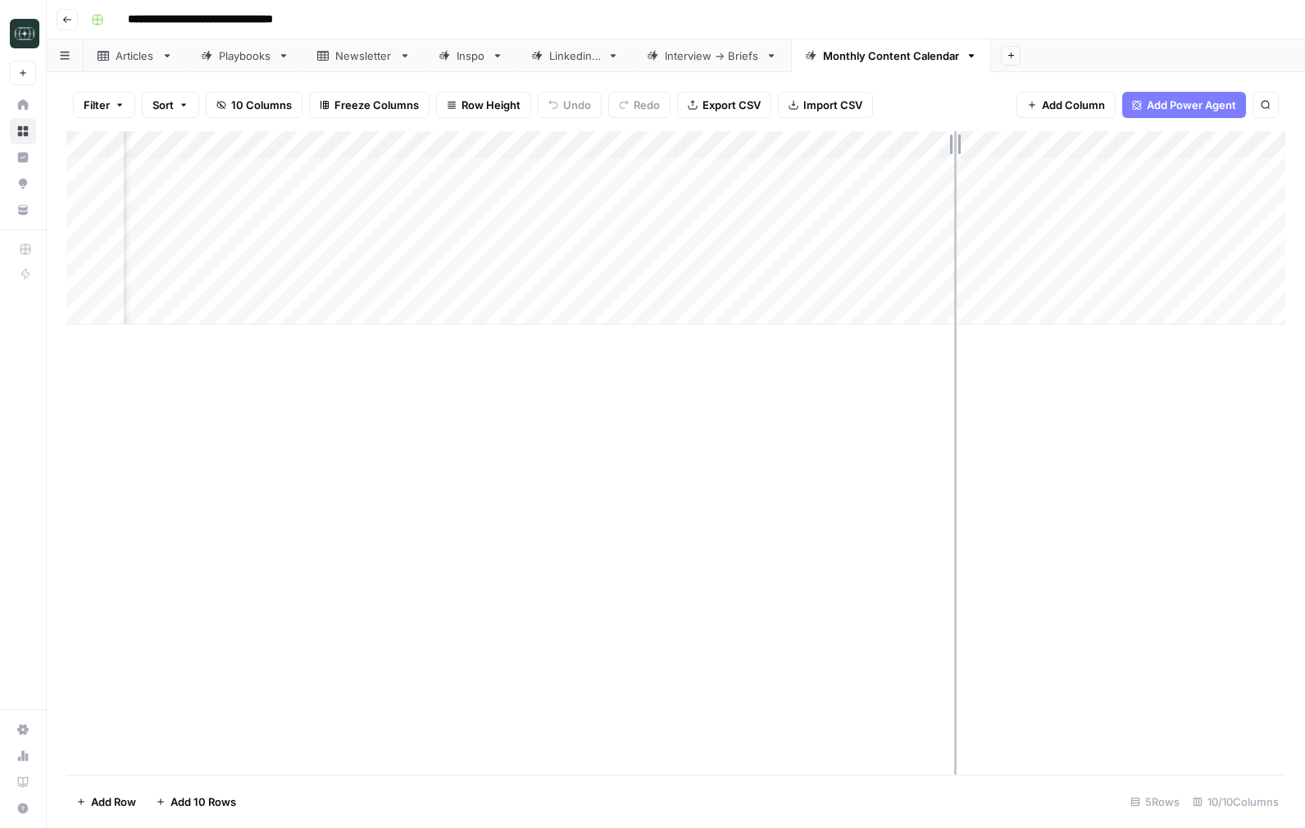
drag, startPoint x: 993, startPoint y: 143, endPoint x: 946, endPoint y: 143, distance: 47.5
click at [946, 143] on div "Add Column" at bounding box center [675, 227] width 1218 height 193
drag, startPoint x: 1016, startPoint y: 144, endPoint x: 932, endPoint y: 145, distance: 84.4
click at [932, 145] on div "Add Column" at bounding box center [675, 227] width 1218 height 193
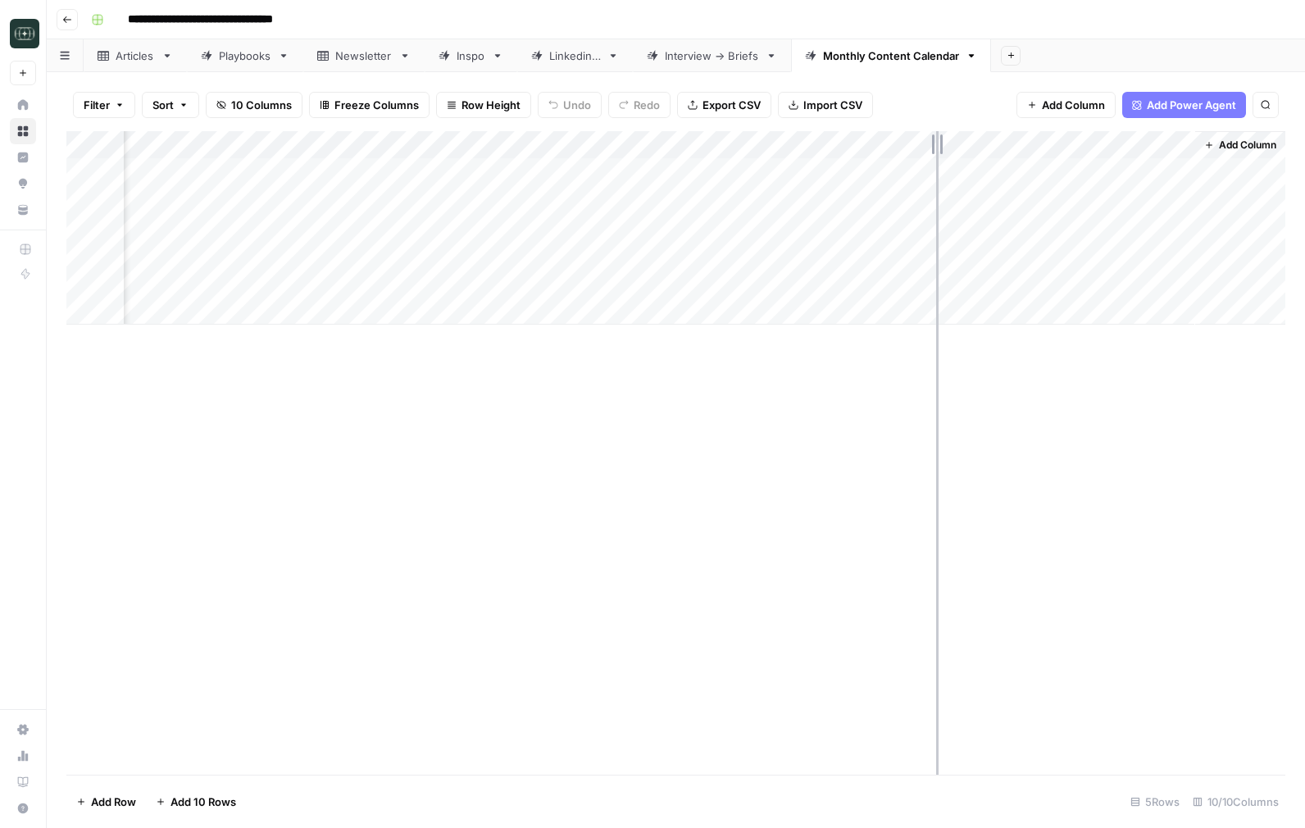
scroll to position [0, 455]
click at [61, 16] on button "Go back" at bounding box center [67, 19] width 21 height 21
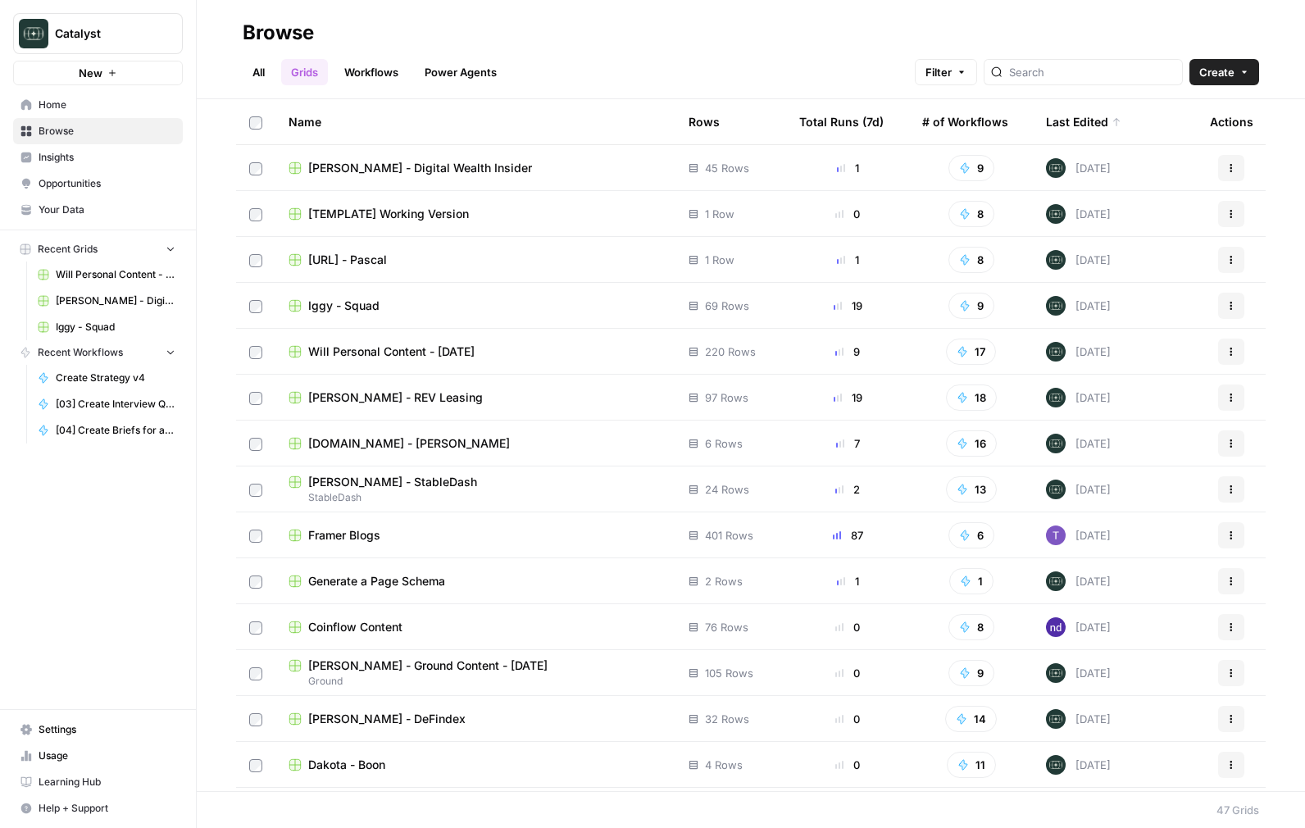
click at [349, 202] on td "[TEMPLATE] Working Version" at bounding box center [475, 213] width 400 height 45
click at [418, 210] on span "[TEMPLATE] Working Version" at bounding box center [388, 214] width 161 height 16
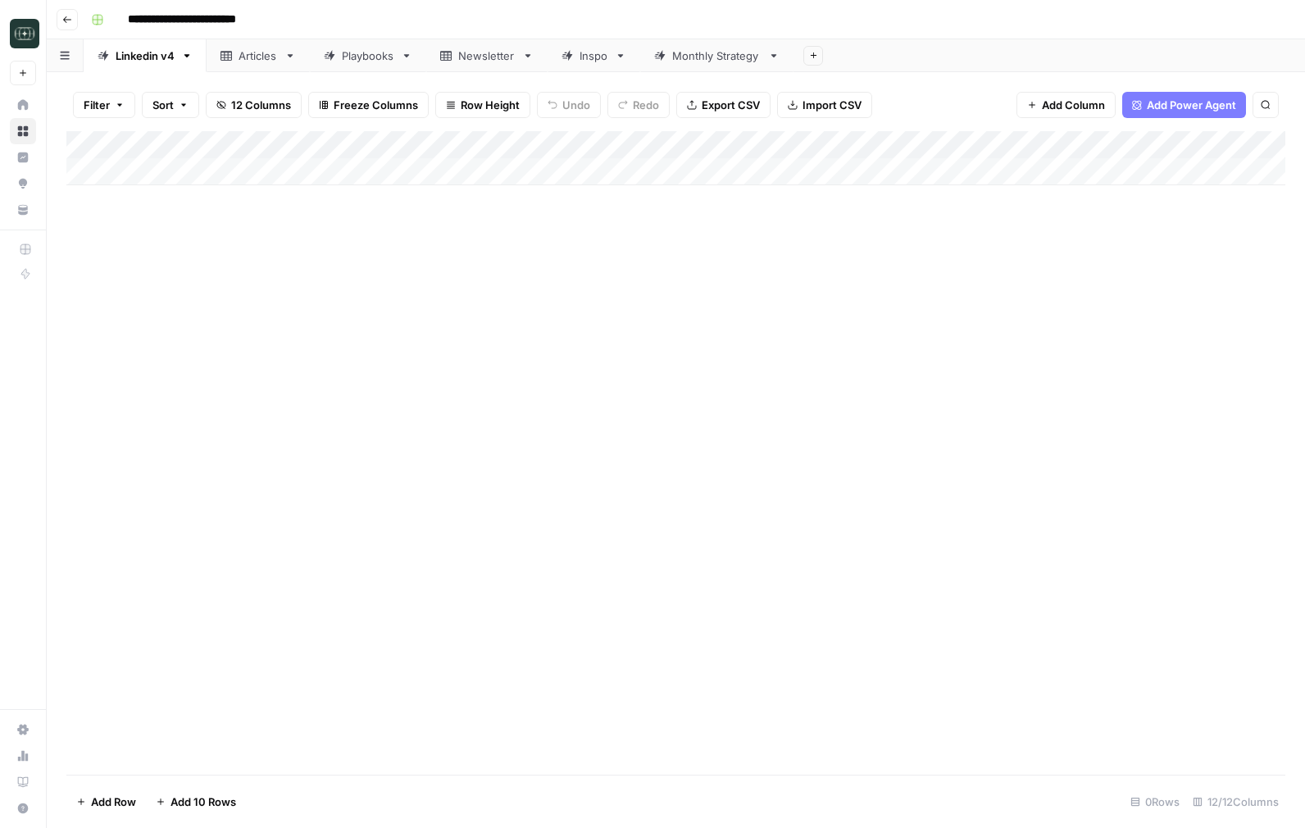
click at [690, 53] on div "Monthly Strategy" at bounding box center [716, 56] width 89 height 16
click at [182, 175] on div "Add Column" at bounding box center [675, 158] width 1218 height 54
click at [447, 464] on div "Add Column" at bounding box center [675, 452] width 1218 height 643
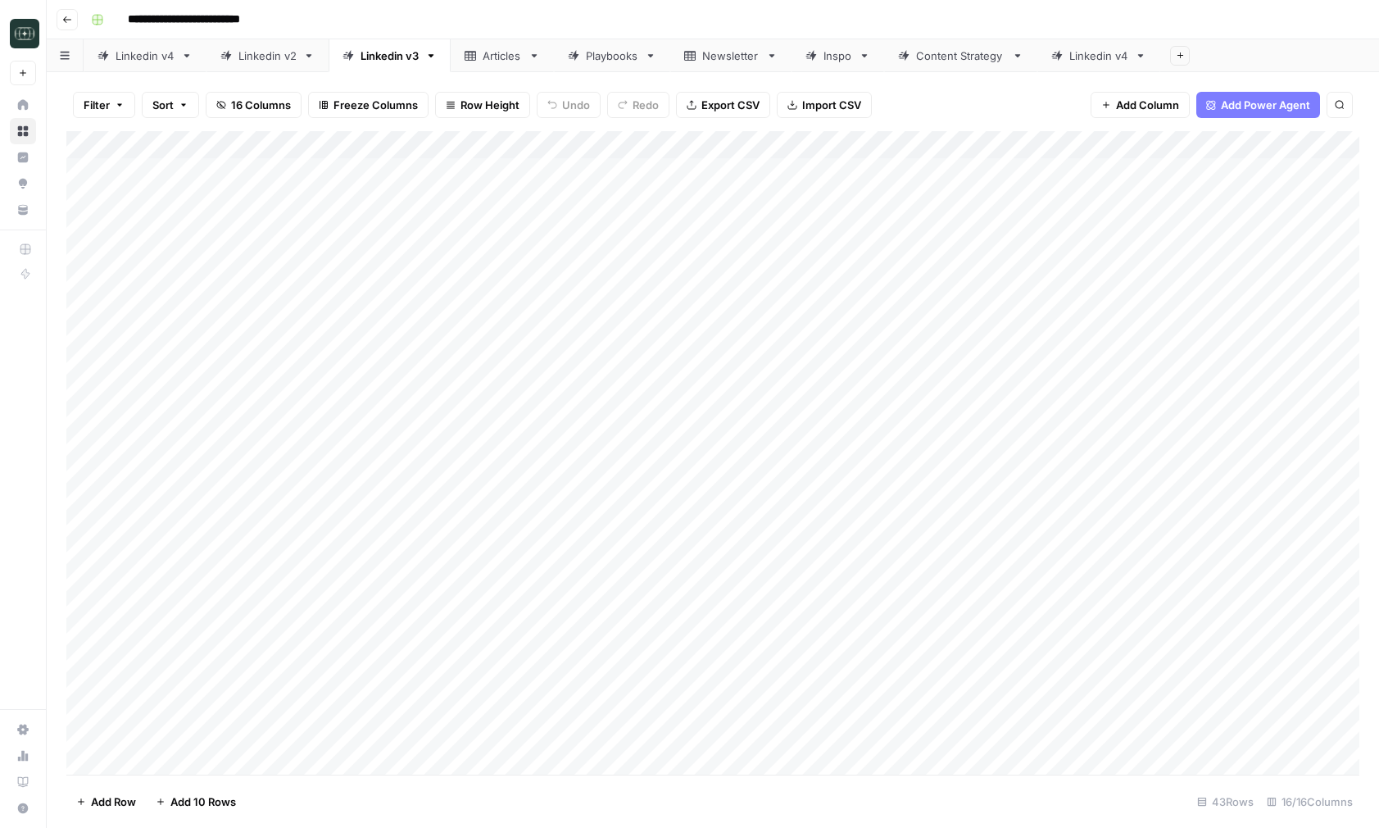
click at [72, 20] on button "Go back" at bounding box center [67, 19] width 21 height 21
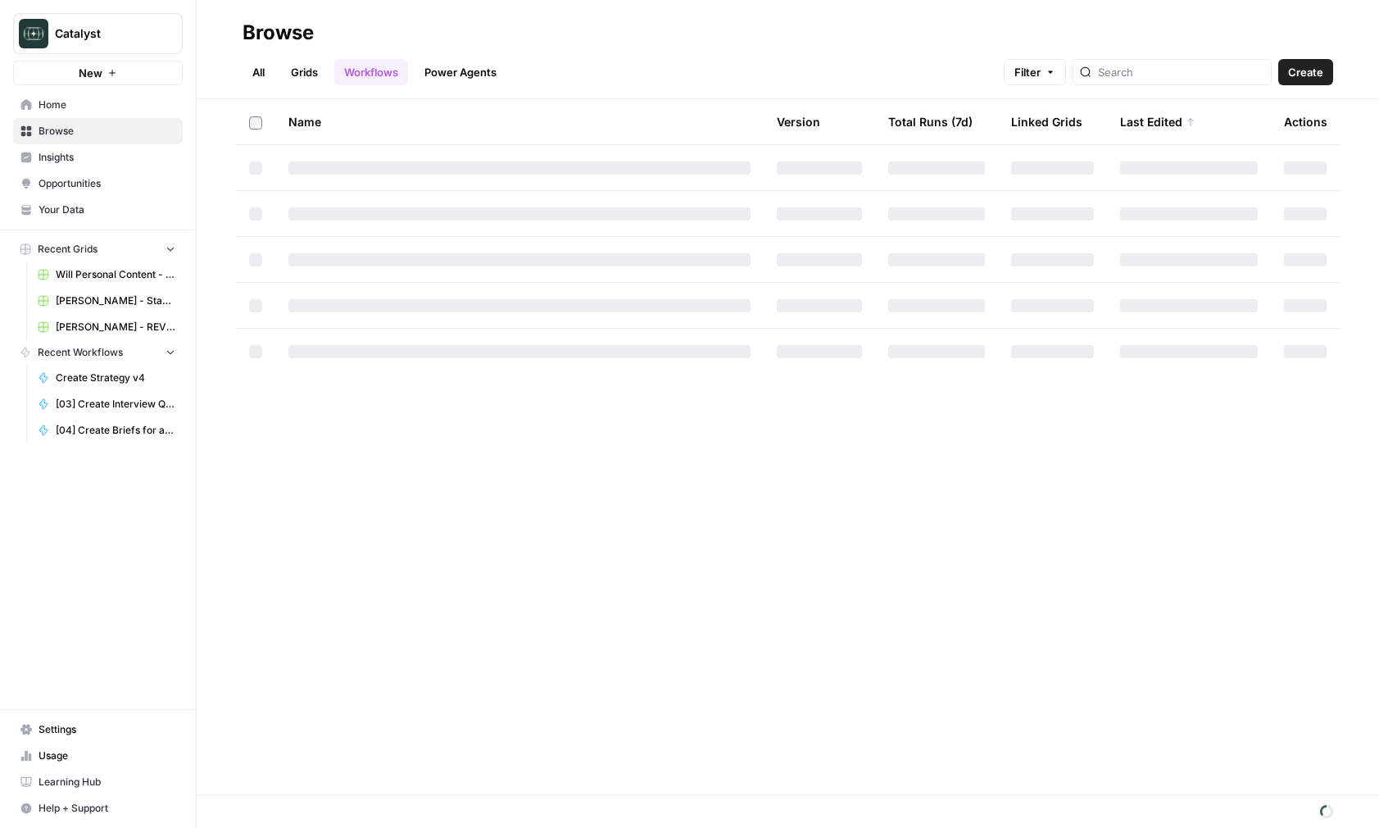
click at [87, 107] on span "Home" at bounding box center [107, 105] width 137 height 15
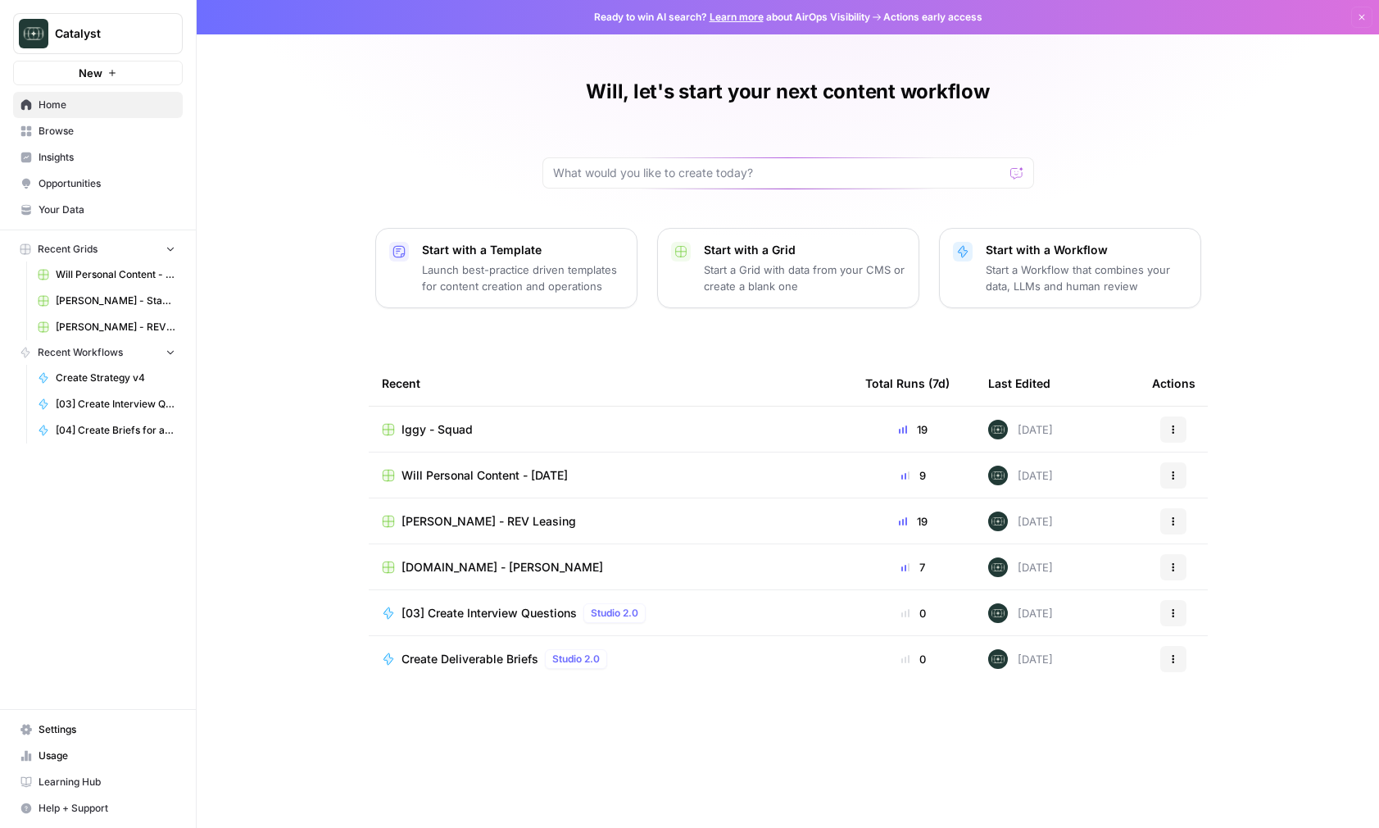
click at [139, 204] on span "Your Data" at bounding box center [107, 209] width 137 height 15
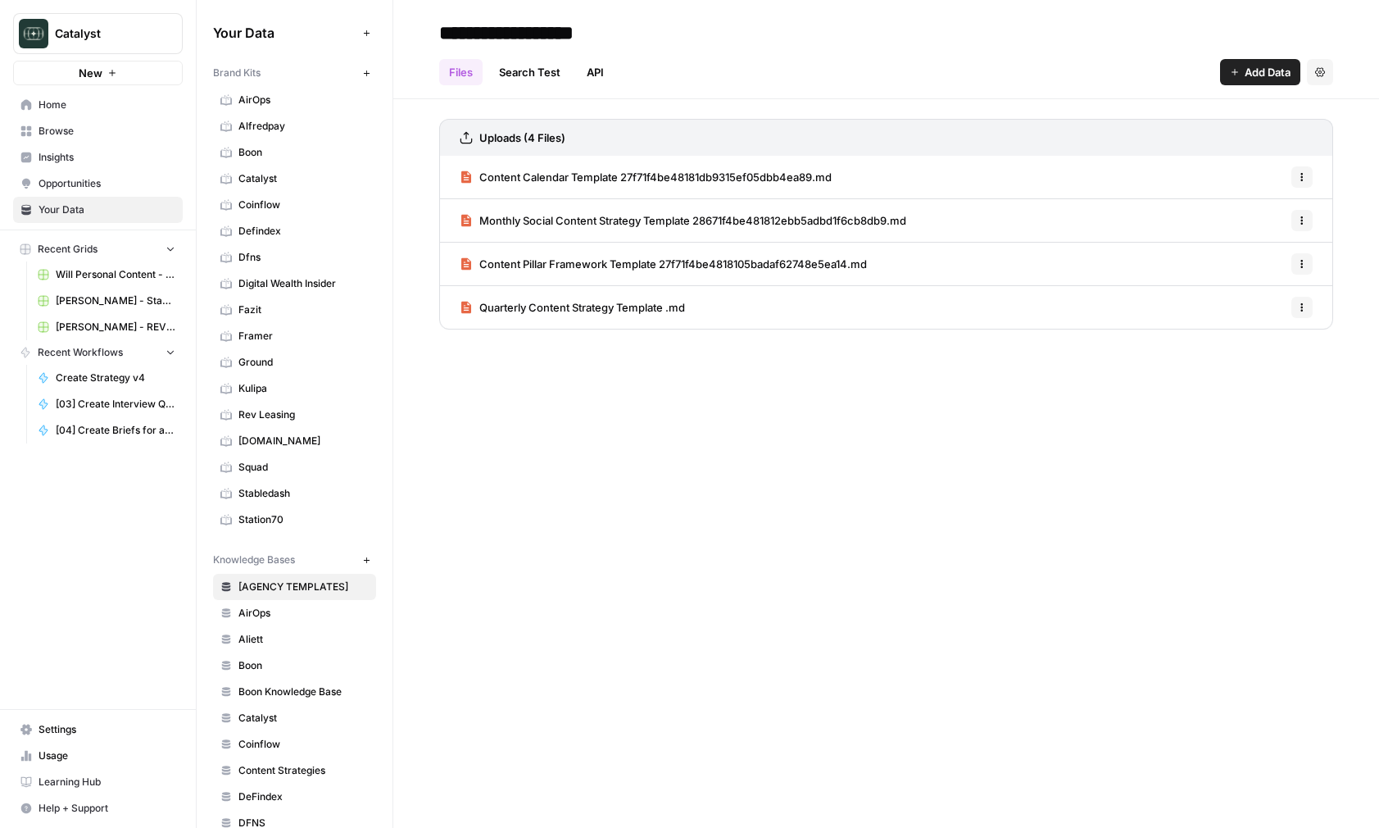
click at [102, 137] on span "Browse" at bounding box center [107, 131] width 137 height 15
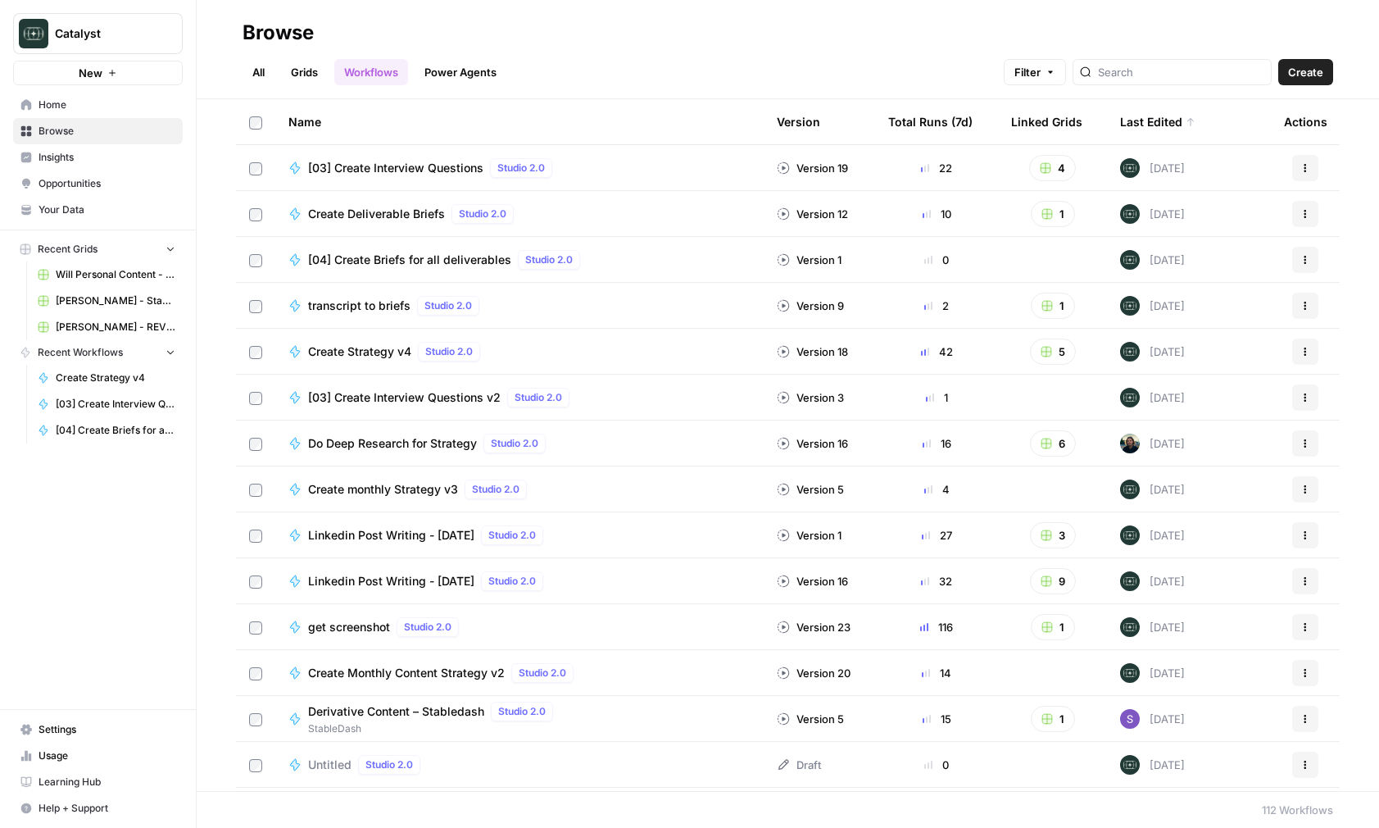
click at [313, 74] on link "Grids" at bounding box center [304, 72] width 47 height 26
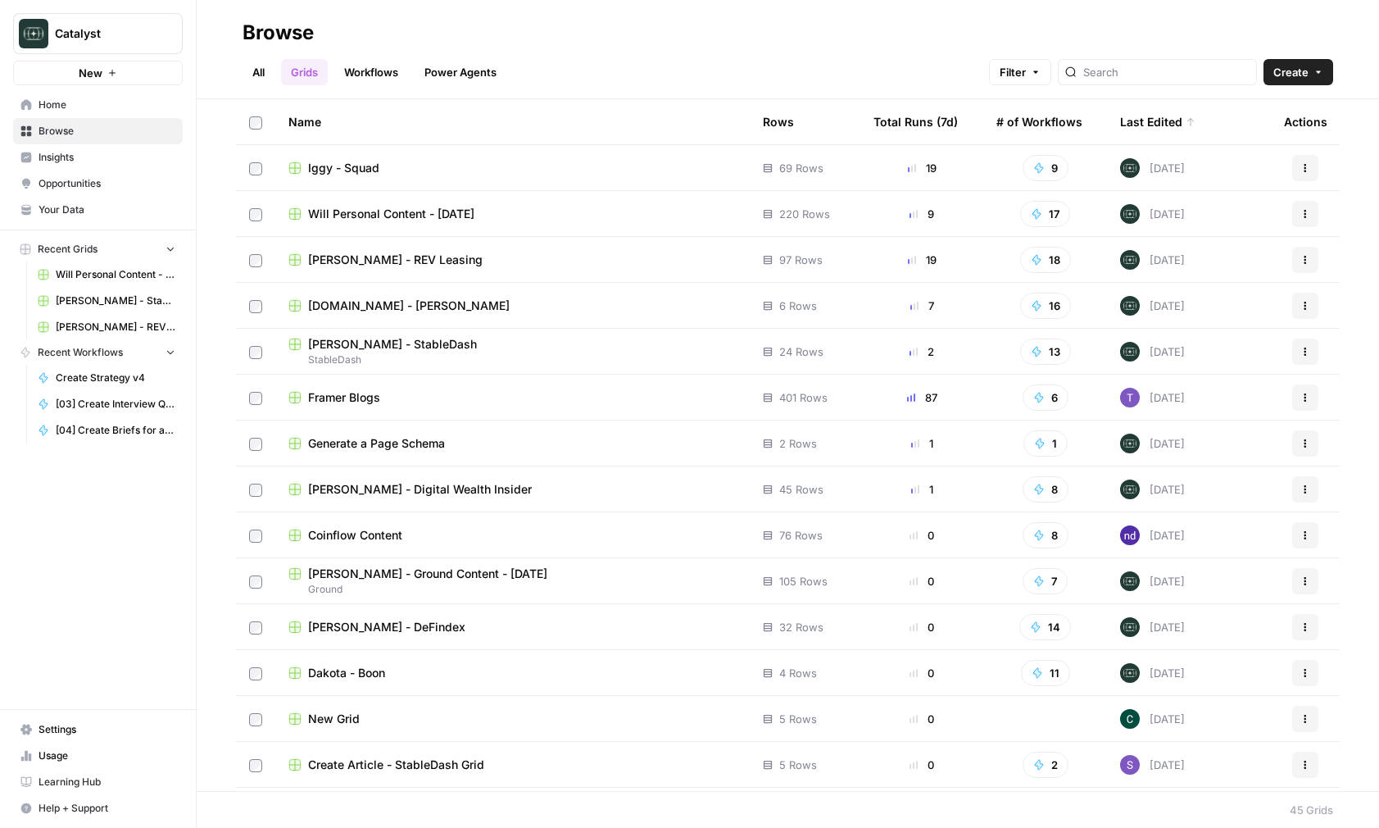
click at [353, 568] on span "[PERSON_NAME] - Ground Content - [DATE]" at bounding box center [427, 573] width 239 height 16
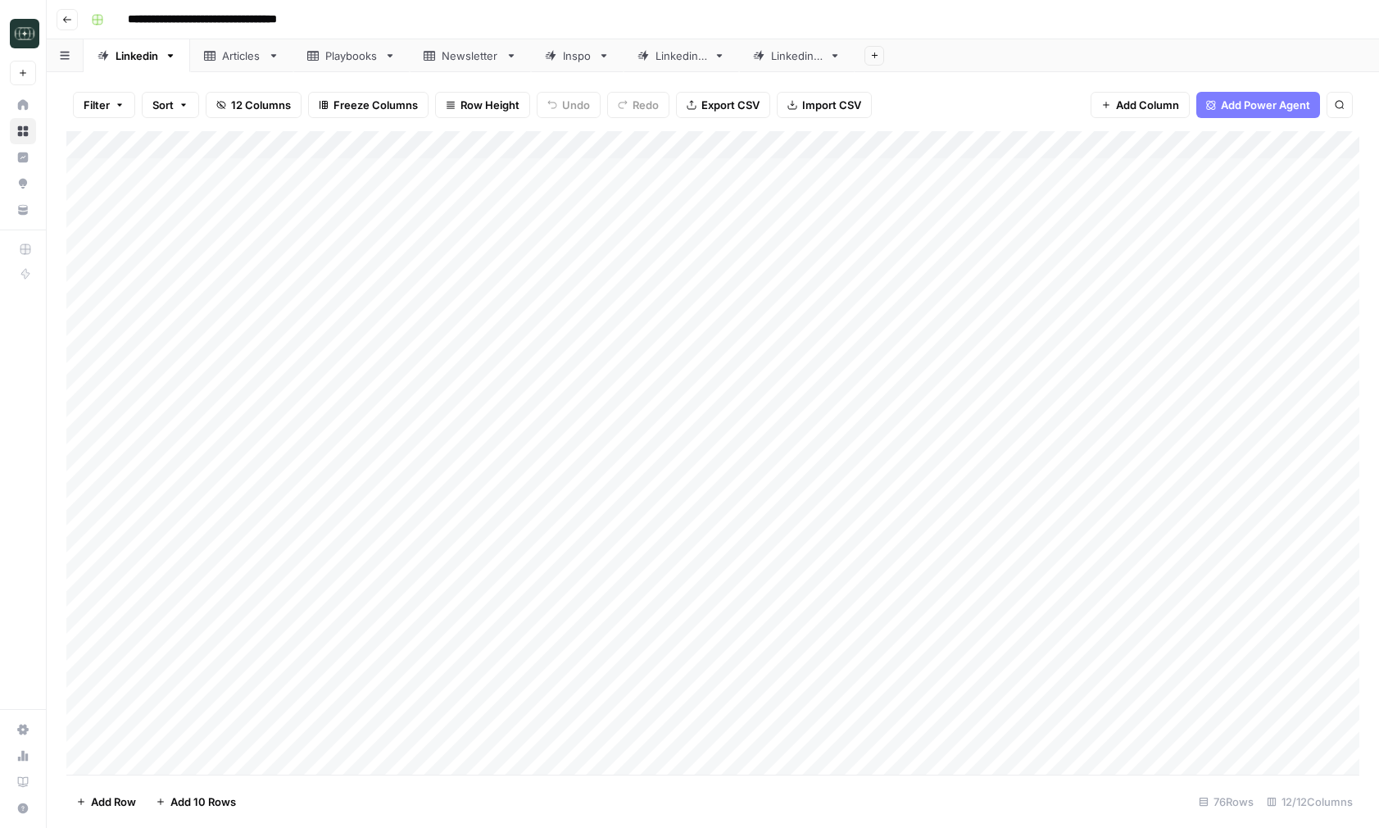
click at [840, 61] on link "Linkedin 3" at bounding box center [797, 55] width 116 height 33
click at [837, 54] on icon "button" at bounding box center [836, 55] width 6 height 3
click at [865, 107] on span "Duplicate Sheet" at bounding box center [904, 110] width 79 height 16
click at [914, 55] on div "Linkedin 3" at bounding box center [913, 56] width 52 height 16
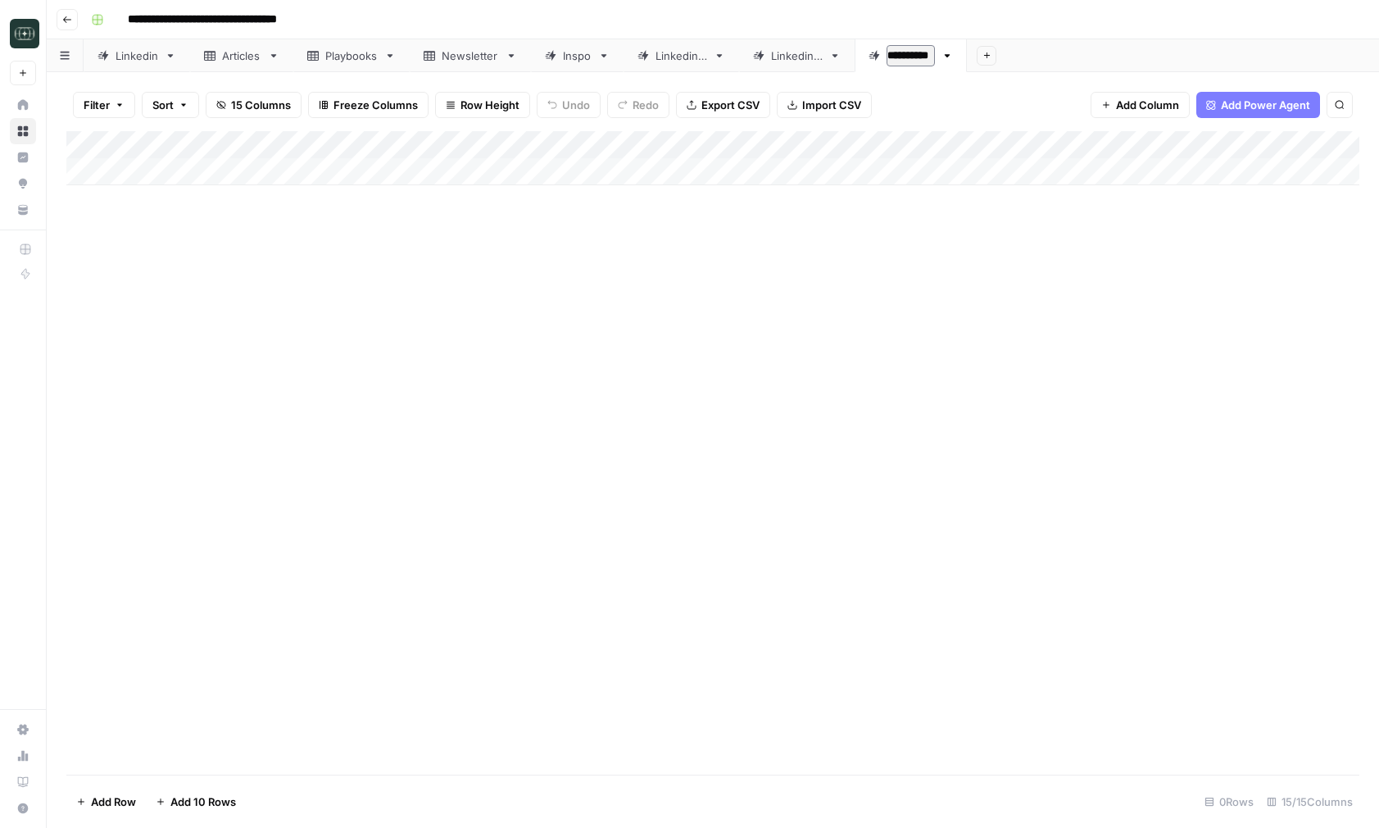
type input "**********"
click at [1169, 147] on div "Add Column" at bounding box center [712, 158] width 1293 height 54
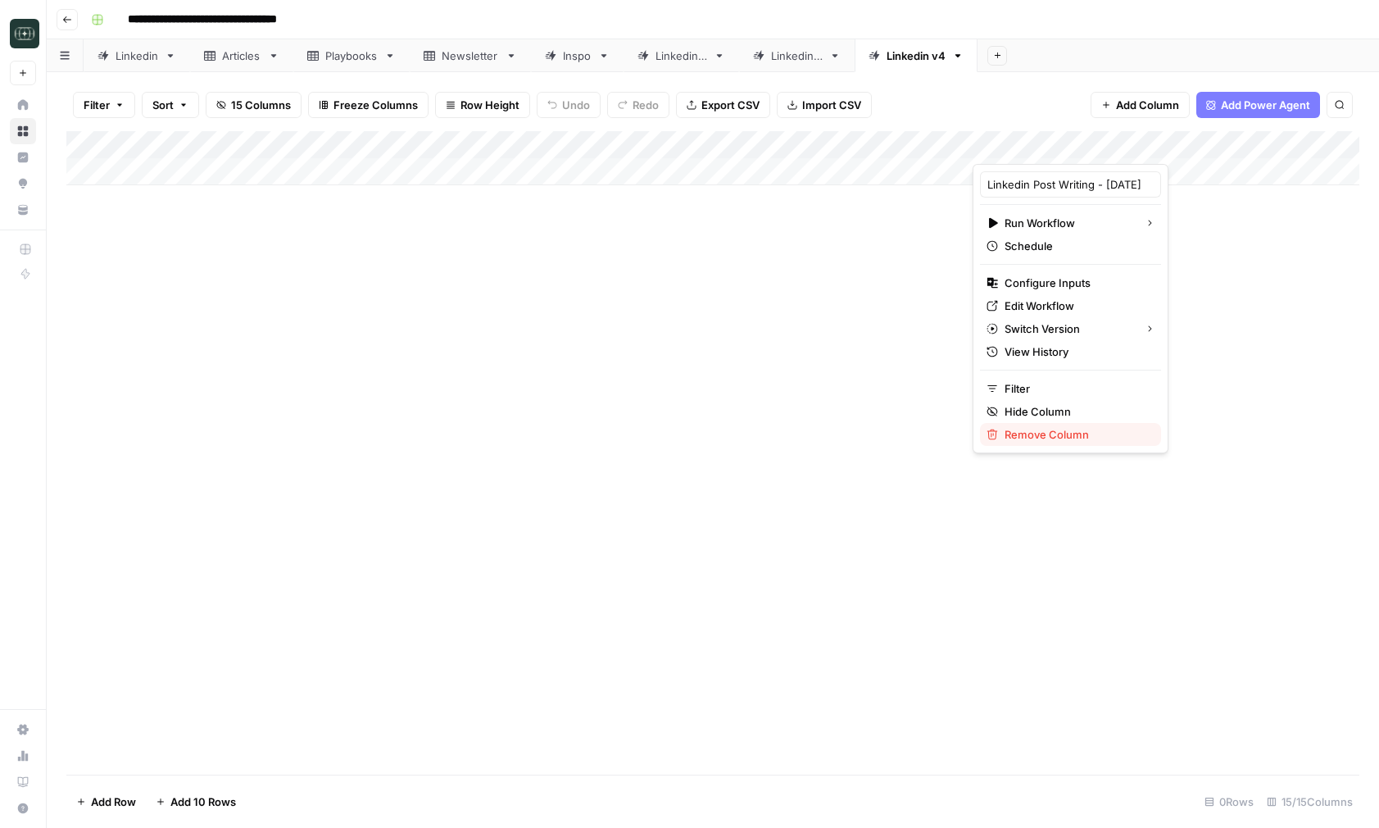
click at [1036, 438] on span "Remove Column" at bounding box center [1076, 434] width 143 height 16
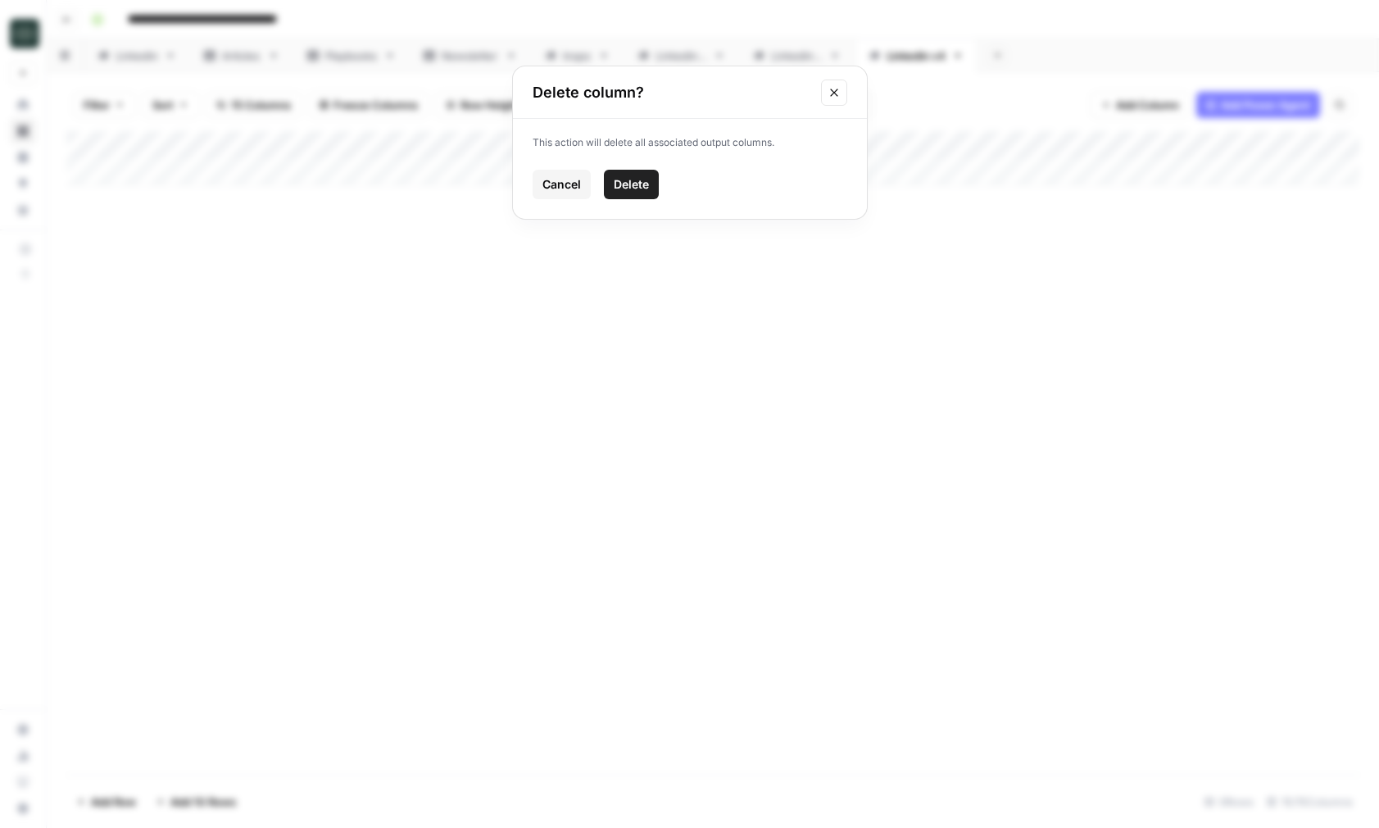
click at [656, 180] on button "Delete" at bounding box center [631, 184] width 55 height 29
click at [1303, 146] on div "Add Column" at bounding box center [712, 158] width 1293 height 54
click at [1140, 268] on div "Add Column" at bounding box center [712, 452] width 1293 height 643
click at [1332, 139] on span "Add Column" at bounding box center [1321, 145] width 57 height 15
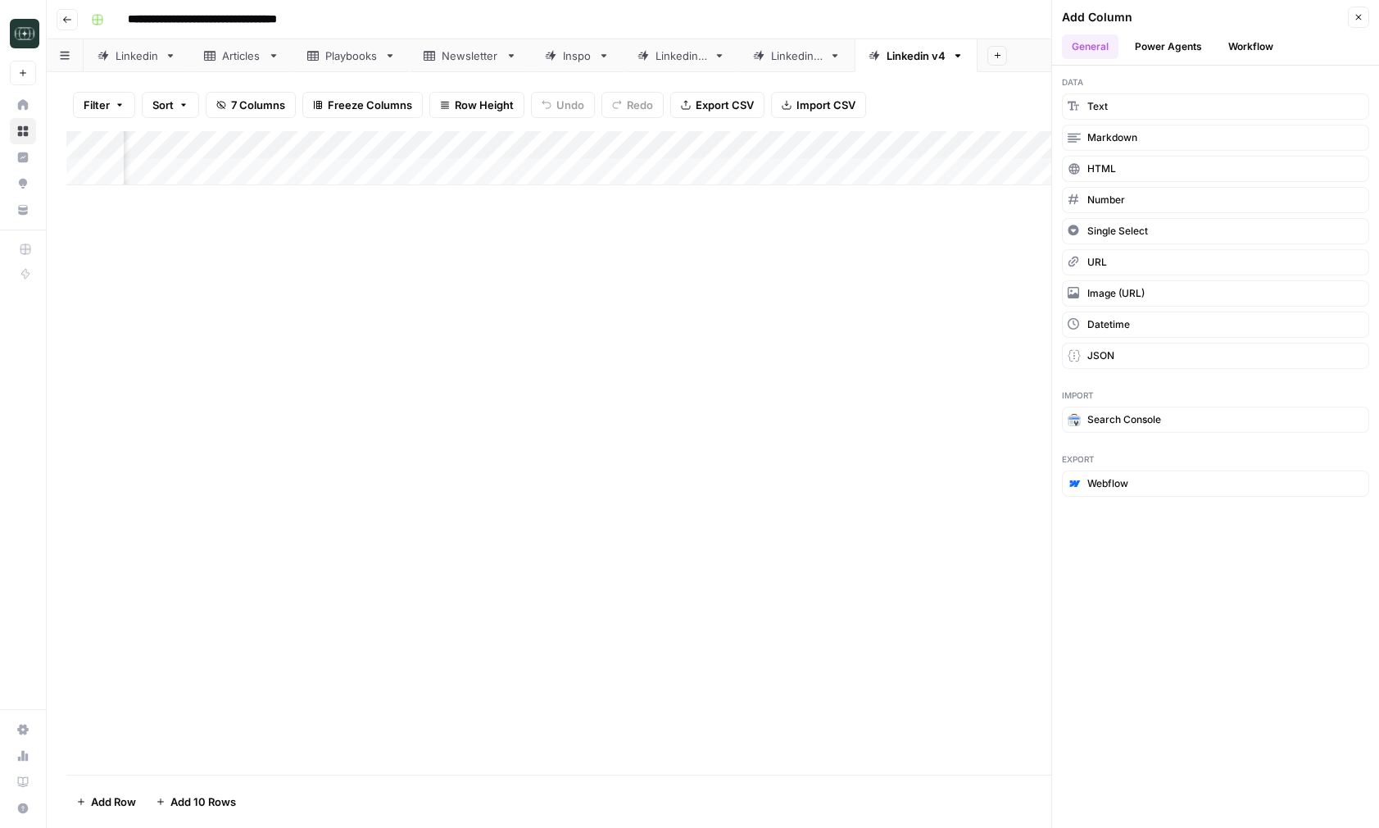
click at [1255, 52] on button "Workflow" at bounding box center [1250, 46] width 65 height 25
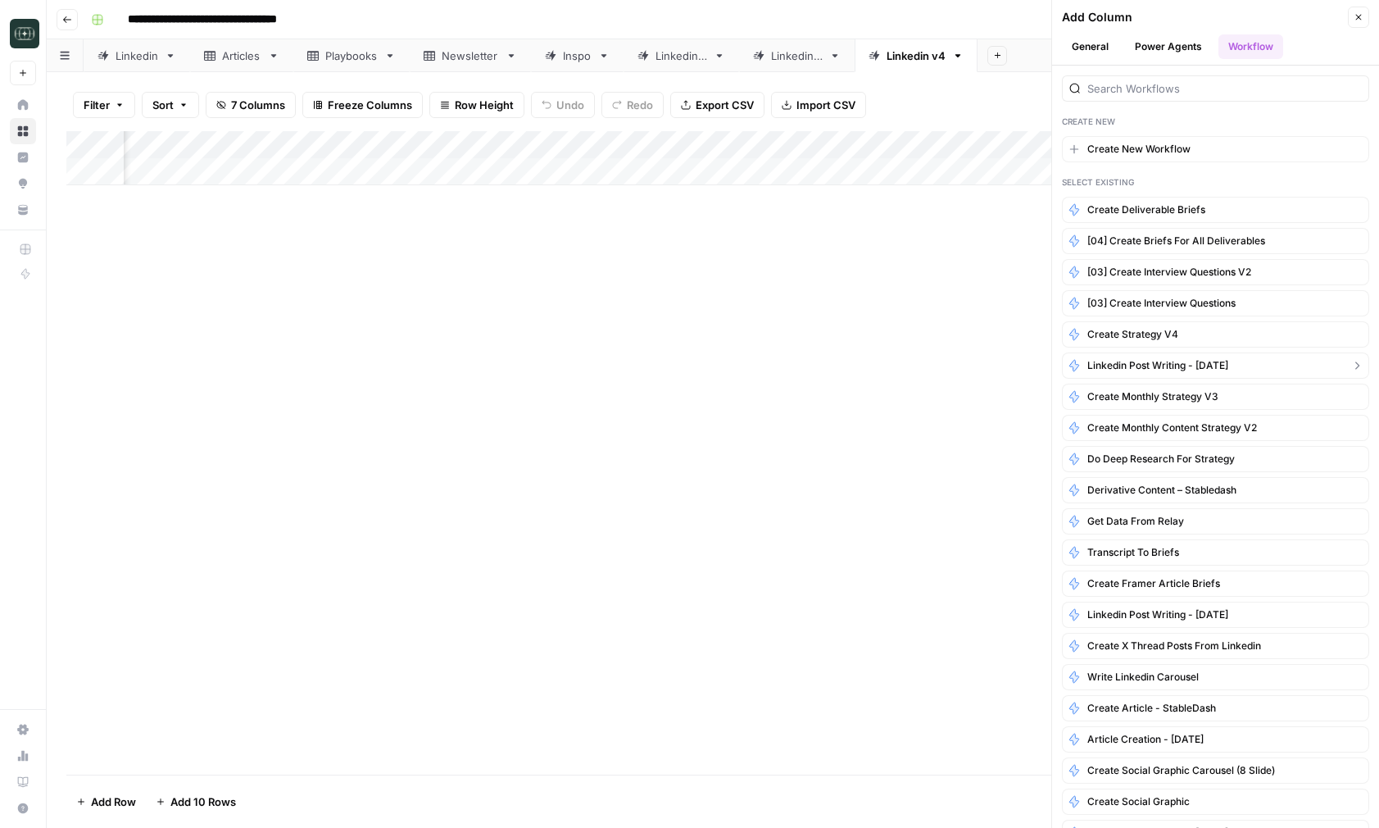
click at [1222, 364] on span "Linkedin Post Writing - [DATE]" at bounding box center [1157, 365] width 141 height 15
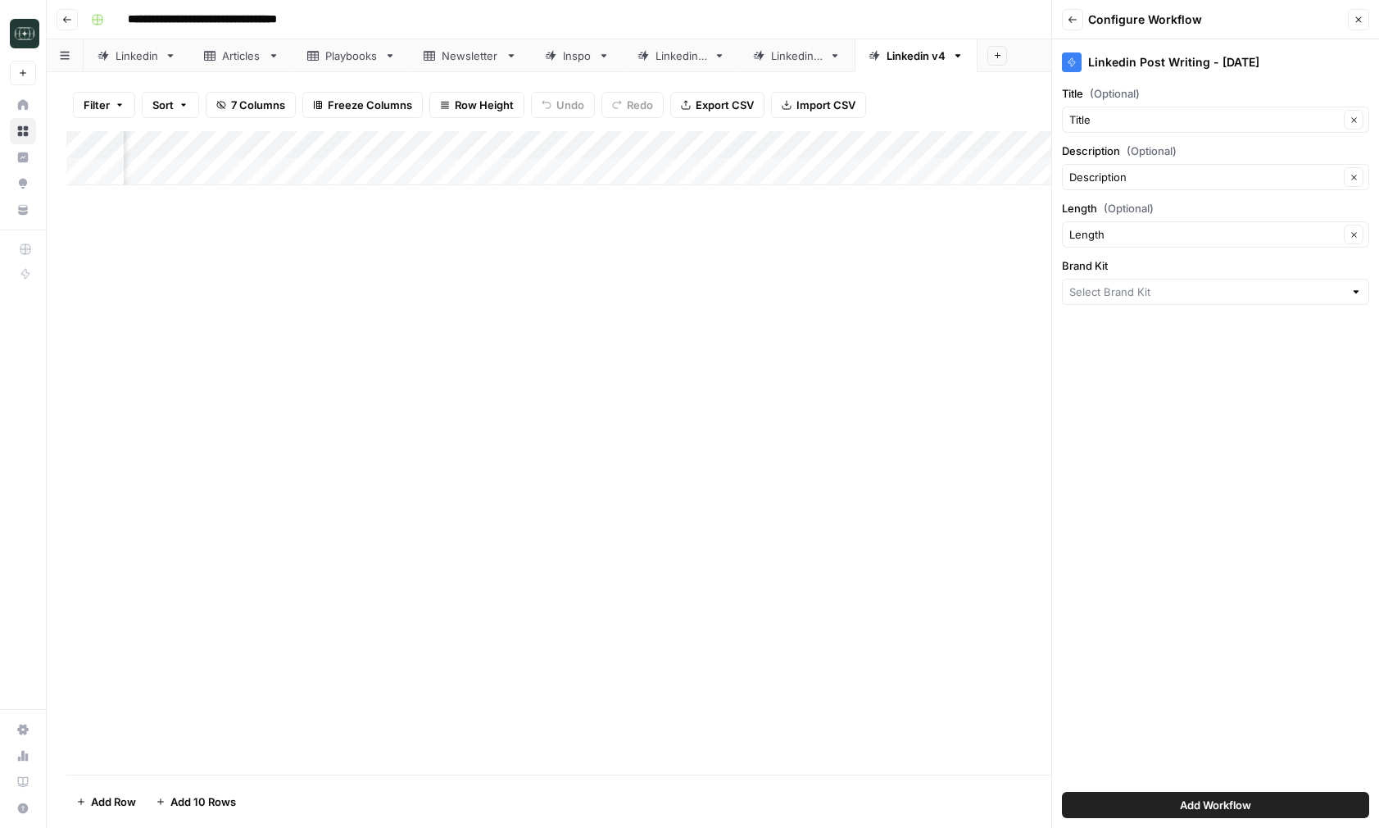
type input "Ground"
click at [1175, 804] on button "Add Workflow" at bounding box center [1215, 805] width 307 height 26
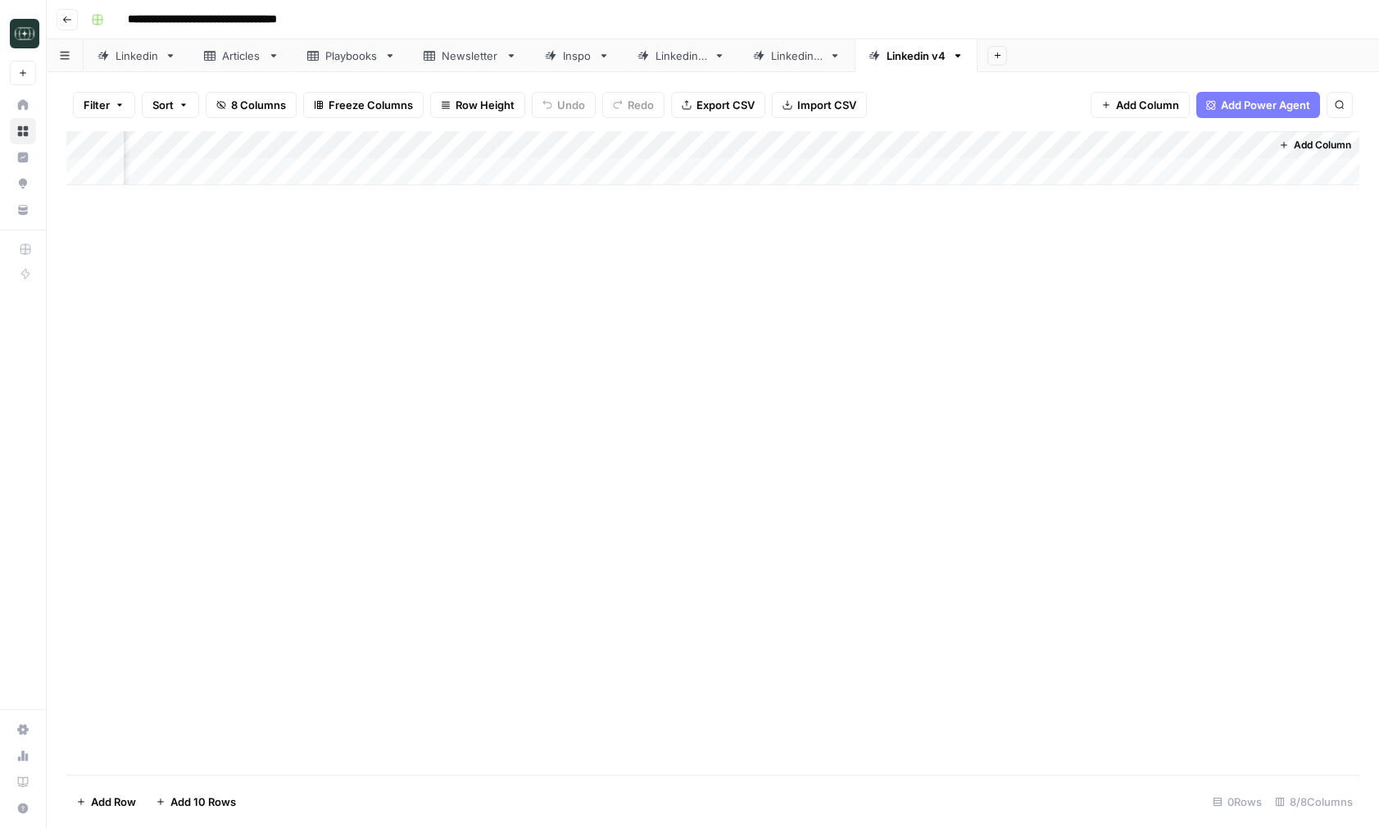
scroll to position [0, 379]
drag, startPoint x: 1158, startPoint y: 143, endPoint x: 637, endPoint y: 145, distance: 521.2
click at [637, 145] on div "Add Column" at bounding box center [712, 158] width 1293 height 54
drag, startPoint x: 672, startPoint y: 149, endPoint x: 606, endPoint y: 152, distance: 65.6
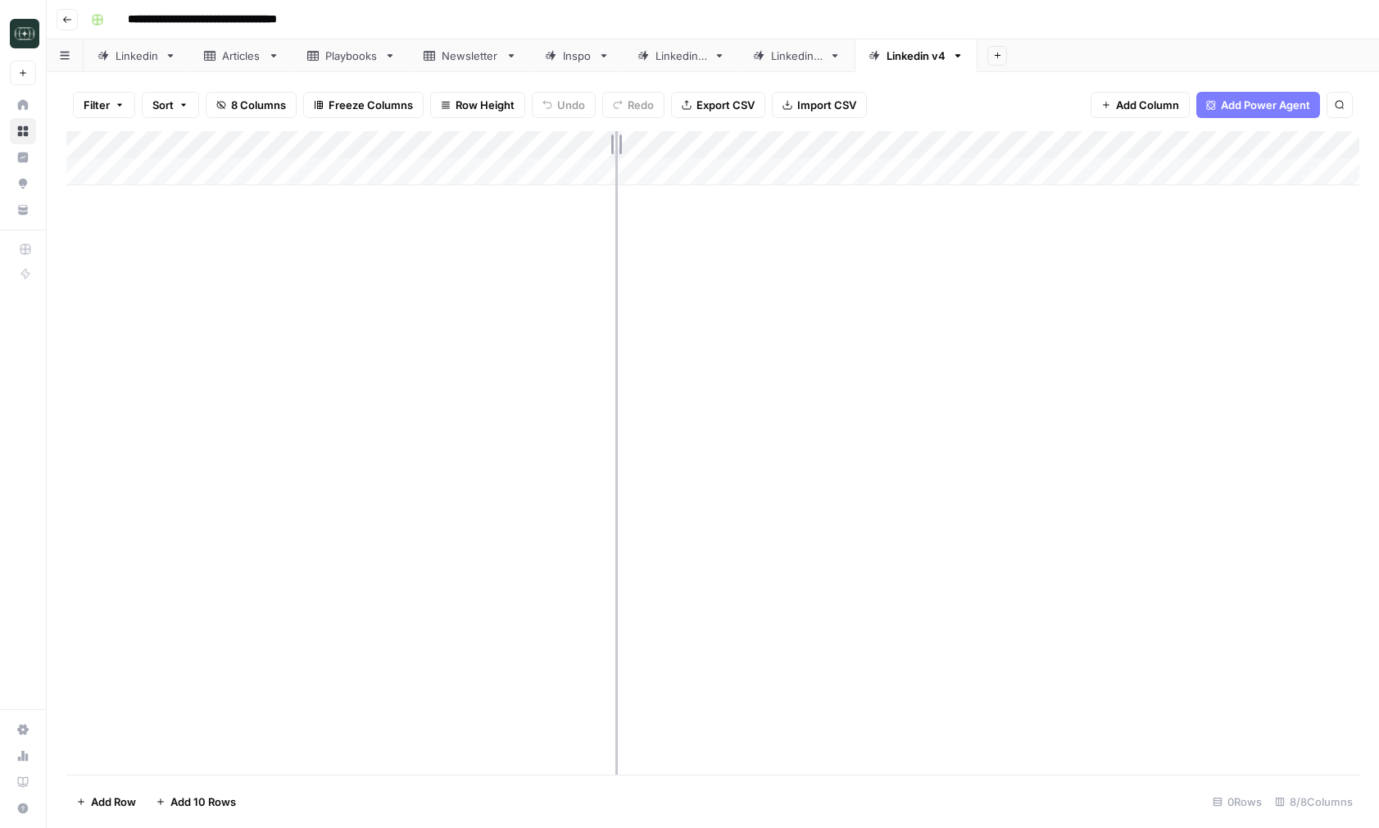
click at [606, 152] on div "Add Column" at bounding box center [712, 158] width 1293 height 54
click at [728, 393] on div "Add Column" at bounding box center [712, 452] width 1293 height 643
